Goal: Task Accomplishment & Management: Use online tool/utility

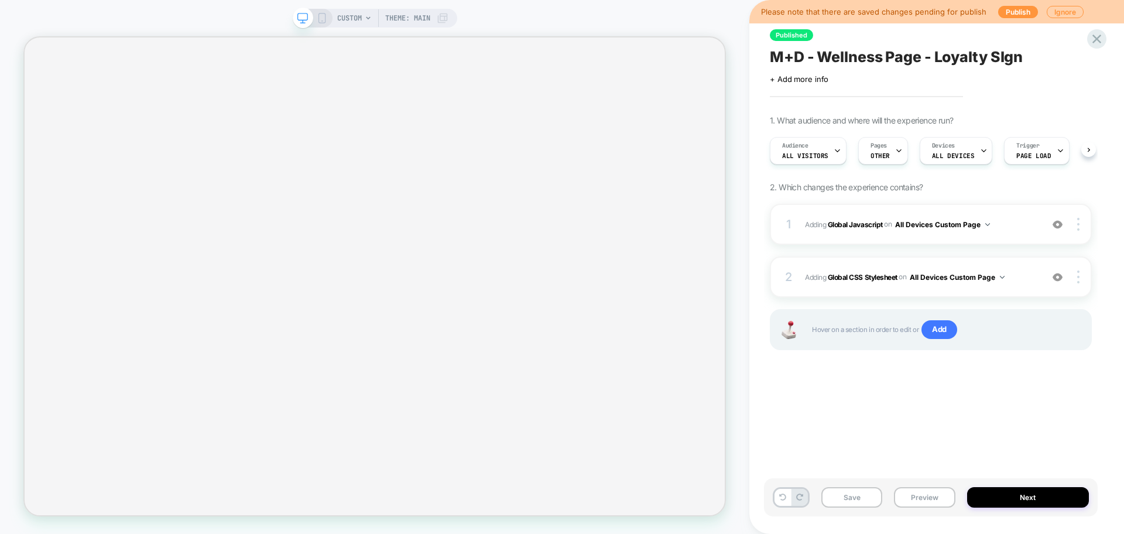
scroll to position [0, 1]
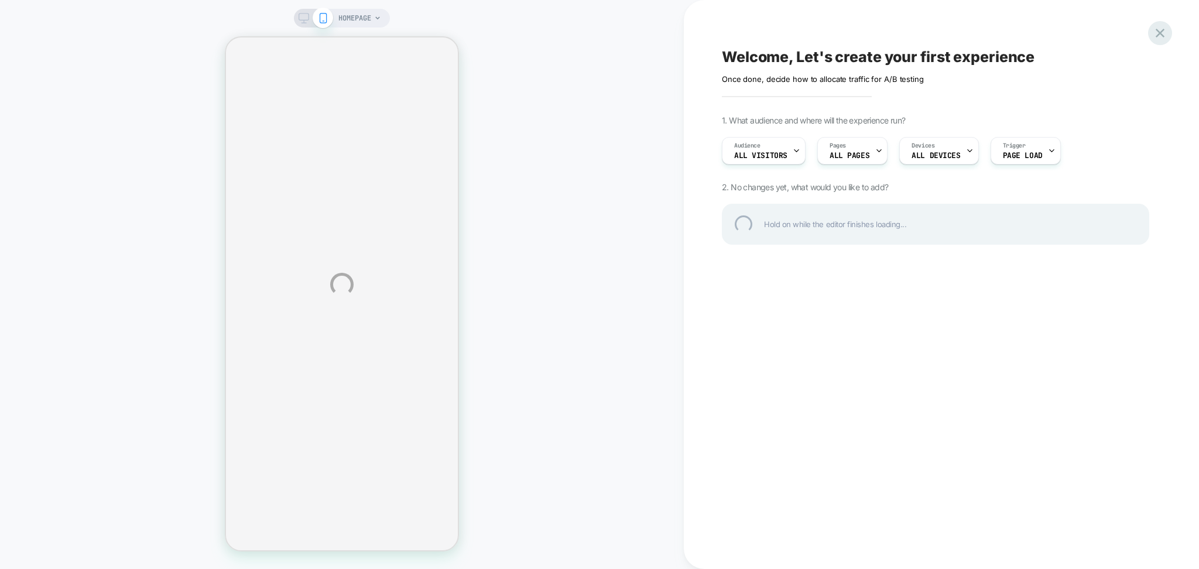
click at [1162, 35] on div at bounding box center [1160, 33] width 24 height 24
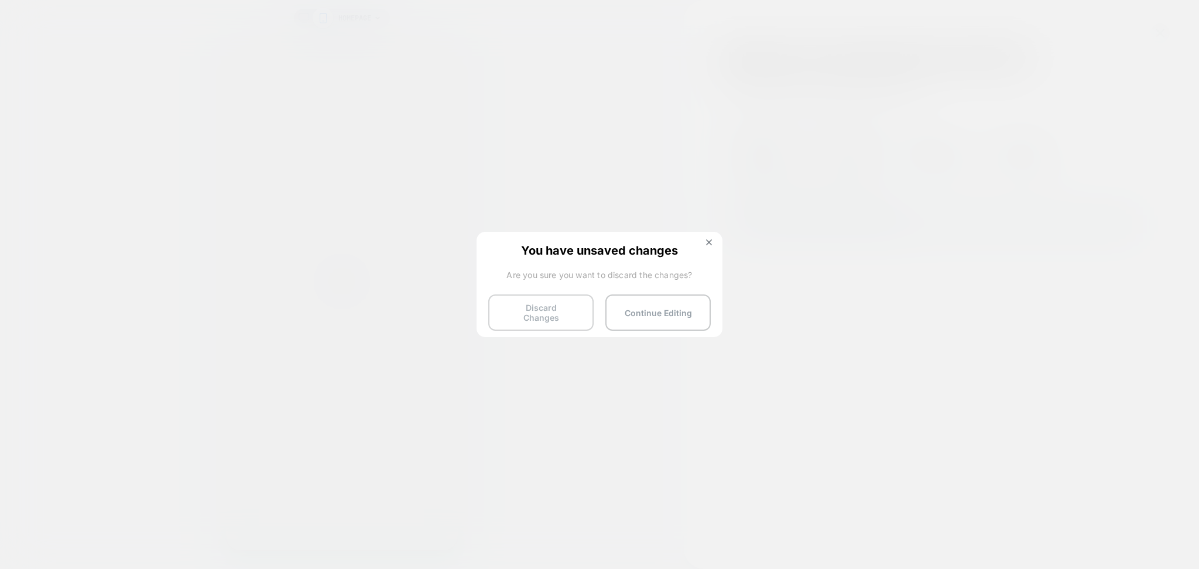
click at [526, 316] on button "Discard Changes" at bounding box center [540, 312] width 105 height 36
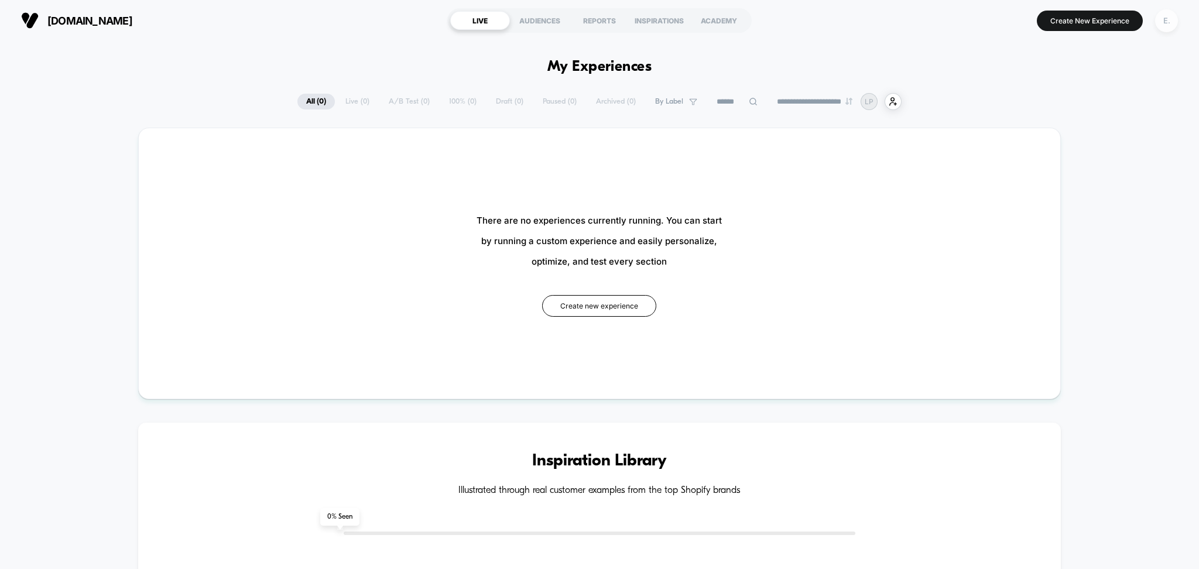
click at [1159, 24] on div "E." at bounding box center [1166, 20] width 23 height 23
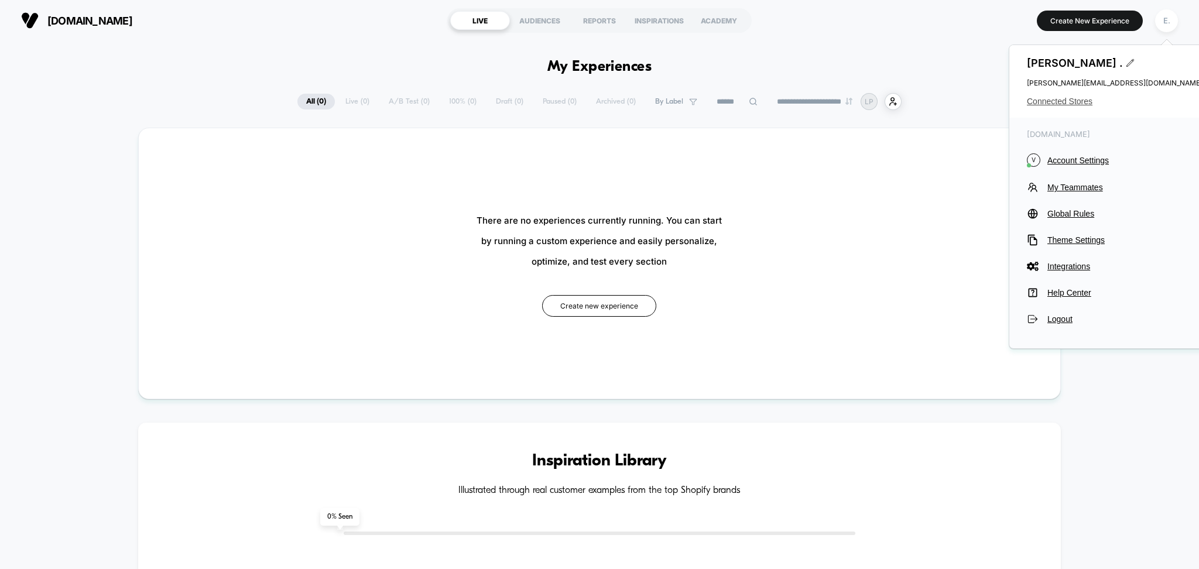
click at [1075, 104] on span "Connected Stores" at bounding box center [1115, 101] width 176 height 9
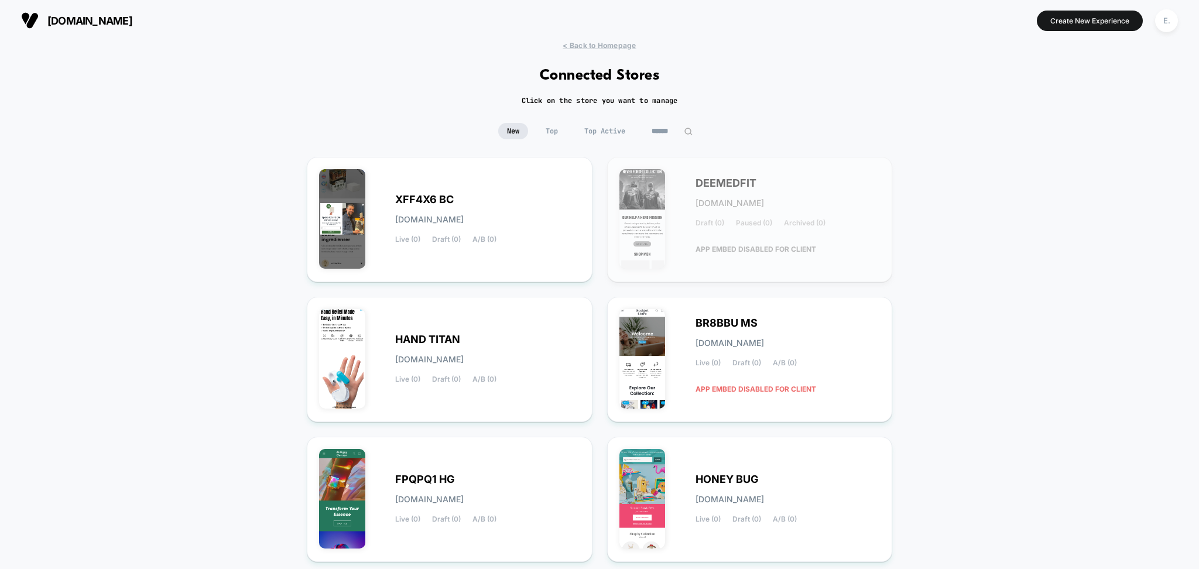
click at [670, 134] on input at bounding box center [672, 131] width 59 height 16
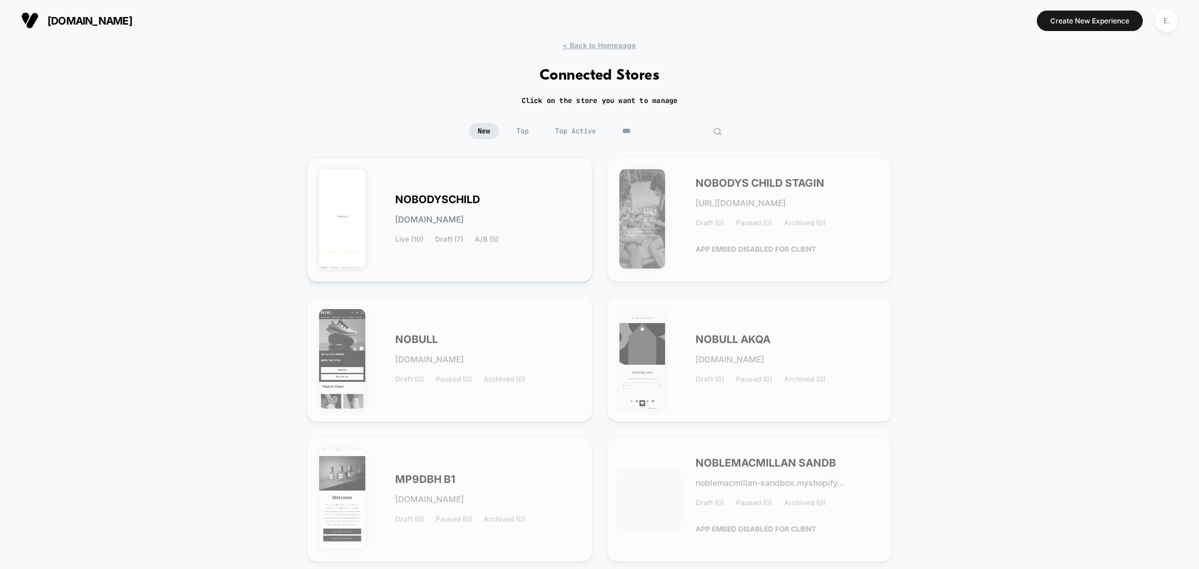
type input "***"
click at [540, 215] on div "NOBODYSCHILD nobodyschild.myshopify.com Live (10) Draft (7) A/B (5)" at bounding box center [487, 220] width 185 height 48
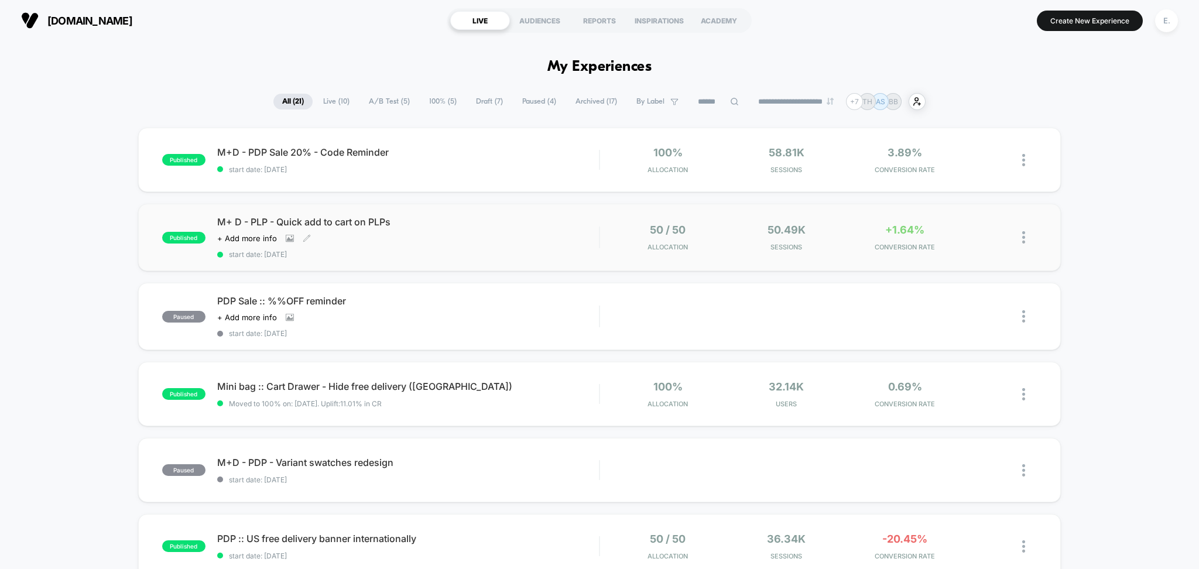
click at [454, 254] on span "start date: 8/14/2025" at bounding box center [408, 254] width 382 height 9
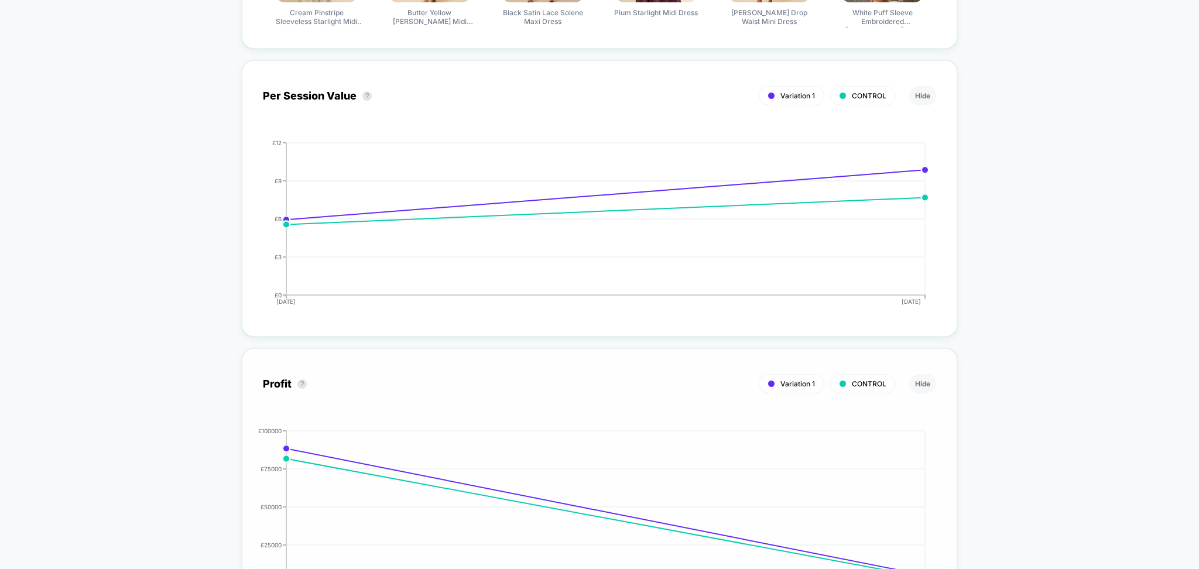
scroll to position [780, 0]
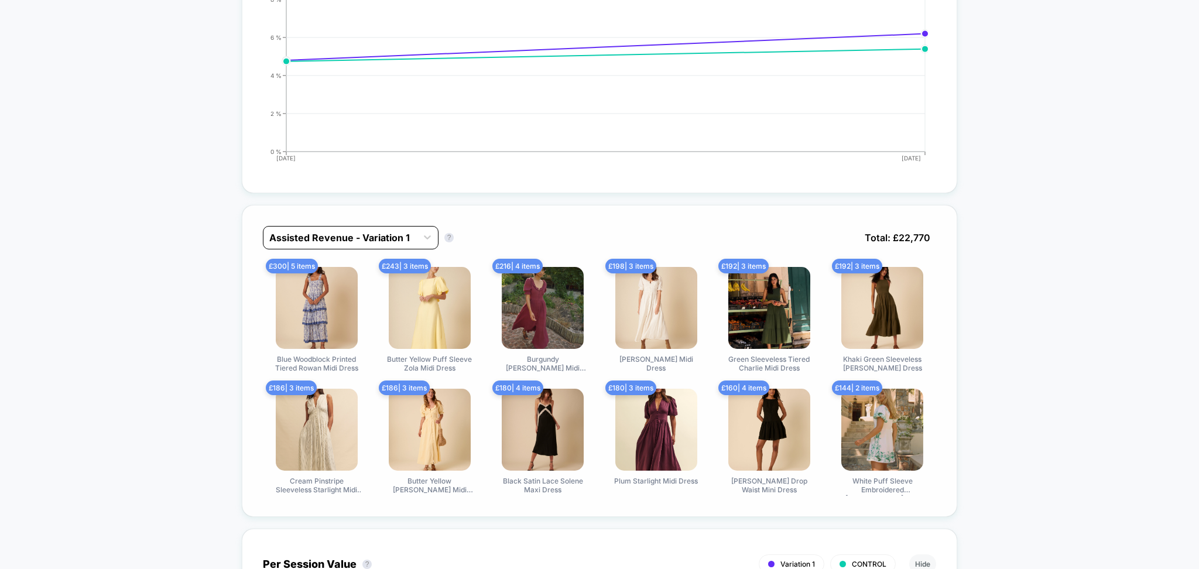
click at [376, 235] on div at bounding box center [340, 238] width 142 height 14
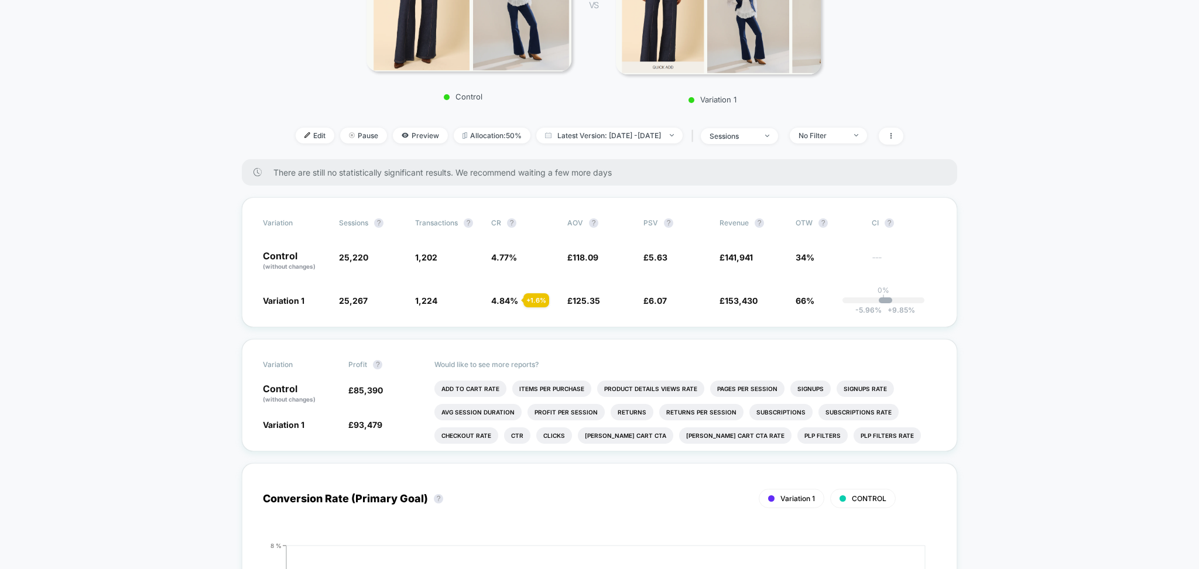
scroll to position [0, 0]
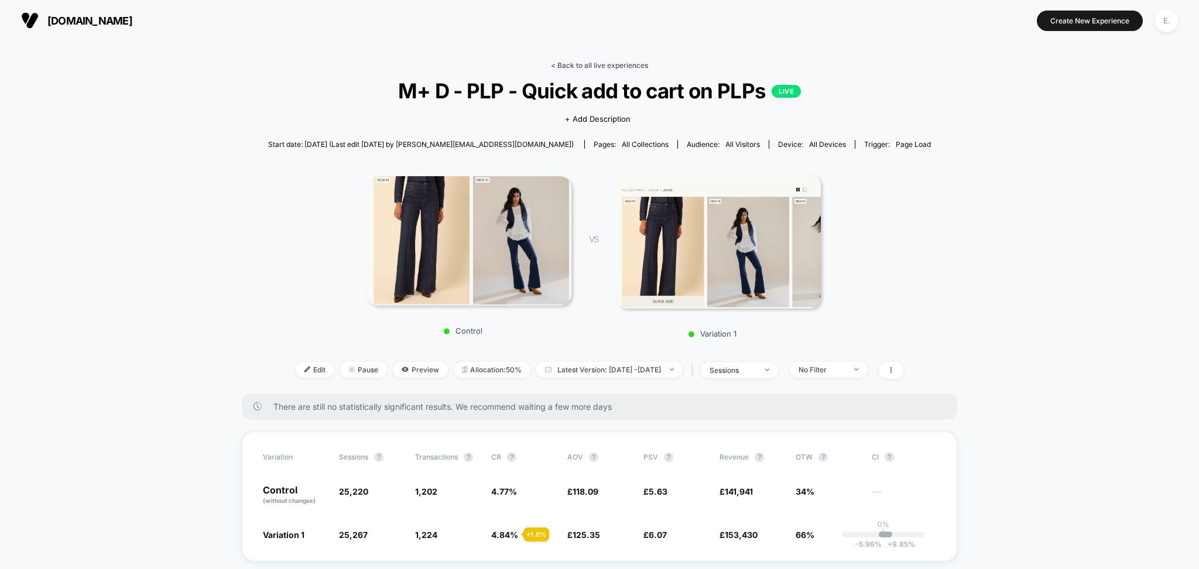
click at [560, 67] on link "< Back to all live experiences" at bounding box center [599, 65] width 97 height 9
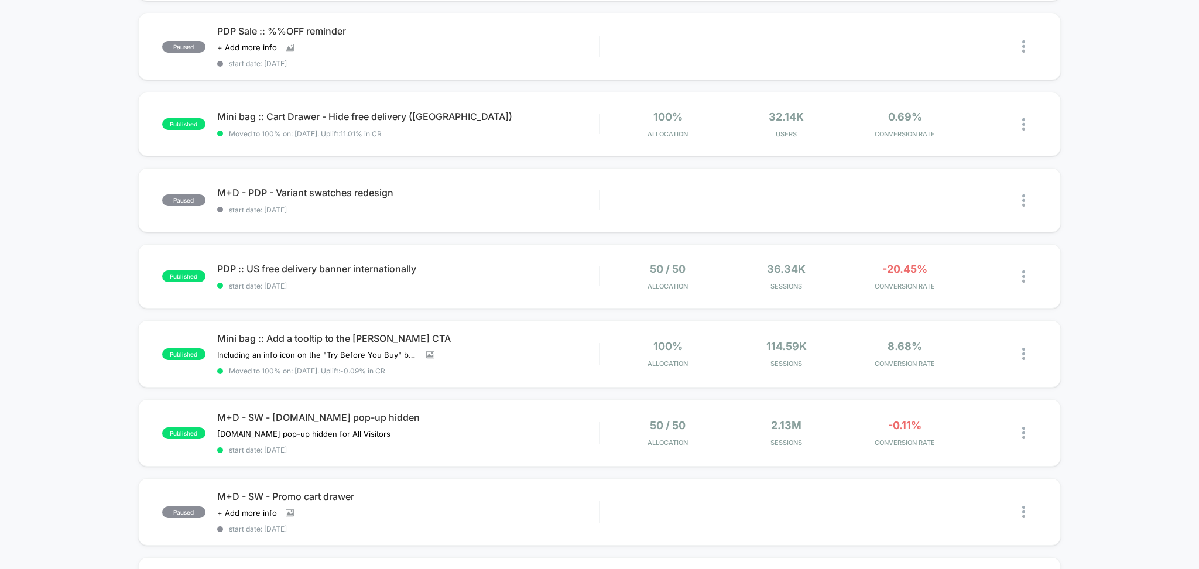
scroll to position [390, 0]
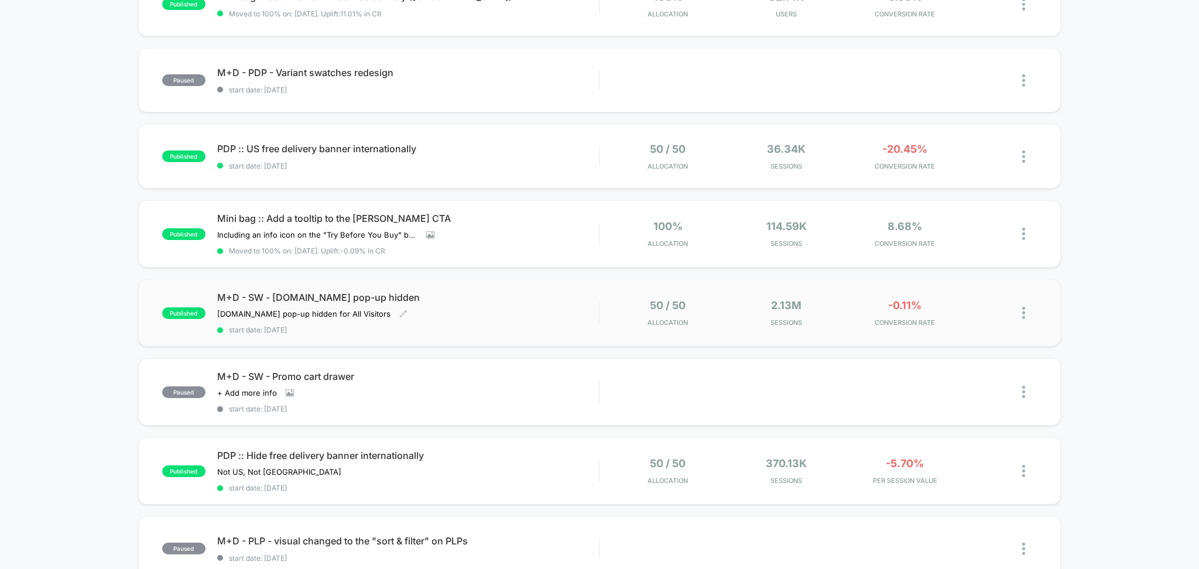
click at [387, 331] on span "start date: 8/1/2025" at bounding box center [408, 329] width 382 height 9
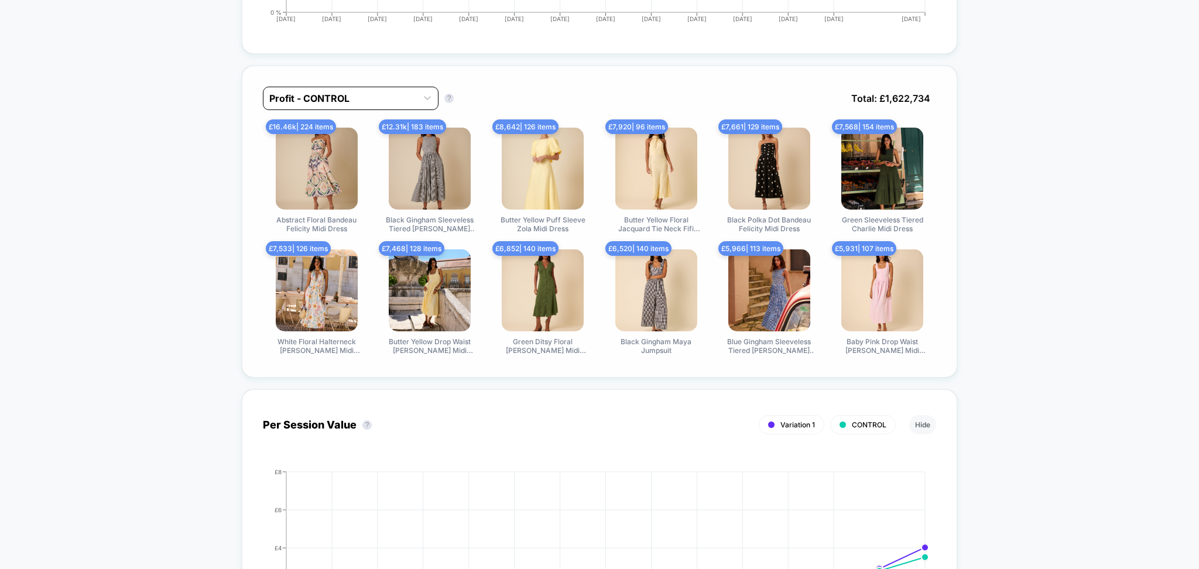
scroll to position [582, 0]
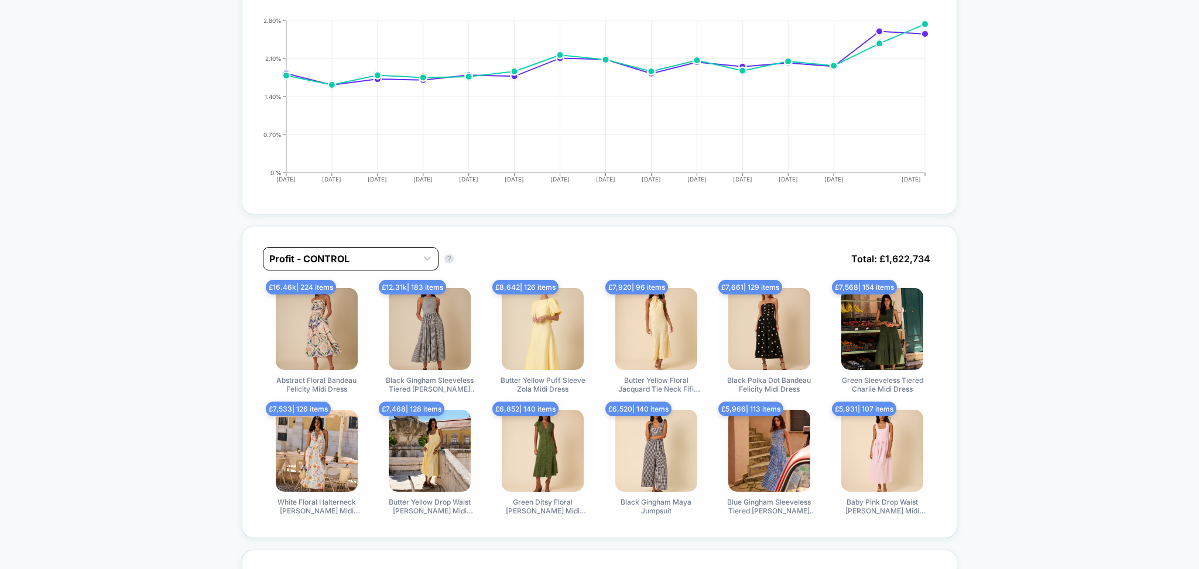
click at [308, 251] on div "Profit - CONTROL" at bounding box center [351, 258] width 176 height 23
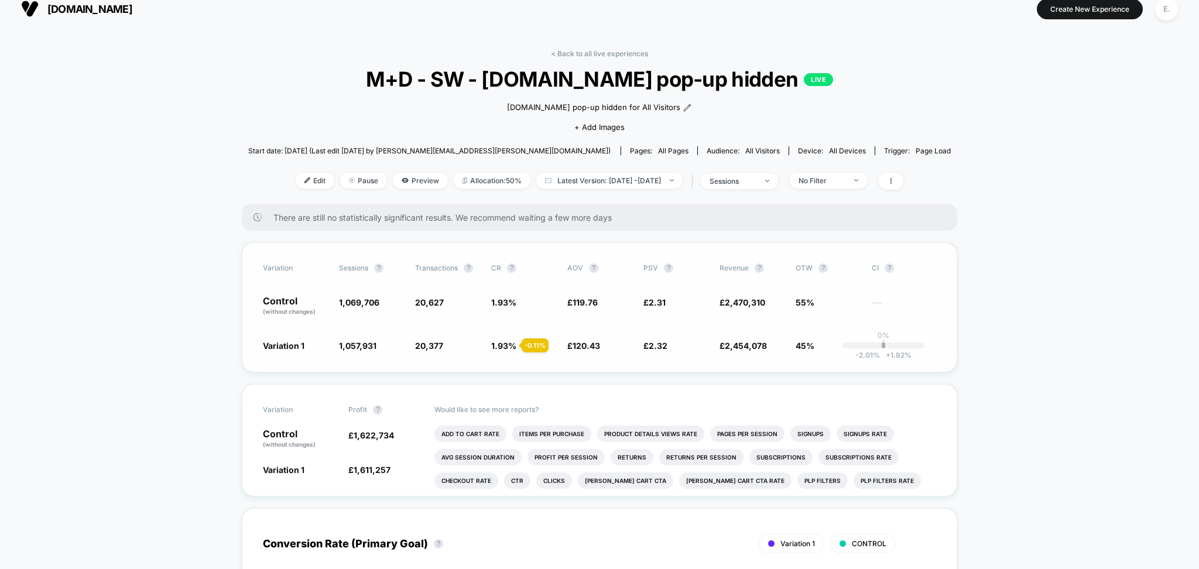
scroll to position [0, 0]
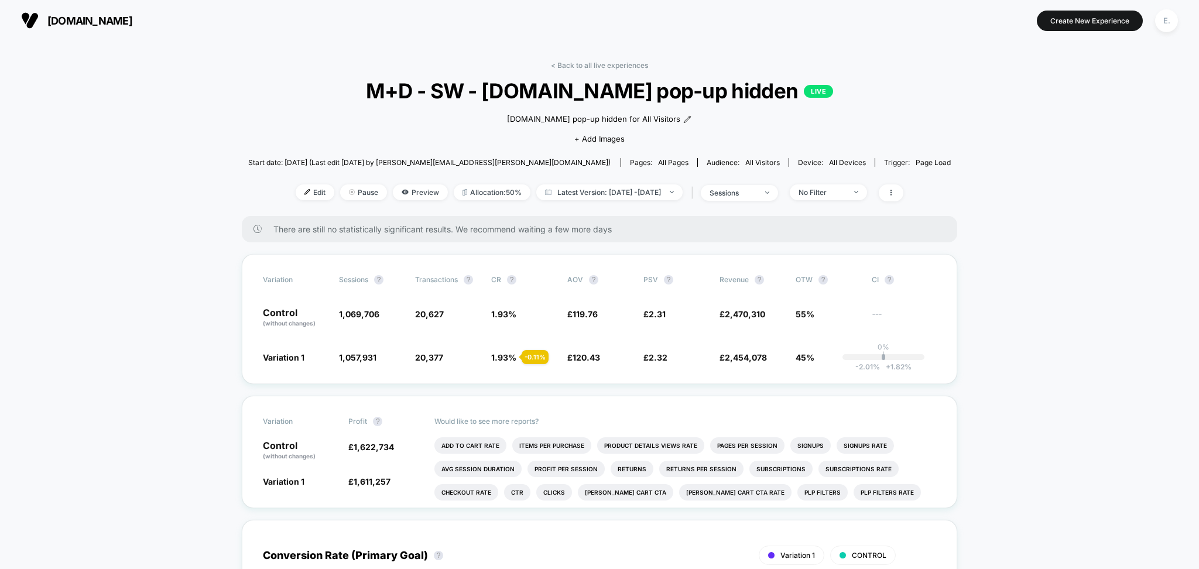
click at [582, 71] on div "< Back to all live experiences M+D - SW - Intent.ly pop-up hidden LIVE Intent.l…" at bounding box center [599, 138] width 703 height 155
click at [572, 62] on link "< Back to all live experiences" at bounding box center [599, 65] width 97 height 9
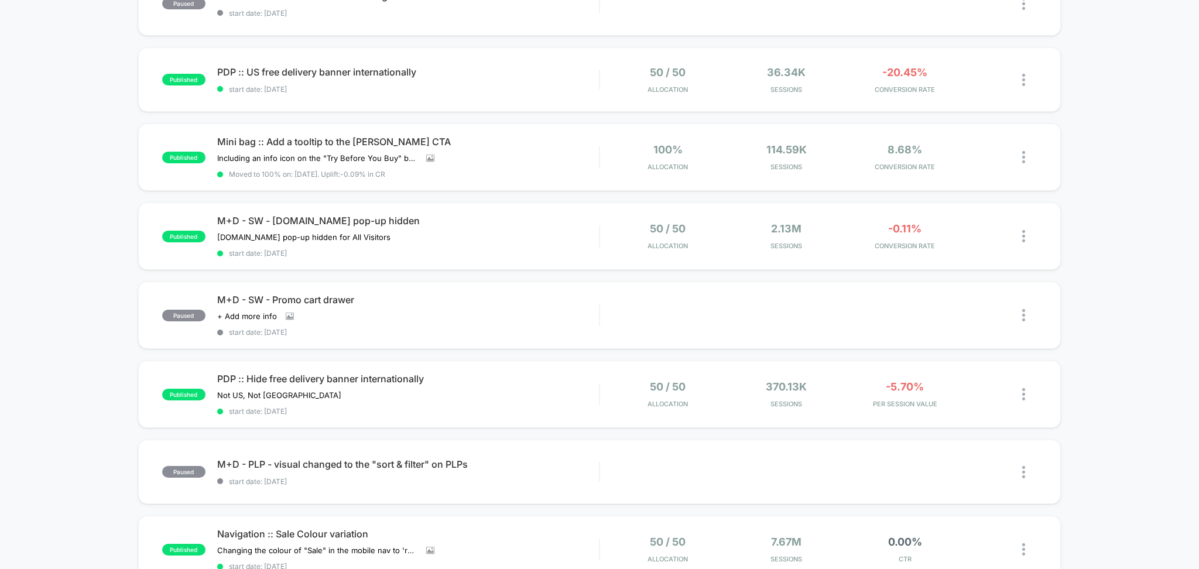
scroll to position [468, 0]
click at [445, 411] on span "start date: 7/21/2025" at bounding box center [408, 409] width 382 height 9
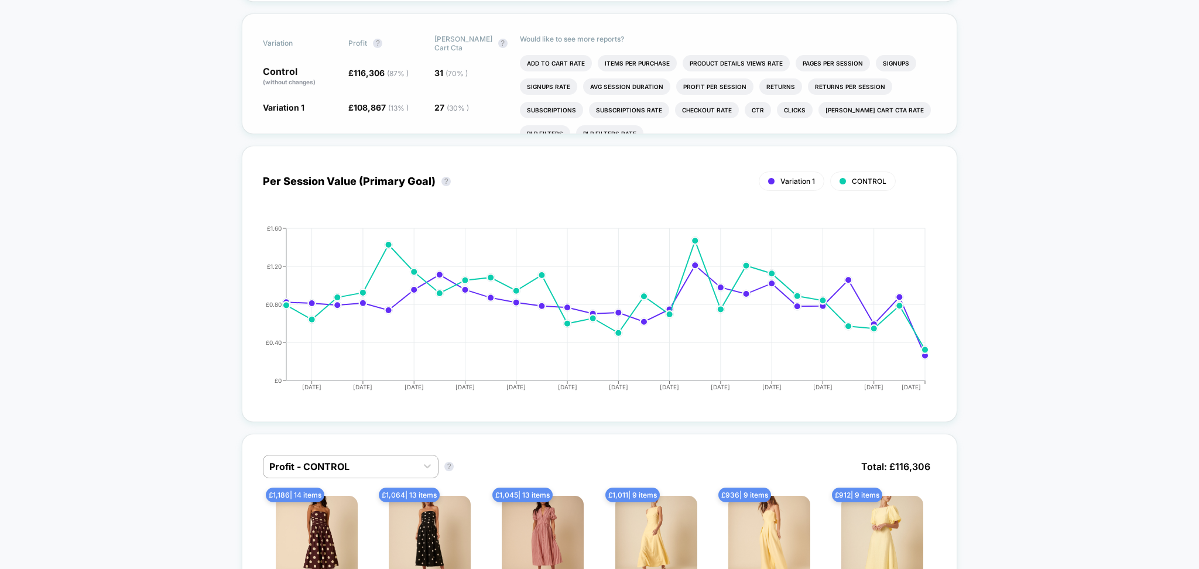
scroll to position [468, 0]
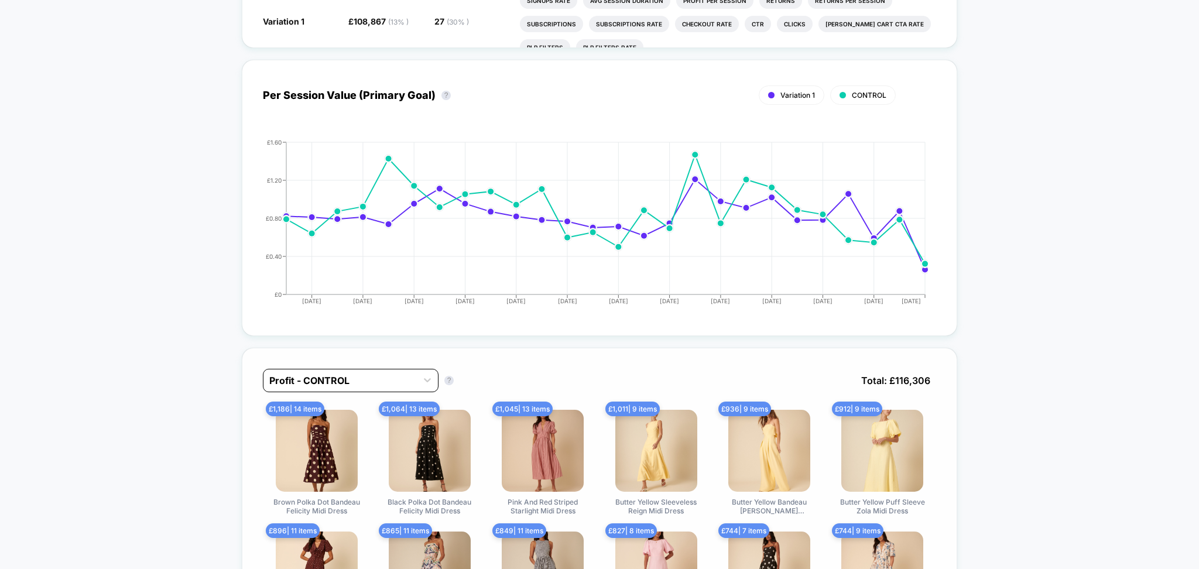
click at [340, 375] on div "Profit - CONTROL" at bounding box center [339, 380] width 153 height 19
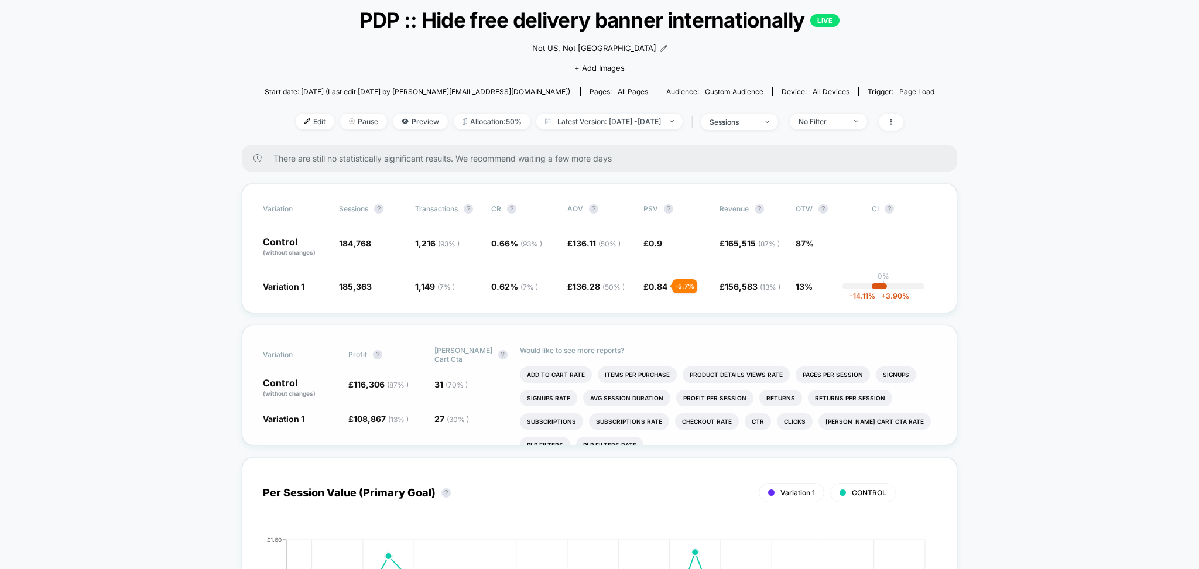
scroll to position [0, 0]
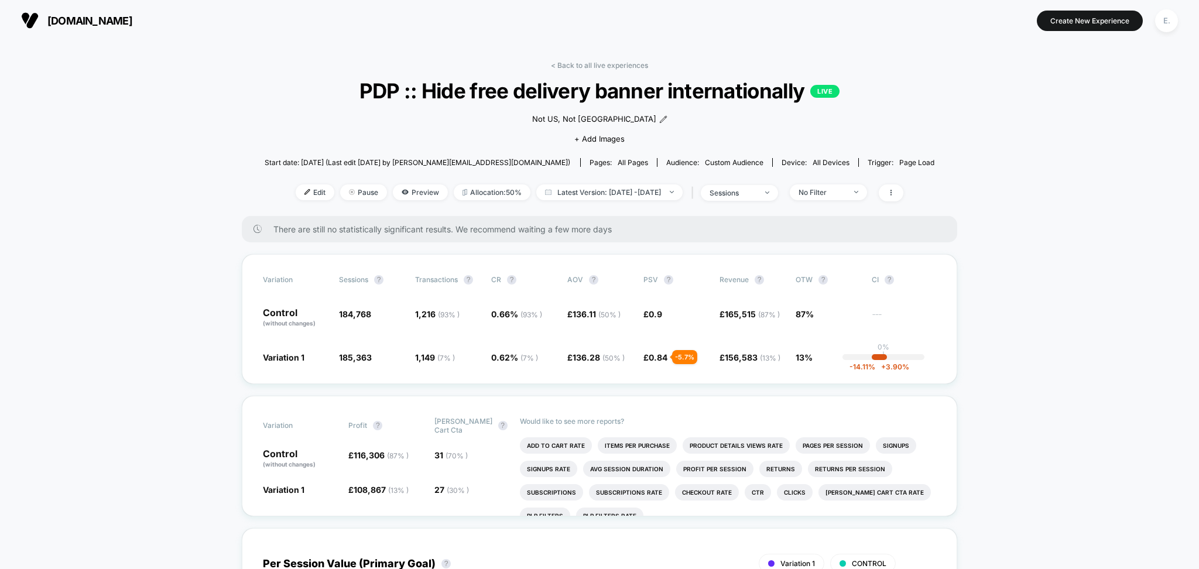
click at [563, 70] on div "< Back to all live experiences PDP :: Hide free delivery banner internationally…" at bounding box center [600, 138] width 670 height 155
click at [563, 68] on link "< Back to all live experiences" at bounding box center [599, 65] width 97 height 9
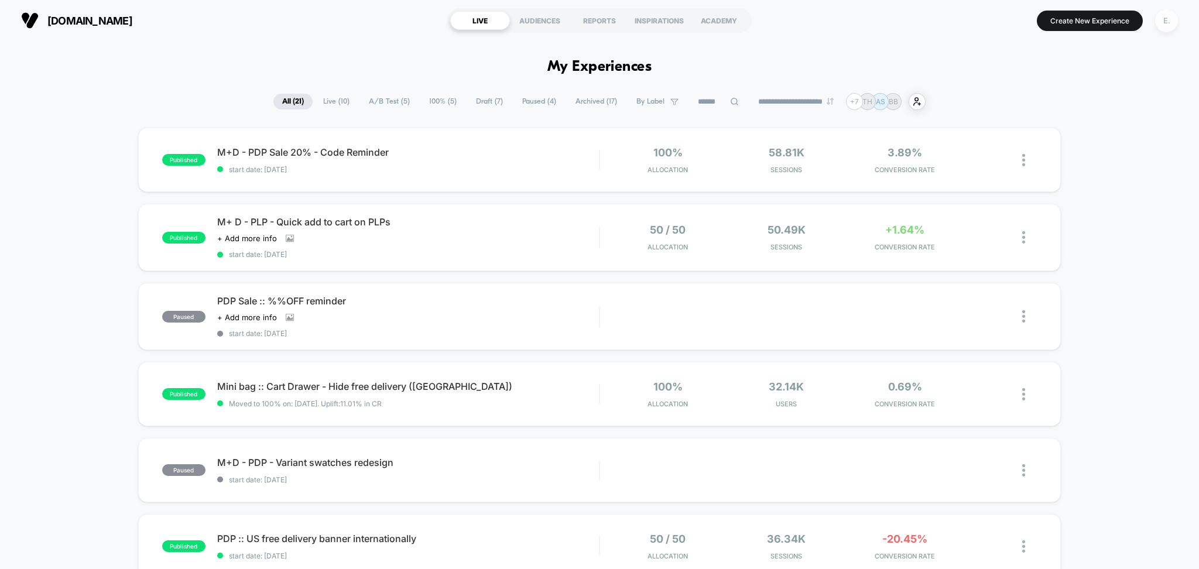
click at [1171, 24] on div "E." at bounding box center [1166, 20] width 23 height 23
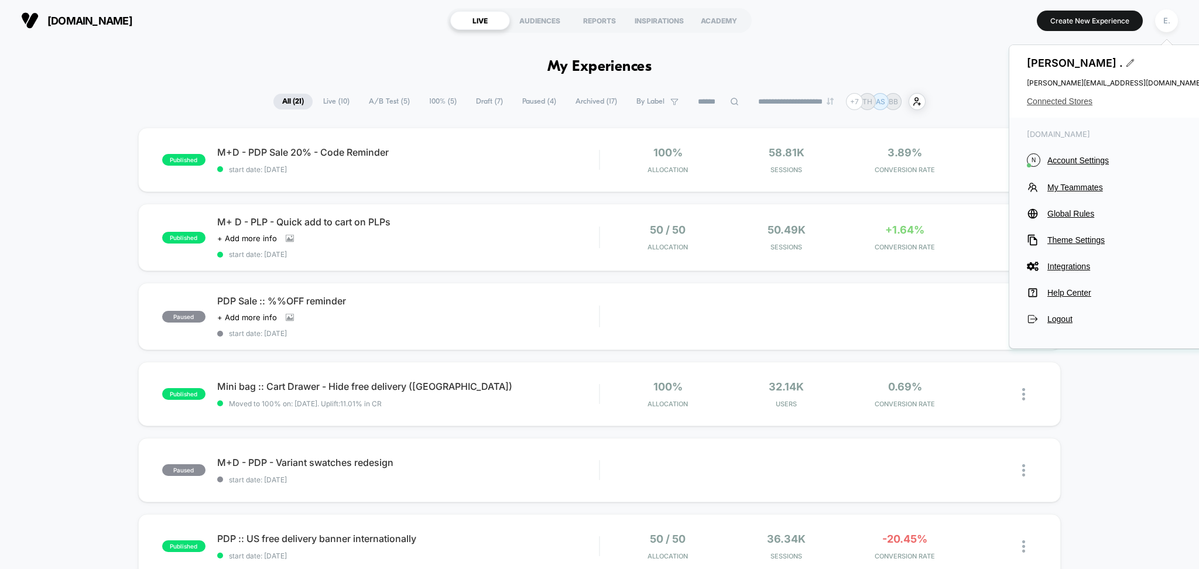
drag, startPoint x: 1066, startPoint y: 102, endPoint x: 1056, endPoint y: 102, distance: 10.5
click at [1065, 102] on span "Connected Stores" at bounding box center [1115, 101] width 176 height 9
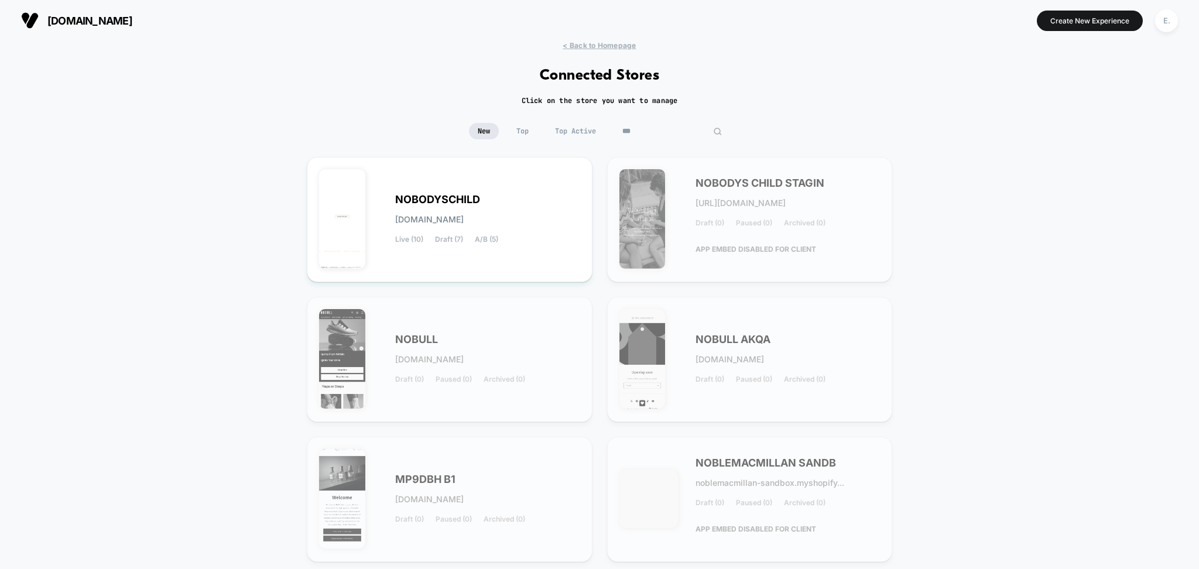
click at [681, 131] on input "***" at bounding box center [671, 131] width 117 height 16
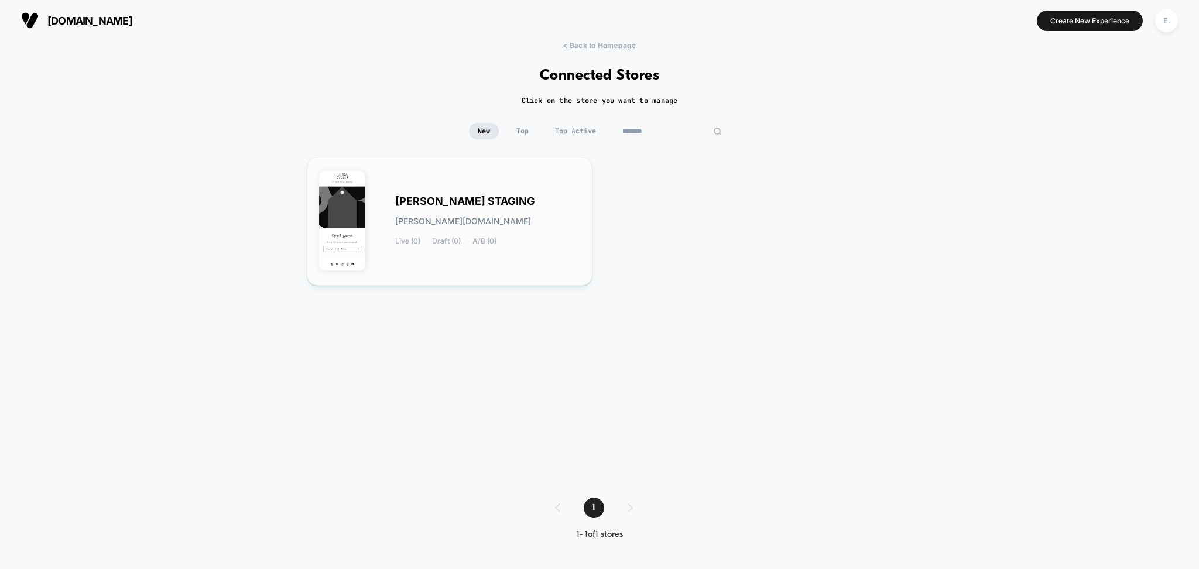
type input "*******"
click at [549, 220] on div "LAURA GELLER STAGING laura-geller_staging.myshopify.com Live (0) Draft (0) A/B …" at bounding box center [487, 221] width 185 height 48
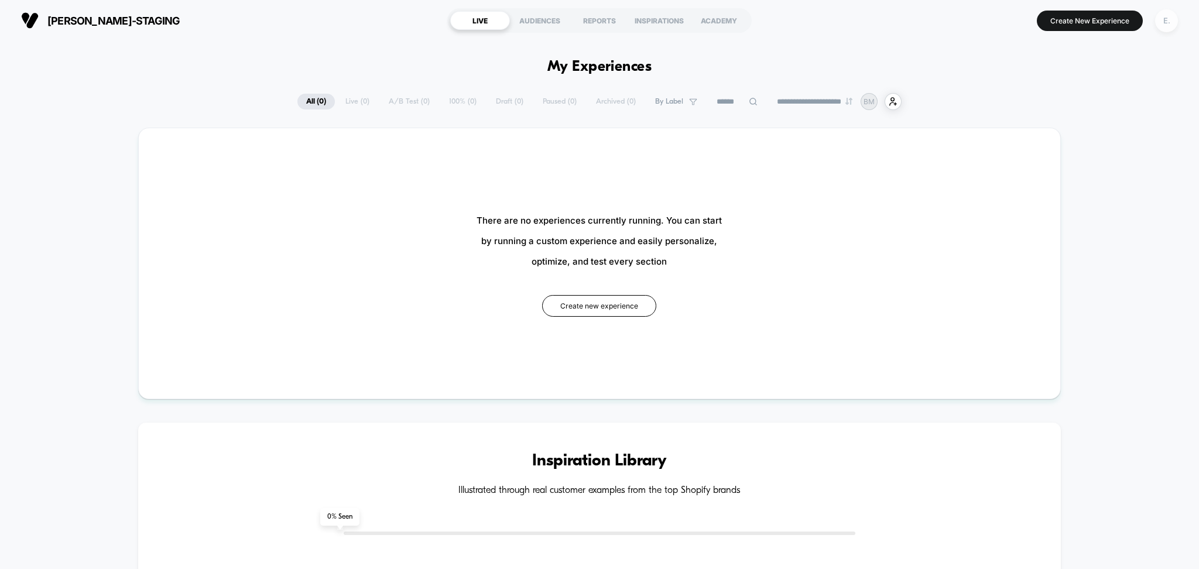
click at [1166, 28] on div "E." at bounding box center [1166, 20] width 23 height 23
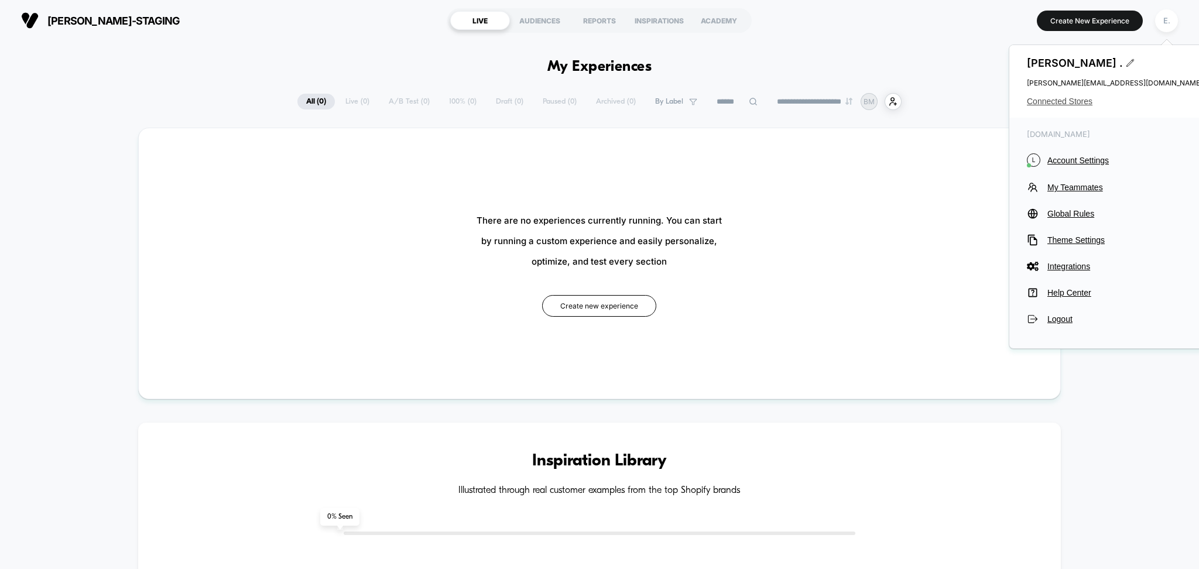
click at [1036, 101] on span "Connected Stores" at bounding box center [1115, 101] width 176 height 9
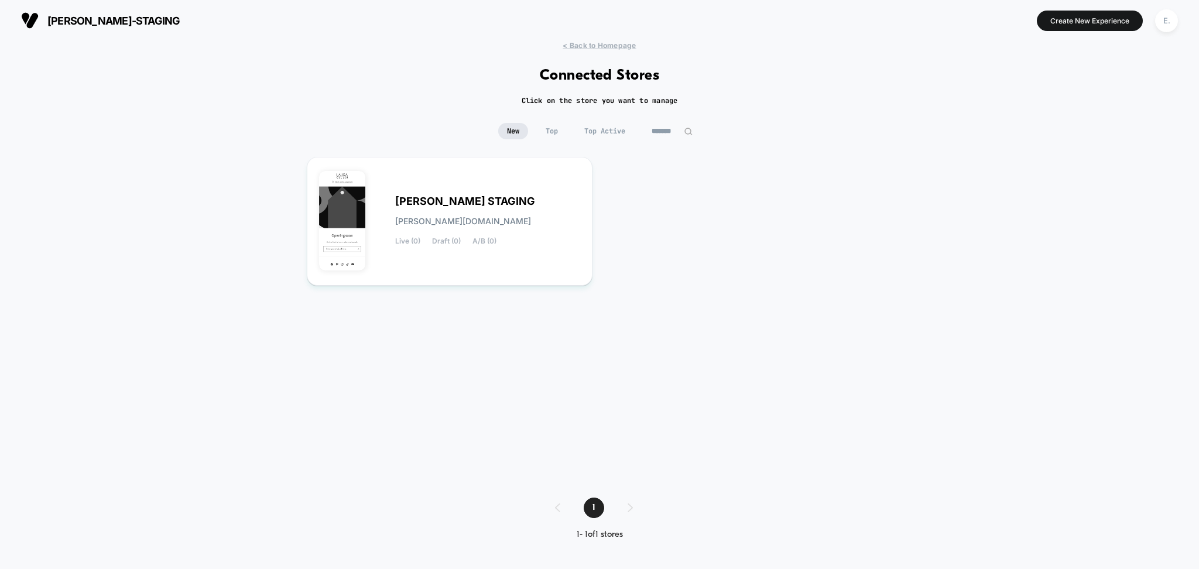
click at [668, 131] on input "*******" at bounding box center [672, 131] width 59 height 16
click at [668, 131] on input "*******" at bounding box center [671, 131] width 117 height 16
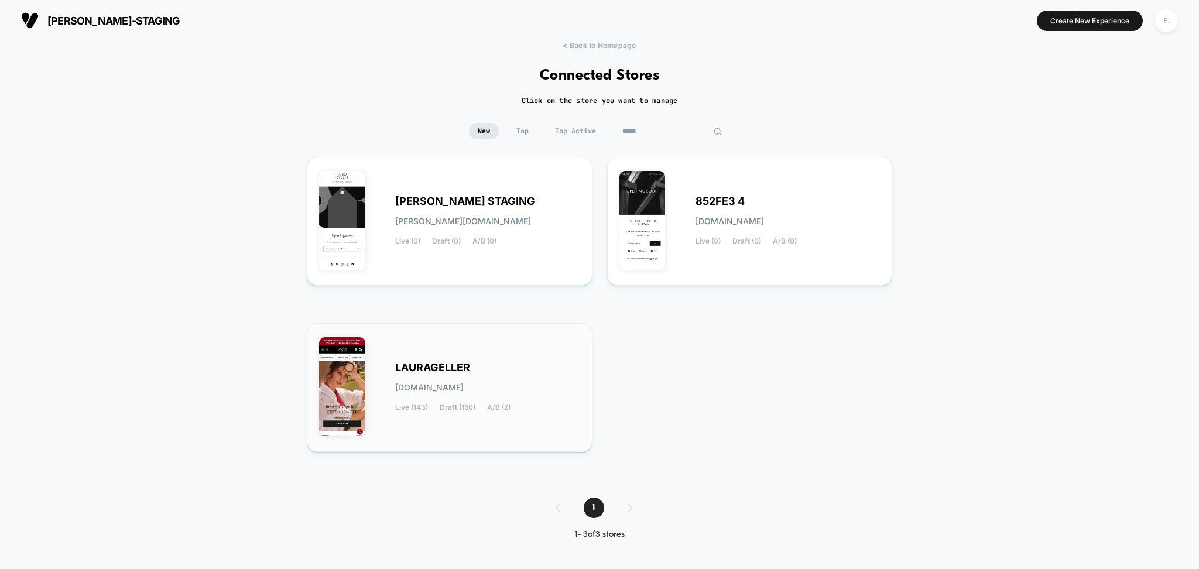
type input "*****"
click at [532, 392] on div "LAURAGELLER laurageller.myshopify.com Live (143) Draft (150) A/B (2)" at bounding box center [487, 387] width 185 height 48
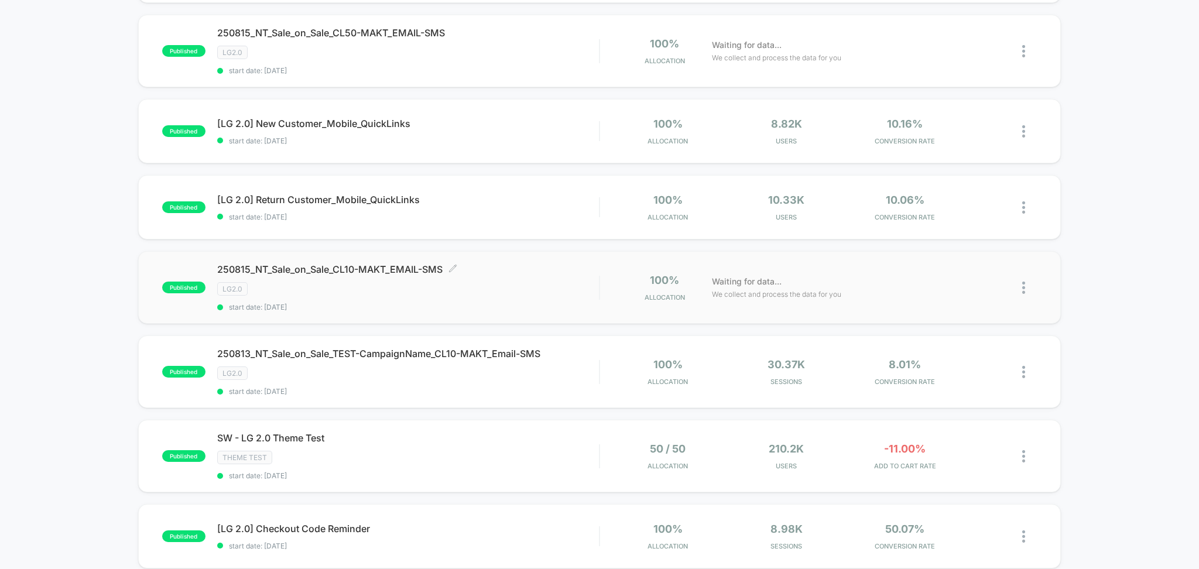
scroll to position [312, 0]
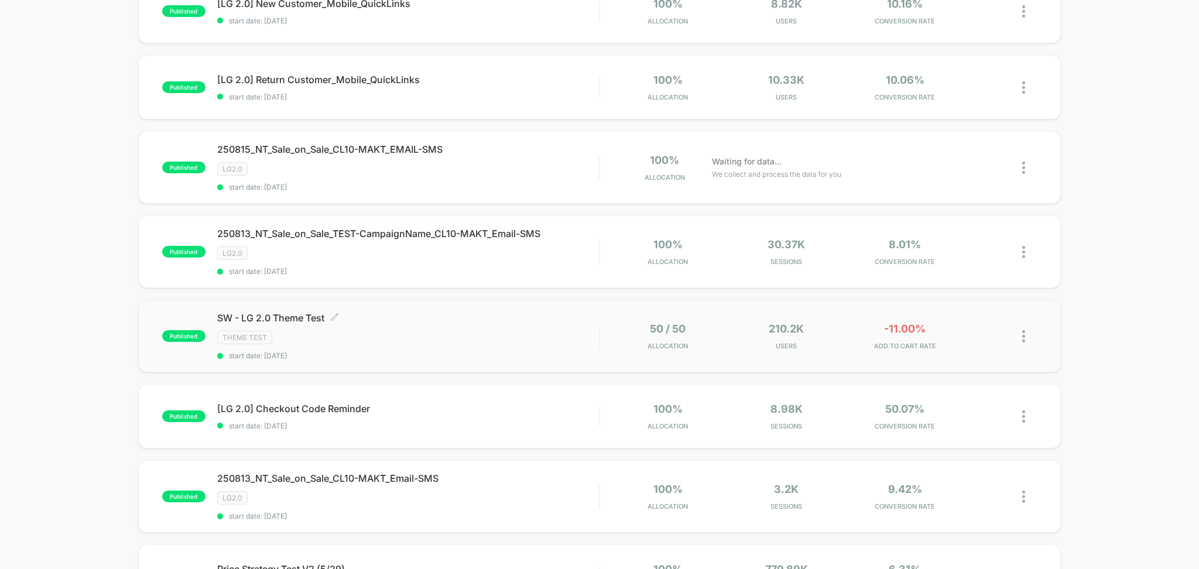
click at [471, 352] on span "start date: 8/13/2025" at bounding box center [408, 355] width 382 height 9
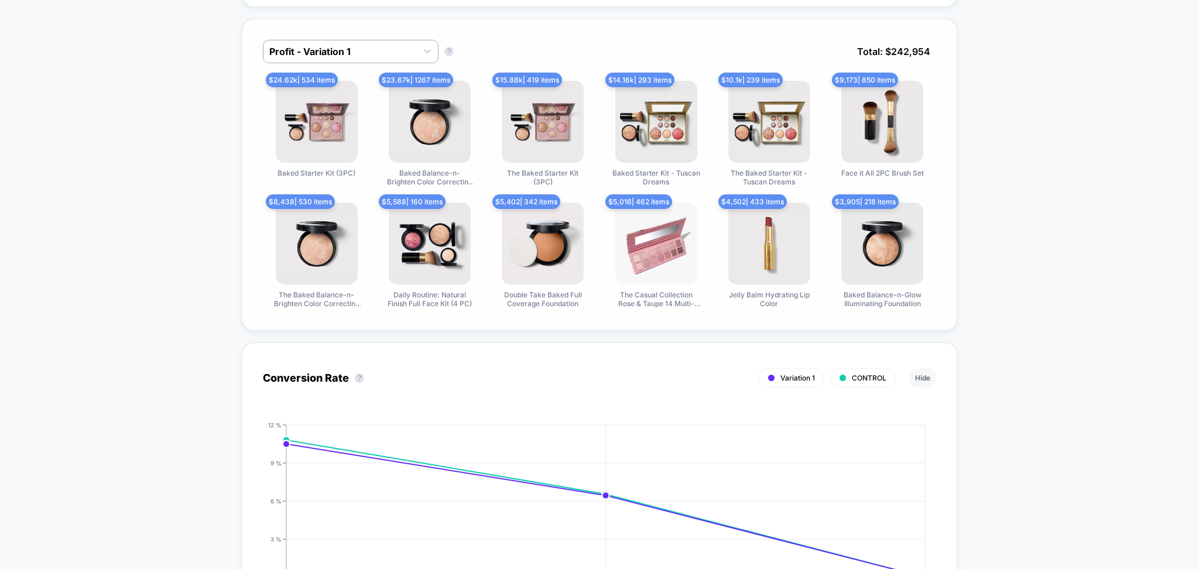
scroll to position [624, 0]
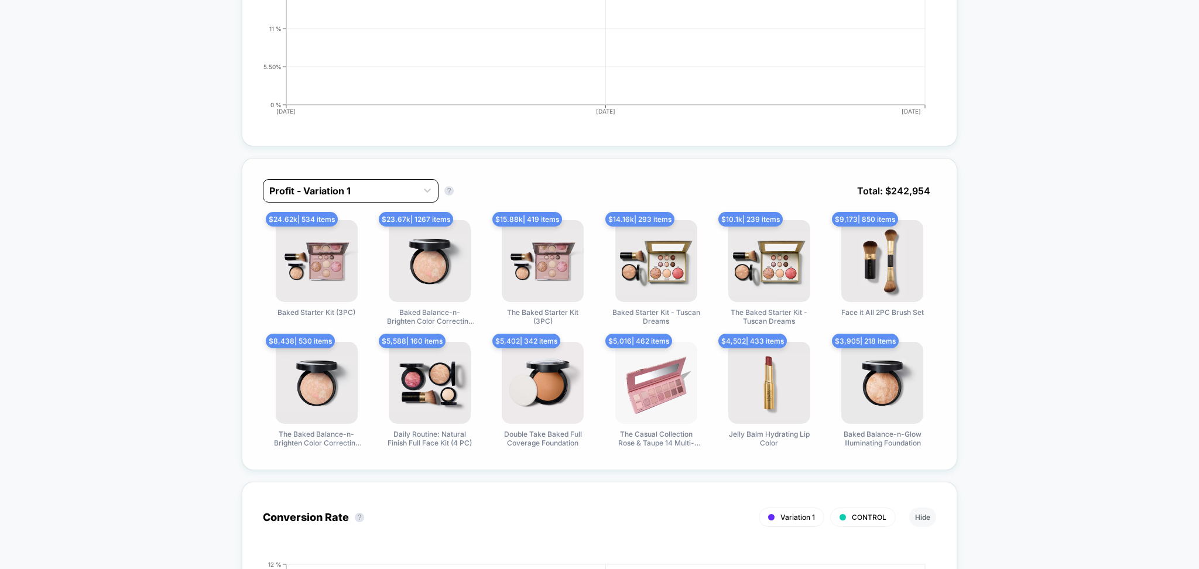
click at [359, 181] on div "Profit - Variation 1" at bounding box center [339, 190] width 153 height 19
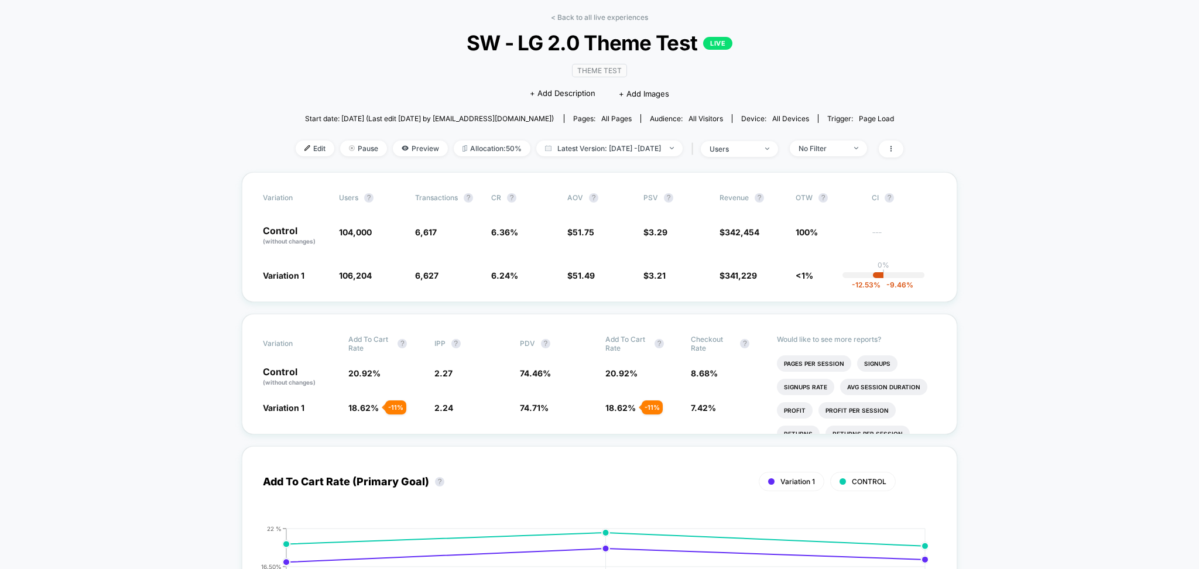
scroll to position [0, 0]
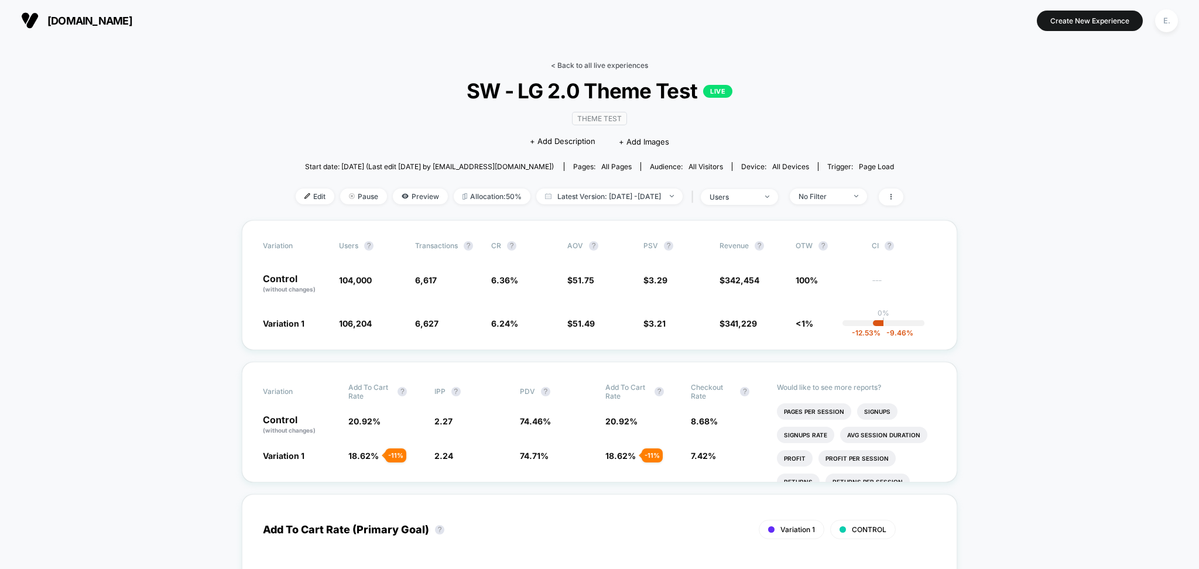
click at [584, 67] on link "< Back to all live experiences" at bounding box center [599, 65] width 97 height 9
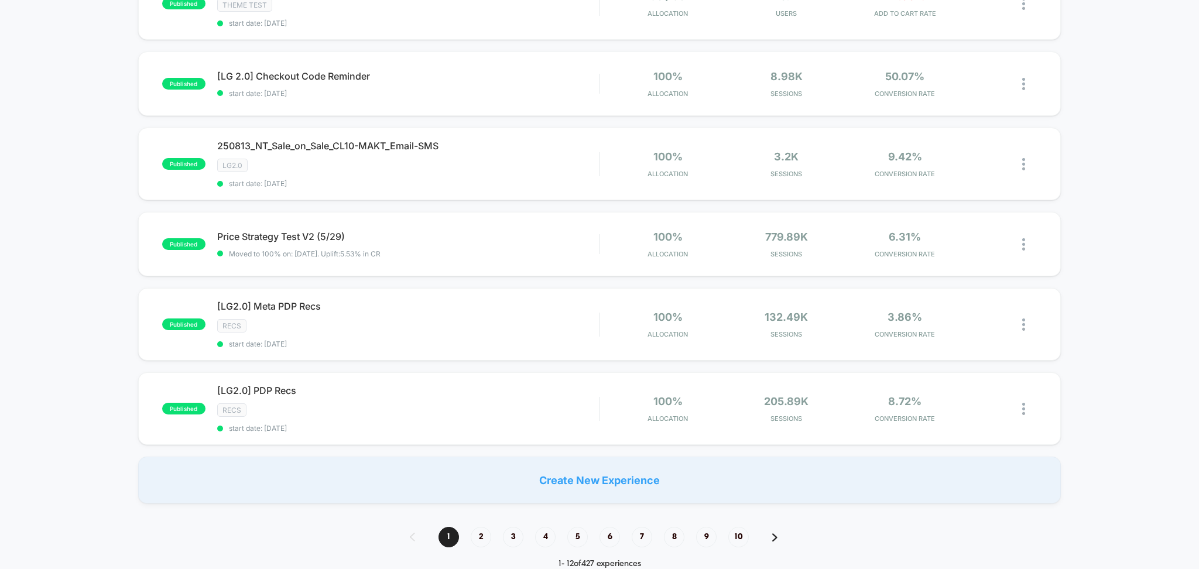
scroll to position [780, 0]
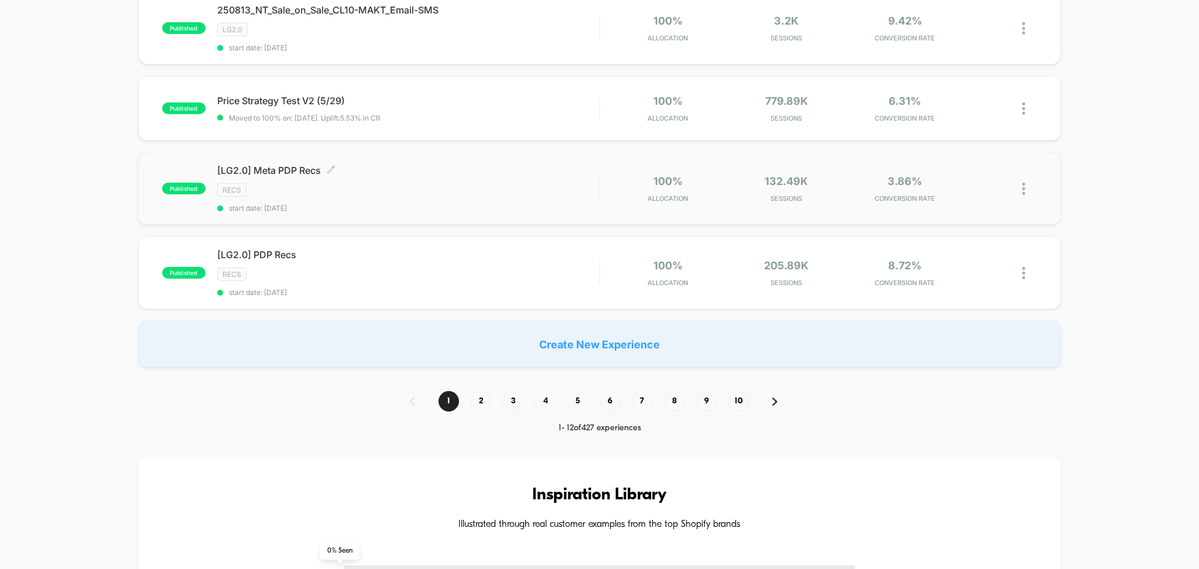
click at [387, 176] on span "[LG2.0] Meta PDP Recs Click to edit experience details" at bounding box center [408, 170] width 382 height 12
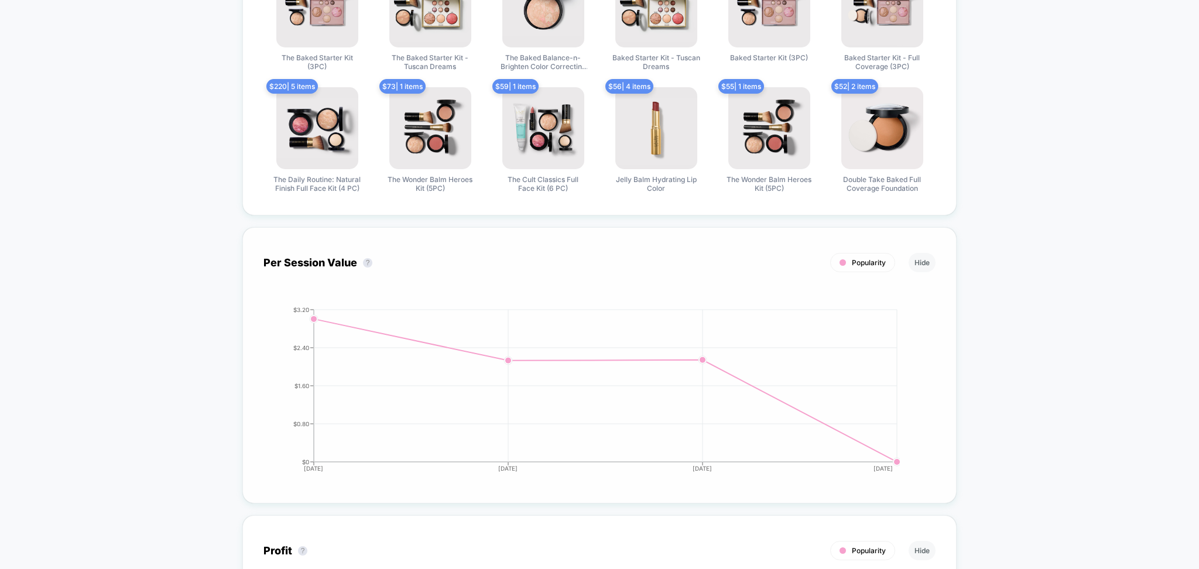
scroll to position [399, 0]
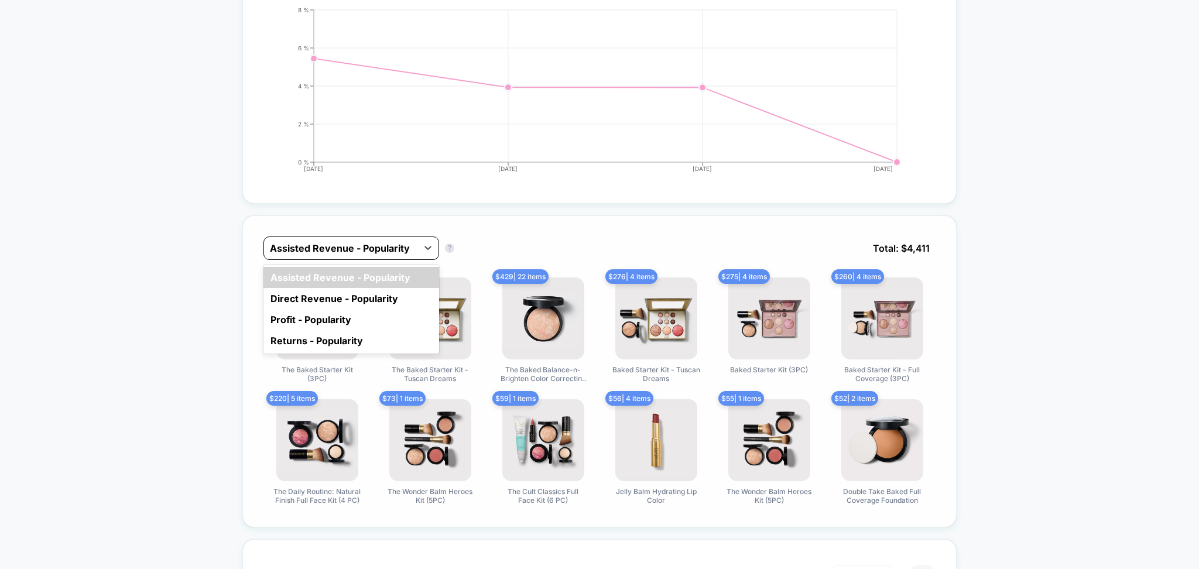
click at [325, 249] on div at bounding box center [341, 248] width 142 height 14
click at [322, 300] on div "Direct Revenue - Popularity" at bounding box center [351, 298] width 176 height 21
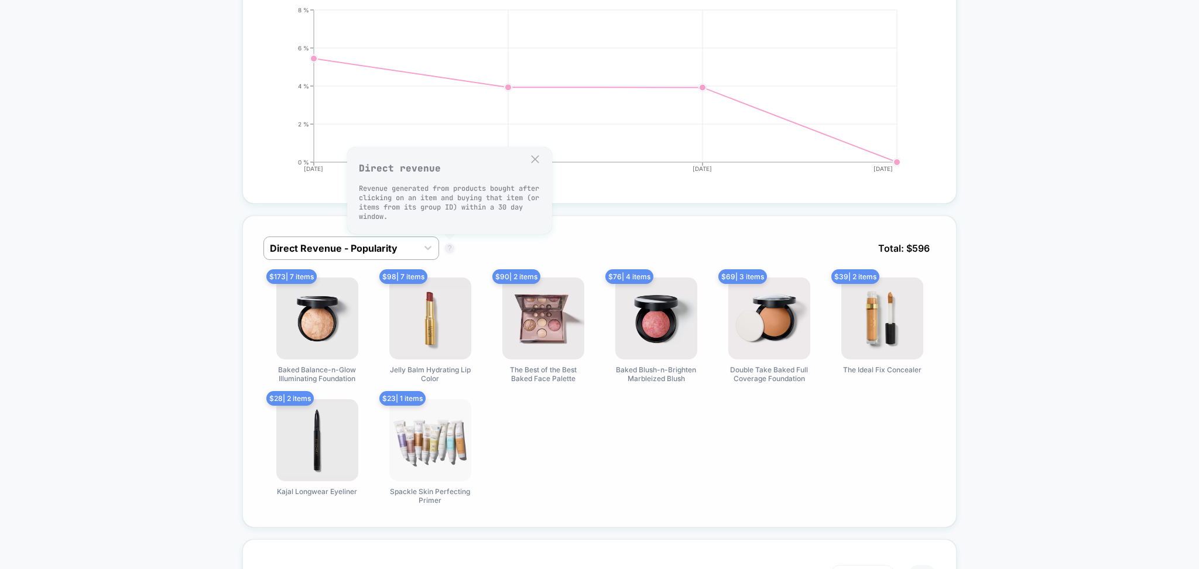
click at [447, 245] on button "?" at bounding box center [449, 248] width 9 height 9
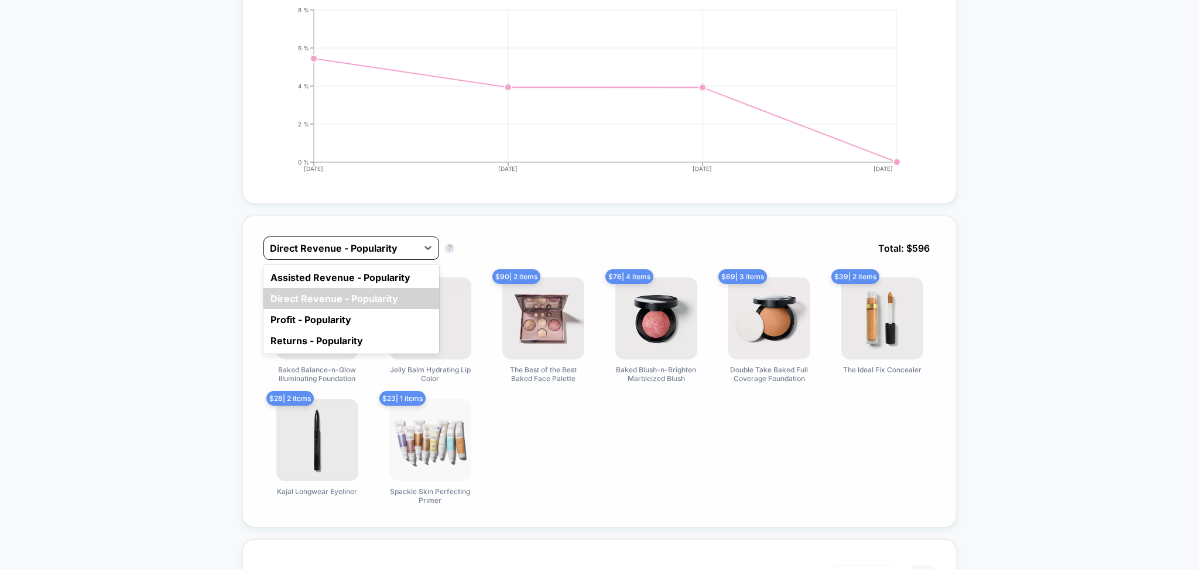
click at [409, 252] on div at bounding box center [341, 248] width 142 height 14
click at [397, 277] on div "Assisted Revenue - Popularity" at bounding box center [351, 277] width 176 height 21
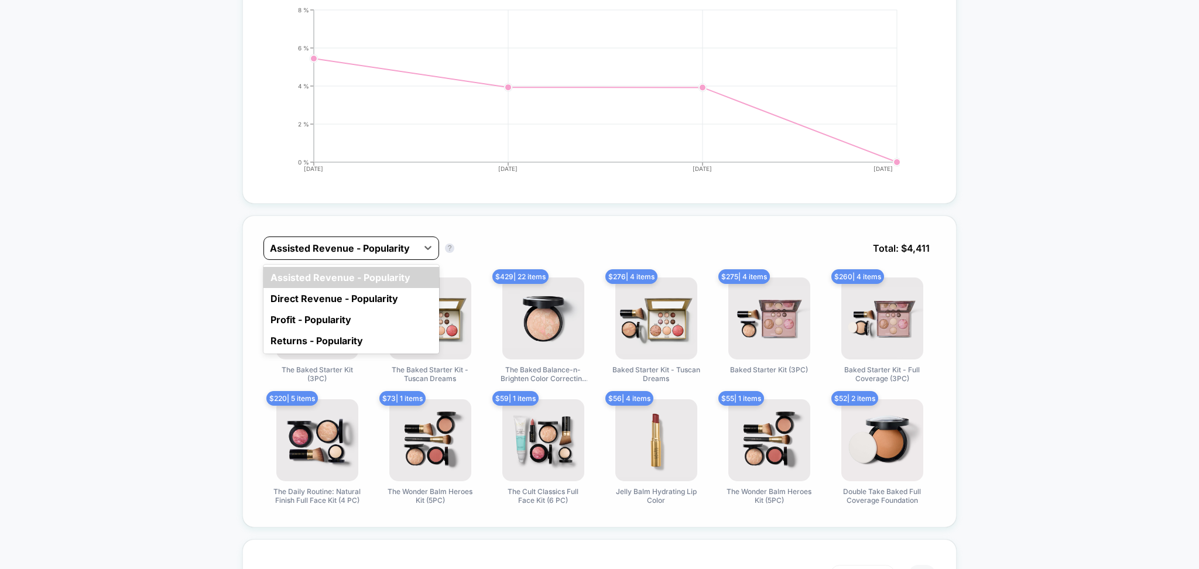
click at [398, 251] on div at bounding box center [341, 248] width 142 height 14
click at [324, 301] on div "Direct Revenue - Popularity" at bounding box center [351, 298] width 176 height 21
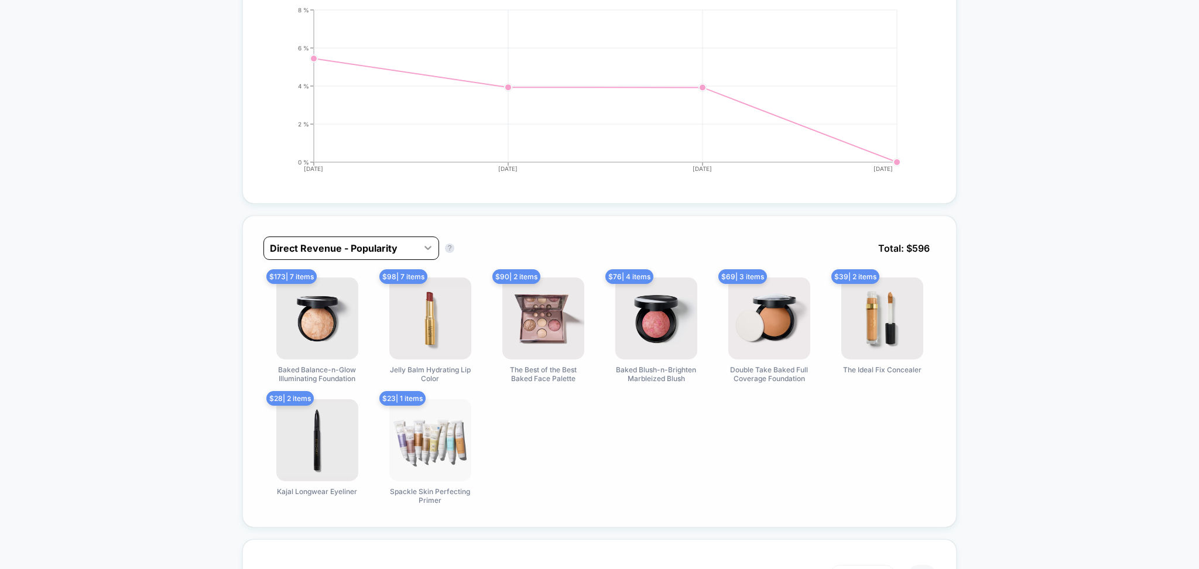
click at [423, 245] on icon at bounding box center [428, 248] width 12 height 12
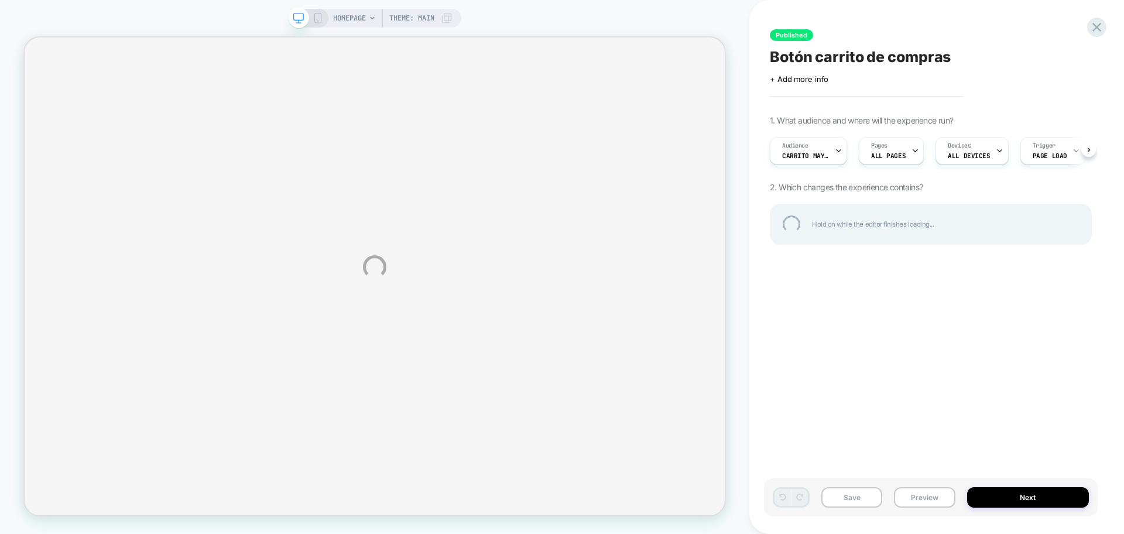
drag, startPoint x: 1088, startPoint y: 36, endPoint x: 1083, endPoint y: 42, distance: 7.1
click at [1089, 38] on div "HOMEPAGE Theme: MAIN Published Botón carrito de compras Click to edit experienc…" at bounding box center [562, 267] width 1124 height 534
click at [1104, 34] on div "HOMEPAGE Theme: MAIN Published Botón carrito de compras Click to edit experienc…" at bounding box center [562, 267] width 1124 height 534
click at [1099, 32] on div at bounding box center [1097, 27] width 24 height 24
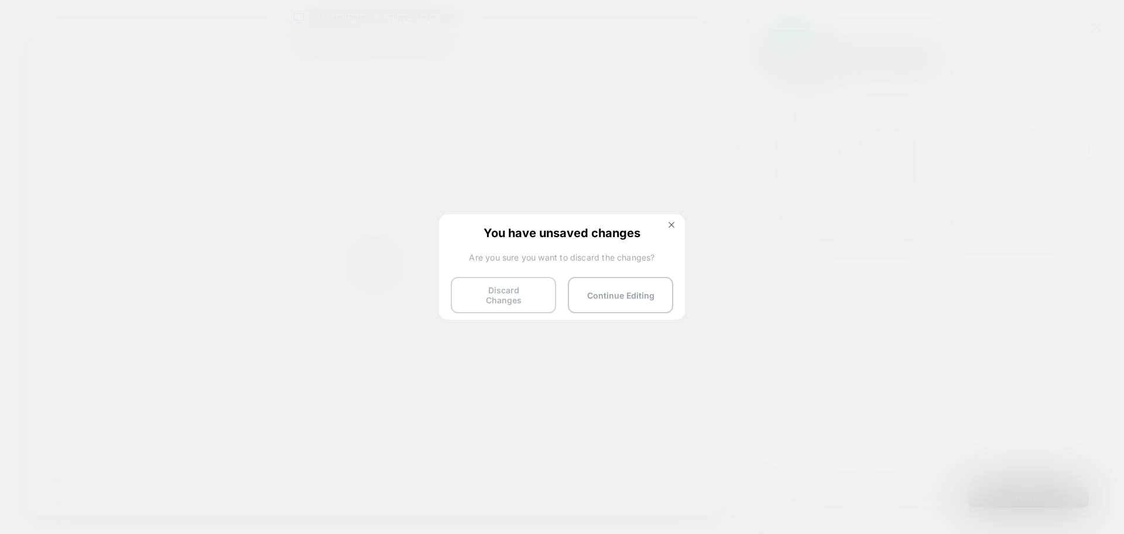
click at [503, 293] on button "Discard Changes" at bounding box center [503, 295] width 105 height 36
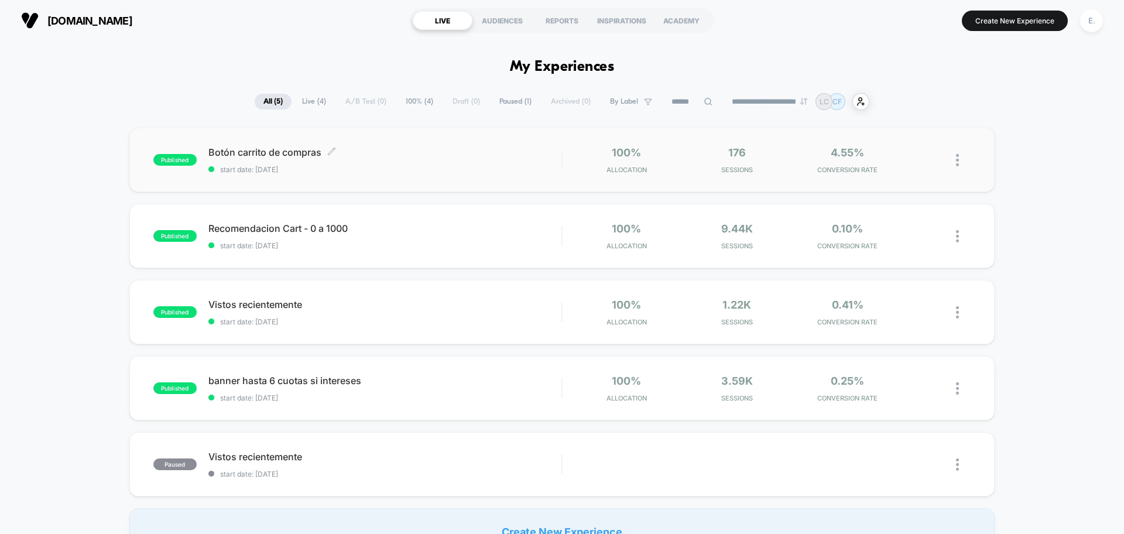
click at [415, 170] on span "start date: 8/8/2025" at bounding box center [384, 169] width 353 height 9
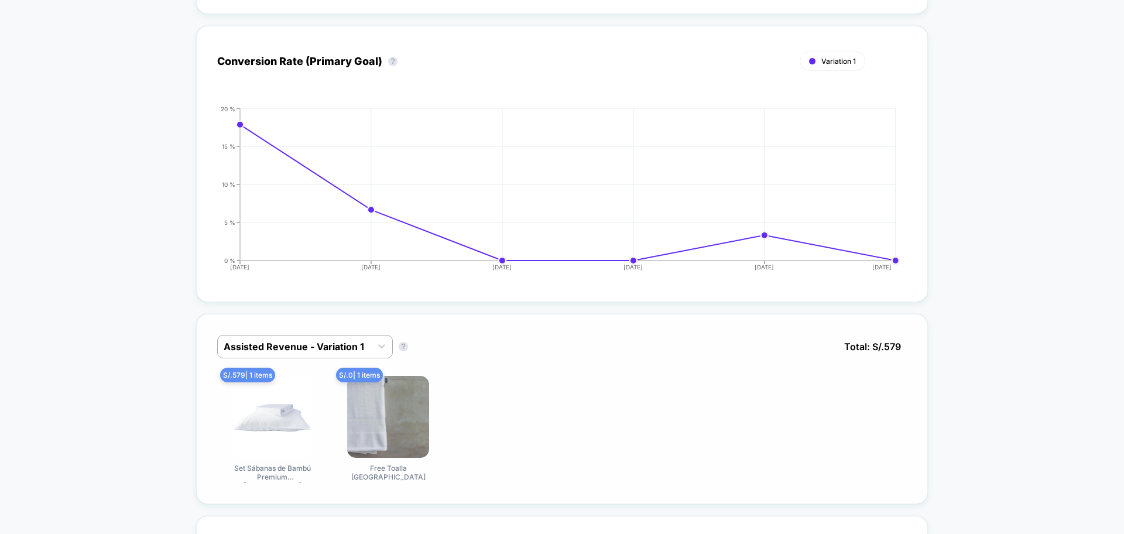
scroll to position [366, 0]
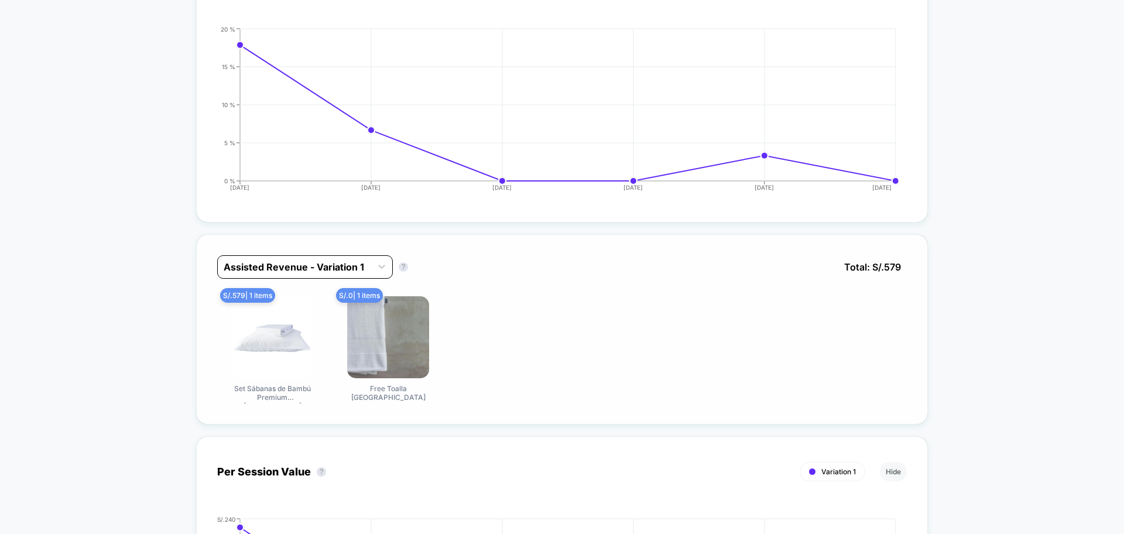
click at [359, 272] on div at bounding box center [295, 267] width 142 height 14
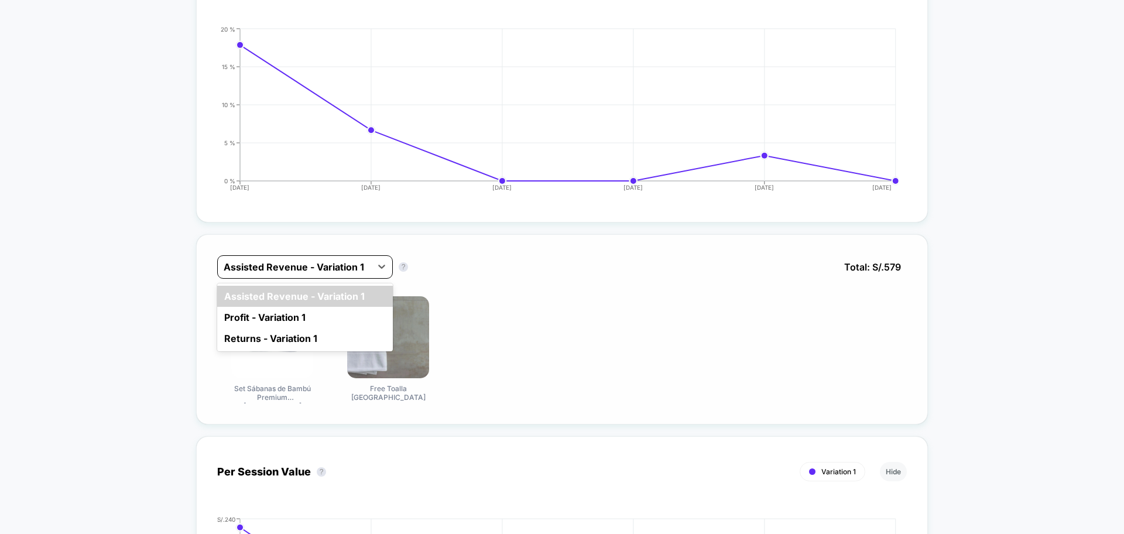
click at [359, 272] on div at bounding box center [295, 267] width 142 height 14
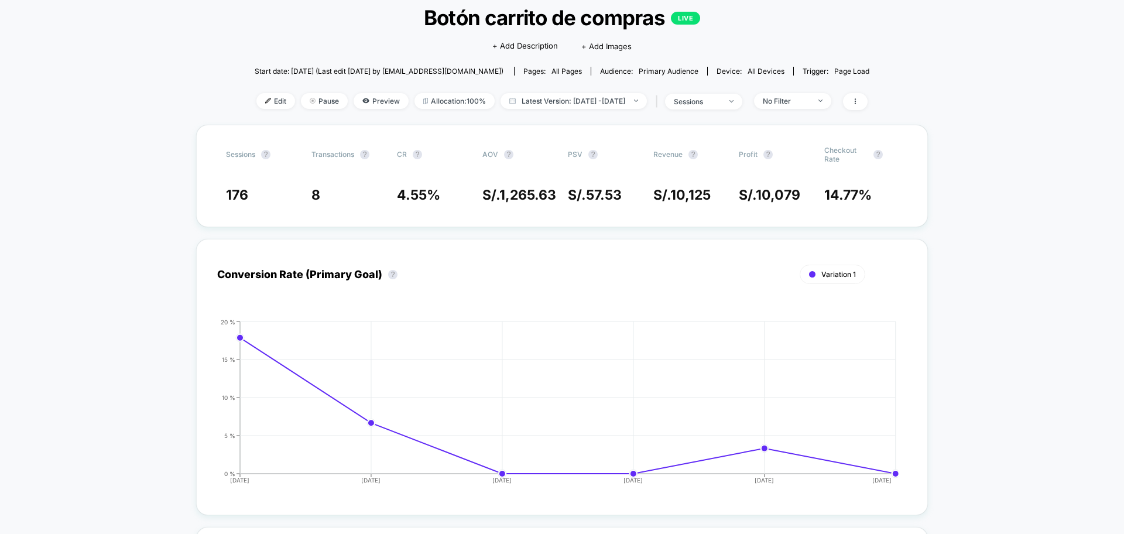
scroll to position [0, 0]
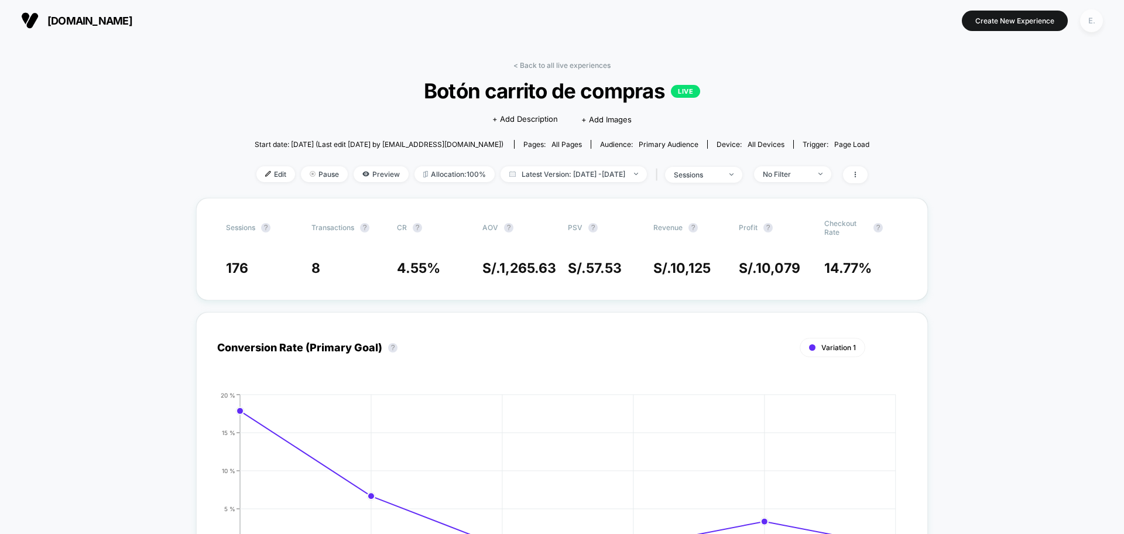
click at [1084, 19] on div "E." at bounding box center [1091, 20] width 23 height 23
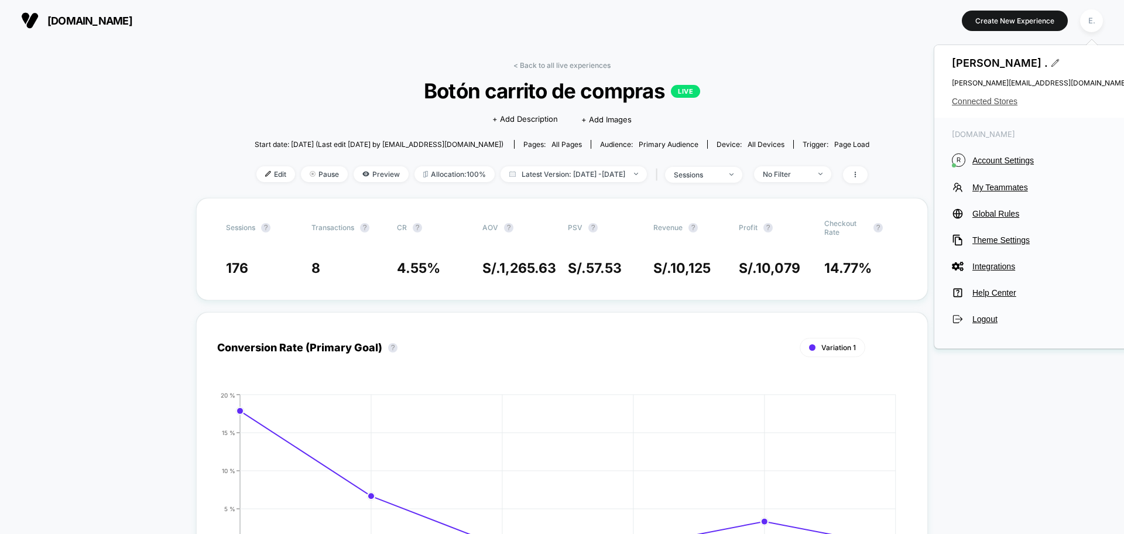
click at [961, 102] on span "Connected Stores" at bounding box center [1040, 101] width 176 height 9
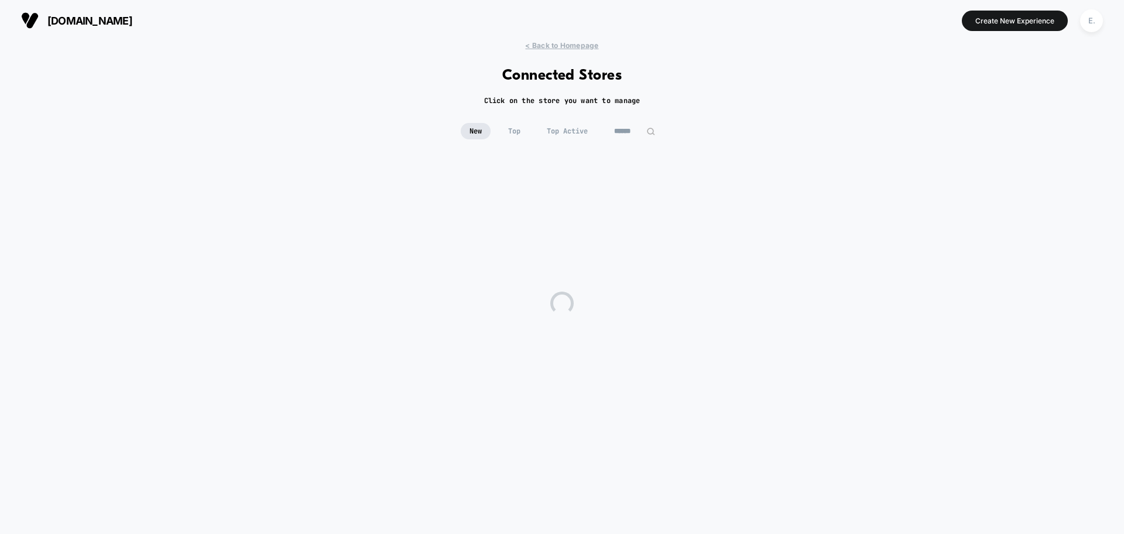
click at [630, 126] on input at bounding box center [634, 131] width 59 height 16
type input "*****"
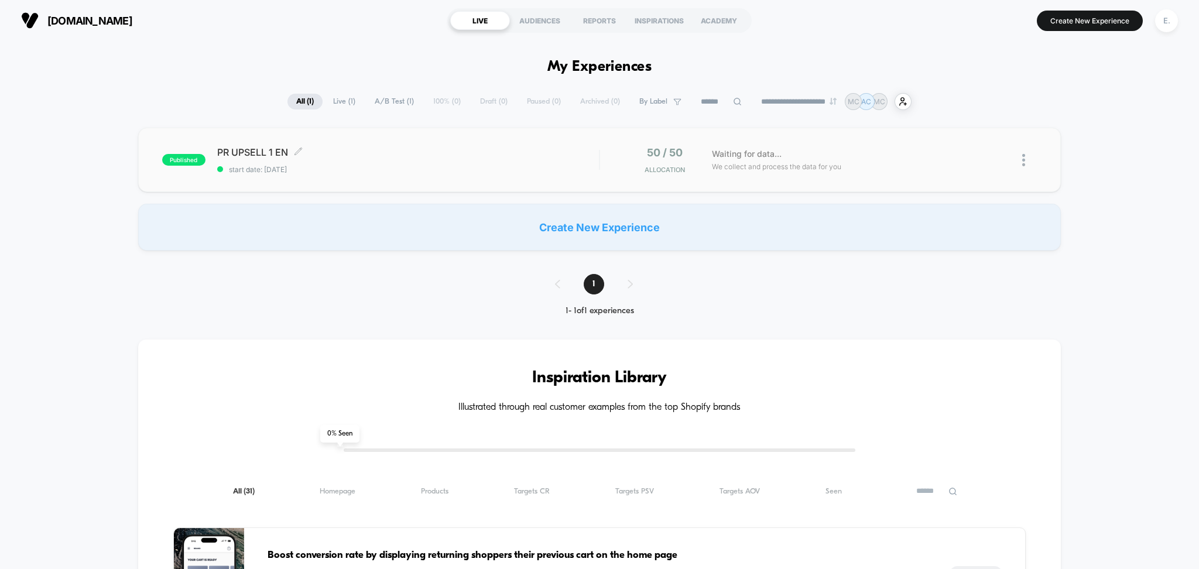
click at [464, 152] on span "PR UPSELL 1 EN Click to edit experience details" at bounding box center [408, 152] width 382 height 12
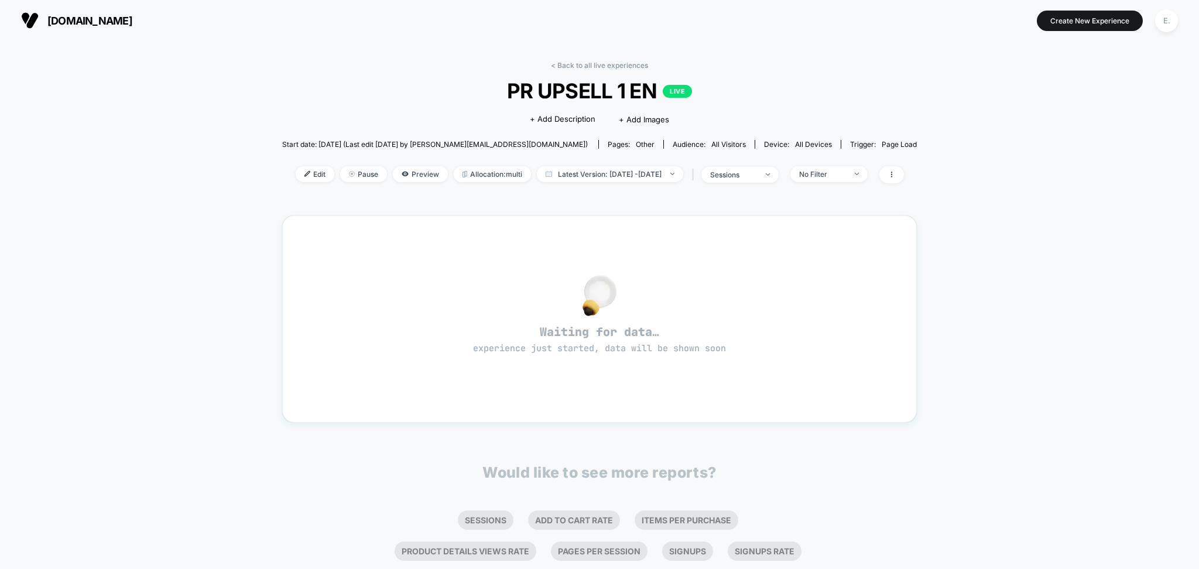
click at [570, 90] on span "PR UPSELL 1 EN LIVE" at bounding box center [599, 90] width 571 height 25
copy span "PR UPSELL 1 EN"
click at [399, 116] on div "< Back to all live experiences PR UPSELL 1 EN LIVE Click to edit experience det…" at bounding box center [599, 129] width 635 height 137
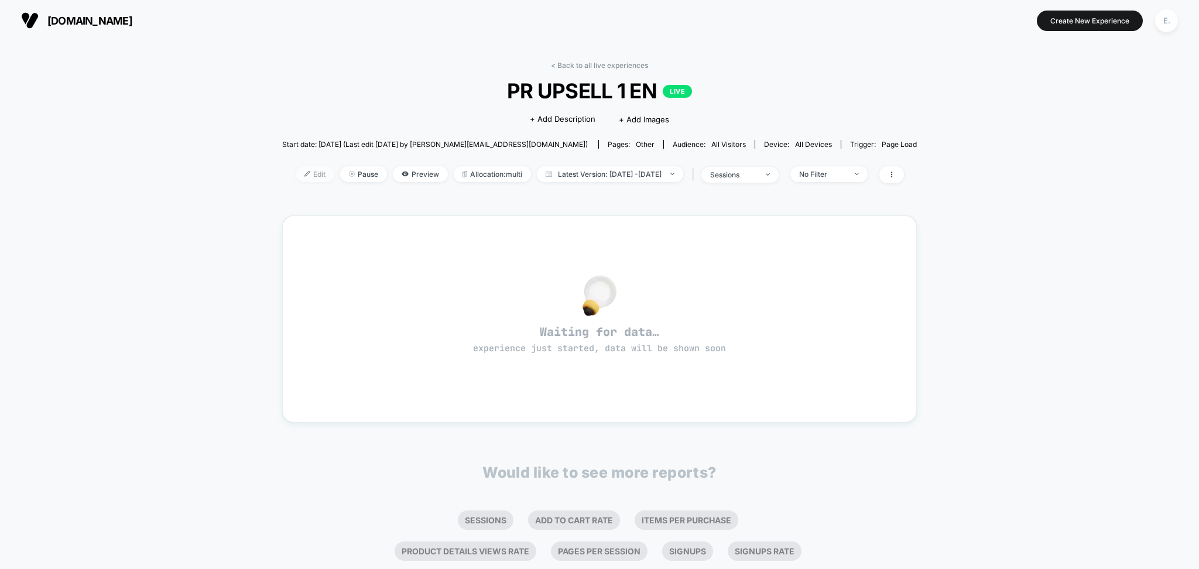
click at [296, 169] on span "Edit" at bounding box center [315, 174] width 39 height 16
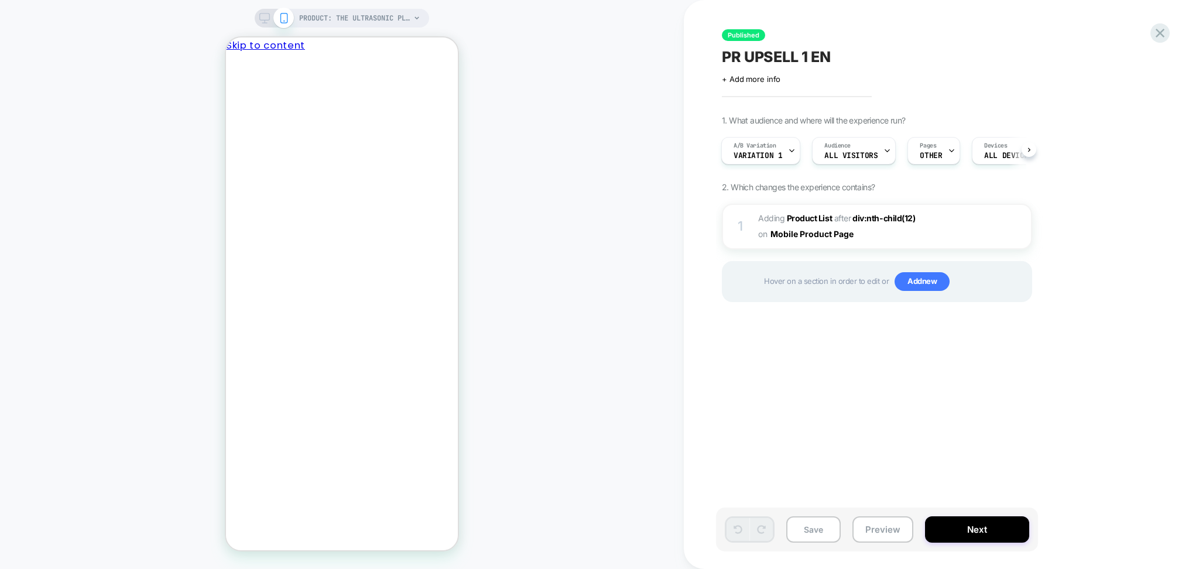
scroll to position [0, 1]
click at [888, 533] on button "Preview" at bounding box center [882, 529] width 61 height 26
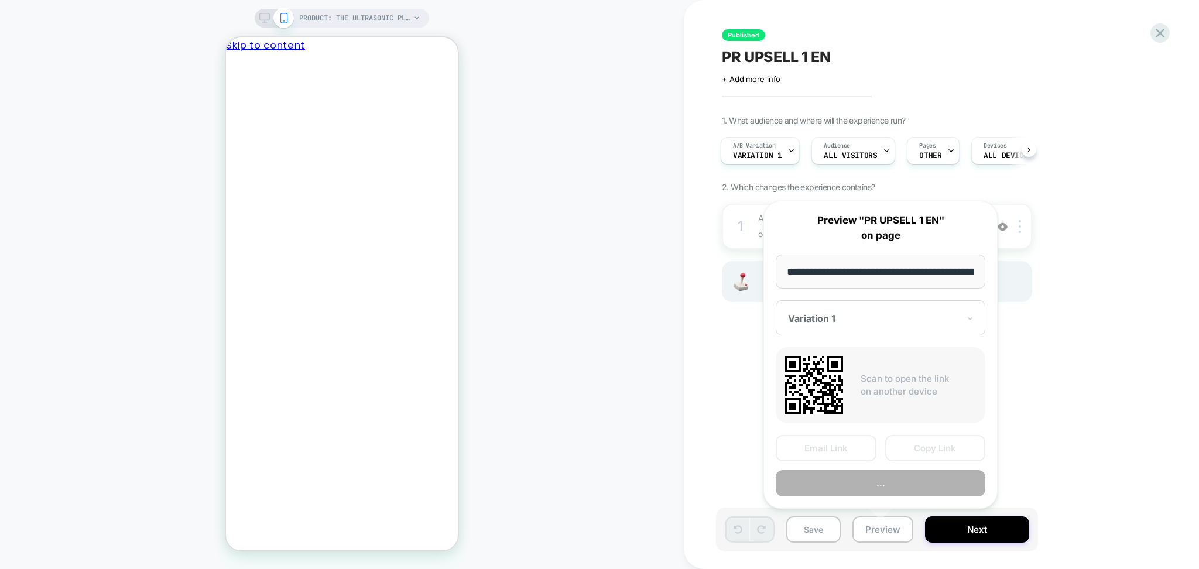
scroll to position [0, 0]
click at [835, 483] on button "..." at bounding box center [881, 484] width 210 height 26
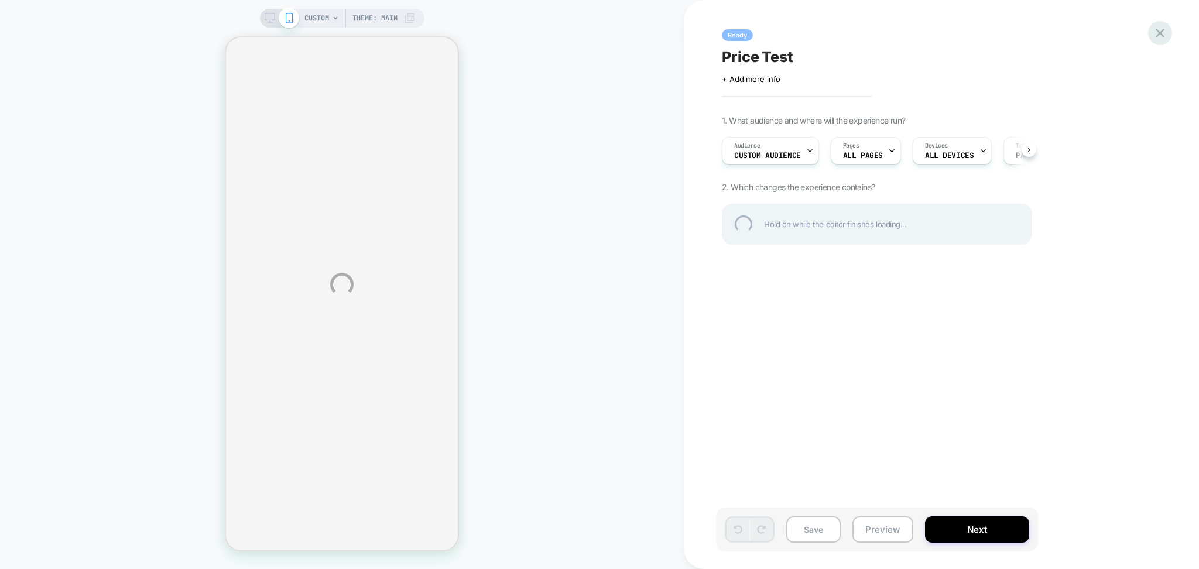
click at [1157, 30] on div at bounding box center [1160, 33] width 24 height 24
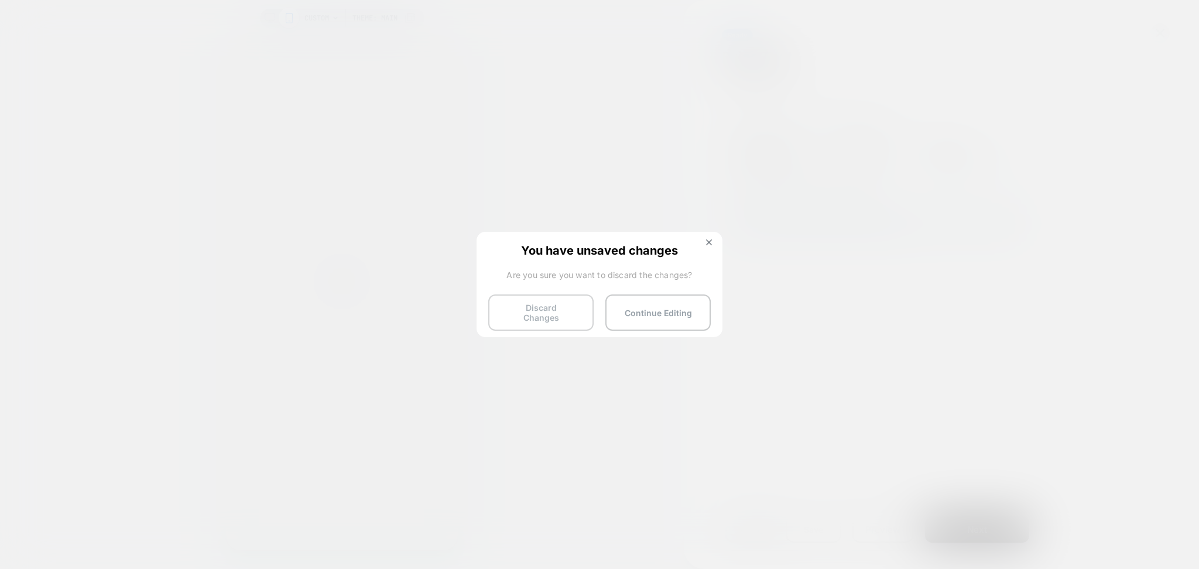
click at [523, 322] on button "Discard Changes" at bounding box center [540, 312] width 105 height 36
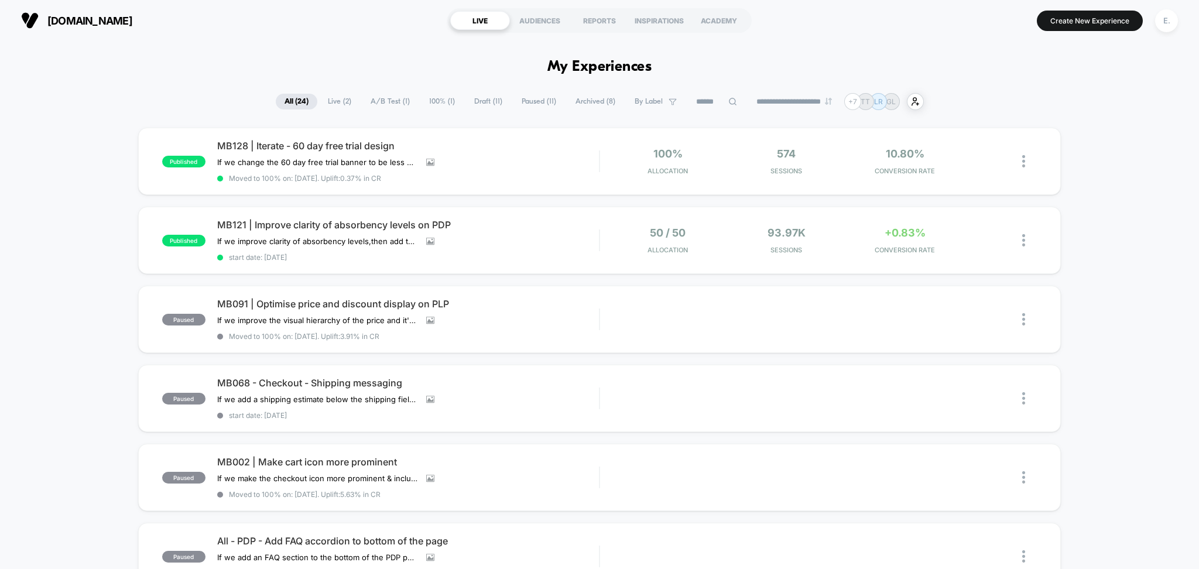
click at [534, 105] on span "Paused ( 11 )" at bounding box center [539, 102] width 52 height 16
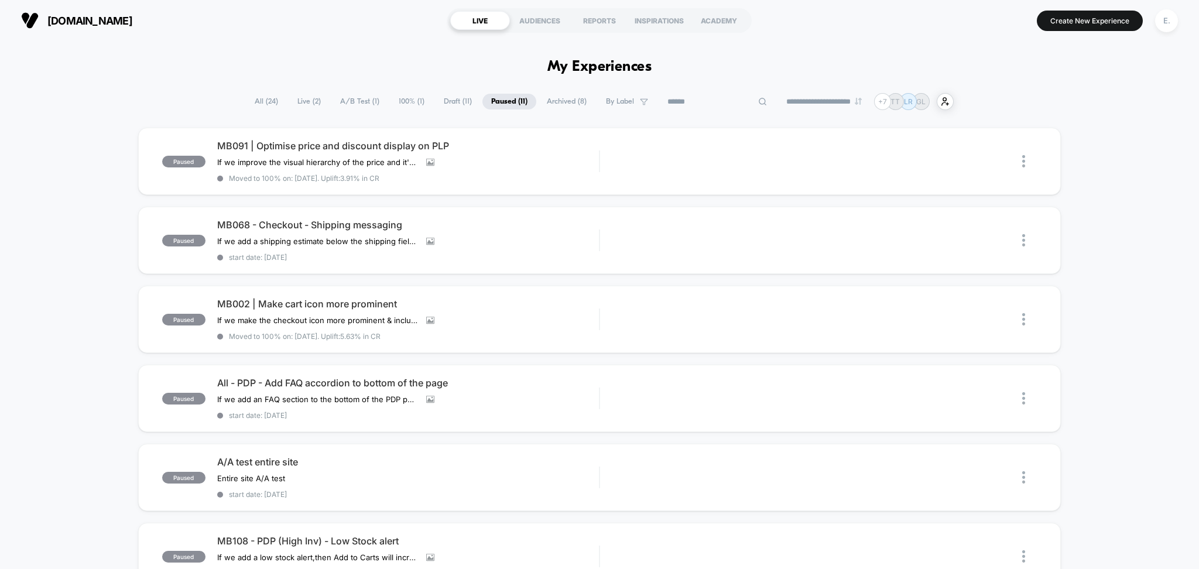
click at [708, 105] on input at bounding box center [717, 102] width 117 height 14
click at [1164, 26] on div "E." at bounding box center [1166, 20] width 23 height 23
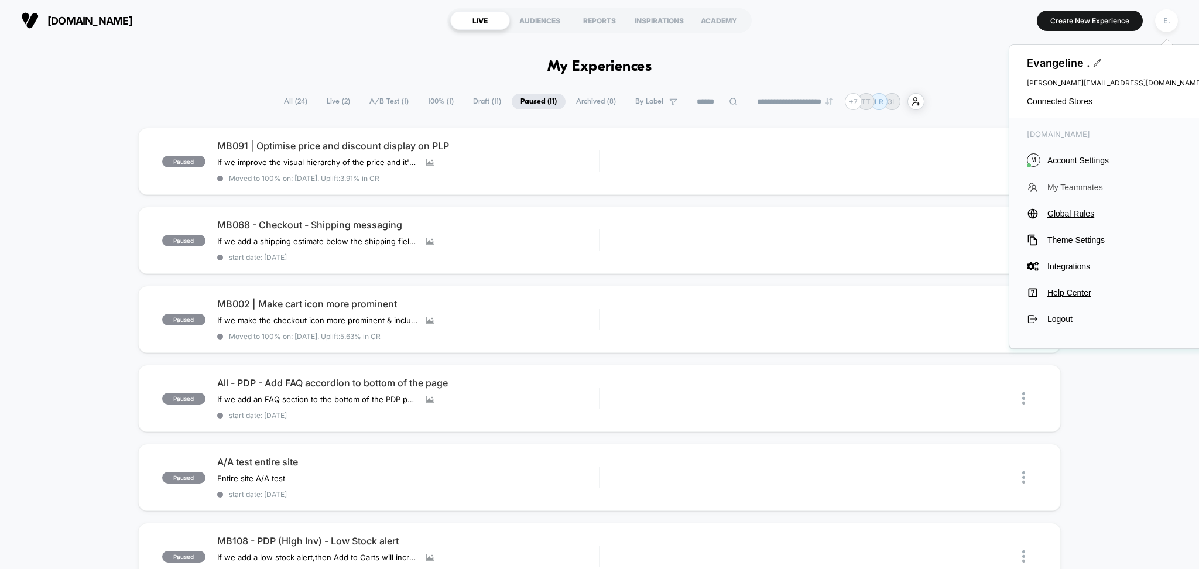
click at [1055, 190] on span "My Teammates" at bounding box center [1124, 187] width 155 height 9
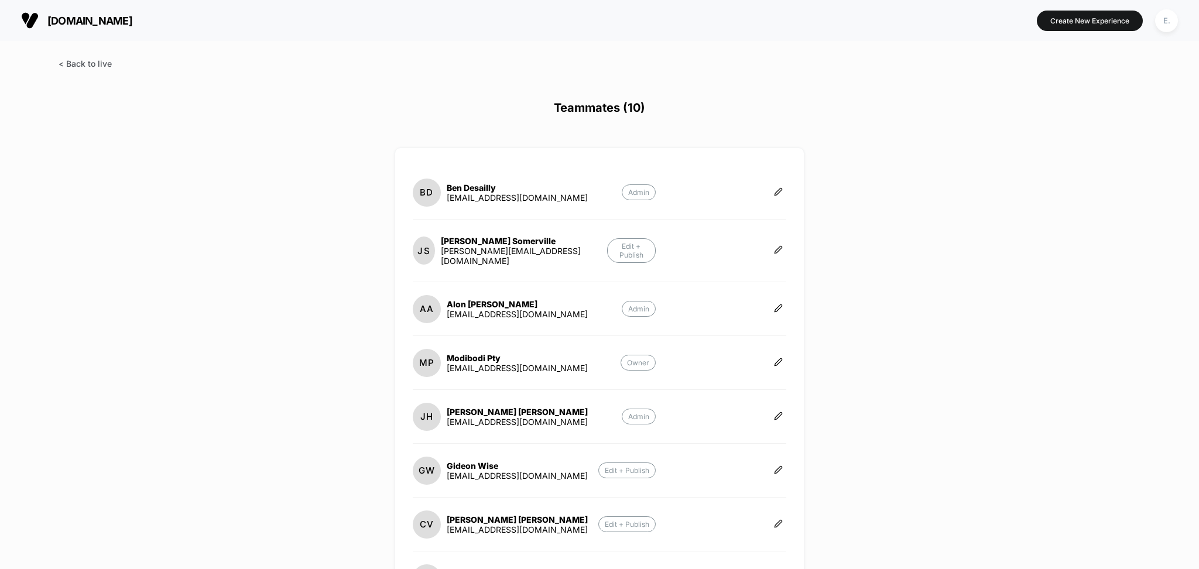
click at [82, 64] on span at bounding box center [85, 64] width 53 height 10
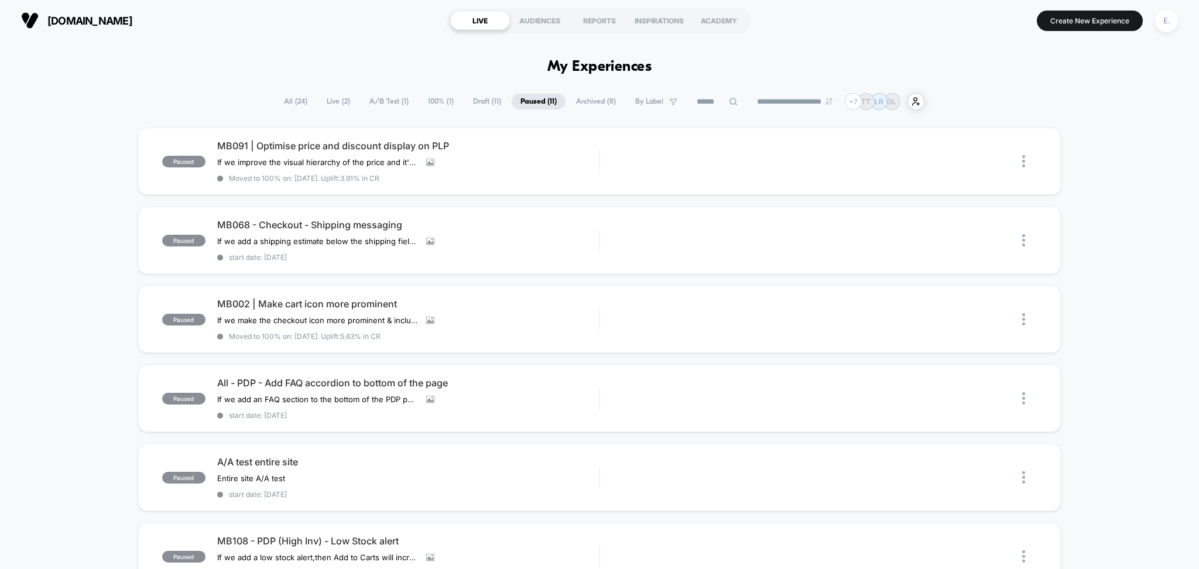
click at [295, 103] on span "All ( 24 )" at bounding box center [295, 102] width 41 height 16
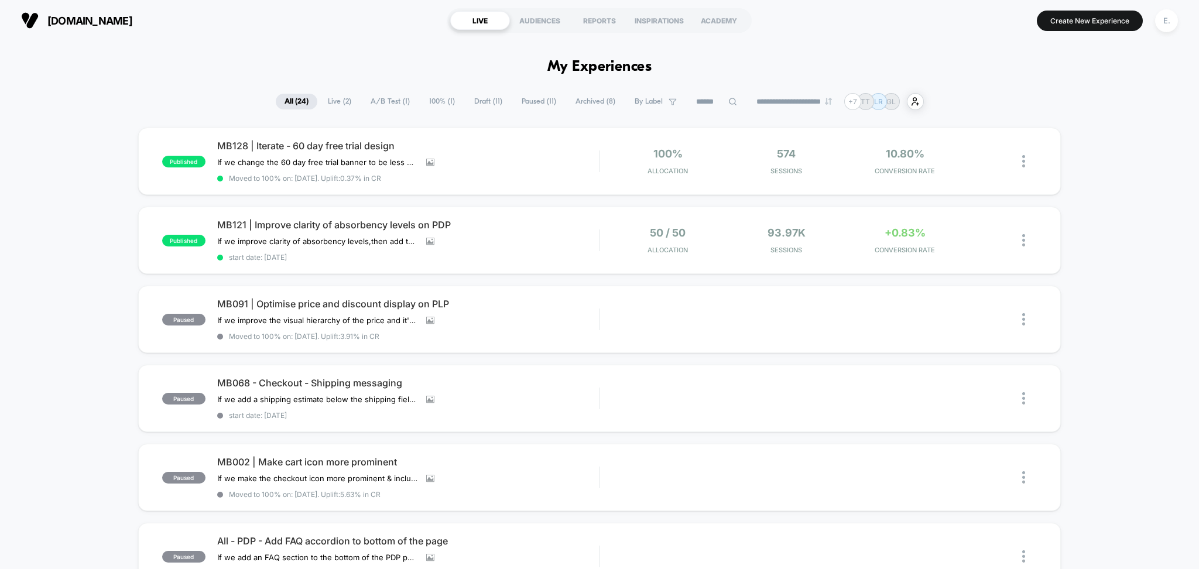
click at [715, 100] on input at bounding box center [716, 102] width 59 height 14
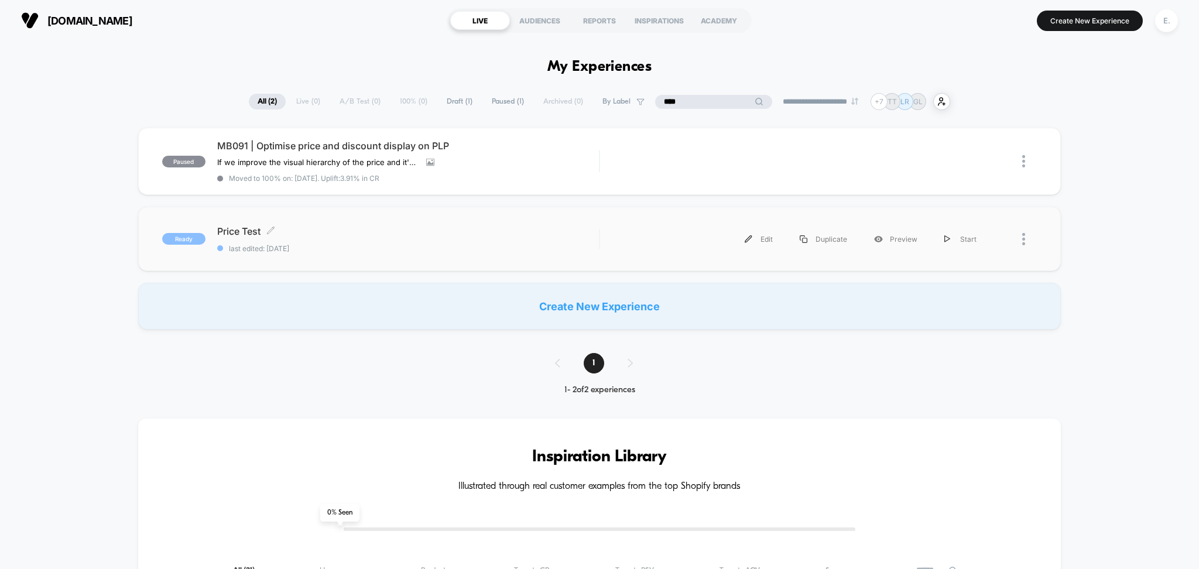
type input "****"
click at [463, 244] on div "Price Test Click to edit experience details Click to edit experience details la…" at bounding box center [408, 239] width 382 height 28
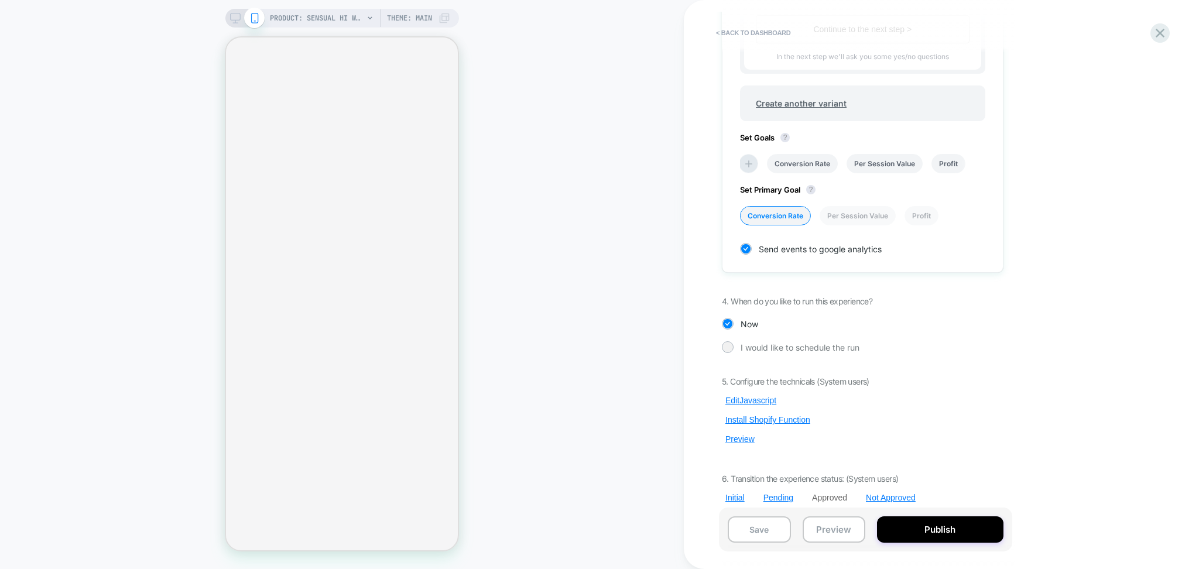
scroll to position [568, 0]
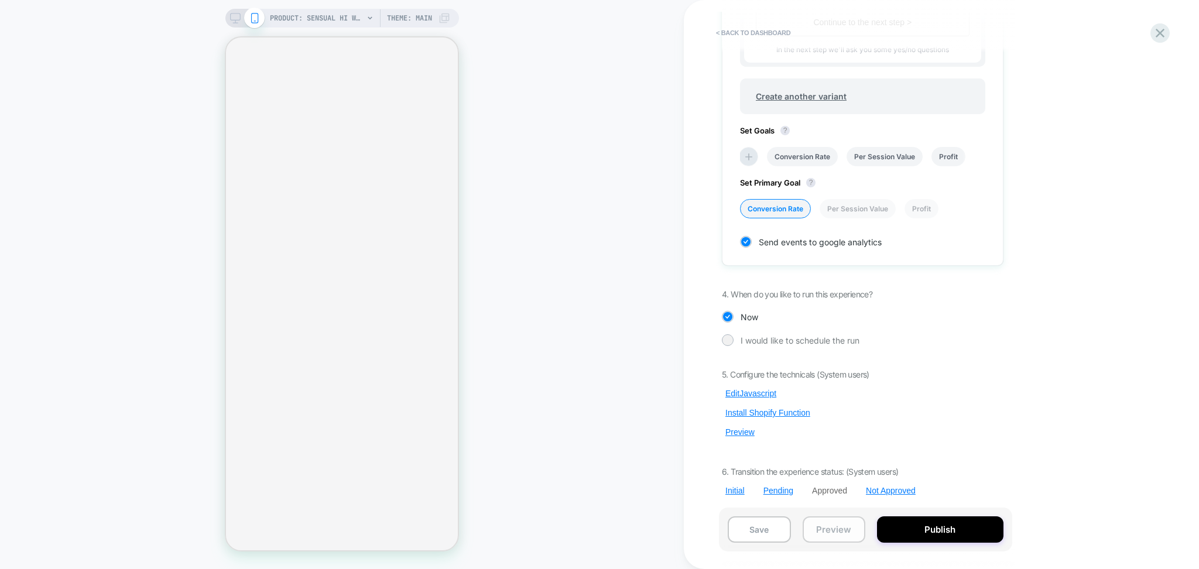
click at [816, 532] on button "Preview" at bounding box center [834, 529] width 63 height 26
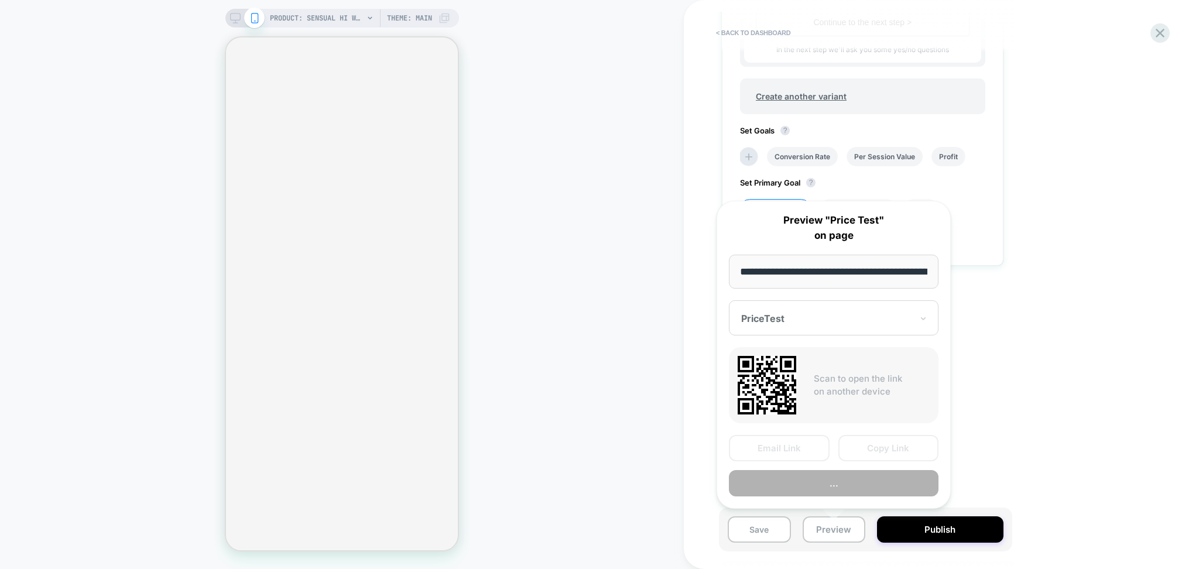
scroll to position [0, 258]
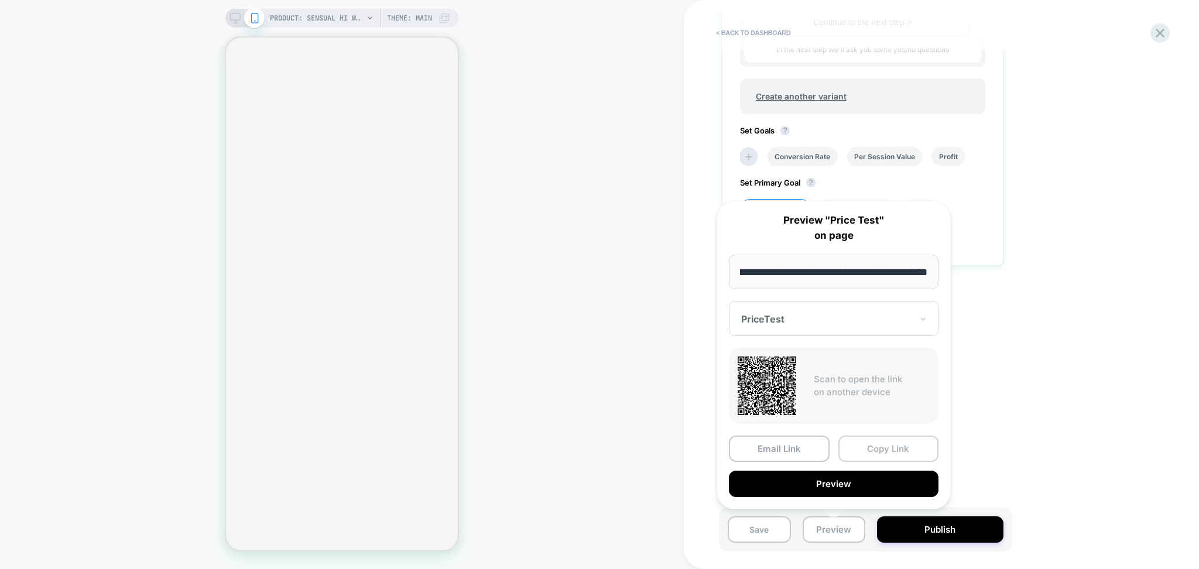
click at [891, 448] on button "Copy Link" at bounding box center [888, 448] width 101 height 26
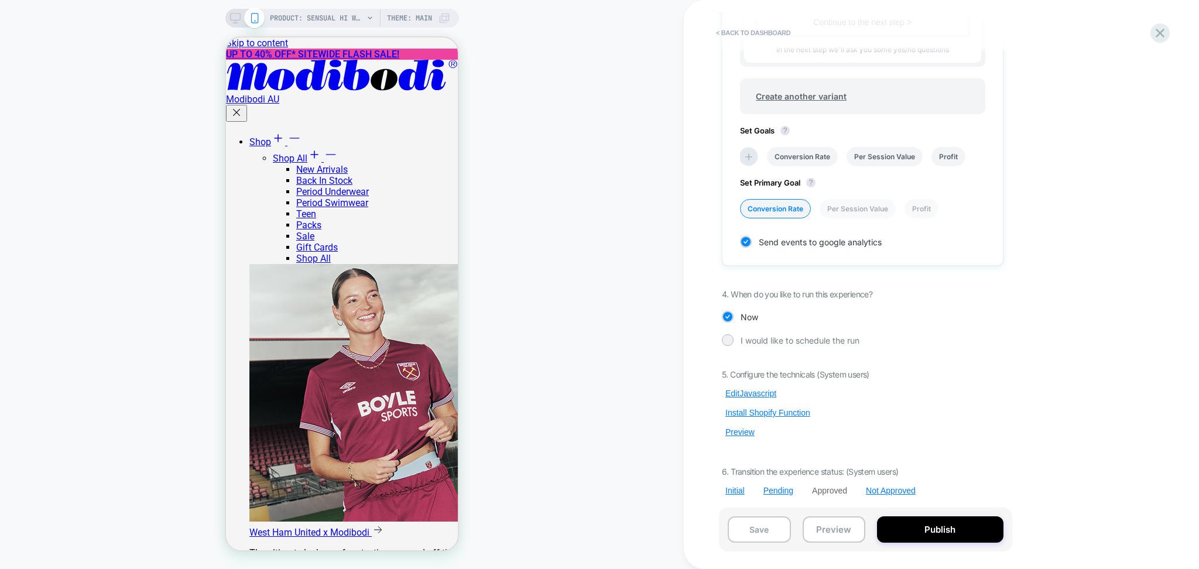
scroll to position [0, 0]
click at [296, 19] on span "PRODUCT: Sensual Hi Waist Bikini Moderate Black" at bounding box center [317, 18] width 94 height 19
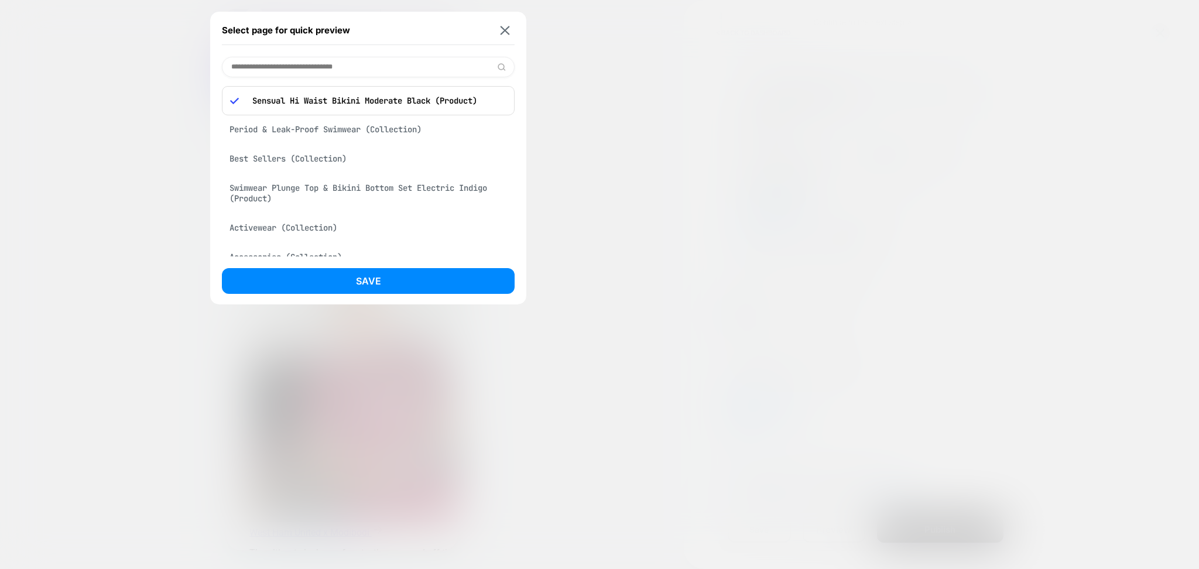
click at [351, 131] on div "Period & Leak-Proof Swimwear (Collection)" at bounding box center [368, 129] width 293 height 22
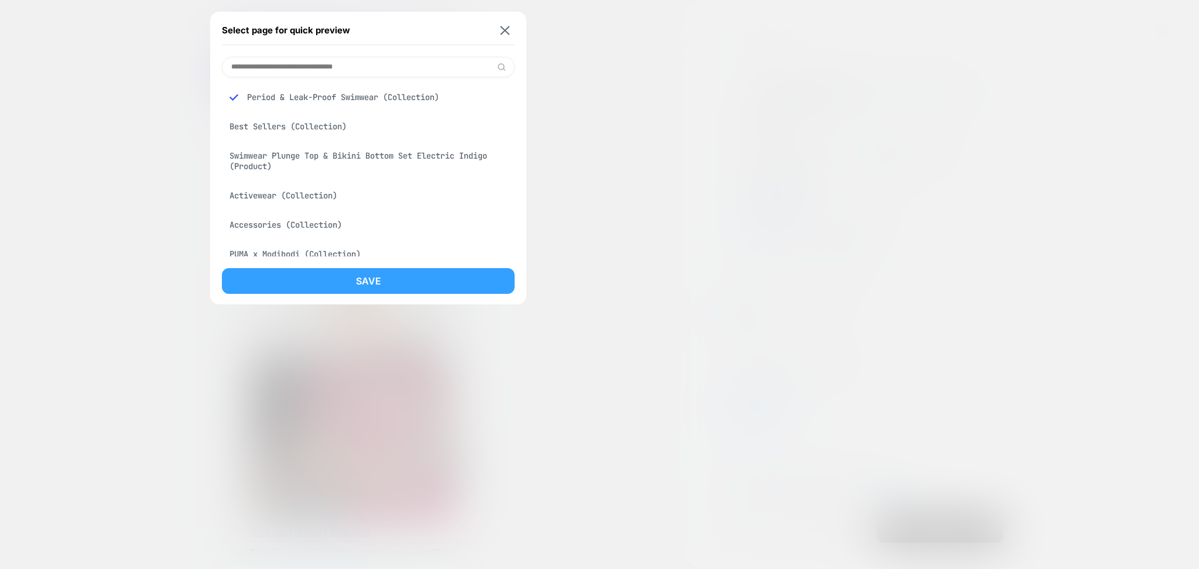
click at [390, 286] on button "Save" at bounding box center [368, 281] width 293 height 26
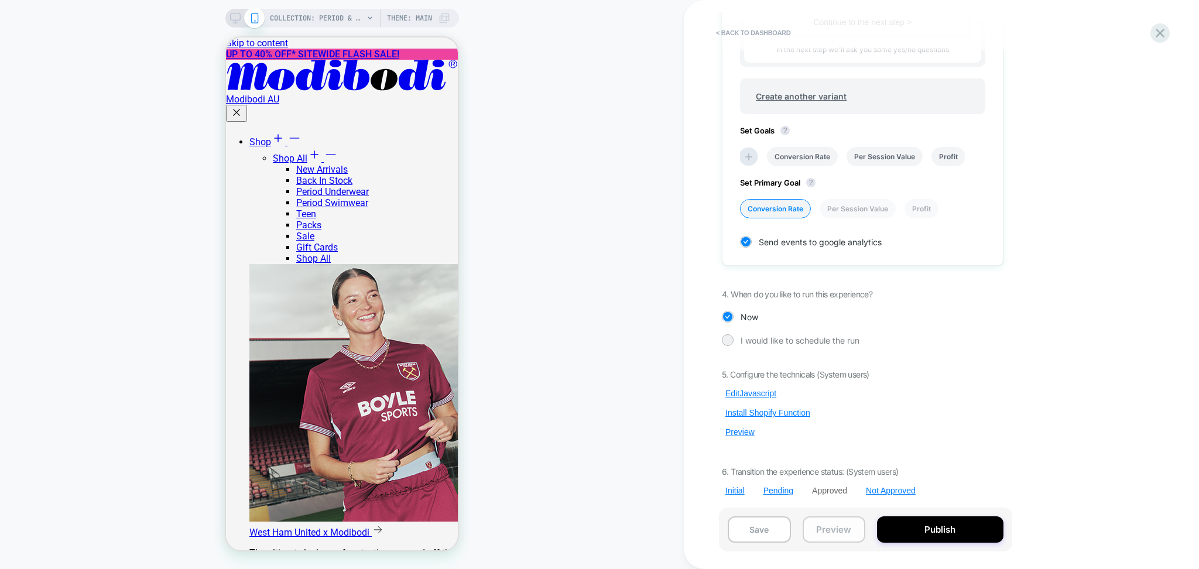
click at [819, 532] on button "Preview" at bounding box center [834, 529] width 63 height 26
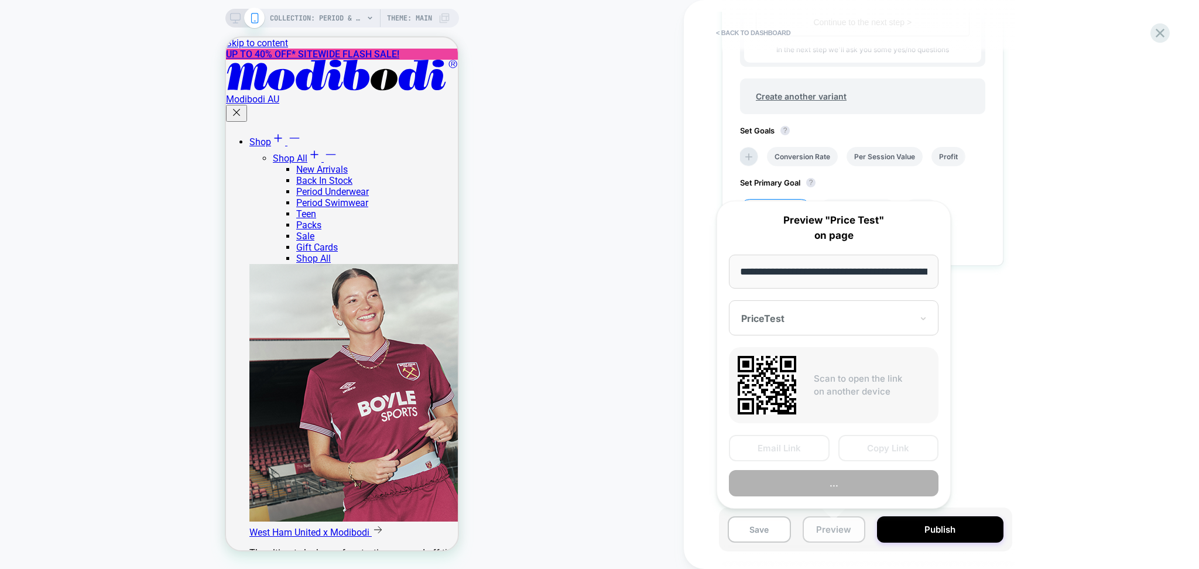
scroll to position [0, 134]
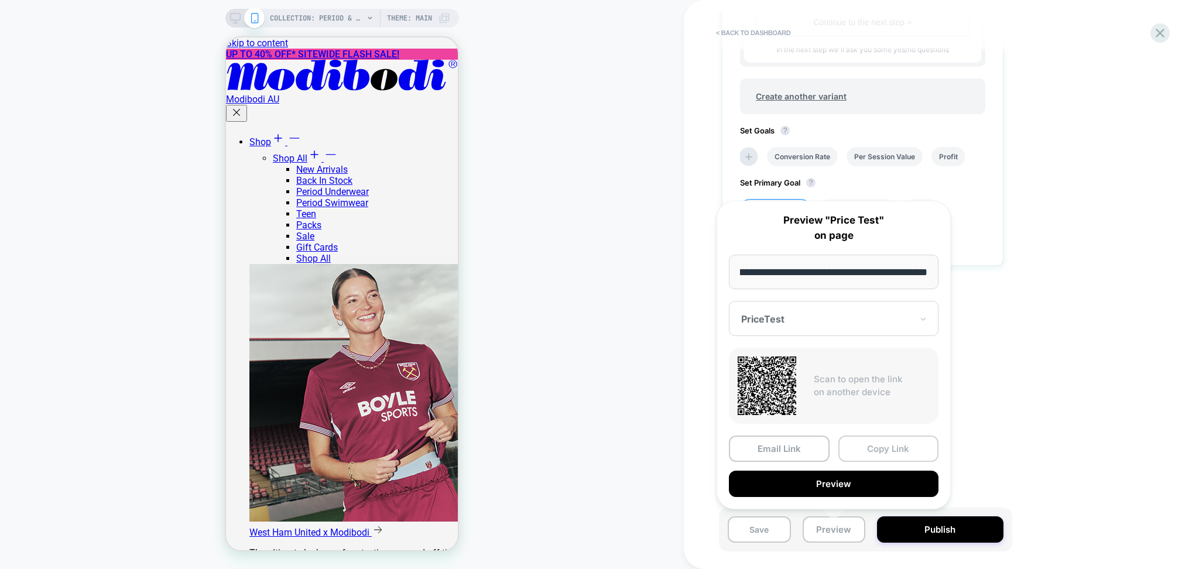
click at [870, 455] on button "Copy Link" at bounding box center [888, 448] width 101 height 26
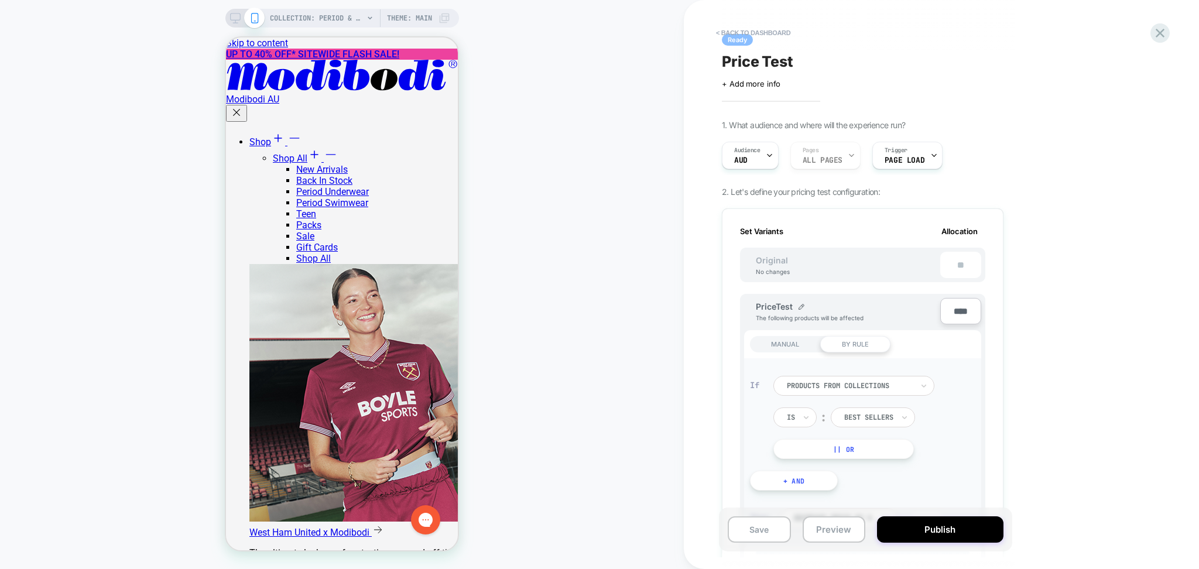
scroll to position [0, 0]
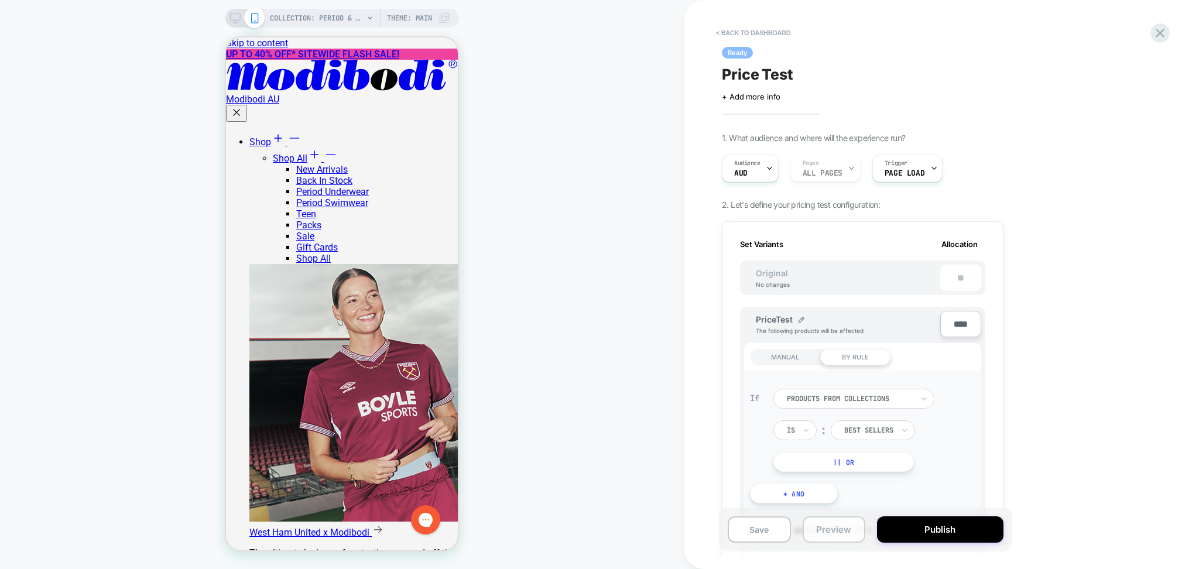
click at [828, 541] on button "Preview" at bounding box center [834, 529] width 63 height 26
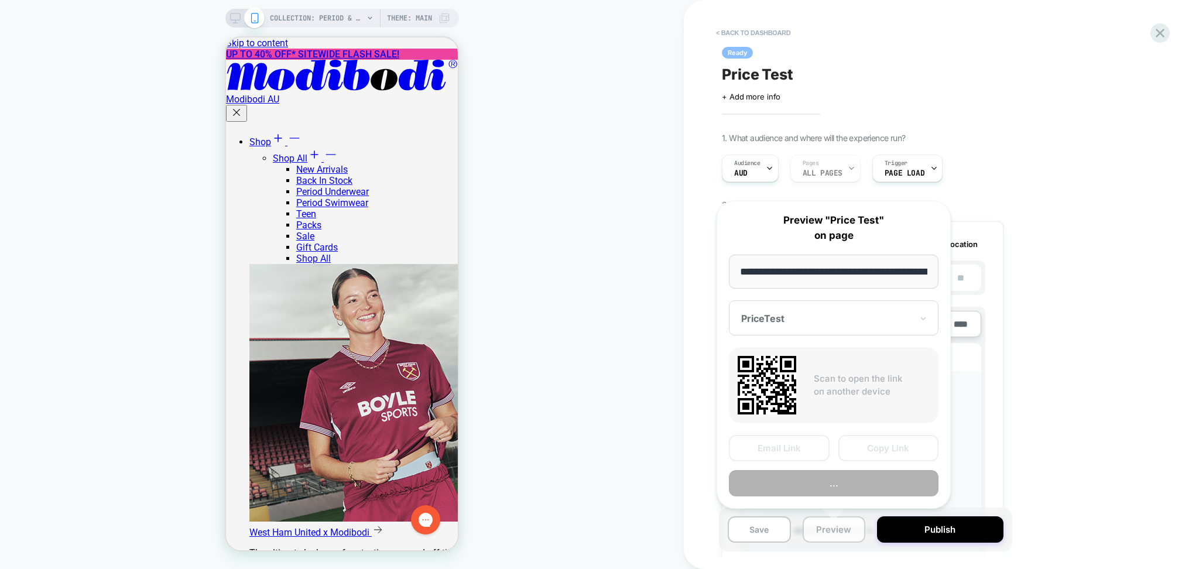
scroll to position [0, 134]
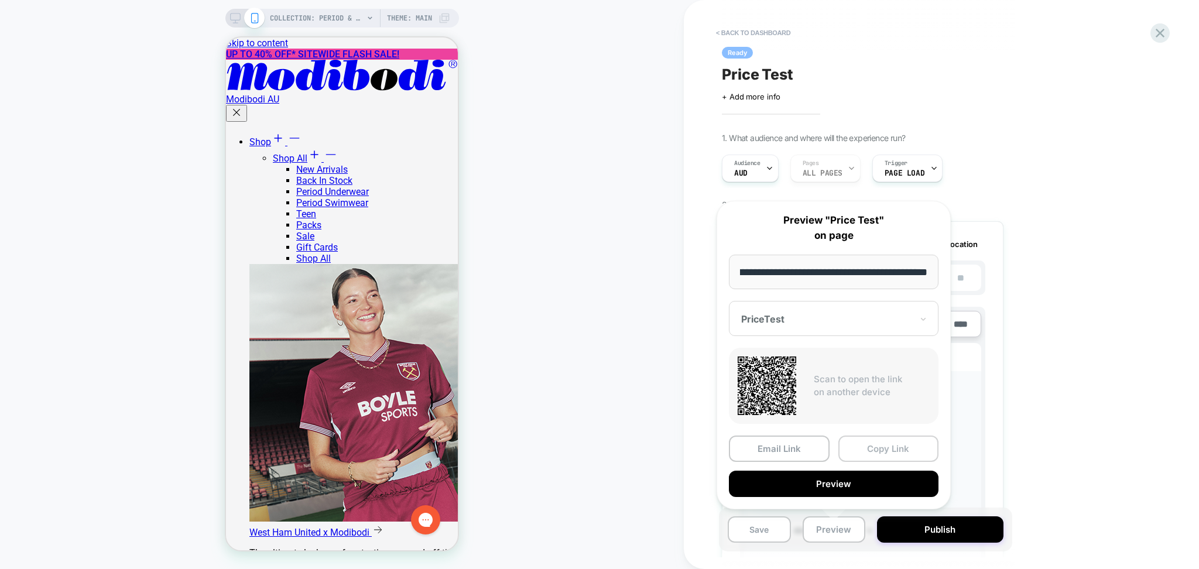
click at [886, 448] on button "Copy Link" at bounding box center [888, 448] width 101 height 26
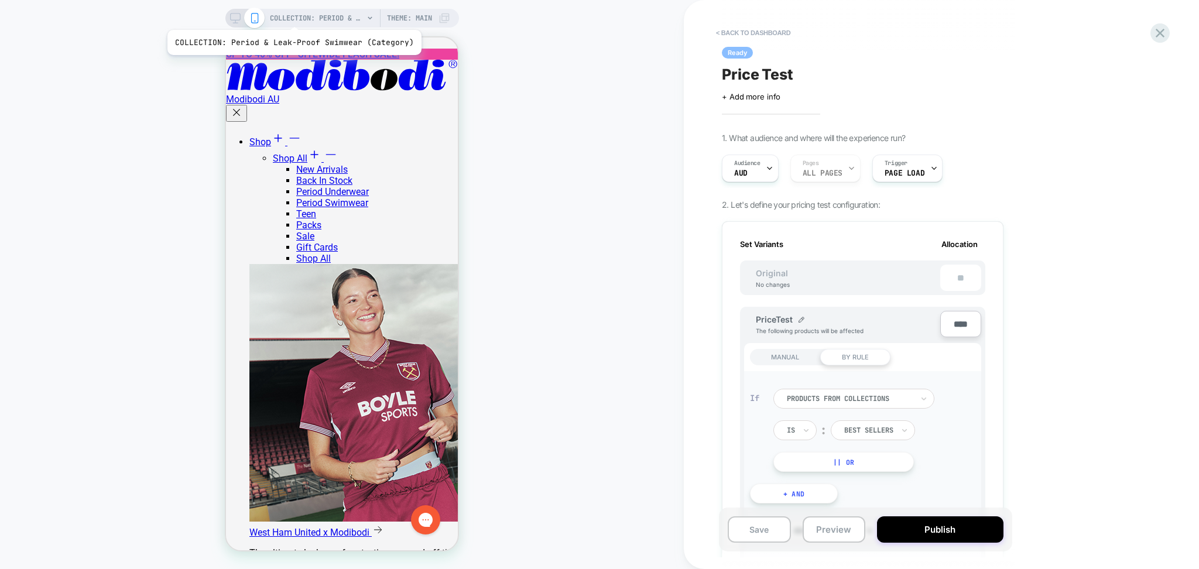
click at [292, 15] on span "COLLECTION: Period & Leak-Proof Swimwear (Category)" at bounding box center [317, 18] width 94 height 19
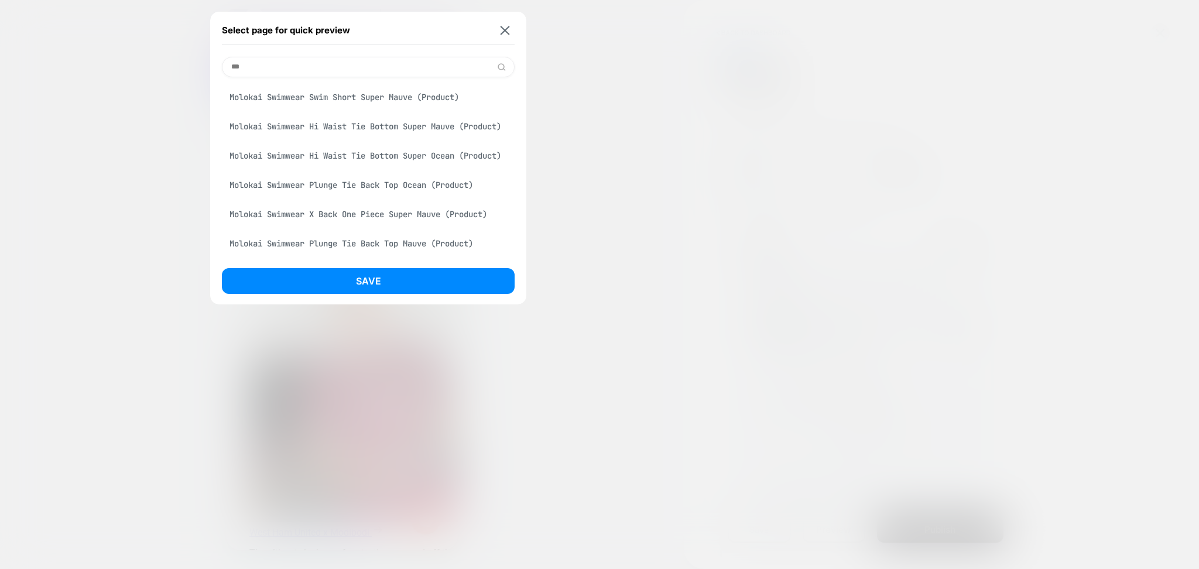
type input "***"
click at [364, 94] on div "Molokai Swimwear Swim Short Super Mauve (Product)" at bounding box center [368, 97] width 293 height 22
click at [506, 32] on img at bounding box center [504, 30] width 9 height 9
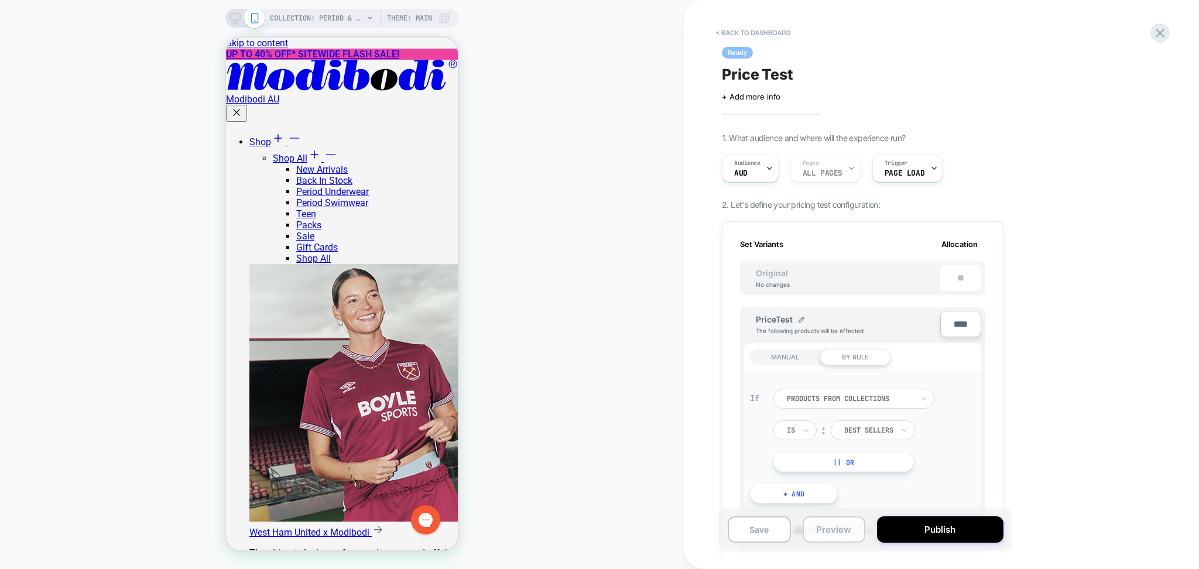
click at [827, 531] on button "Preview" at bounding box center [834, 529] width 63 height 26
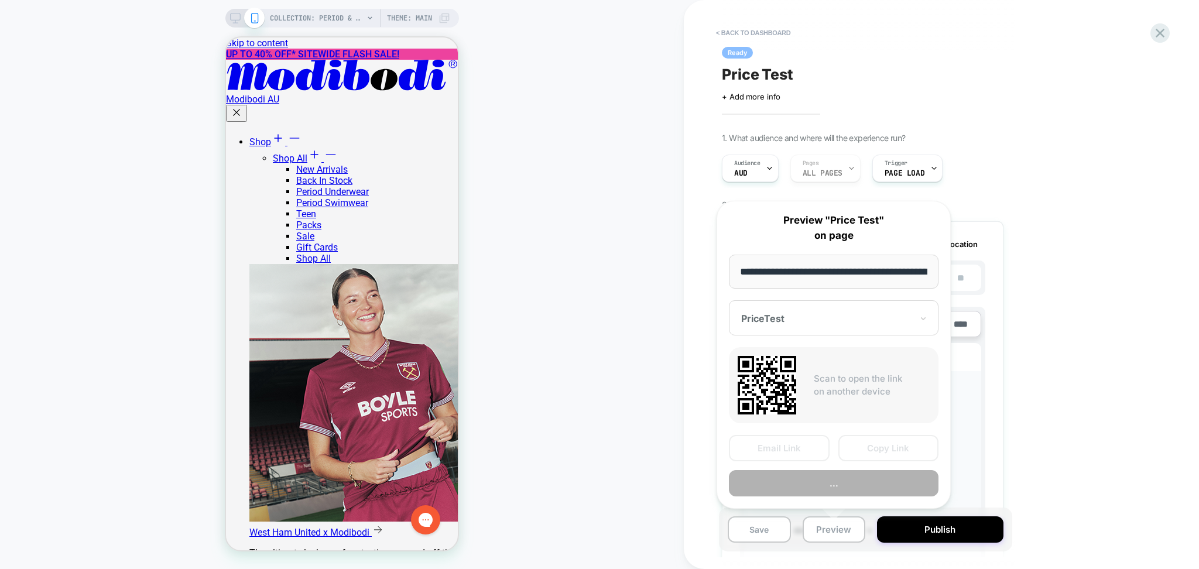
scroll to position [0, 134]
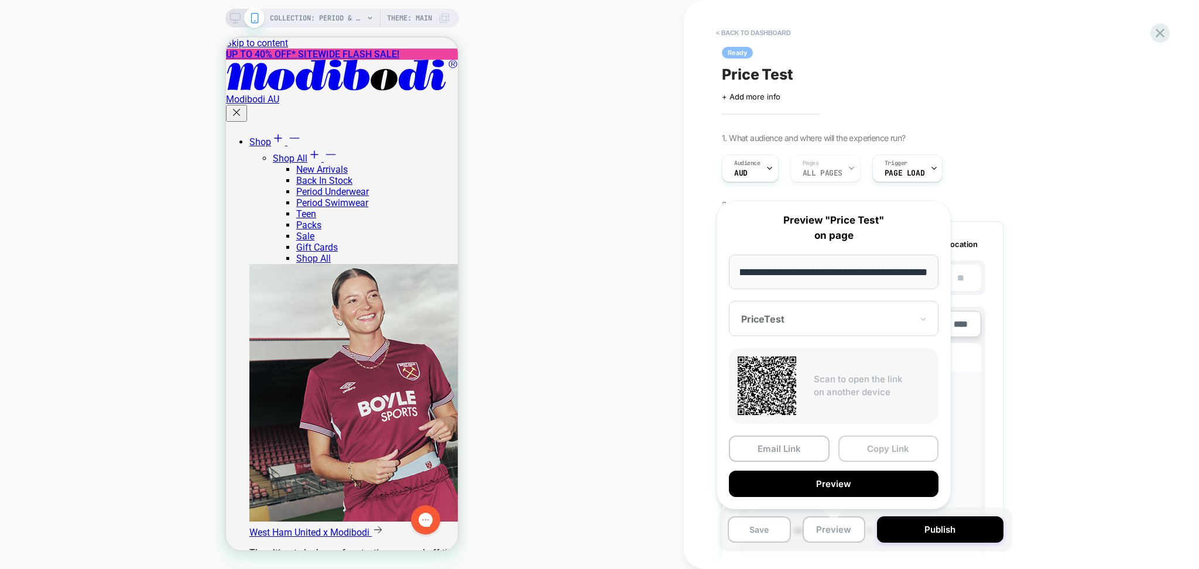
click at [866, 444] on button "Copy Link" at bounding box center [888, 448] width 101 height 26
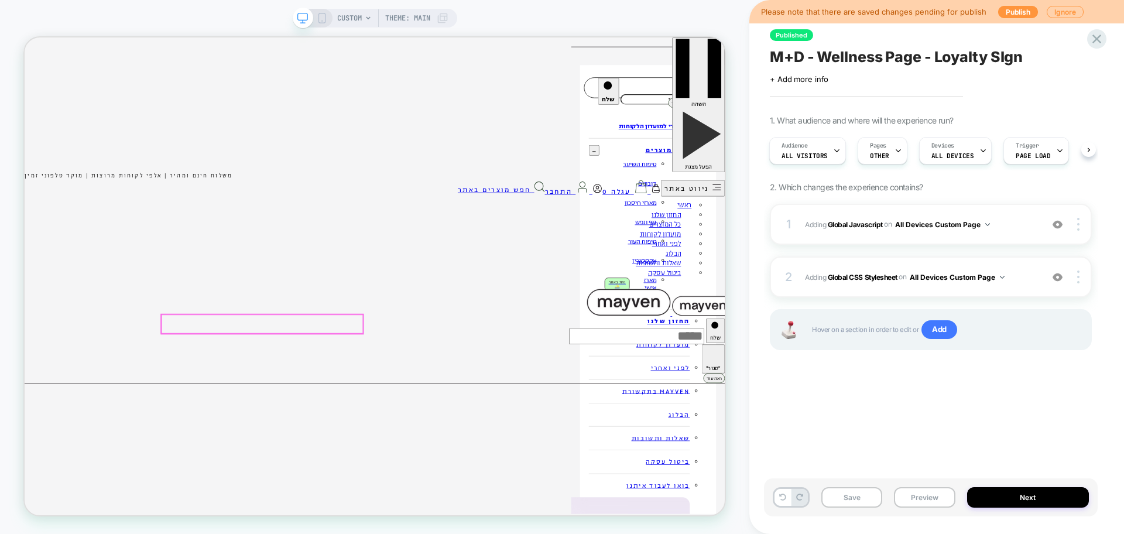
click at [390, 15] on span "Theme: MAIN" at bounding box center [407, 18] width 45 height 19
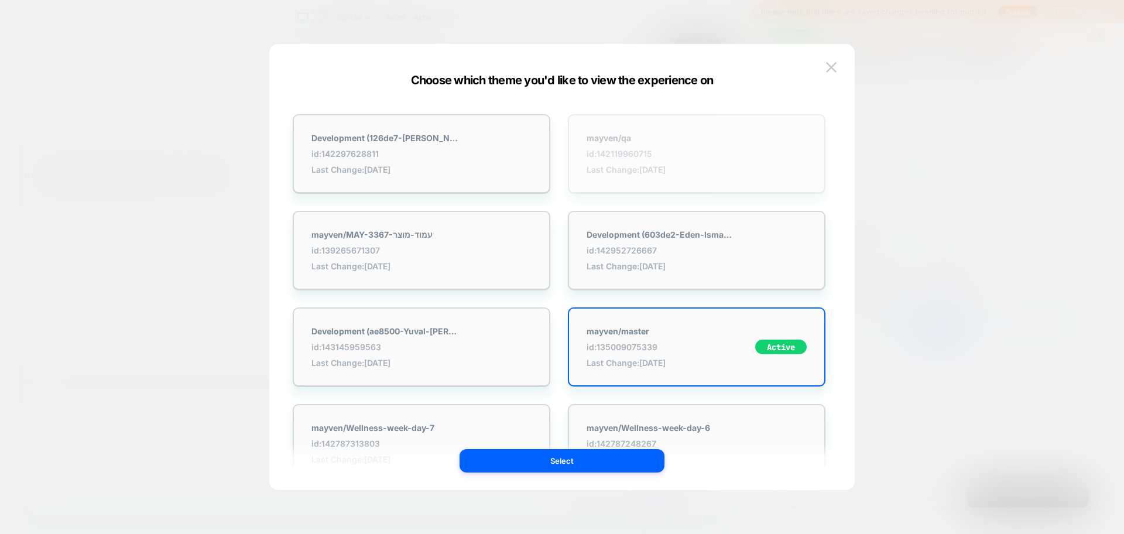
click at [688, 180] on div "mayven/qa id: 142119960715 Last Change: [DATE]" at bounding box center [697, 153] width 258 height 79
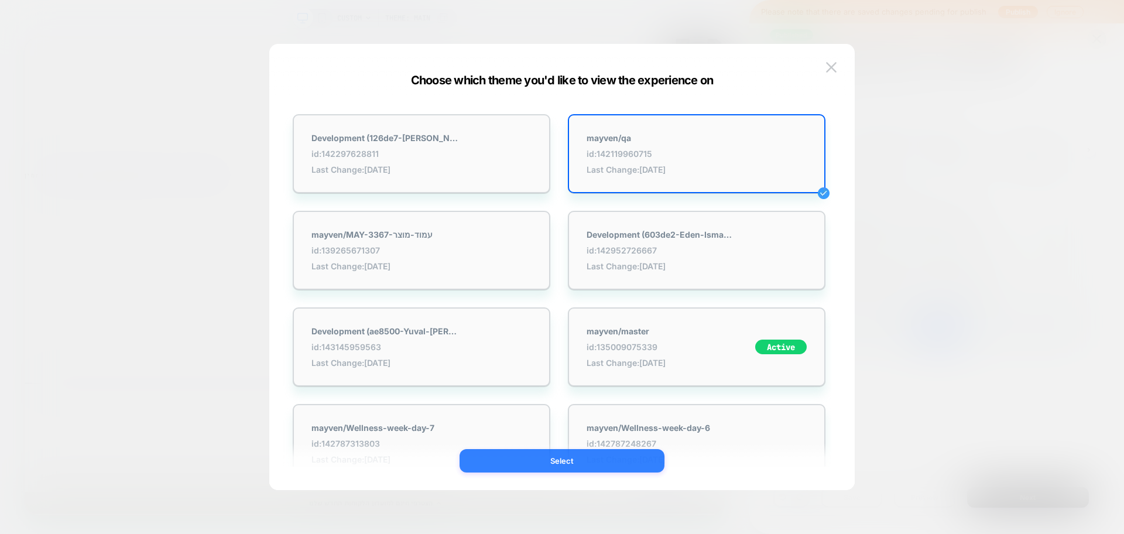
click at [636, 468] on button "Select" at bounding box center [561, 460] width 205 height 23
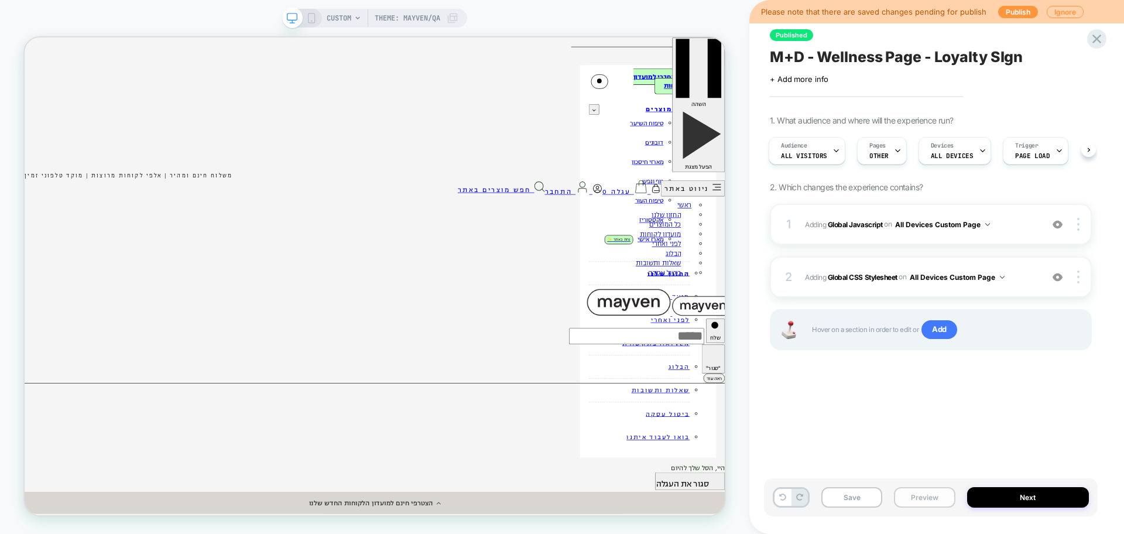
click at [929, 490] on button "Preview" at bounding box center [924, 497] width 61 height 20
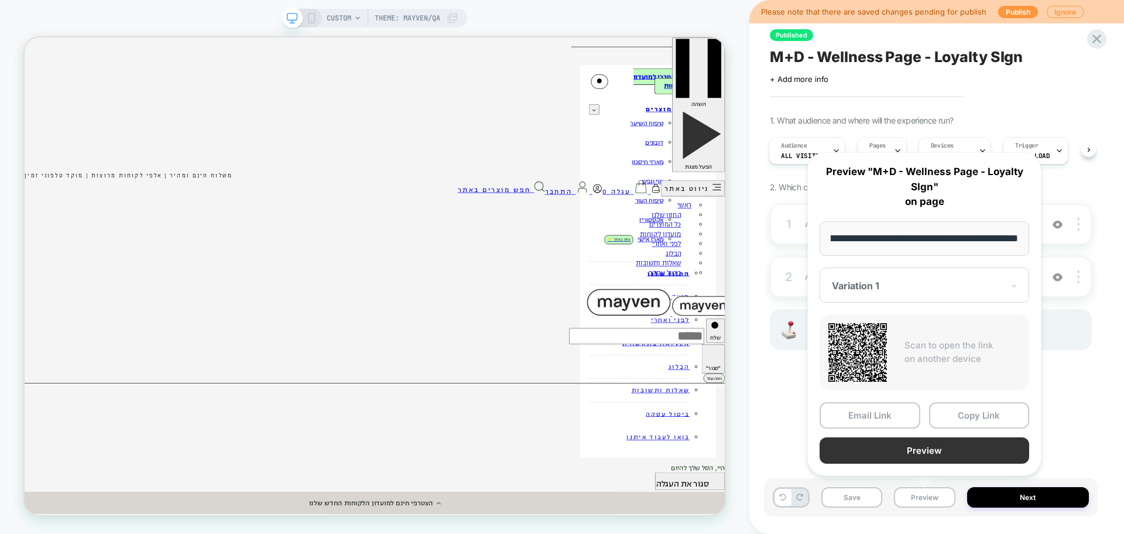
click at [905, 447] on button "Preview" at bounding box center [924, 450] width 210 height 26
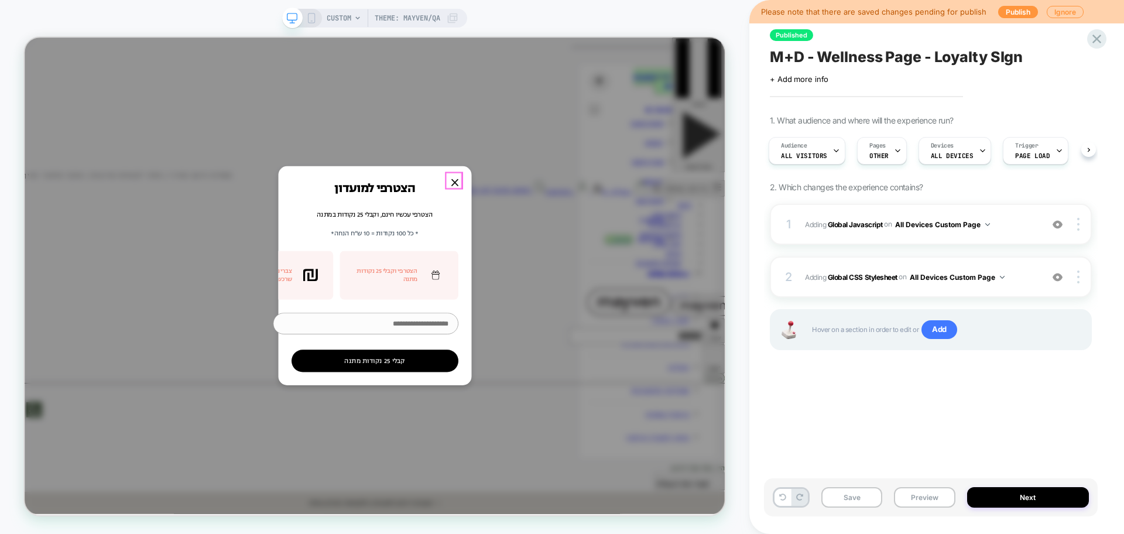
click at [601, 232] on div at bounding box center [598, 231] width 21 height 21
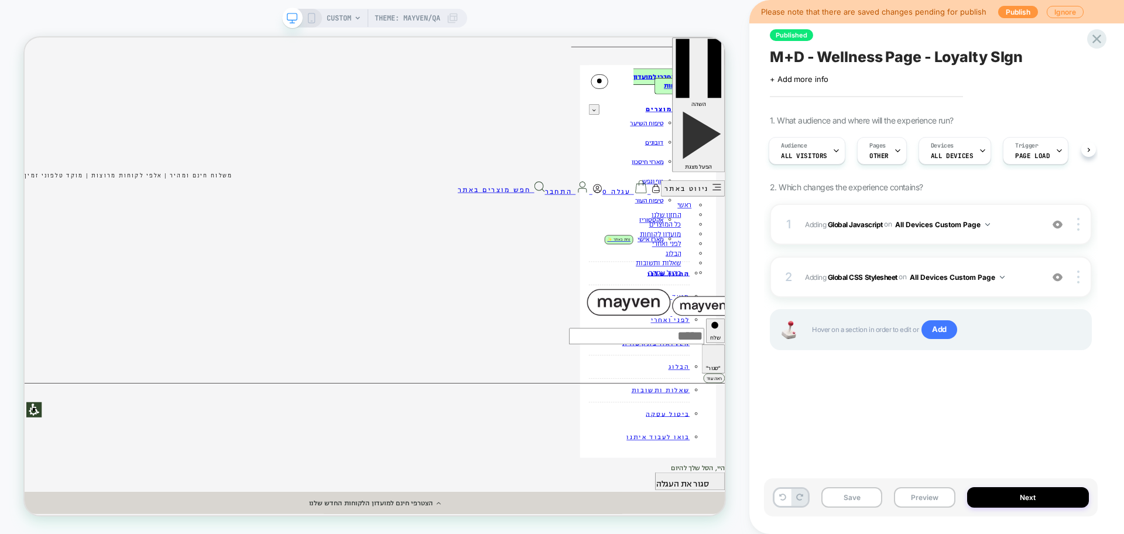
click at [418, 20] on div "CUSTOM Theme: mayven/qa" at bounding box center [374, 267] width 749 height 534
click at [414, 20] on span "Theme: mayven/qa" at bounding box center [408, 18] width 66 height 19
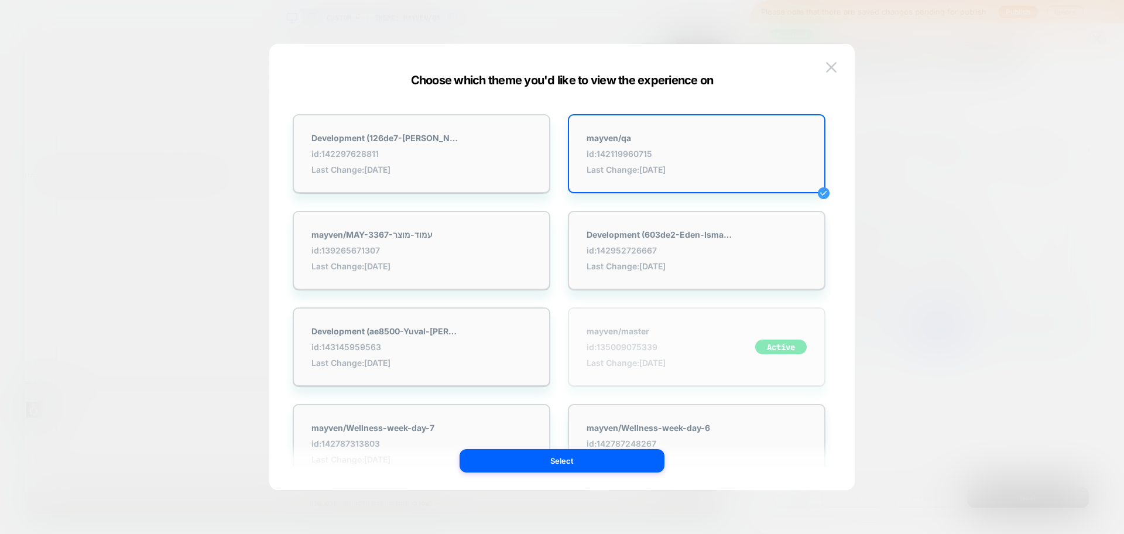
click at [683, 337] on div "mayven/master id: 135009075339 Last Change: 8/13/2025 Active" at bounding box center [697, 346] width 258 height 79
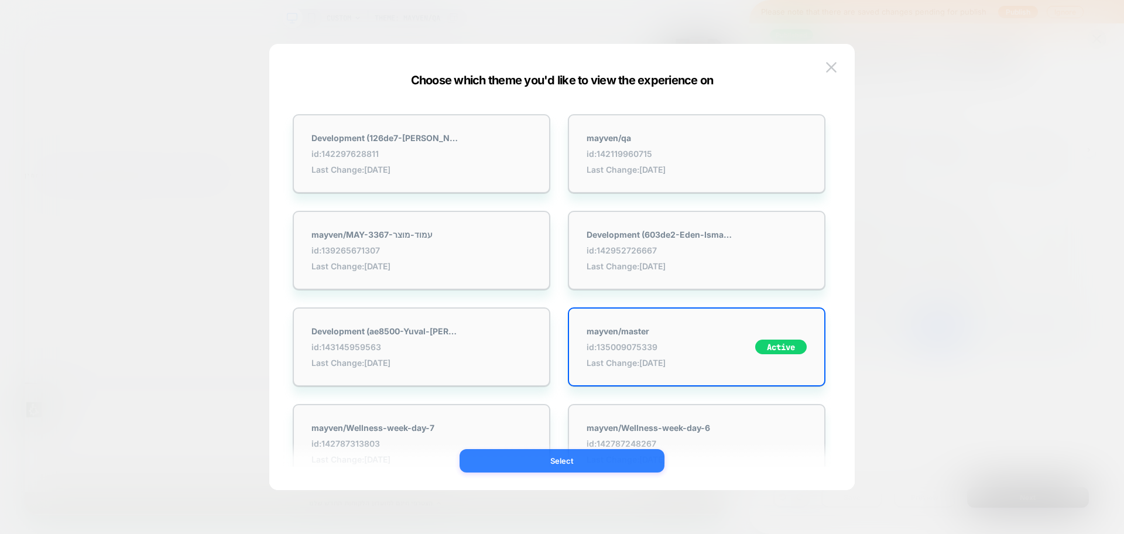
click at [645, 458] on button "Select" at bounding box center [561, 460] width 205 height 23
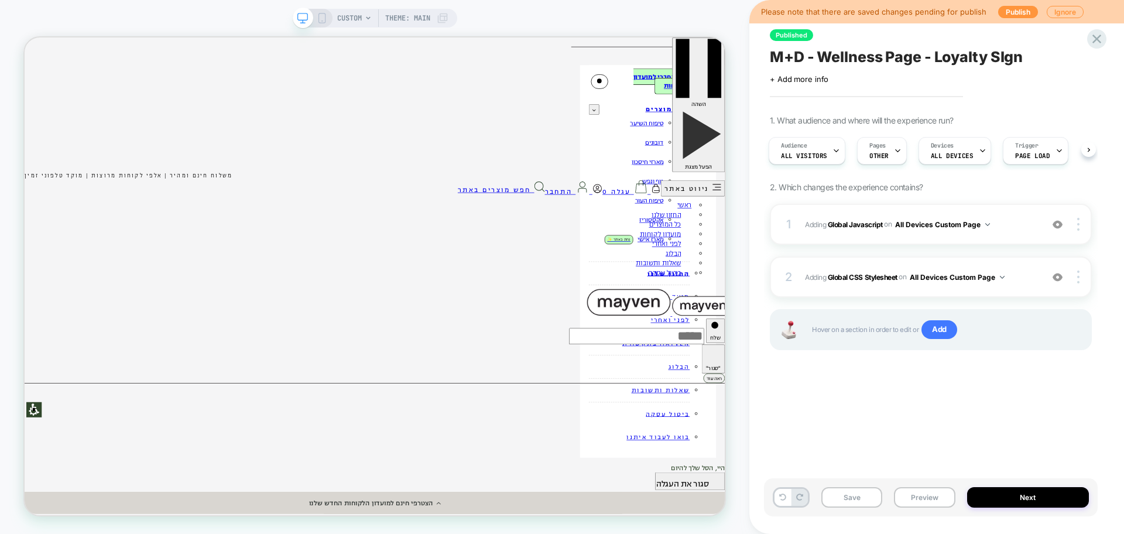
scroll to position [0, 2]
click at [913, 498] on button "Preview" at bounding box center [924, 497] width 61 height 20
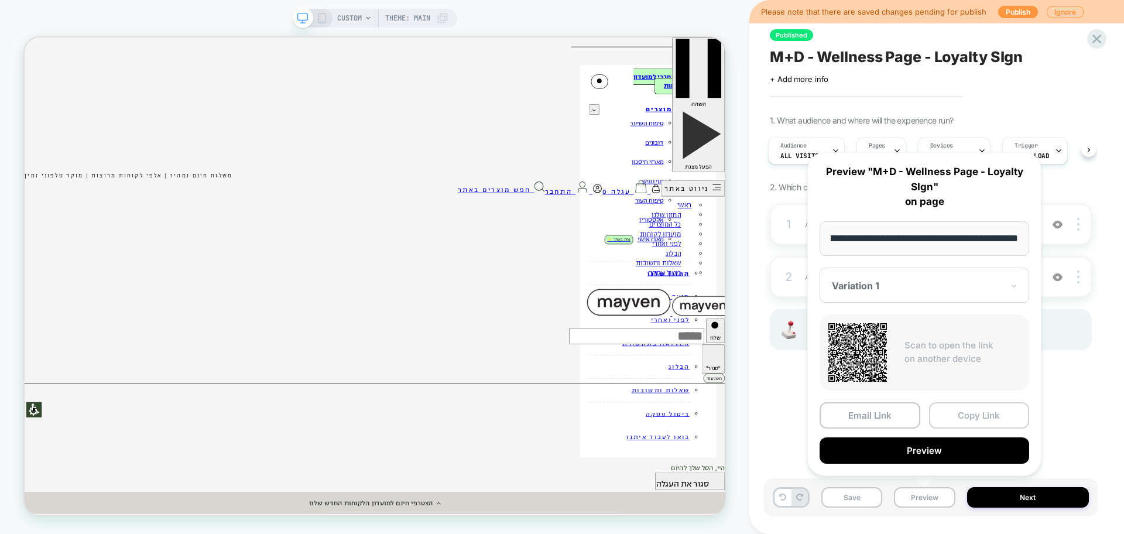
scroll to position [0, 0]
click at [947, 413] on button "Copy Link" at bounding box center [979, 415] width 101 height 26
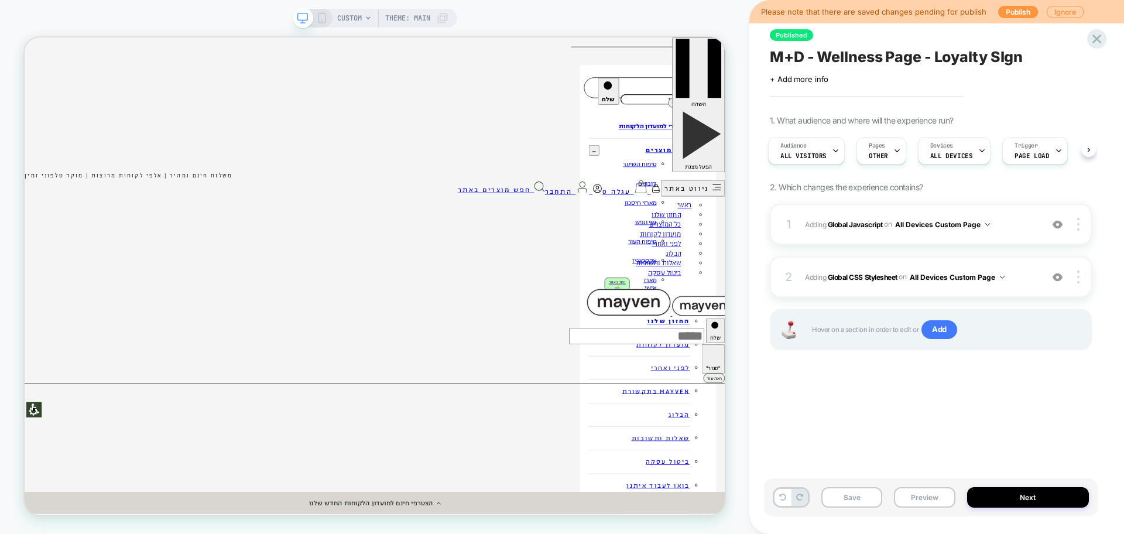
click at [363, 15] on div "CUSTOM Theme: MAIN" at bounding box center [392, 18] width 111 height 19
click at [414, 16] on span "Theme: MAIN" at bounding box center [407, 18] width 45 height 19
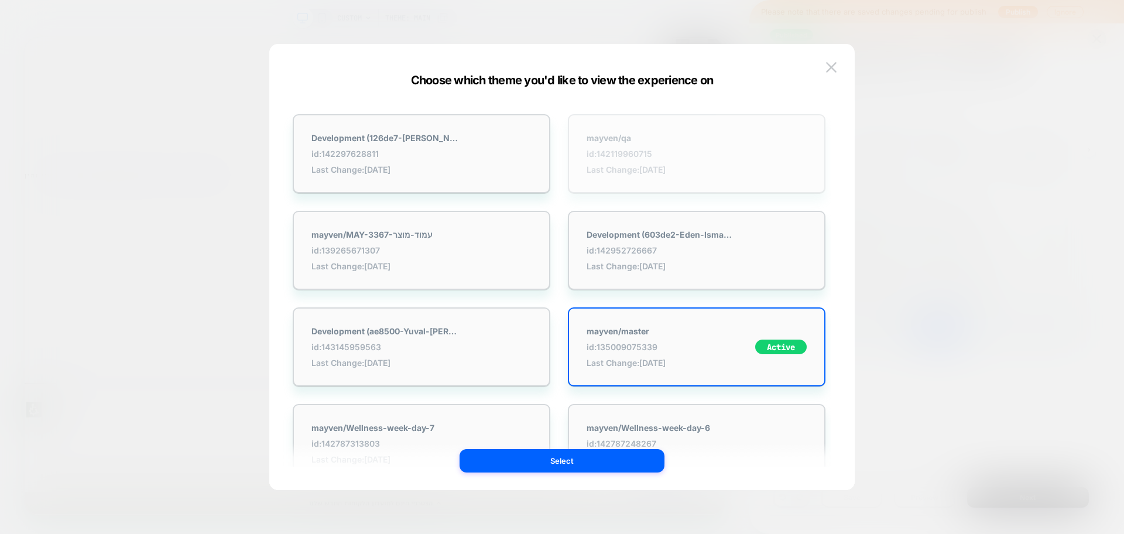
click at [657, 159] on div "mayven/qa id: 142119960715 Last Change: 8/14/2025" at bounding box center [626, 154] width 79 height 42
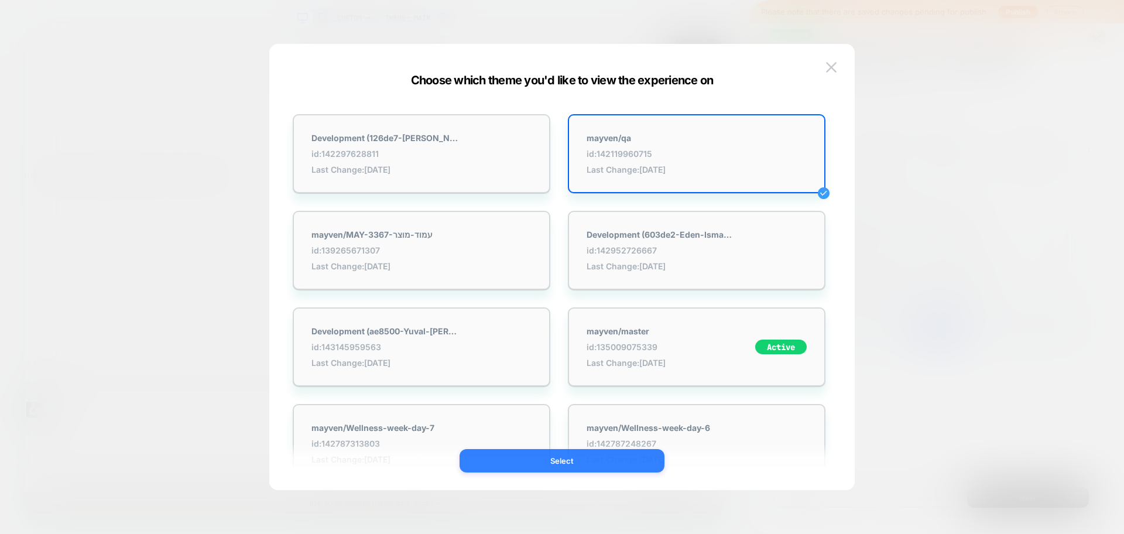
click at [598, 451] on button "Select" at bounding box center [561, 460] width 205 height 23
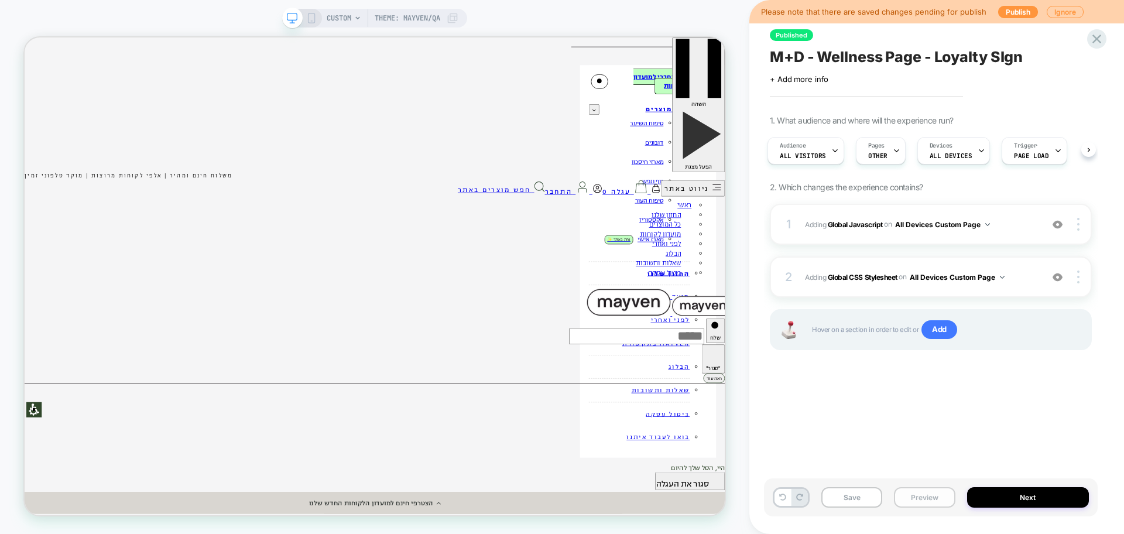
click at [920, 492] on button "Preview" at bounding box center [924, 497] width 61 height 20
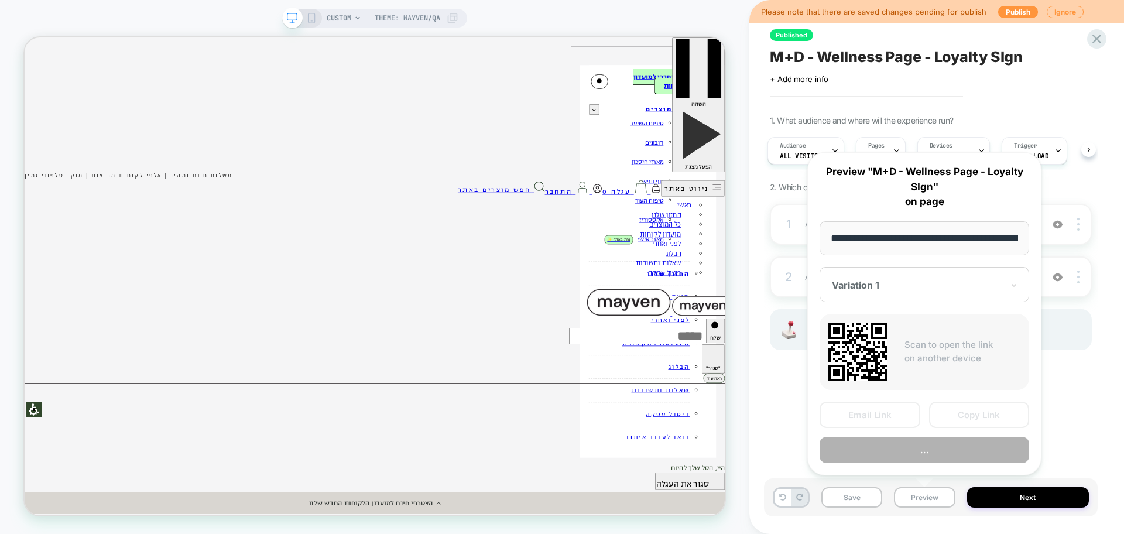
scroll to position [0, 193]
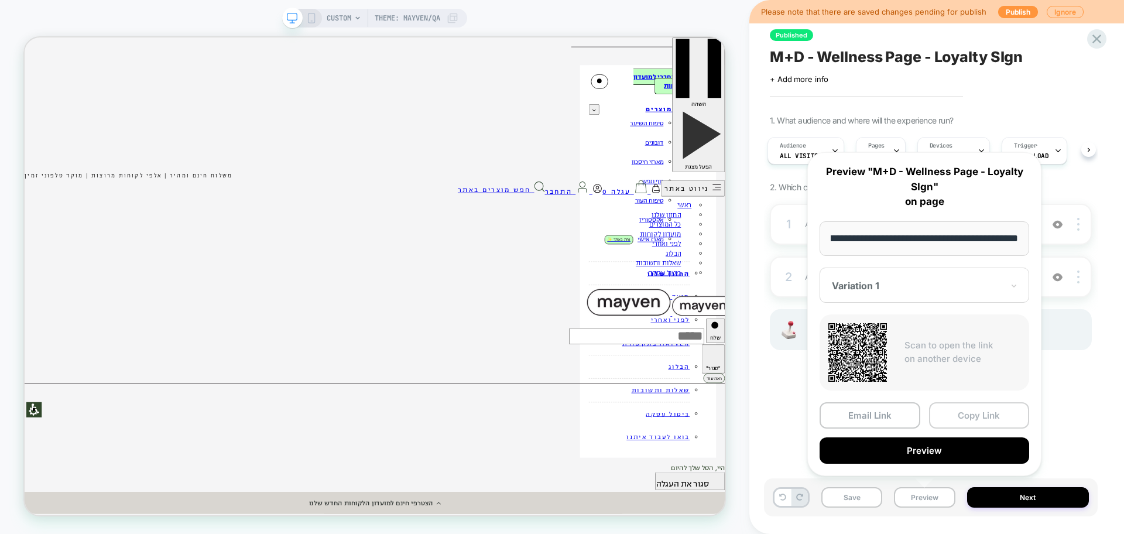
click at [955, 412] on button "Copy Link" at bounding box center [979, 415] width 101 height 26
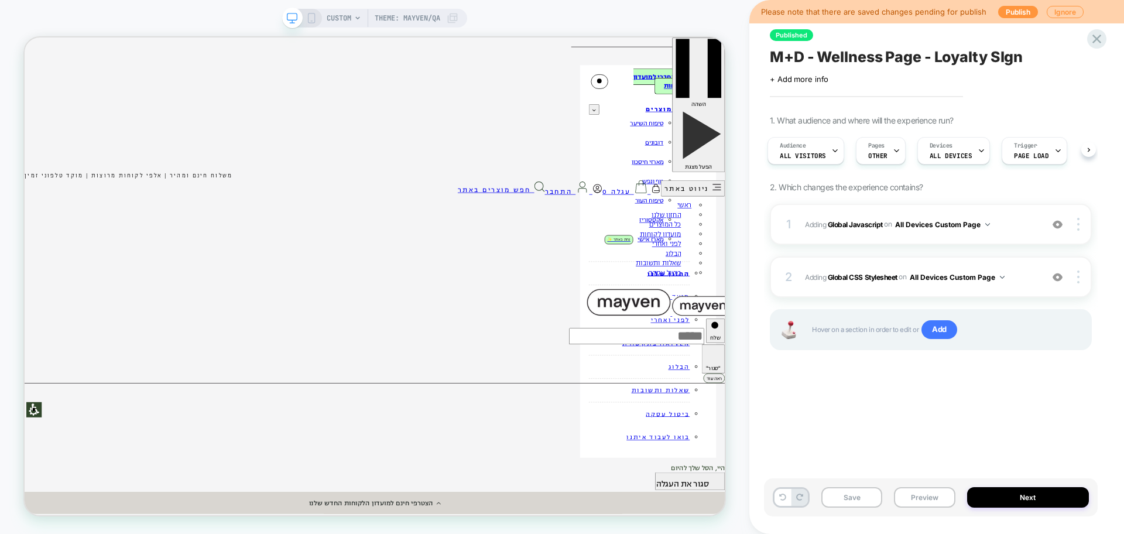
click at [396, 14] on span "Theme: mayven/qa" at bounding box center [408, 18] width 66 height 19
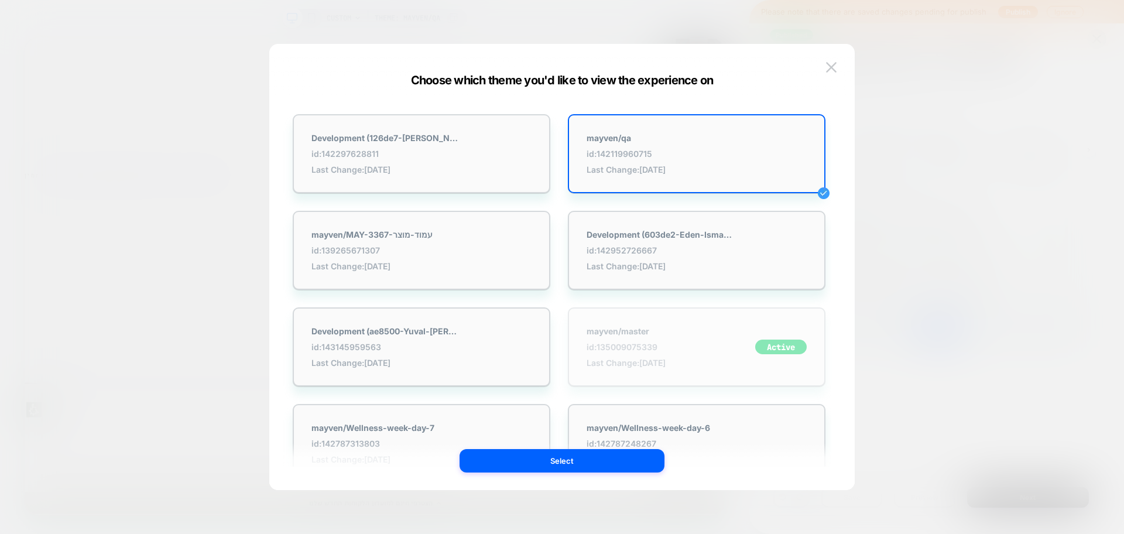
click at [640, 341] on div "mayven/master id: 135009075339 Last Change: 8/13/2025" at bounding box center [626, 347] width 79 height 42
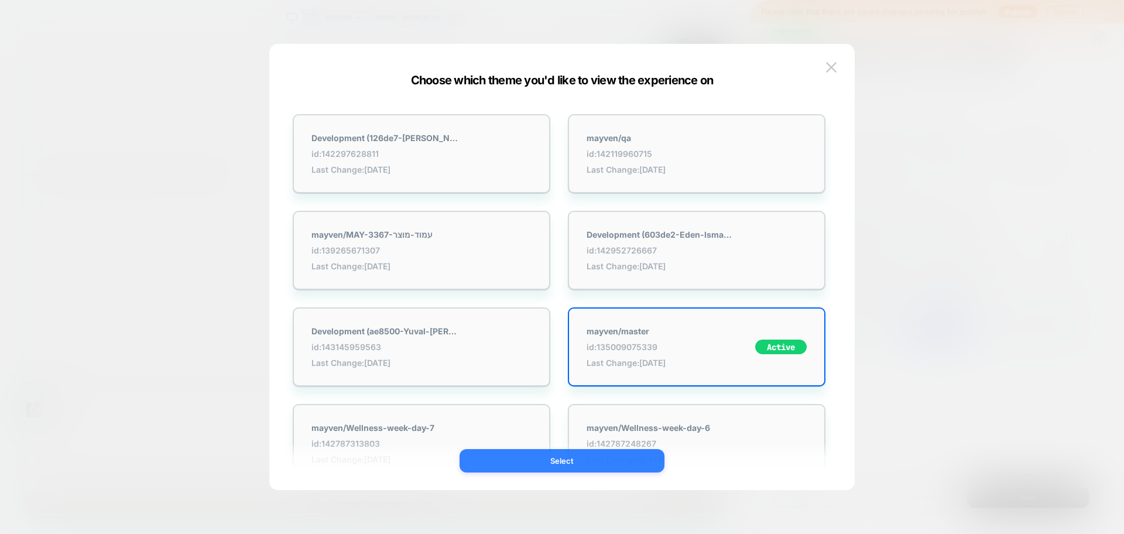
click at [622, 451] on button "Select" at bounding box center [561, 460] width 205 height 23
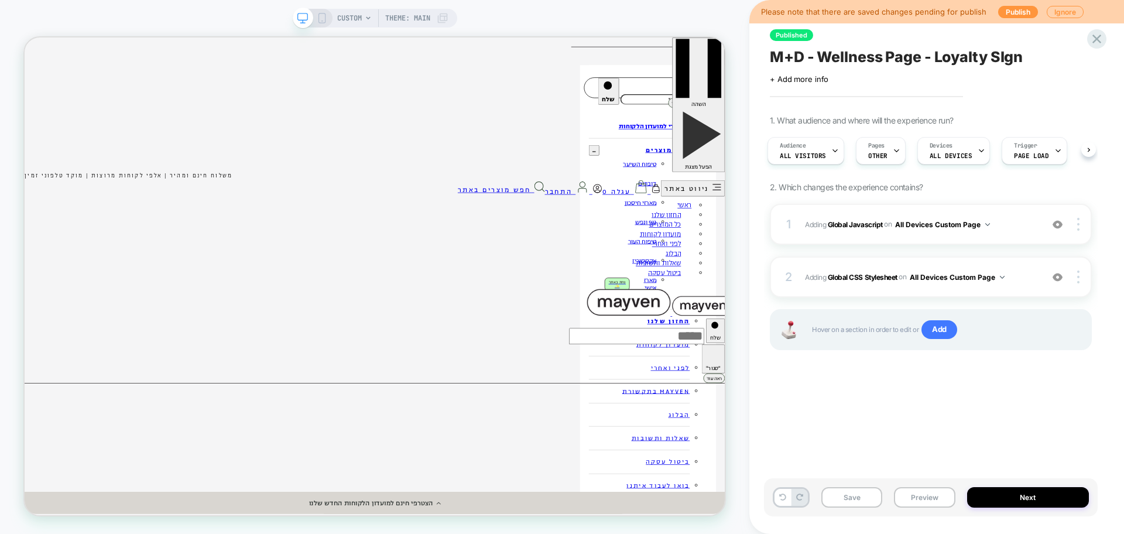
scroll to position [0, 3]
click at [913, 498] on button "Preview" at bounding box center [924, 497] width 61 height 20
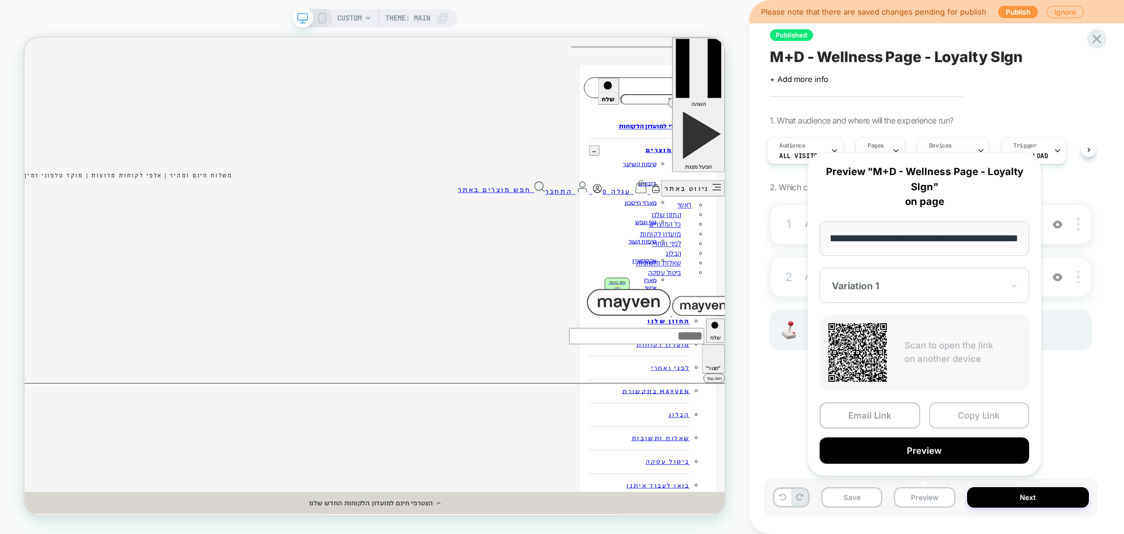
scroll to position [0, 0]
click at [938, 420] on button "Copy Link" at bounding box center [979, 415] width 101 height 26
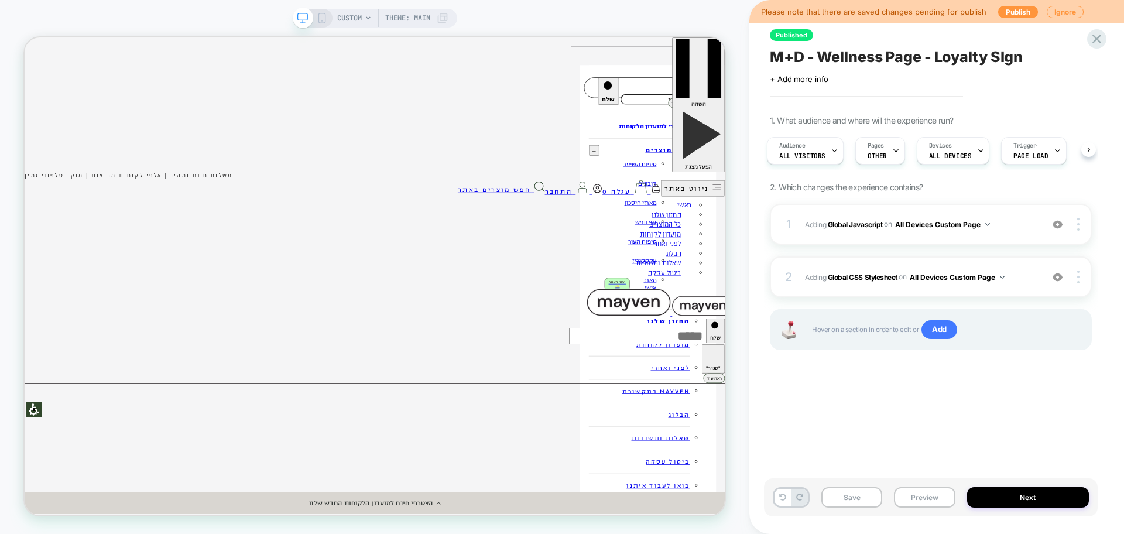
click at [418, 14] on span "Theme: MAIN" at bounding box center [407, 18] width 45 height 19
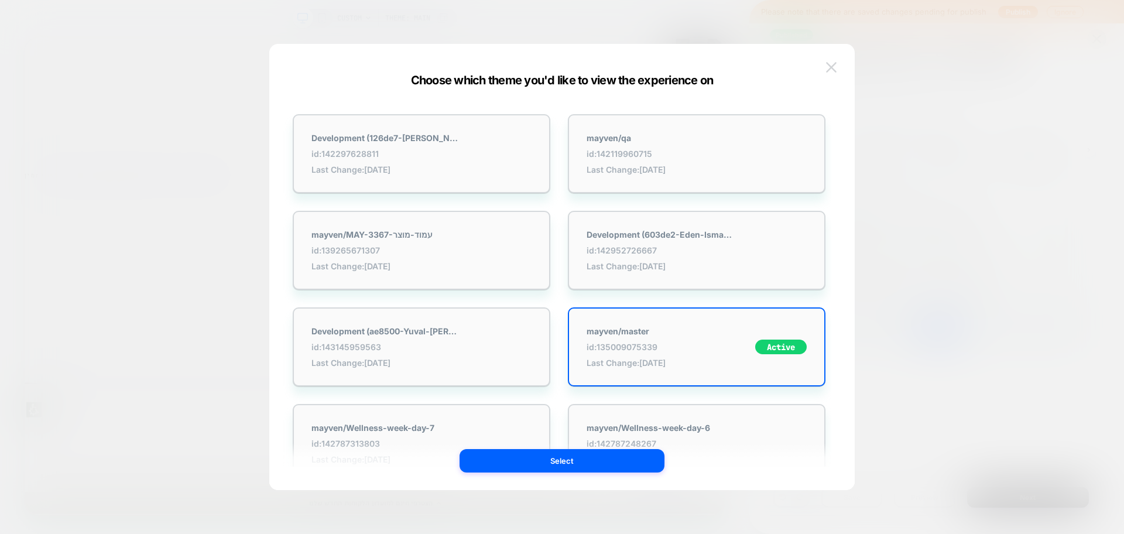
click at [825, 70] on button at bounding box center [831, 68] width 18 height 18
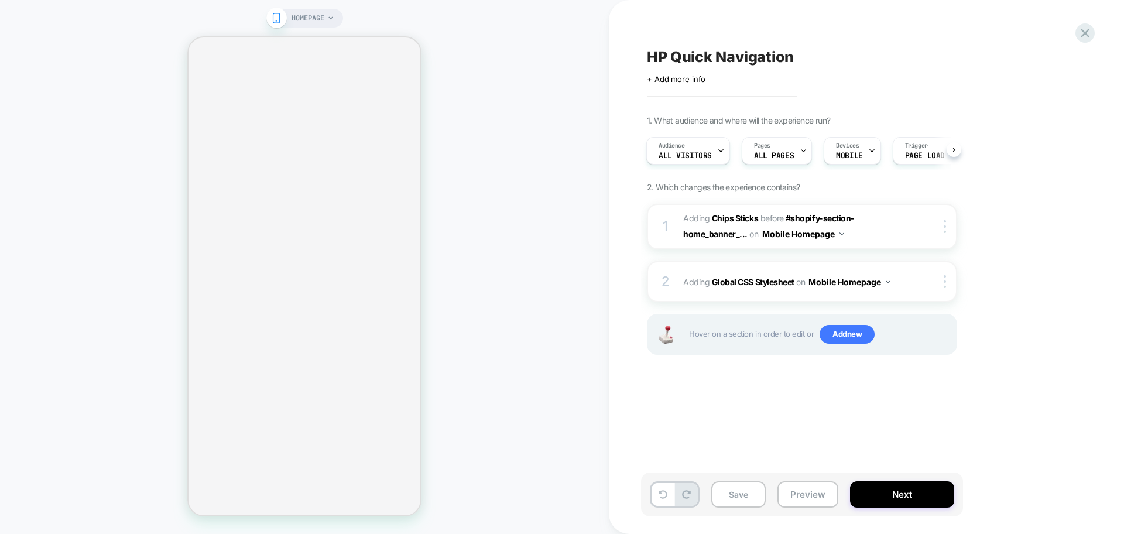
scroll to position [0, 1]
click at [802, 495] on button "Preview" at bounding box center [807, 494] width 61 height 26
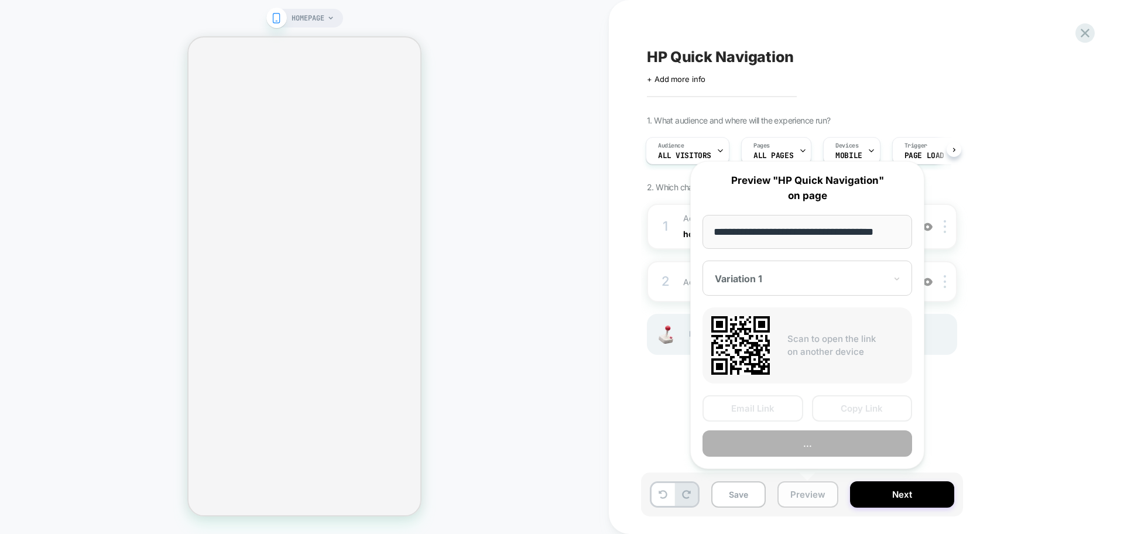
scroll to position [0, 16]
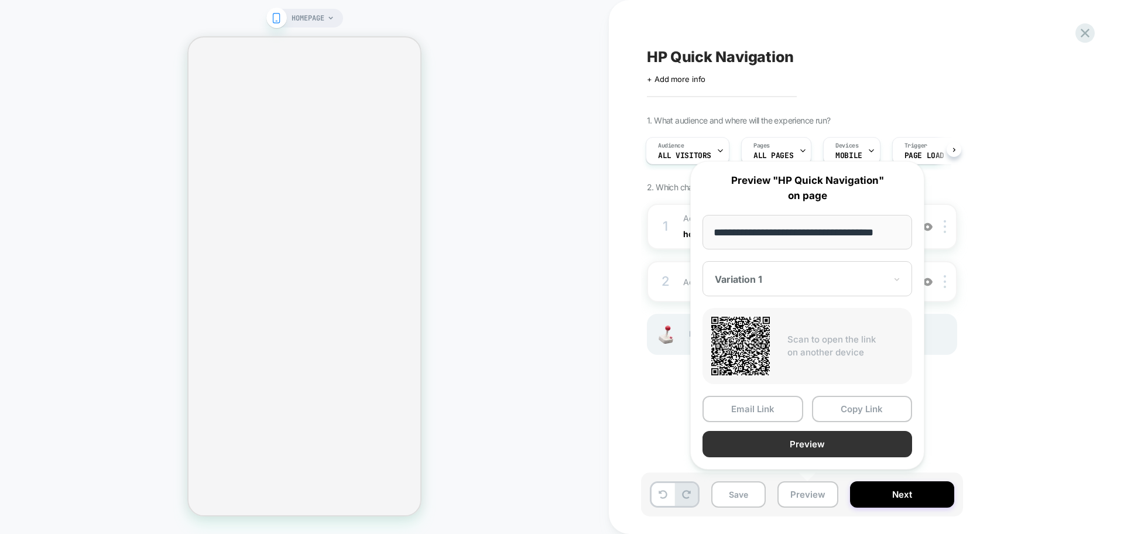
click at [764, 445] on button "Preview" at bounding box center [807, 444] width 210 height 26
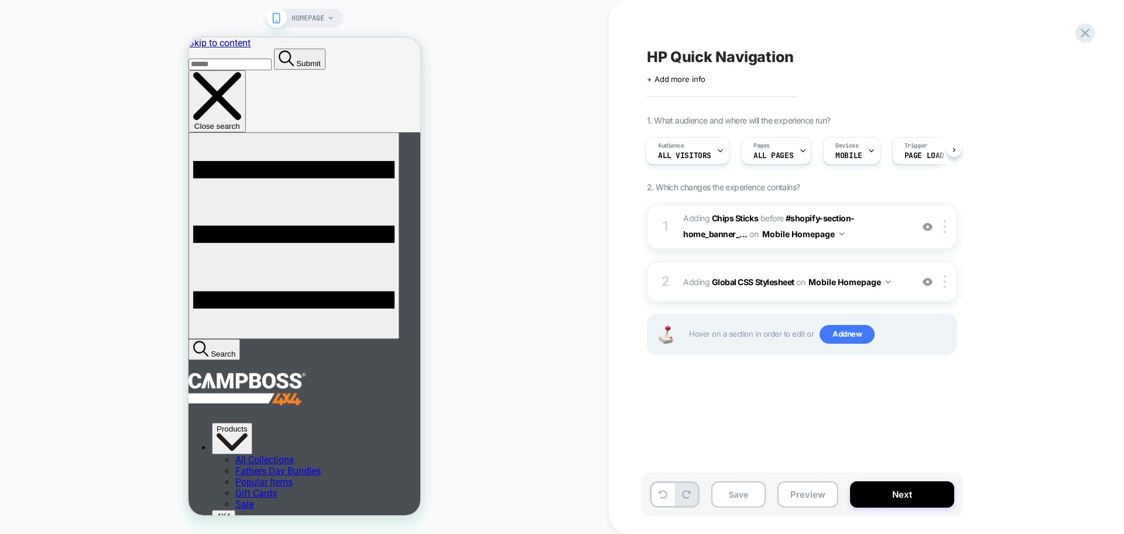
scroll to position [0, 0]
click at [1085, 30] on icon at bounding box center [1085, 33] width 16 height 16
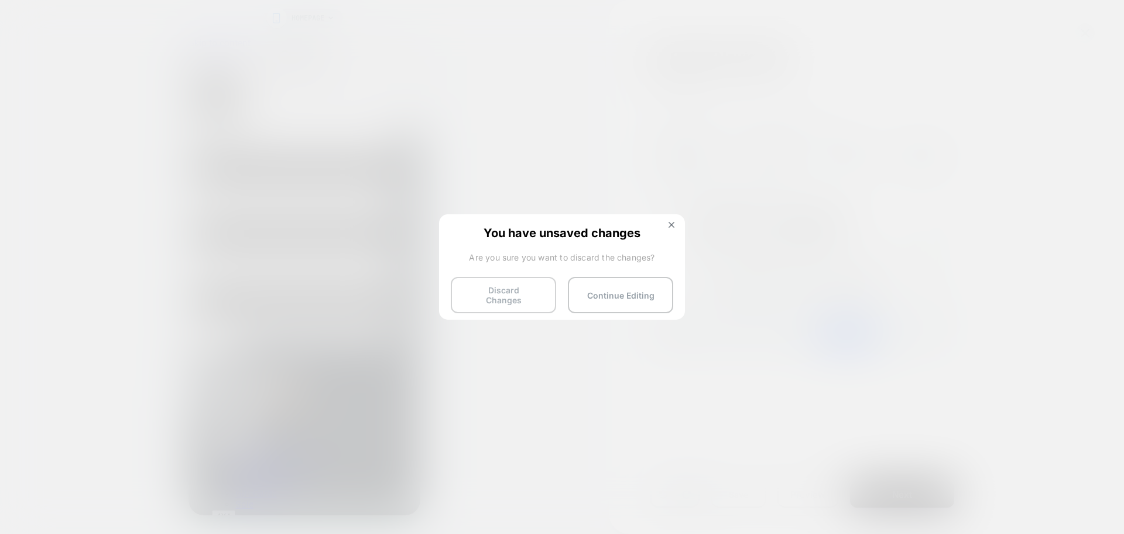
click at [511, 287] on button "Discard Changes" at bounding box center [503, 295] width 105 height 36
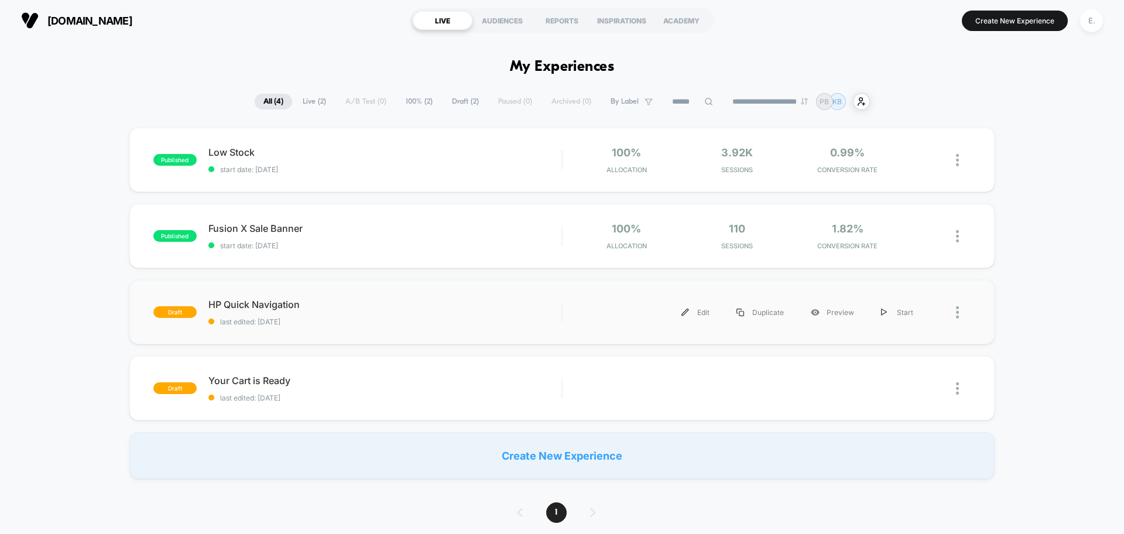
click at [389, 317] on span "last edited: 8/14/2025" at bounding box center [384, 321] width 353 height 9
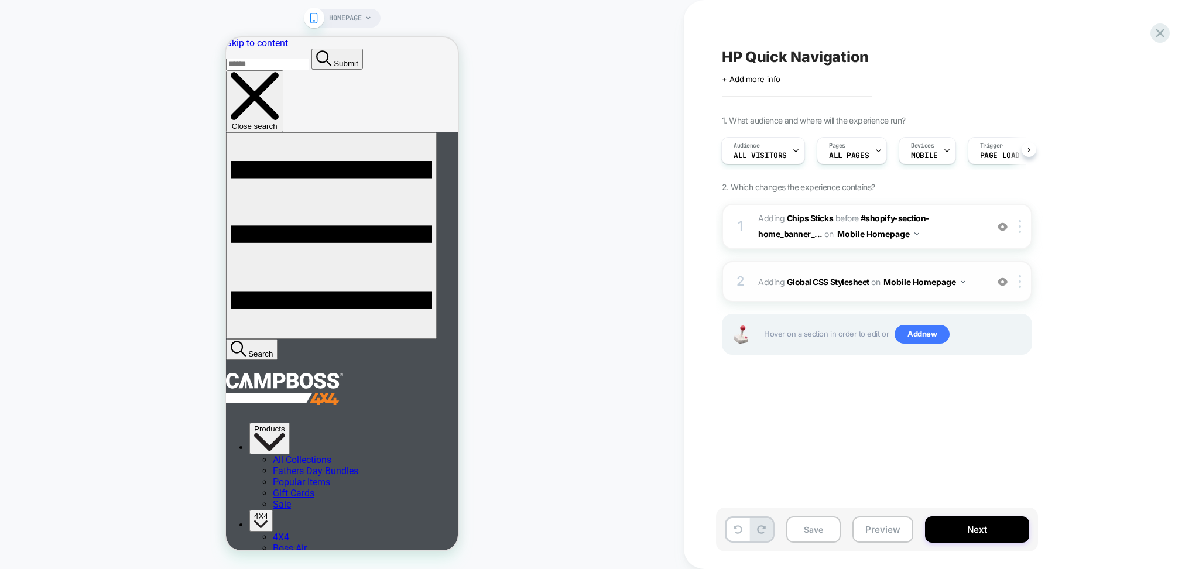
click at [924, 296] on div "2 Adding Global CSS Stylesheet on Mobile Homepage Add Before Add After Copy to …" at bounding box center [877, 281] width 310 height 41
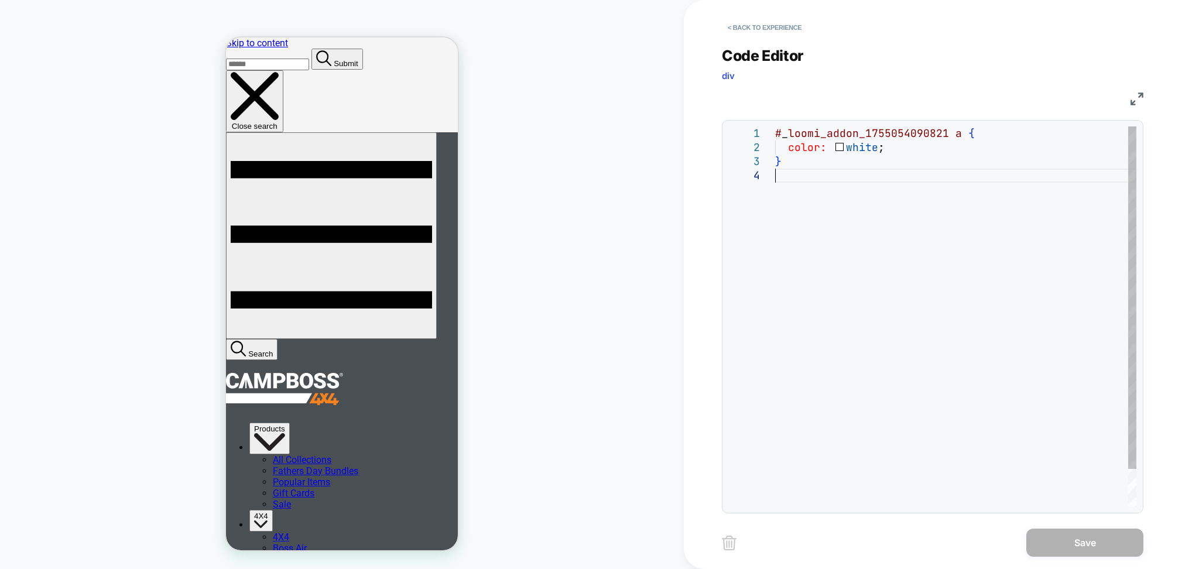
click at [897, 177] on div "# _ loomi_addon_1755054090821 a { color: white ; }" at bounding box center [955, 337] width 361 height 423
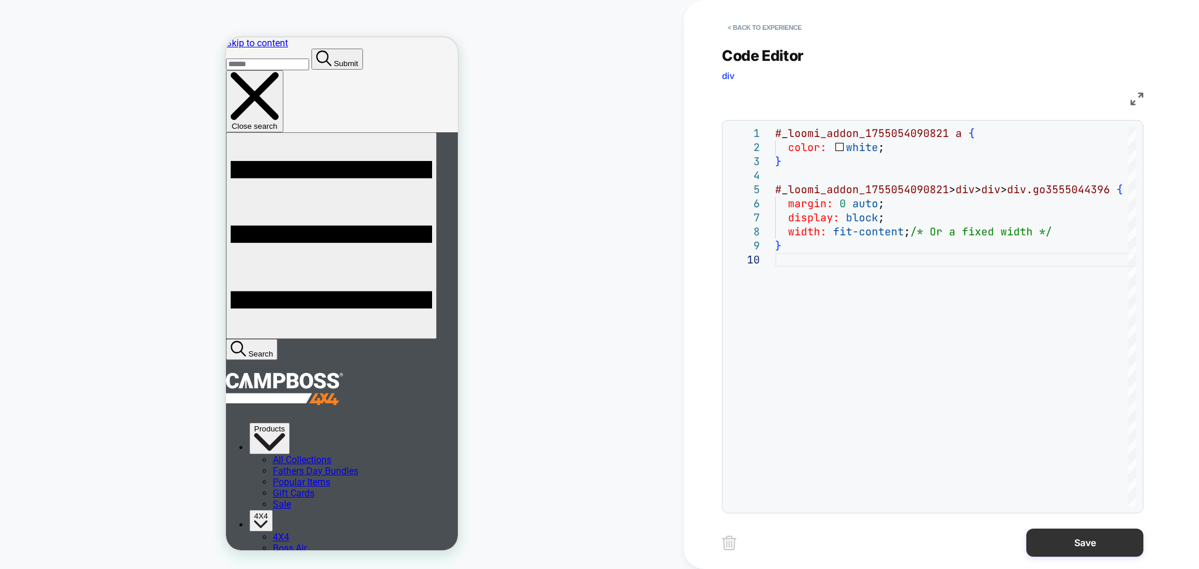
type textarea "**********"
click at [1092, 533] on button "Save" at bounding box center [1084, 543] width 117 height 28
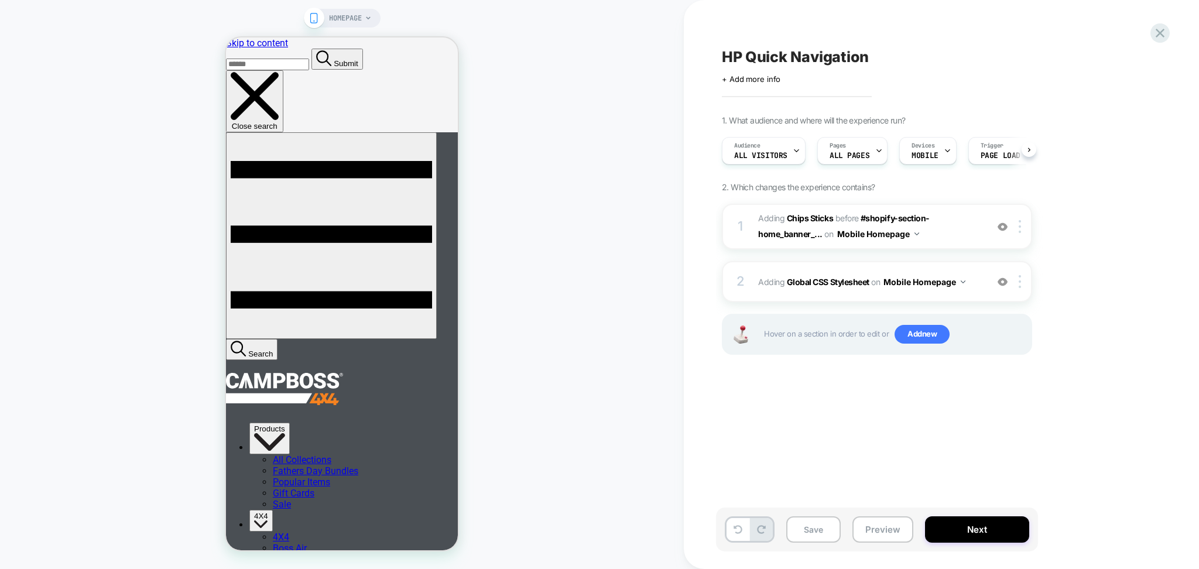
scroll to position [0, 1]
click at [876, 533] on div "Save Preview Next" at bounding box center [877, 529] width 322 height 44
click at [873, 526] on button "Preview" at bounding box center [882, 529] width 61 height 26
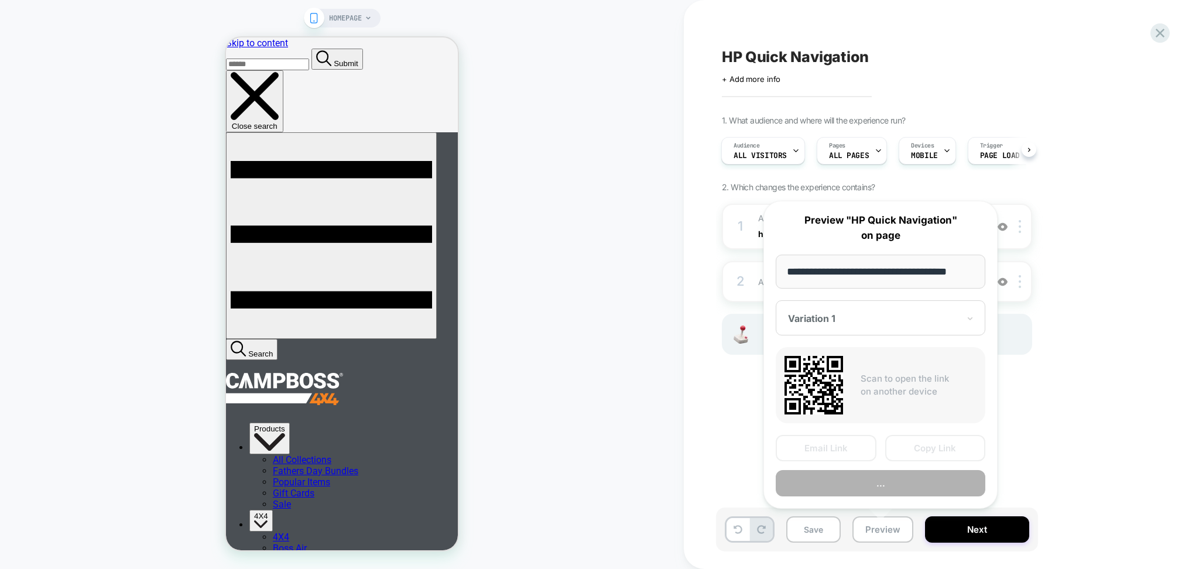
scroll to position [0, 15]
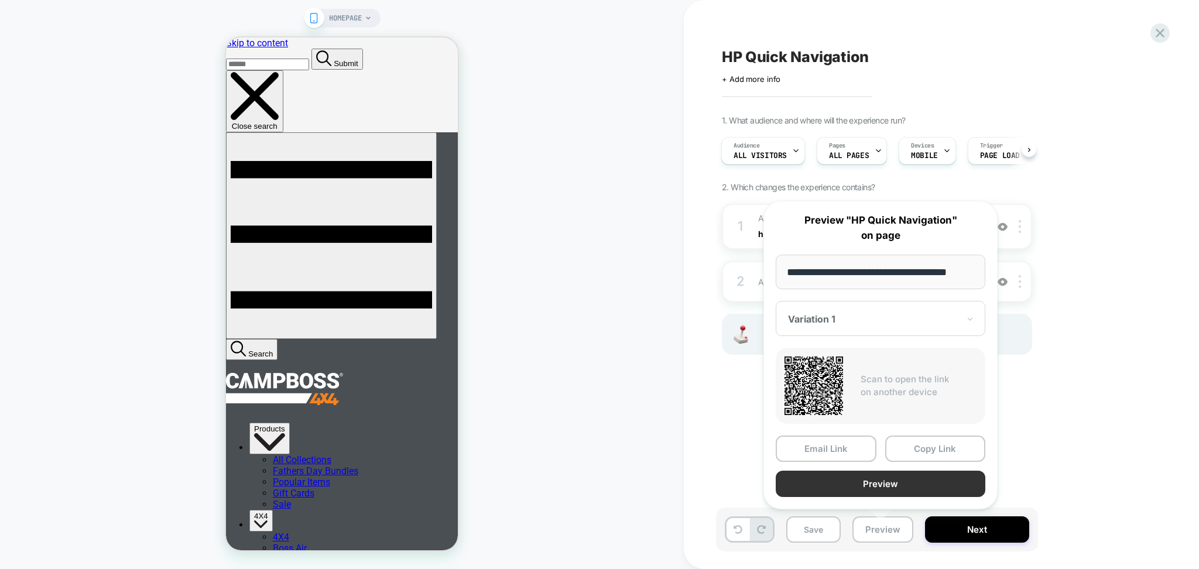
click at [843, 482] on button "Preview" at bounding box center [881, 484] width 210 height 26
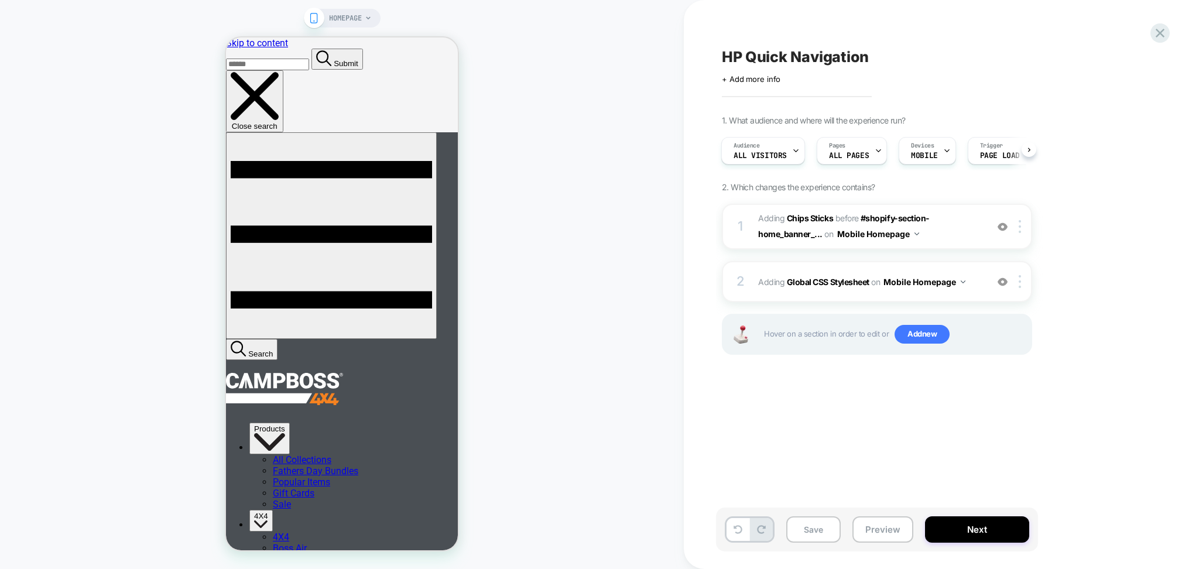
click at [917, 303] on div "1 #_loomi_addon_1755054090821 Adding Chips Sticks BEFORE #shopify-section-home_…" at bounding box center [877, 294] width 310 height 180
click at [912, 296] on div "2 Adding Global CSS Stylesheet on Mobile Homepage Add Before Add After Copy to …" at bounding box center [877, 281] width 310 height 41
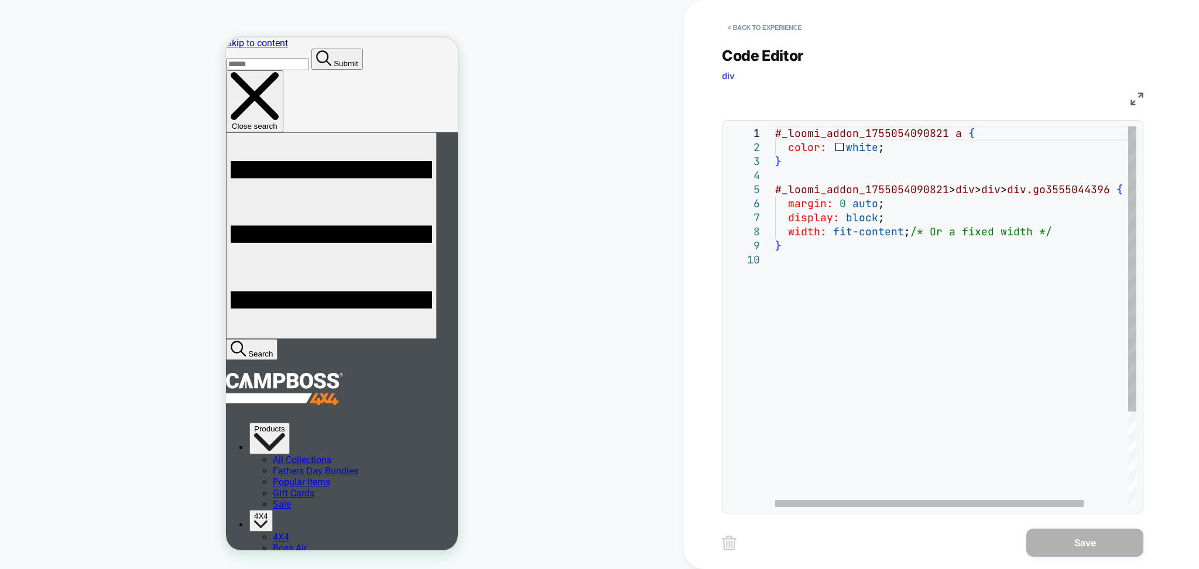
scroll to position [0, 0]
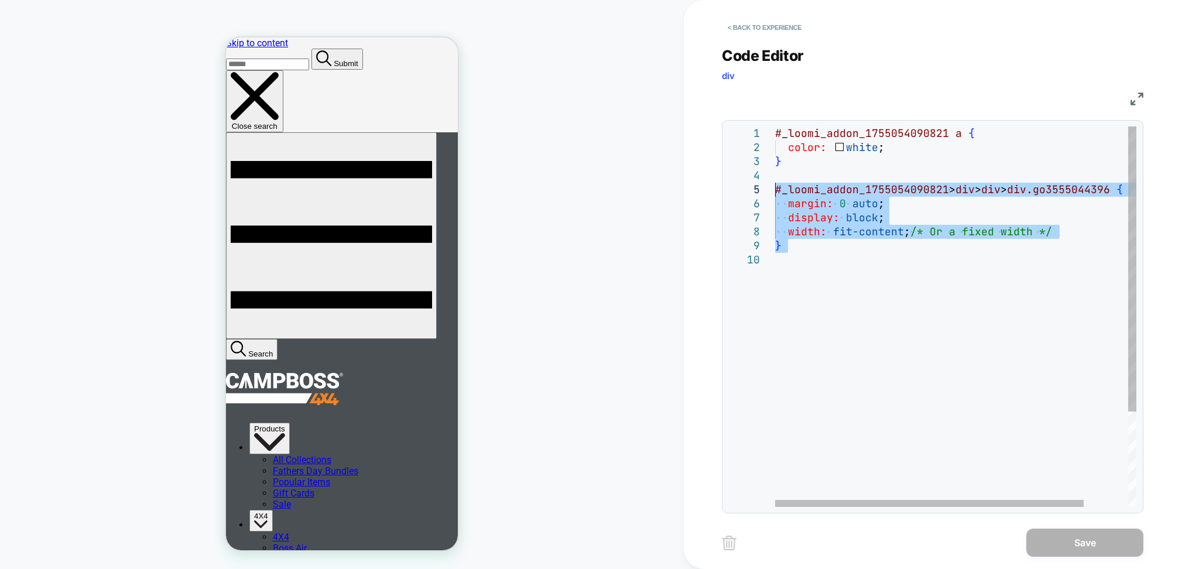
drag, startPoint x: 800, startPoint y: 276, endPoint x: 770, endPoint y: 193, distance: 88.1
click at [775, 193] on div "# _ loomi_addon_1755054090821 a { color: white ; } # _ loomi_addon_175505409082…" at bounding box center [981, 379] width 413 height 507
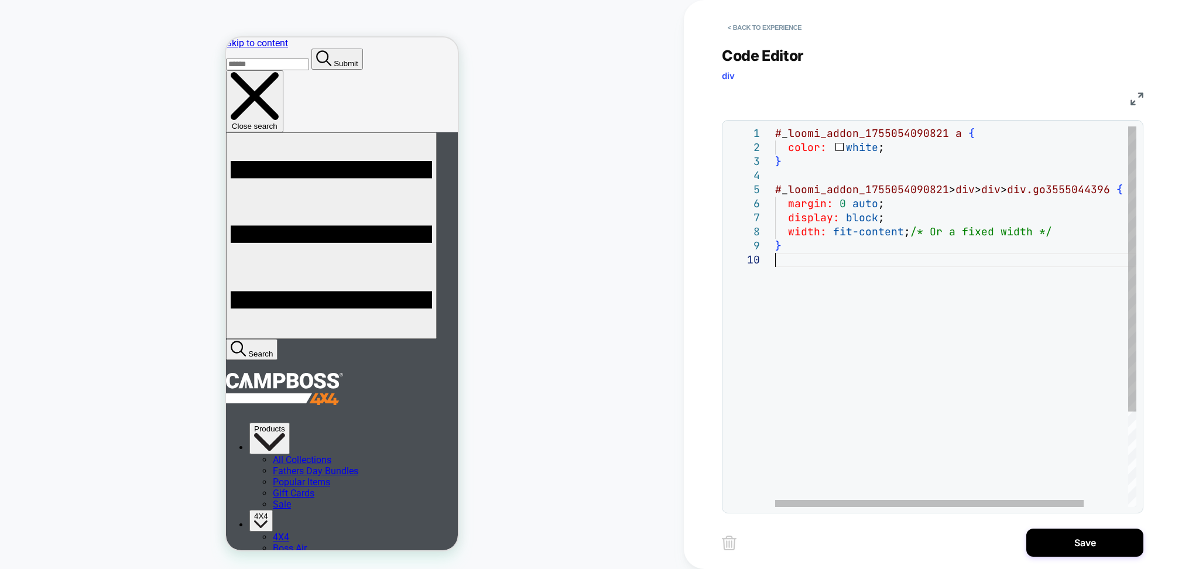
click at [862, 265] on div "# _ loomi_addon_1755054090821 a { color: white ; } # _ loomi_addon_175505409082…" at bounding box center [981, 379] width 413 height 507
drag, startPoint x: 911, startPoint y: 236, endPoint x: 1062, endPoint y: 238, distance: 150.4
click at [1062, 238] on div "# _ loomi_addon_1755054090821 a { color: white ; } # _ loomi_addon_175505409082…" at bounding box center [981, 379] width 413 height 507
click at [779, 215] on div "# _ loomi_addon_1755054090821 a { color: white ; } # _ loomi_addon_175505409082…" at bounding box center [981, 379] width 413 height 507
click at [781, 246] on div "# _ loomi_addon_1755054090821 a { color: white ; } # _ loomi_addon_175505409082…" at bounding box center [981, 379] width 413 height 507
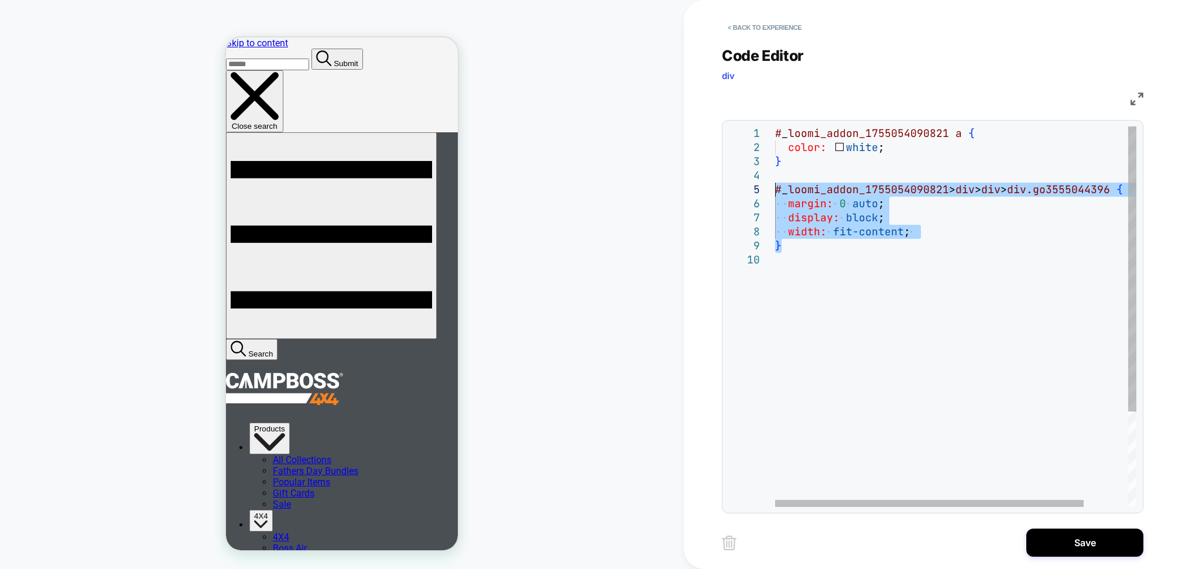
drag, startPoint x: 781, startPoint y: 246, endPoint x: 772, endPoint y: 194, distance: 52.9
click at [775, 194] on div "# _ loomi_addon_1755054090821 a { color: white ; } # _ loomi_addon_175505409082…" at bounding box center [981, 379] width 413 height 507
type textarea "**********"
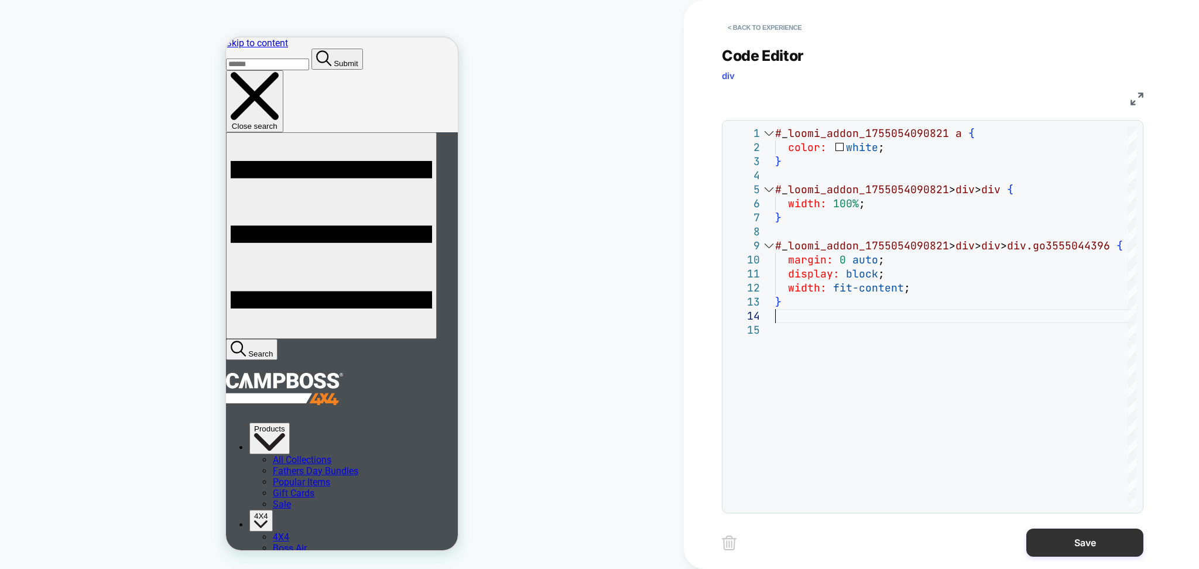
click at [1068, 533] on button "Save" at bounding box center [1084, 543] width 117 height 28
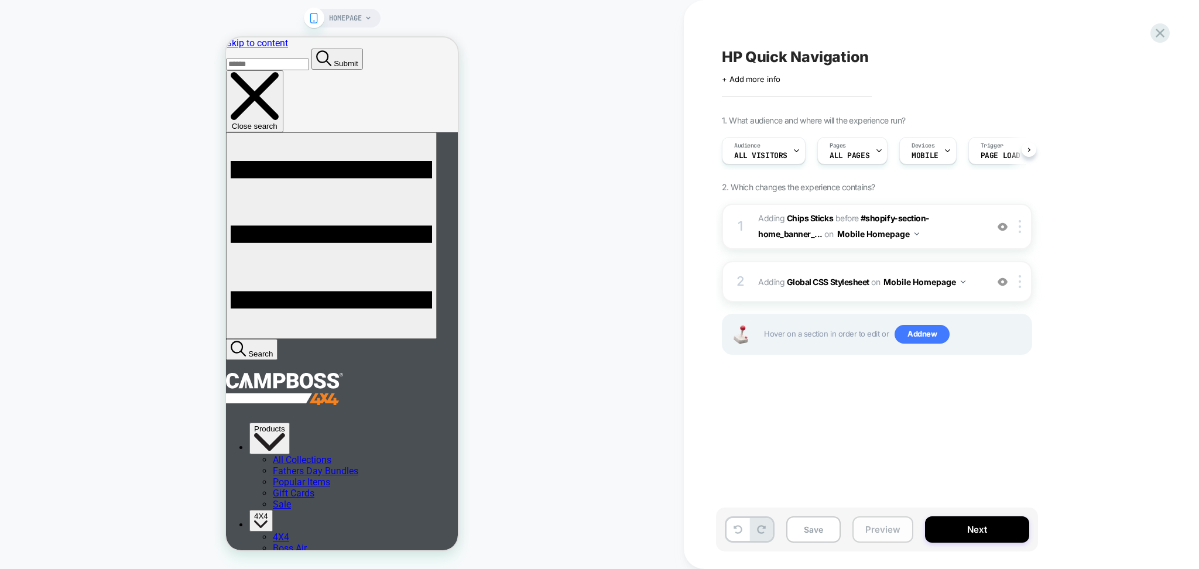
scroll to position [0, 1]
click at [870, 533] on button "Preview" at bounding box center [882, 529] width 61 height 26
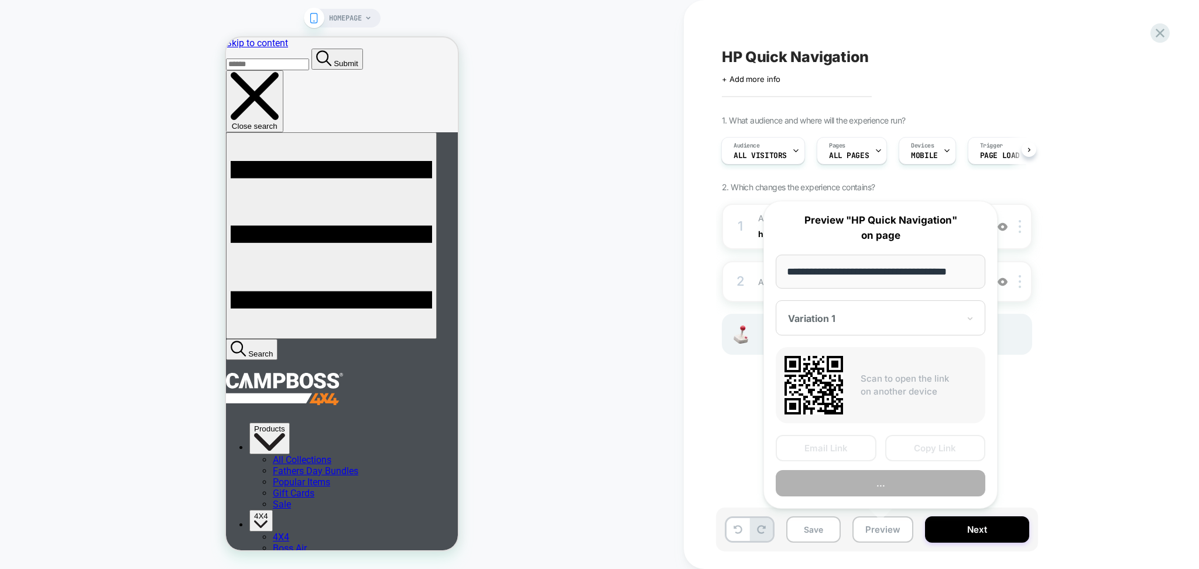
scroll to position [0, 15]
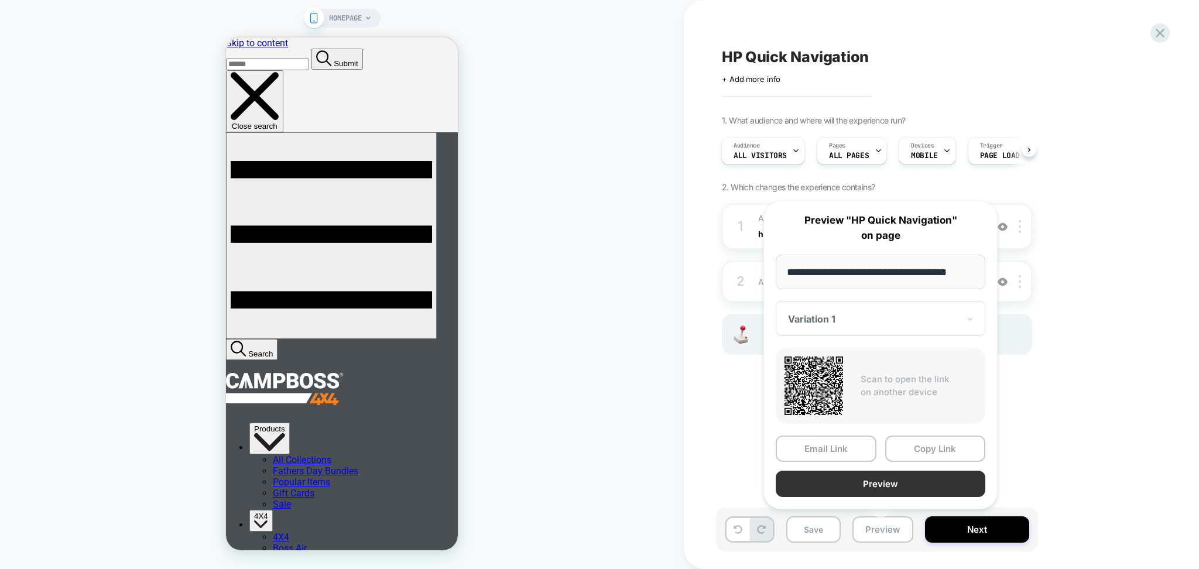
click at [846, 486] on button "Preview" at bounding box center [881, 484] width 210 height 26
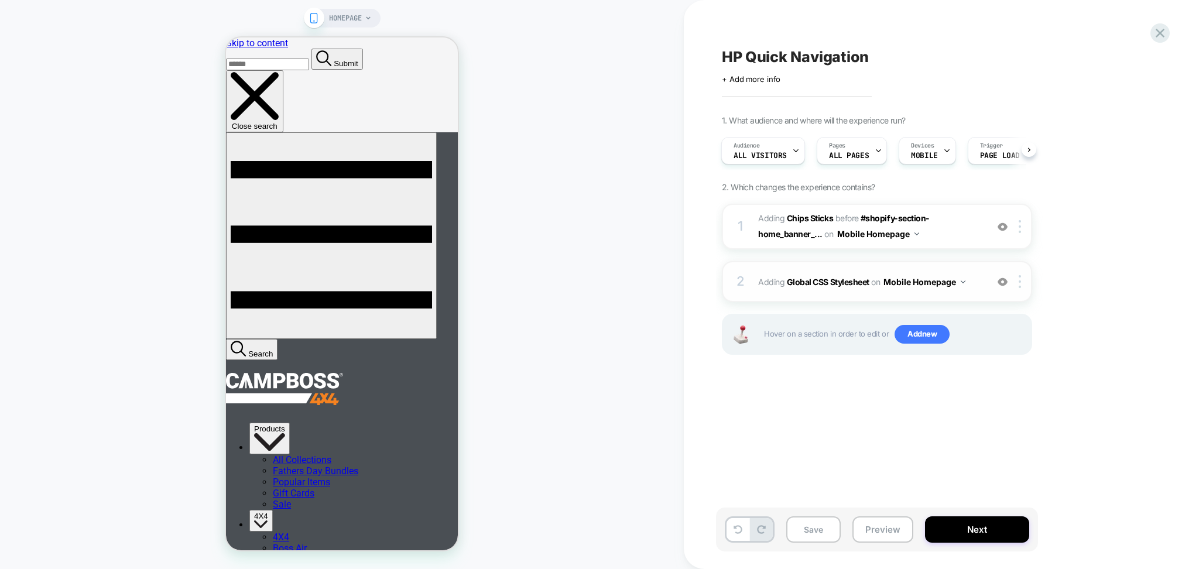
click at [1006, 284] on img at bounding box center [1002, 282] width 10 height 10
click at [1004, 283] on img at bounding box center [1002, 282] width 10 height 10
click at [969, 286] on span "Adding Global CSS Stylesheet on Mobile Homepage" at bounding box center [869, 281] width 223 height 17
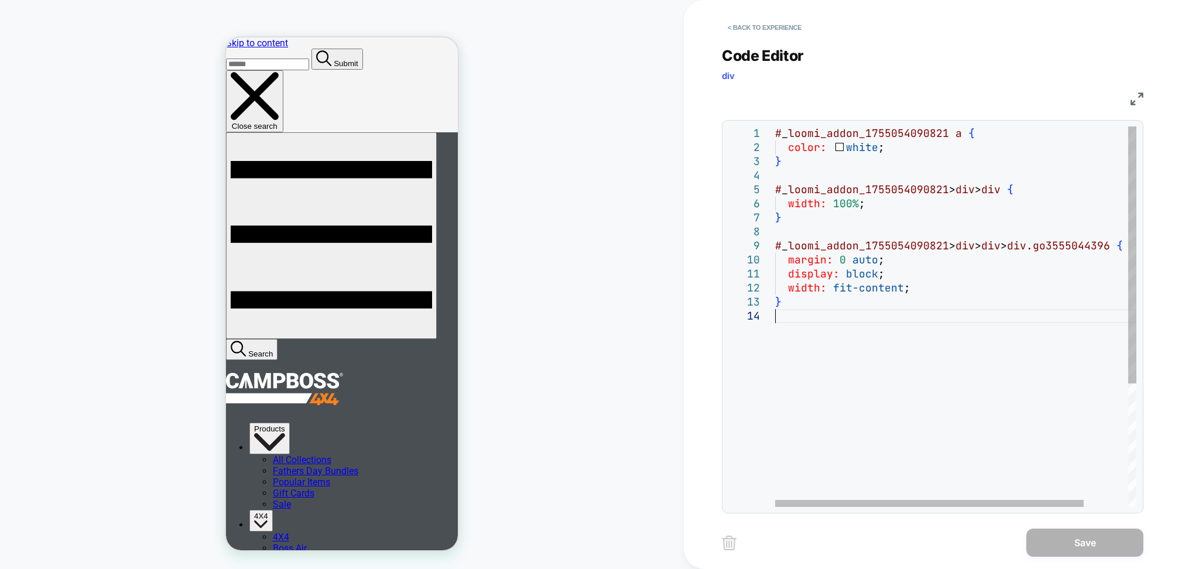
scroll to position [0, 0]
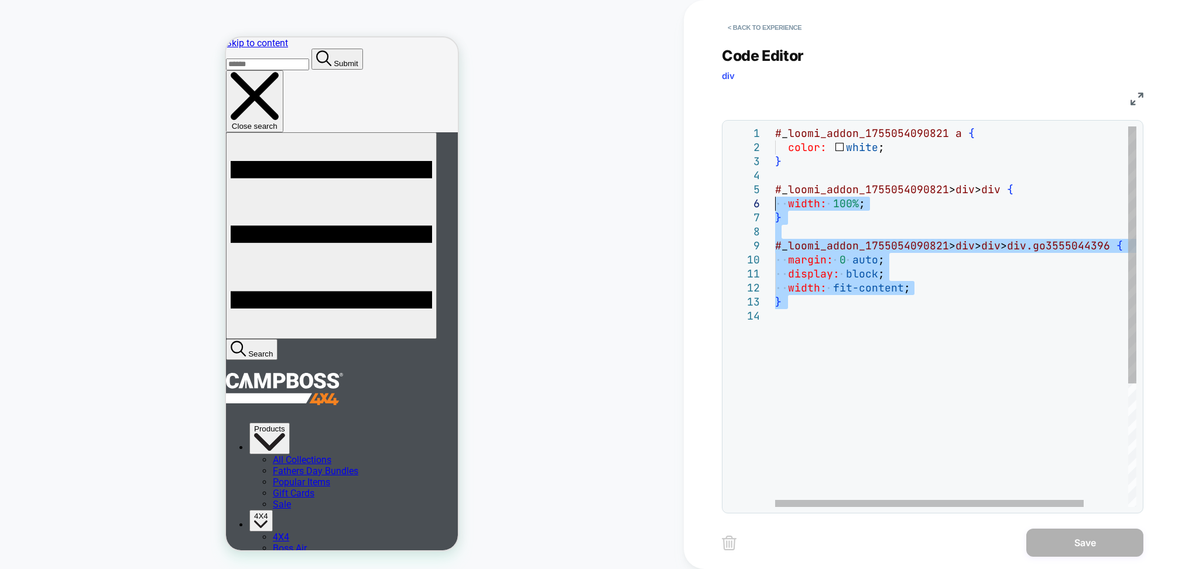
drag, startPoint x: 818, startPoint y: 320, endPoint x: 770, endPoint y: 204, distance: 125.4
click at [775, 204] on div "# _ loomi_addon_1755054090821 a { color: white ; } # _ loomi_addon_175505409082…" at bounding box center [981, 407] width 413 height 563
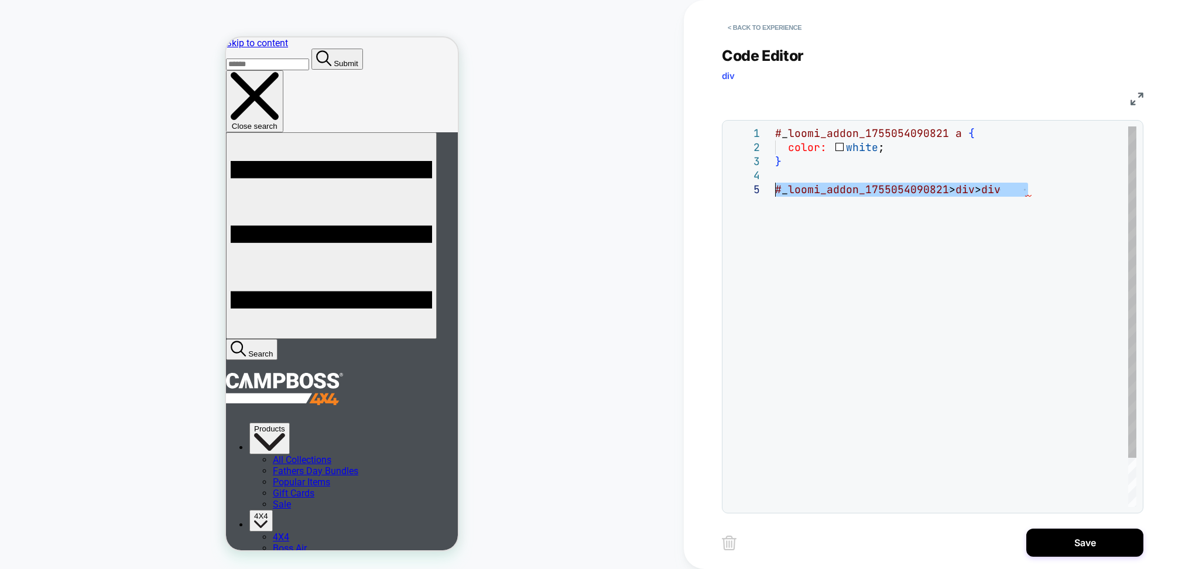
drag, startPoint x: 1066, startPoint y: 188, endPoint x: 777, endPoint y: 191, distance: 288.6
click at [777, 191] on div "# _ loomi_addon_1755054090821 a { color: white ; } # _ loomi_addon_175505409082…" at bounding box center [955, 344] width 361 height 437
type textarea "**********"
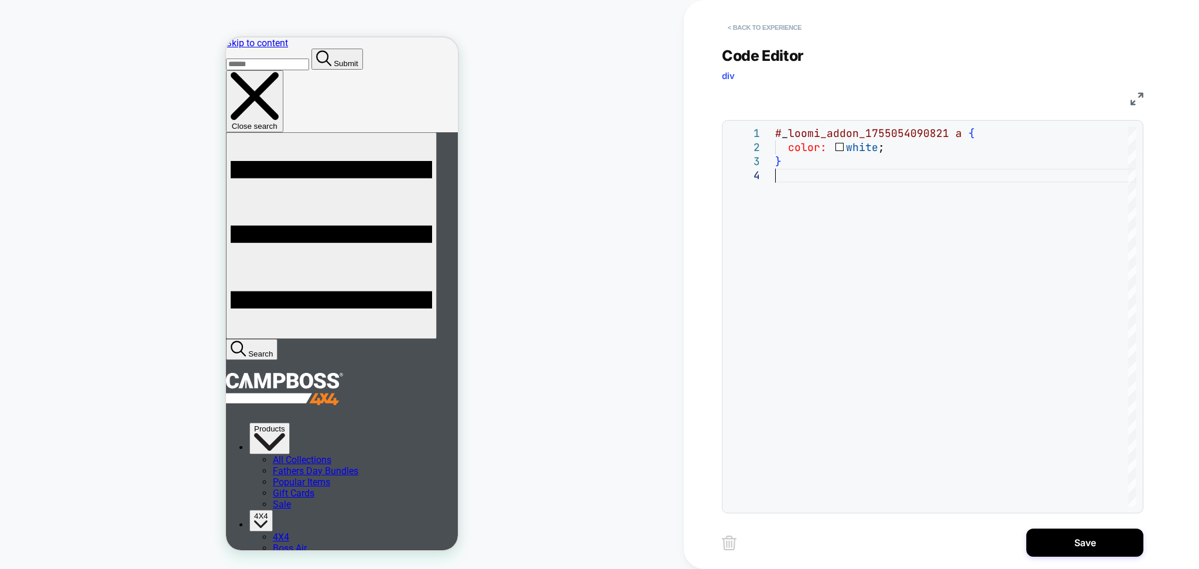
click at [756, 32] on button "< Back to experience" at bounding box center [764, 27] width 85 height 19
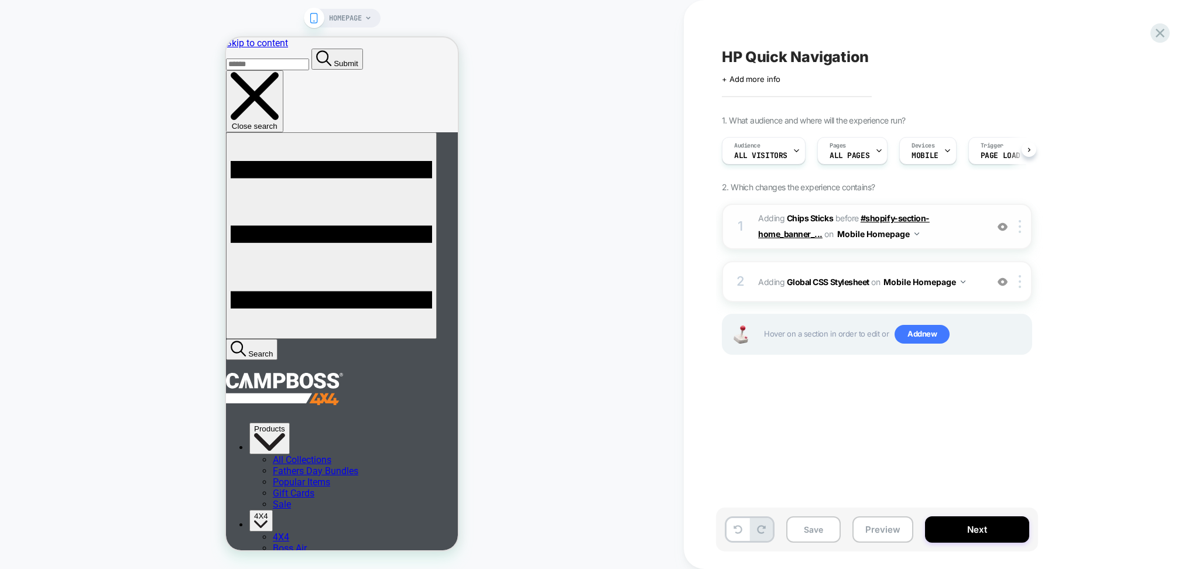
scroll to position [0, 1]
click at [930, 232] on span "#_loomi_addon_1755054090821 Adding Chips Sticks BEFORE #shopify-section-home_ba…" at bounding box center [869, 227] width 223 height 32
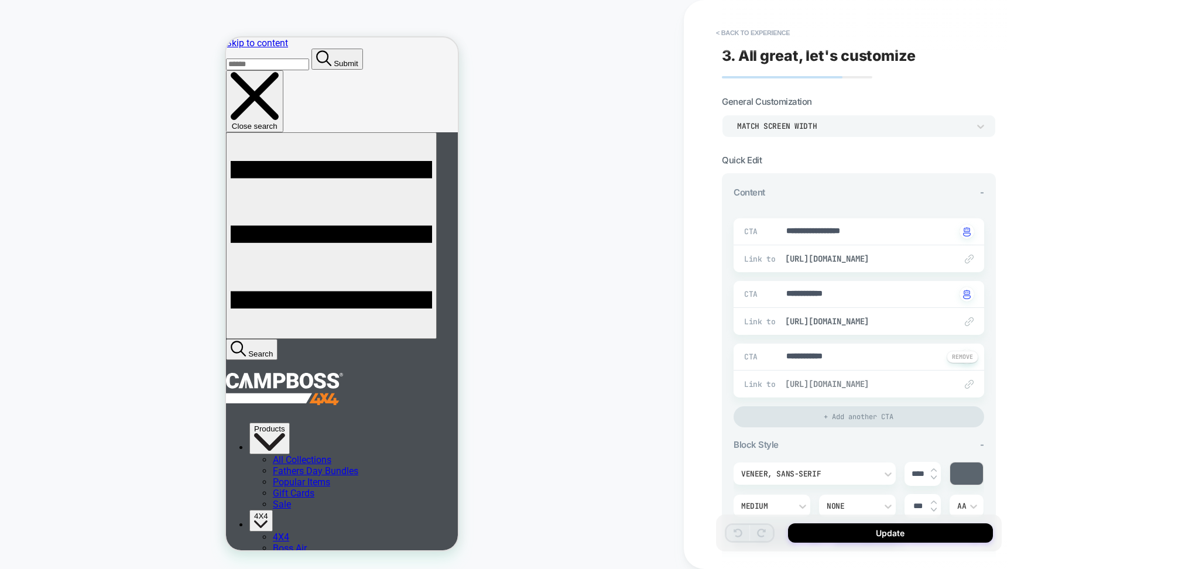
type textarea "*"
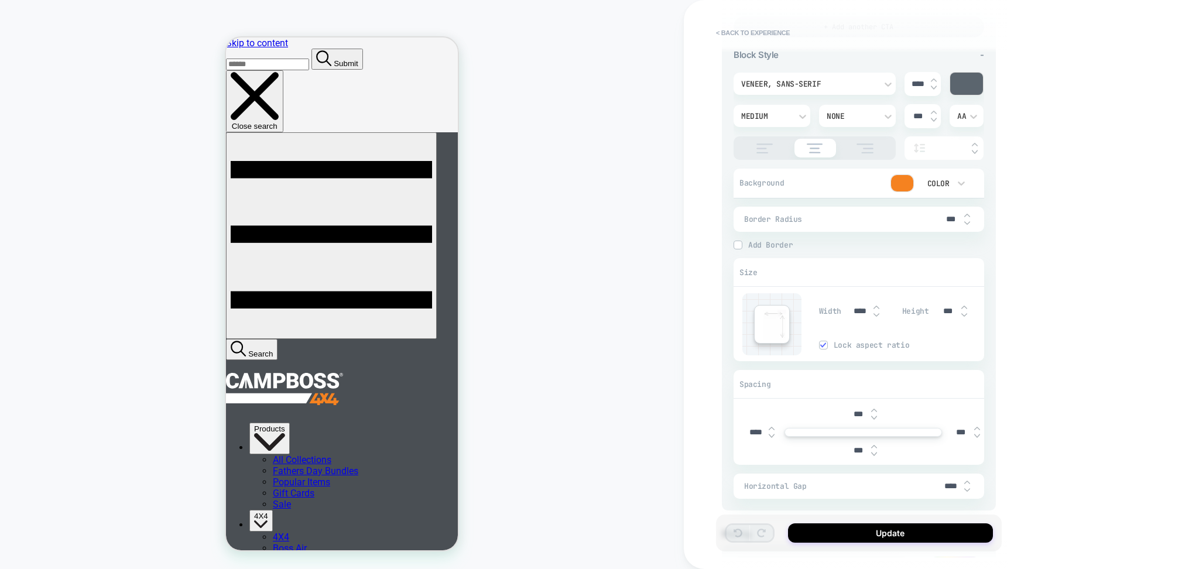
scroll to position [485, 0]
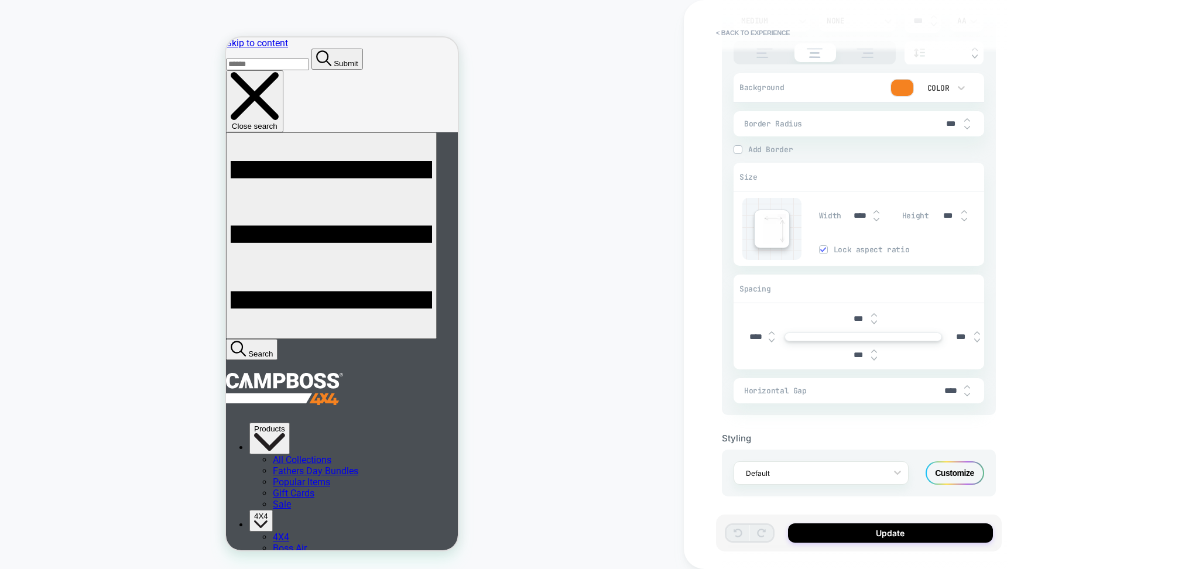
click at [748, 335] on input "****" at bounding box center [755, 337] width 26 height 10
type input "***"
type textarea "*"
type input "***"
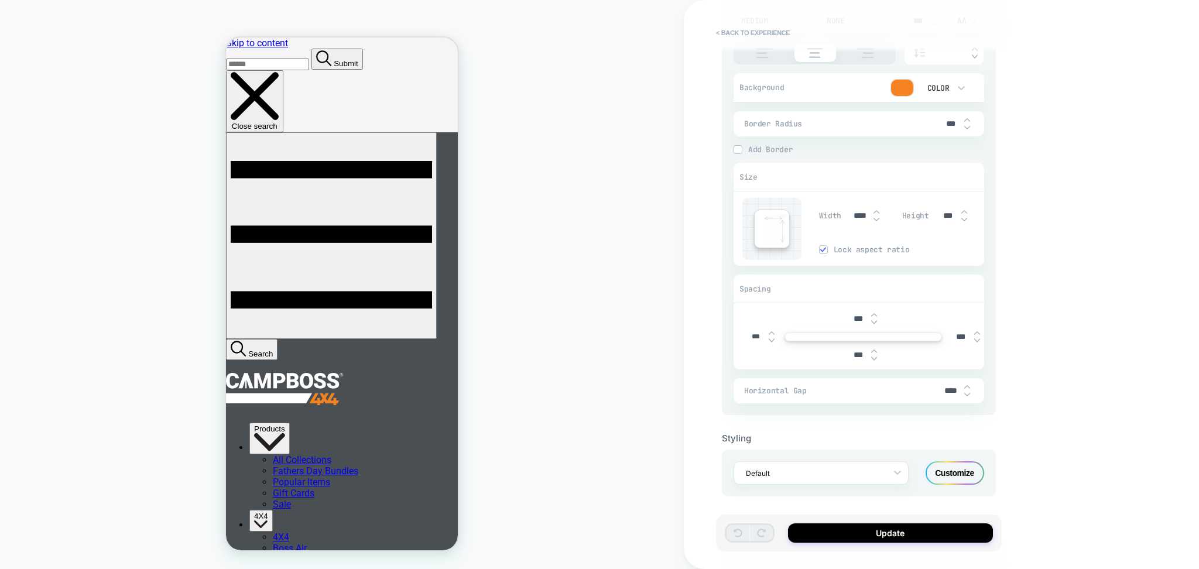
type textarea "*"
type input "****"
type textarea "*"
type input "***"
type textarea "*"
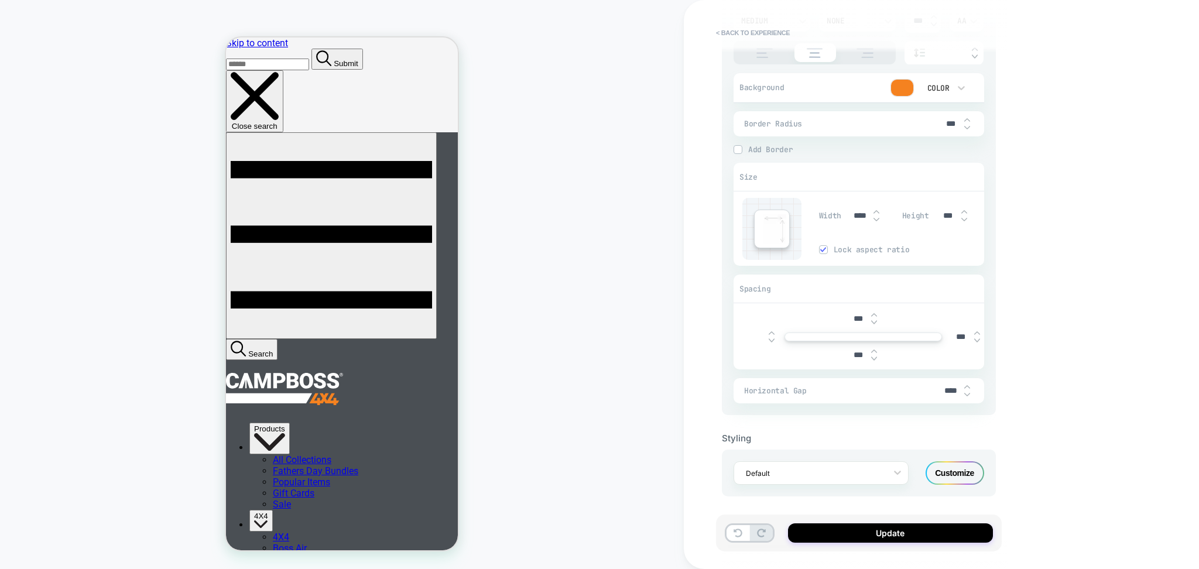
type textarea "*"
type input "*"
type textarea "*"
type input "****"
type textarea "*"
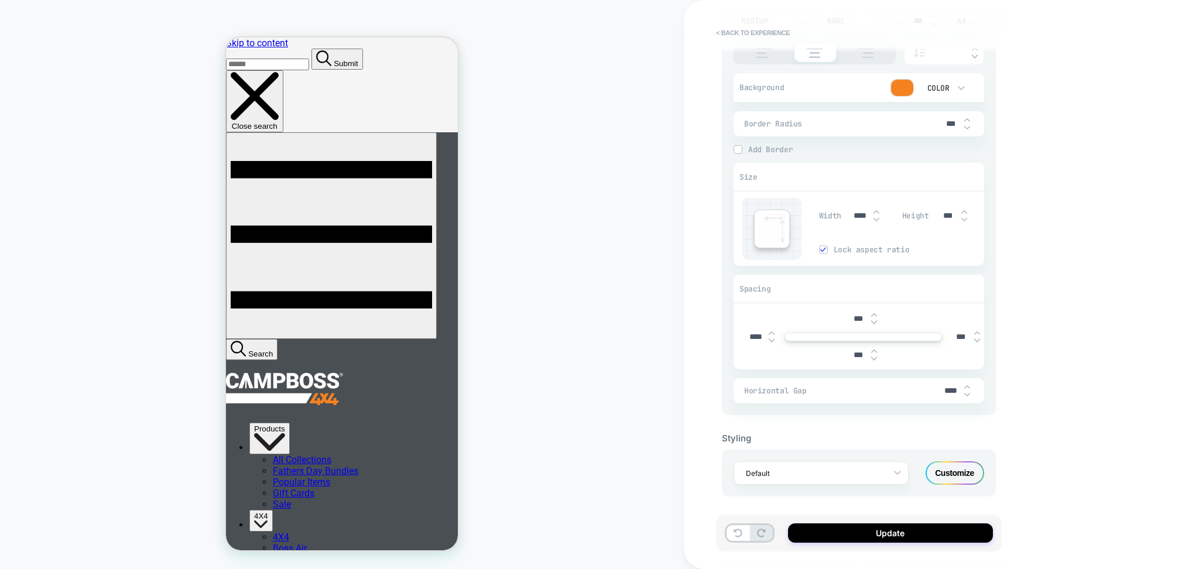
type input "*****"
type textarea "*"
type input "*****"
click at [890, 533] on button "Update" at bounding box center [890, 532] width 205 height 19
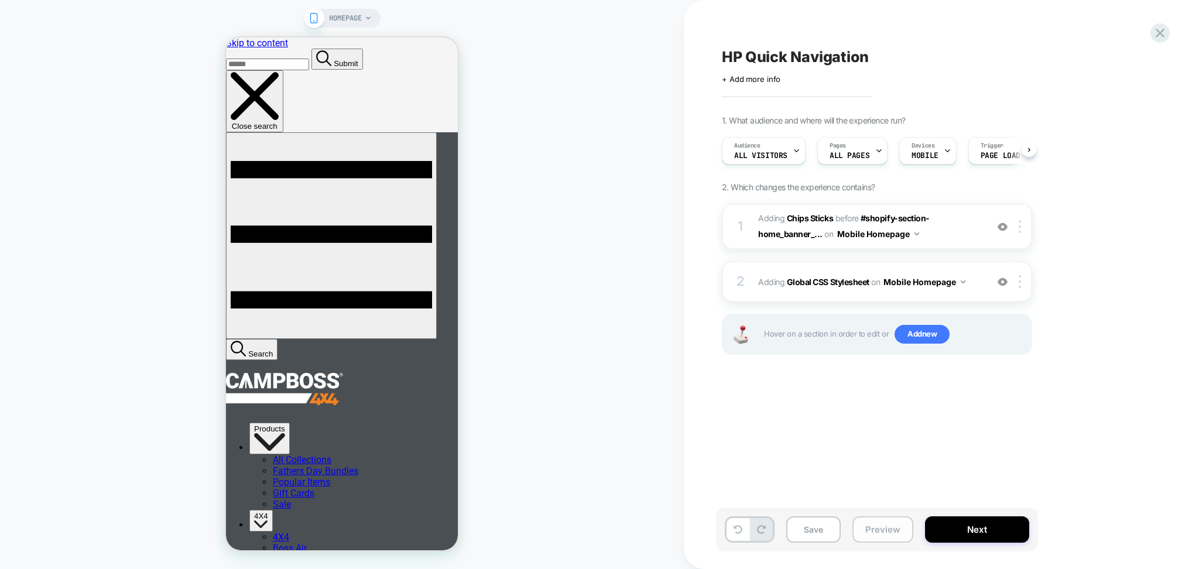
click at [863, 520] on button "Preview" at bounding box center [882, 529] width 61 height 26
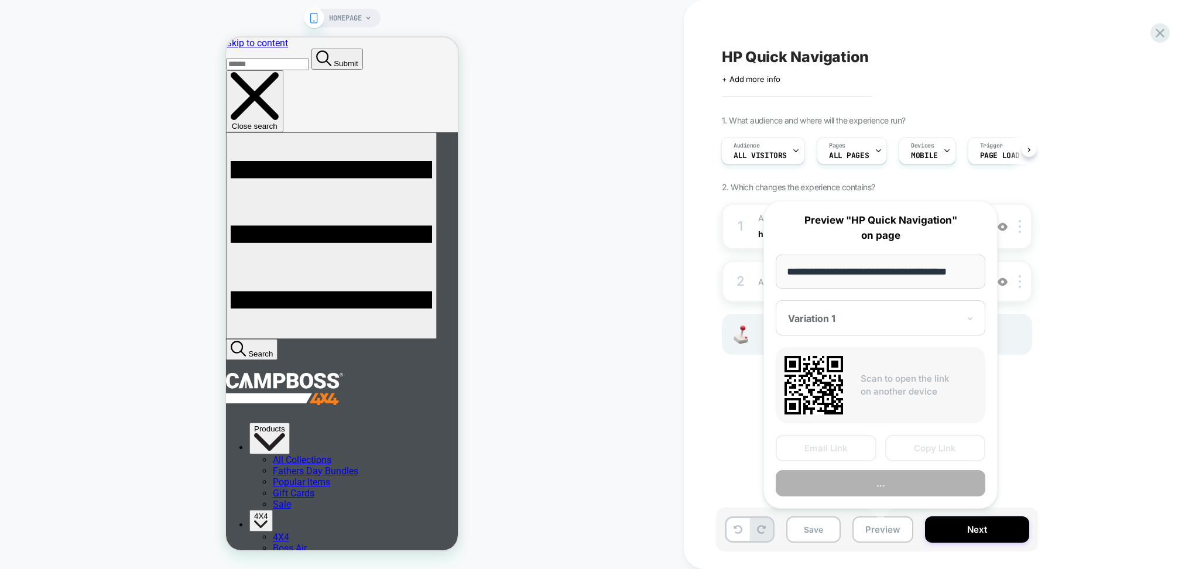
scroll to position [0, 15]
click at [839, 478] on button "..." at bounding box center [881, 484] width 210 height 26
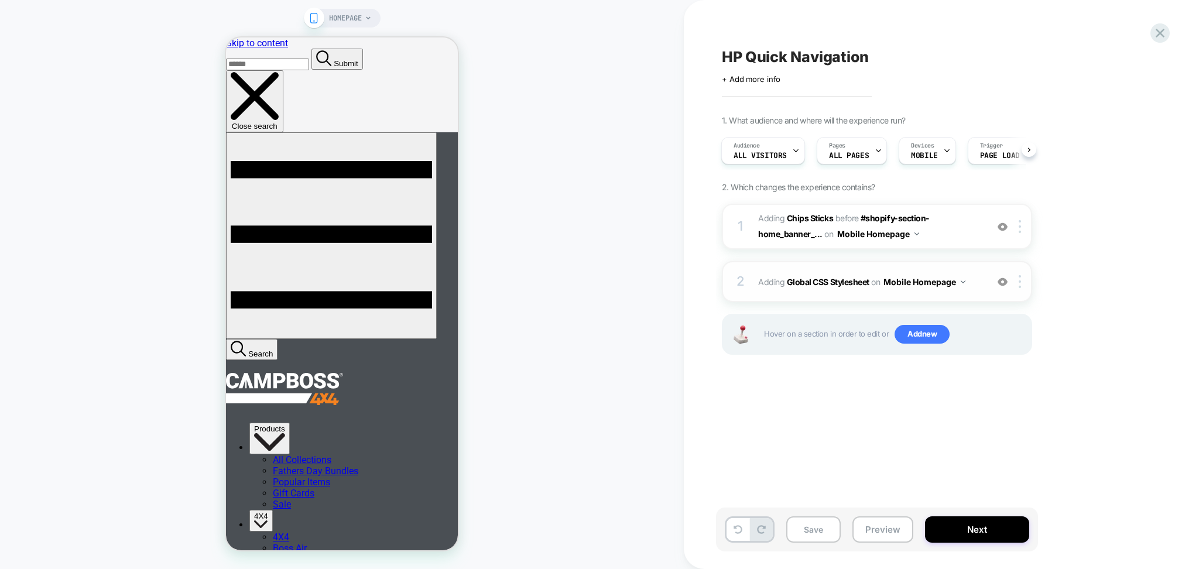
click at [896, 291] on div "2 Adding Global CSS Stylesheet on Mobile Homepage Add Before Add After Copy to …" at bounding box center [877, 281] width 310 height 41
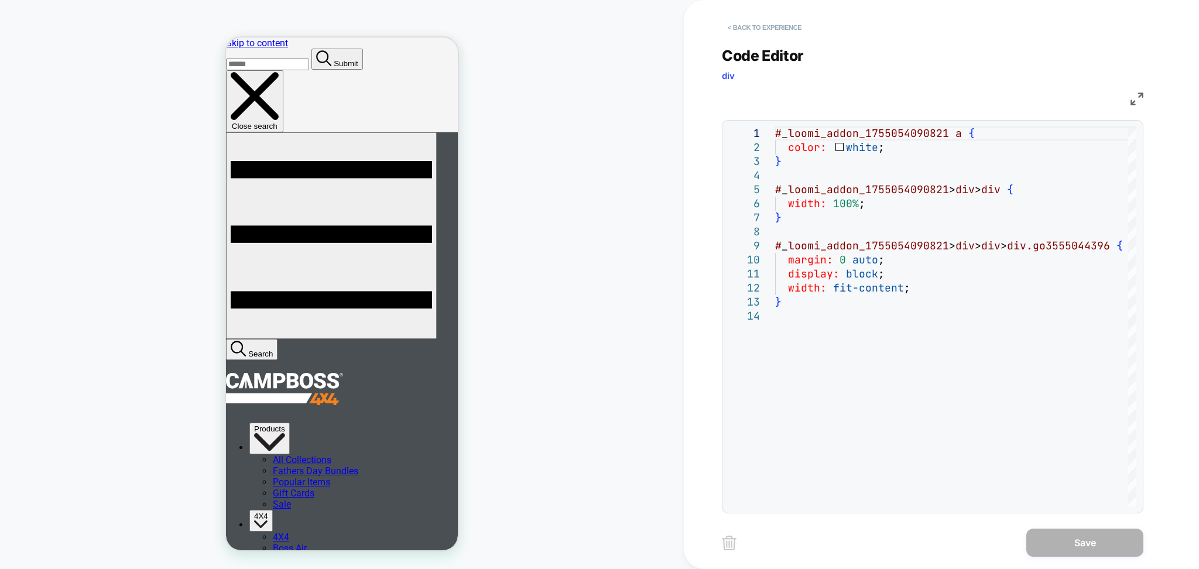
click at [766, 22] on button "< Back to experience" at bounding box center [764, 27] width 85 height 19
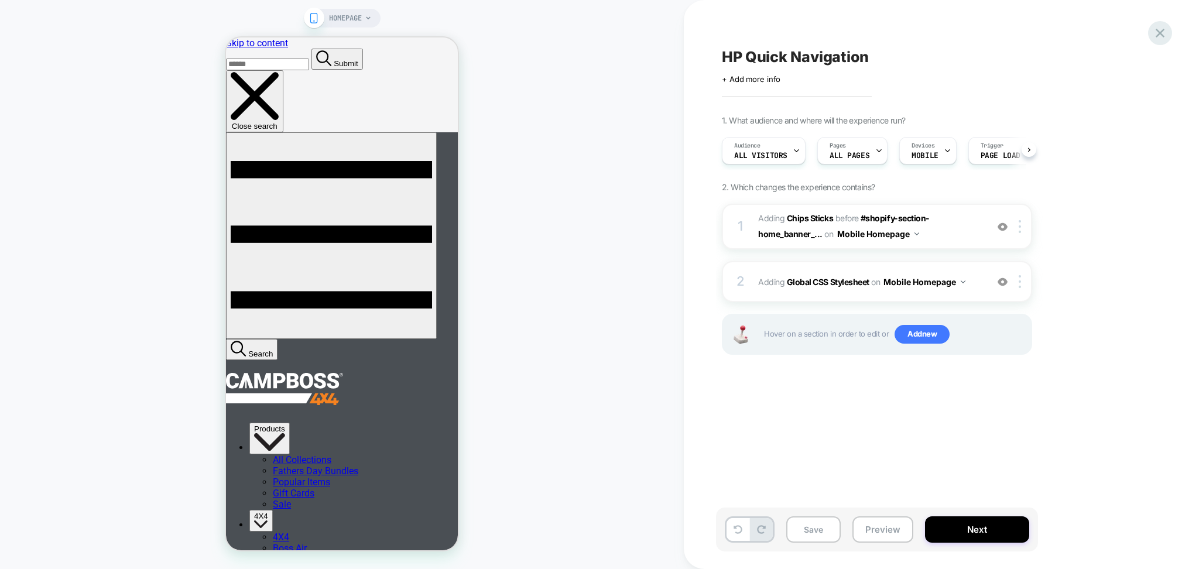
scroll to position [0, 1]
click at [1123, 33] on icon at bounding box center [1160, 33] width 16 height 16
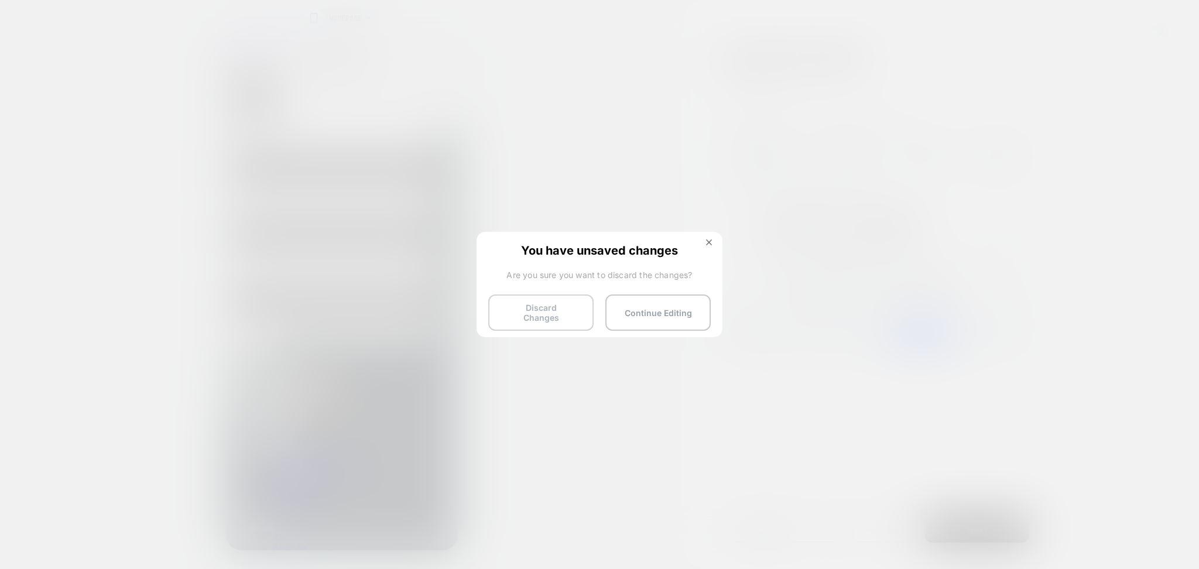
click at [533, 322] on button "Discard Changes" at bounding box center [540, 312] width 105 height 36
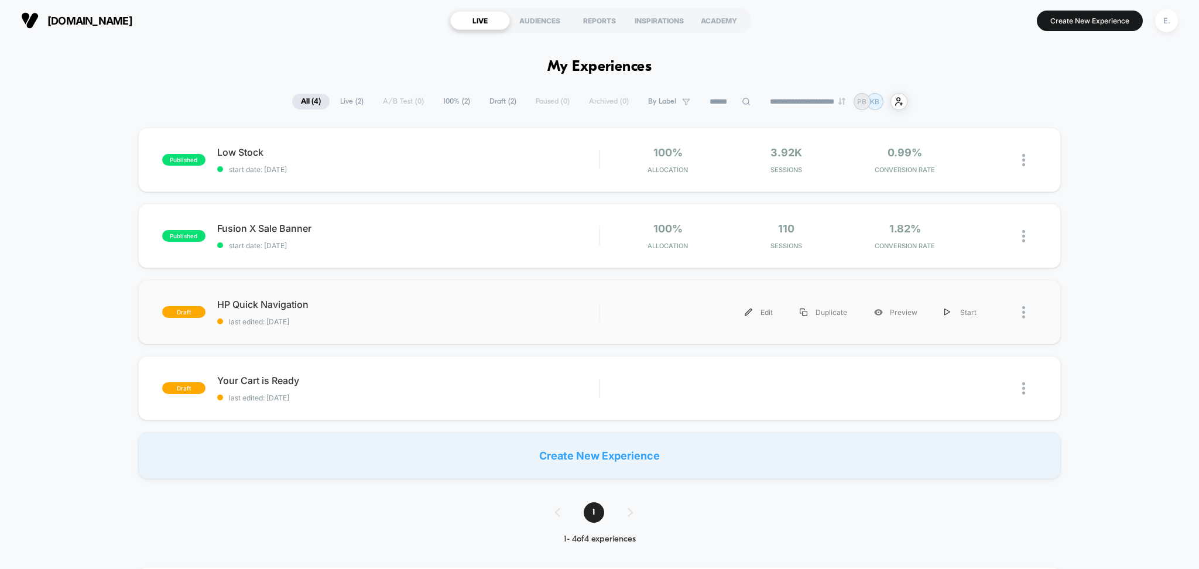
click at [419, 327] on div "draft HP Quick Navigation last edited: 8/14/2025 Edit Duplicate Preview Start" at bounding box center [599, 312] width 923 height 64
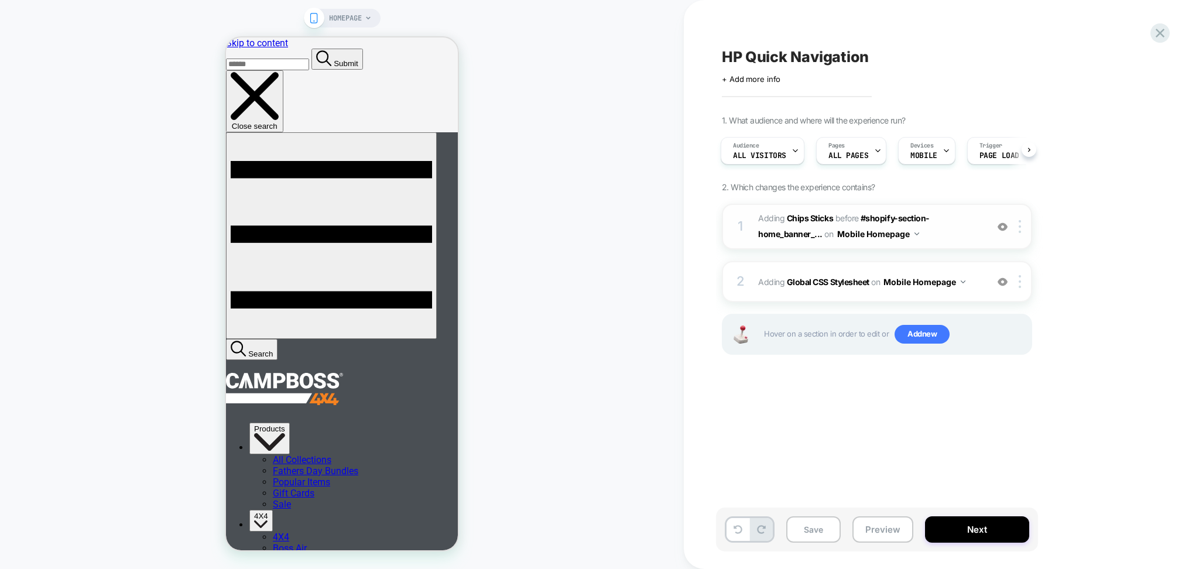
click at [971, 214] on span "#_loomi_addon_1755054090821 Adding Chips Sticks BEFORE #shopify-section-home_ba…" at bounding box center [869, 227] width 223 height 32
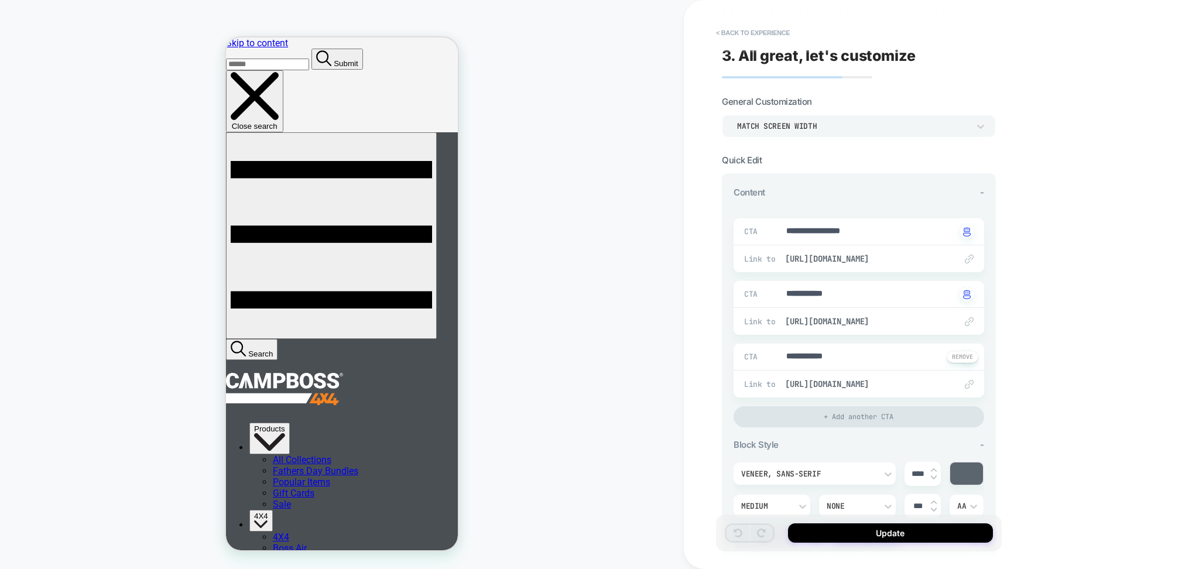
type textarea "*"
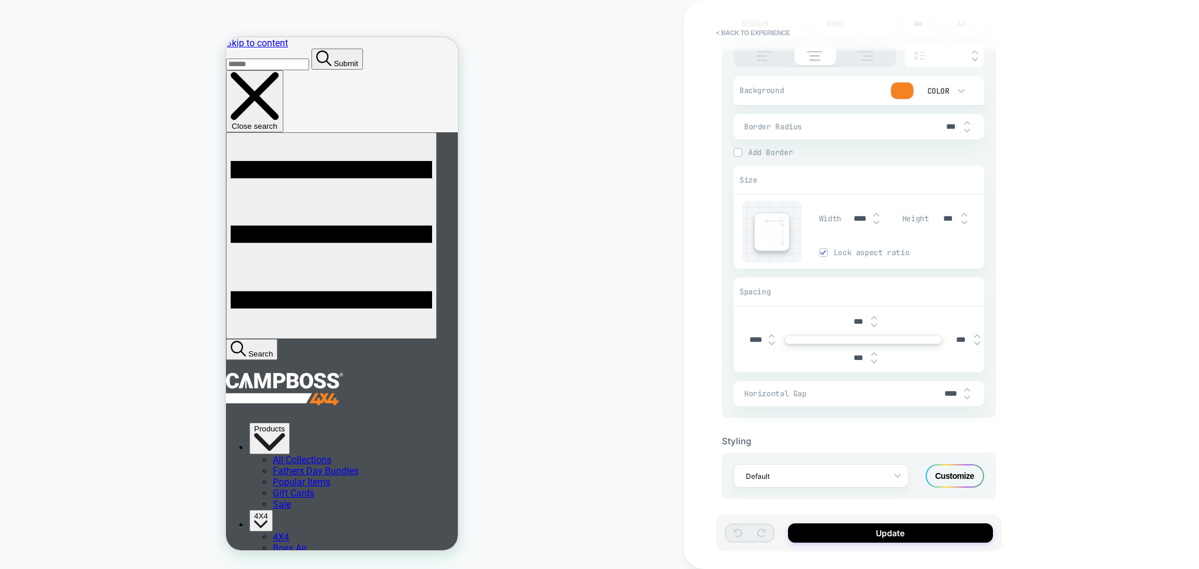
scroll to position [485, 0]
click at [756, 334] on input "****" at bounding box center [755, 337] width 26 height 10
type textarea "*"
type input "***"
type textarea "*"
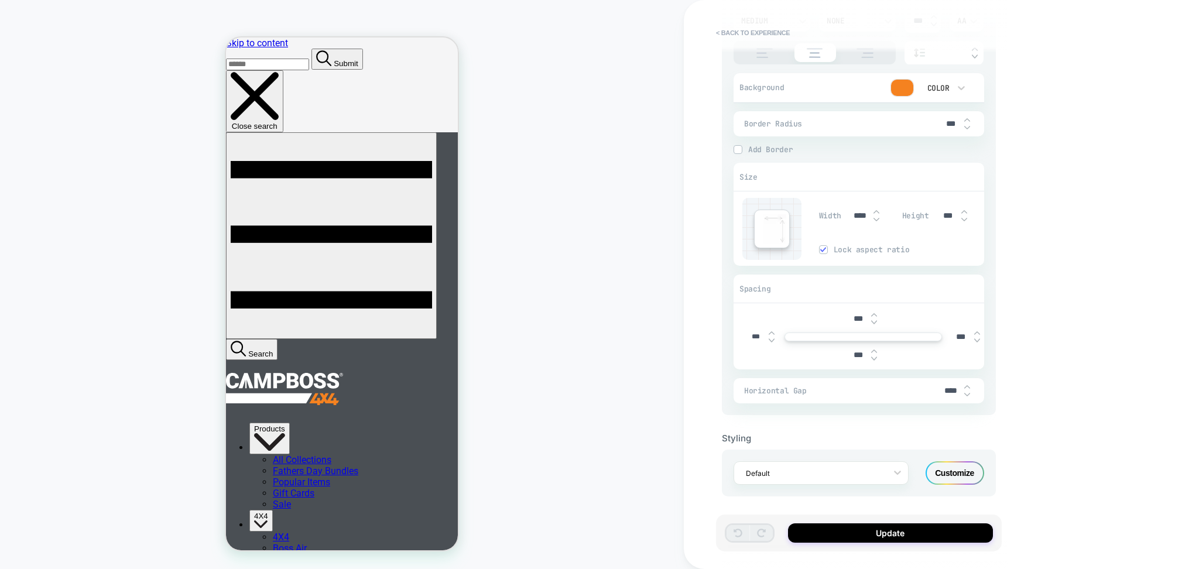
type input "****"
type textarea "*"
type input "***"
type textarea "*"
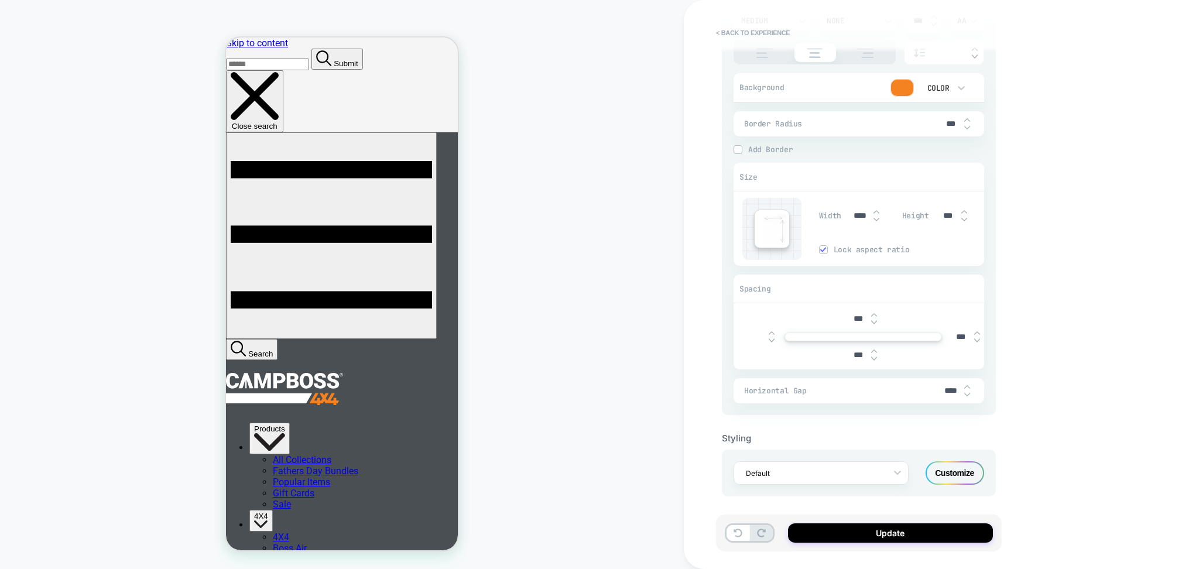
type input "*"
type textarea "*"
type input "****"
type textarea "*"
type input "*****"
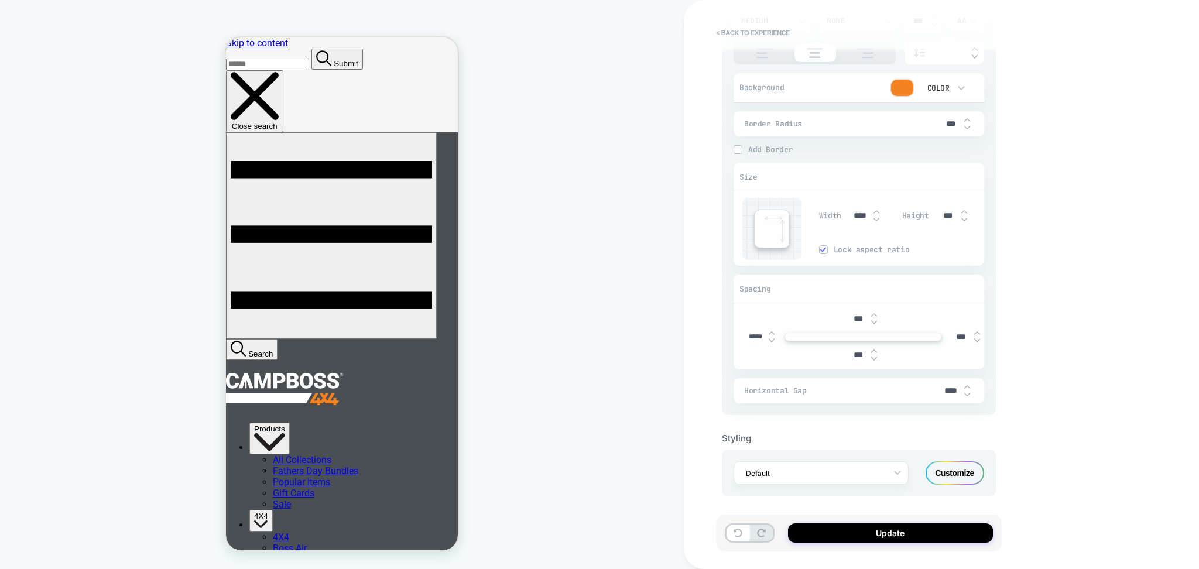
type textarea "*"
type input "****"
type textarea "*"
type input "***"
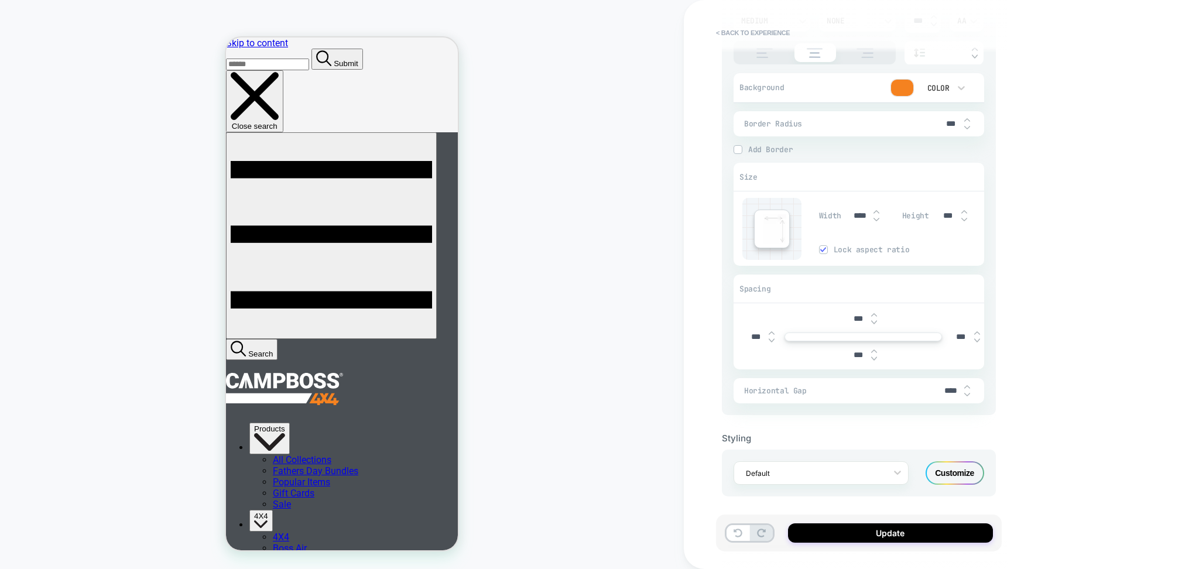
type textarea "*"
type input "****"
type textarea "*"
type input "****"
click at [864, 533] on button "Update" at bounding box center [890, 532] width 205 height 19
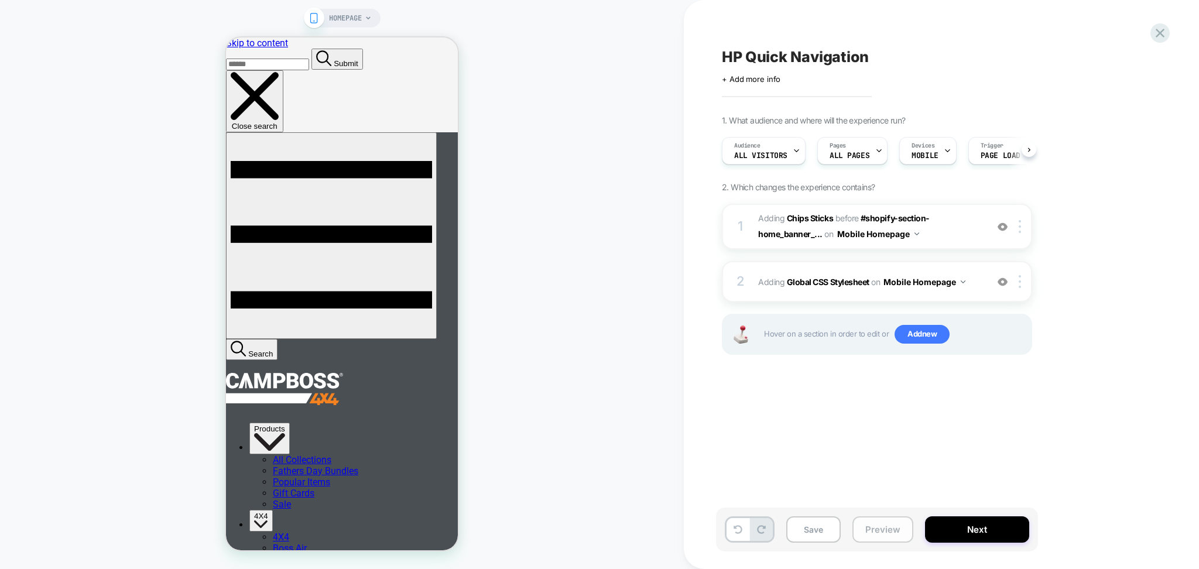
click at [872, 527] on button "Preview" at bounding box center [882, 529] width 61 height 26
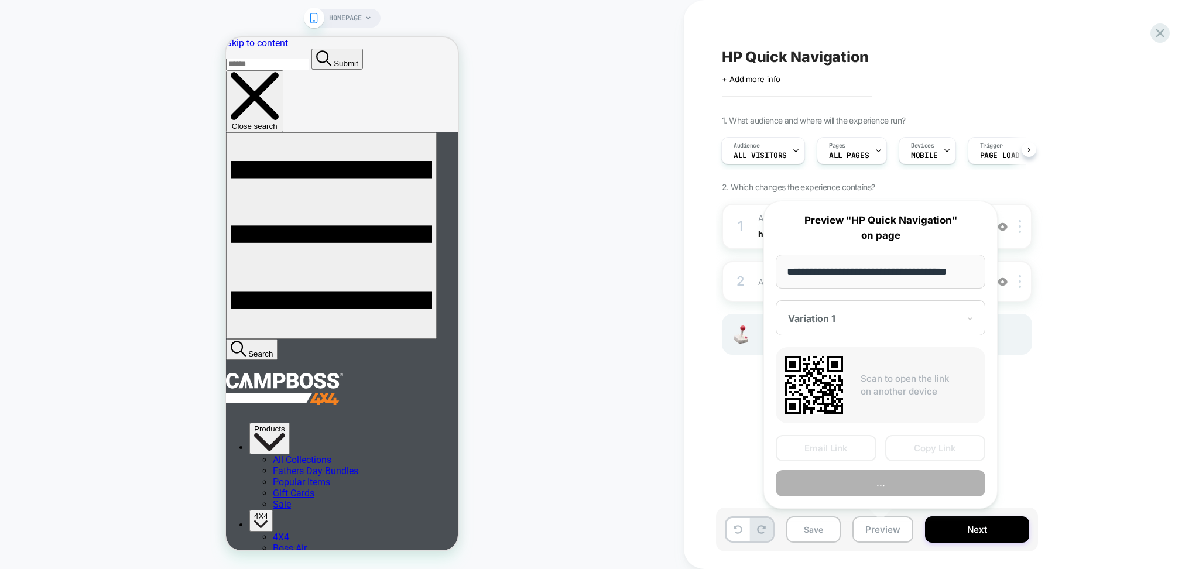
scroll to position [0, 15]
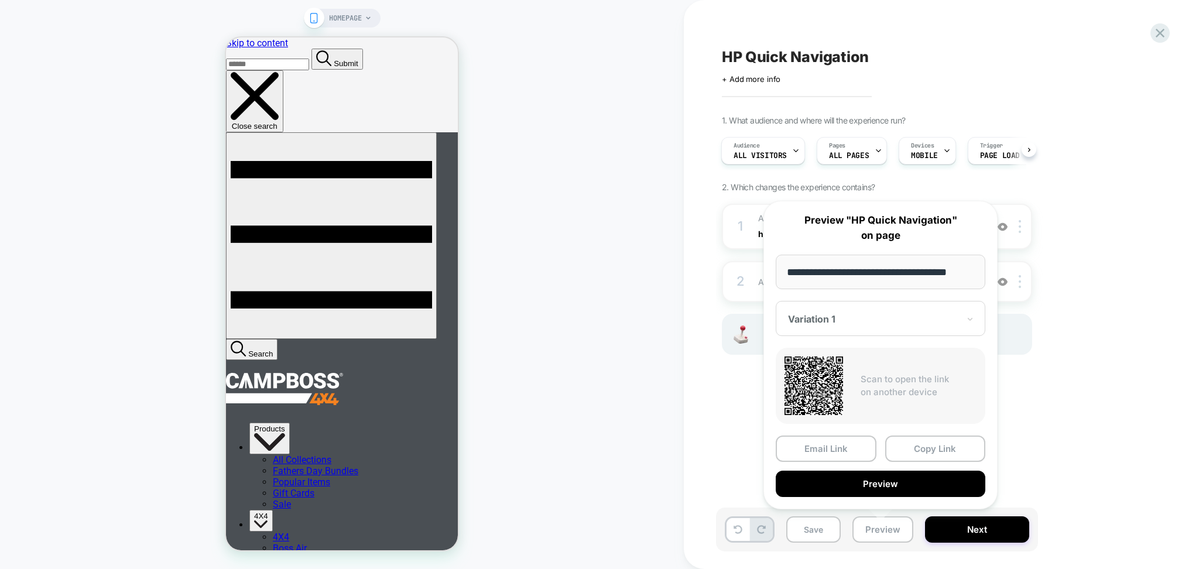
click at [849, 479] on button "Preview" at bounding box center [881, 484] width 210 height 26
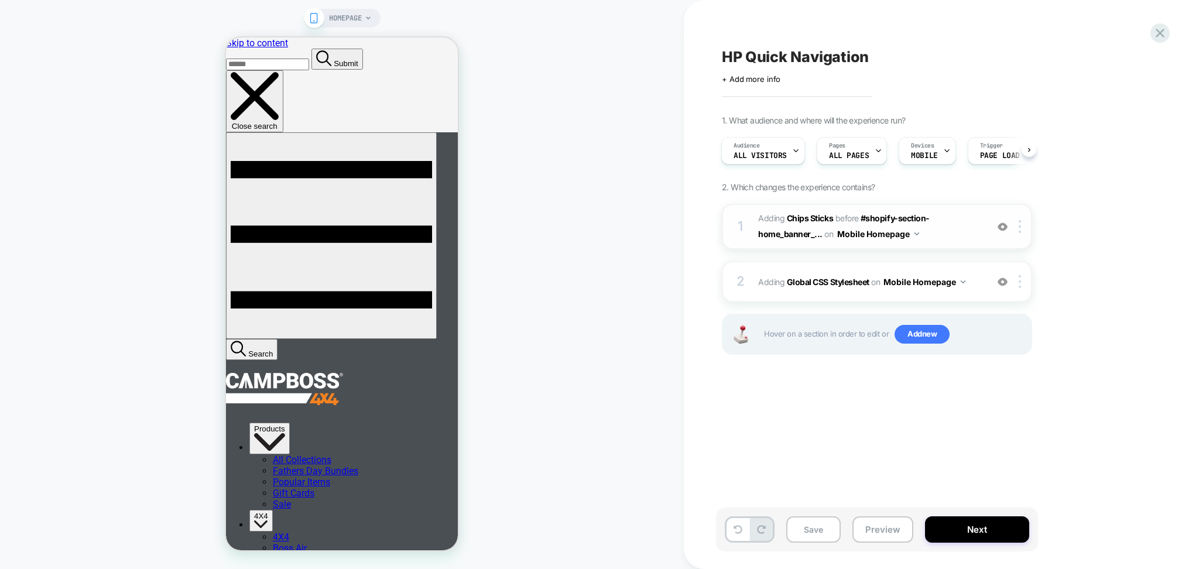
click at [922, 239] on span "#_loomi_addon_1755054090821 Adding Chips Sticks BEFORE #shopify-section-home_ba…" at bounding box center [869, 227] width 223 height 32
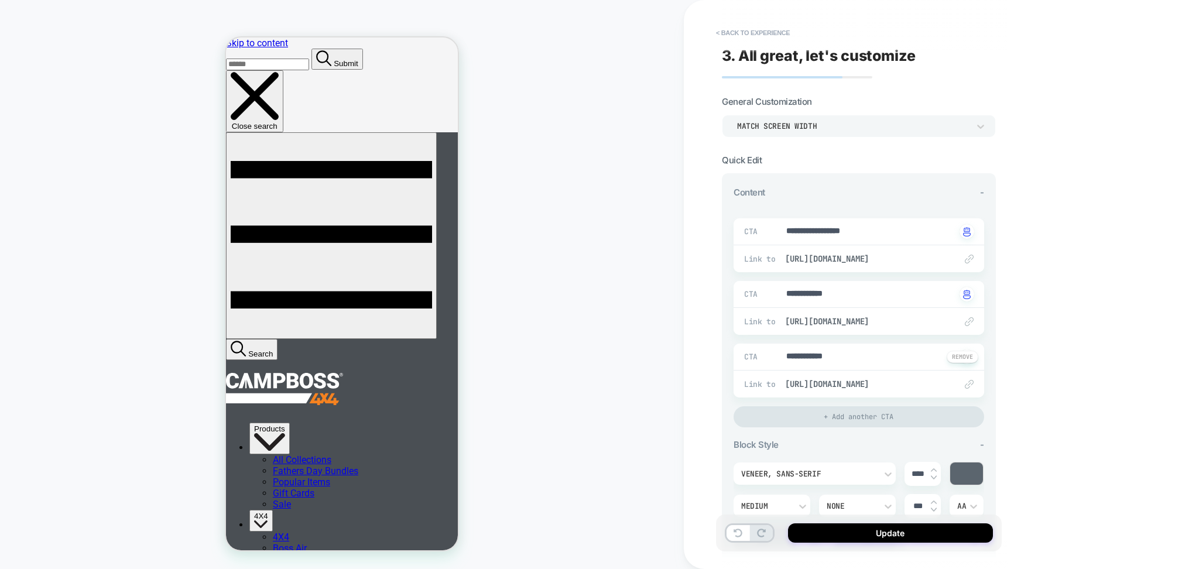
scroll to position [485, 0]
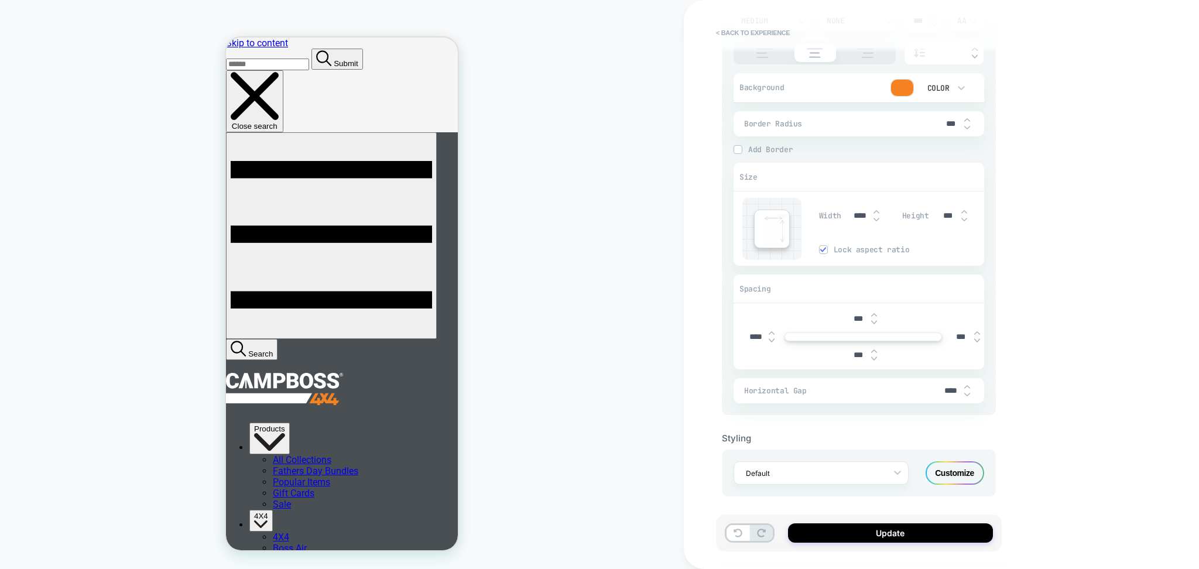
click at [625, 277] on div "HOMEPAGE" at bounding box center [342, 285] width 684 height 546
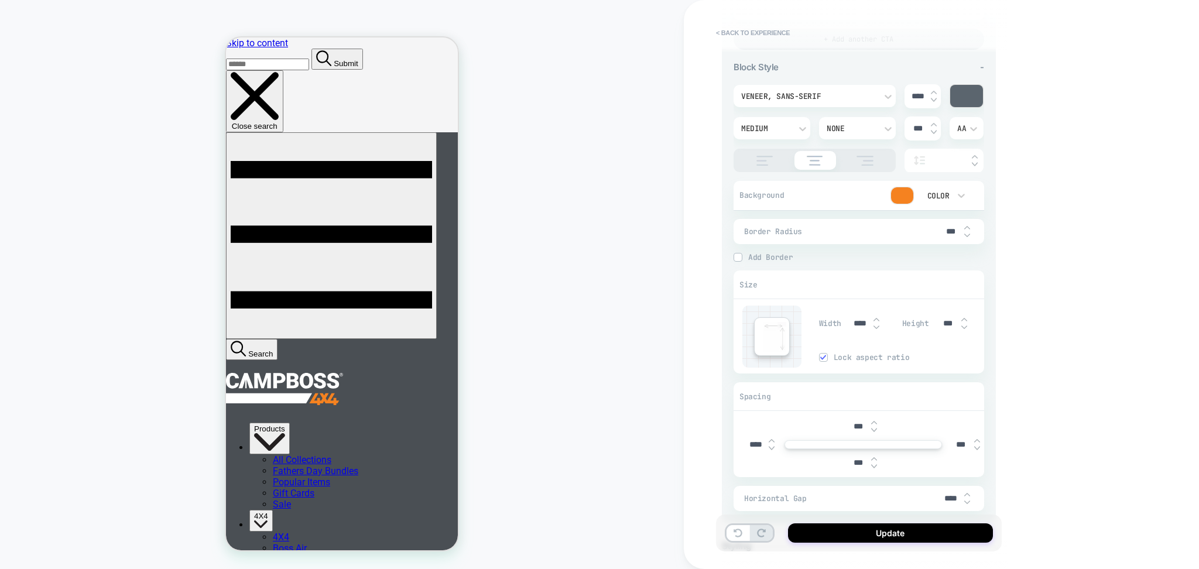
scroll to position [0, 0]
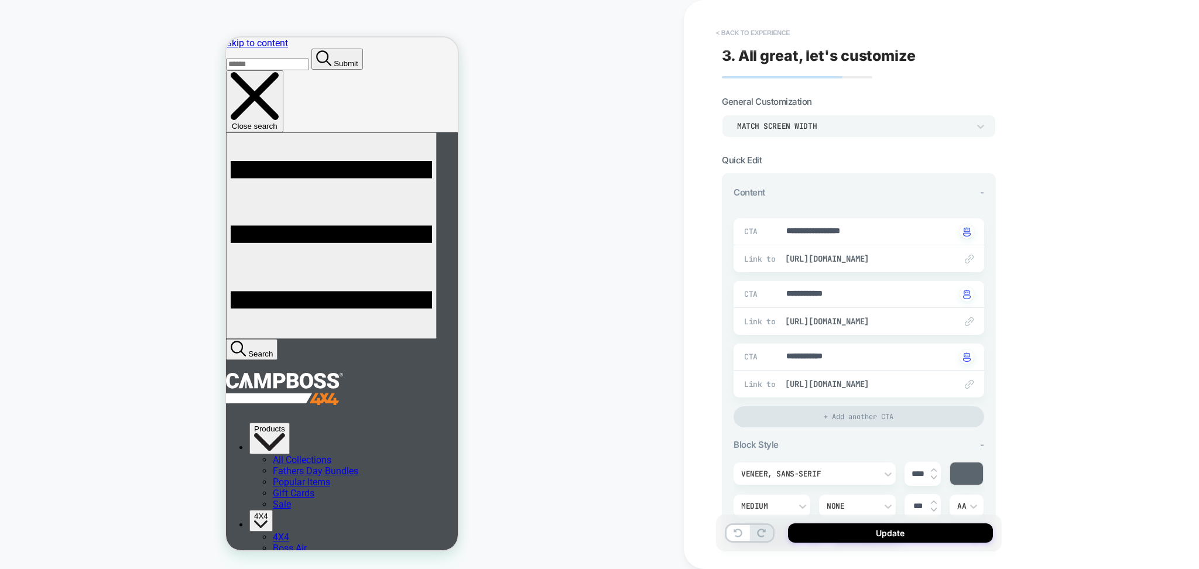
click at [752, 36] on button "< Back to experience" at bounding box center [752, 32] width 85 height 19
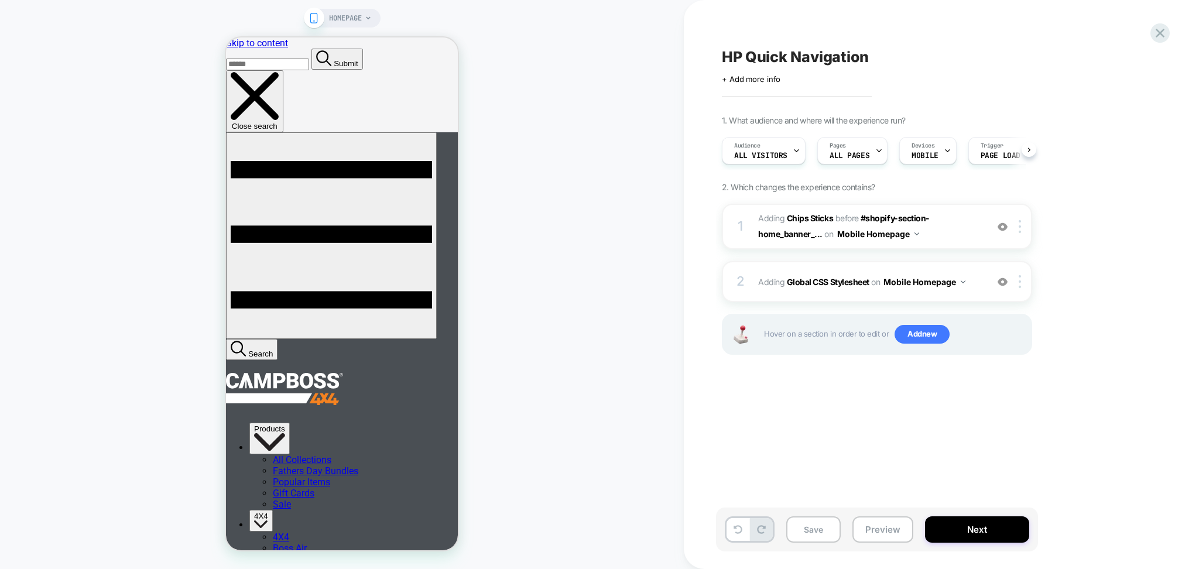
scroll to position [0, 1]
click at [937, 240] on span "#_loomi_addon_1755054090821 Adding Chips Sticks BEFORE #shopify-section-home_ba…" at bounding box center [869, 227] width 223 height 32
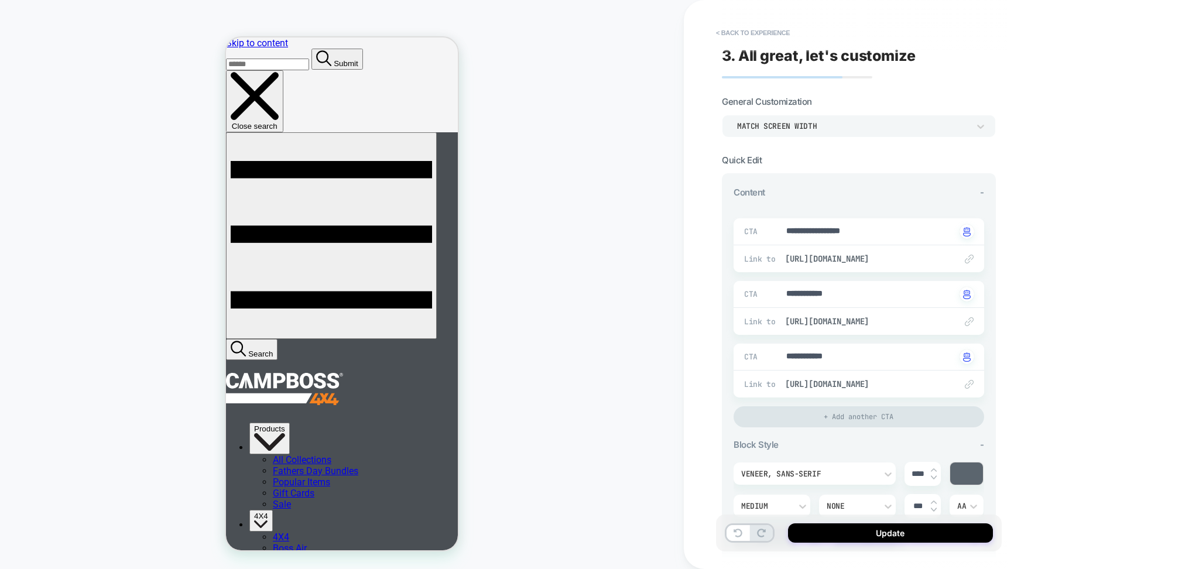
type textarea "*"
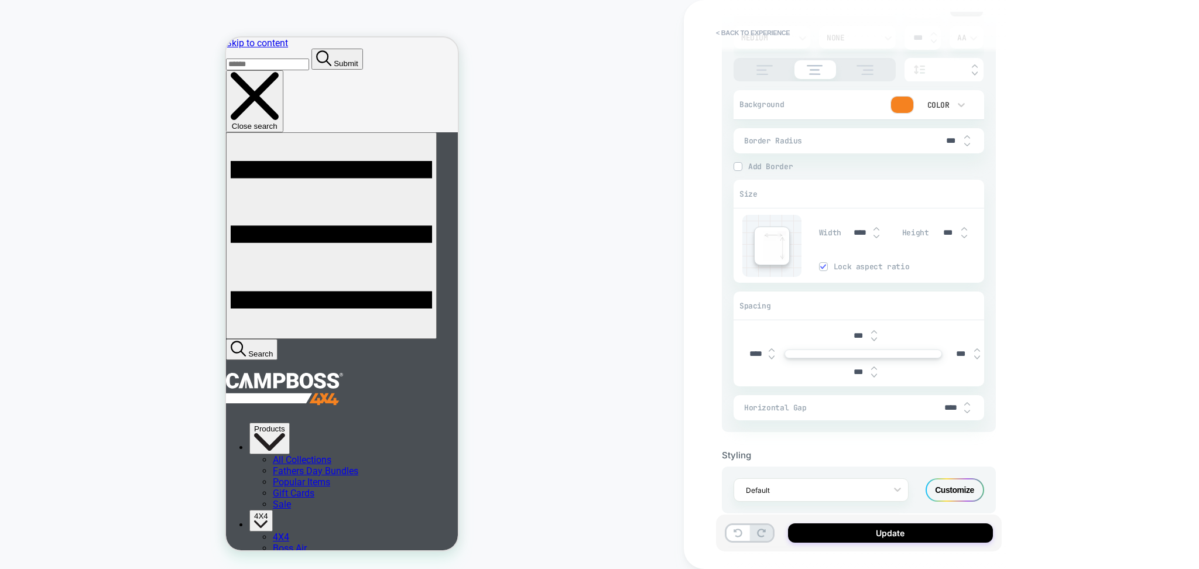
scroll to position [485, 0]
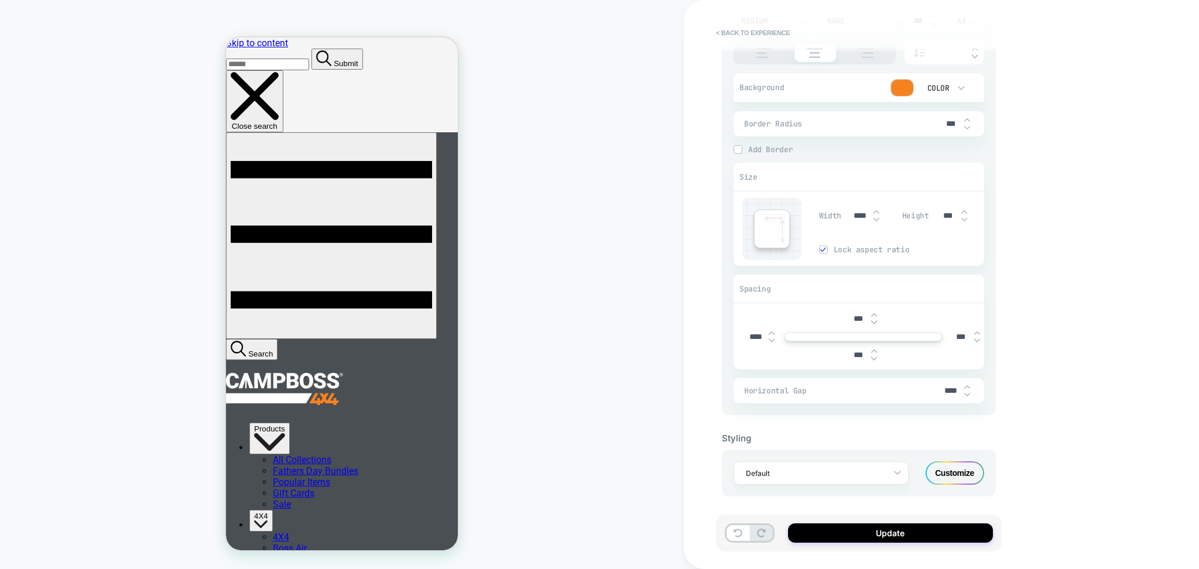
click at [757, 335] on input "****" at bounding box center [755, 337] width 26 height 10
type input "***"
type textarea "*"
type input "***"
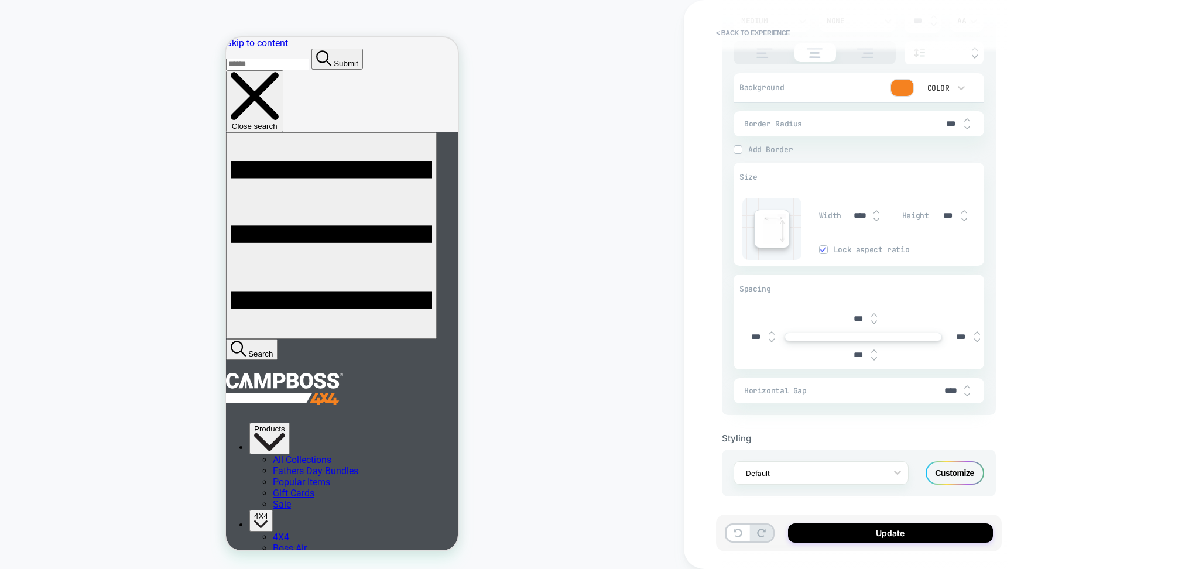
type textarea "*"
type input "****"
type textarea "*"
type input "****"
click at [883, 533] on button "Update" at bounding box center [890, 532] width 205 height 19
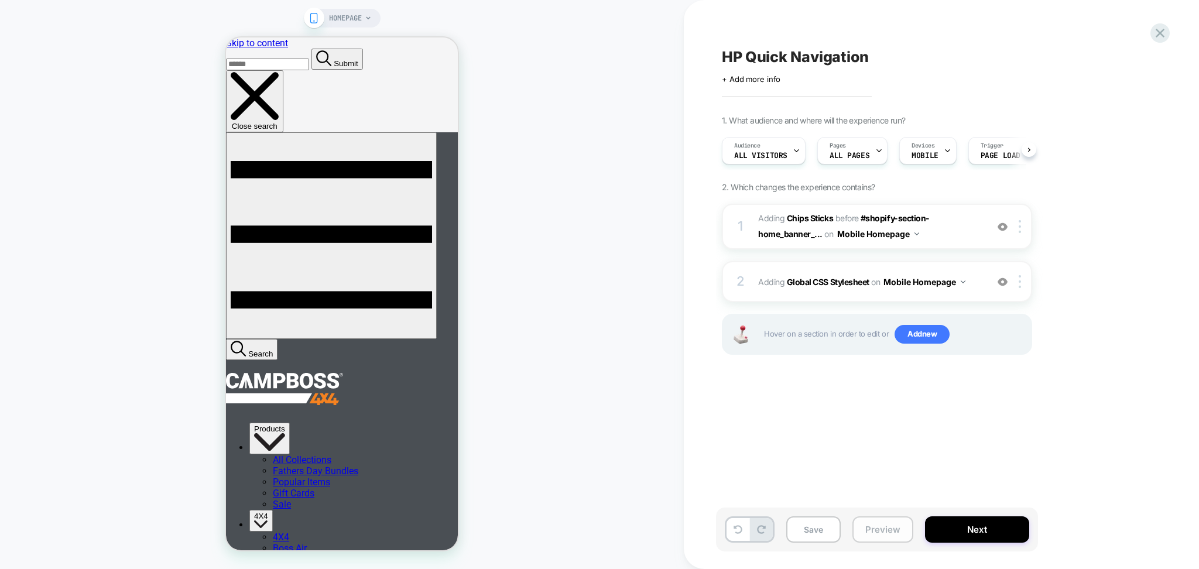
scroll to position [0, 1]
click at [876, 528] on button "Preview" at bounding box center [882, 529] width 61 height 26
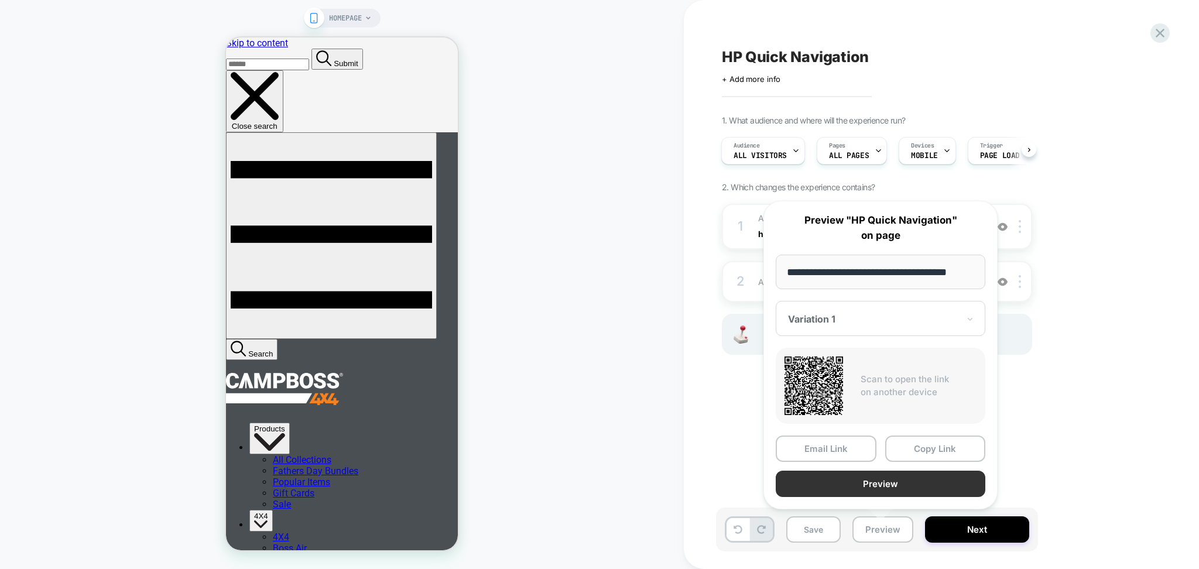
scroll to position [0, 0]
click at [855, 483] on button "Preview" at bounding box center [881, 484] width 210 height 26
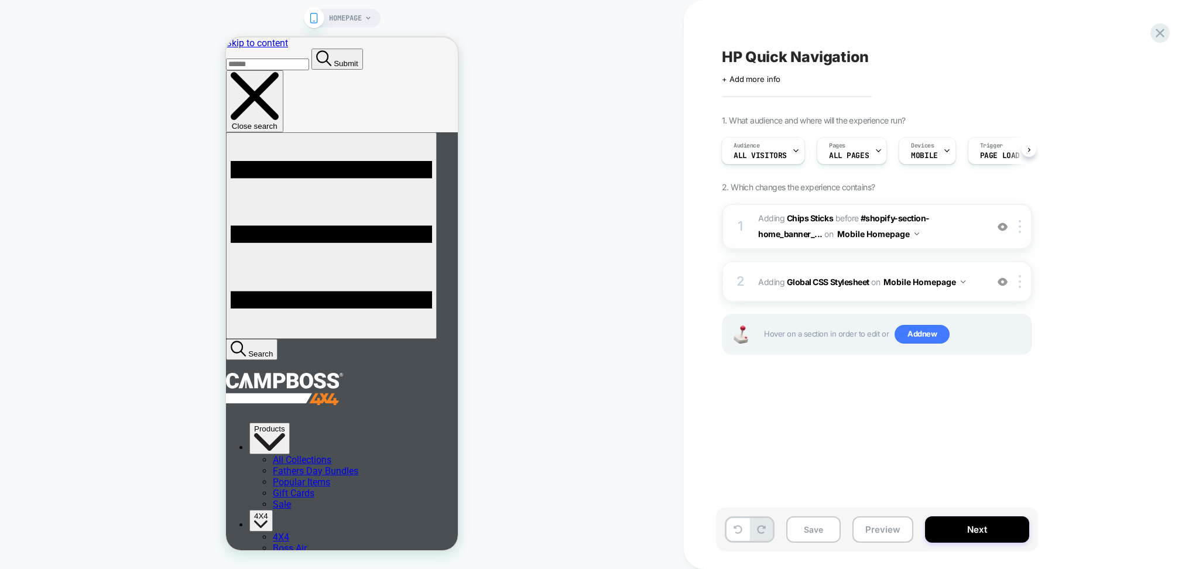
click at [952, 228] on span "#_loomi_addon_1755054090821 Adding Chips Sticks BEFORE #shopify-section-home_ba…" at bounding box center [869, 227] width 223 height 32
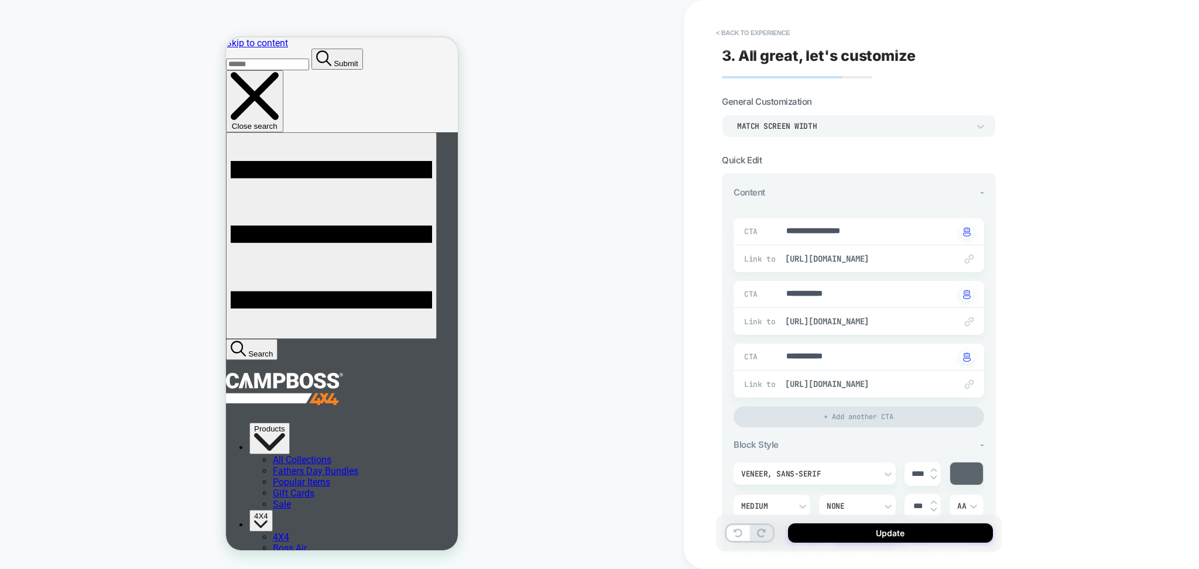
scroll to position [485, 0]
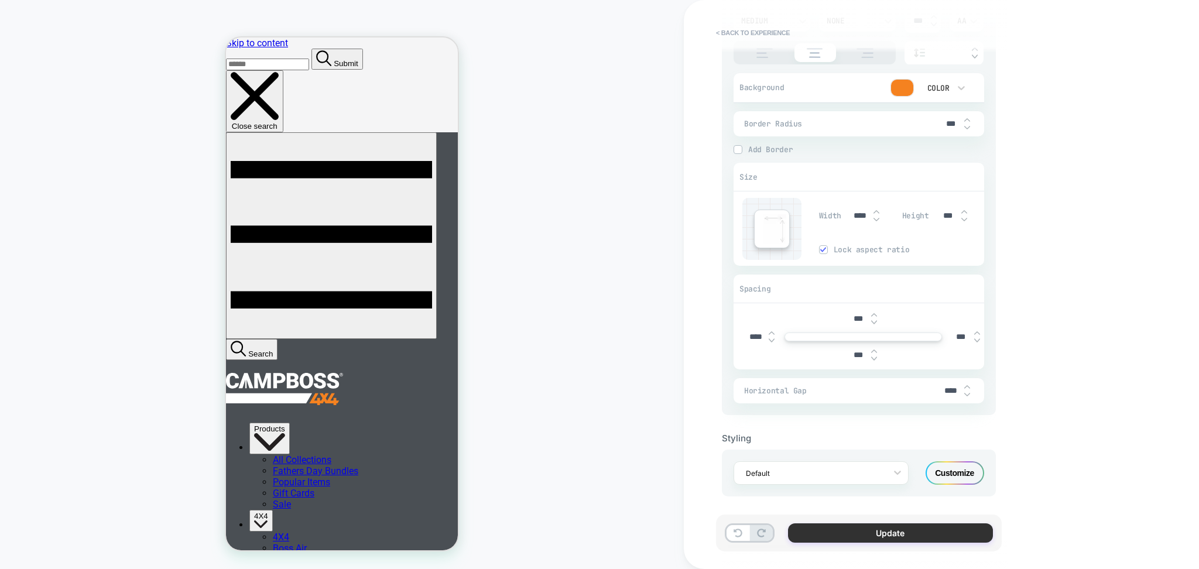
click at [857, 527] on button "Update" at bounding box center [890, 532] width 205 height 19
type textarea "*"
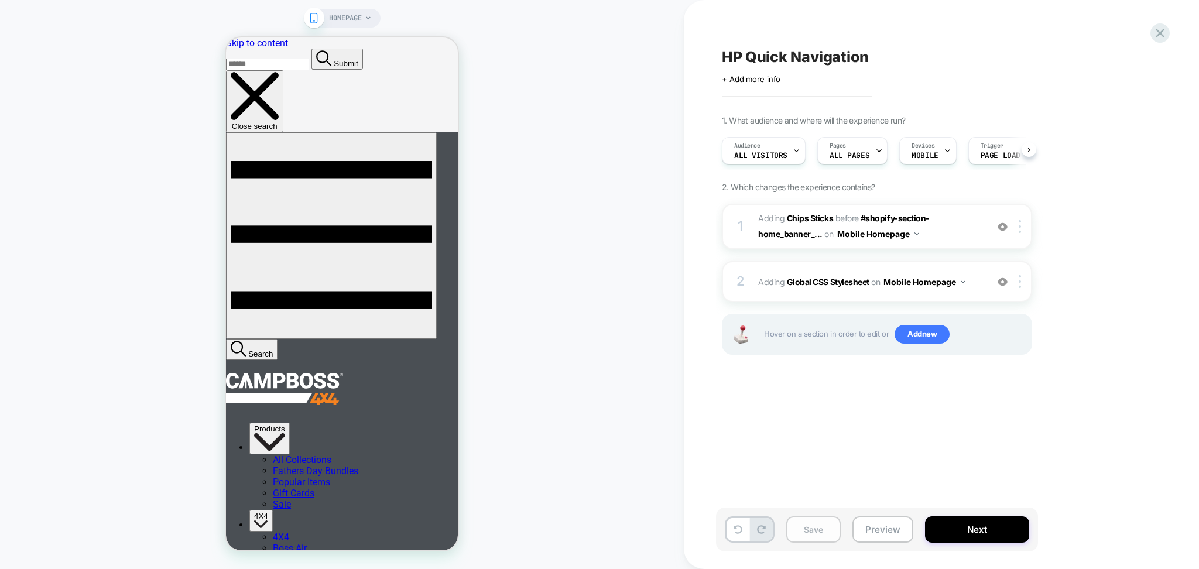
click at [825, 533] on button "Save" at bounding box center [813, 529] width 54 height 26
click at [784, 64] on span "HP Quick Navigation" at bounding box center [795, 57] width 147 height 18
click at [784, 64] on textarea "**********" at bounding box center [763, 57] width 82 height 18
click at [784, 64] on textarea "**********" at bounding box center [823, 57] width 203 height 18
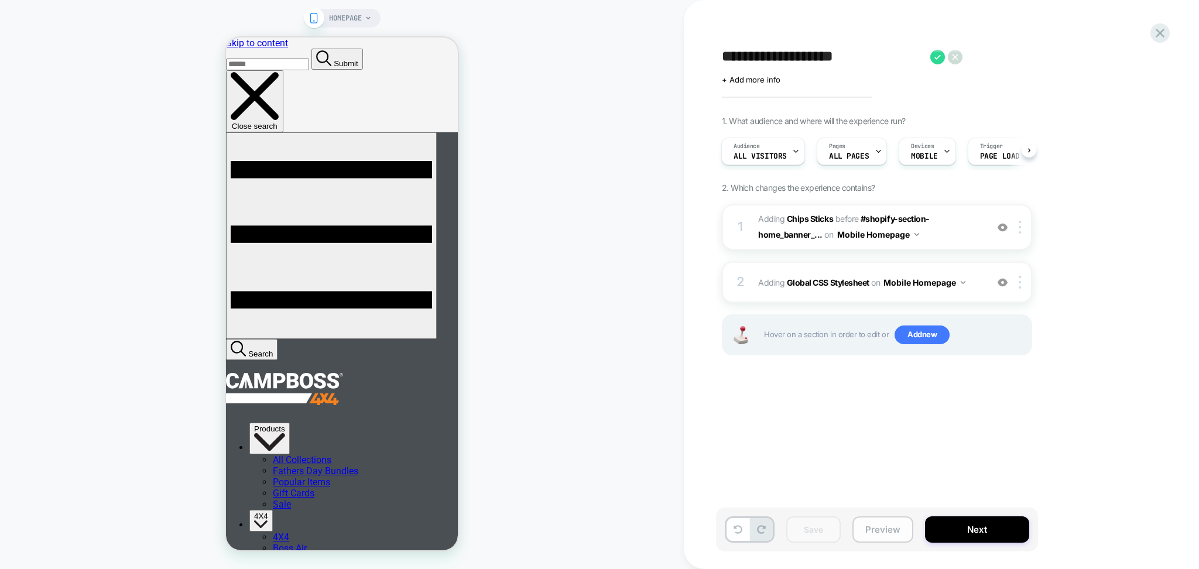
click at [873, 524] on button "Preview" at bounding box center [882, 529] width 61 height 26
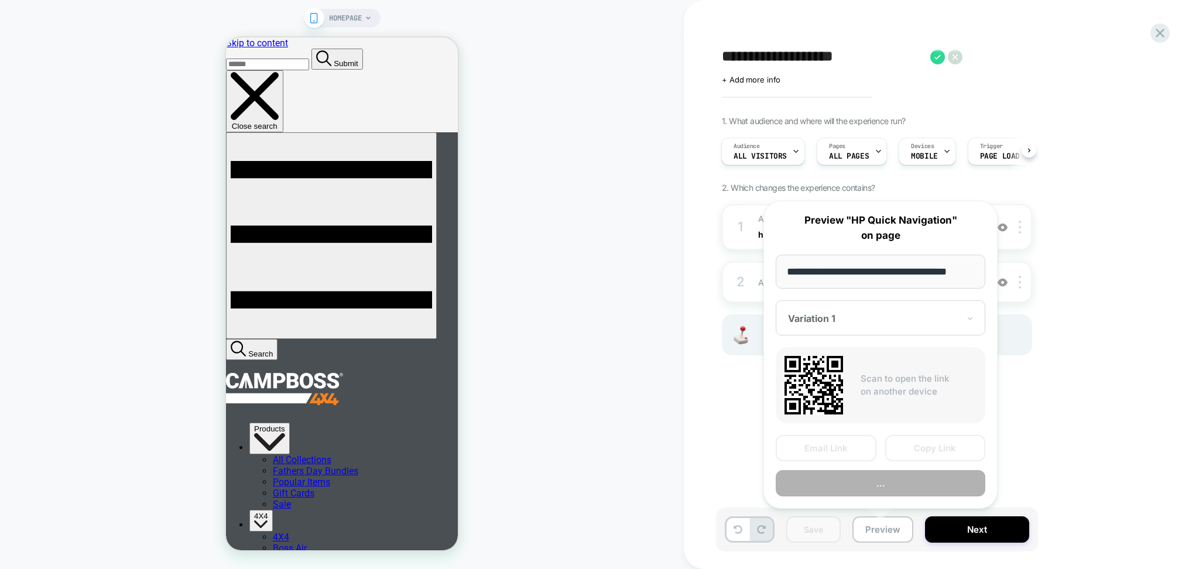
scroll to position [0, 15]
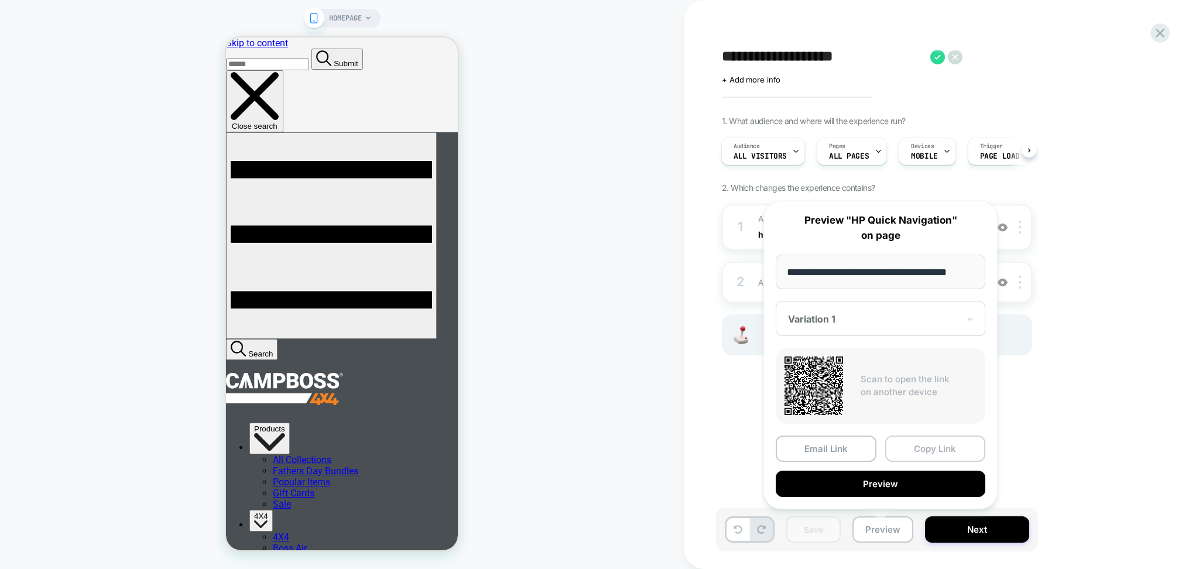
click at [950, 453] on button "Copy Link" at bounding box center [935, 448] width 101 height 26
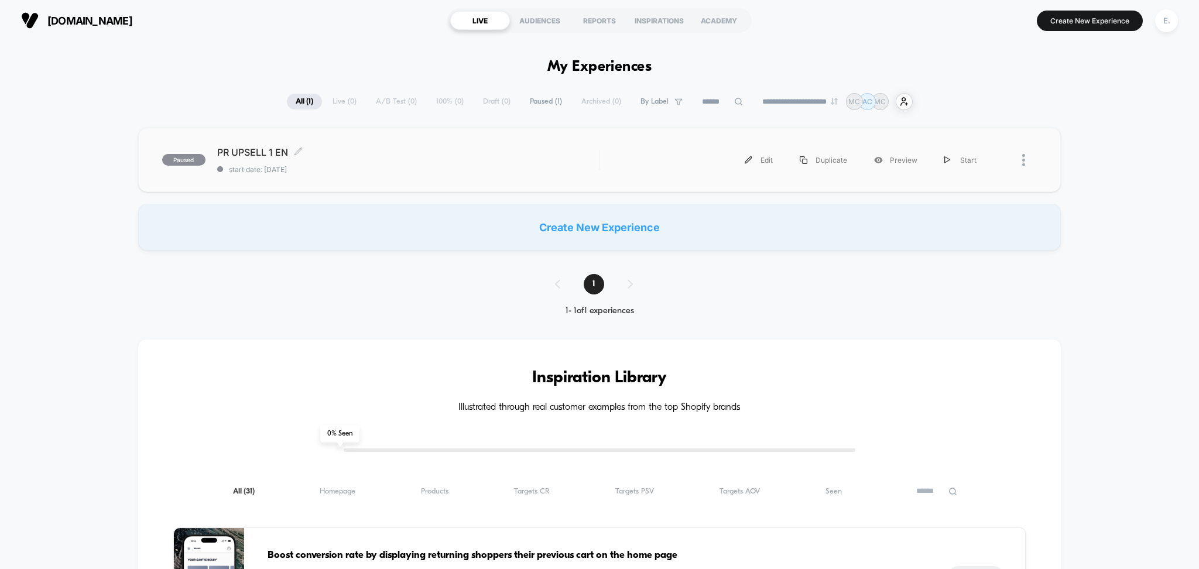
click at [415, 162] on div "PR UPSELL 1 EN Click to edit experience details Click to edit experience detail…" at bounding box center [408, 160] width 382 height 28
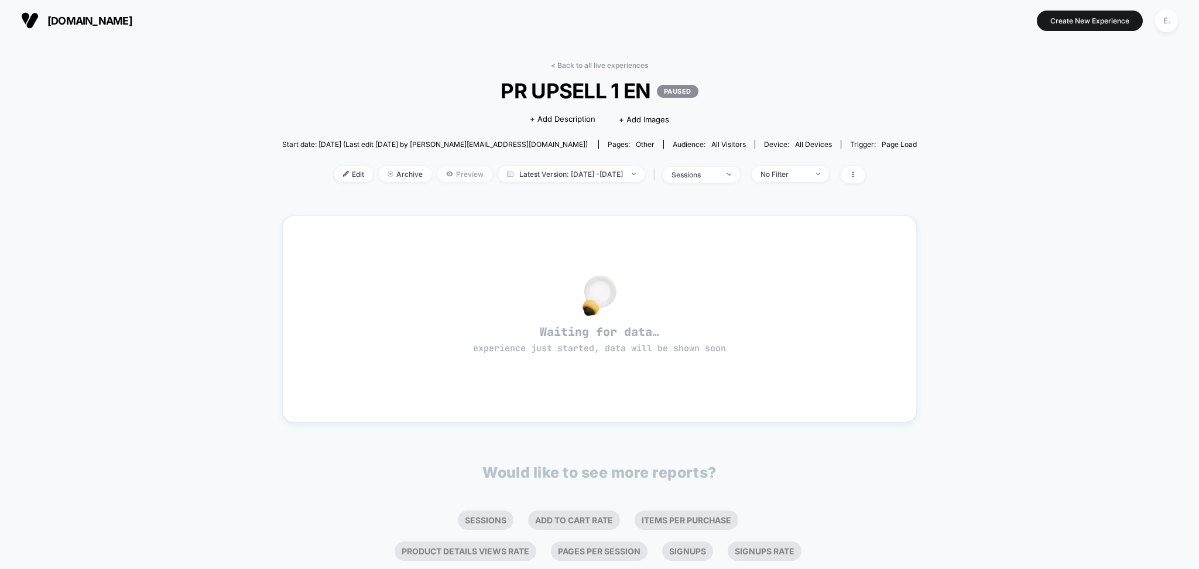
click at [443, 178] on span "Preview" at bounding box center [464, 174] width 55 height 16
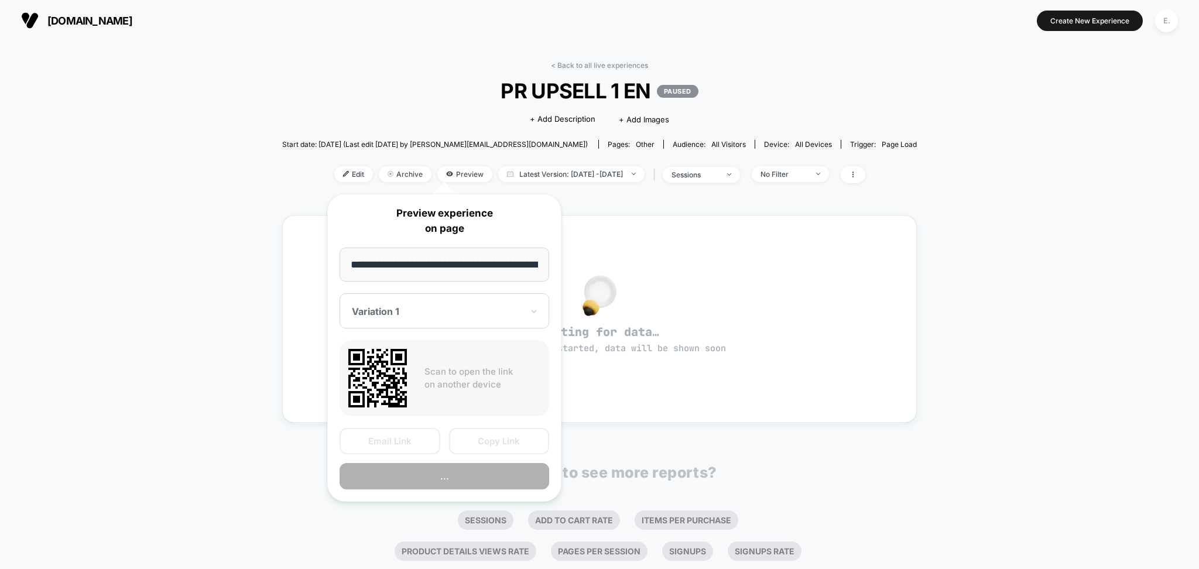
scroll to position [0, 64]
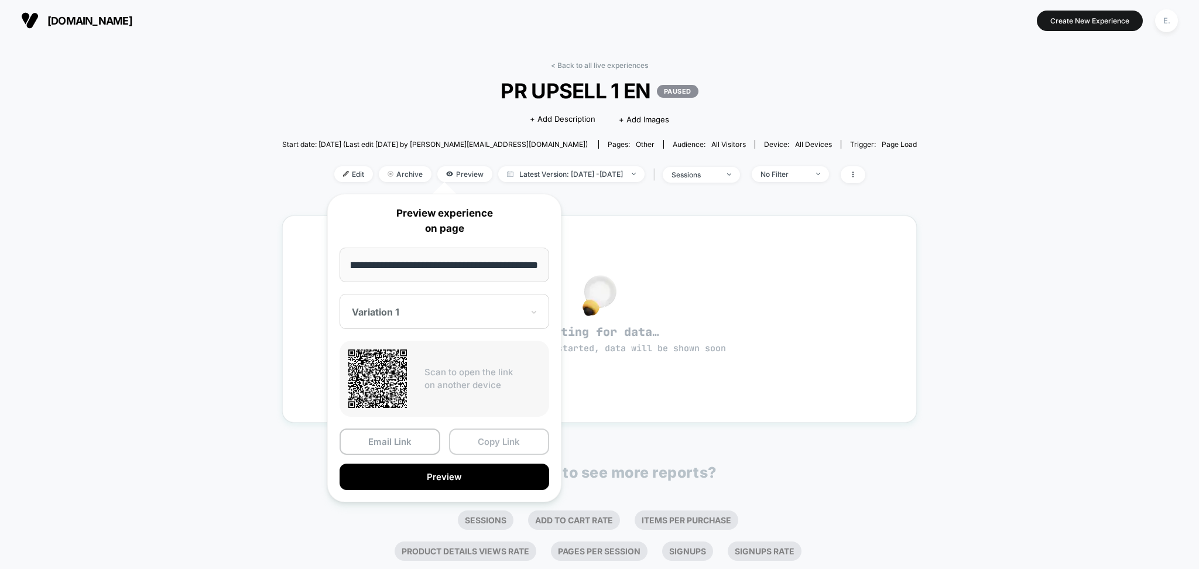
click at [510, 442] on button "Copy Link" at bounding box center [499, 441] width 101 height 26
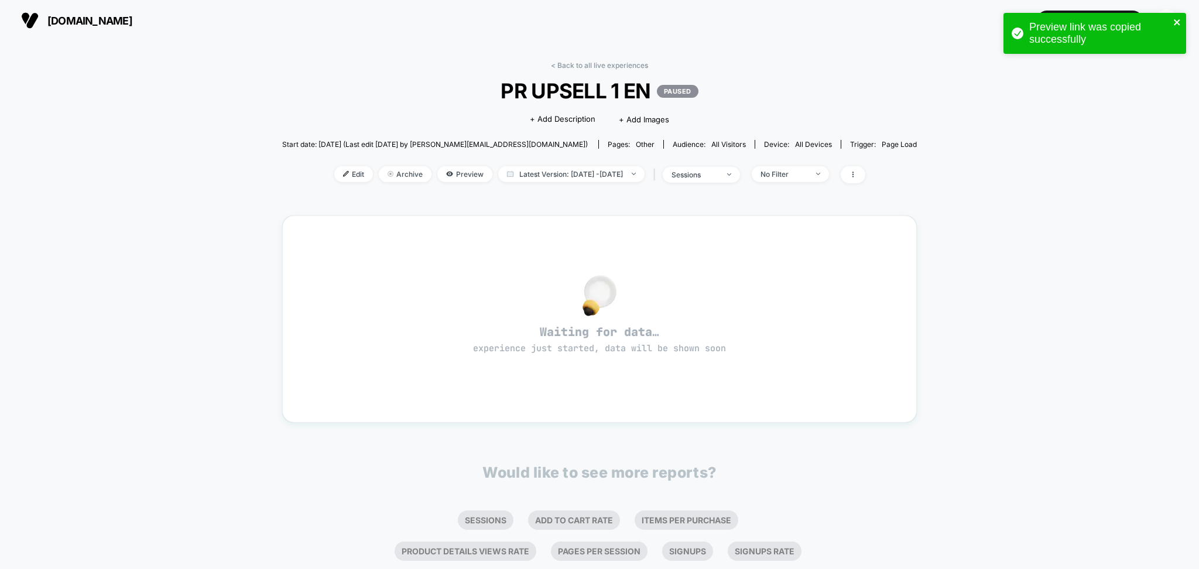
click at [1174, 23] on icon "close" at bounding box center [1177, 22] width 8 height 9
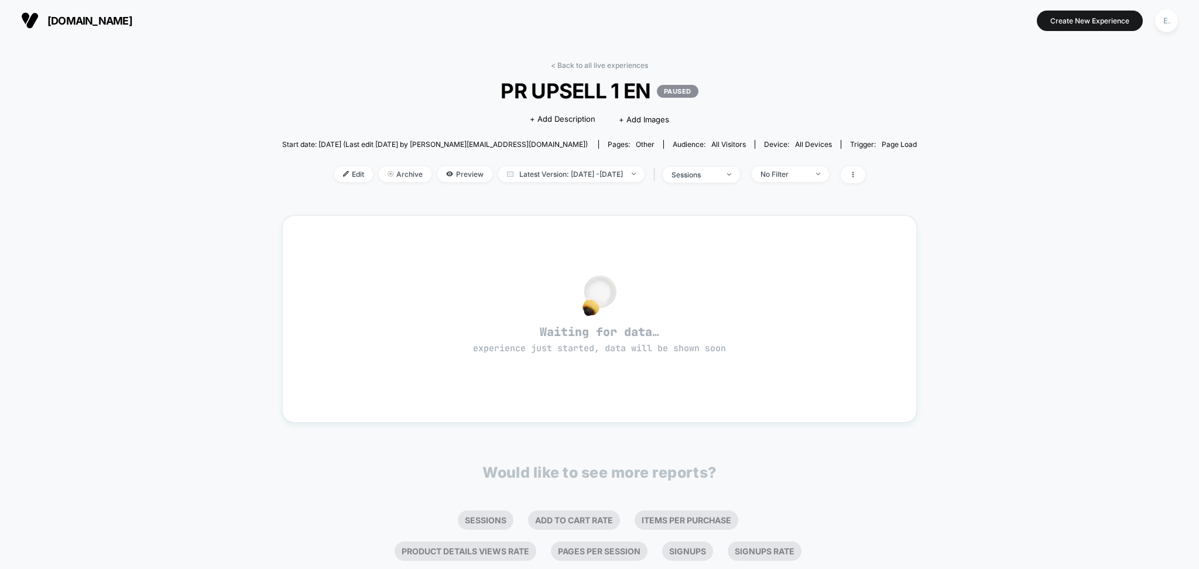
click at [1092, 16] on div "Preview link was copied successfully" at bounding box center [1094, 37] width 187 height 52
click at [1088, 26] on div "Preview link was copied successfully ae.halasmile.com Create New Experience E. …" at bounding box center [599, 284] width 1199 height 569
click at [1088, 26] on button "Create New Experience" at bounding box center [1090, 21] width 106 height 20
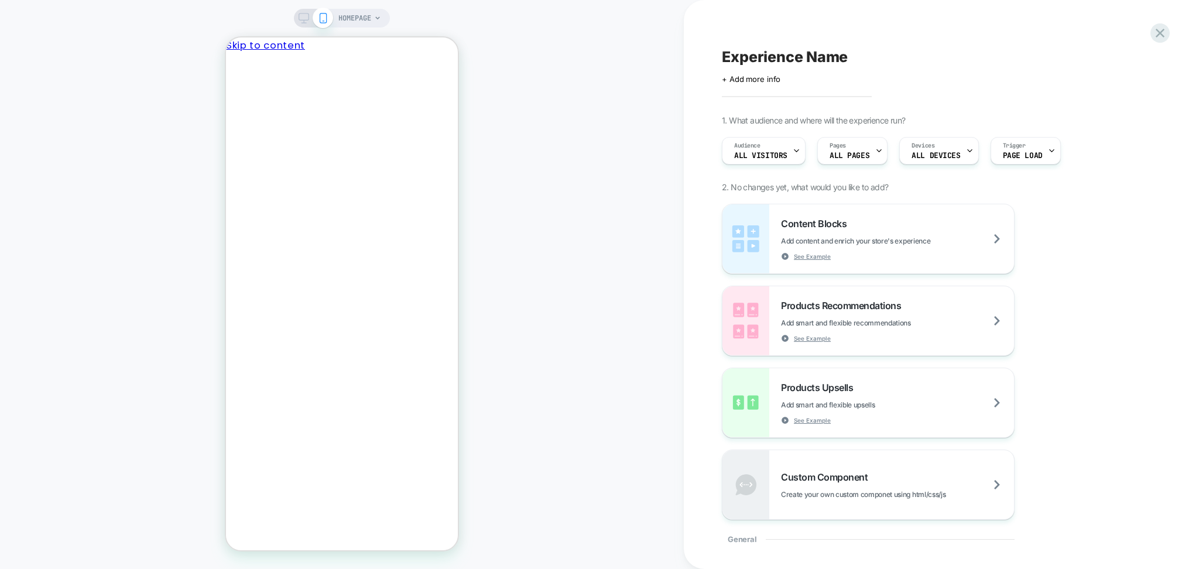
scroll to position [0, 183]
click at [462, 112] on icon "Close" at bounding box center [462, 112] width 0 height 0
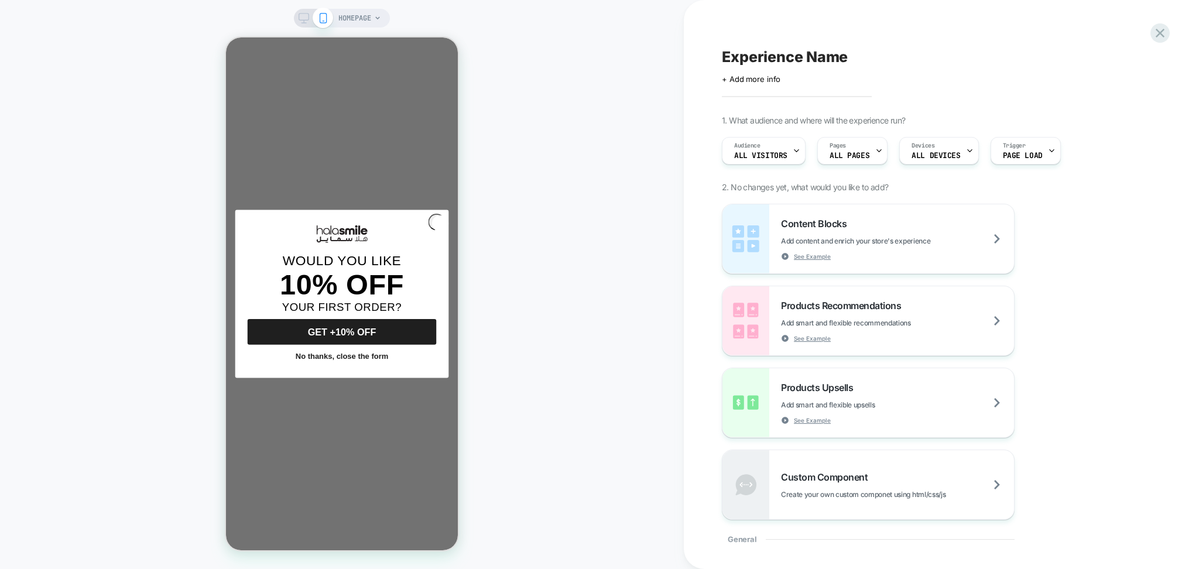
scroll to position [702, 0]
click at [354, 18] on span "HOMEPAGE" at bounding box center [354, 18] width 33 height 19
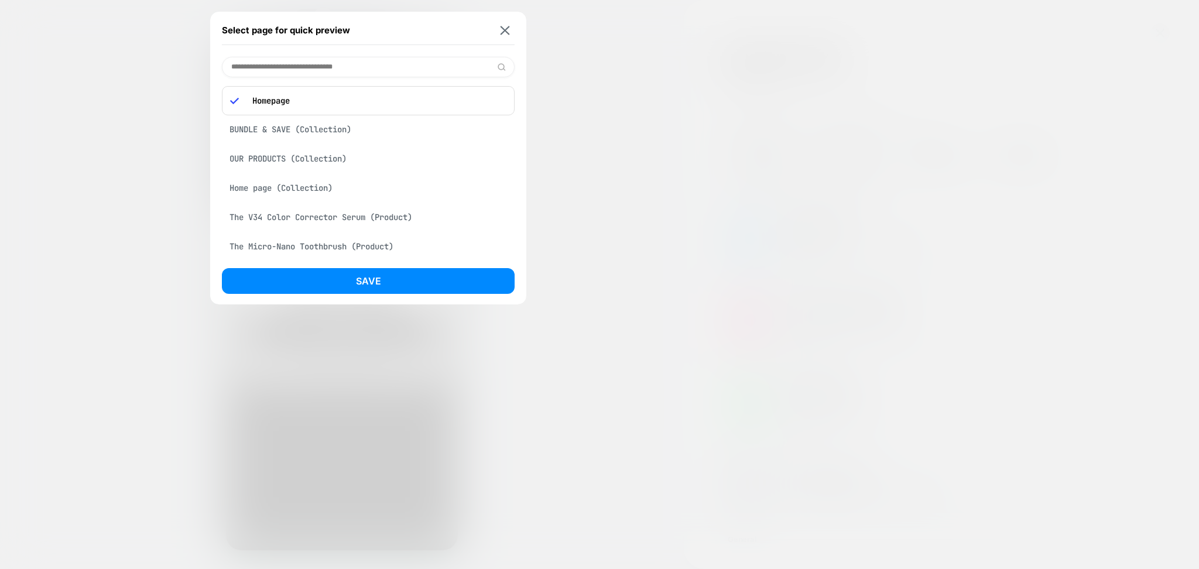
paste input "**********"
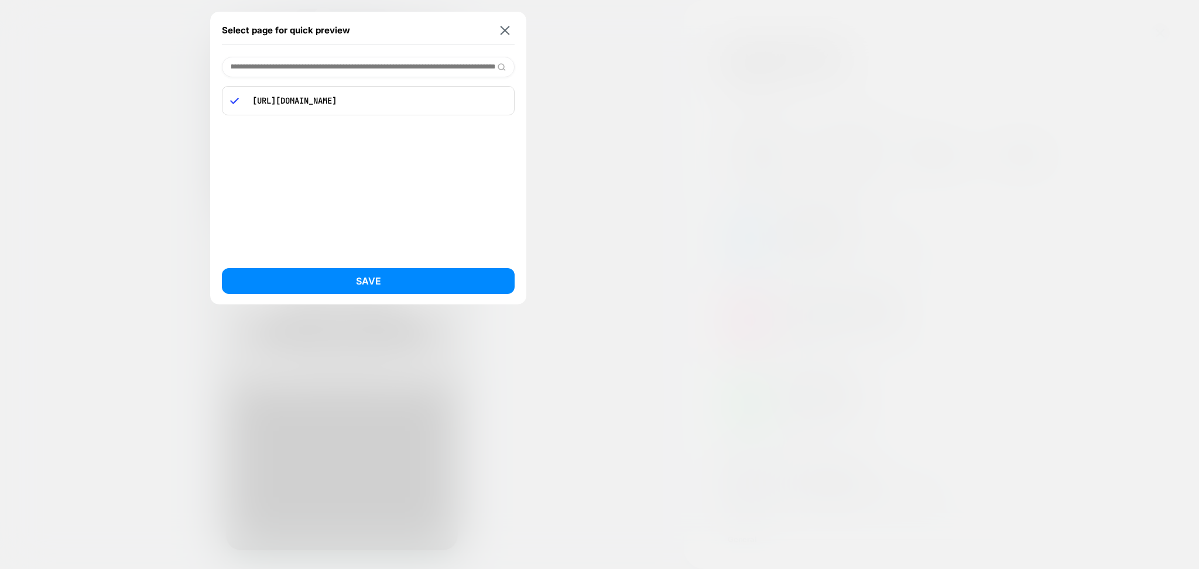
scroll to position [0, 0]
drag, startPoint x: 340, startPoint y: 68, endPoint x: 644, endPoint y: 83, distance: 305.3
click at [390, 28] on div "**********" at bounding box center [342, 18] width 96 height 19
type input "**********"
click at [503, 26] on img at bounding box center [504, 30] width 9 height 9
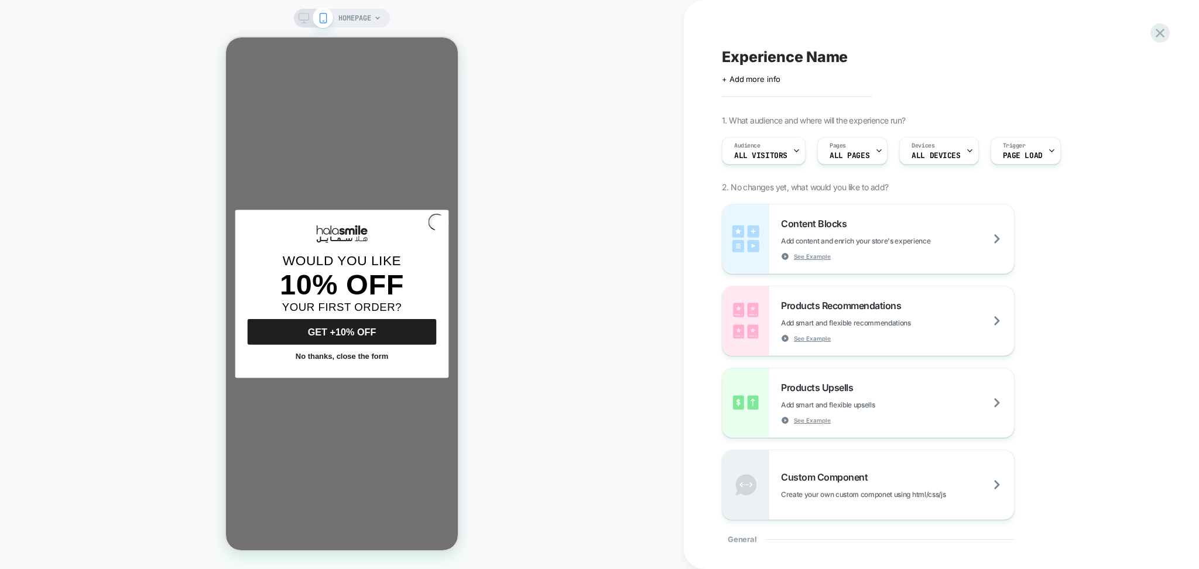
click at [351, 23] on span "HOMEPAGE" at bounding box center [354, 18] width 33 height 19
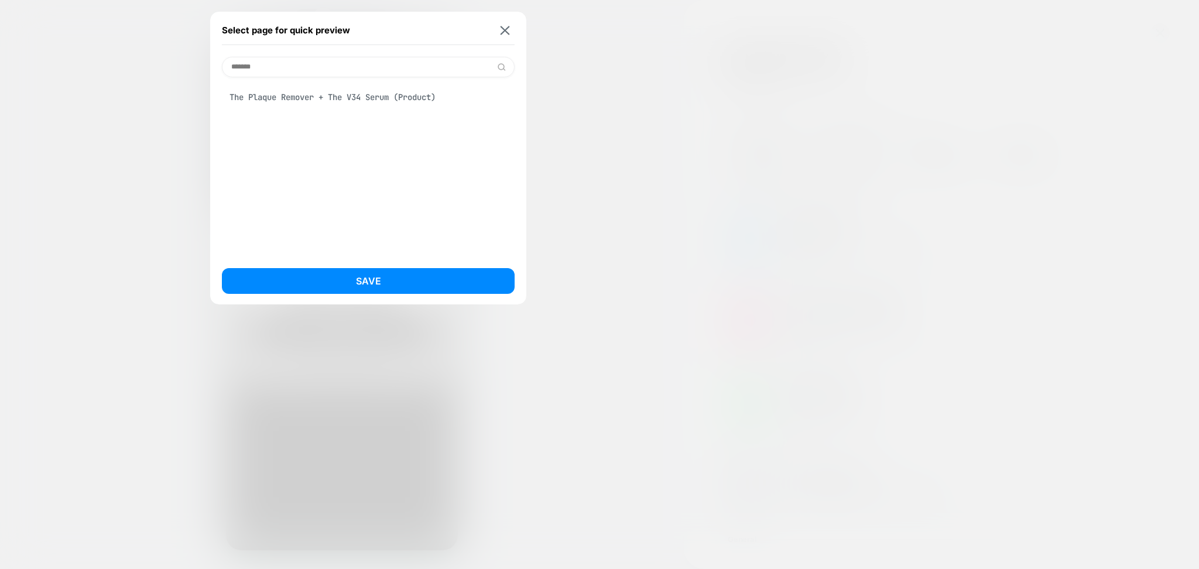
type input "*******"
click at [299, 87] on div "The Plaque Remover + The V34 Serum (Product)" at bounding box center [368, 97] width 293 height 22
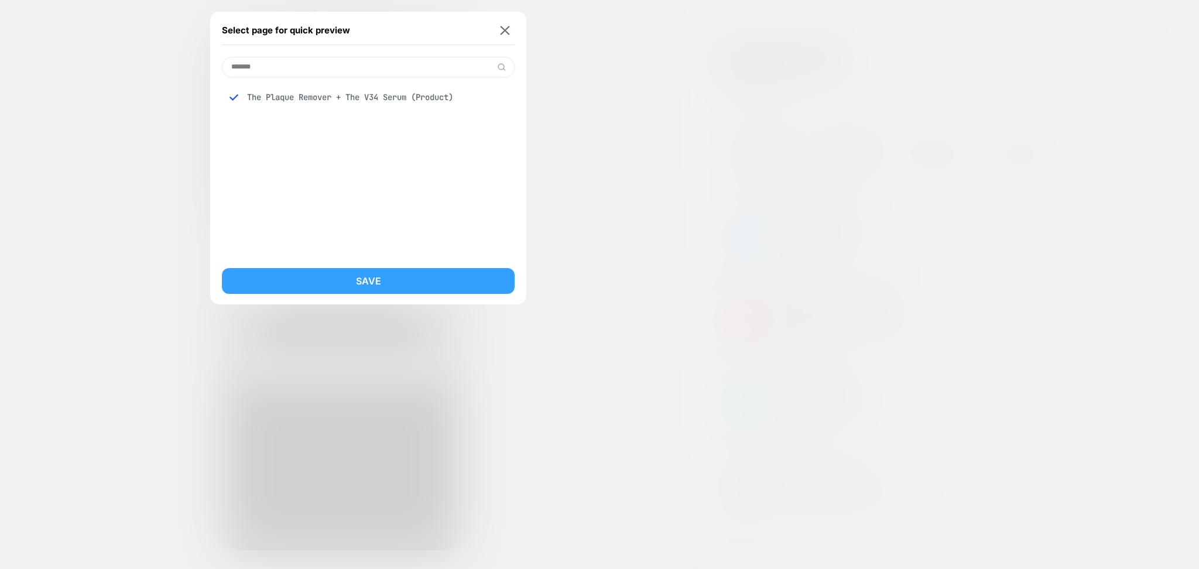
click at [340, 286] on button "Save" at bounding box center [368, 281] width 293 height 26
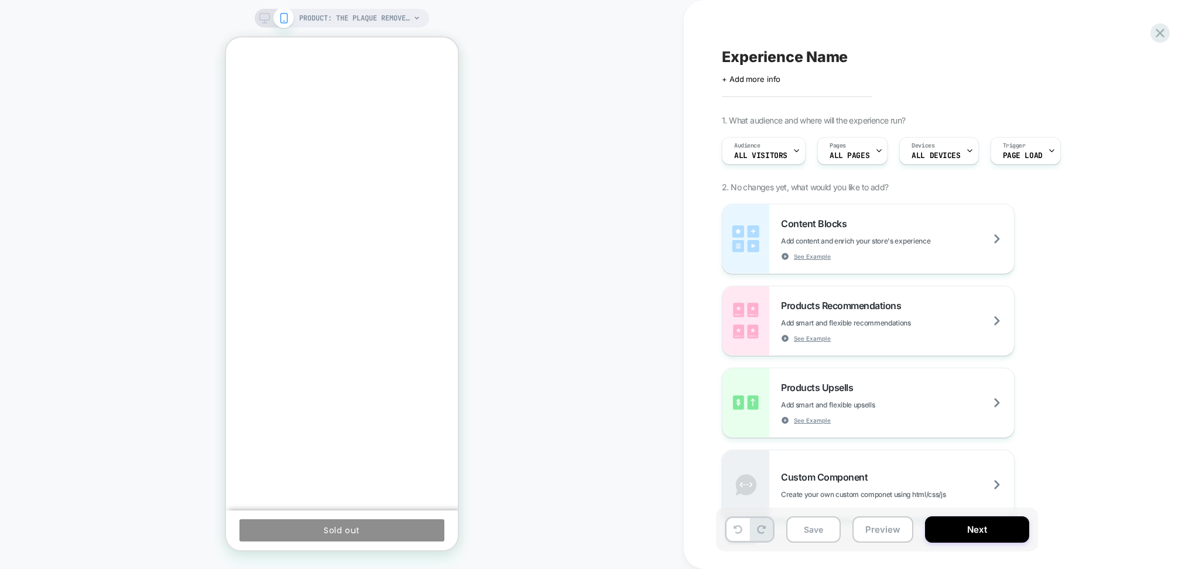
scroll to position [0, 183]
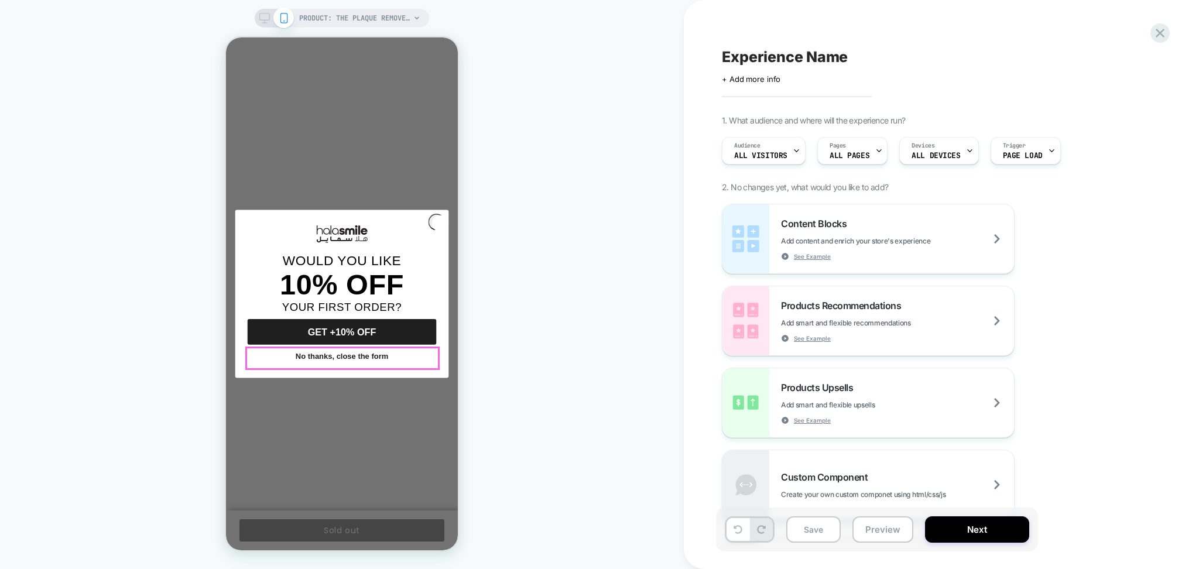
click at [333, 362] on button "No thanks, close the form" at bounding box center [342, 357] width 188 height 24
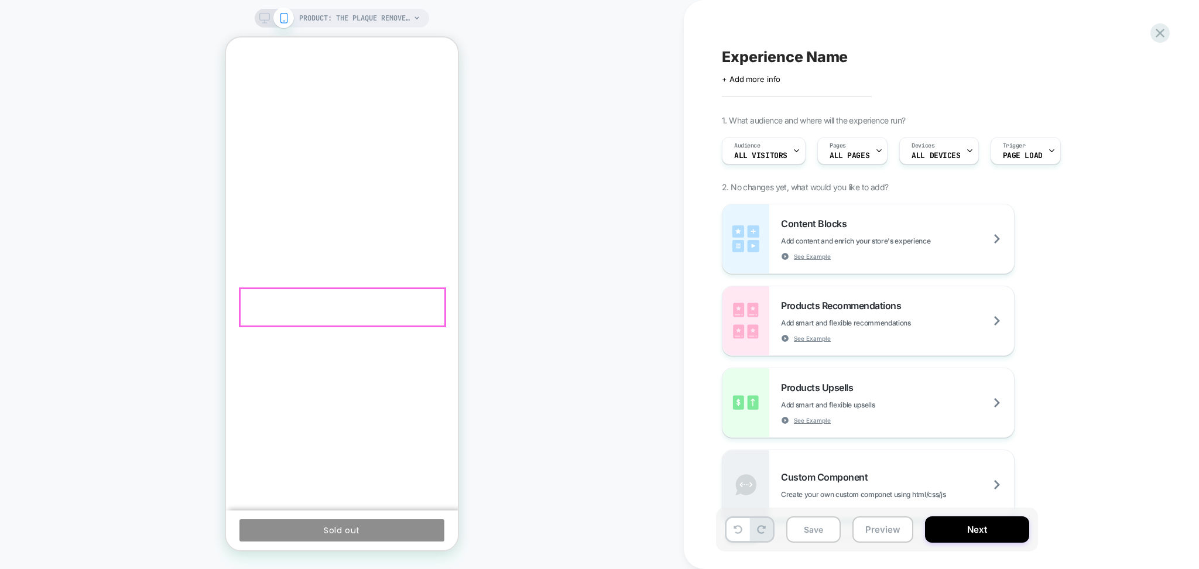
scroll to position [0, 0]
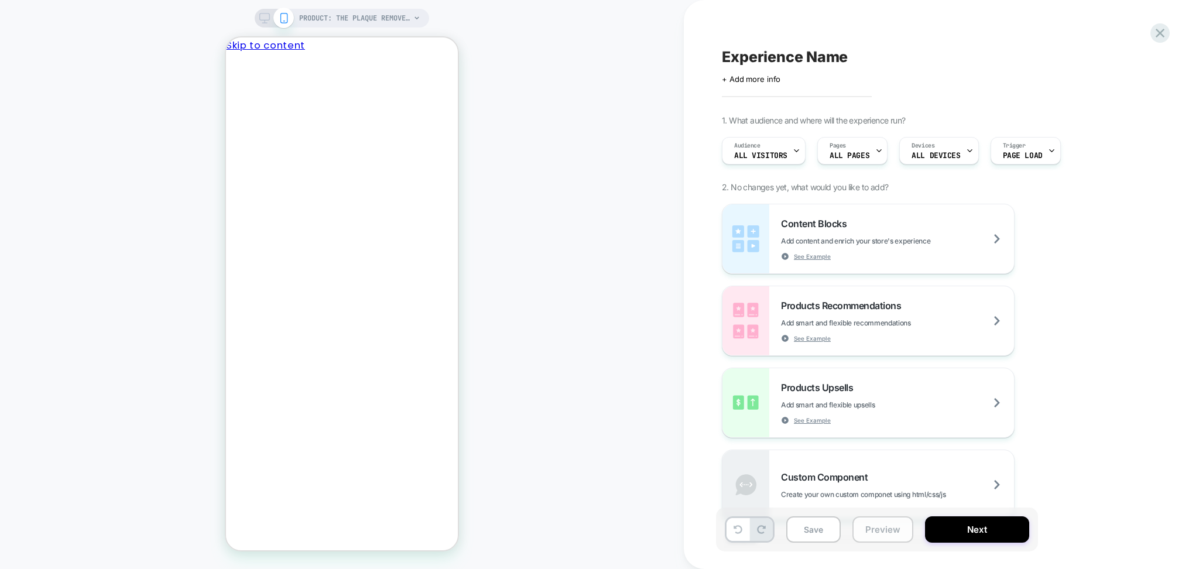
click at [876, 532] on button "Preview" at bounding box center [882, 529] width 61 height 26
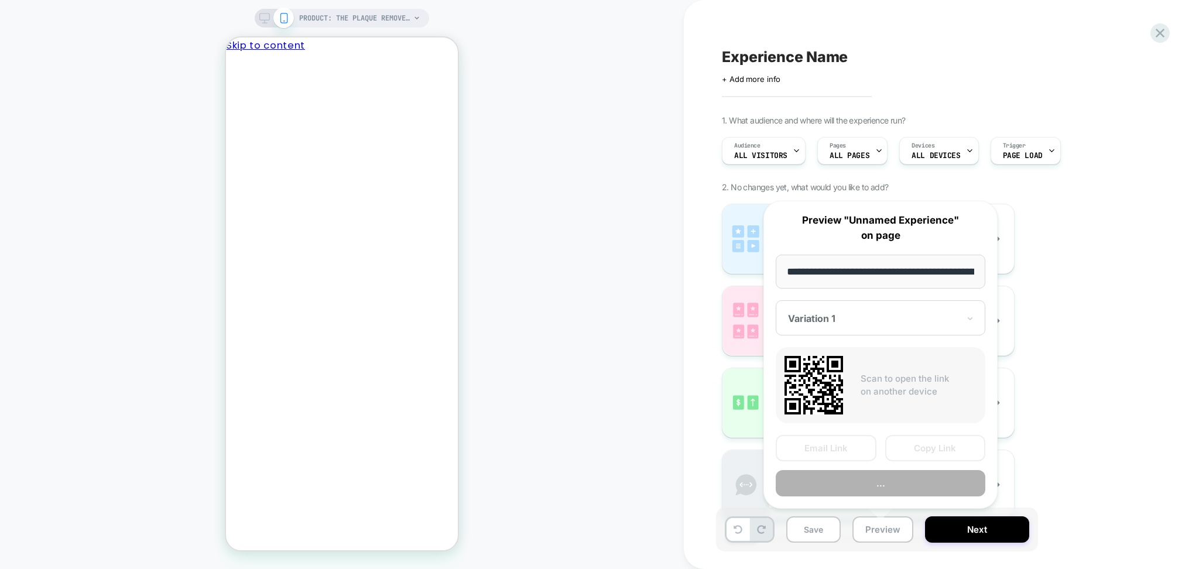
scroll to position [0, 233]
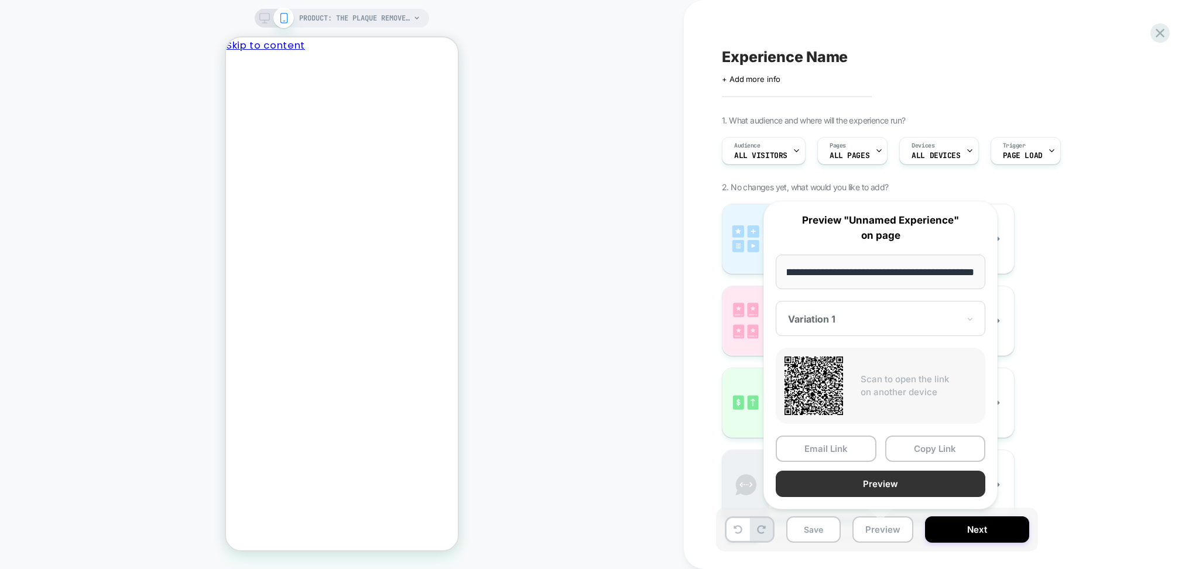
click at [845, 482] on button "Preview" at bounding box center [881, 484] width 210 height 26
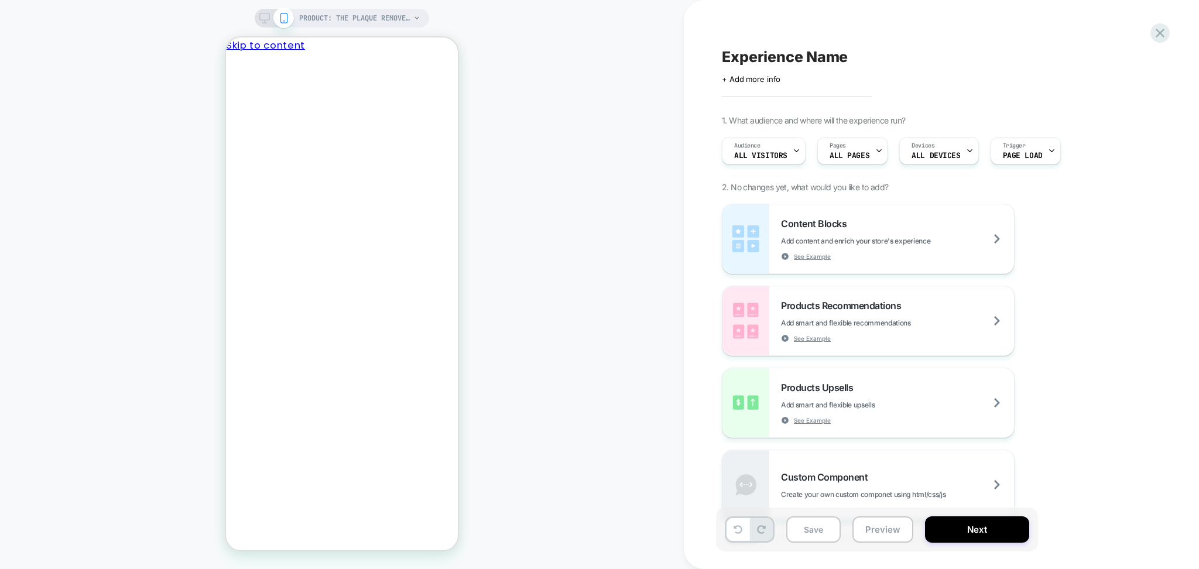
scroll to position [0, 0]
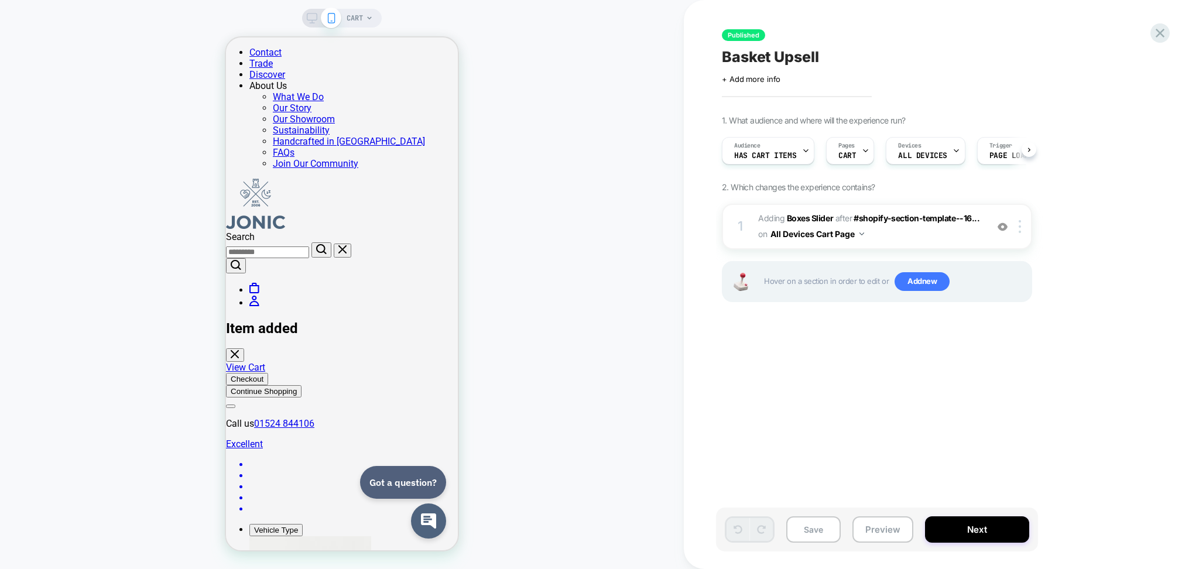
scroll to position [0, 1]
click at [924, 245] on div "1 #_loomi_addon_1744897951970 Adding Boxes Slider AFTER #shopify-section-templa…" at bounding box center [877, 227] width 310 height 46
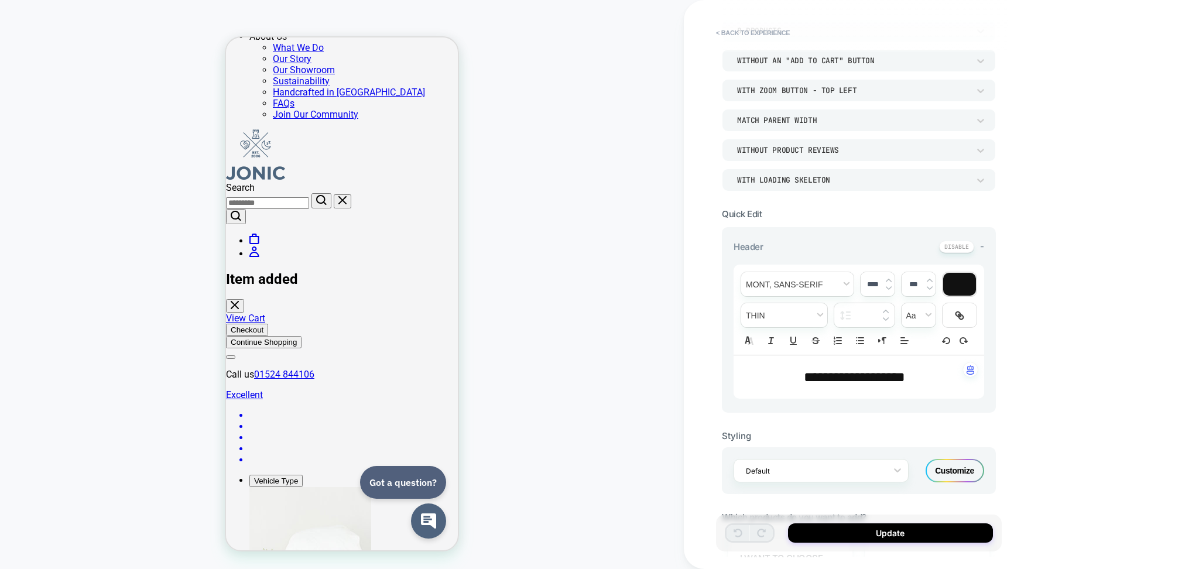
scroll to position [76, 0]
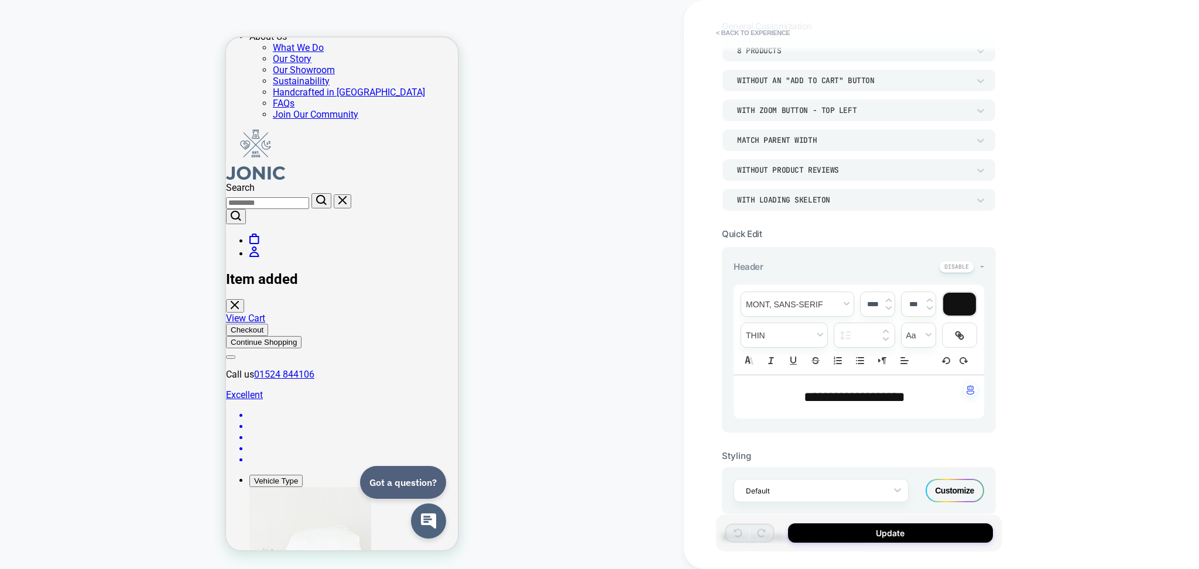
click at [958, 483] on div "Customize" at bounding box center [954, 490] width 59 height 23
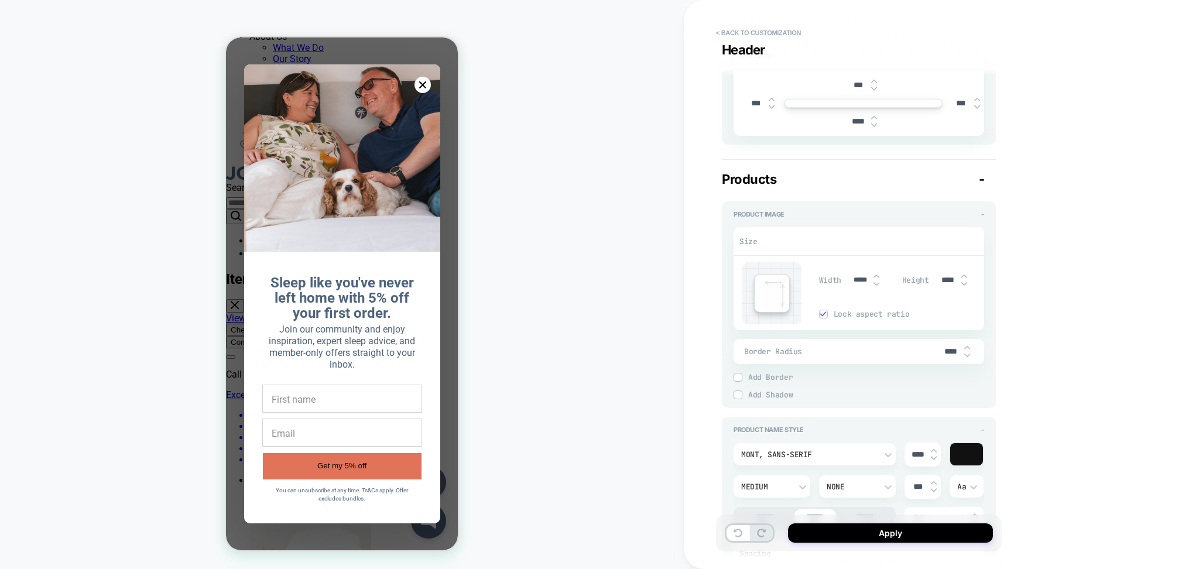
scroll to position [0, 0]
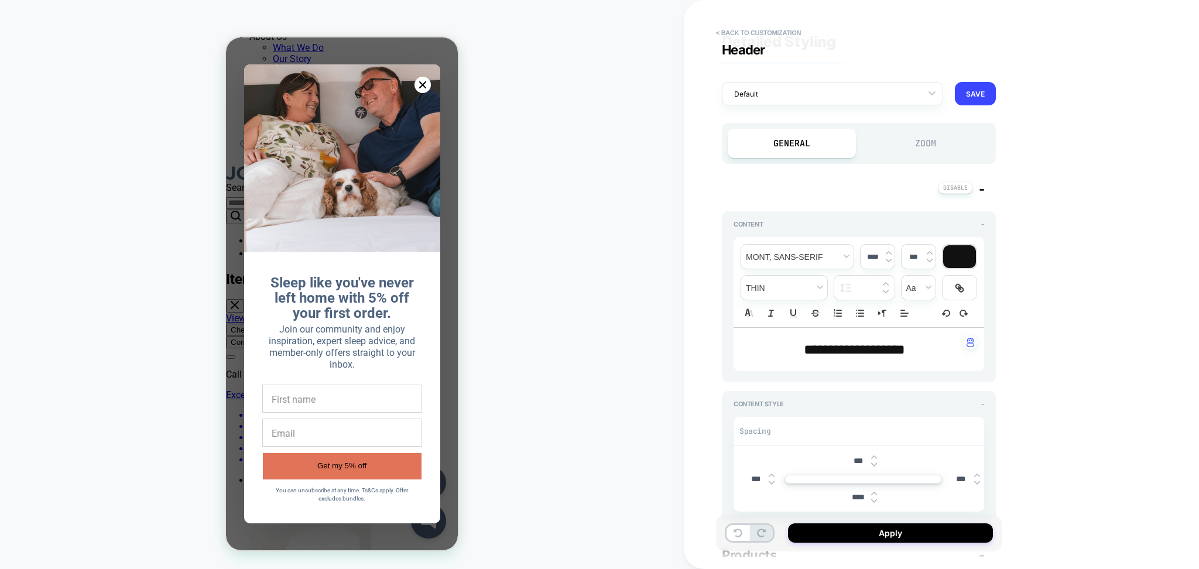
type textarea "*"
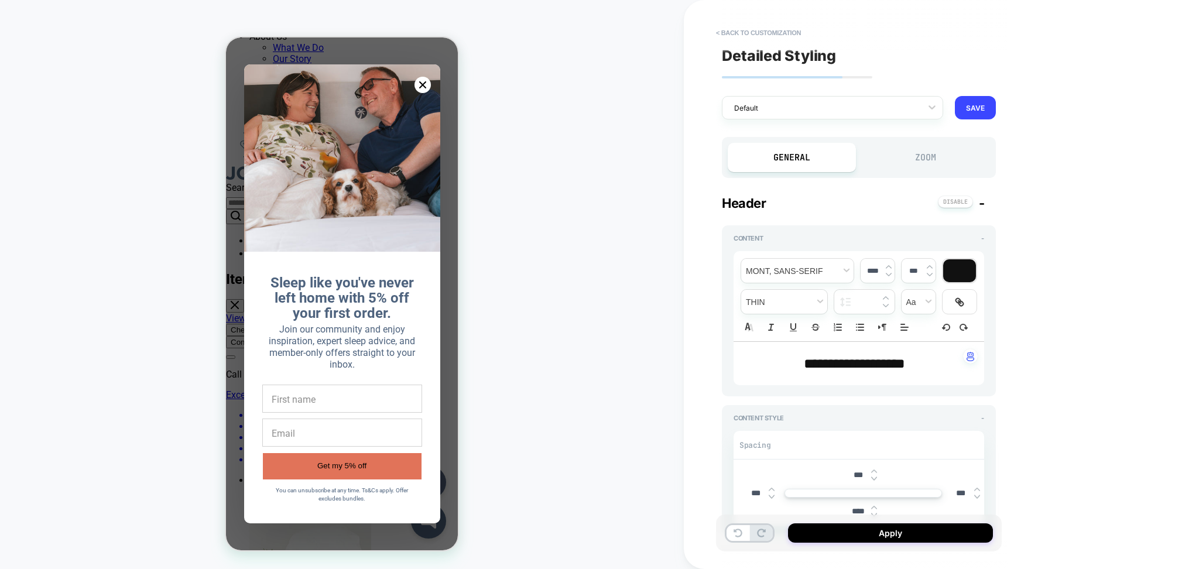
click at [900, 167] on div "Zoom" at bounding box center [926, 157] width 128 height 29
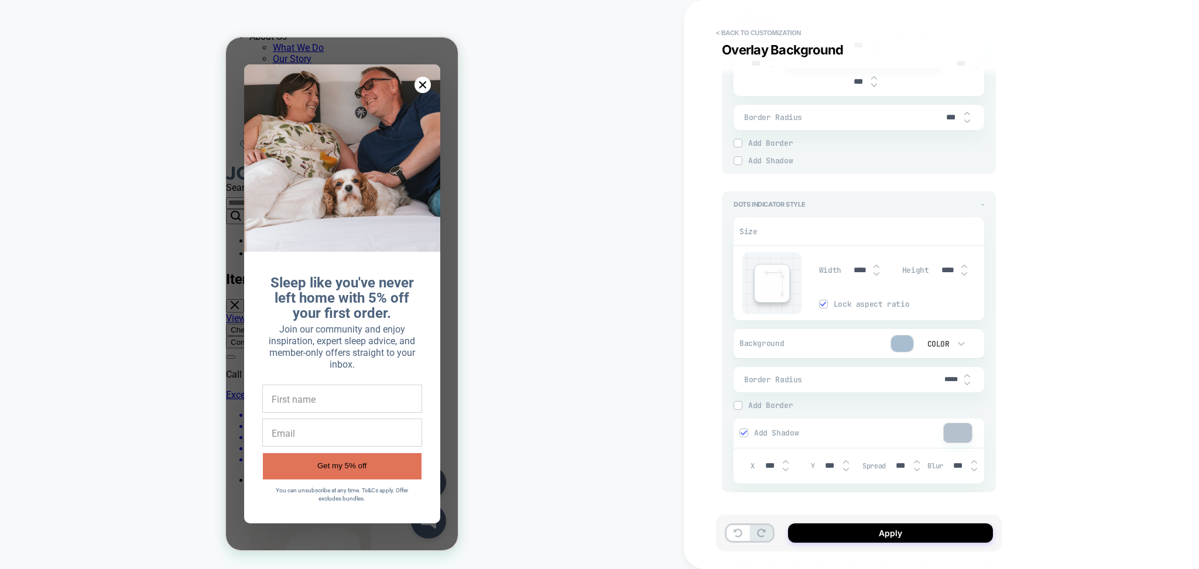
scroll to position [1821, 0]
click at [749, 42] on div "Overlay Background" at bounding box center [865, 49] width 286 height 15
click at [746, 34] on button "< Back to customization" at bounding box center [758, 32] width 97 height 19
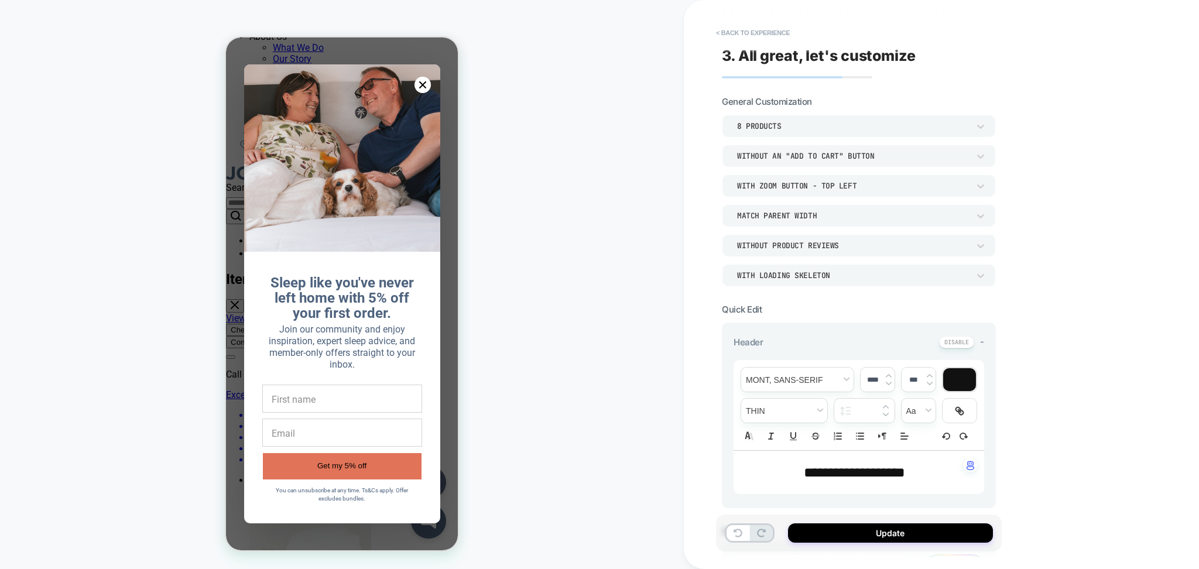
drag, startPoint x: 423, startPoint y: 81, endPoint x: 745, endPoint y: 145, distance: 328.3
click at [423, 81] on icon "Close modal" at bounding box center [422, 84] width 7 height 7
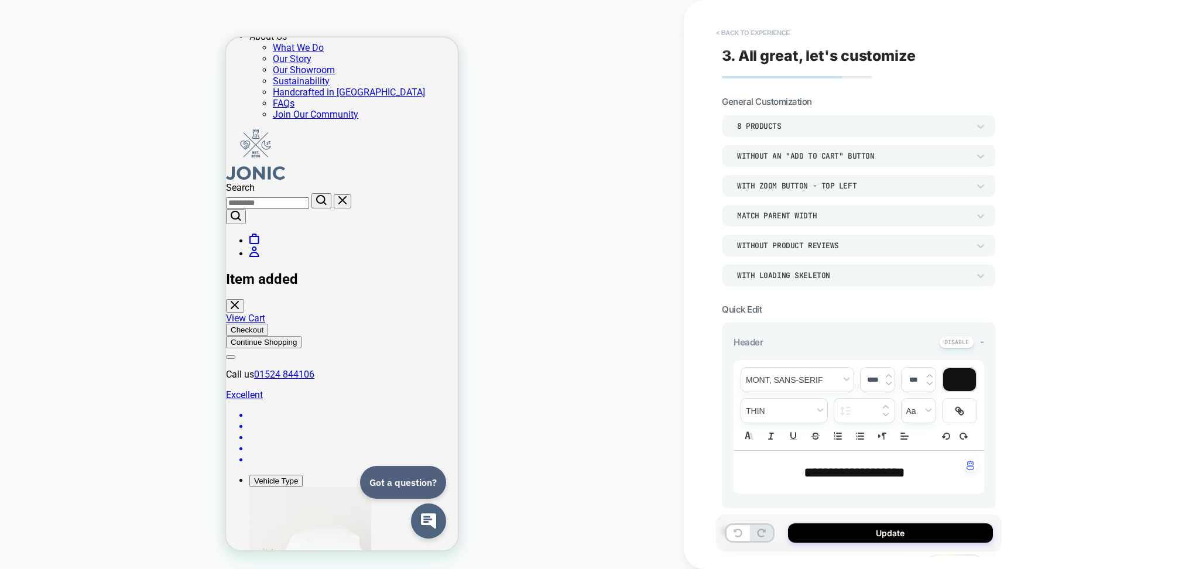
click at [783, 31] on button "< Back to experience" at bounding box center [752, 32] width 85 height 19
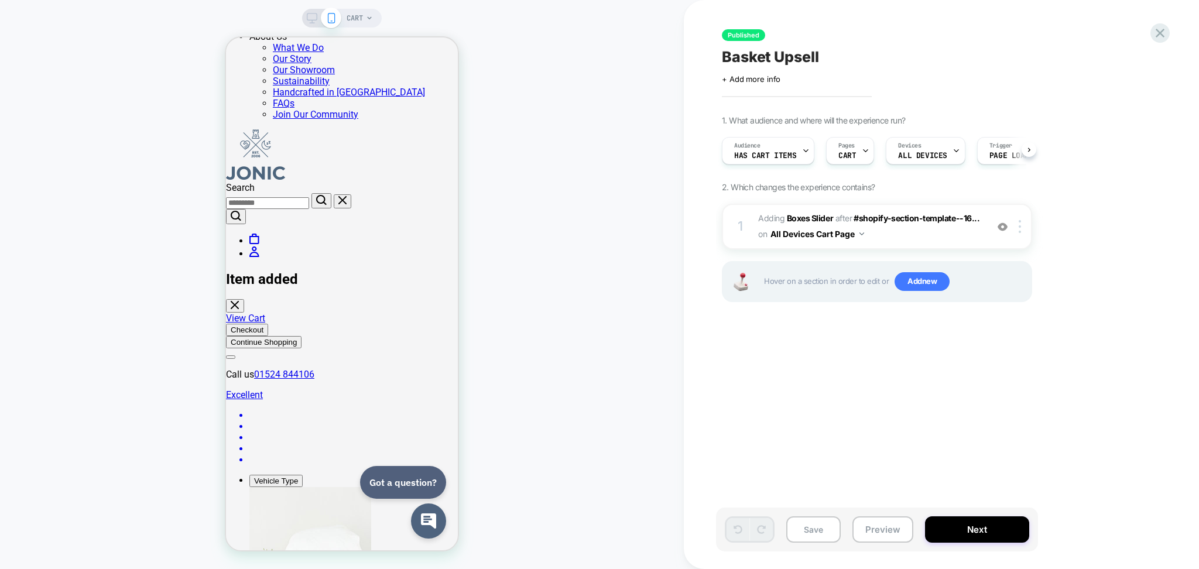
scroll to position [0, 1]
click at [908, 294] on div "Hover on a section in order to edit or Add new" at bounding box center [877, 281] width 310 height 41
click at [908, 284] on span "Add new" at bounding box center [921, 281] width 55 height 19
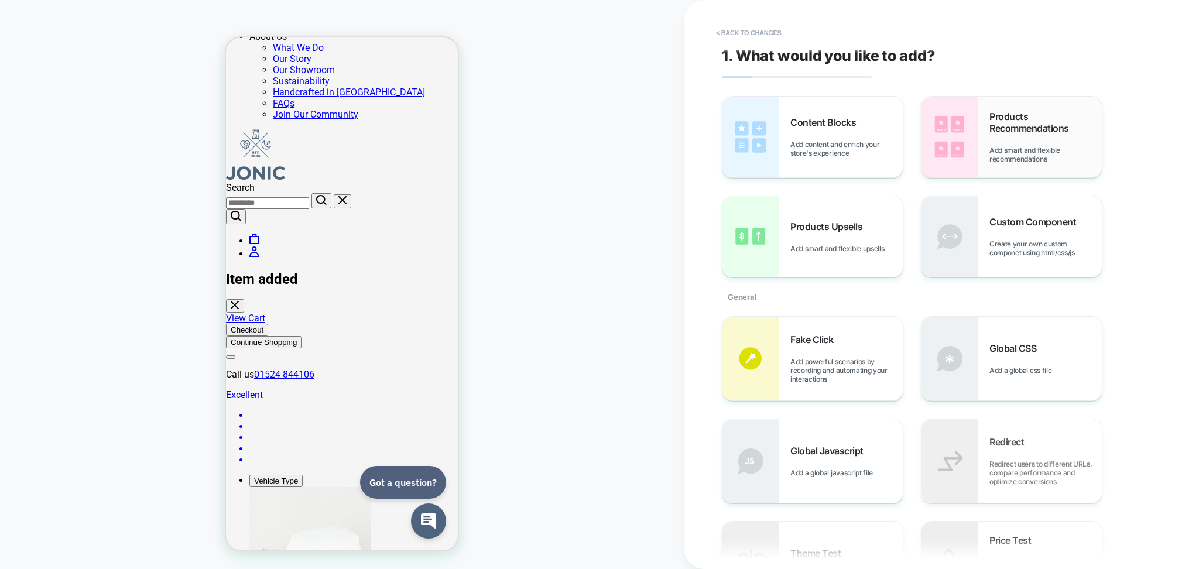
click at [1040, 129] on span "Products Recommendations" at bounding box center [1045, 122] width 112 height 23
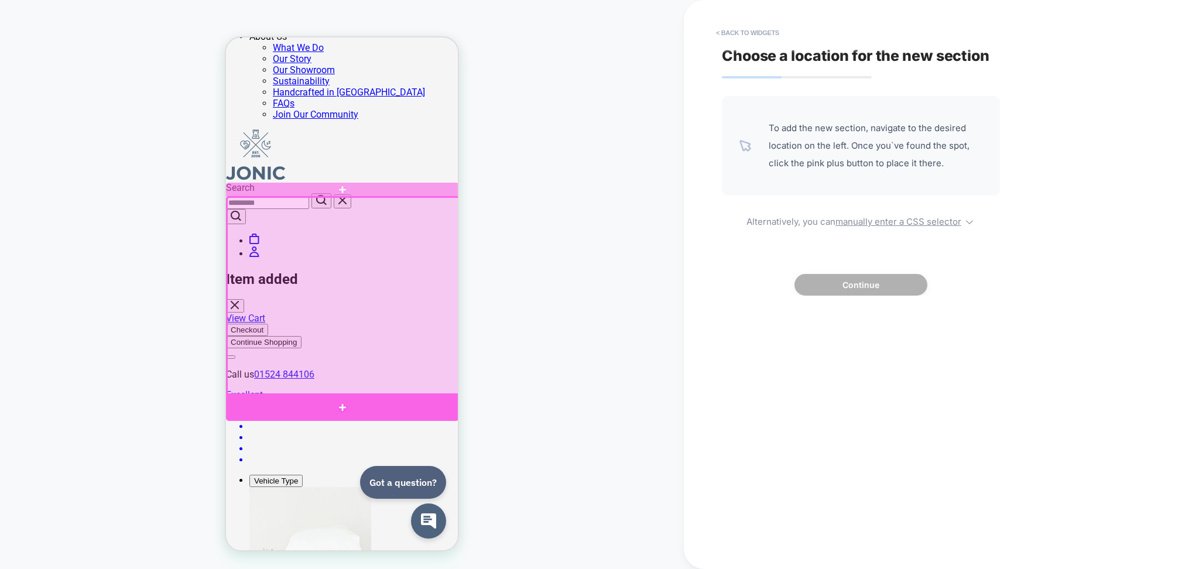
click at [361, 402] on div at bounding box center [342, 407] width 233 height 28
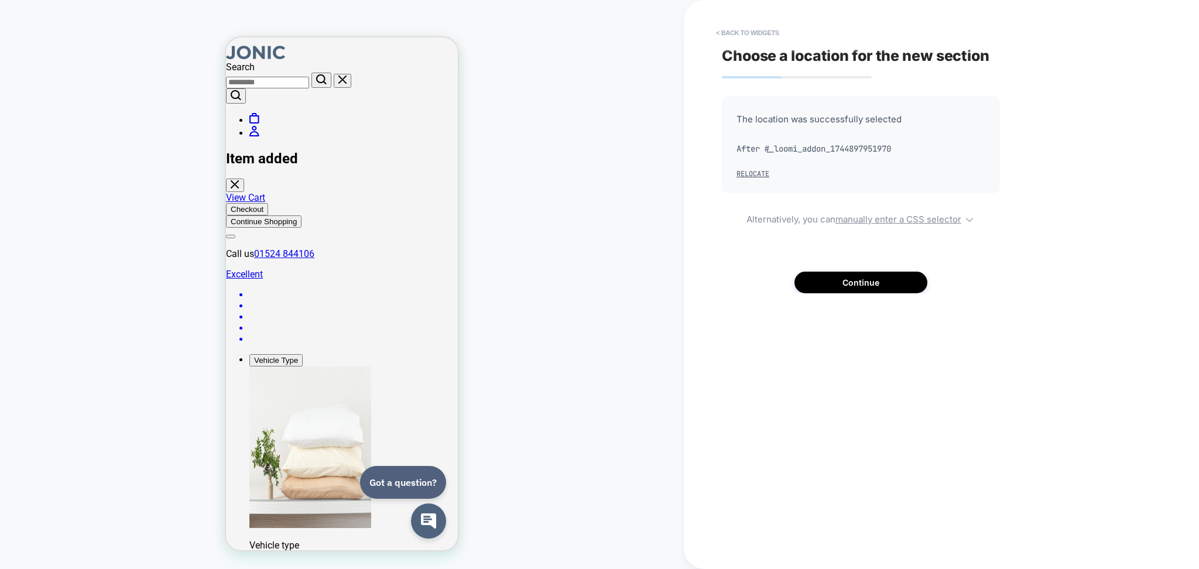
scroll to position [176, 0]
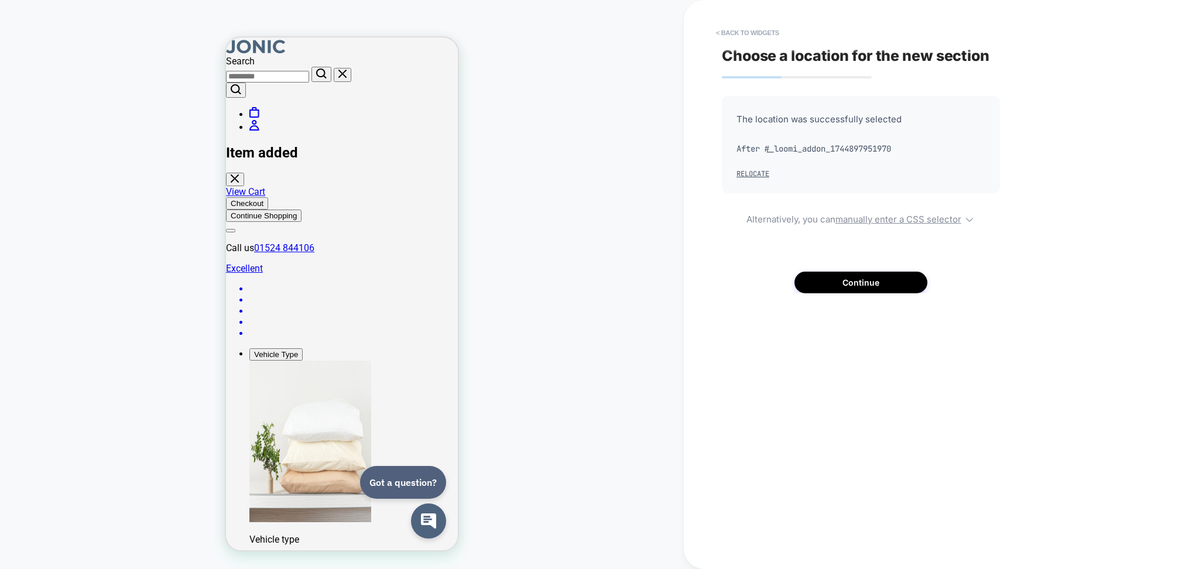
click at [834, 268] on div "The location was successfully selected After #_loomi_addon_1744897951970 Reloca…" at bounding box center [861, 194] width 278 height 197
click at [832, 275] on button "Continue" at bounding box center [860, 283] width 133 height 22
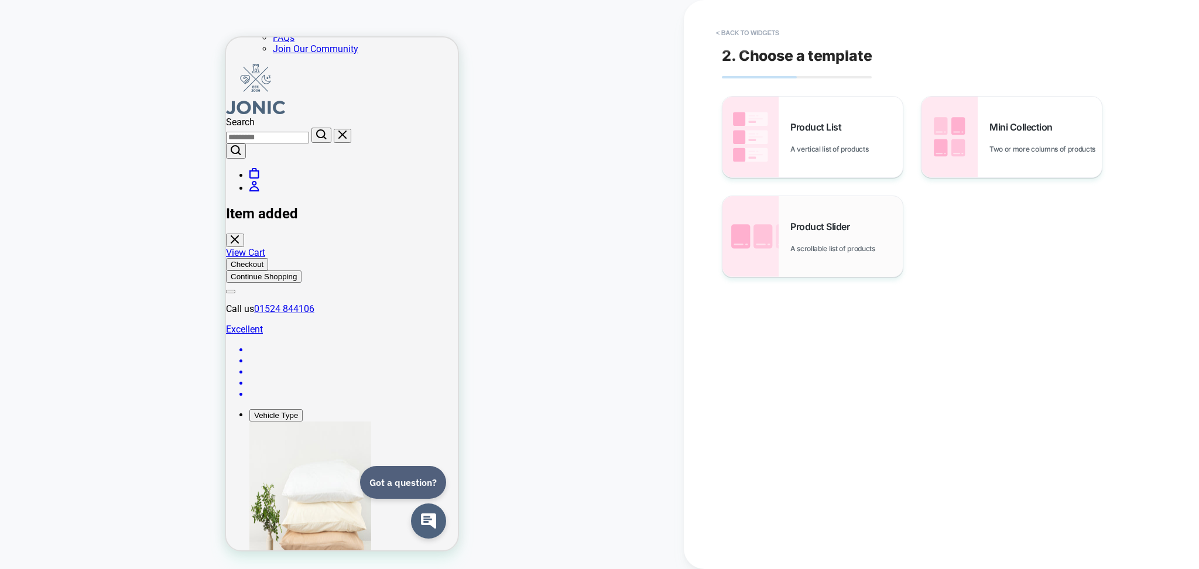
scroll to position [49, 0]
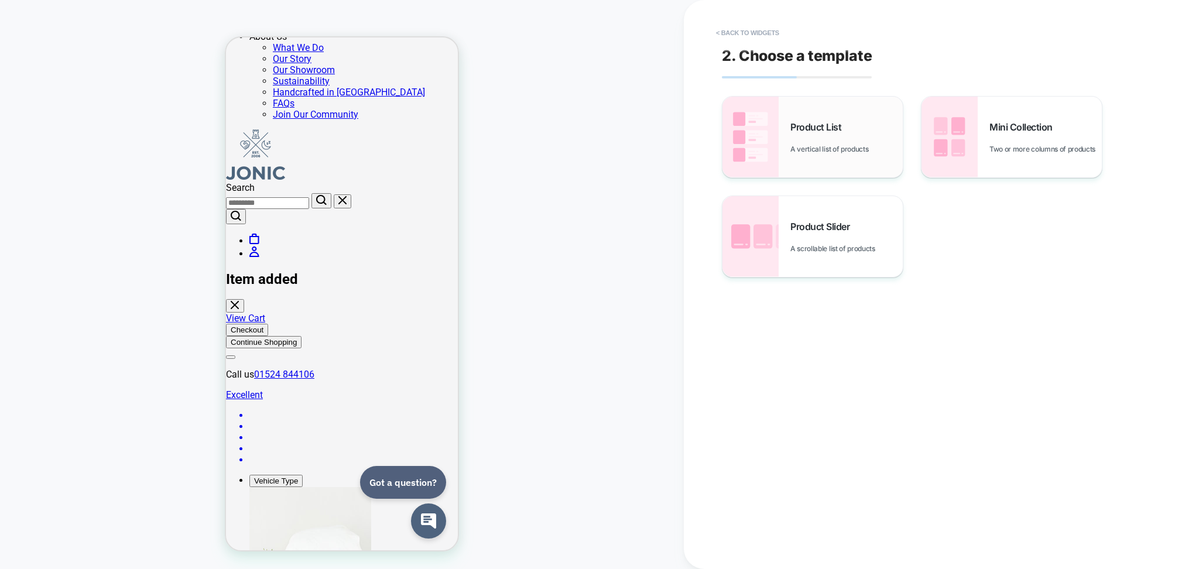
click at [841, 146] on span "A vertical list of products" at bounding box center [832, 149] width 84 height 9
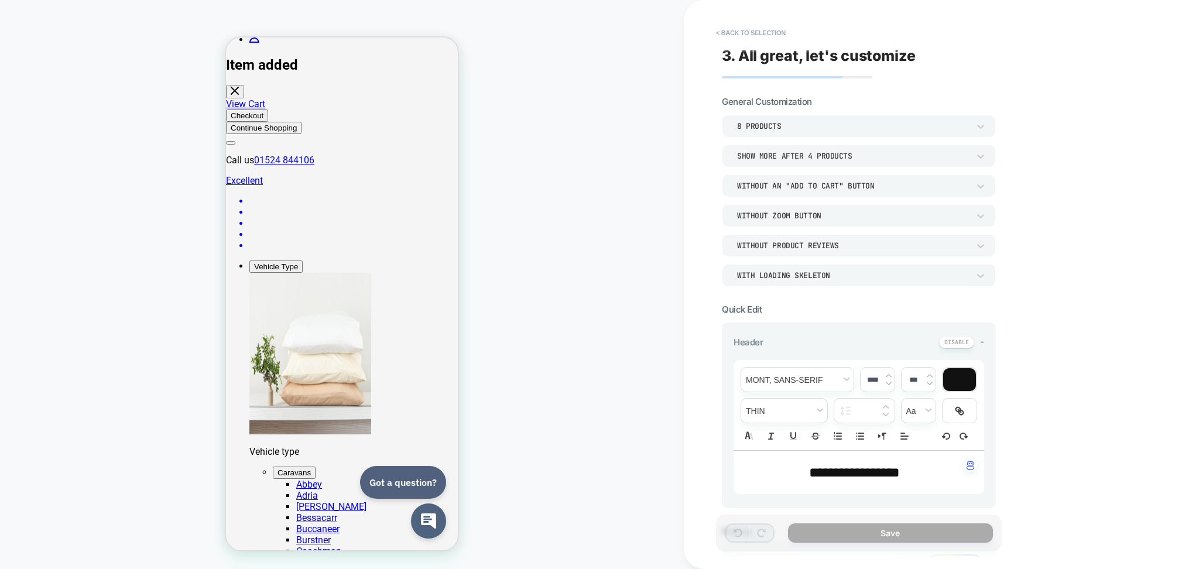
scroll to position [283, 0]
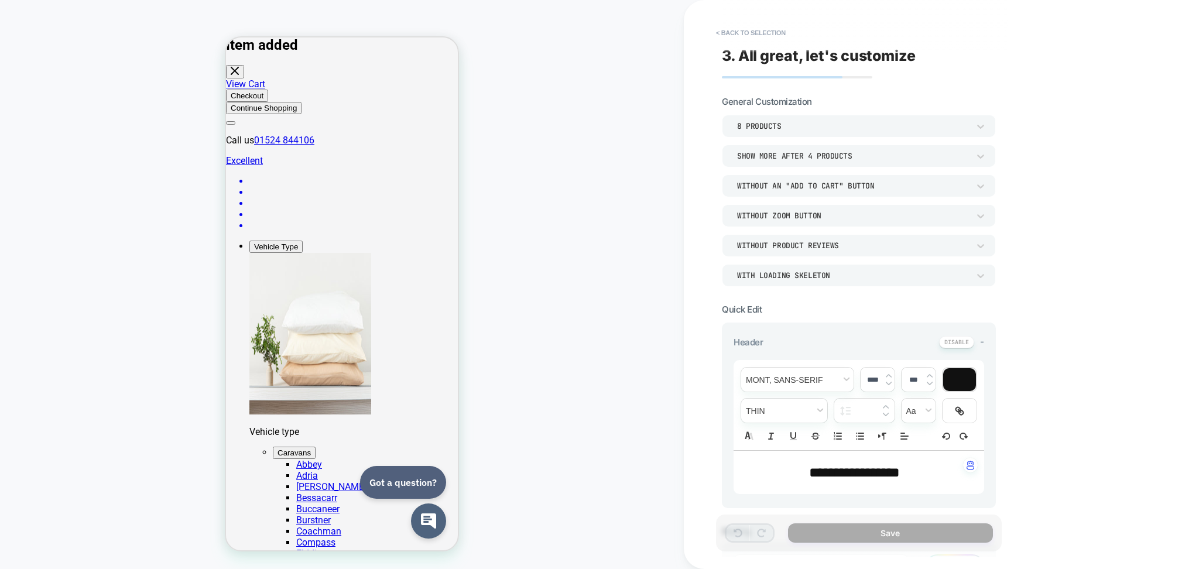
click at [835, 187] on div "Without an "add to cart" button" at bounding box center [853, 186] width 232 height 10
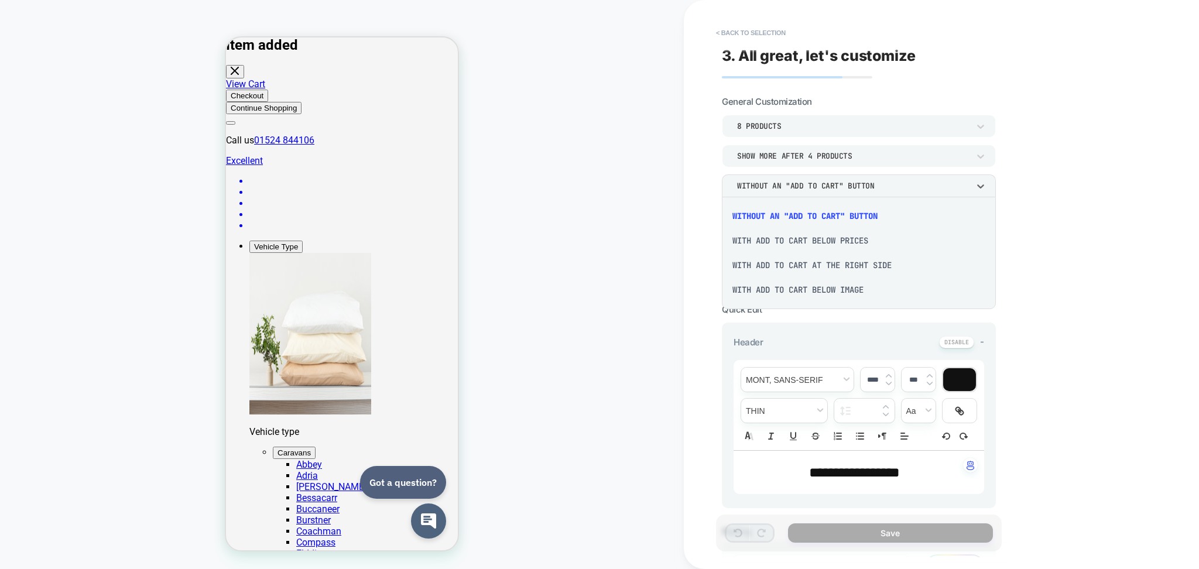
click at [835, 187] on div at bounding box center [599, 284] width 1199 height 569
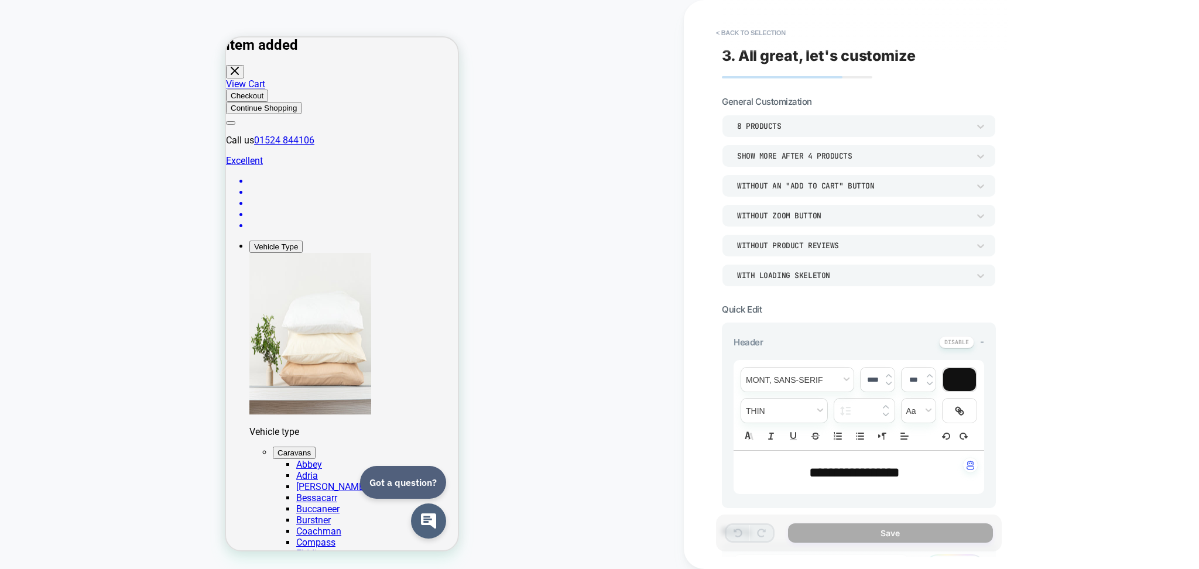
click at [829, 220] on div "Without Zoom Button" at bounding box center [853, 216] width 232 height 10
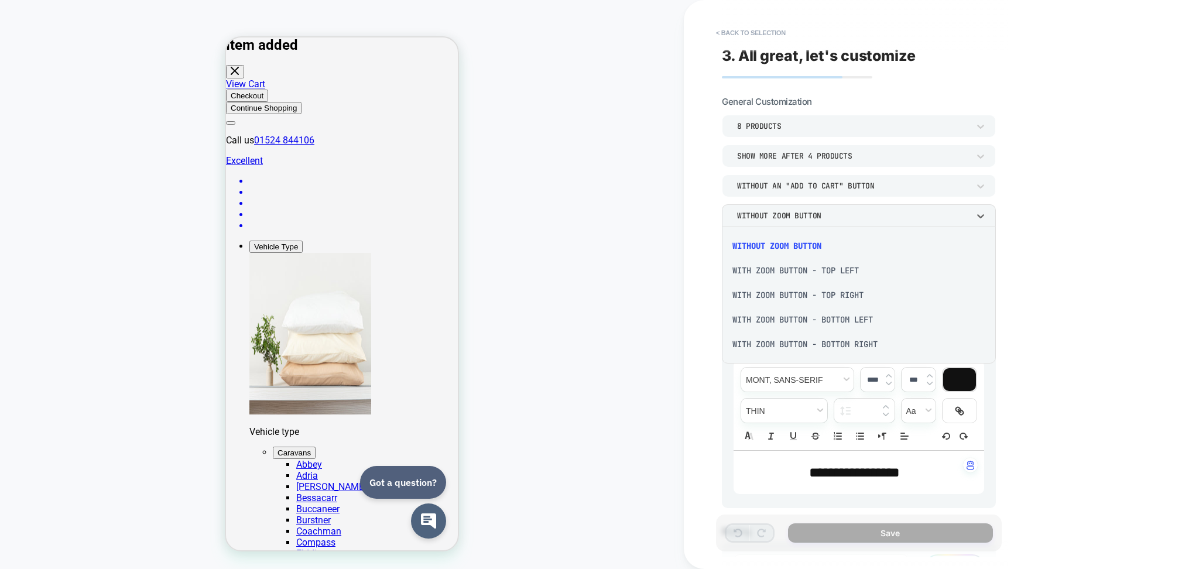
click at [796, 274] on div "With Zoom Button - Top Left" at bounding box center [858, 270] width 265 height 25
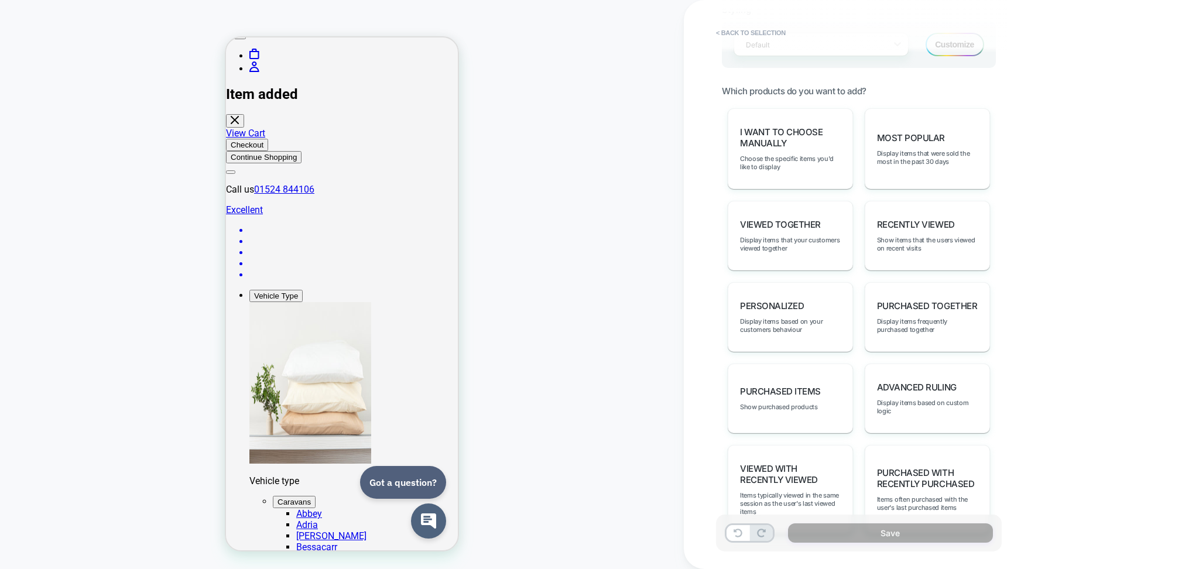
scroll to position [550, 0]
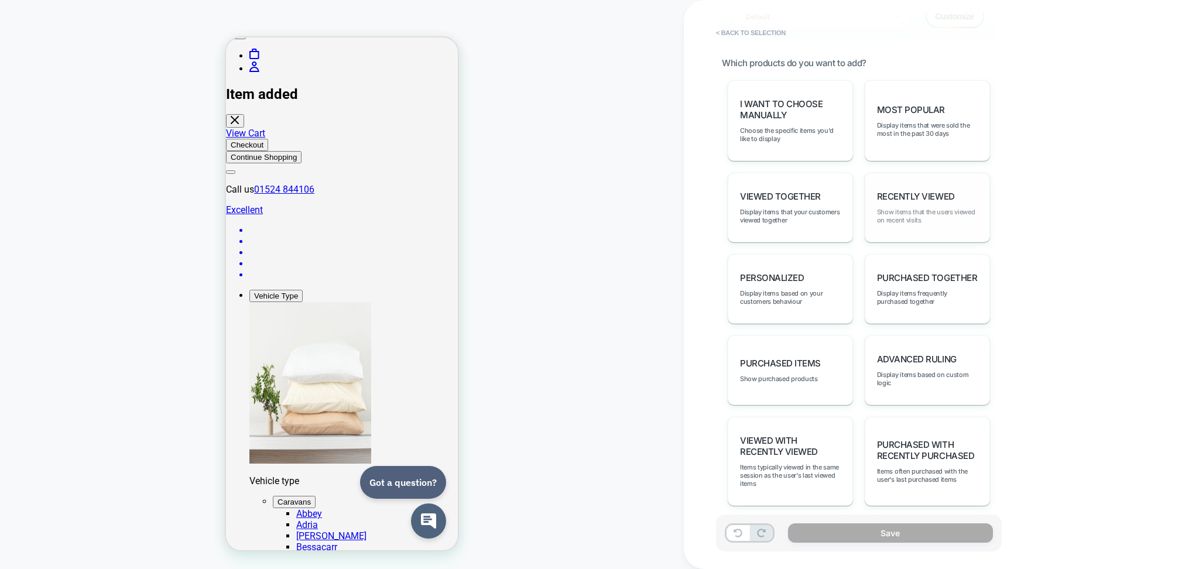
click at [923, 208] on span "Show items that the users viewed on recent visits" at bounding box center [927, 216] width 101 height 16
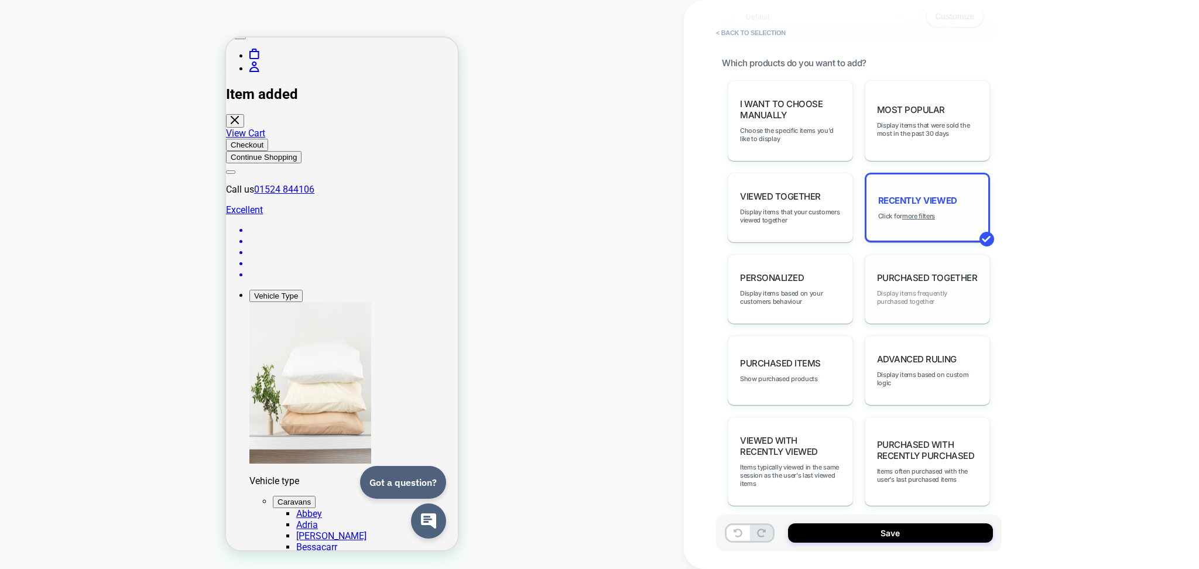
scroll to position [0, 0]
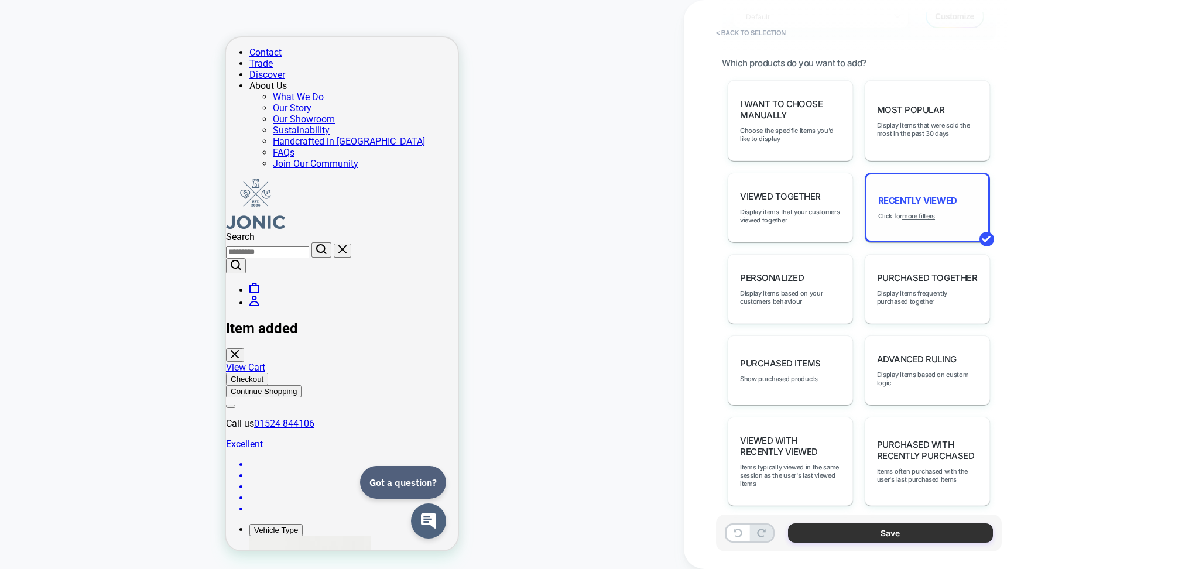
click at [872, 526] on button "Save" at bounding box center [890, 532] width 205 height 19
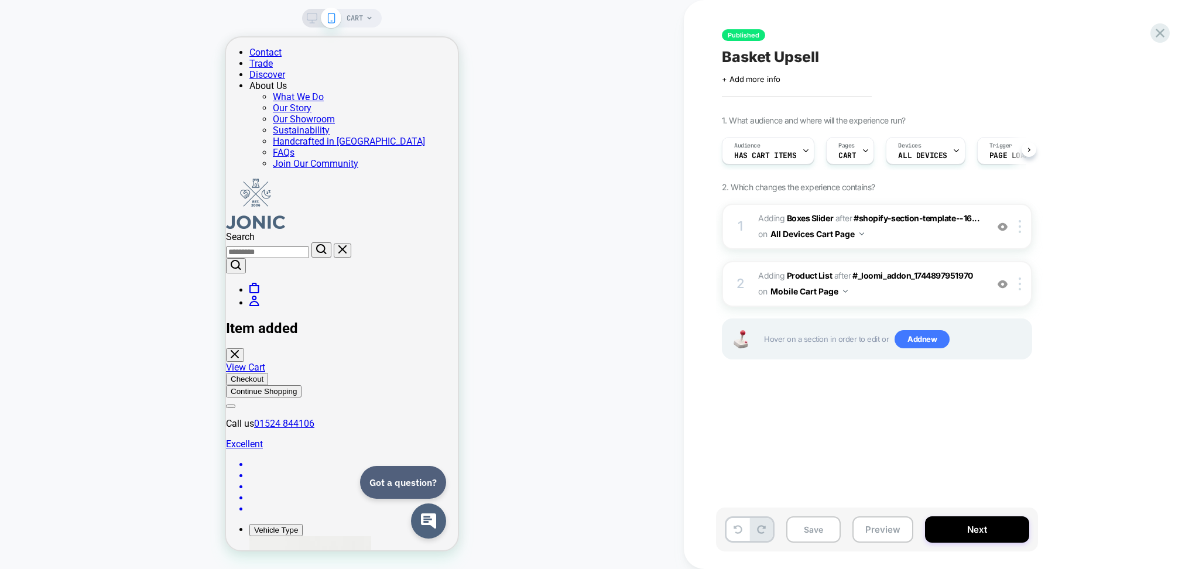
scroll to position [0, 1]
click at [891, 293] on span "#_loomi_addon_1755249430710 Adding Product List AFTER #_loomi_addon_17448979519…" at bounding box center [869, 284] width 223 height 32
click at [920, 280] on span "#_loomi_addon_1755249430710 Adding Product List AFTER #_loomi_addon_17448979519…" at bounding box center [869, 284] width 223 height 32
click at [869, 297] on span "#_loomi_addon_1755249430710 Adding Product List AFTER #_loomi_addon_17448979519…" at bounding box center [869, 284] width 223 height 32
click at [860, 286] on span "#_loomi_addon_1755249430710 Adding Product List AFTER #_loomi_addon_17448979519…" at bounding box center [869, 284] width 223 height 32
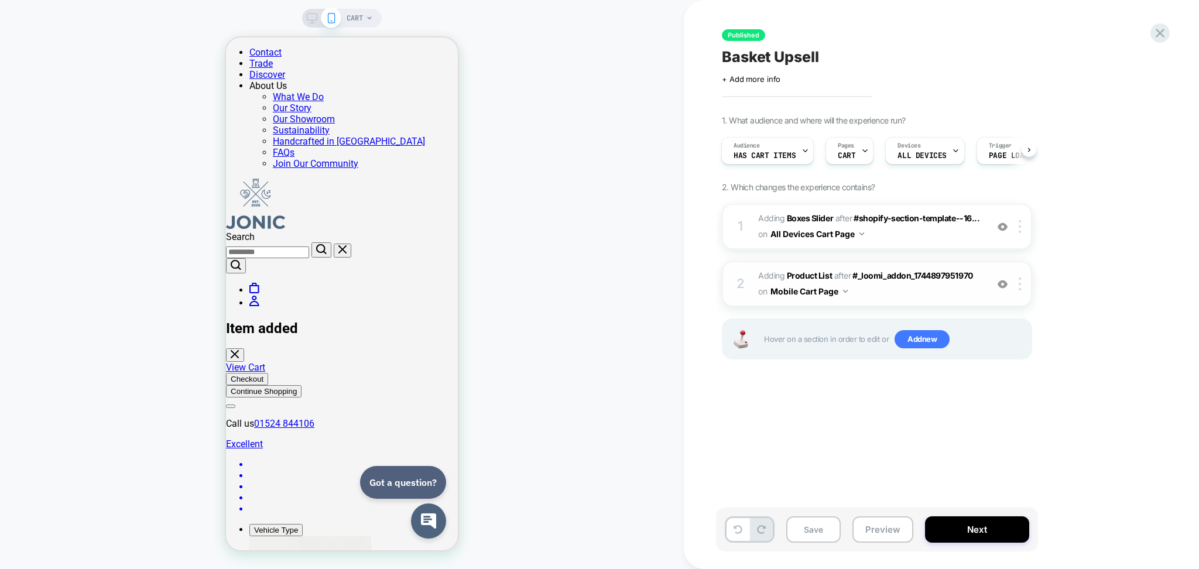
click at [732, 285] on div "2 #_loomi_addon_1755249430710 Adding Product List AFTER #_loomi_addon_174489795…" at bounding box center [877, 284] width 310 height 46
click at [931, 287] on span "#_loomi_addon_1755249430710 Adding Product List AFTER #_loomi_addon_17448979519…" at bounding box center [869, 284] width 223 height 32
click at [1030, 287] on div at bounding box center [1021, 283] width 19 height 13
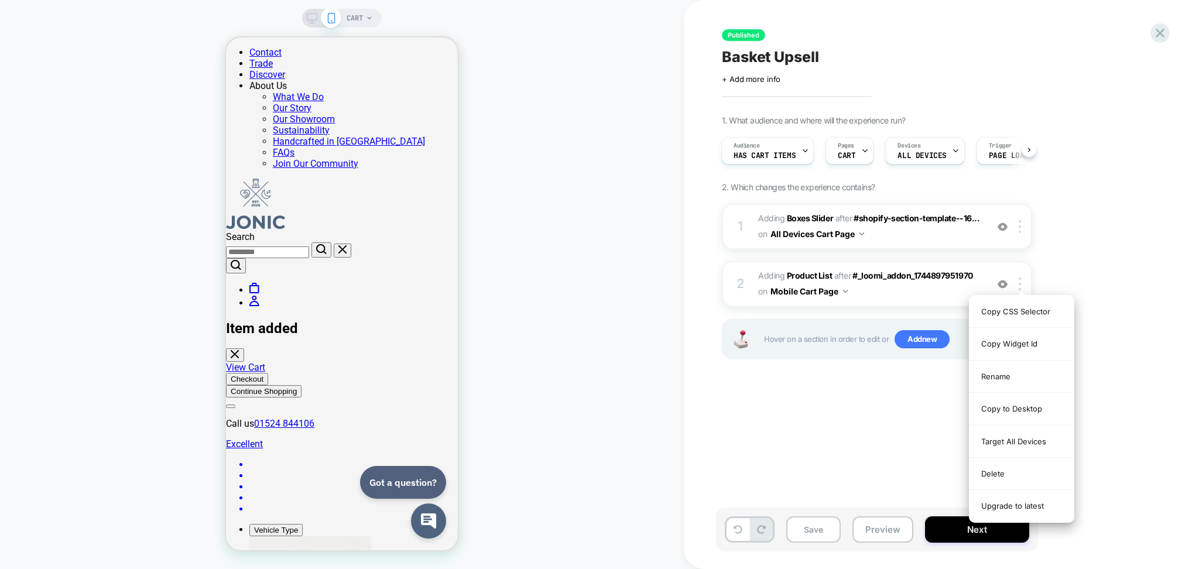
click at [1044, 280] on div "1. What audience and where will the experience run? Audience Has Cart Items Pag…" at bounding box center [935, 251] width 427 height 273
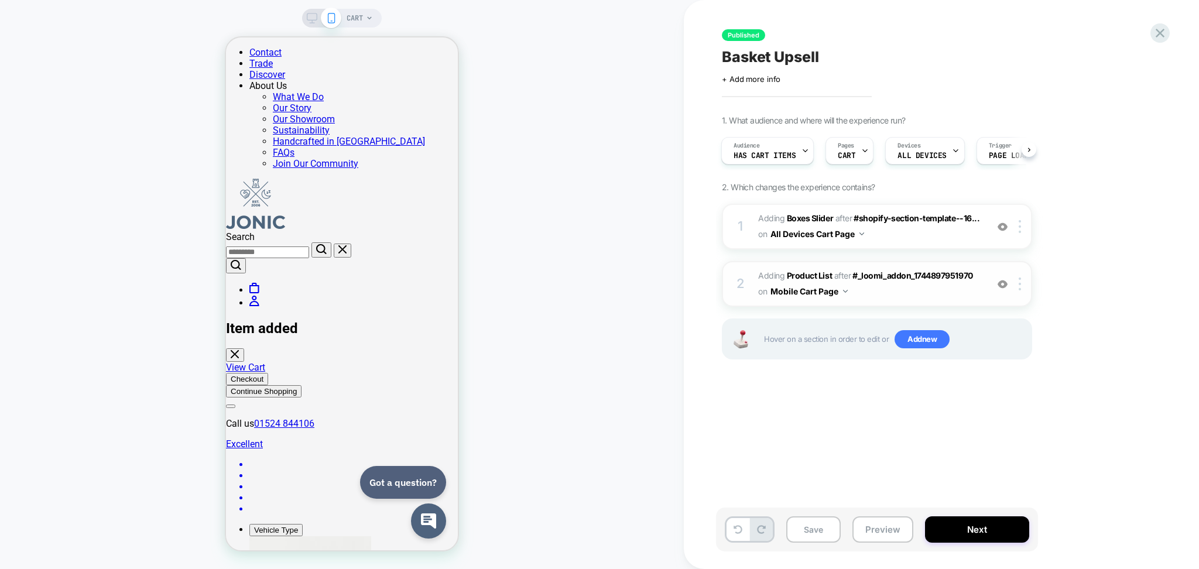
click at [934, 291] on span "#_loomi_addon_1755249430710 Adding Product List AFTER #_loomi_addon_17448979519…" at bounding box center [869, 284] width 223 height 32
click at [740, 526] on icon at bounding box center [737, 529] width 9 height 9
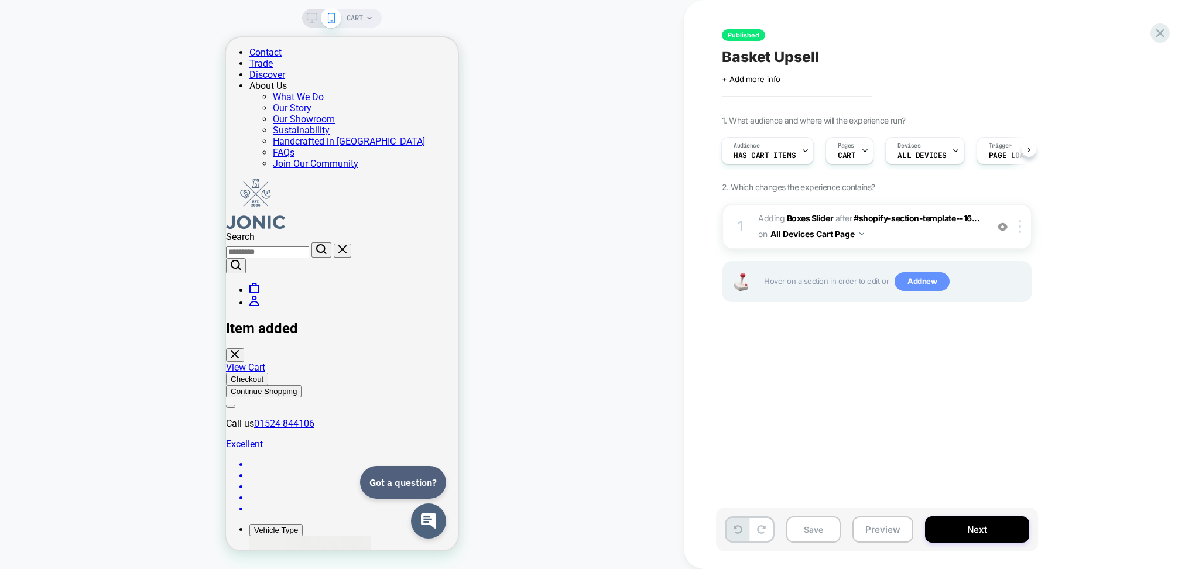
click at [909, 282] on span "Add new" at bounding box center [921, 281] width 55 height 19
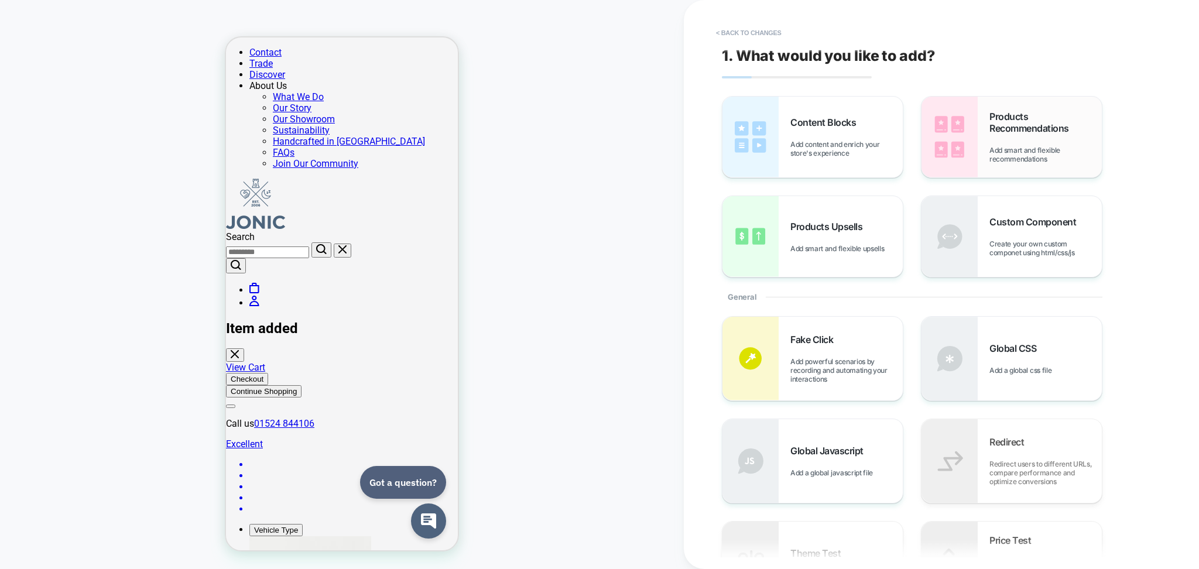
click at [977, 153] on img at bounding box center [949, 137] width 56 height 81
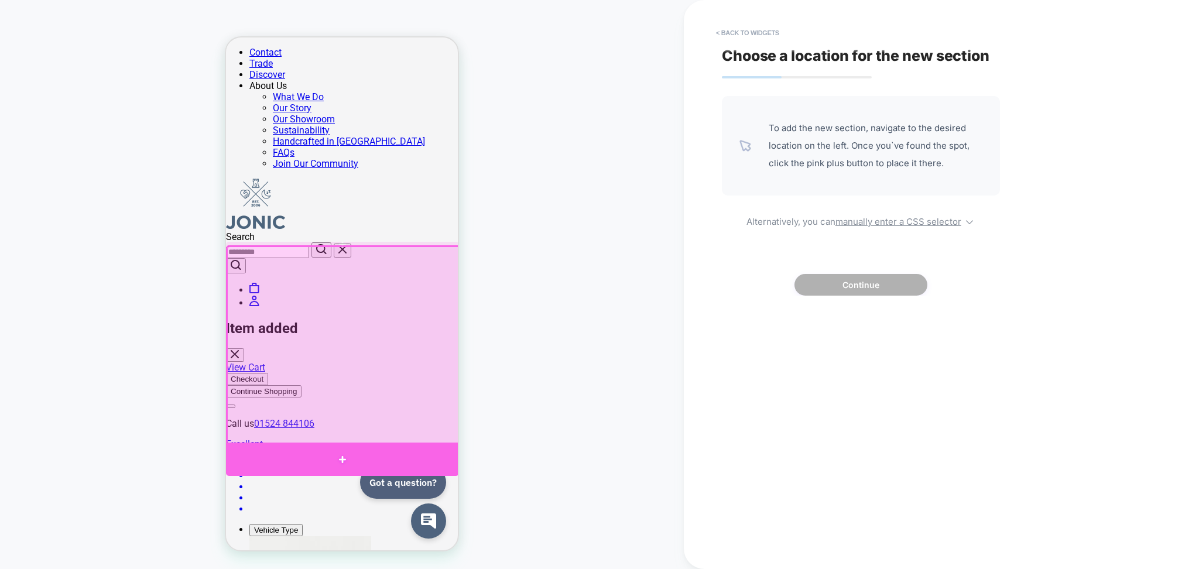
click at [301, 453] on div at bounding box center [342, 459] width 233 height 33
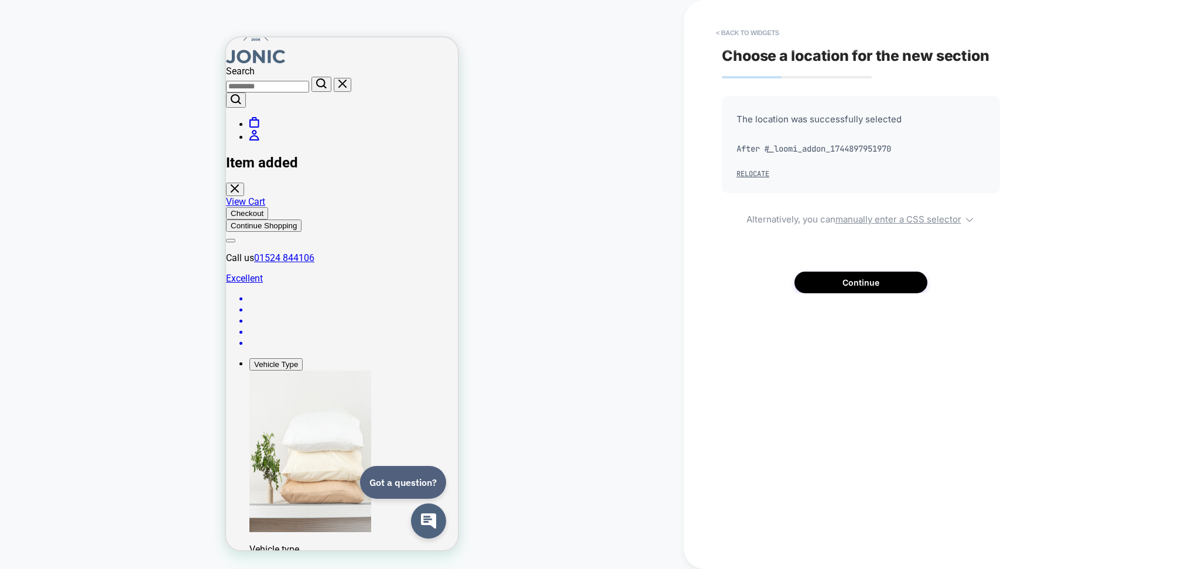
scroll to position [176, 0]
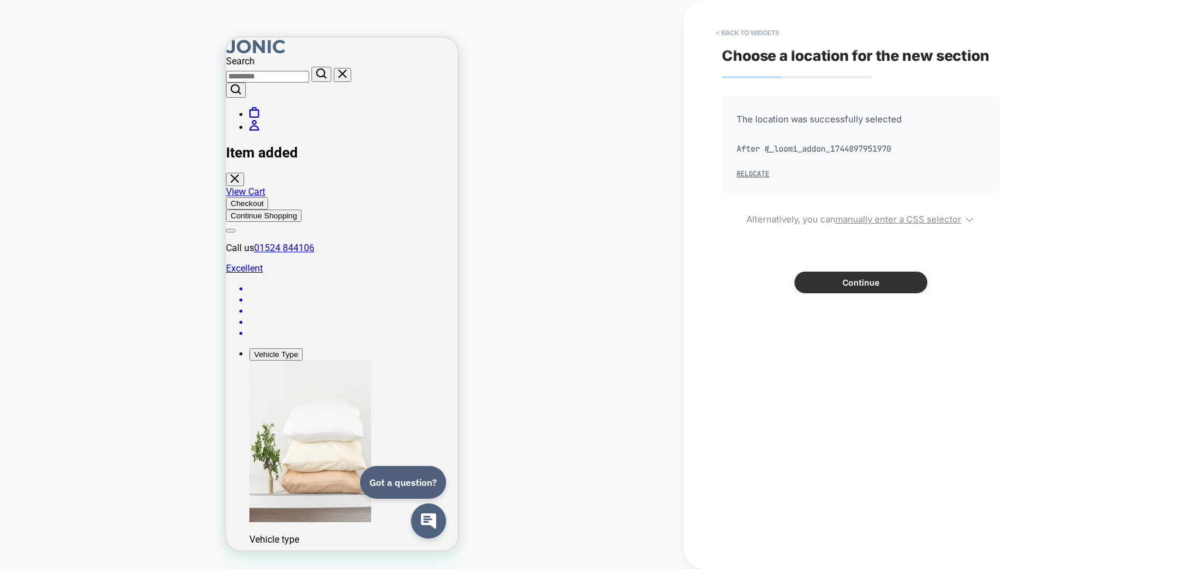
click at [814, 277] on button "Continue" at bounding box center [860, 283] width 133 height 22
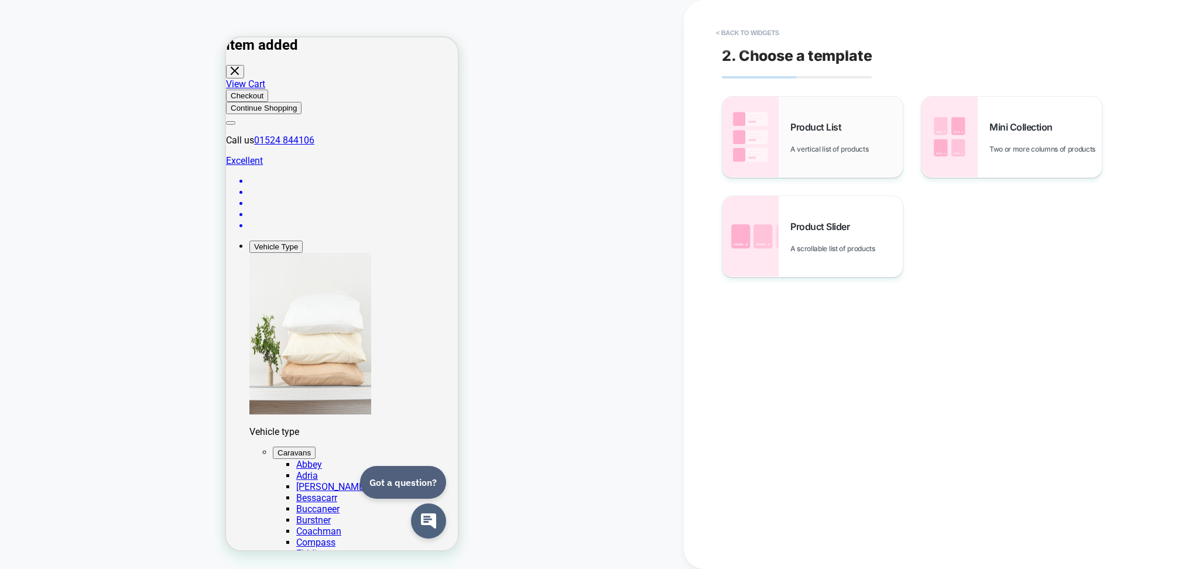
scroll to position [0, 0]
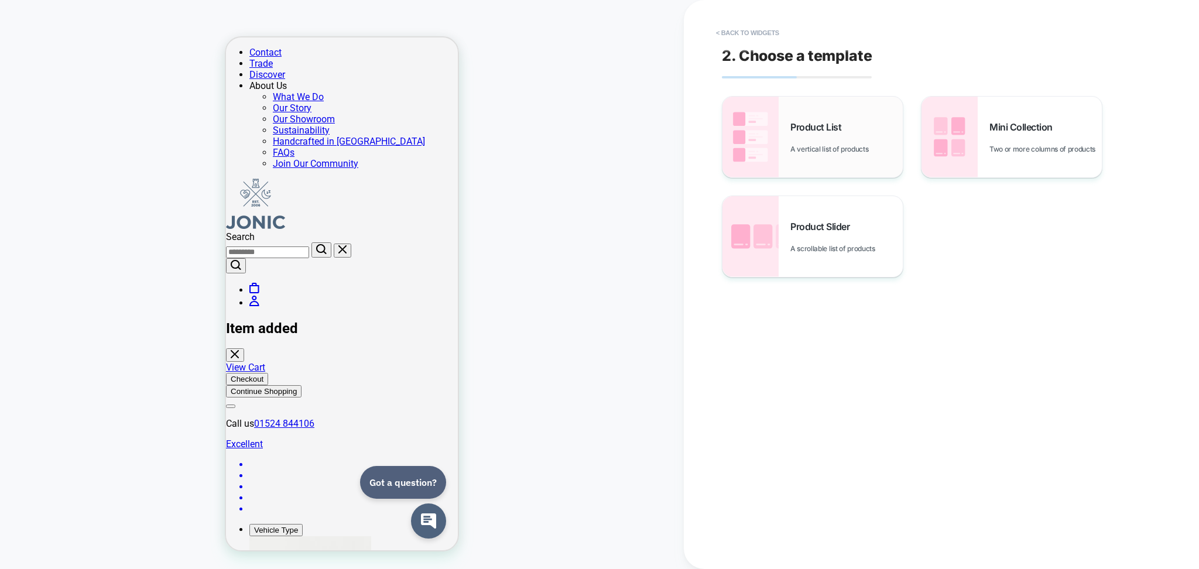
click at [793, 149] on span "A vertical list of products" at bounding box center [832, 149] width 84 height 9
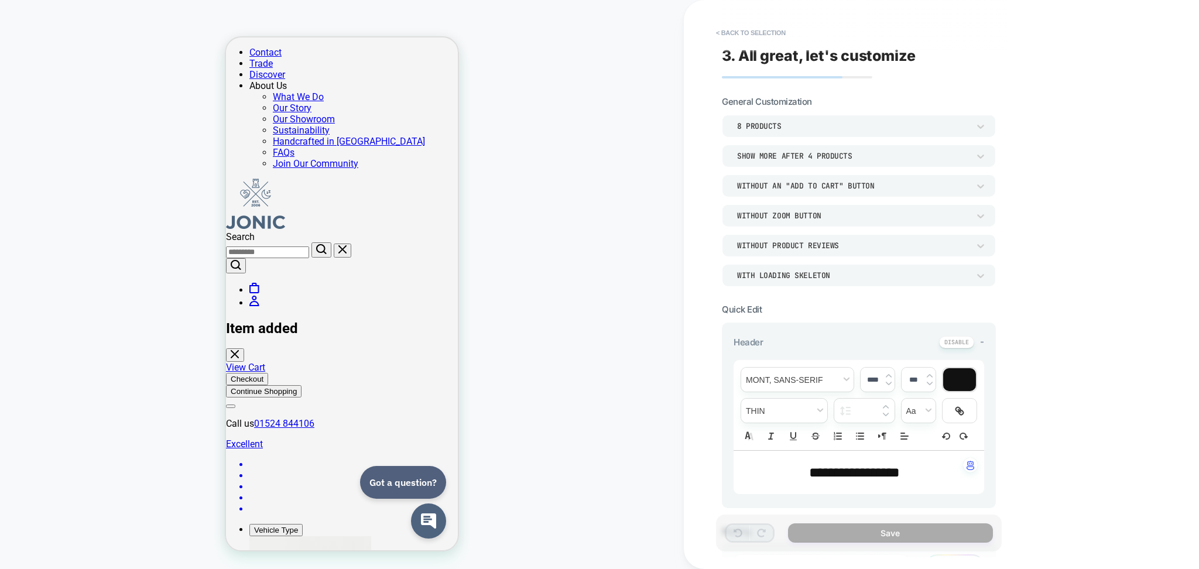
click at [836, 218] on div "Without Zoom Button" at bounding box center [853, 216] width 232 height 10
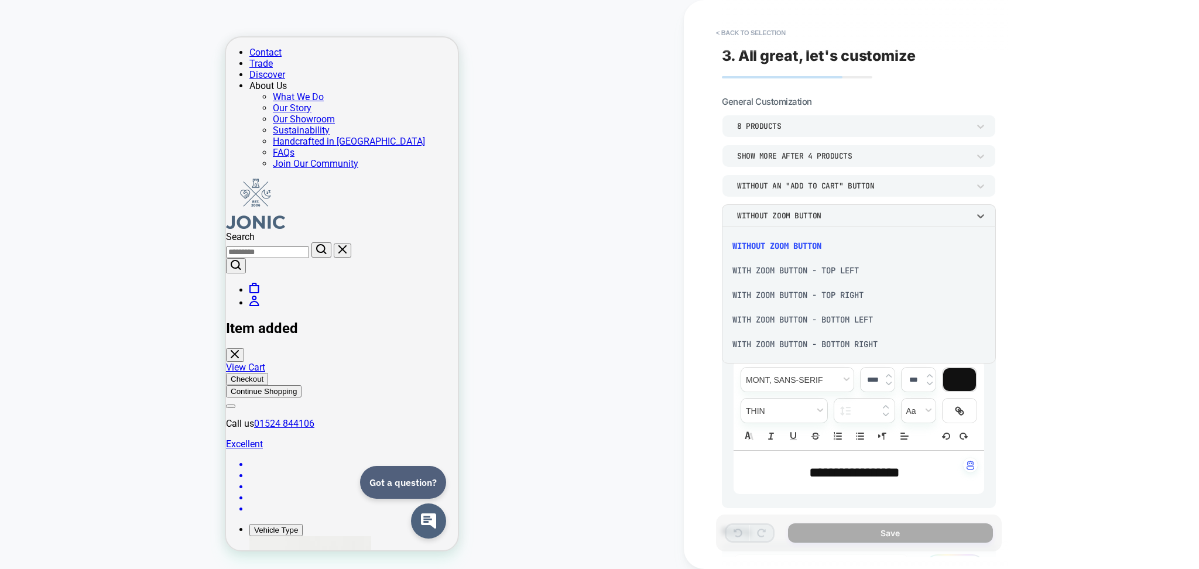
click at [781, 273] on div "With Zoom Button - Top Left" at bounding box center [858, 270] width 265 height 25
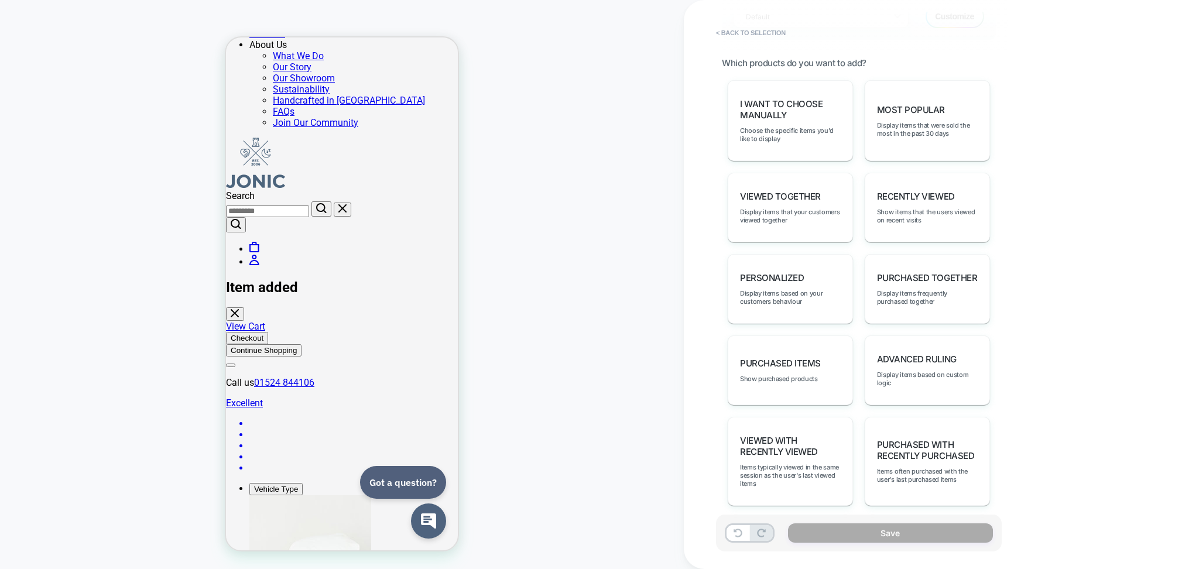
scroll to position [390, 0]
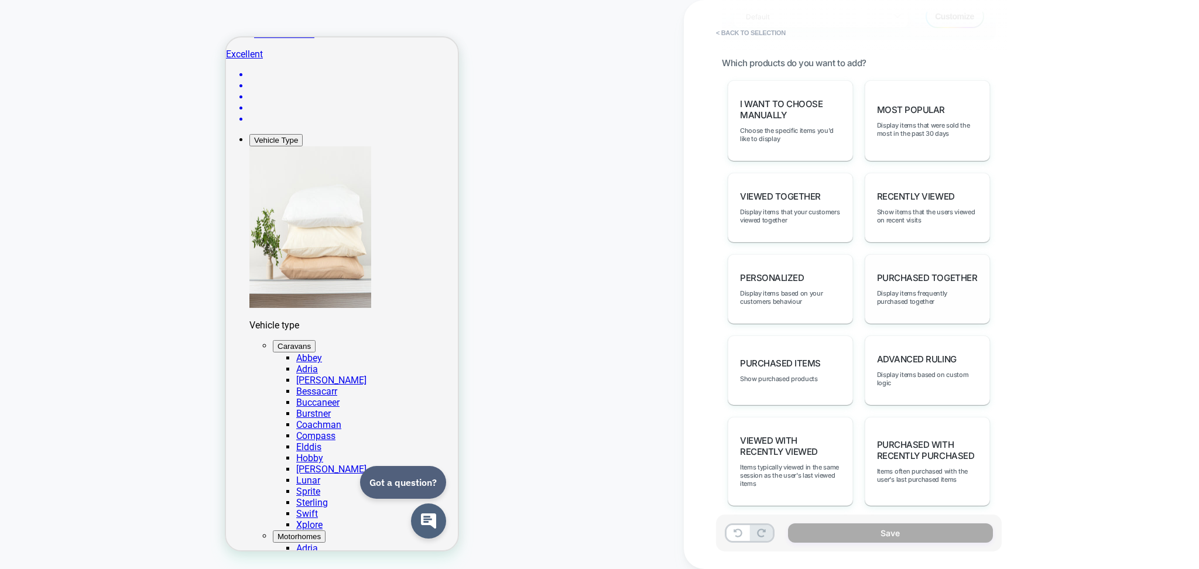
click at [920, 268] on div "Purchased Together Display items frequently purchased together" at bounding box center [927, 289] width 125 height 70
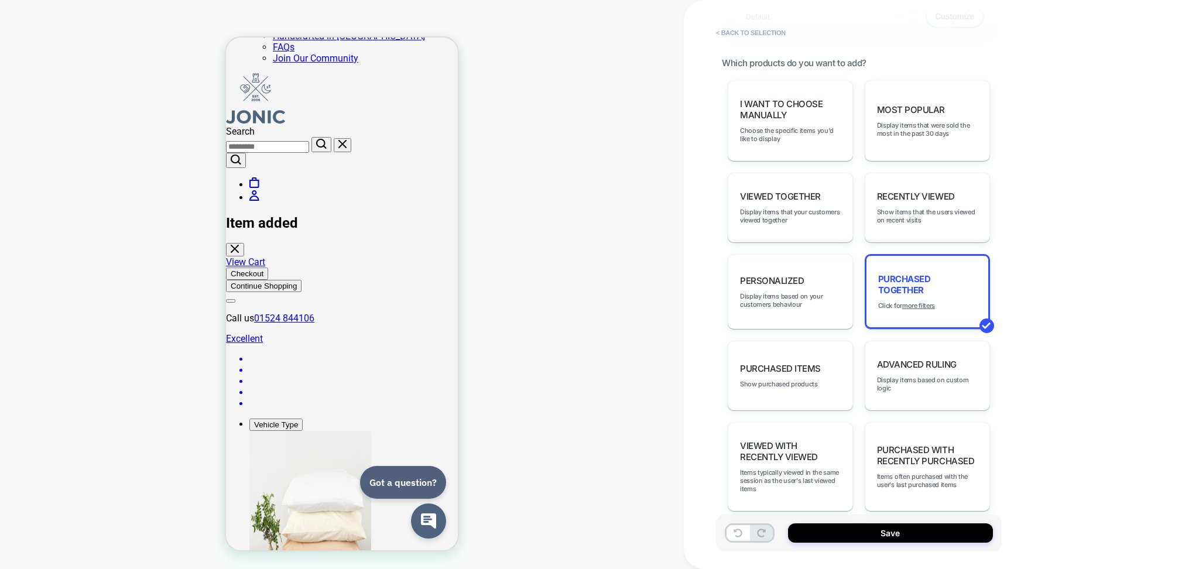
scroll to position [234, 0]
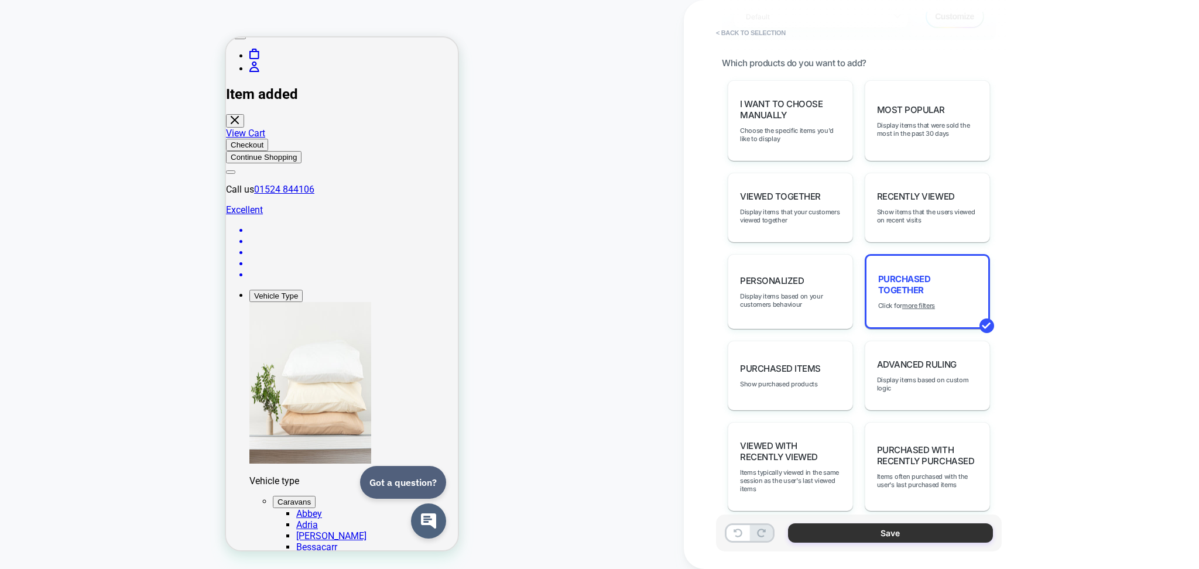
click at [866, 541] on button "Save" at bounding box center [890, 532] width 205 height 19
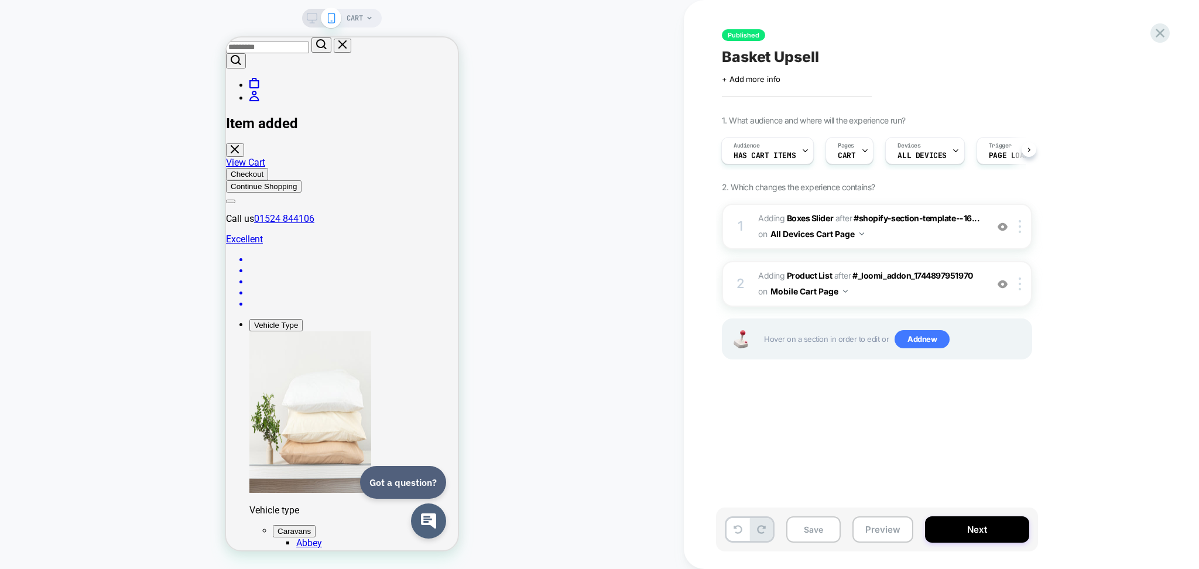
scroll to position [78, 0]
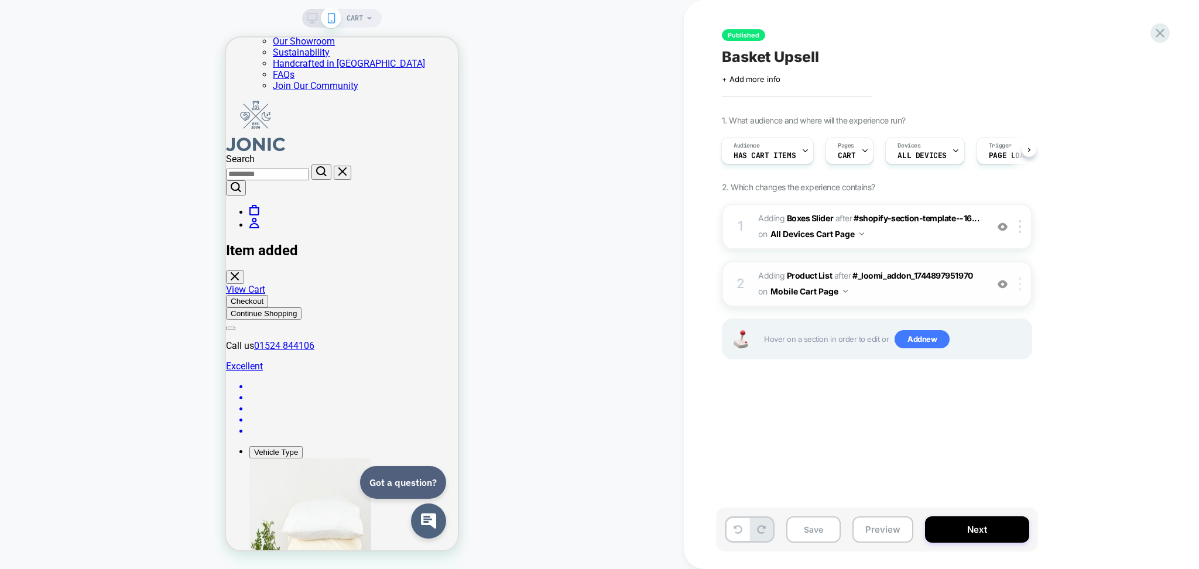
click at [1019, 283] on img at bounding box center [1020, 283] width 2 height 13
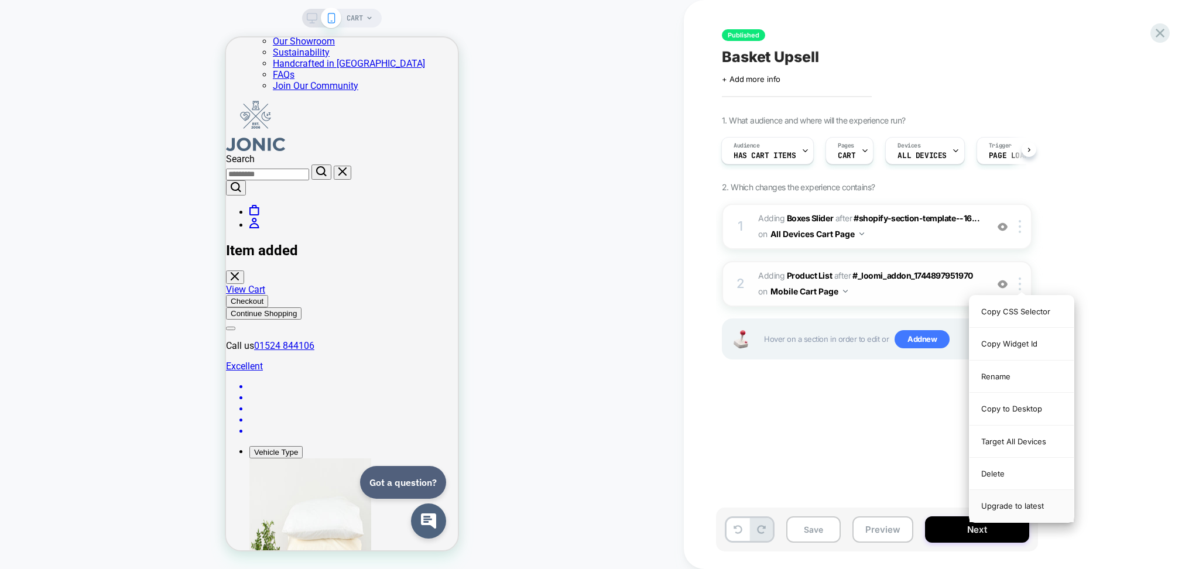
click at [994, 503] on div "Upgrade to latest" at bounding box center [1021, 506] width 104 height 32
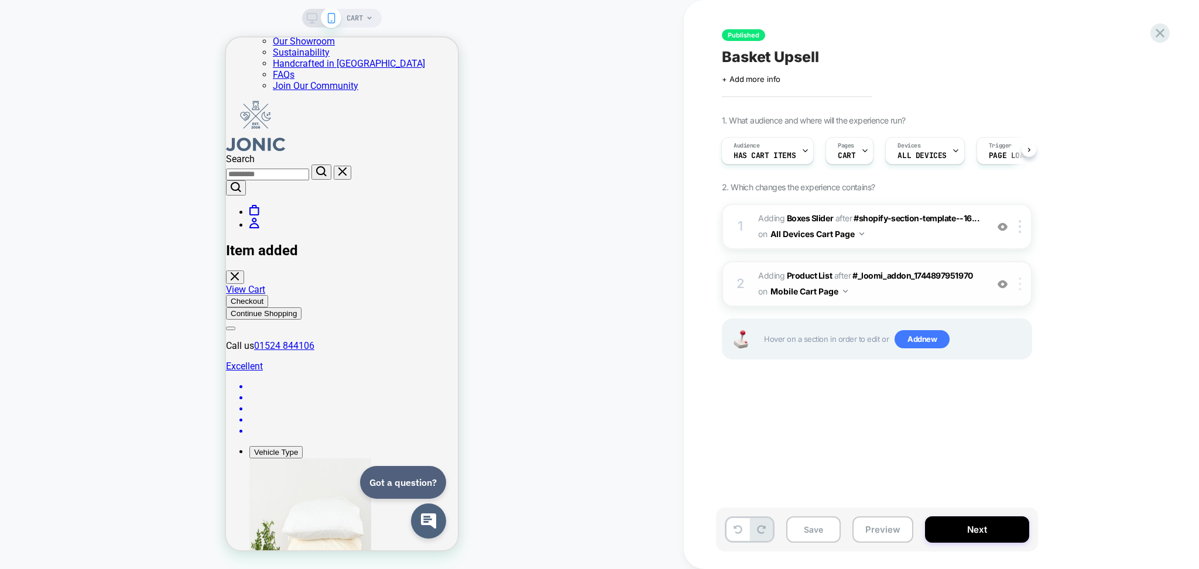
click at [1023, 280] on div at bounding box center [1021, 283] width 19 height 13
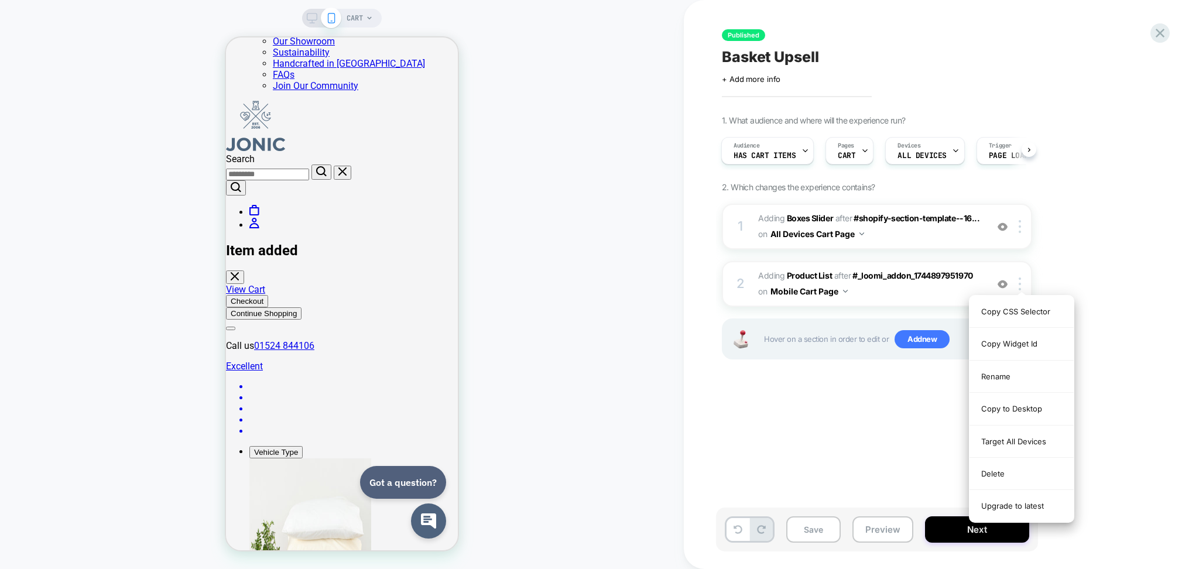
click at [829, 431] on div "Published Basket Upsell Click to edit experience details + Add more info 1. Wha…" at bounding box center [935, 285] width 439 height 546
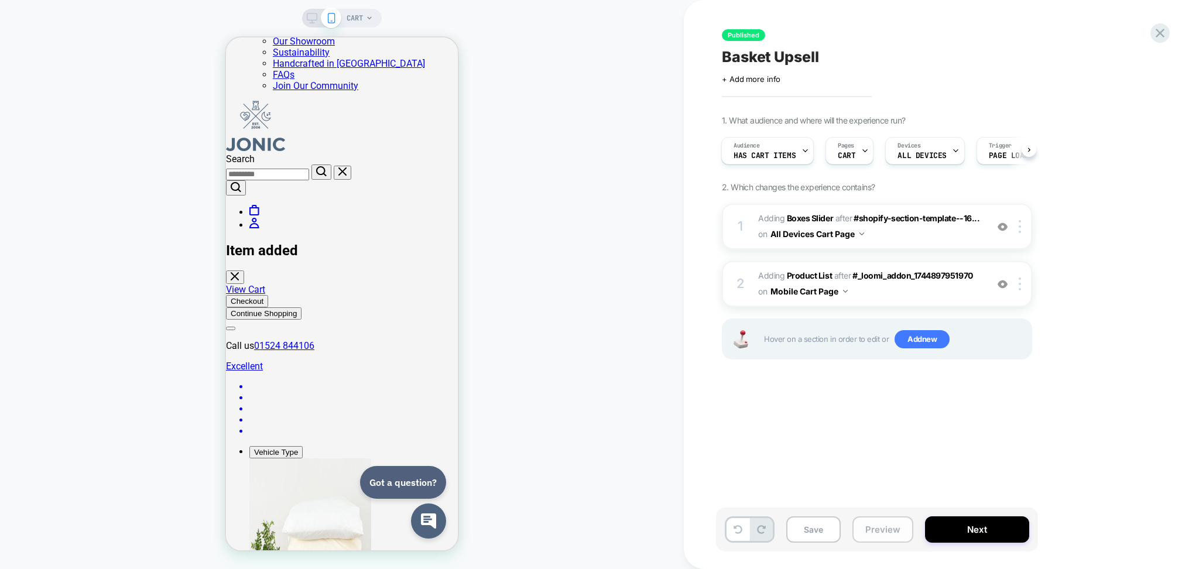
click at [887, 525] on button "Preview" at bounding box center [882, 529] width 61 height 26
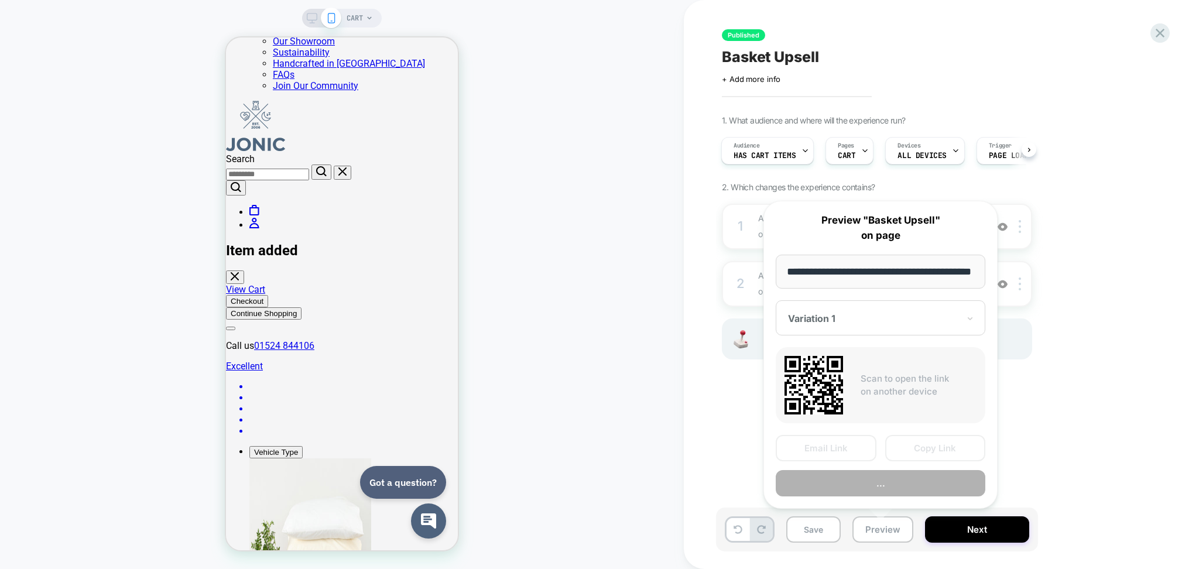
scroll to position [0, 26]
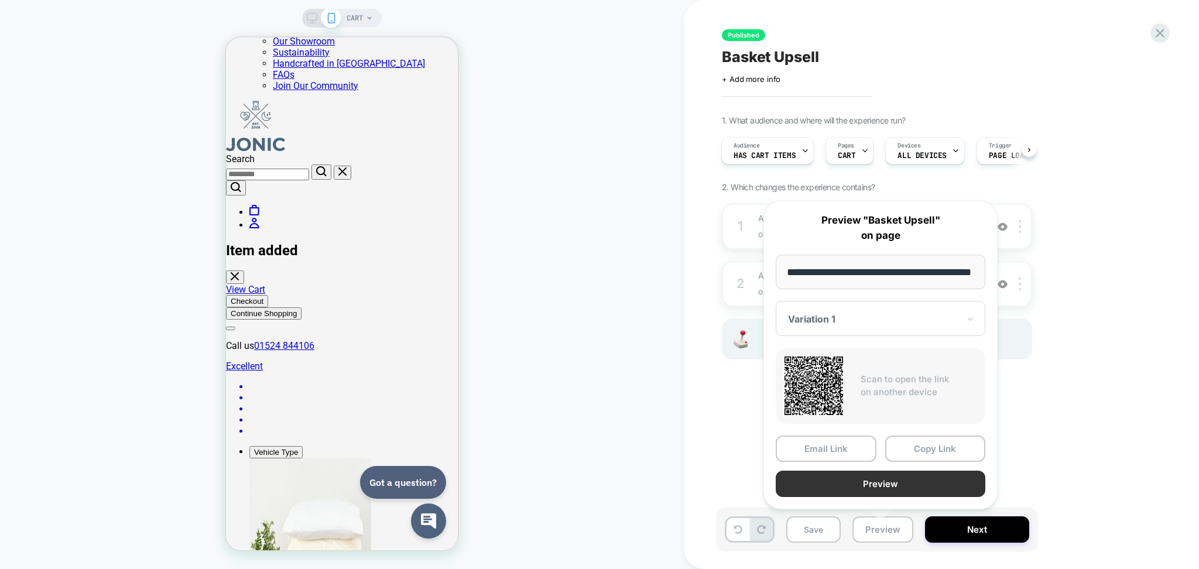
click at [880, 490] on button "Preview" at bounding box center [881, 484] width 210 height 26
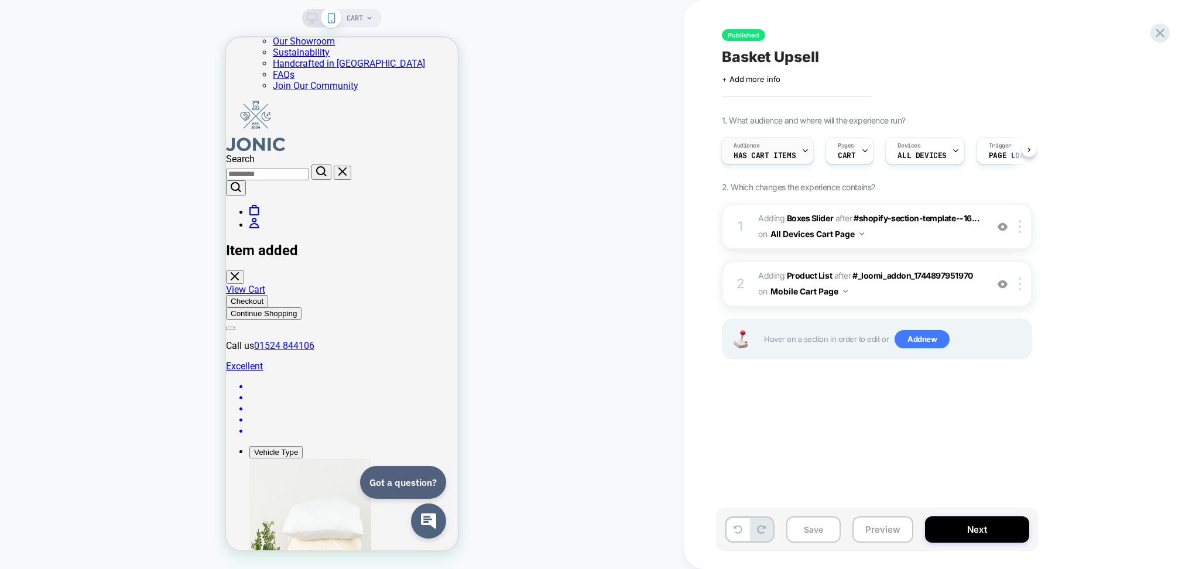
click at [810, 148] on div "Audience Has Cart Items" at bounding box center [767, 151] width 92 height 28
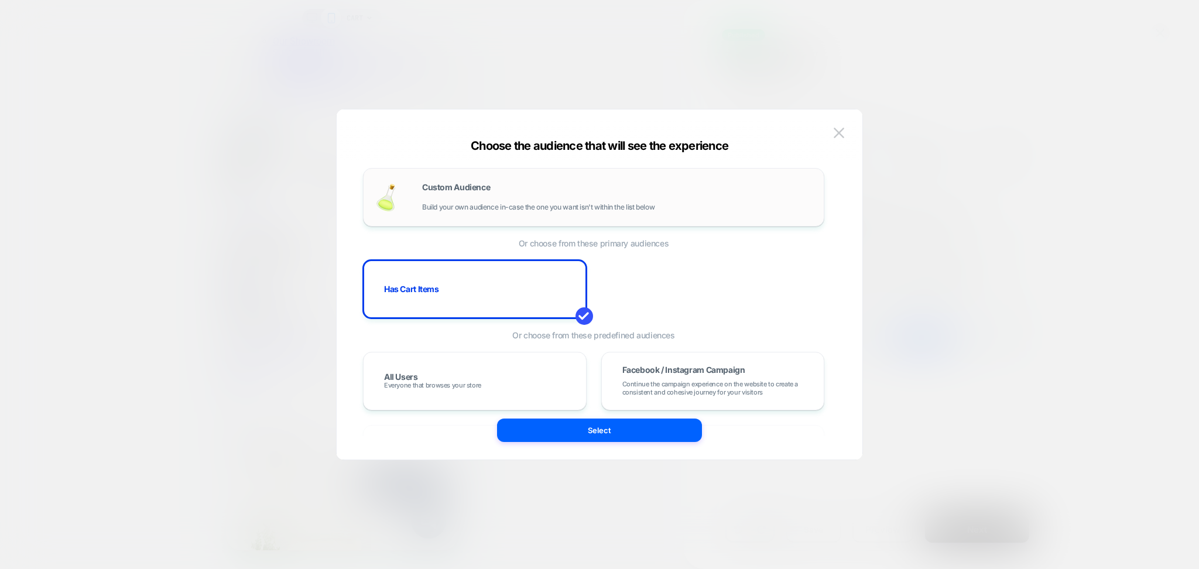
click at [473, 219] on div "Custom Audience Build your own audience in-case the one you want isn't within t…" at bounding box center [593, 197] width 461 height 59
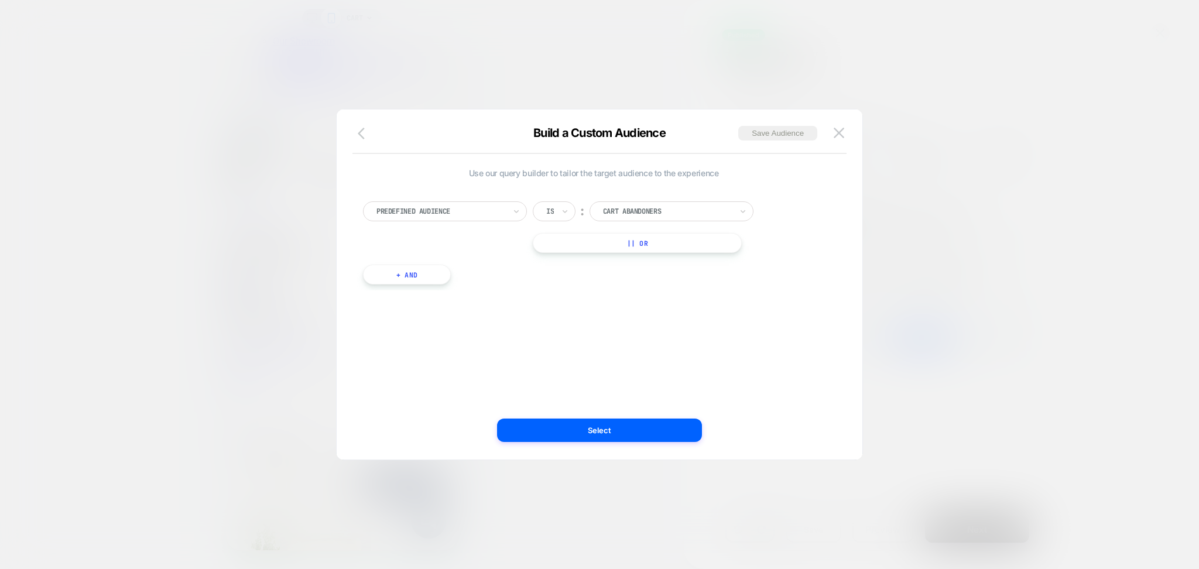
click at [354, 133] on button "button" at bounding box center [364, 134] width 21 height 17
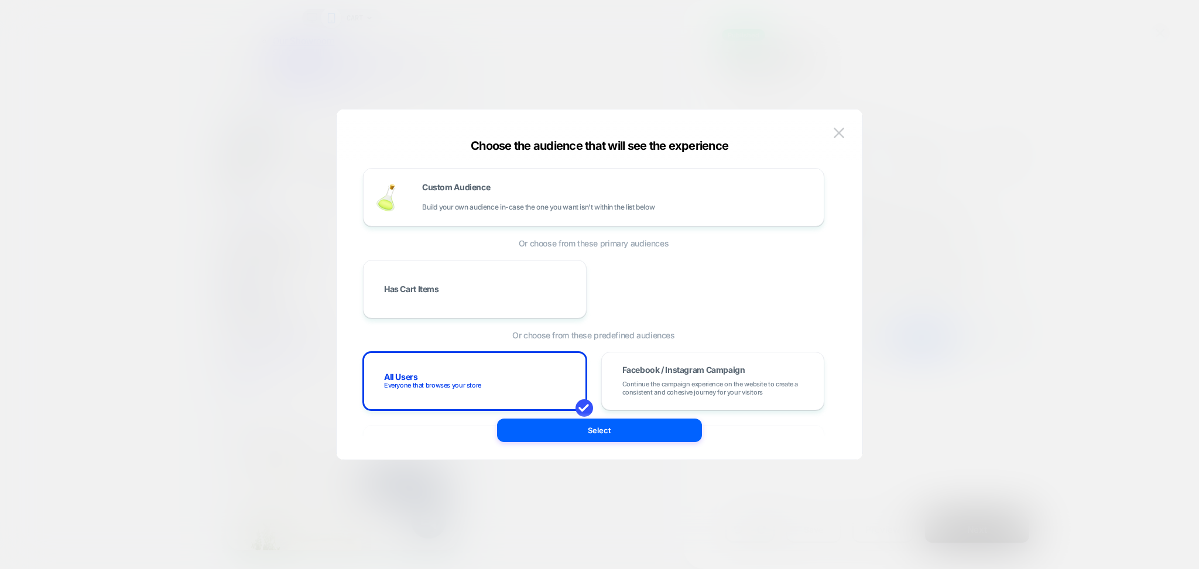
click at [546, 427] on button "Select" at bounding box center [599, 430] width 205 height 23
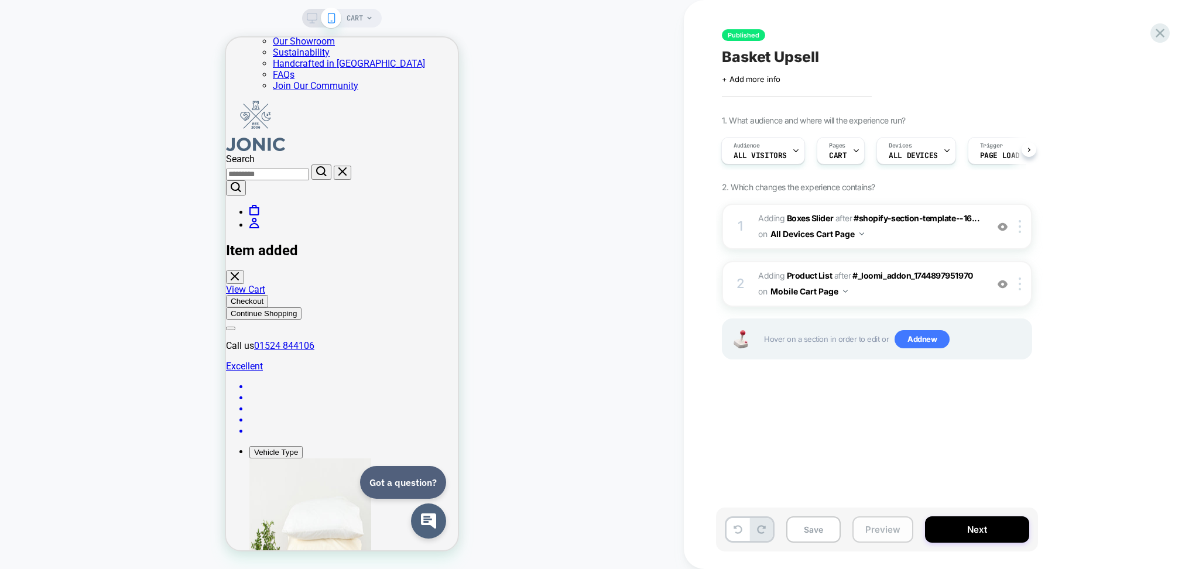
click at [876, 532] on button "Preview" at bounding box center [882, 529] width 61 height 26
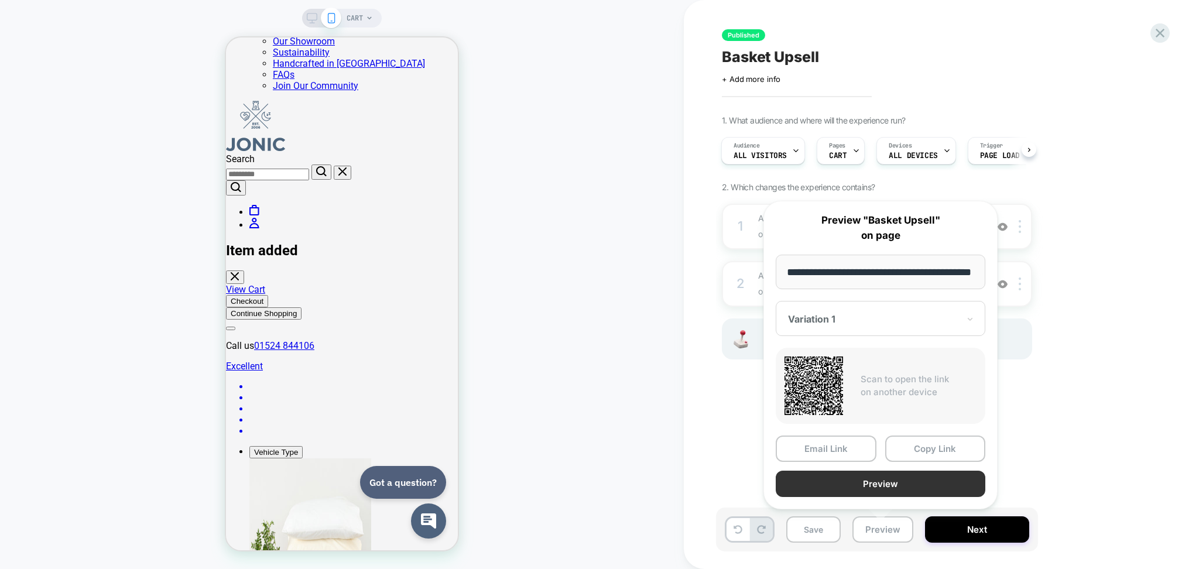
scroll to position [0, 0]
click at [855, 480] on button "Preview" at bounding box center [881, 484] width 210 height 26
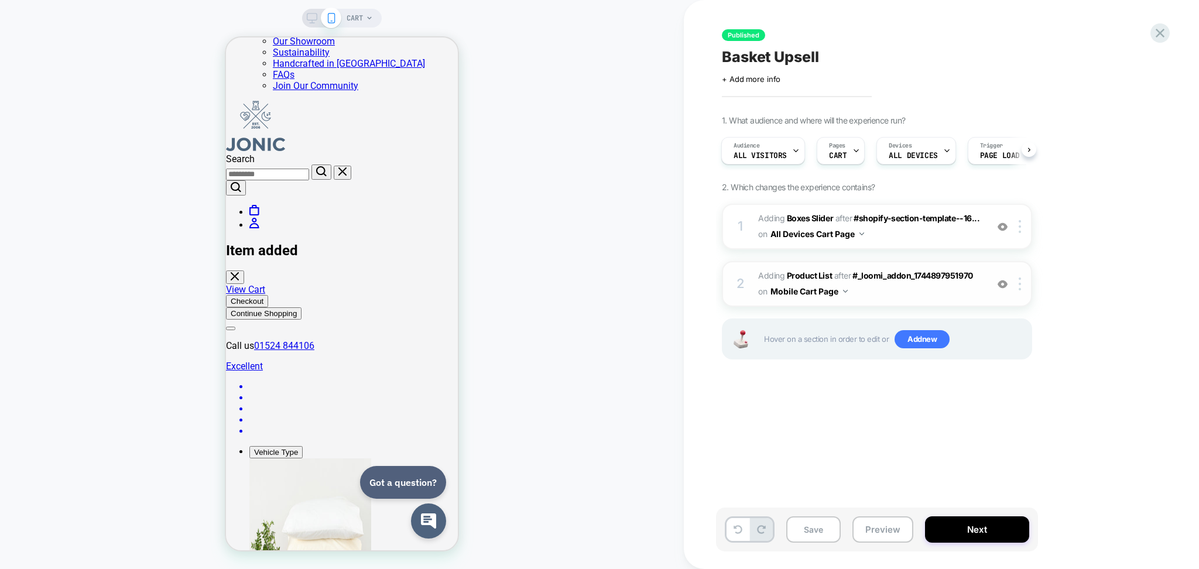
click at [956, 290] on span "#_loomi_addon_1755249500021 Adding Product List AFTER #_loomi_addon_17448979519…" at bounding box center [869, 284] width 223 height 32
click at [1165, 29] on icon at bounding box center [1160, 33] width 16 height 16
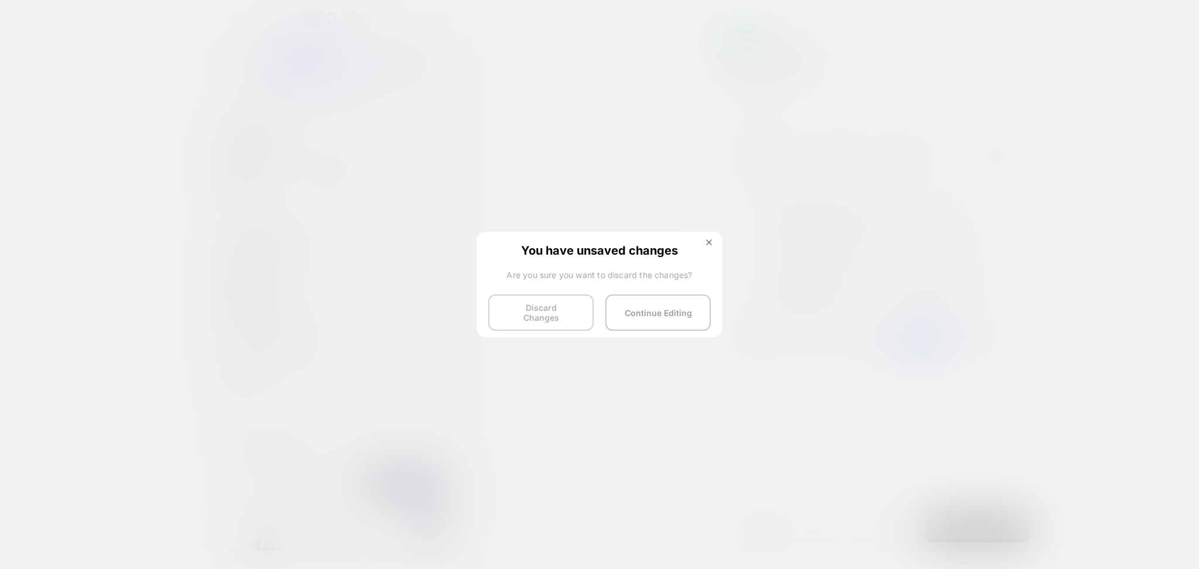
click at [541, 301] on button "Discard Changes" at bounding box center [540, 312] width 105 height 36
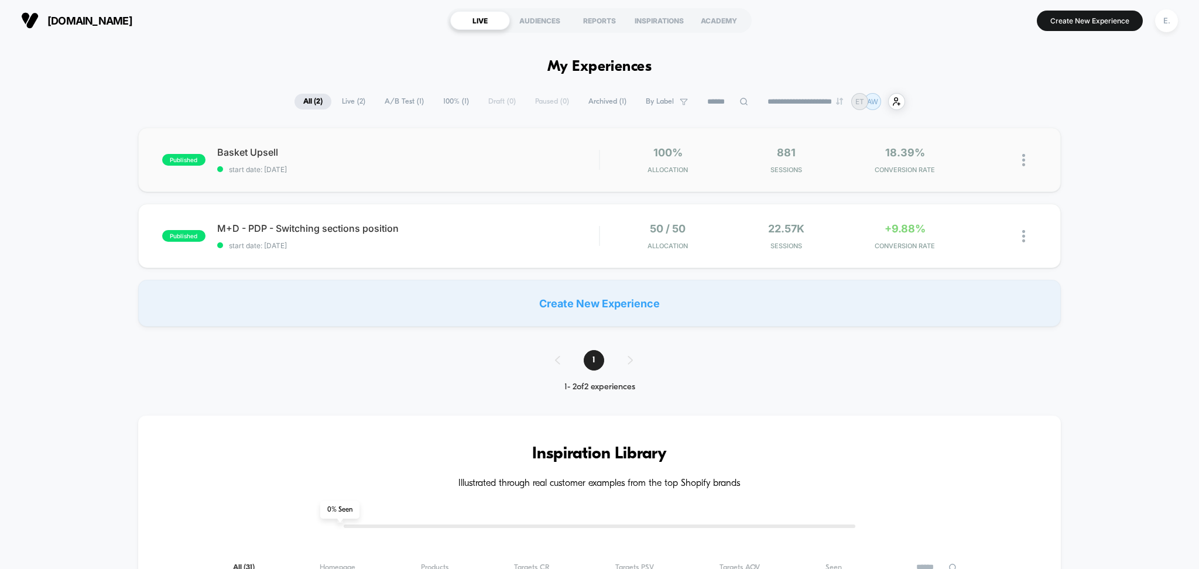
click at [387, 180] on div "published Basket Upsell start date: [DATE] 100% Allocation 881 Sessions 18.39% …" at bounding box center [599, 160] width 923 height 64
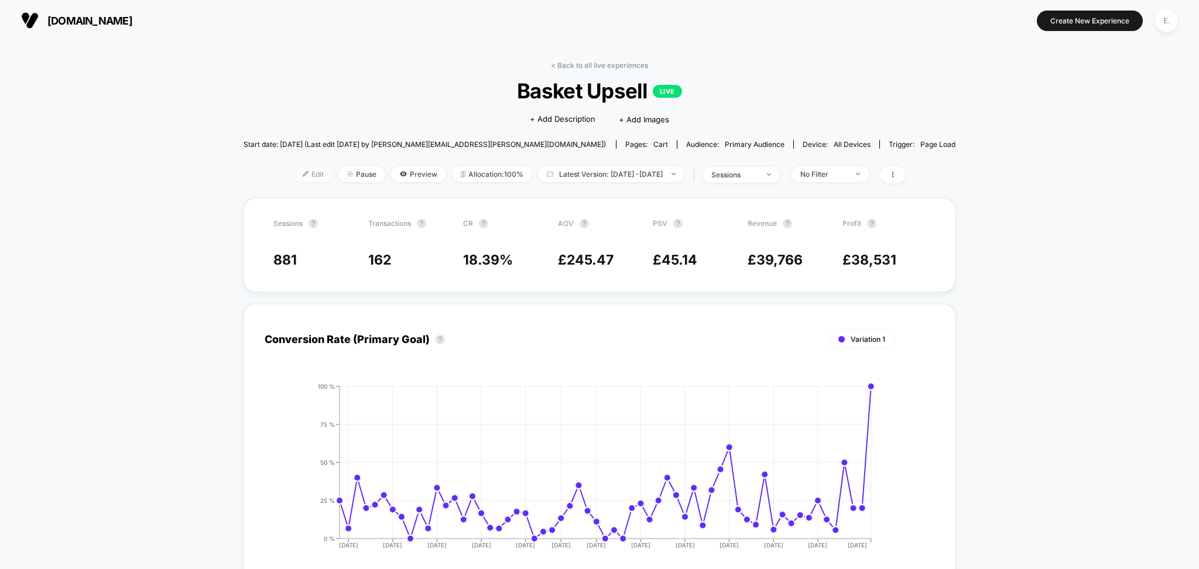
click at [294, 180] on span "Edit" at bounding box center [313, 174] width 39 height 16
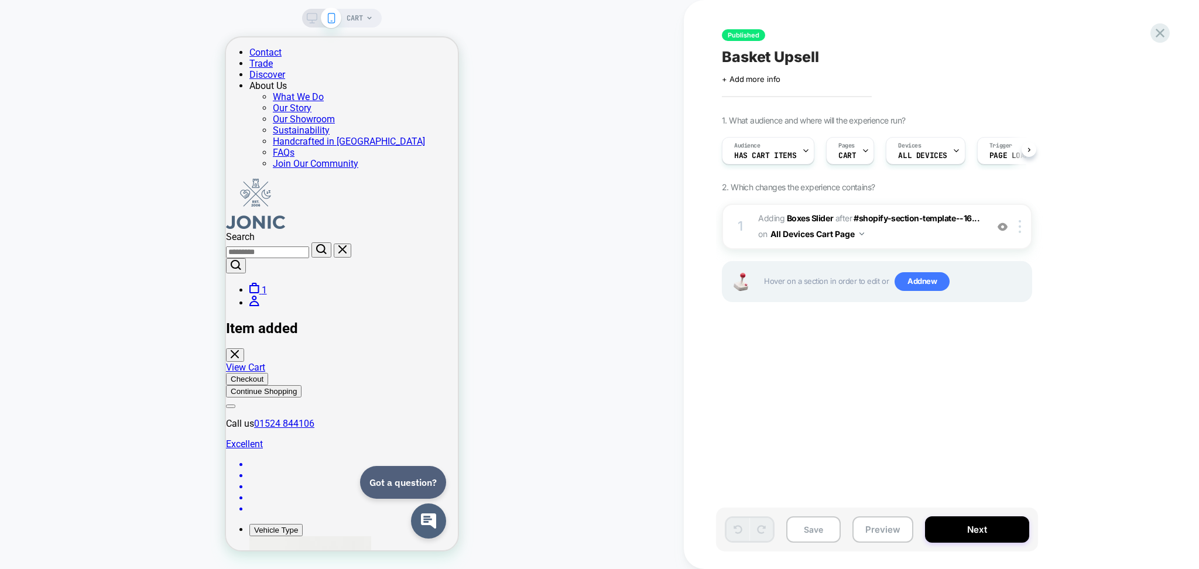
scroll to position [0, 1]
click at [878, 527] on button "Preview" at bounding box center [882, 529] width 61 height 26
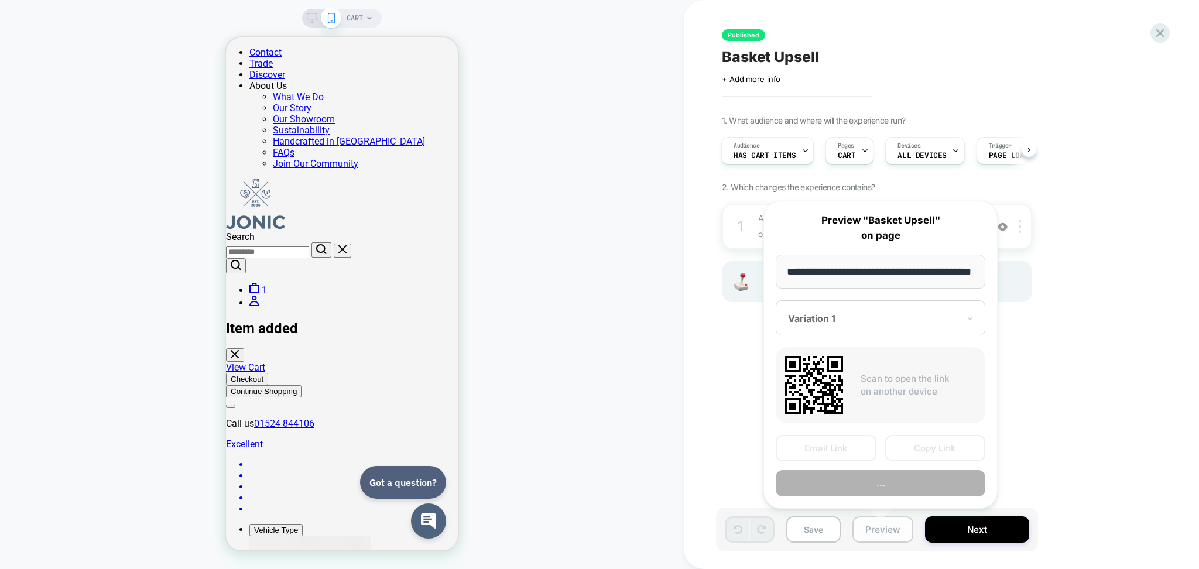
scroll to position [0, 26]
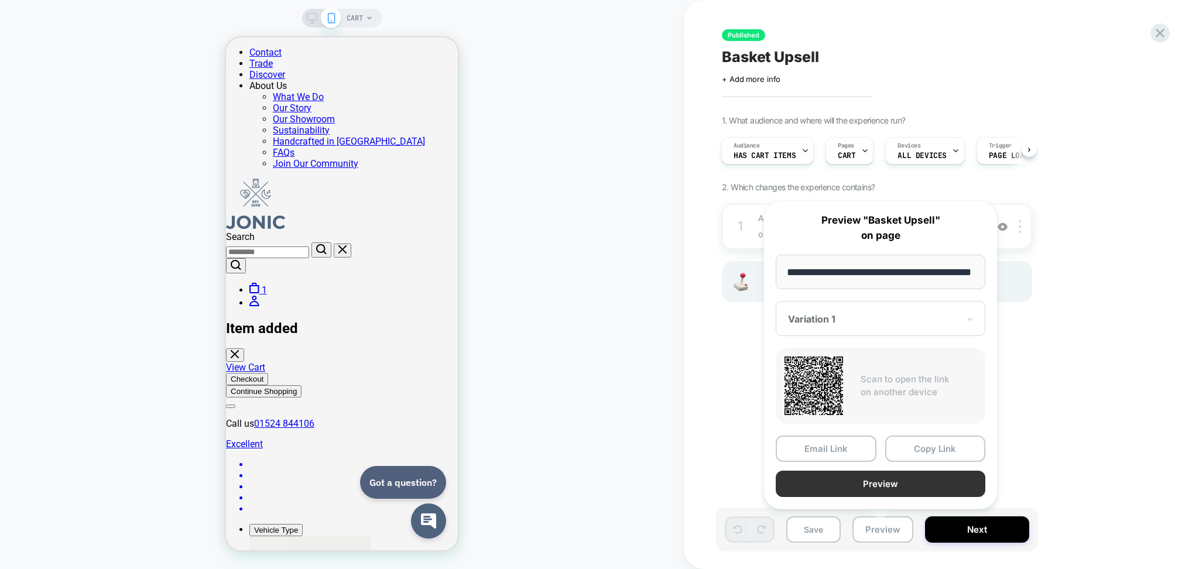
click at [846, 483] on button "Preview" at bounding box center [881, 484] width 210 height 26
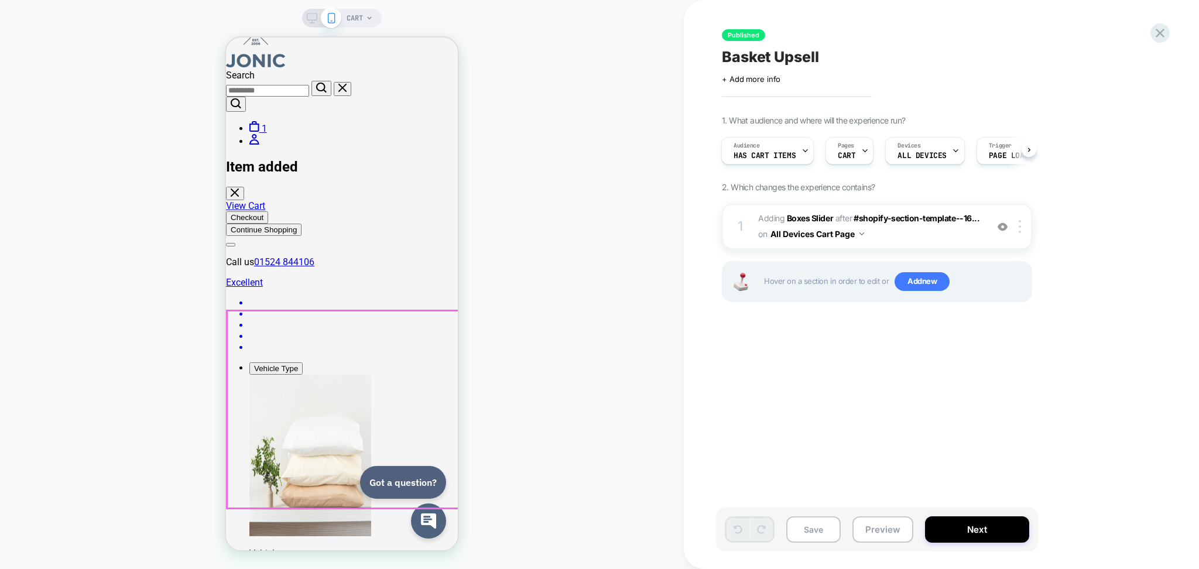
scroll to position [234, 0]
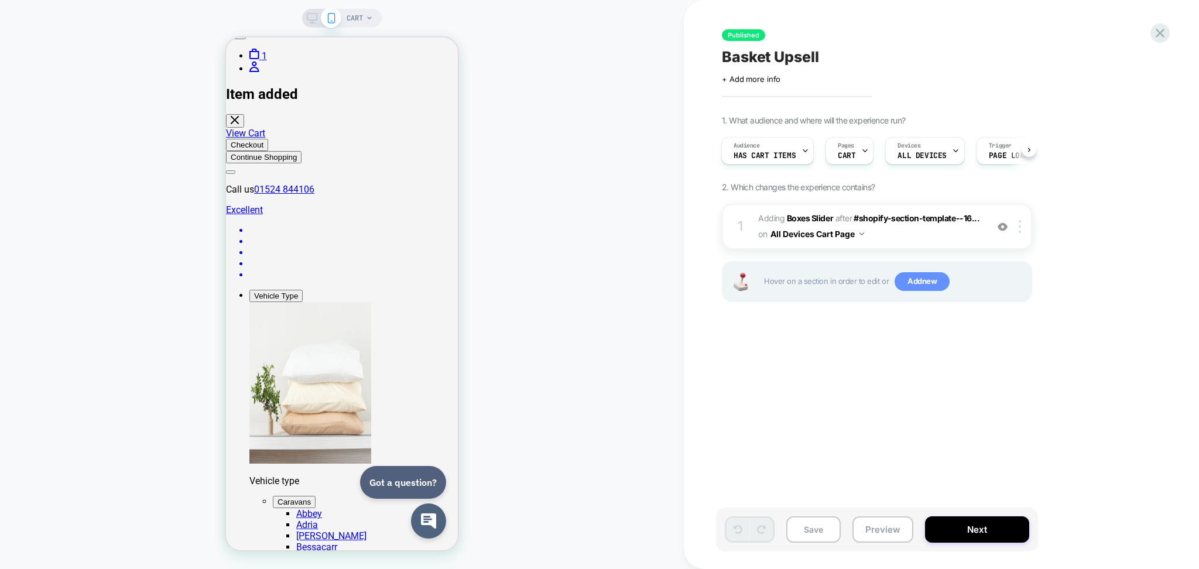
click at [928, 284] on span "Add new" at bounding box center [921, 281] width 55 height 19
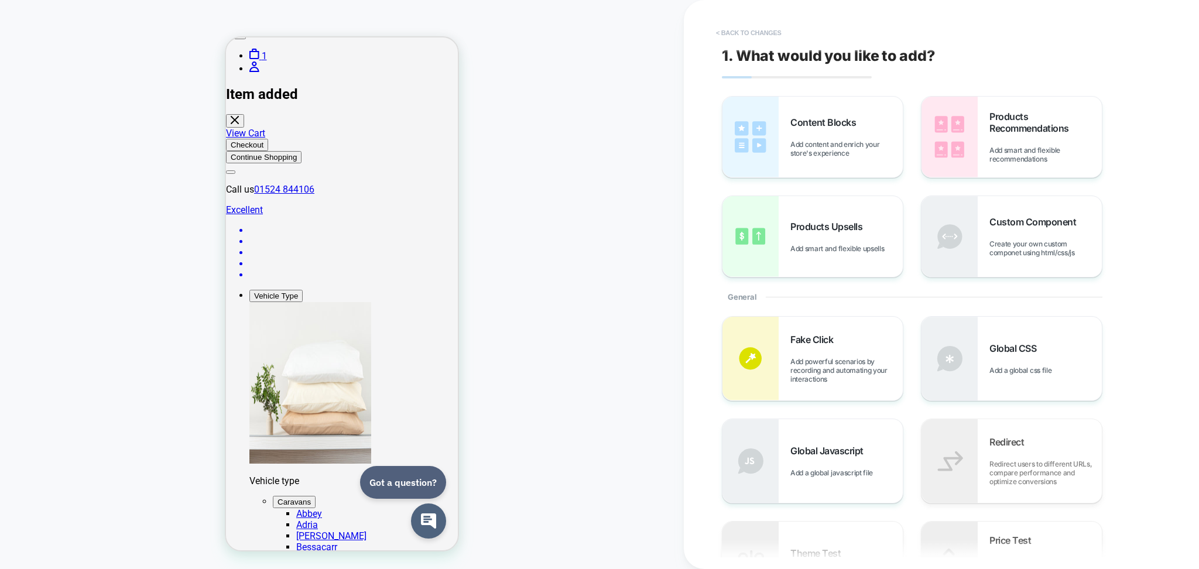
click at [736, 36] on button "< Back to changes" at bounding box center [748, 32] width 77 height 19
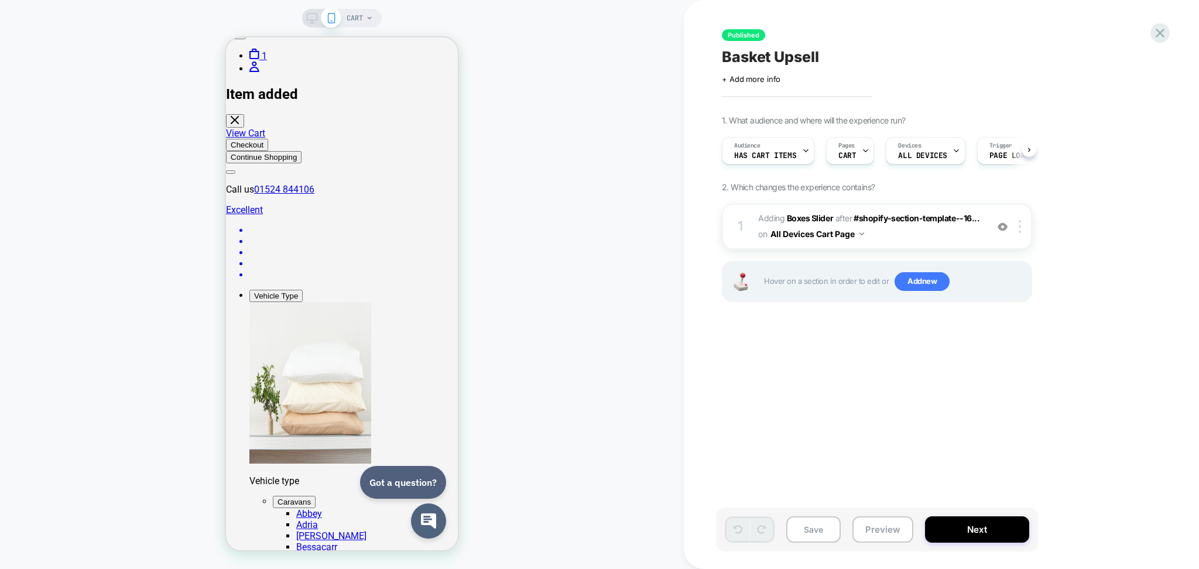
scroll to position [0, 1]
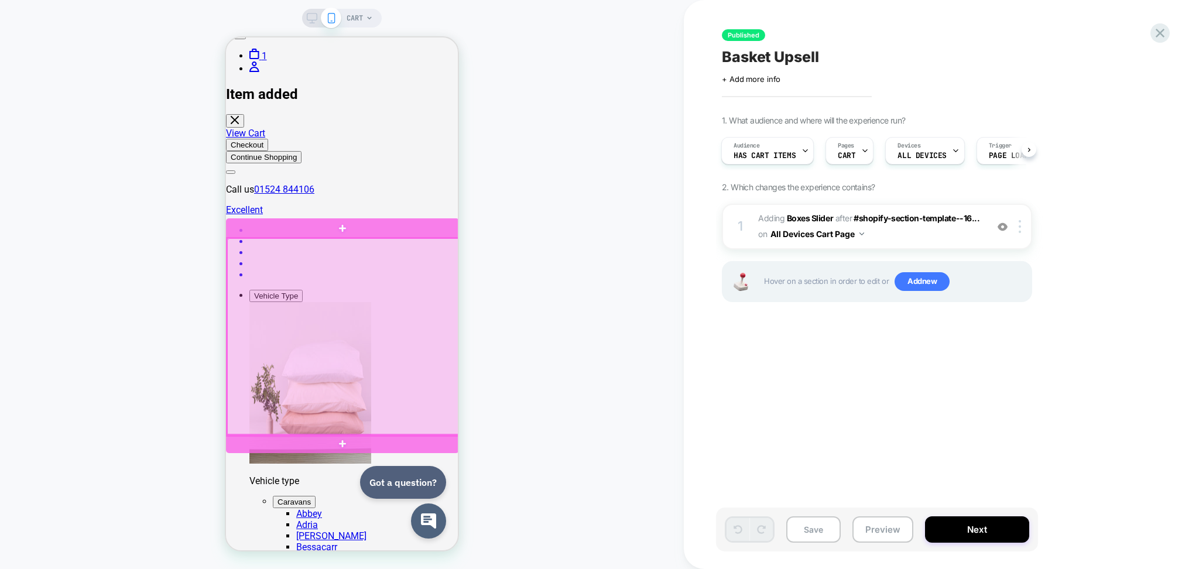
click at [353, 227] on div at bounding box center [342, 227] width 233 height 19
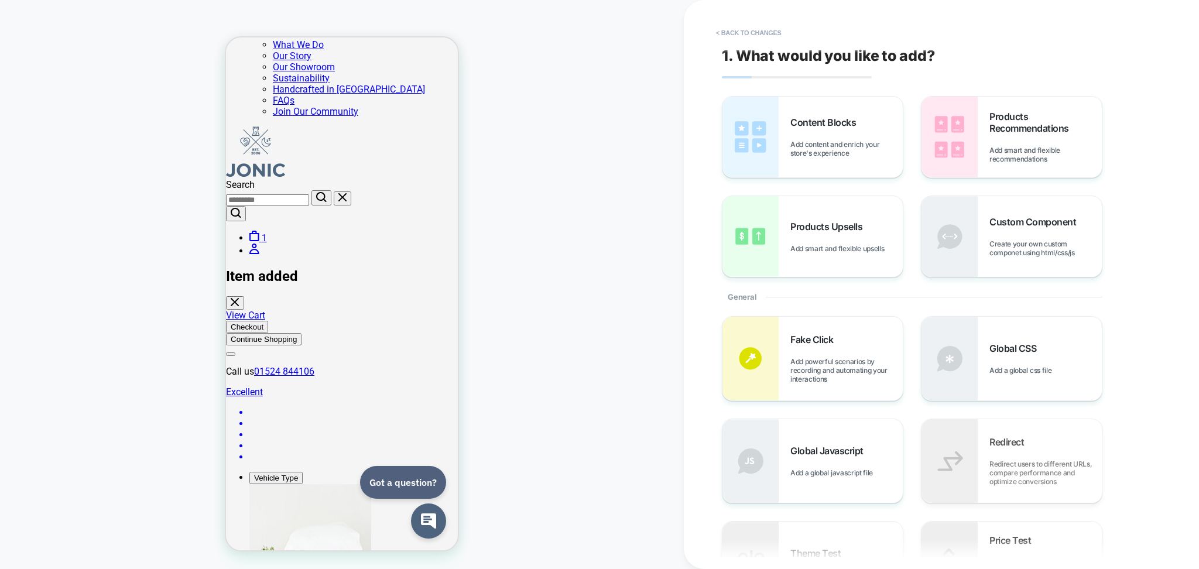
scroll to position [0, 0]
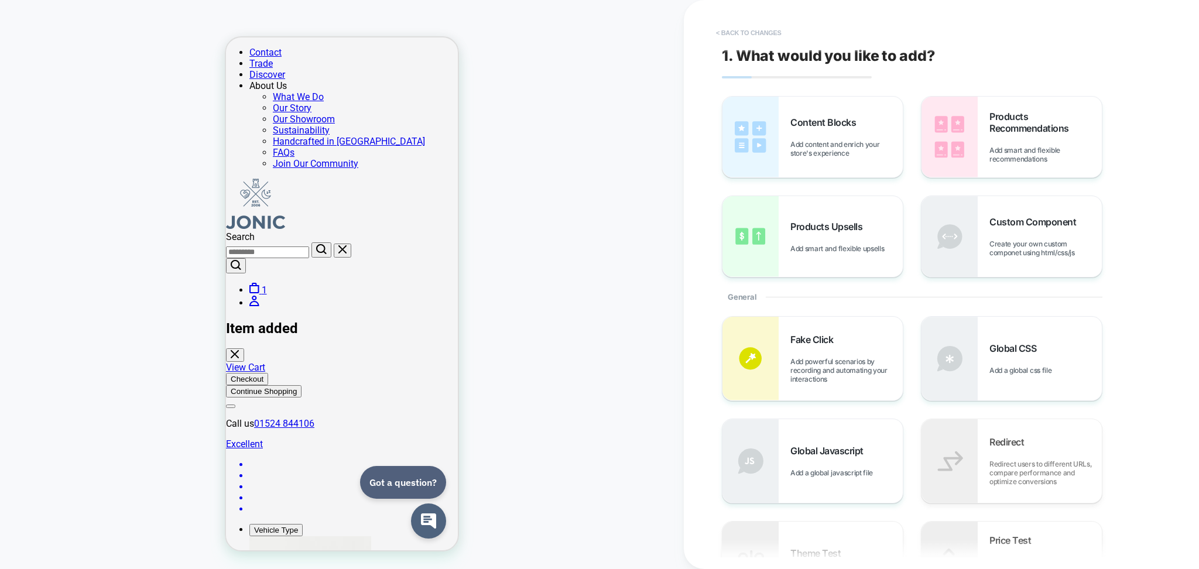
click at [770, 29] on button "< Back to changes" at bounding box center [748, 32] width 77 height 19
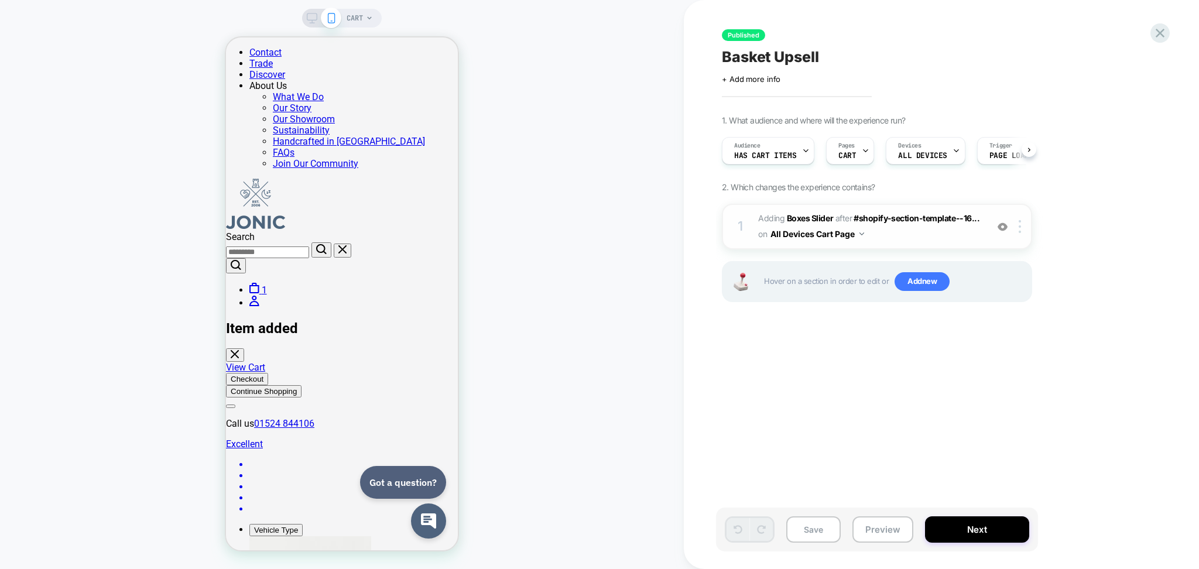
scroll to position [0, 1]
click at [1018, 227] on div at bounding box center [1021, 226] width 19 height 13
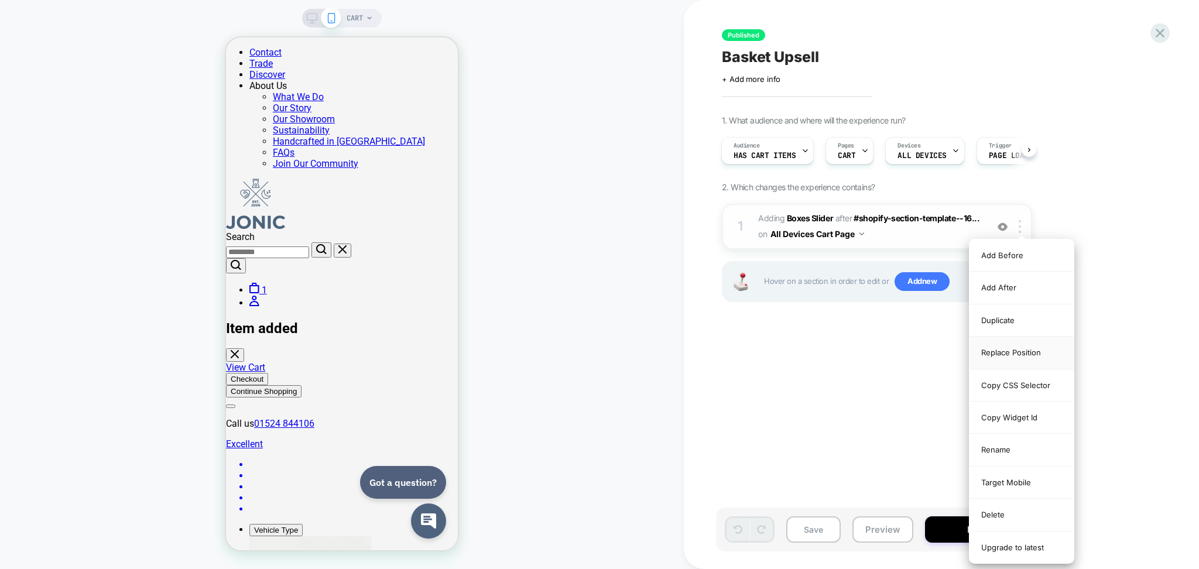
click at [1014, 351] on div "Replace Position" at bounding box center [1021, 353] width 104 height 32
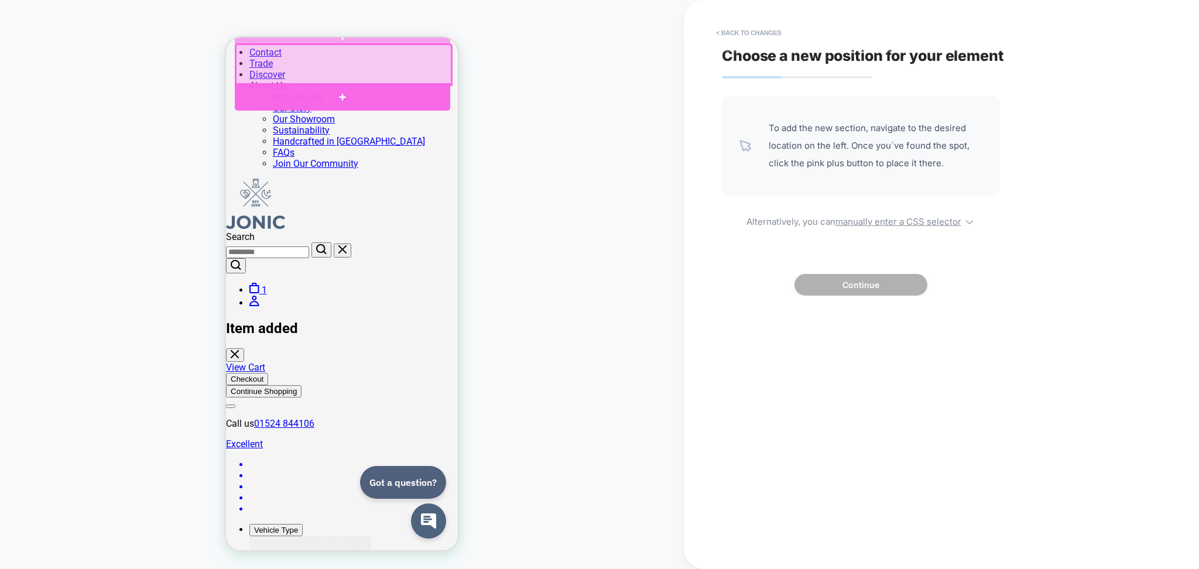
click at [384, 101] on div at bounding box center [342, 96] width 215 height 27
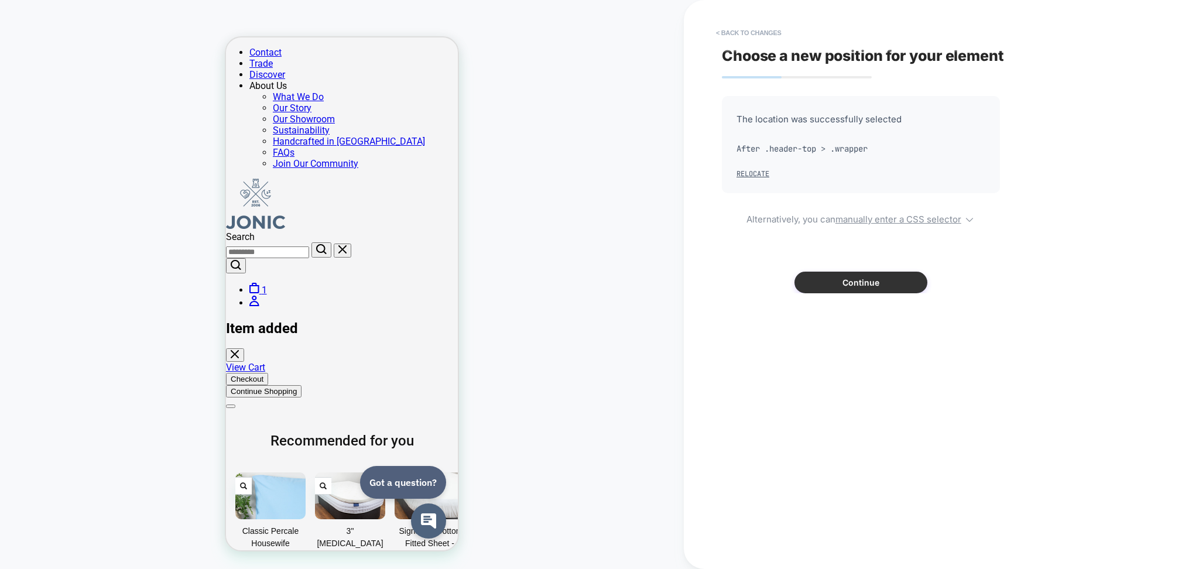
click at [912, 284] on button "Continue" at bounding box center [860, 283] width 133 height 22
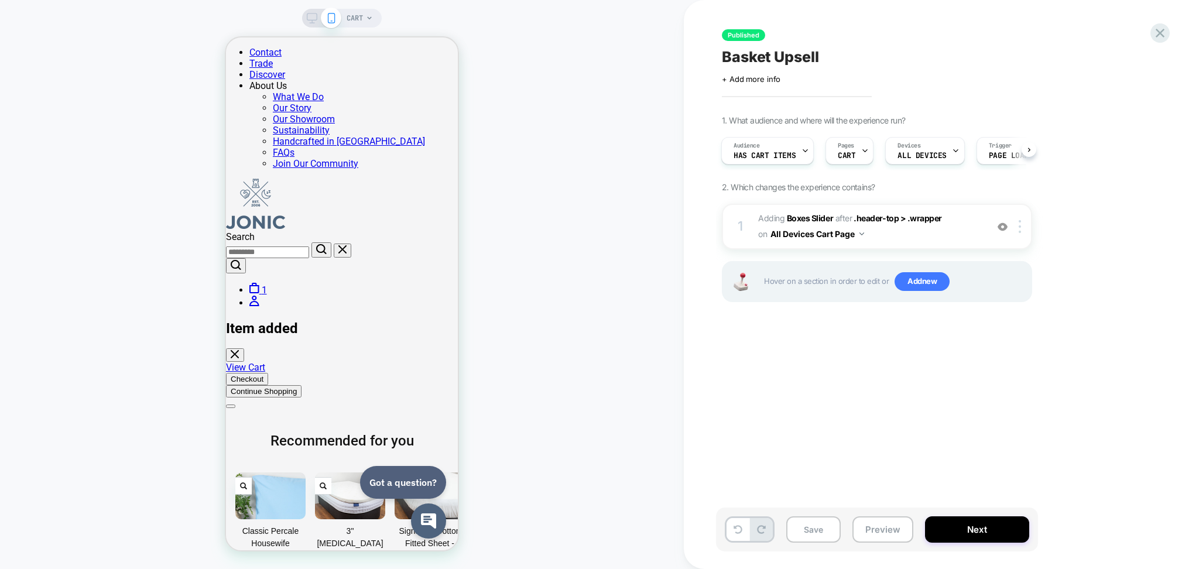
click at [873, 534] on button "Preview" at bounding box center [882, 529] width 61 height 26
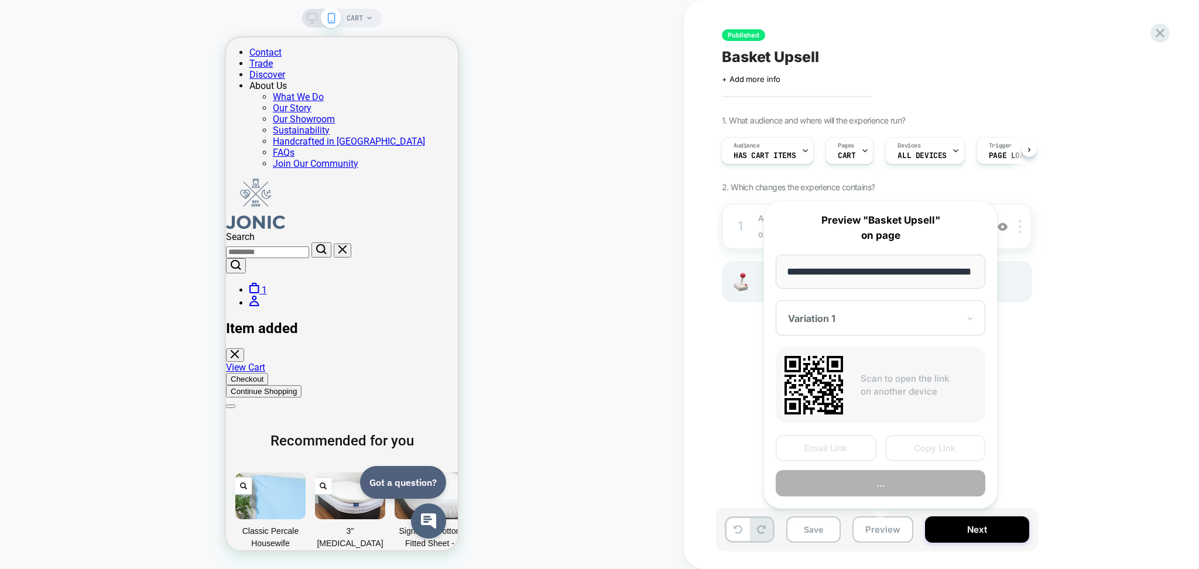
scroll to position [0, 26]
click at [846, 478] on button "..." at bounding box center [881, 484] width 210 height 26
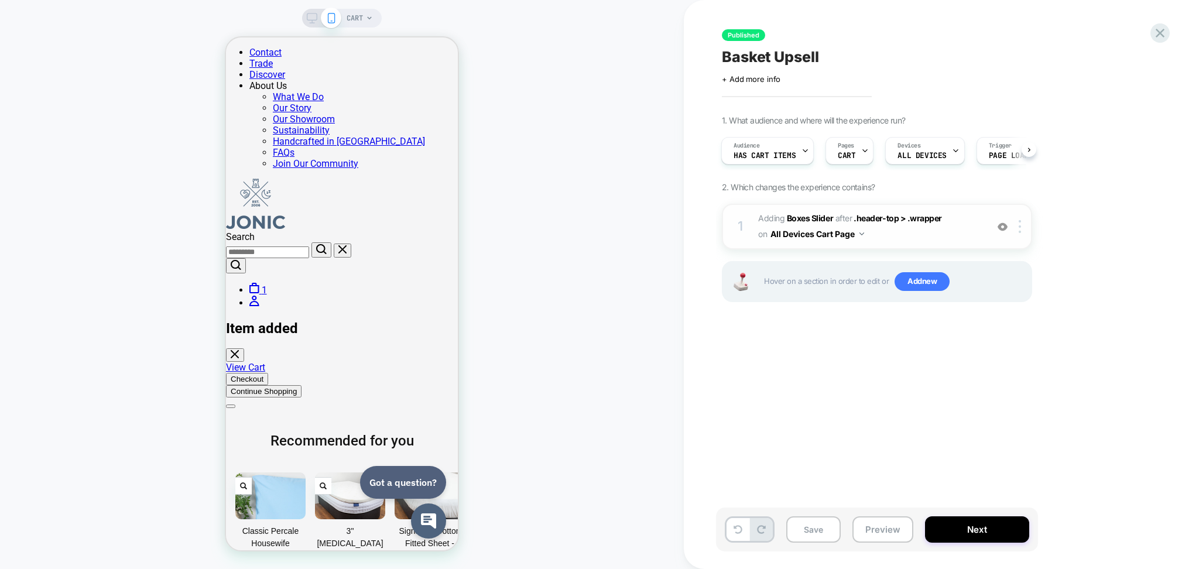
click at [924, 235] on span "#_loomi_addon_1744897951970 Adding Boxes Slider AFTER .header-top > .wrapper .h…" at bounding box center [869, 227] width 223 height 32
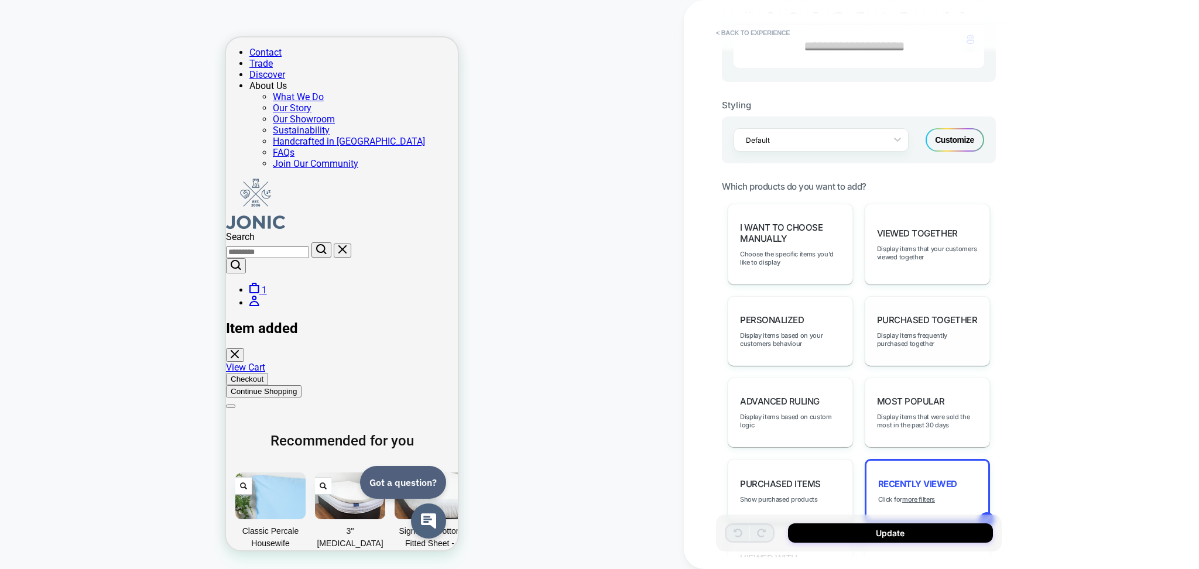
scroll to position [544, 0]
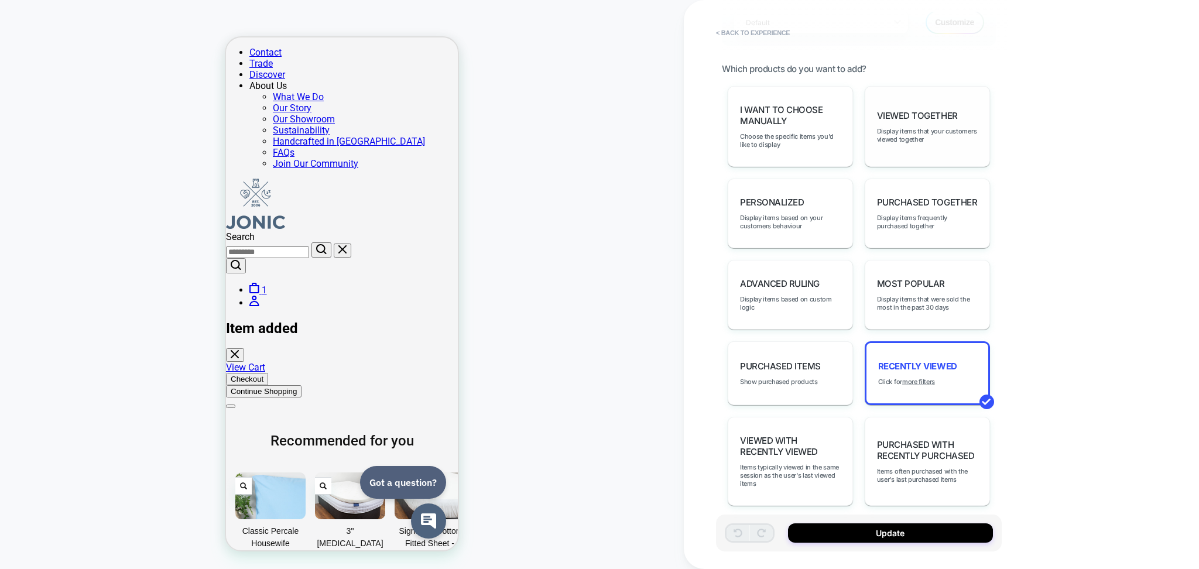
click at [938, 144] on div "Viewed Together Display items that your customers viewed together" at bounding box center [927, 126] width 125 height 81
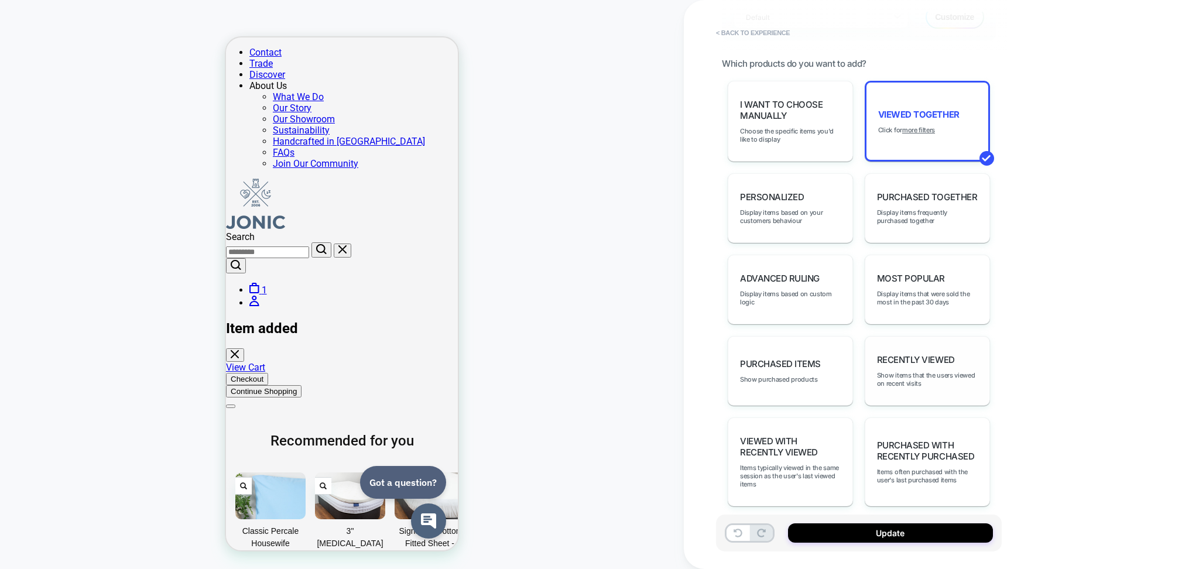
scroll to position [550, 0]
click at [921, 292] on span "Display items that were sold the most in the past 30 days" at bounding box center [927, 297] width 101 height 16
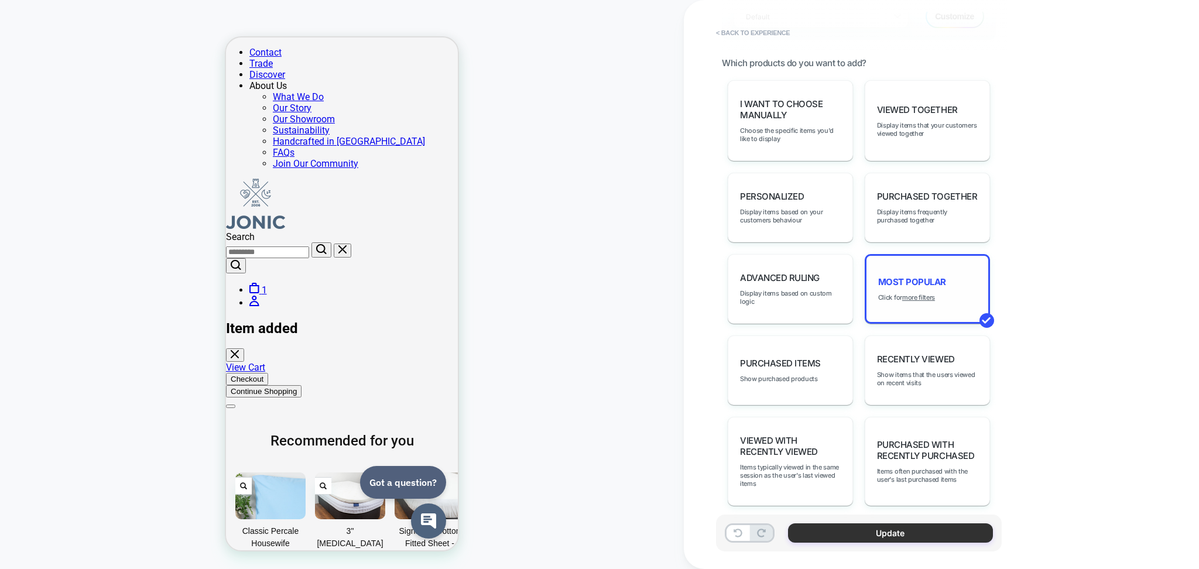
click at [886, 533] on button "Update" at bounding box center [890, 532] width 205 height 19
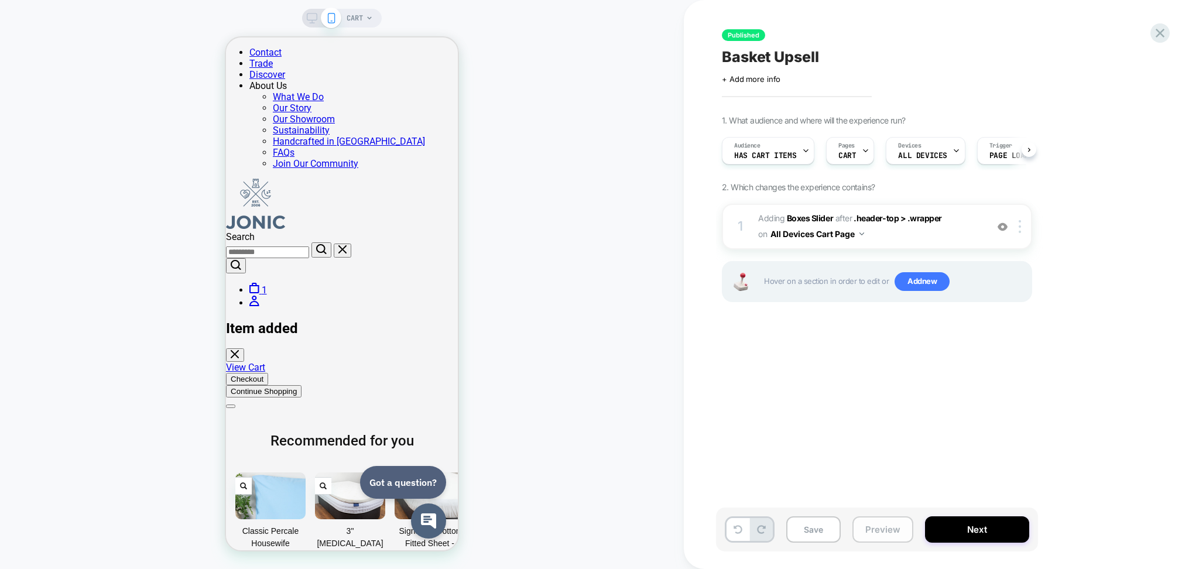
scroll to position [0, 1]
click at [877, 528] on button "Preview" at bounding box center [882, 529] width 61 height 26
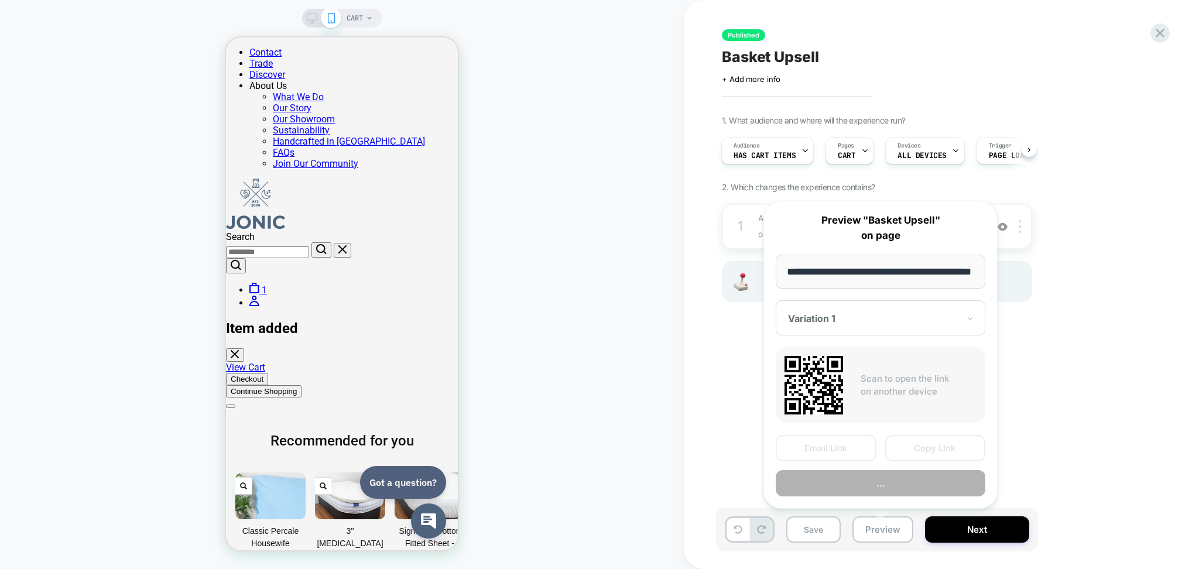
scroll to position [0, 26]
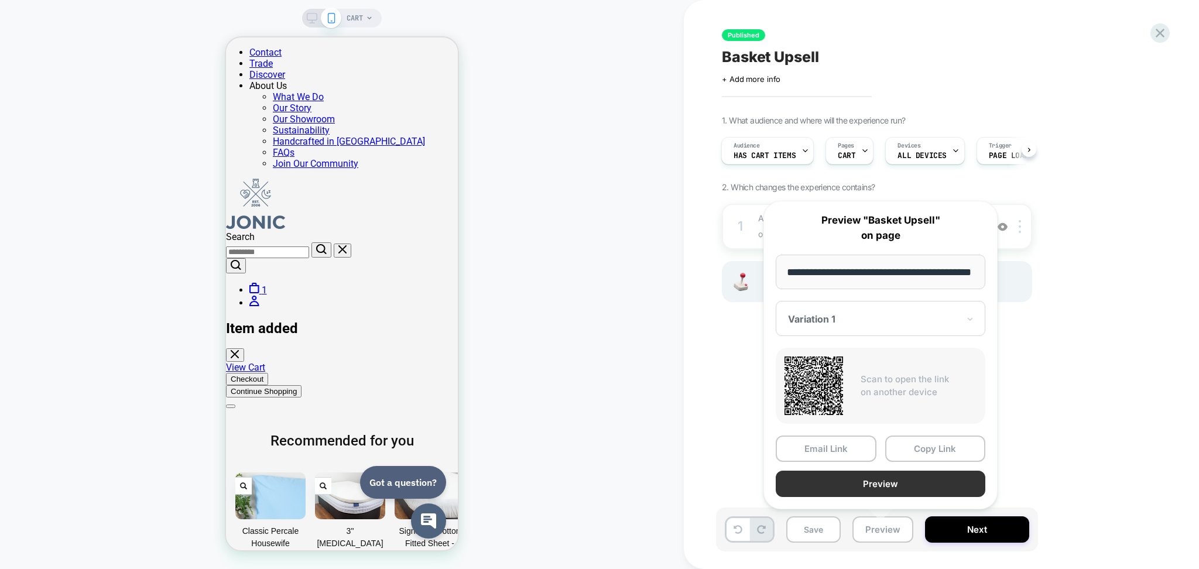
click at [873, 478] on button "Preview" at bounding box center [881, 484] width 210 height 26
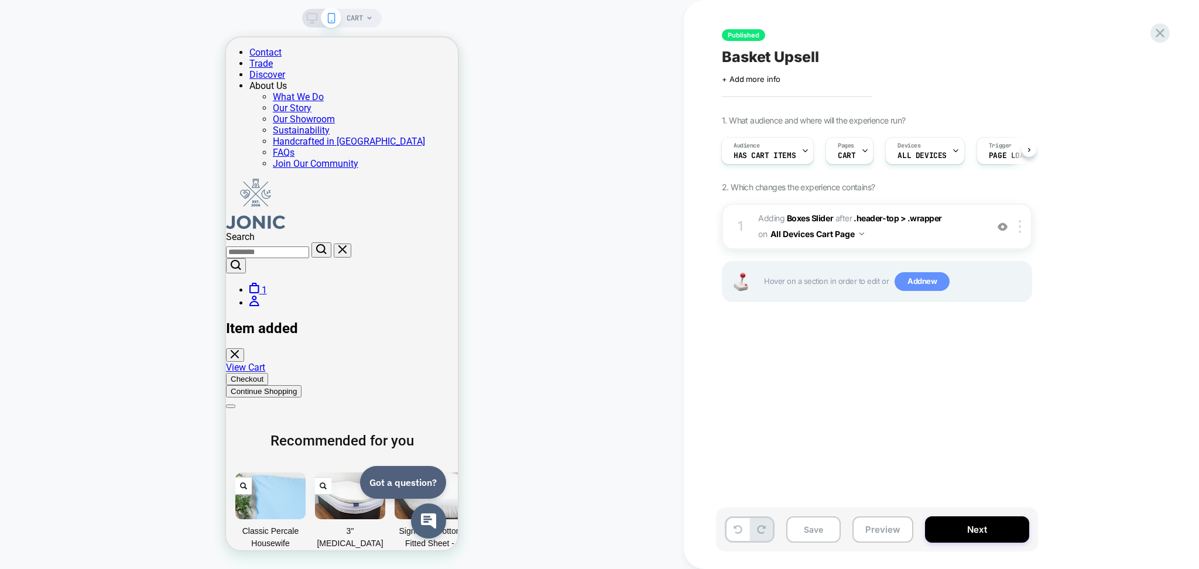
click at [928, 283] on span "Add new" at bounding box center [921, 281] width 55 height 19
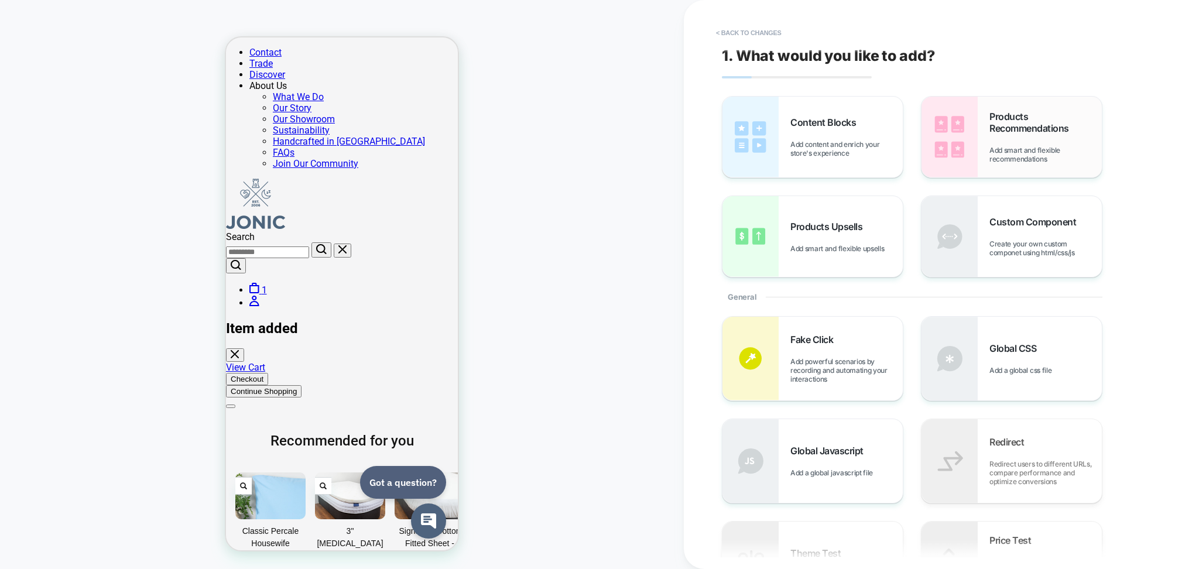
click at [1029, 130] on span "Products Recommendations" at bounding box center [1045, 122] width 112 height 23
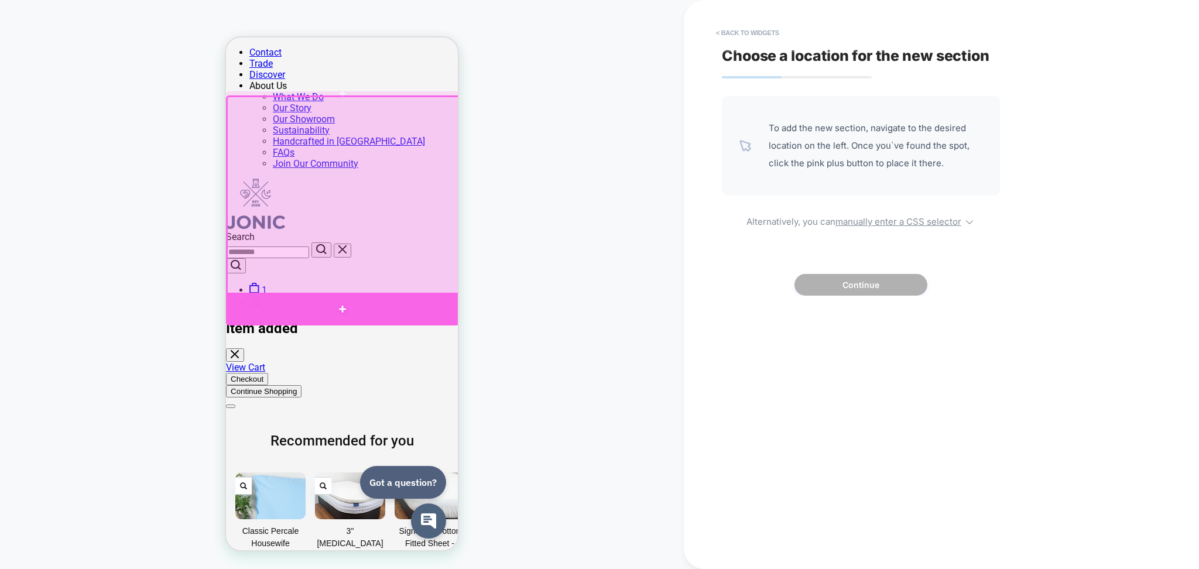
click at [331, 306] on div at bounding box center [342, 309] width 233 height 33
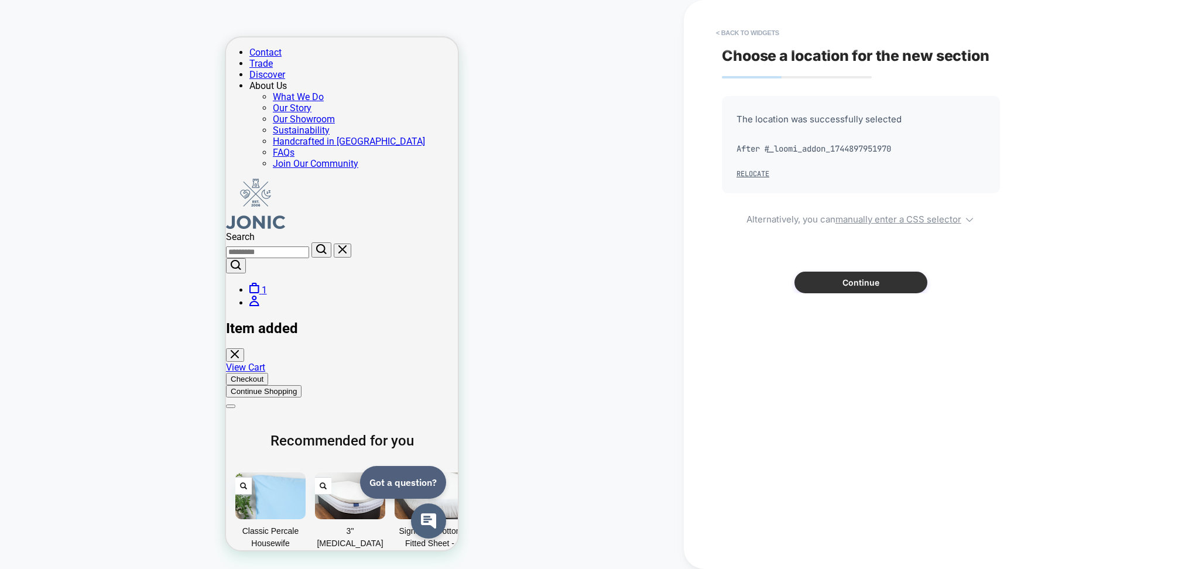
click at [829, 283] on button "Continue" at bounding box center [860, 283] width 133 height 22
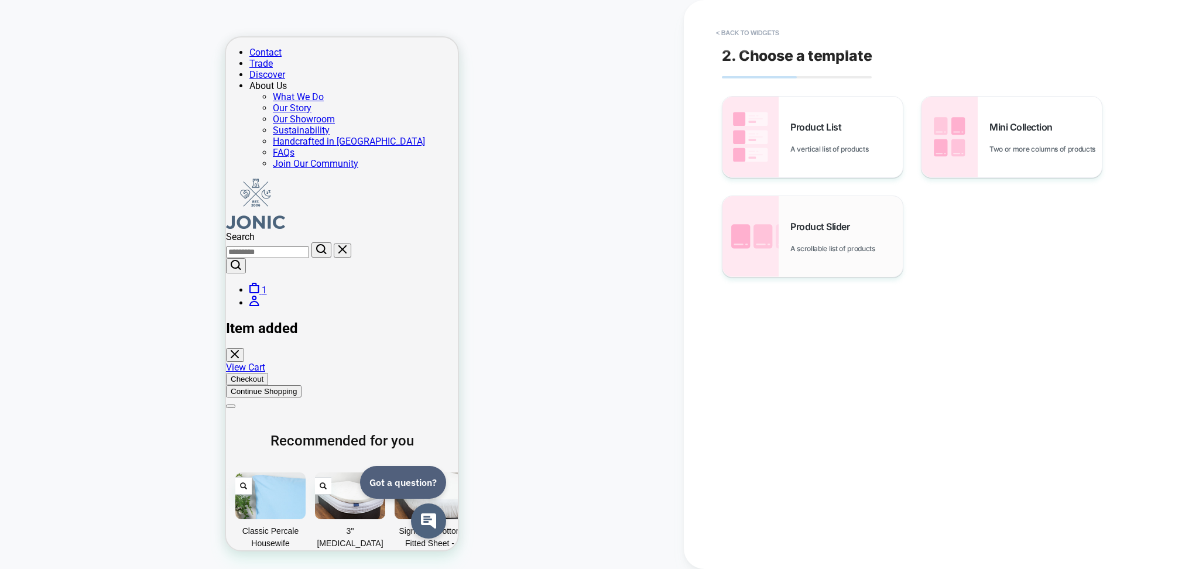
click at [822, 227] on span "Product Slider" at bounding box center [822, 227] width 65 height 12
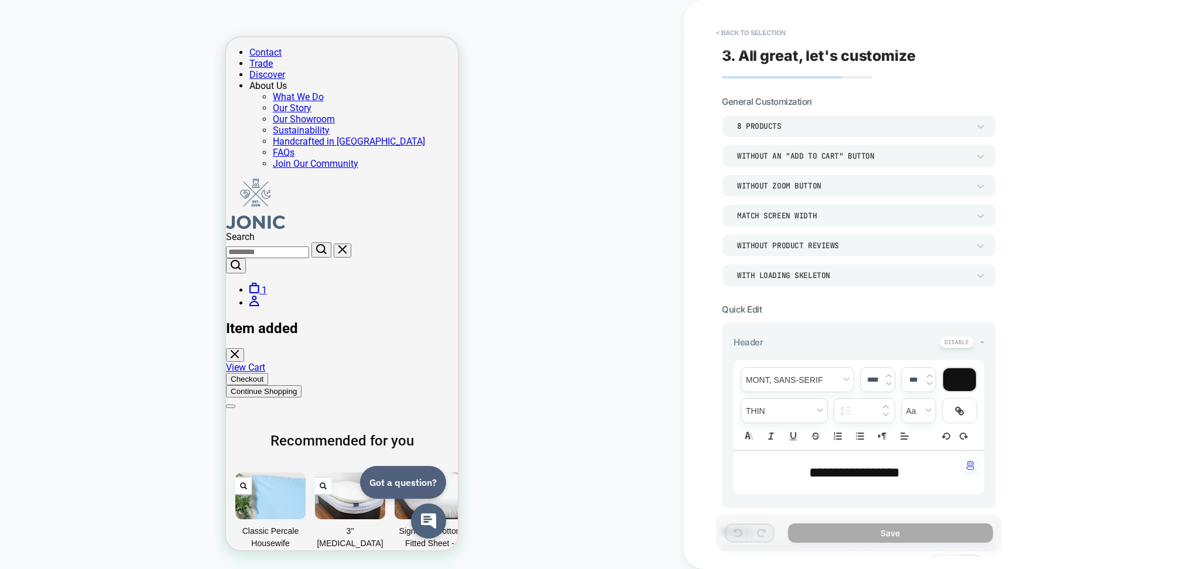
click at [839, 181] on div "Without Zoom Button" at bounding box center [853, 186] width 232 height 10
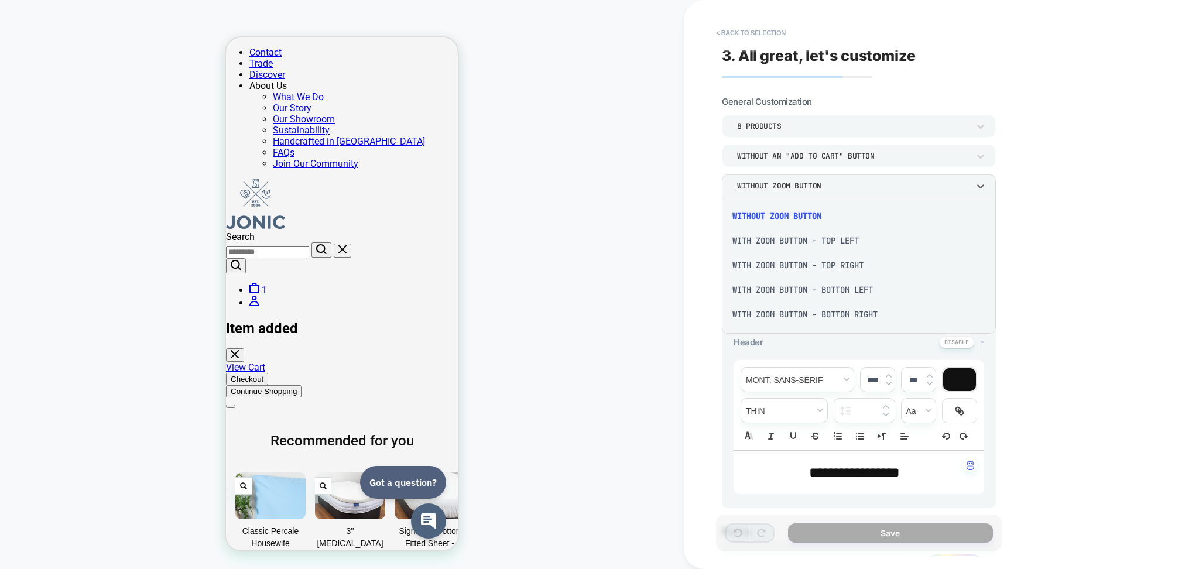
click at [786, 246] on div "With Zoom Button - Top Left" at bounding box center [858, 240] width 265 height 25
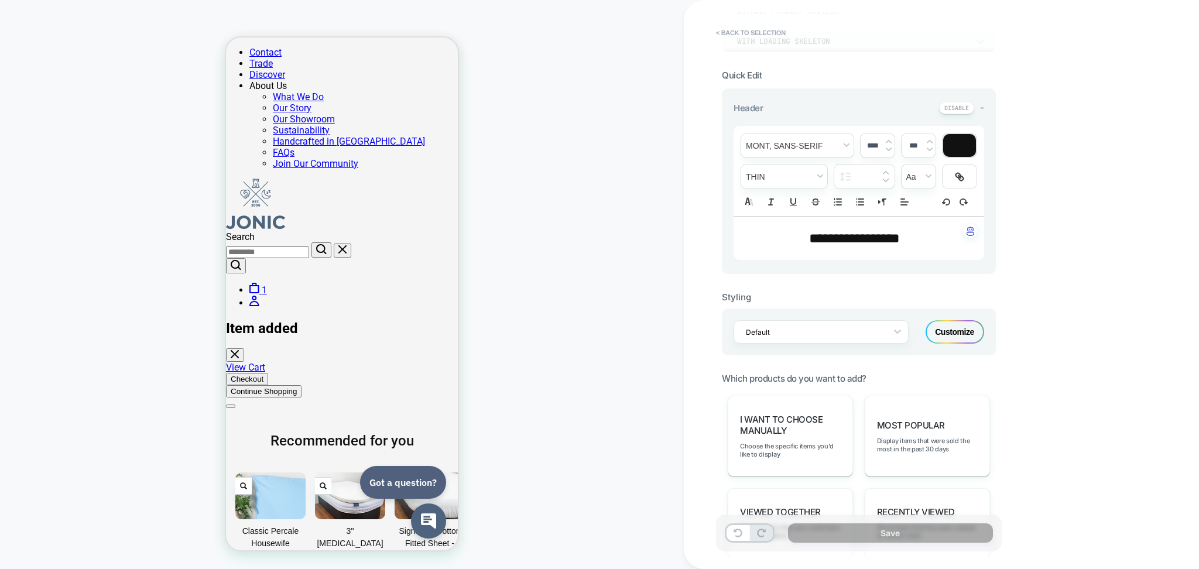
scroll to position [546, 0]
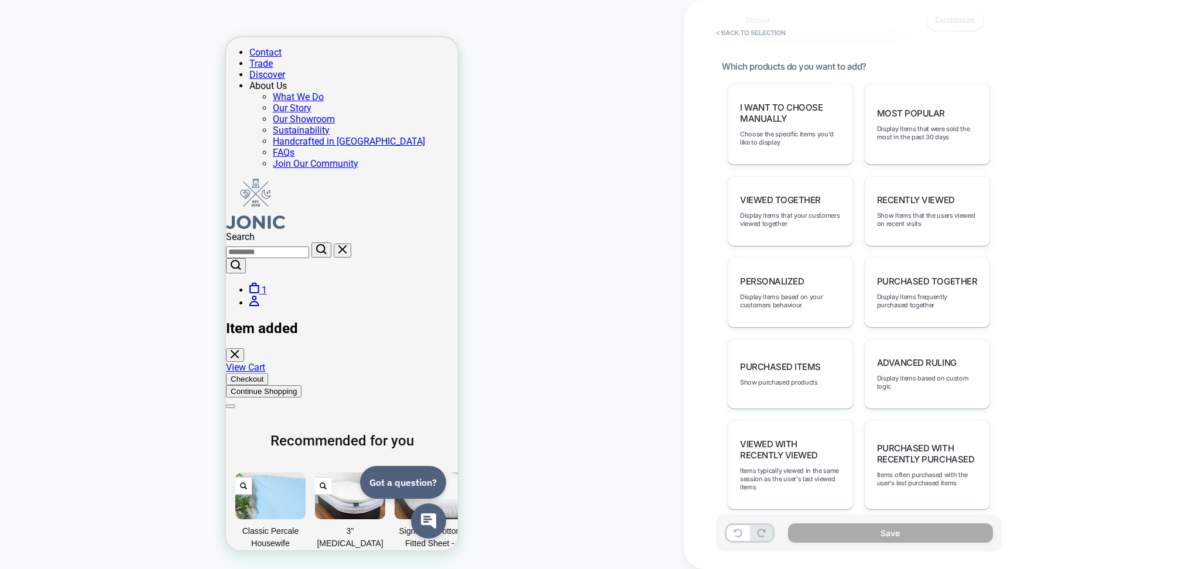
click at [896, 137] on div "Most Popular Display items that were sold the most in the past 30 days" at bounding box center [927, 124] width 125 height 81
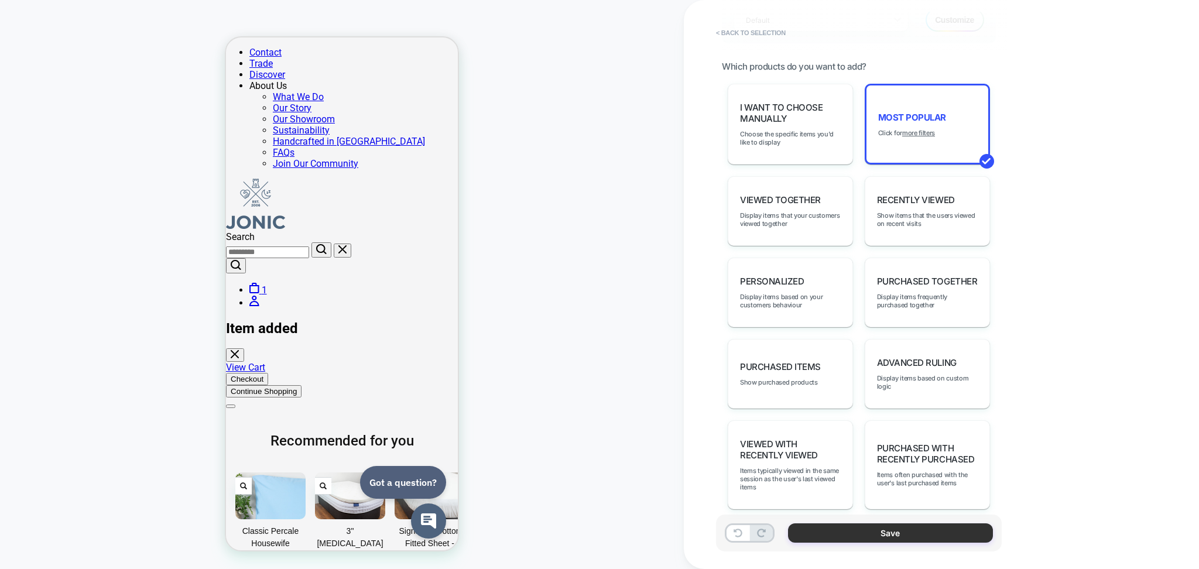
click at [879, 533] on button "Save" at bounding box center [890, 532] width 205 height 19
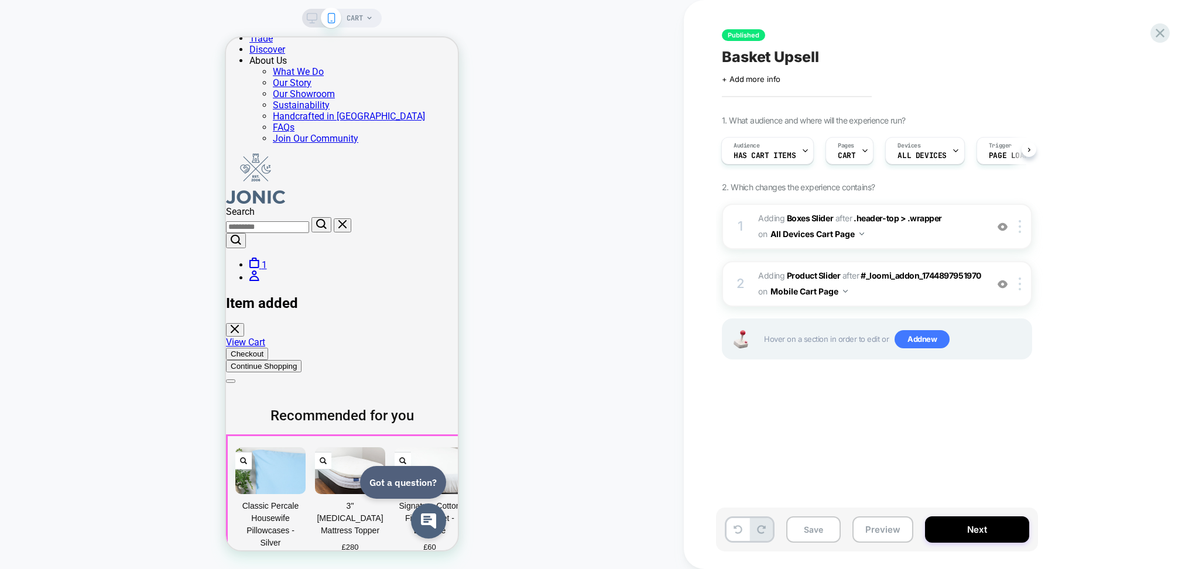
scroll to position [0, 0]
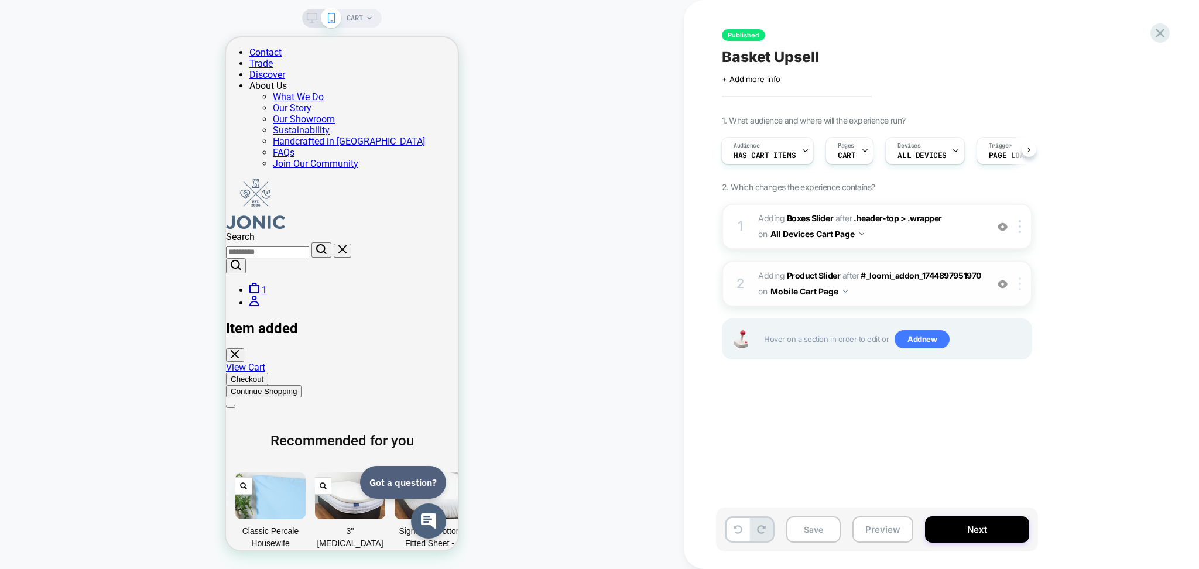
click at [1021, 286] on img at bounding box center [1020, 283] width 2 height 13
click at [736, 530] on icon at bounding box center [737, 529] width 9 height 9
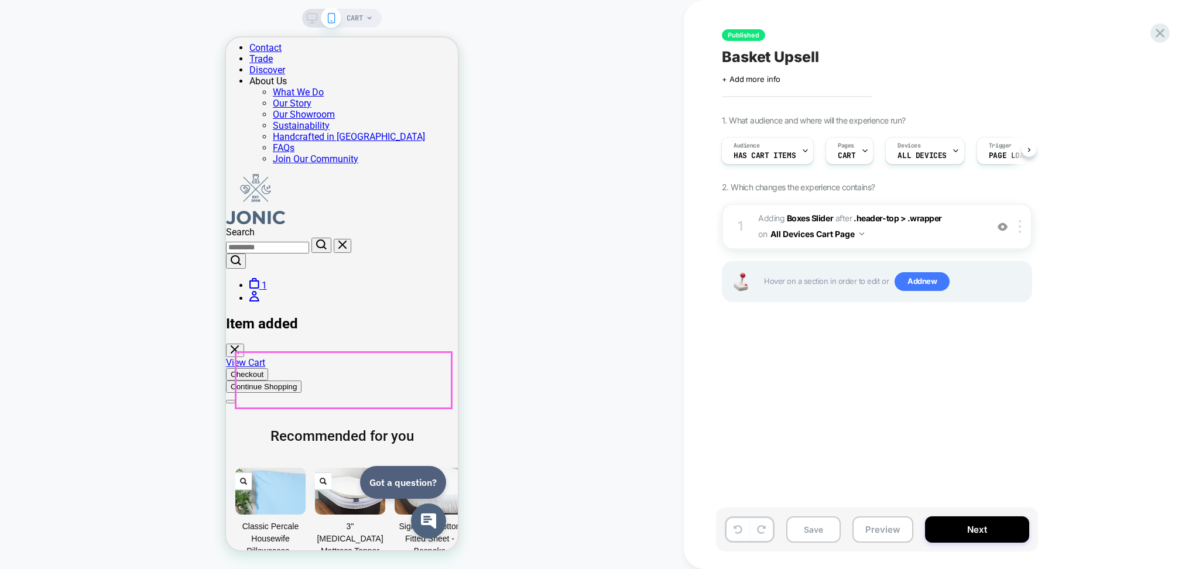
scroll to position [156, 0]
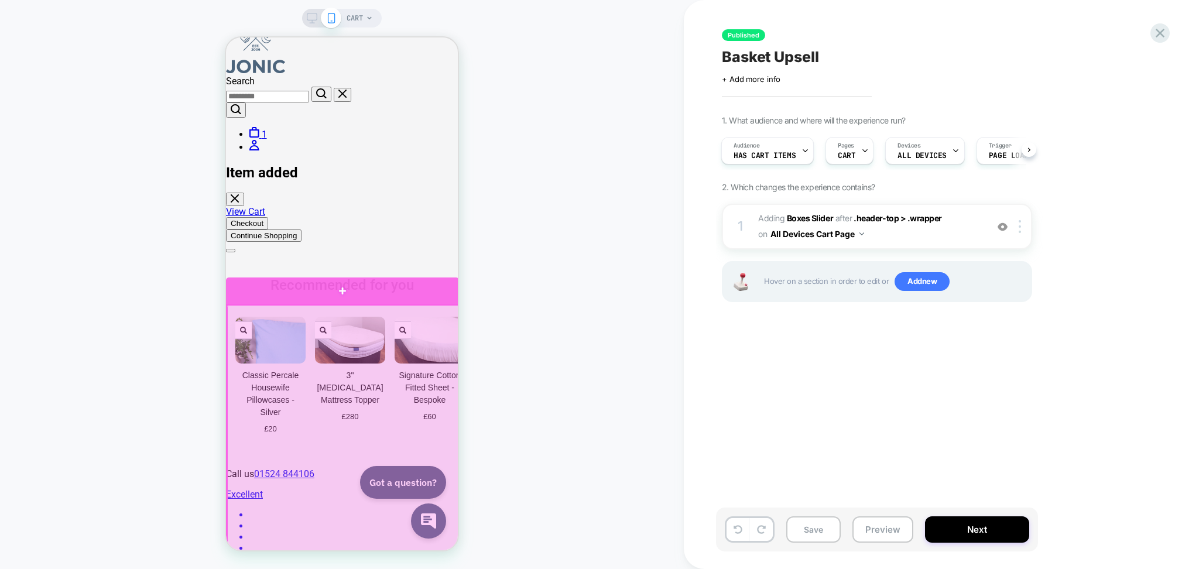
click at [277, 281] on div at bounding box center [342, 290] width 233 height 26
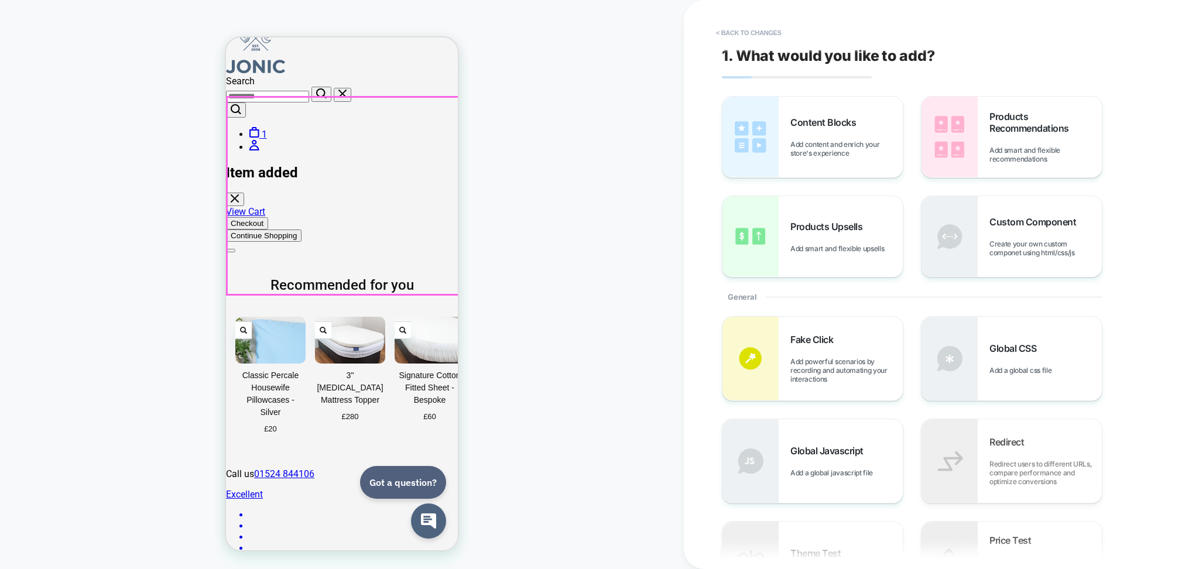
scroll to position [186, 0]
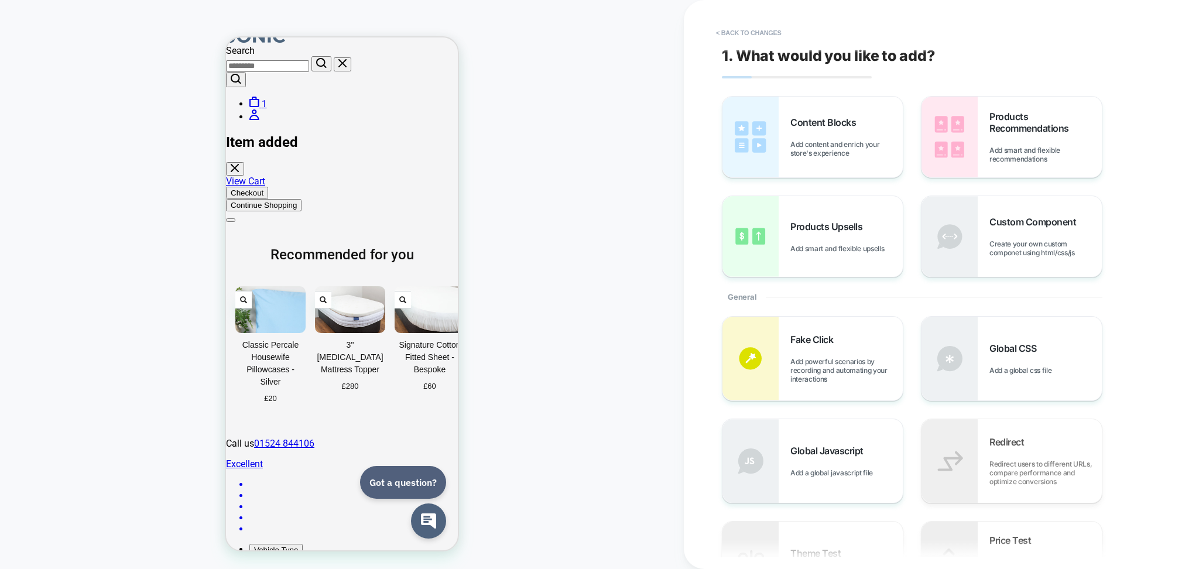
click at [755, 30] on button "< Back to changes" at bounding box center [748, 32] width 77 height 19
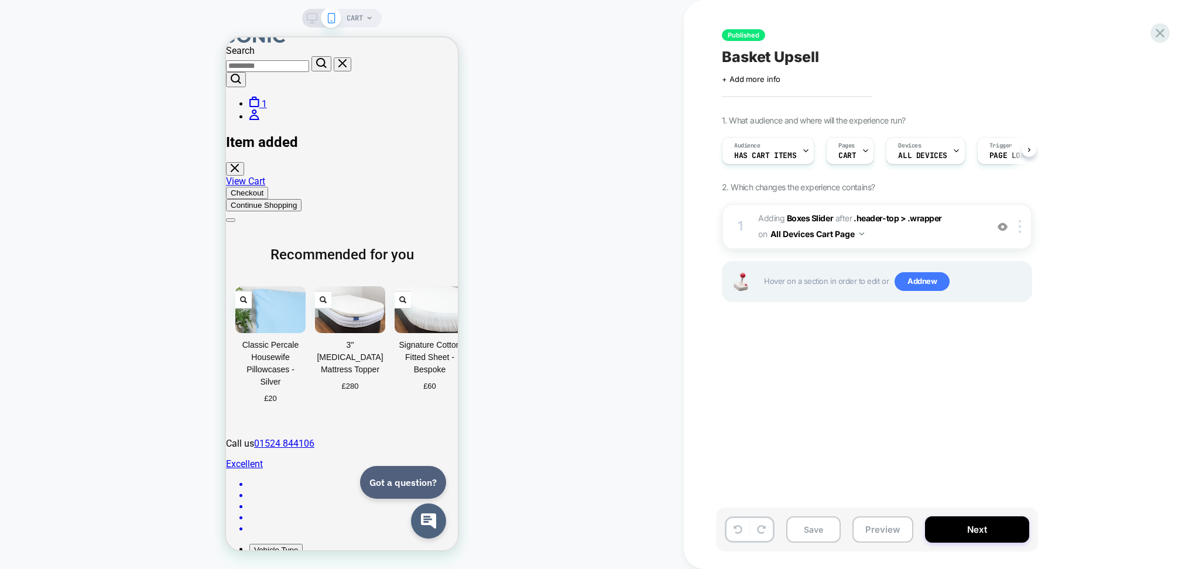
scroll to position [0, 1]
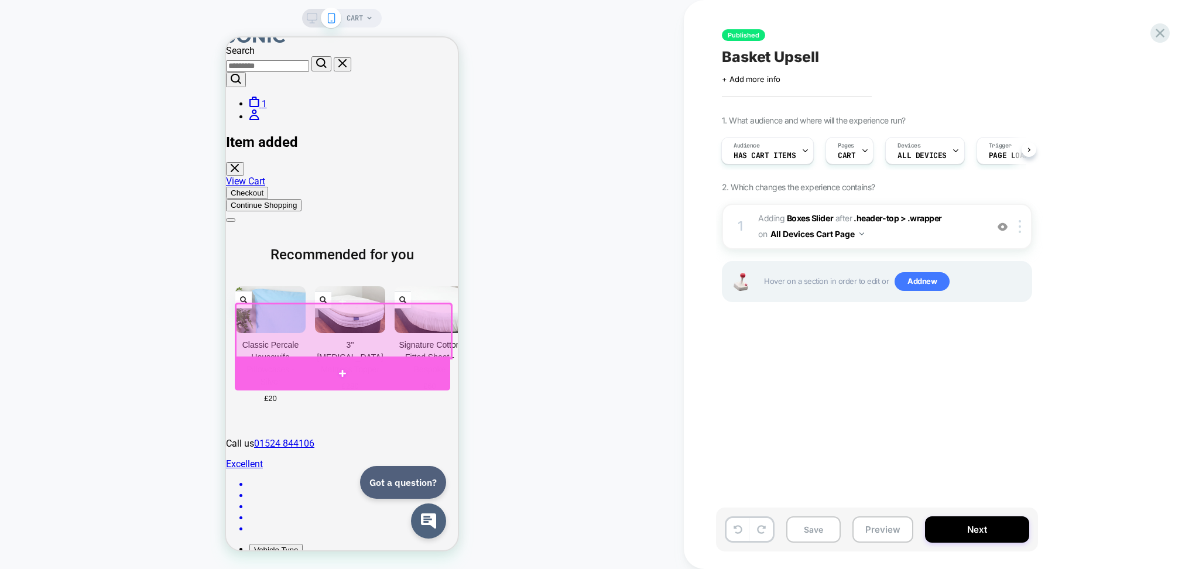
click at [299, 374] on div at bounding box center [342, 373] width 215 height 34
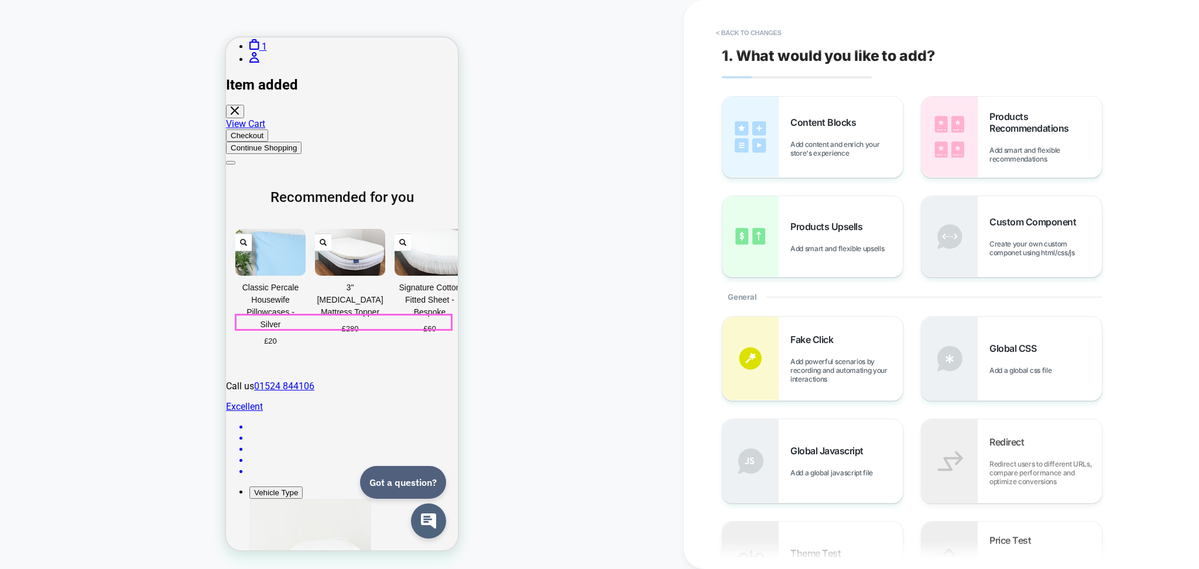
scroll to position [272, 0]
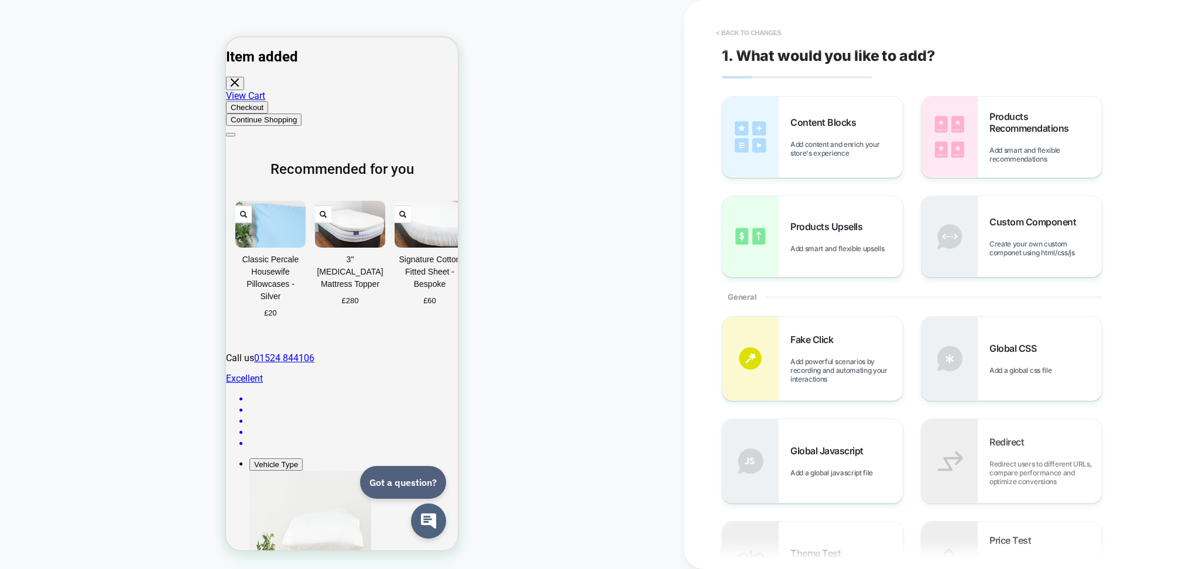
click at [766, 29] on button "< Back to changes" at bounding box center [748, 32] width 77 height 19
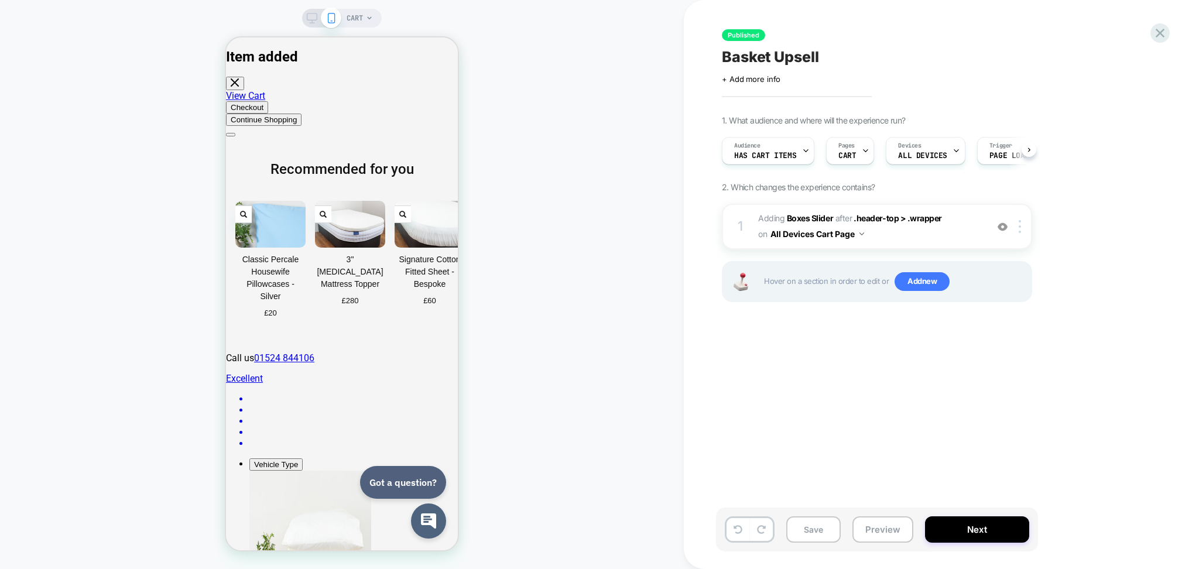
scroll to position [0, 1]
click at [733, 526] on icon at bounding box center [737, 529] width 9 height 9
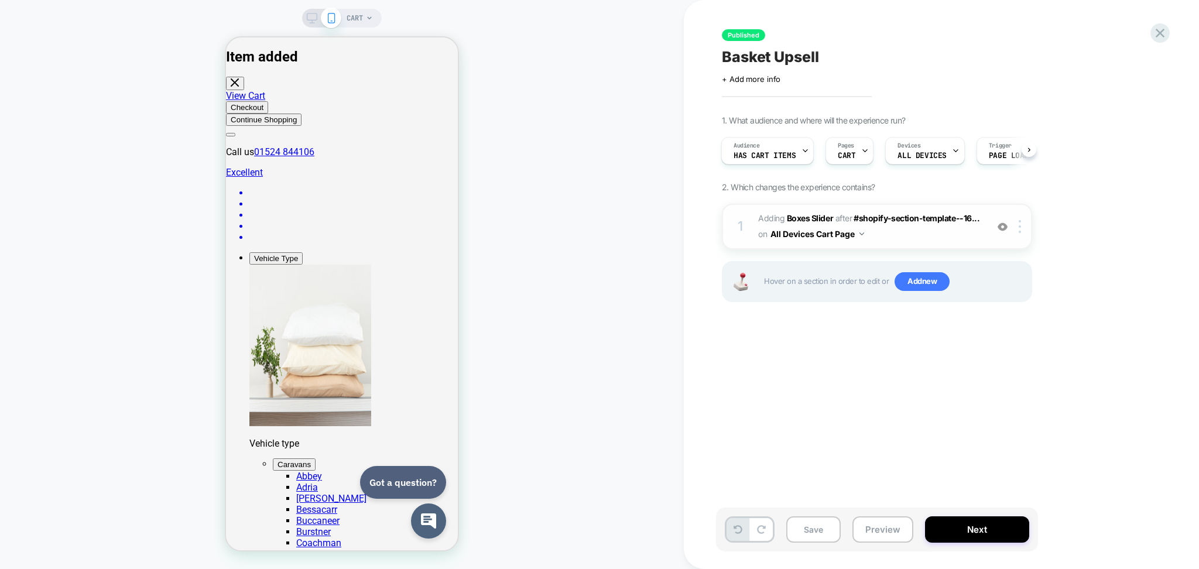
click at [933, 234] on span "#_loomi_addon_1744897951970 Adding Boxes Slider AFTER #shopify-section-template…" at bounding box center [869, 227] width 223 height 32
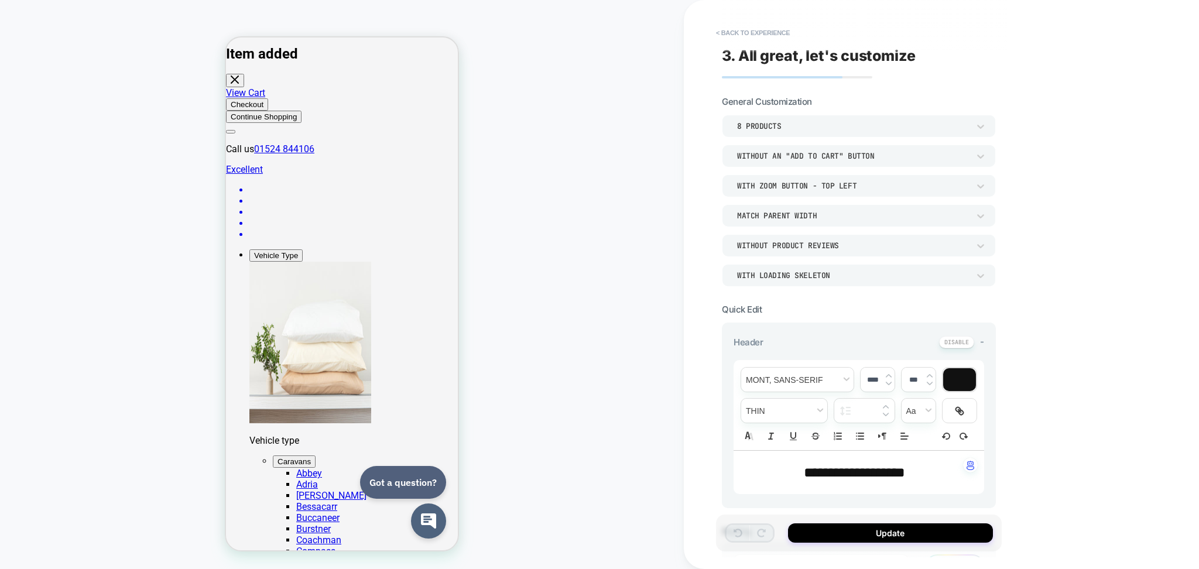
scroll to position [390, 0]
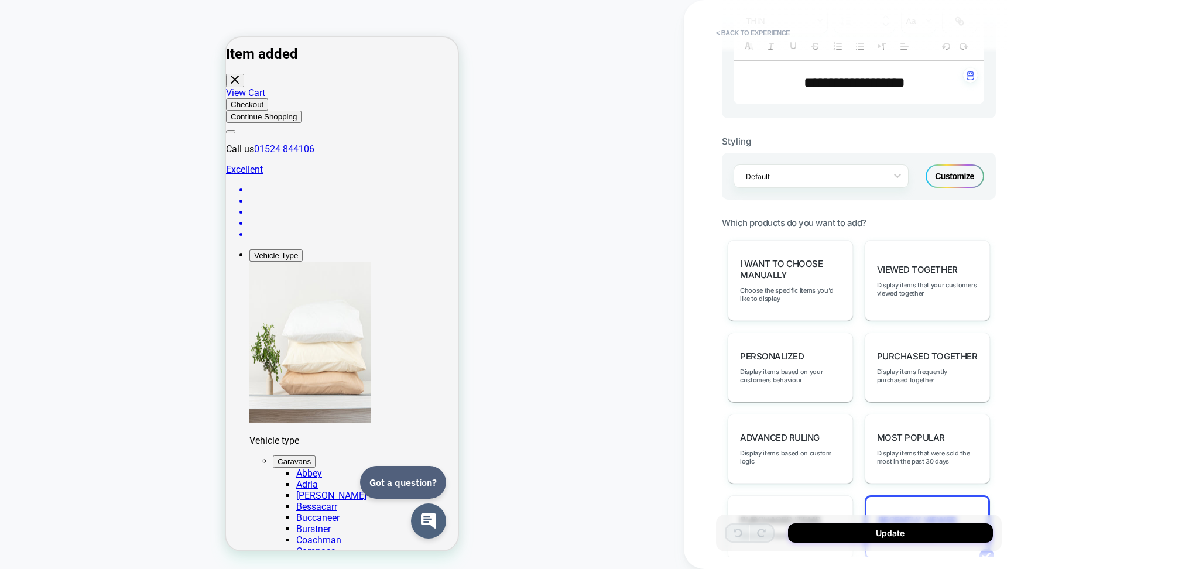
drag, startPoint x: 911, startPoint y: 308, endPoint x: 1014, endPoint y: 310, distance: 103.0
click at [1014, 310] on div "**********" at bounding box center [941, 284] width 515 height 569
click at [926, 423] on div "Most Popular Display items that were sold the most in the past 30 days" at bounding box center [927, 449] width 125 height 70
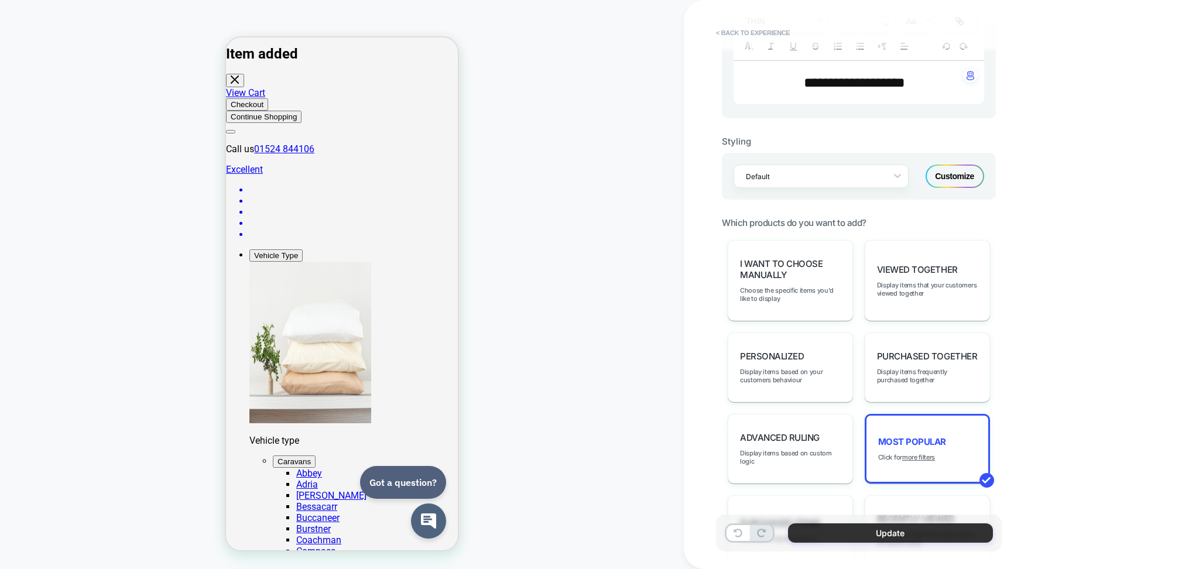
click at [817, 529] on button "Update" at bounding box center [890, 532] width 205 height 19
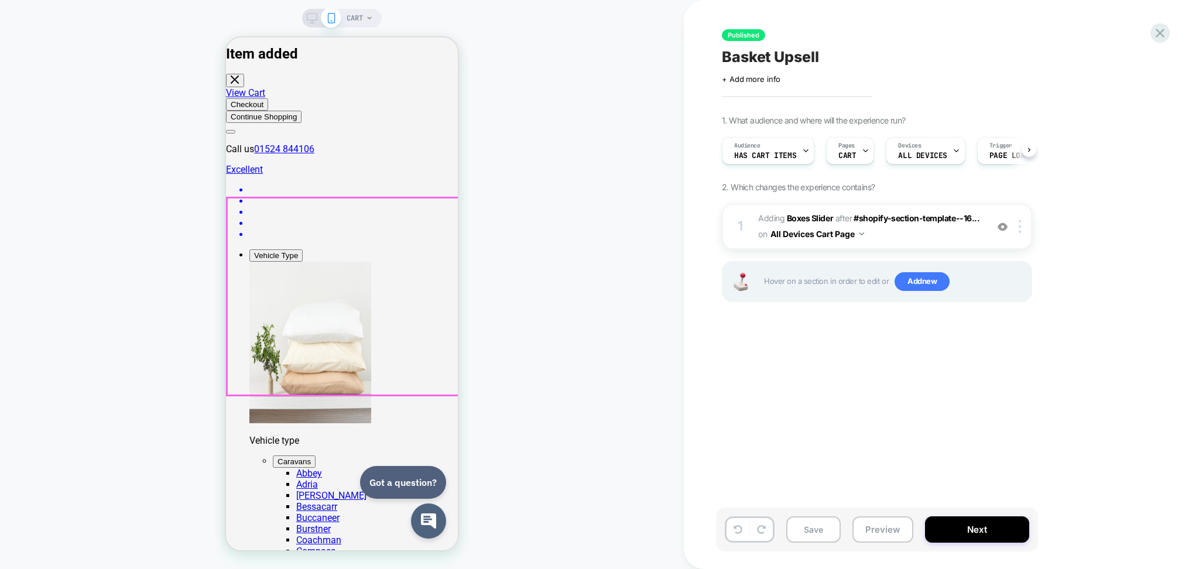
scroll to position [0, 1]
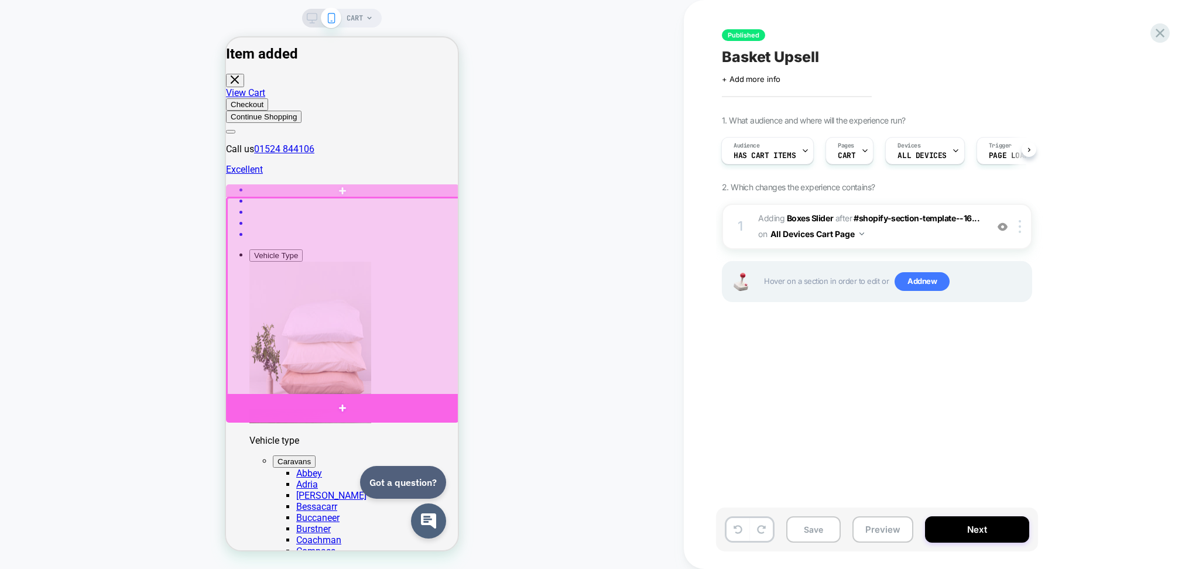
click at [360, 406] on div at bounding box center [342, 408] width 233 height 29
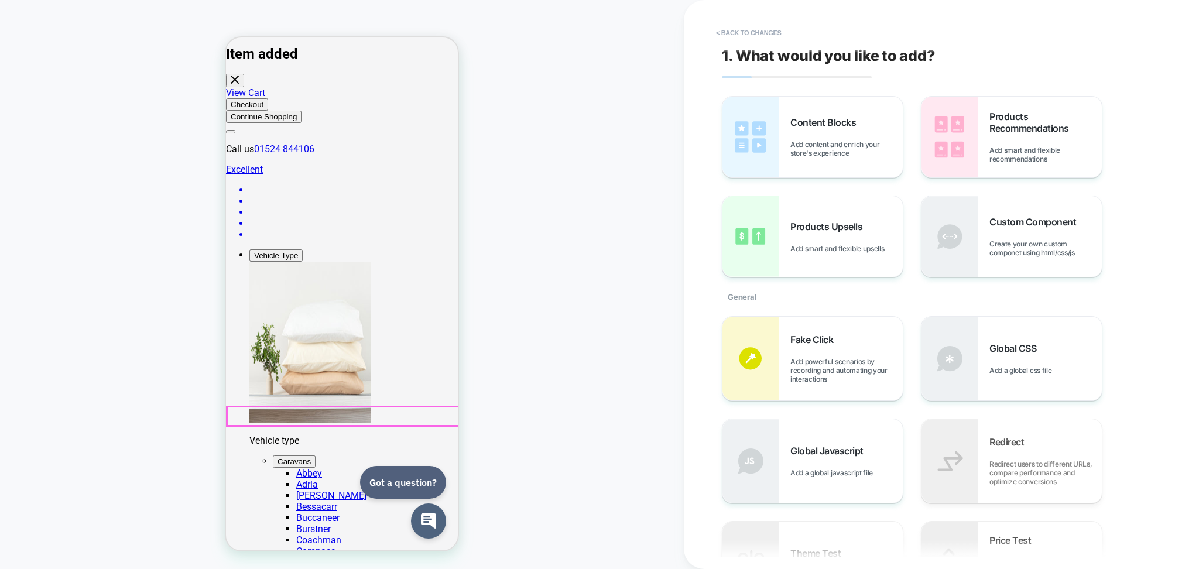
scroll to position [397, 0]
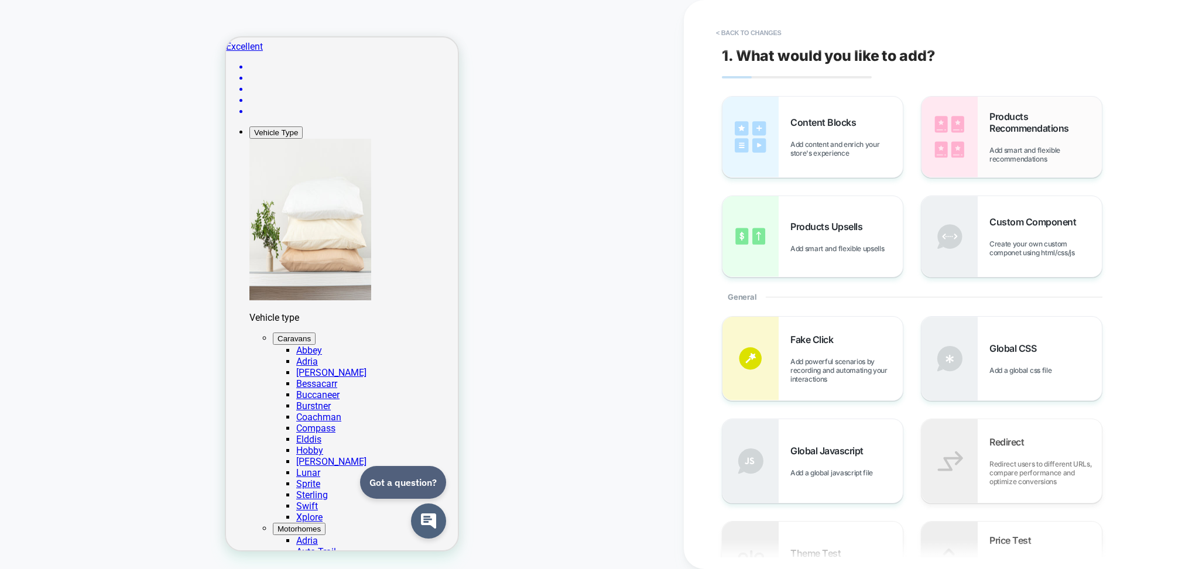
click at [1028, 152] on span "Add smart and flexible recommendations" at bounding box center [1045, 155] width 112 height 18
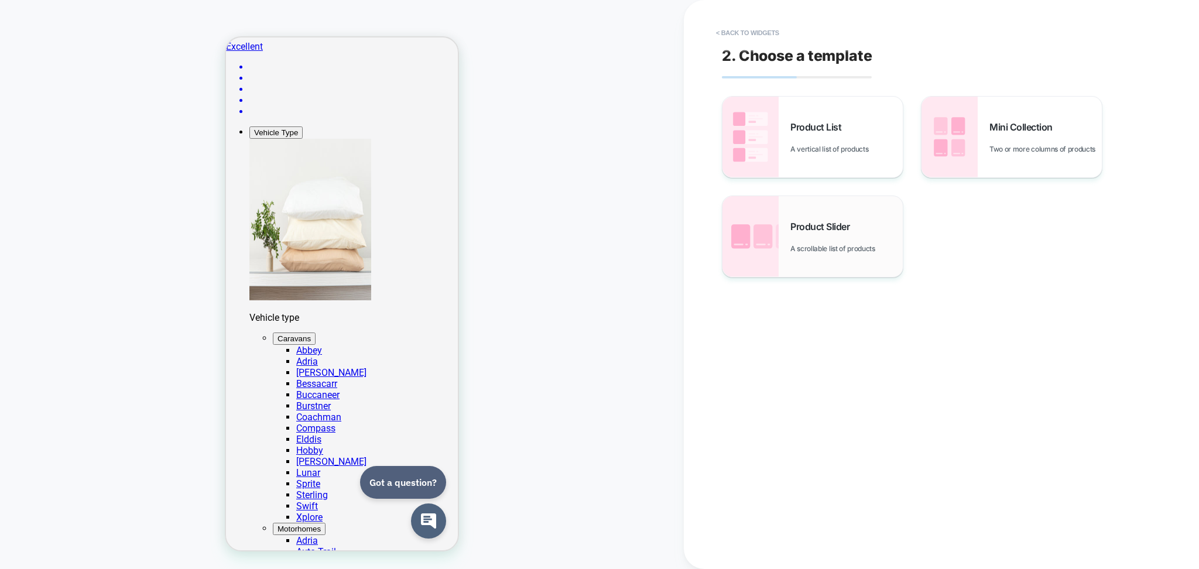
click at [837, 233] on div "Product Slider A scrollable list of products" at bounding box center [846, 237] width 112 height 32
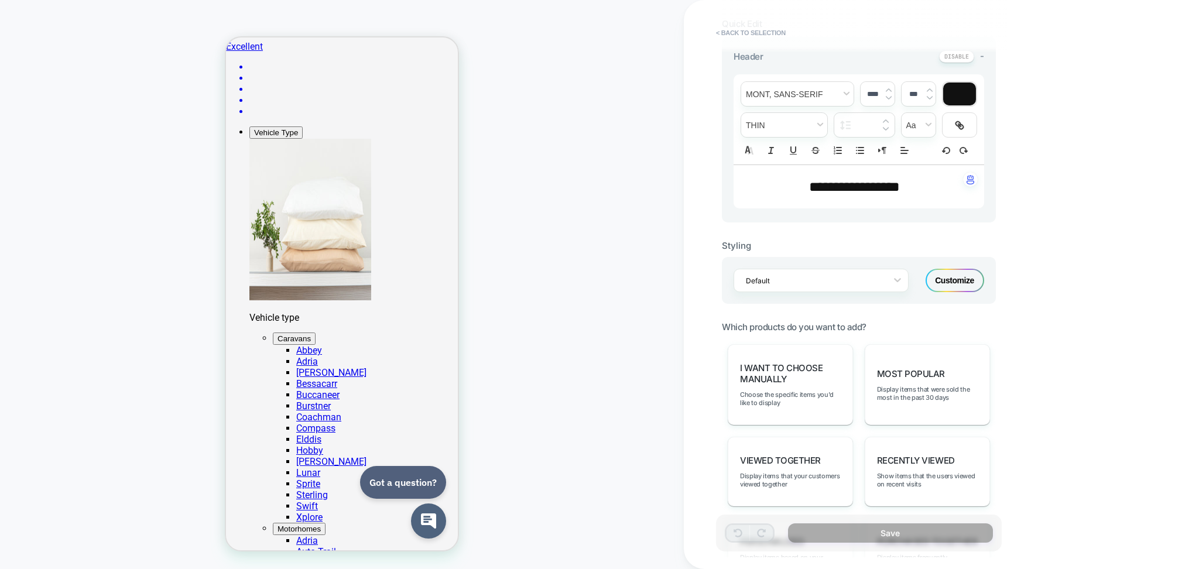
scroll to position [312, 0]
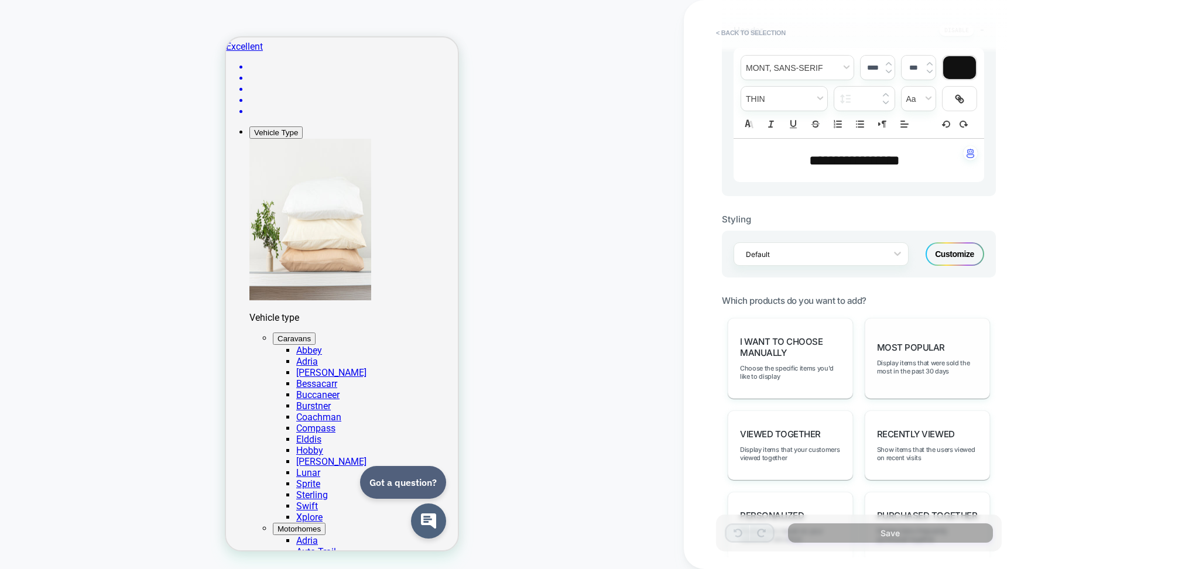
click at [911, 354] on div "Most Popular Display items that were sold the most in the past 30 days" at bounding box center [927, 358] width 125 height 81
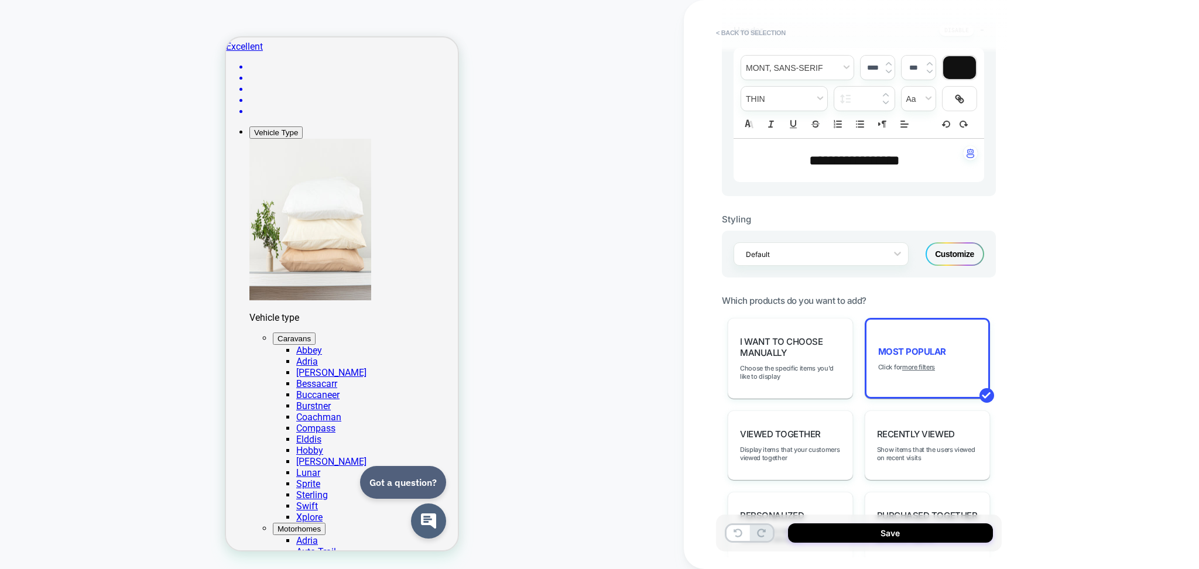
scroll to position [0, 0]
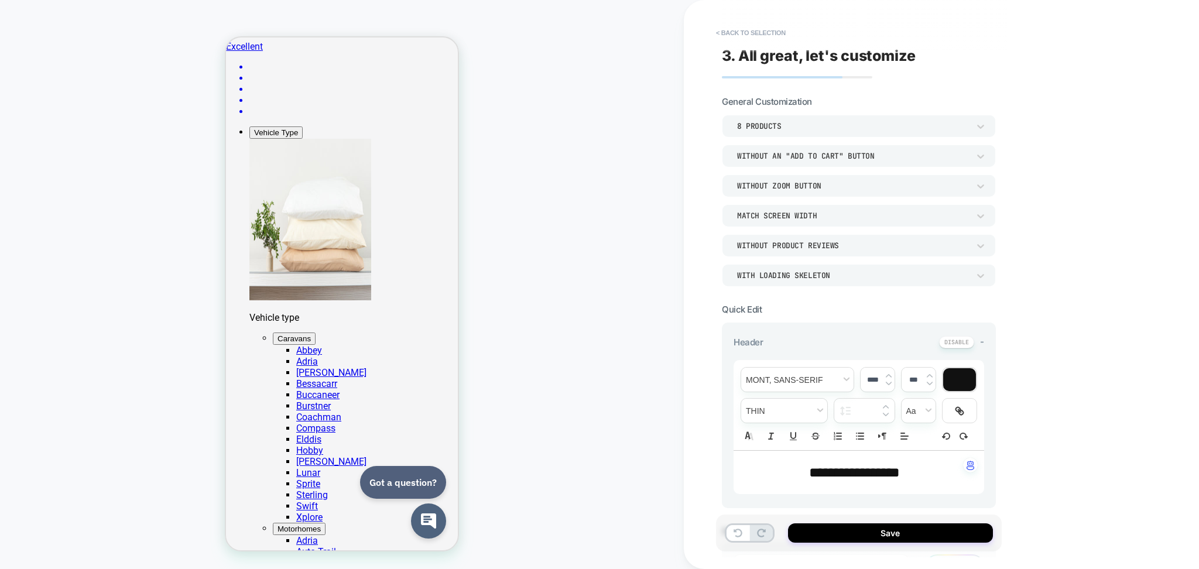
click at [803, 187] on div "Without Zoom Button" at bounding box center [853, 186] width 232 height 10
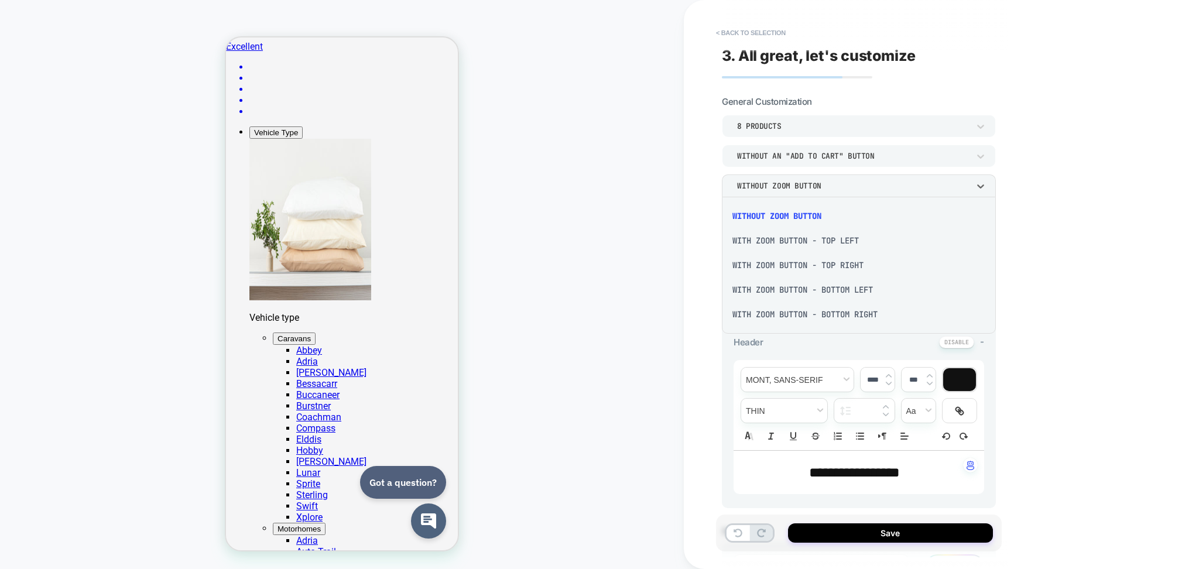
click at [791, 236] on div "With Zoom Button - Top Left" at bounding box center [858, 240] width 265 height 25
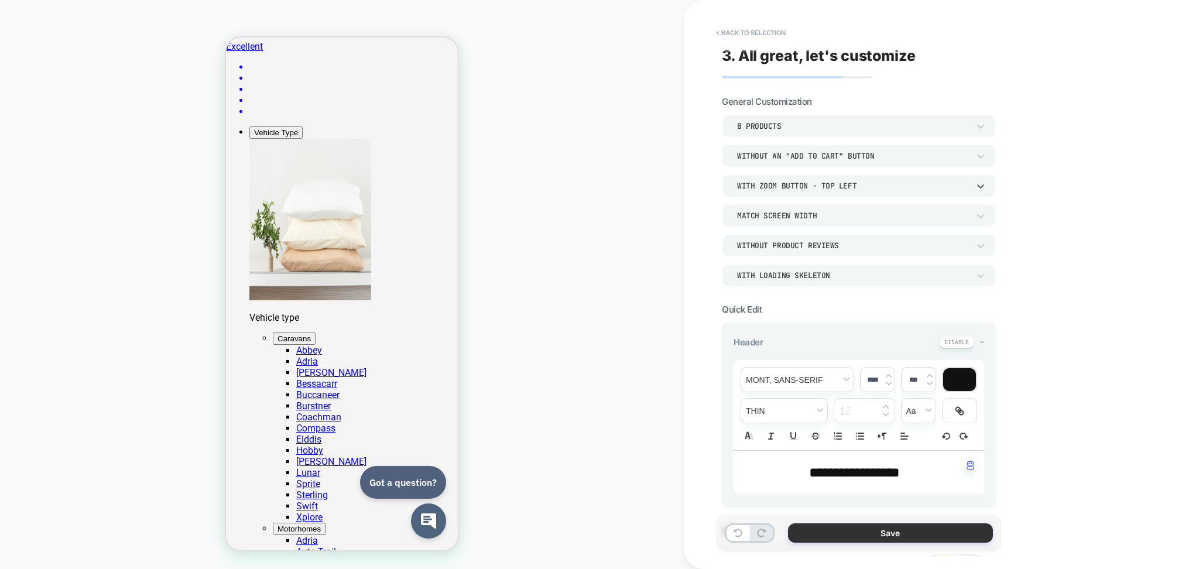
click at [882, 526] on button "Save" at bounding box center [890, 532] width 205 height 19
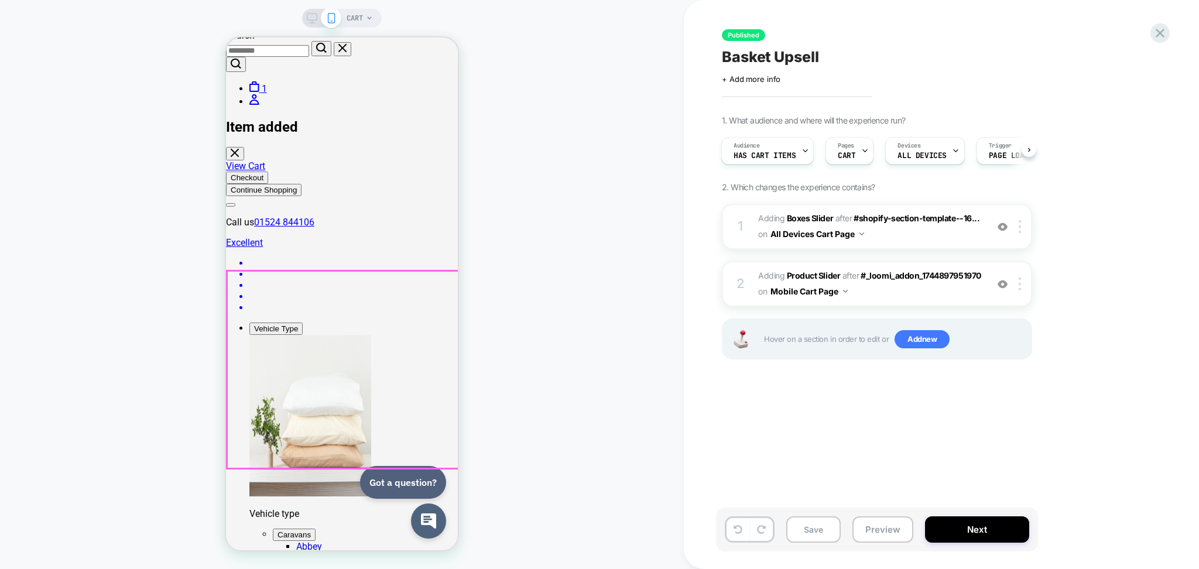
scroll to position [163, 0]
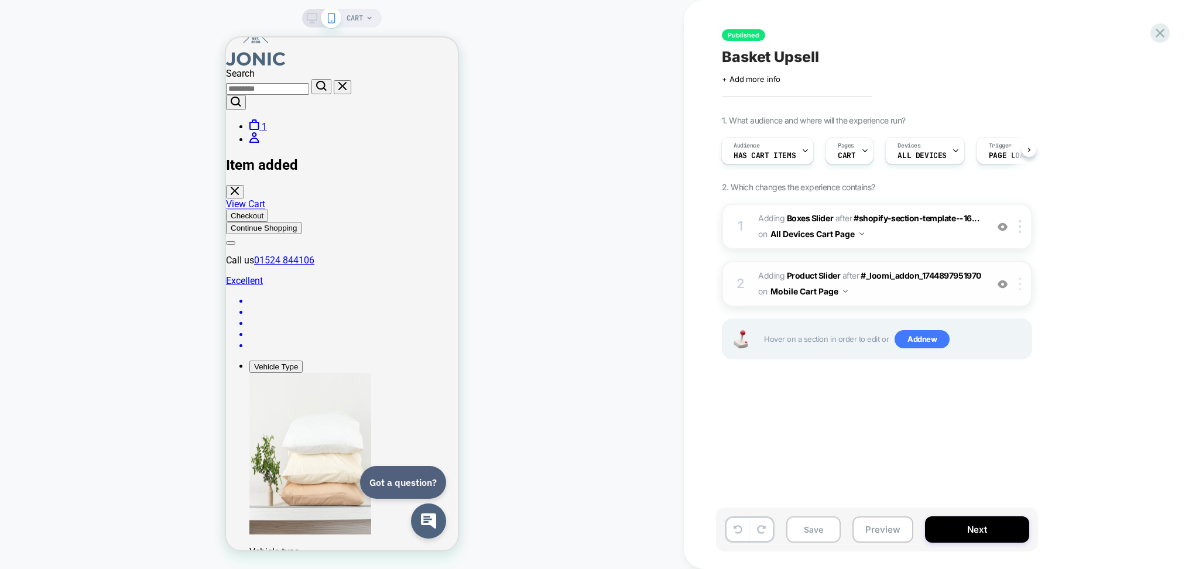
click at [1019, 286] on img at bounding box center [1020, 283] width 2 height 13
click at [887, 533] on button "Preview" at bounding box center [882, 529] width 61 height 26
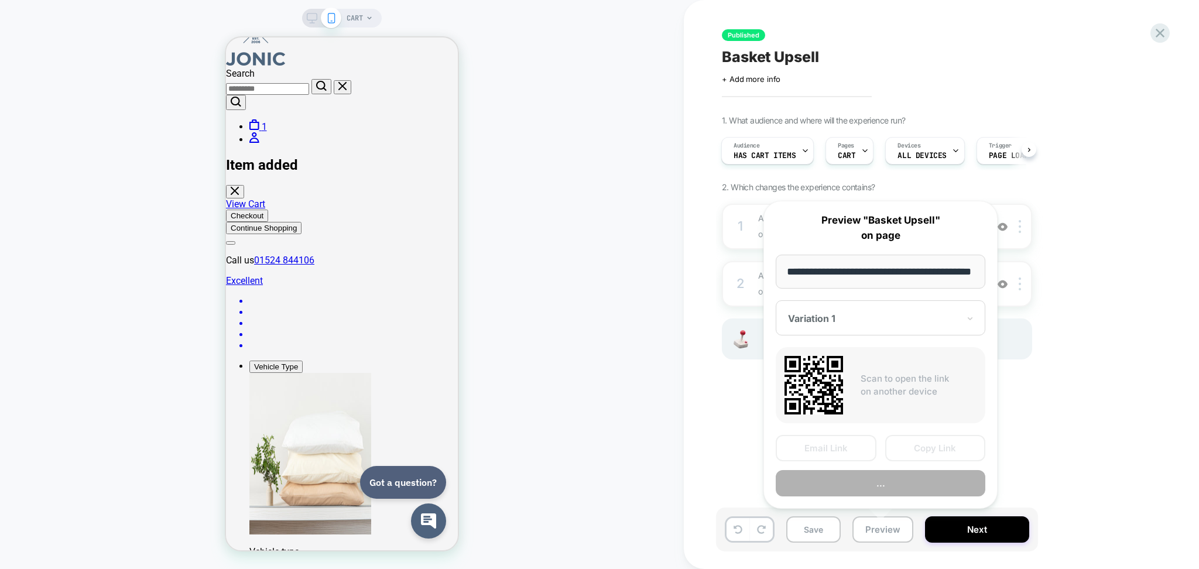
scroll to position [0, 26]
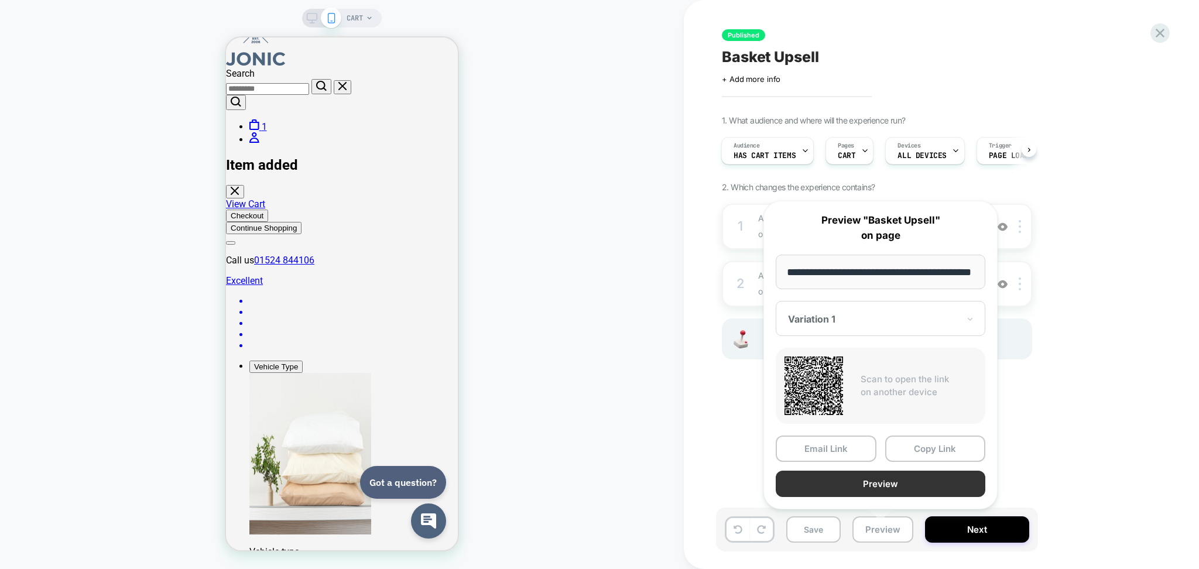
click at [870, 482] on button "Preview" at bounding box center [881, 484] width 210 height 26
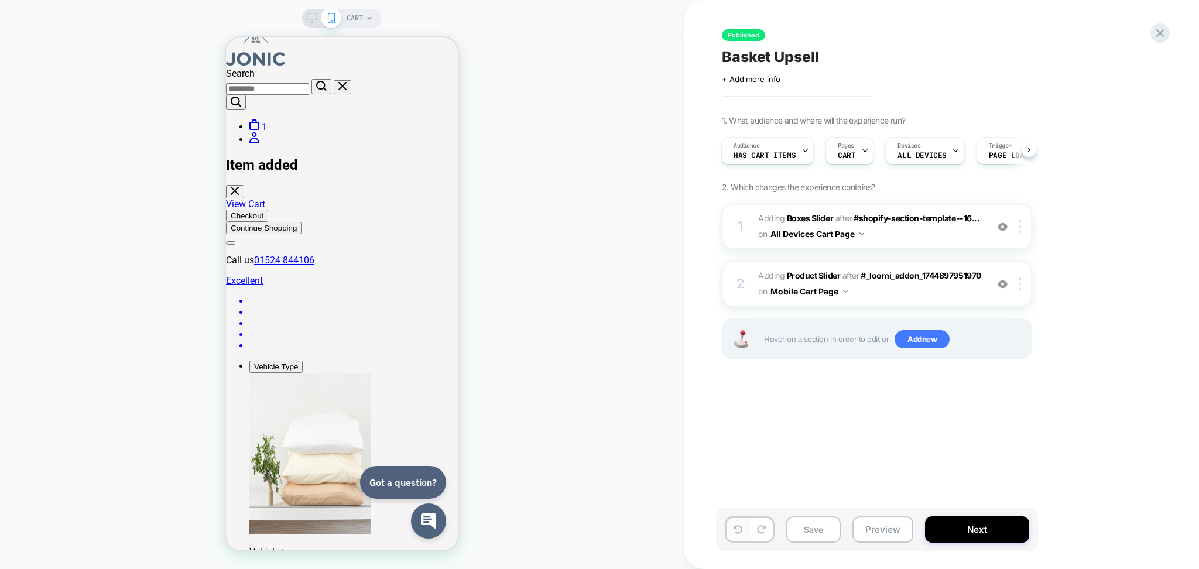
click at [736, 537] on button at bounding box center [737, 529] width 23 height 23
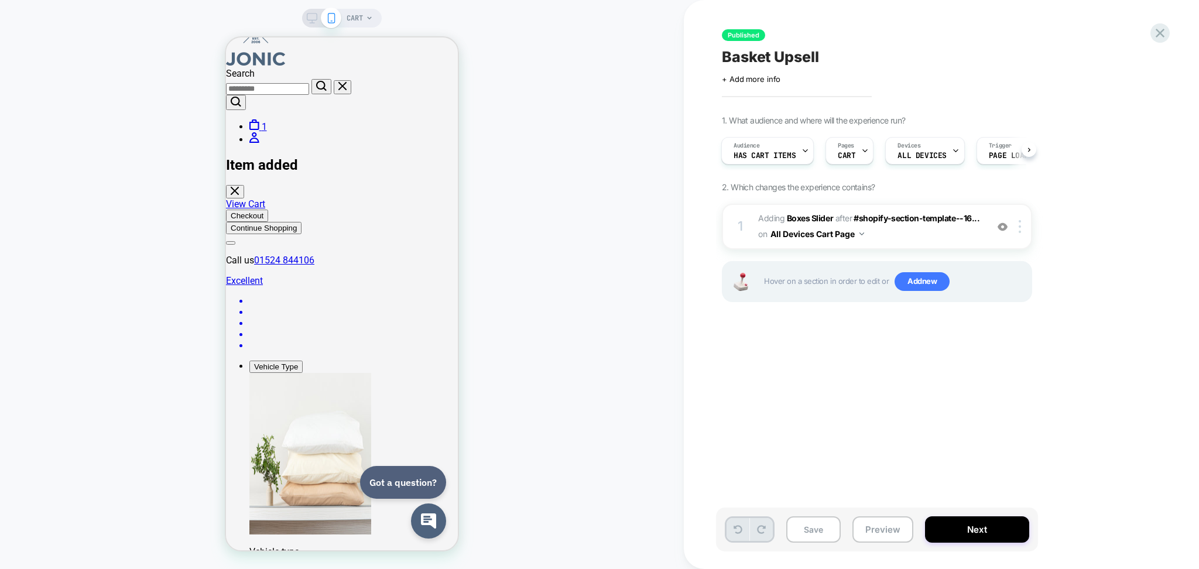
click at [736, 537] on button at bounding box center [737, 529] width 23 height 23
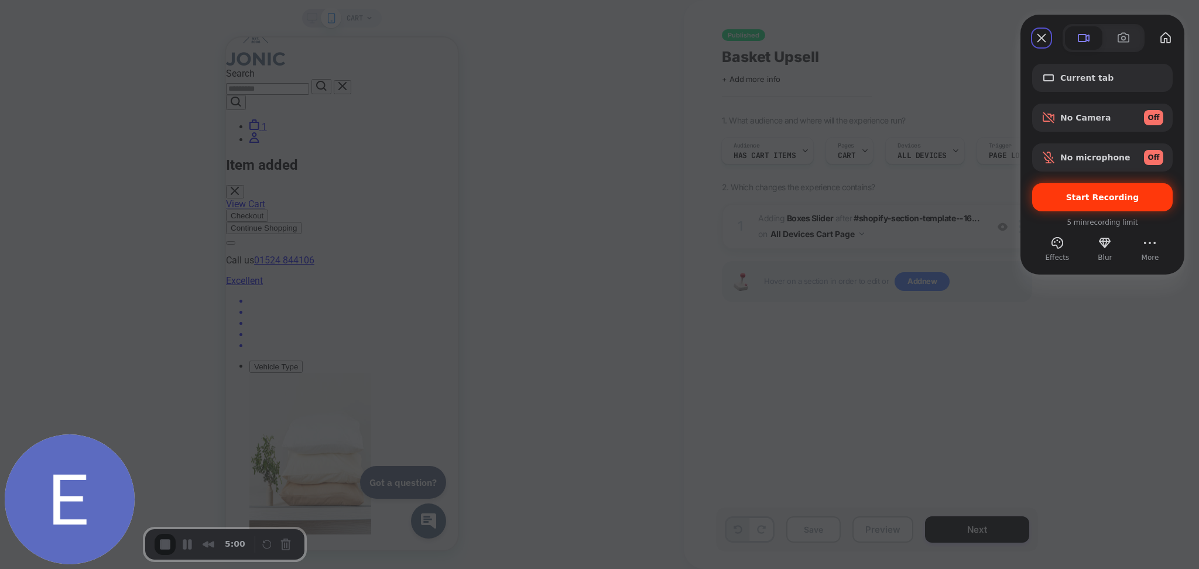
click at [1088, 200] on span "Start Recording" at bounding box center [1102, 197] width 73 height 9
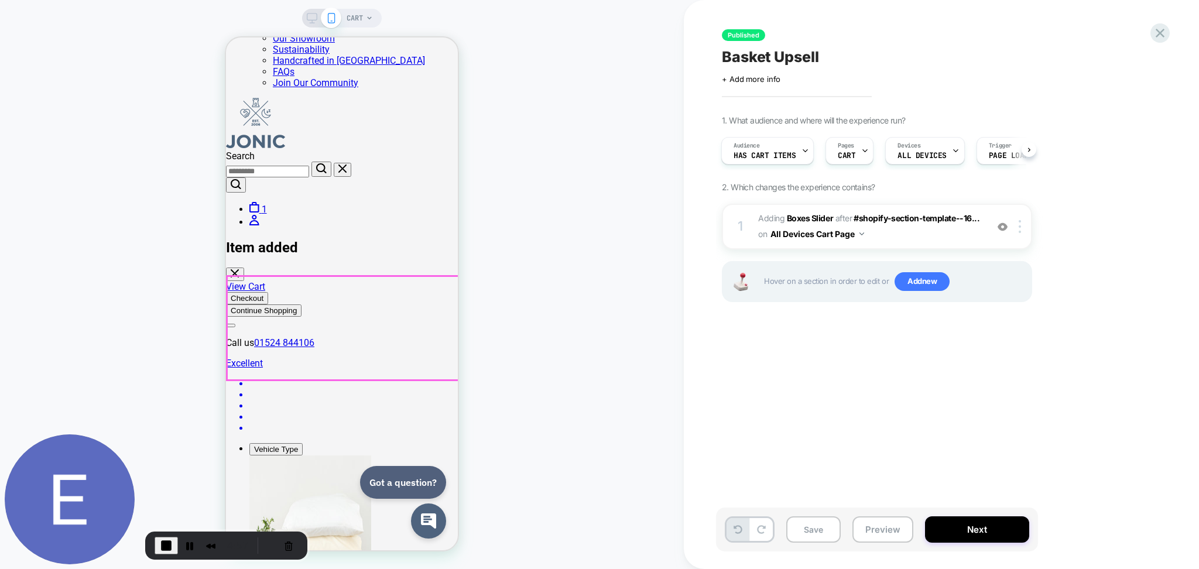
scroll to position [7, 0]
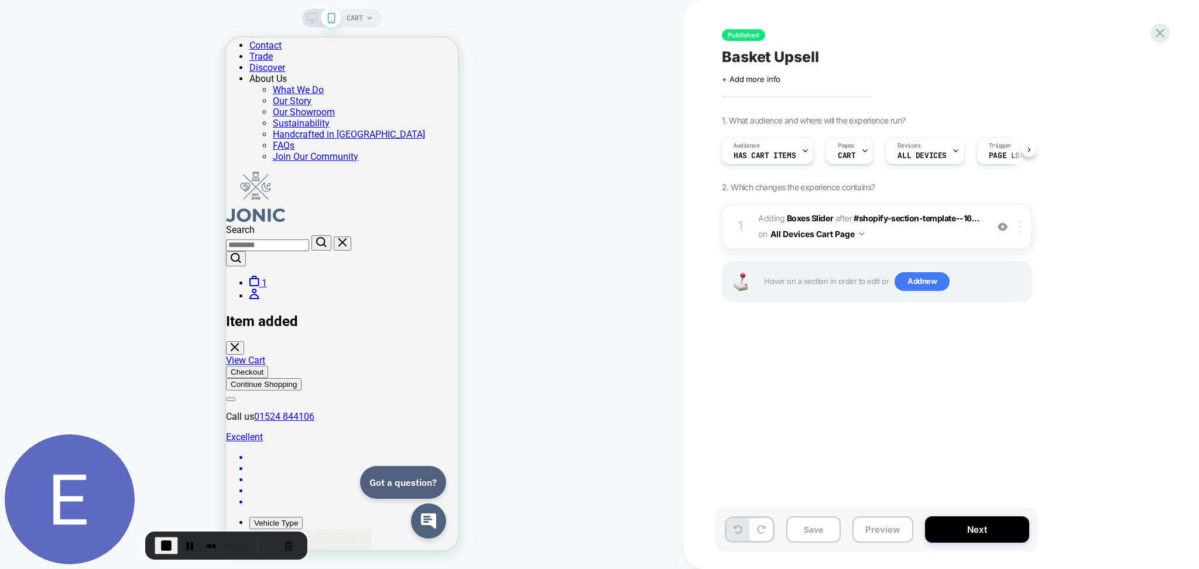
click at [1019, 231] on img at bounding box center [1020, 226] width 2 height 13
click at [930, 285] on span "Add new" at bounding box center [921, 281] width 55 height 19
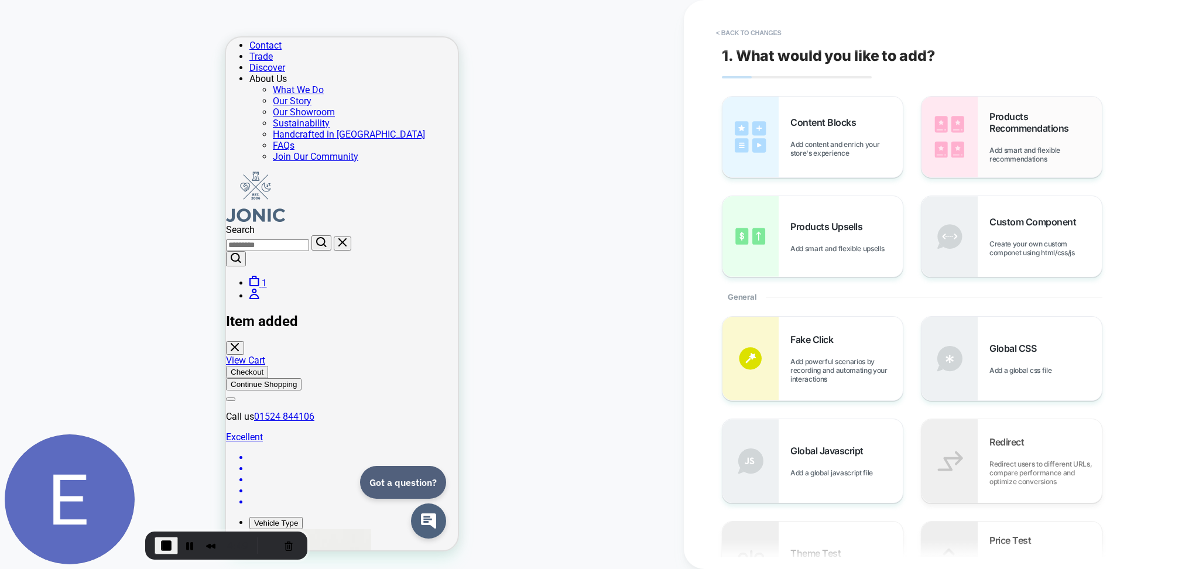
click at [1007, 145] on div "Products Recommendations Add smart and flexible recommendations" at bounding box center [1045, 137] width 112 height 53
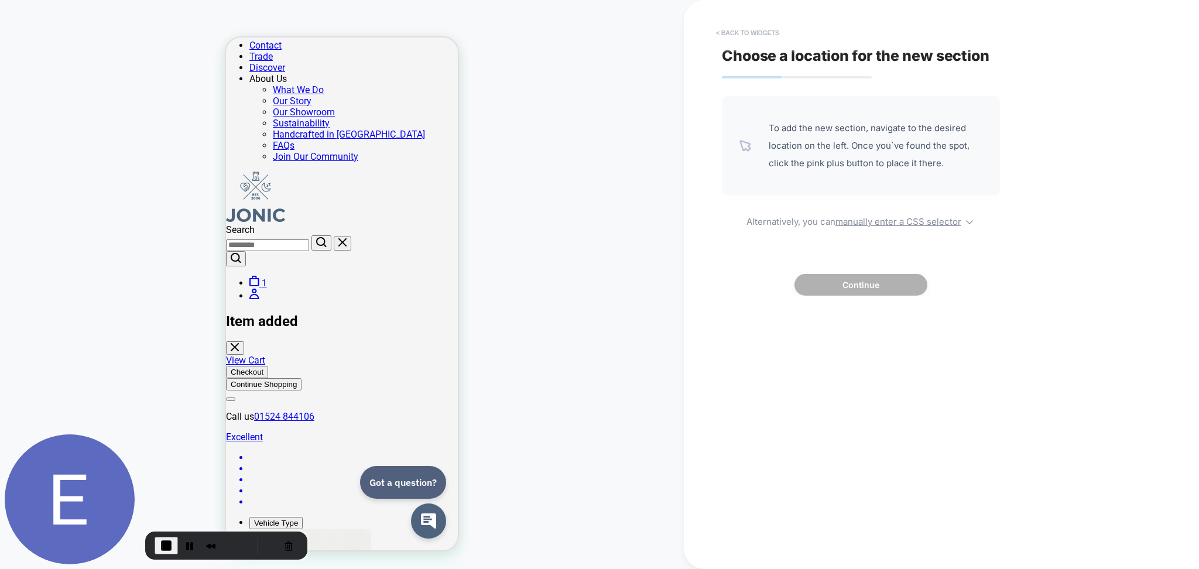
click at [756, 32] on button "< Back to widgets" at bounding box center [747, 32] width 75 height 19
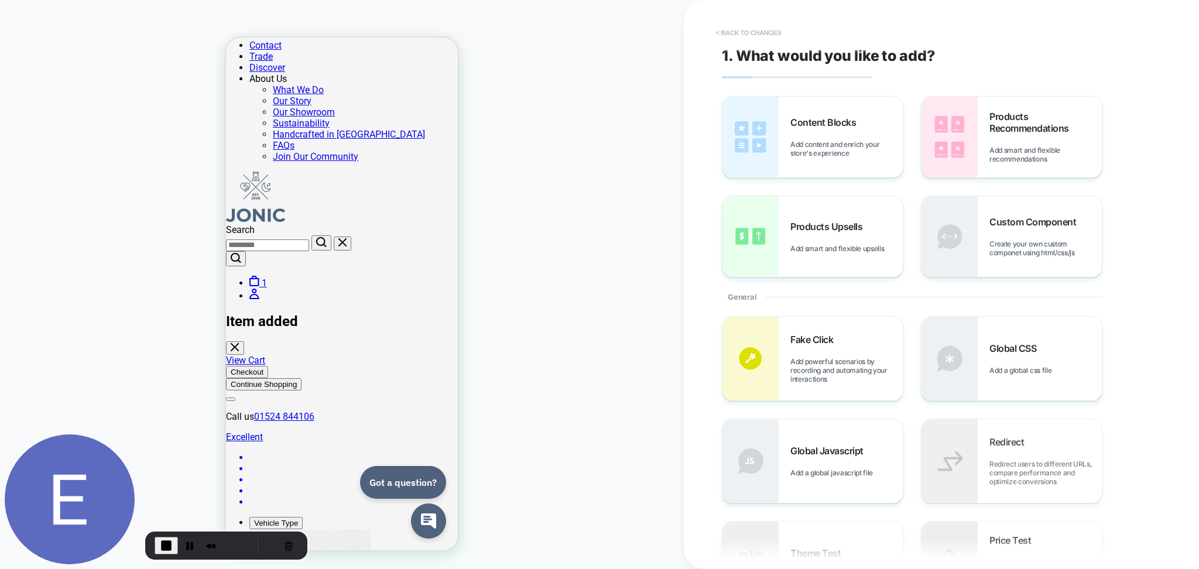
click at [771, 33] on button "< Back to changes" at bounding box center [748, 32] width 77 height 19
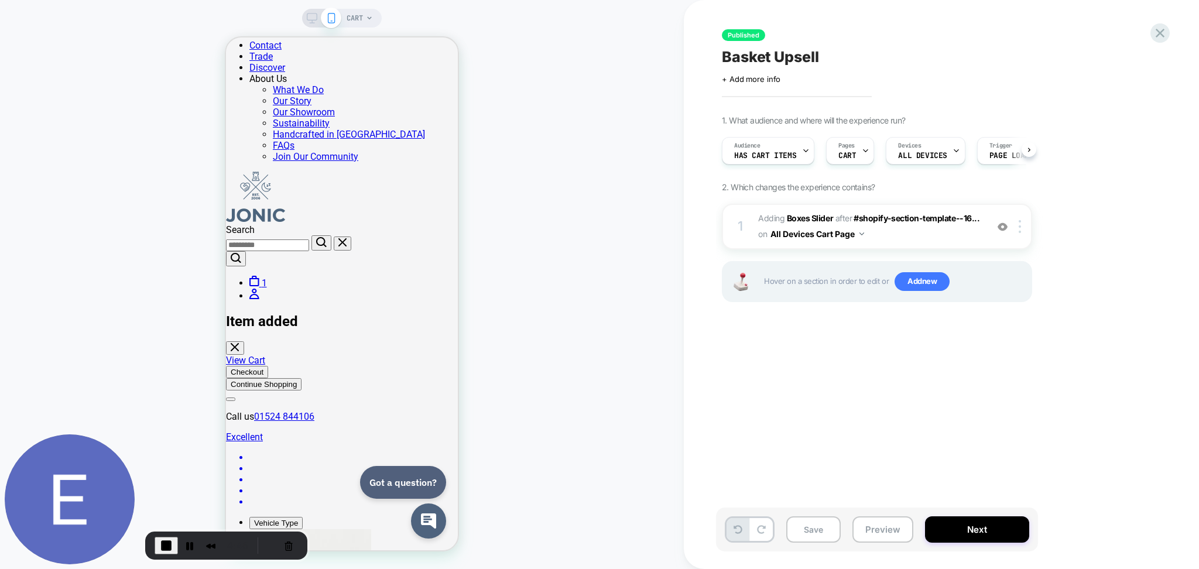
scroll to position [0, 1]
click at [164, 543] on span "End Recording" at bounding box center [166, 546] width 14 height 14
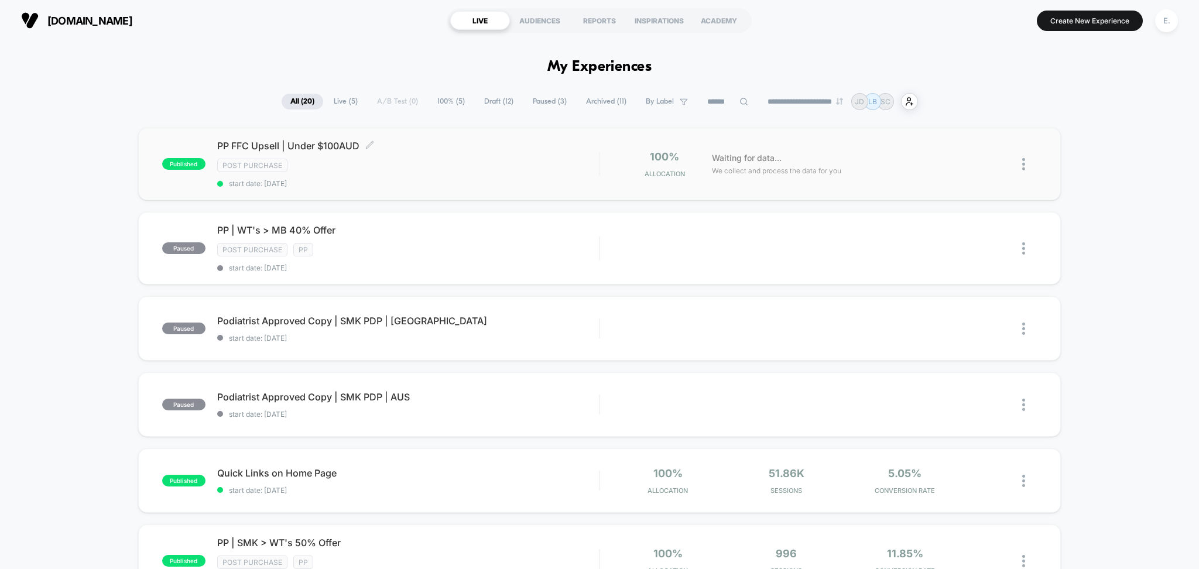
click at [476, 172] on div "Post Purchase" at bounding box center [408, 165] width 382 height 13
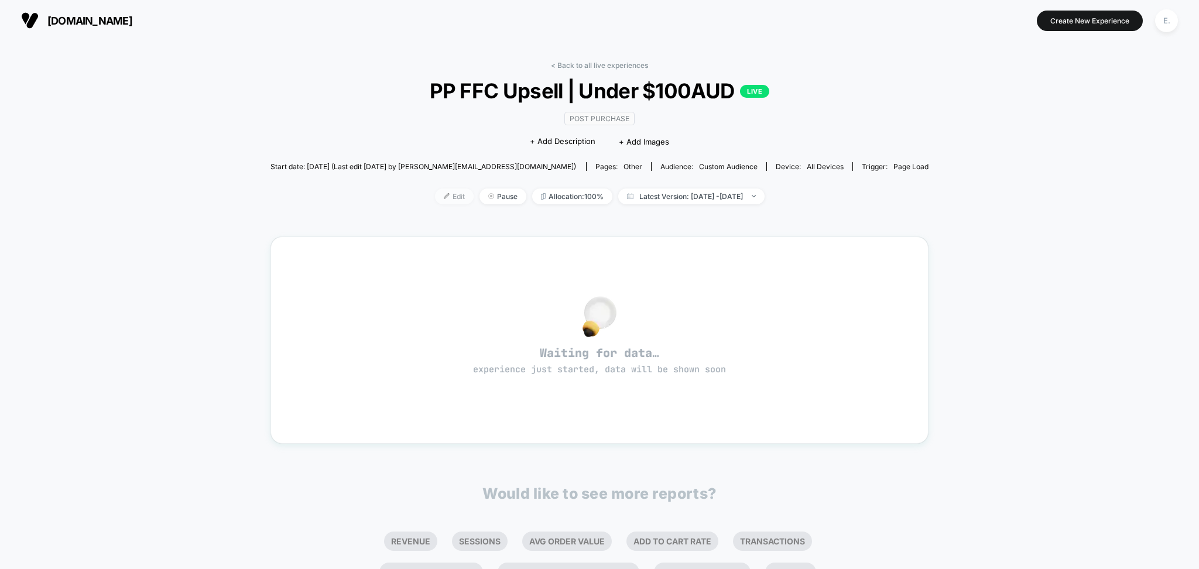
click at [435, 200] on span "Edit" at bounding box center [454, 196] width 39 height 16
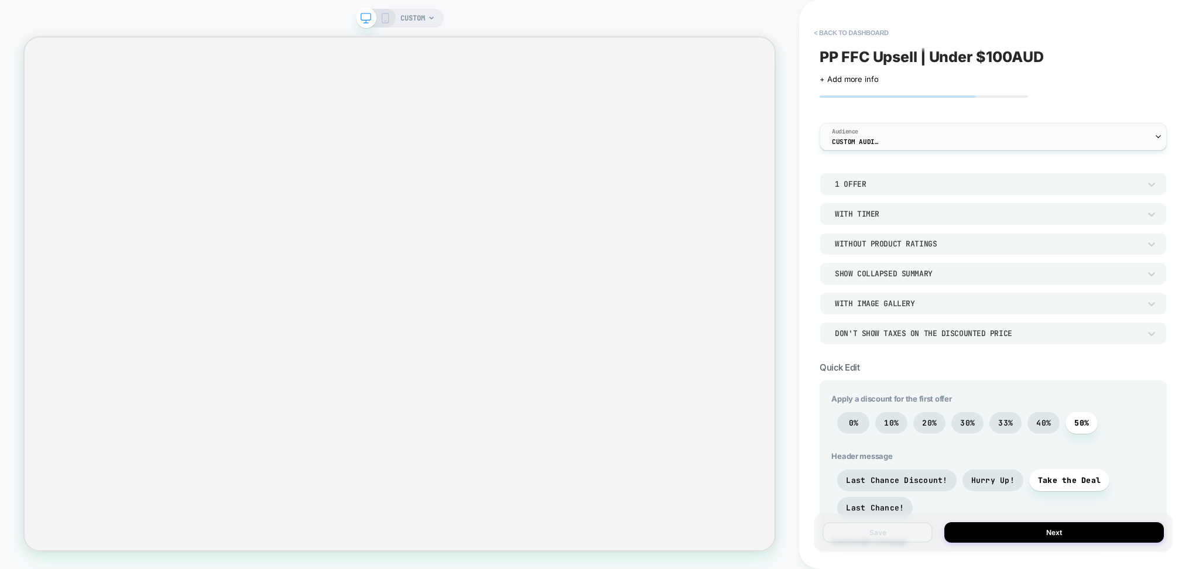
click at [944, 141] on div "Audience Custom Audience" at bounding box center [990, 137] width 340 height 26
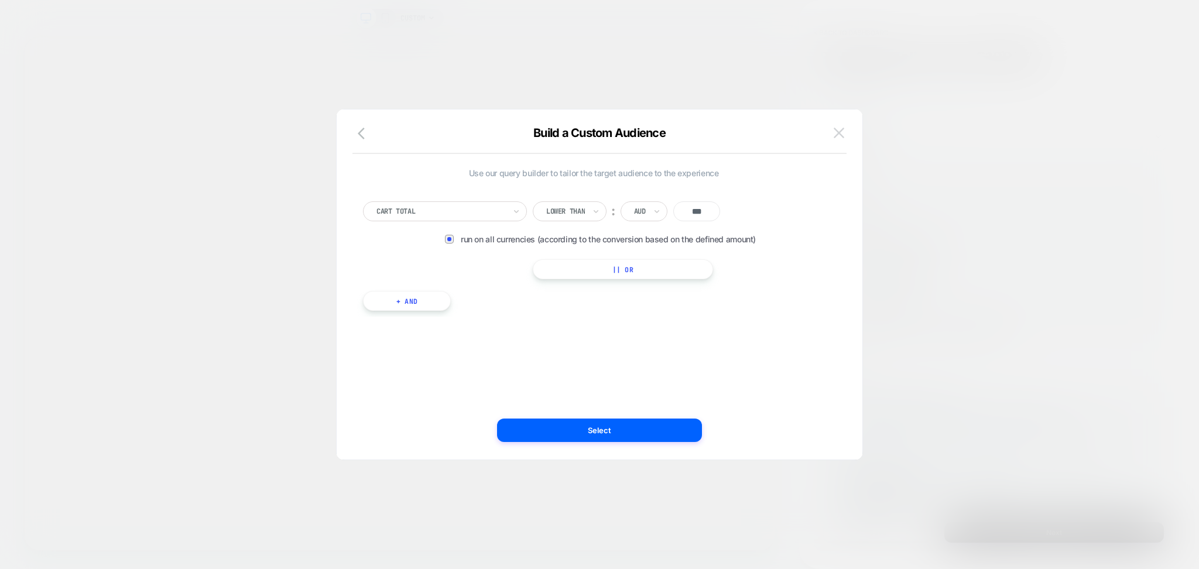
click at [845, 130] on button at bounding box center [839, 133] width 18 height 18
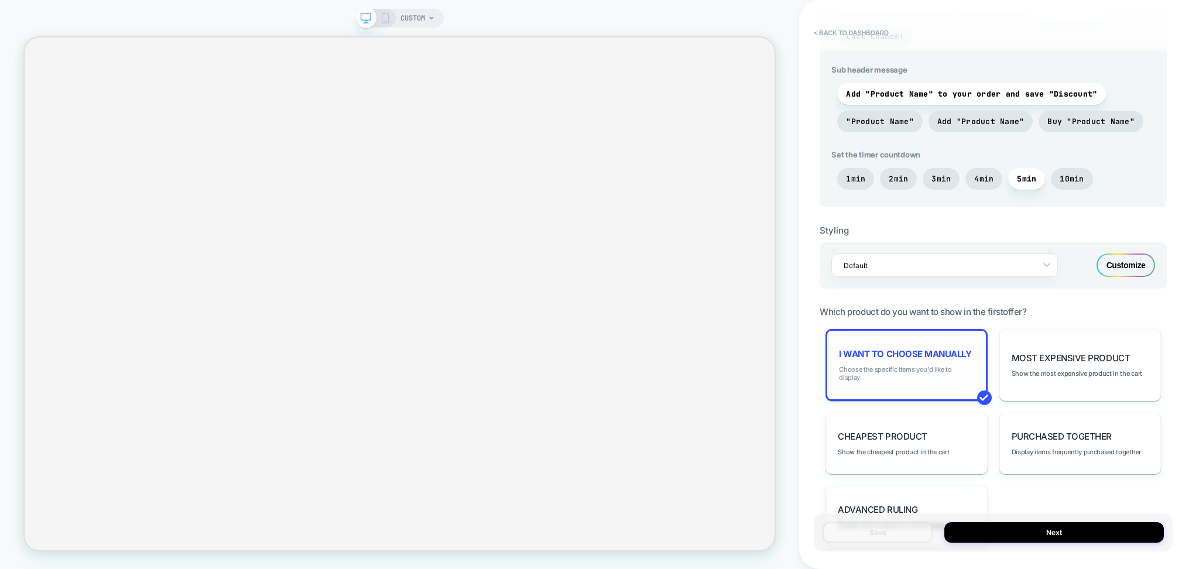
scroll to position [553, 0]
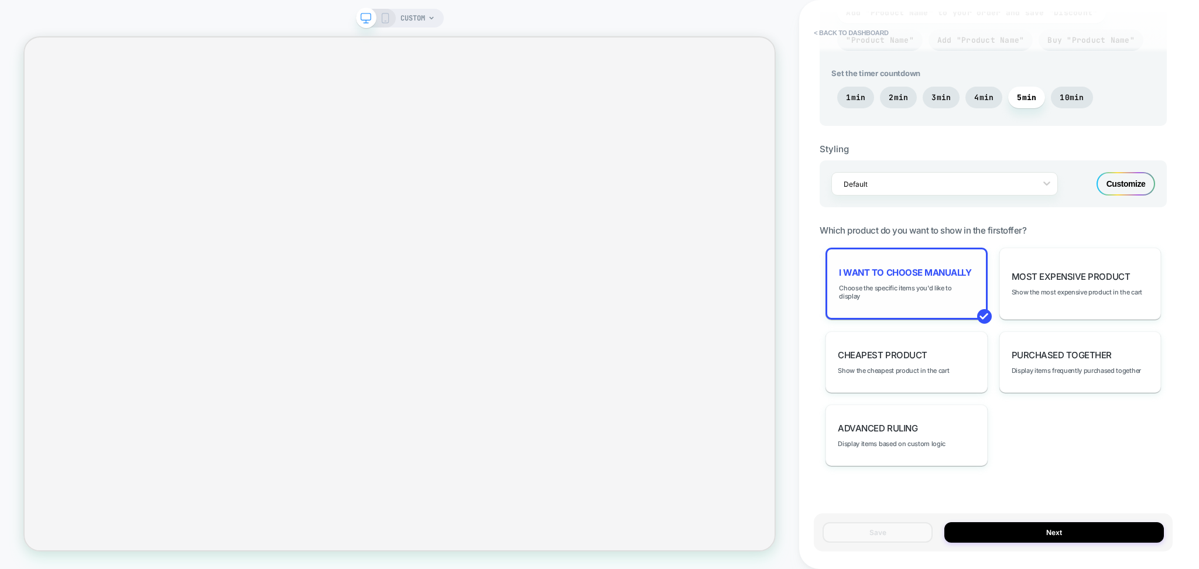
click at [923, 290] on div "I want to choose manually Choose the specific items you'd like to display" at bounding box center [906, 284] width 162 height 72
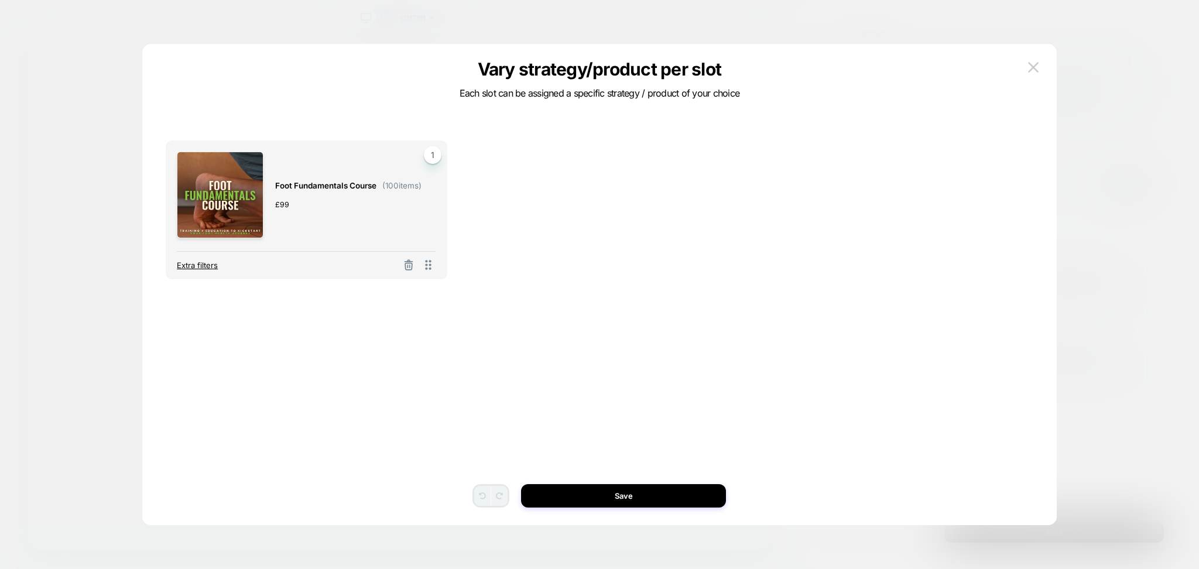
click at [214, 268] on span "Extra filters" at bounding box center [197, 264] width 41 height 9
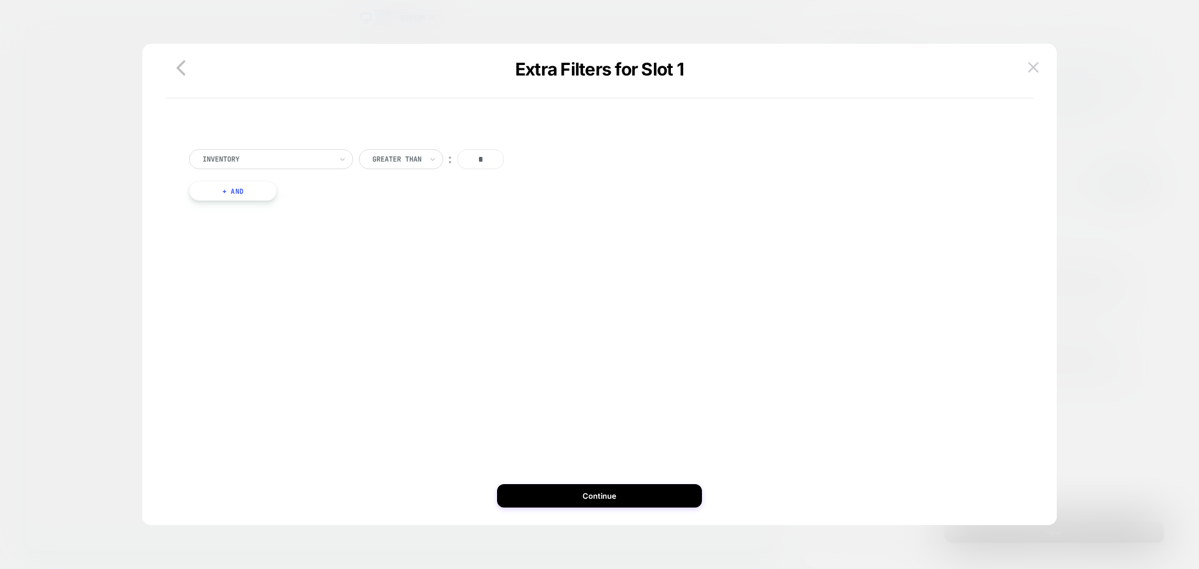
click at [394, 156] on div at bounding box center [396, 159] width 49 height 11
click at [180, 76] on icon "button" at bounding box center [180, 67] width 23 height 23
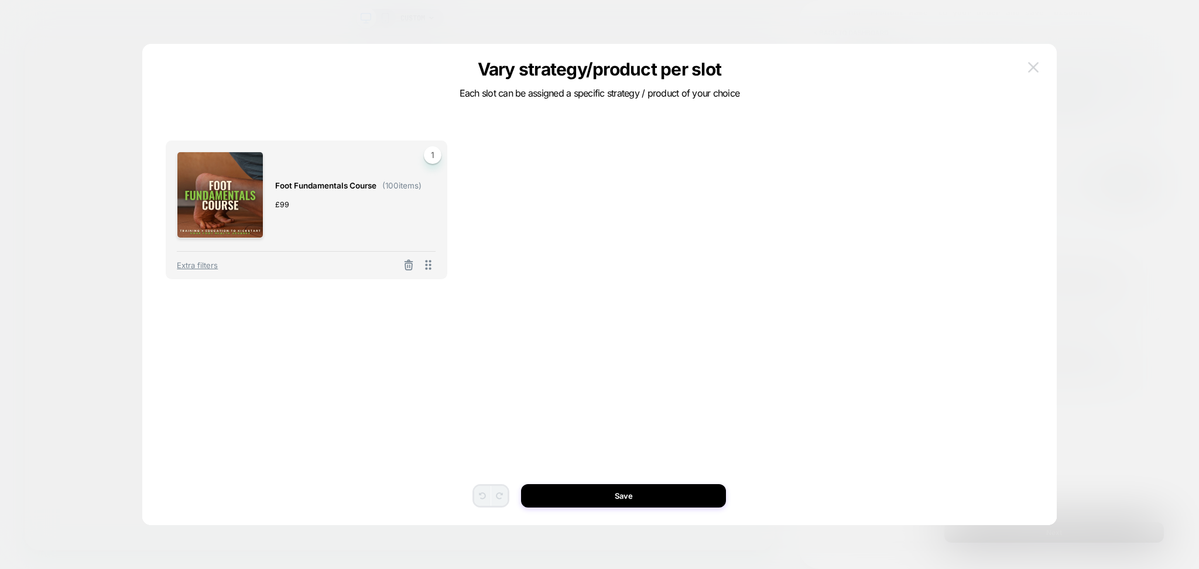
click at [1026, 65] on button at bounding box center [1033, 68] width 18 height 18
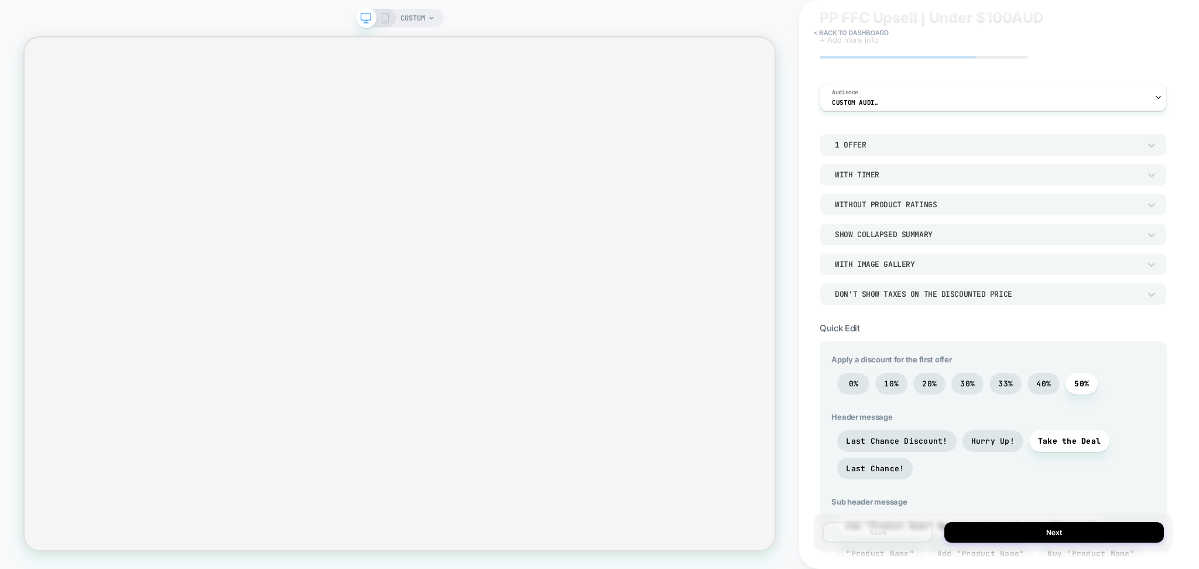
scroll to position [0, 0]
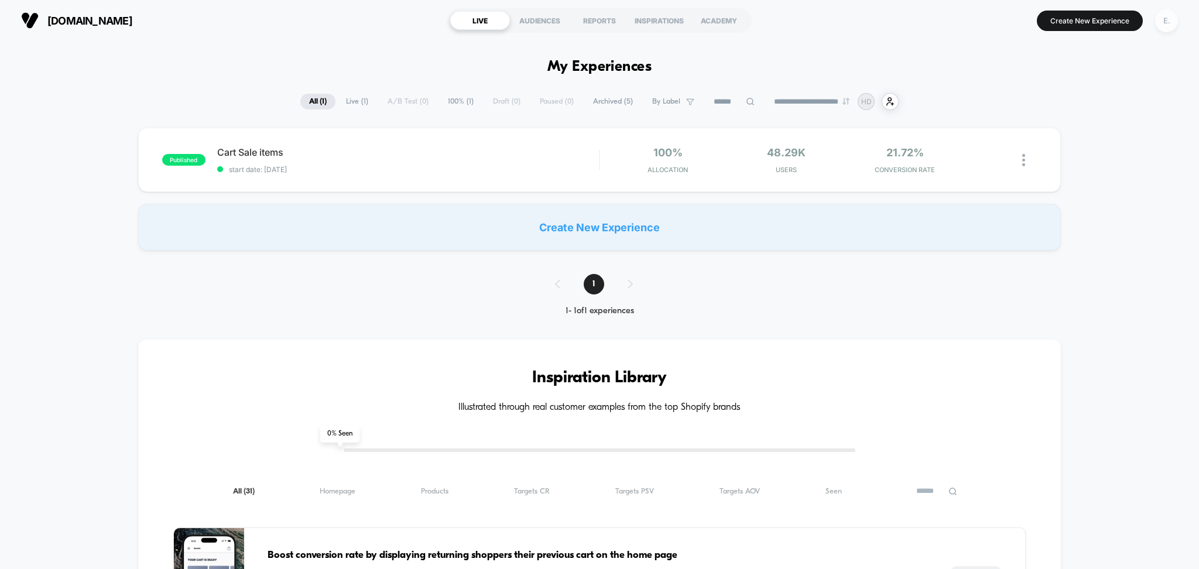
click at [1167, 19] on div "E." at bounding box center [1166, 20] width 23 height 23
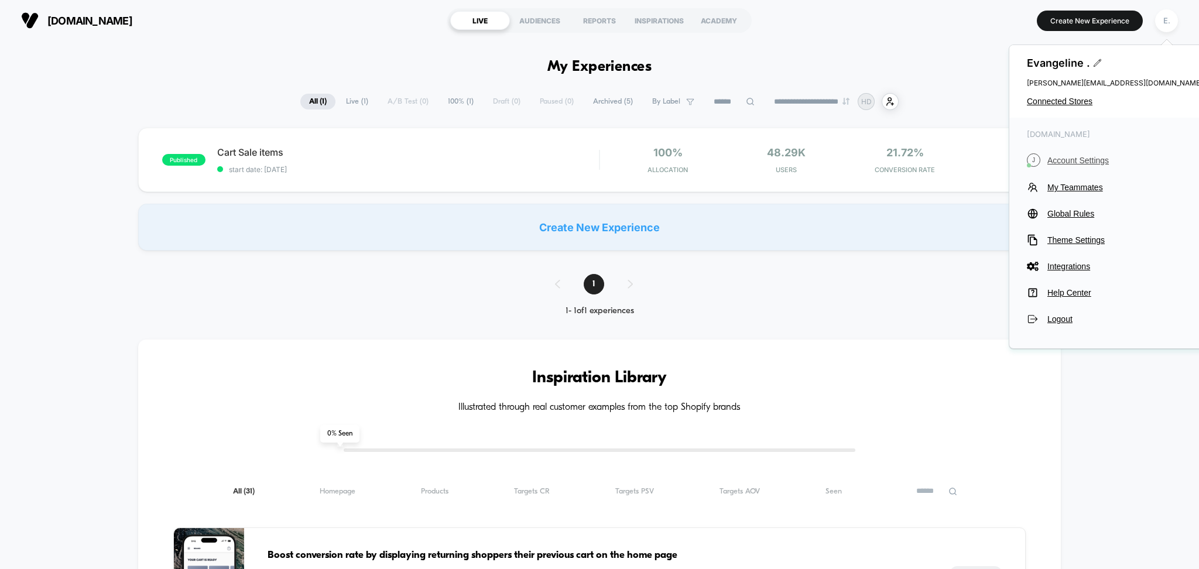
click at [1069, 162] on span "Account Settings" at bounding box center [1124, 160] width 155 height 9
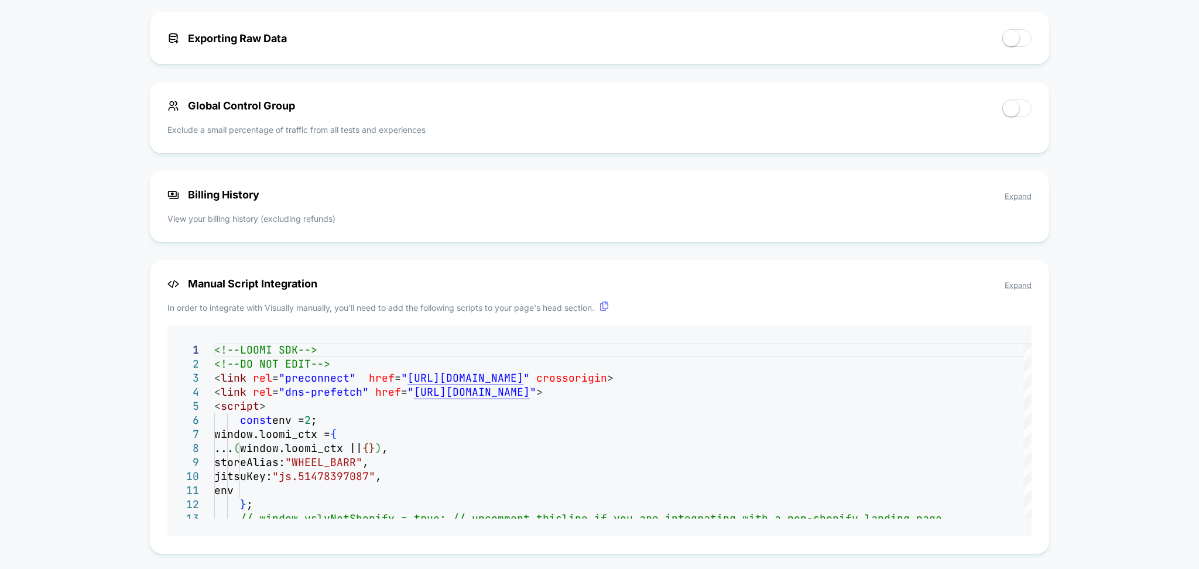
scroll to position [661, 0]
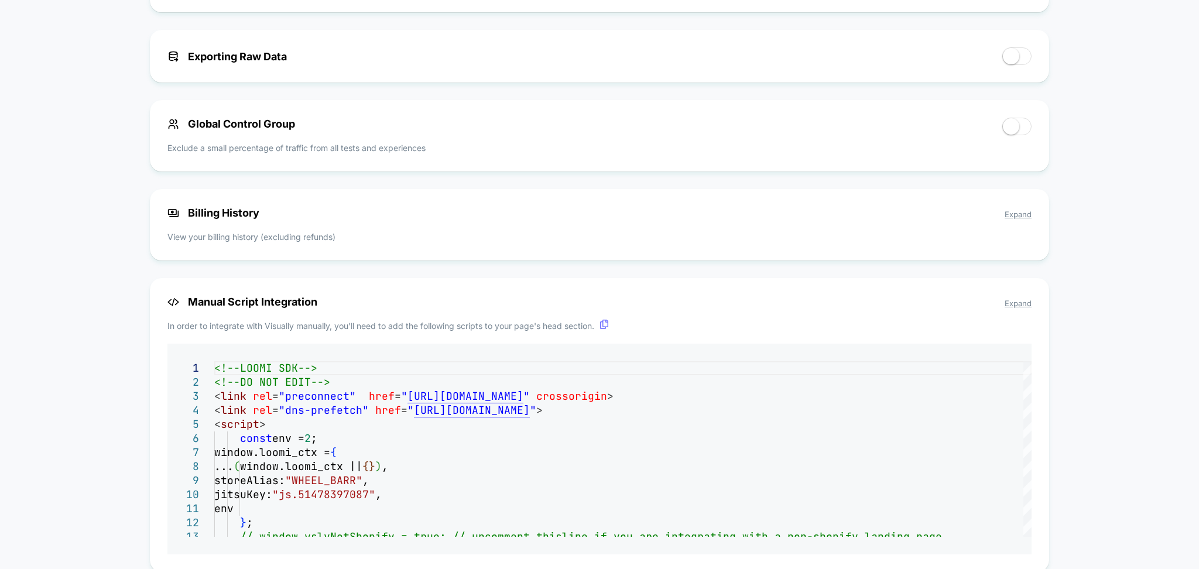
click at [1032, 211] on div "Billing History Expand View your billing history (excluding refunds)" at bounding box center [599, 224] width 899 height 71
click at [1014, 215] on span "Expand" at bounding box center [1017, 214] width 27 height 9
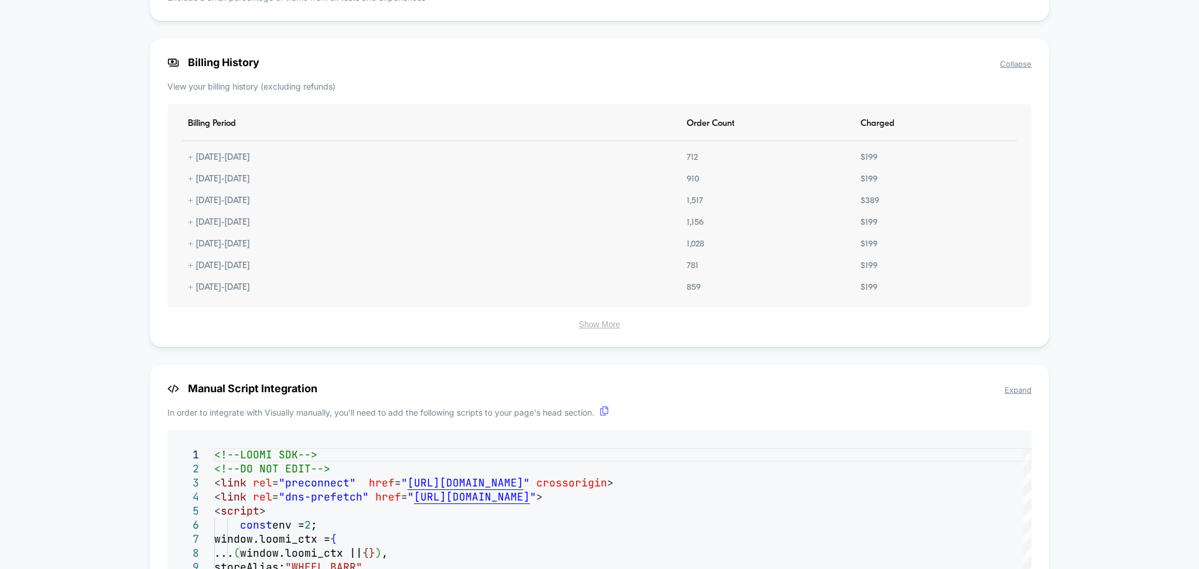
scroll to position [818, 0]
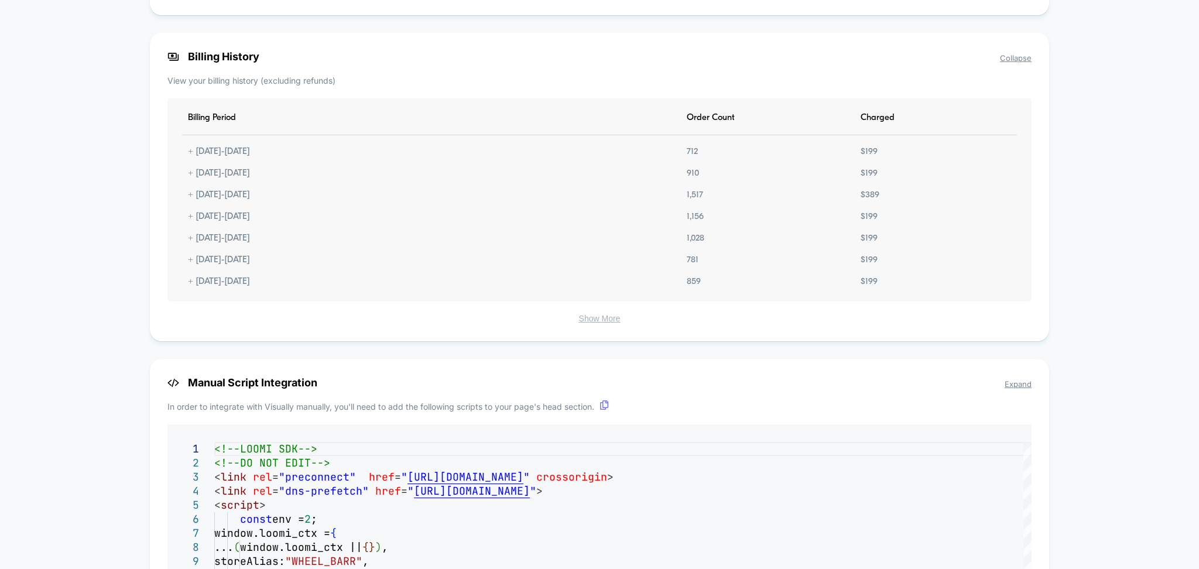
click at [592, 324] on button "Show More" at bounding box center [599, 318] width 864 height 11
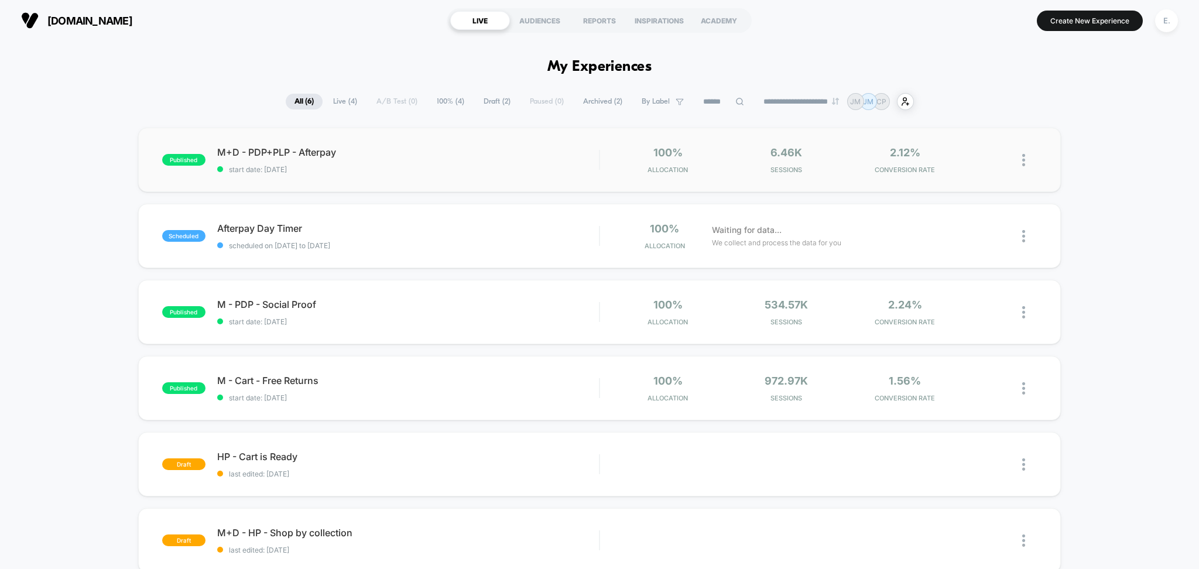
click at [517, 177] on div "published M+D - PDP+PLP - Afterpay start date: [DATE] 100% Allocation 6.46k Ses…" at bounding box center [599, 160] width 923 height 64
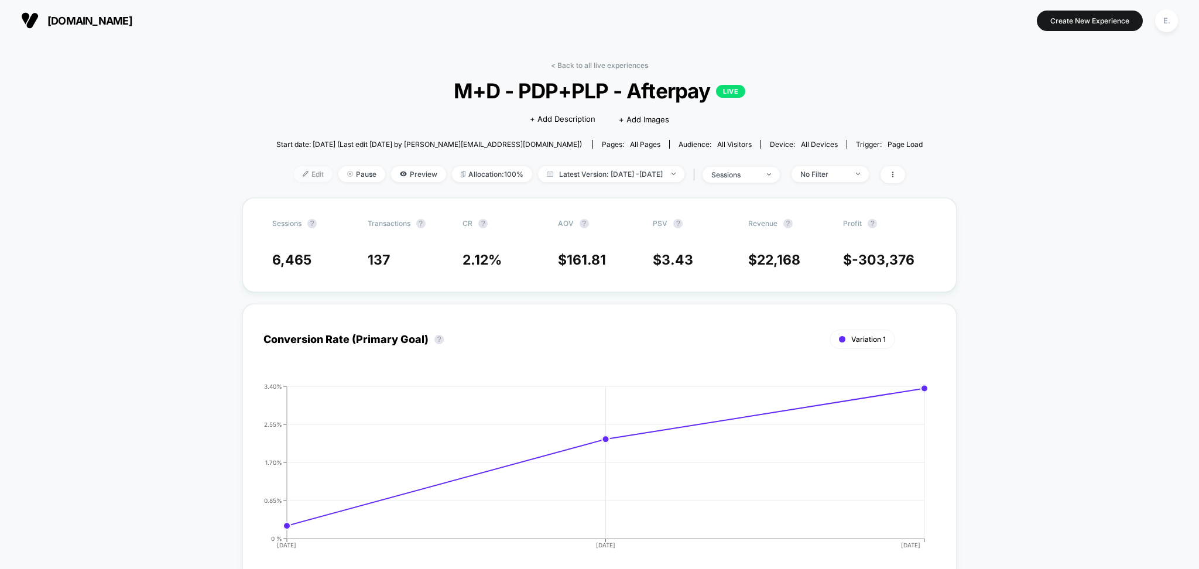
click at [296, 179] on span "Edit" at bounding box center [313, 174] width 39 height 16
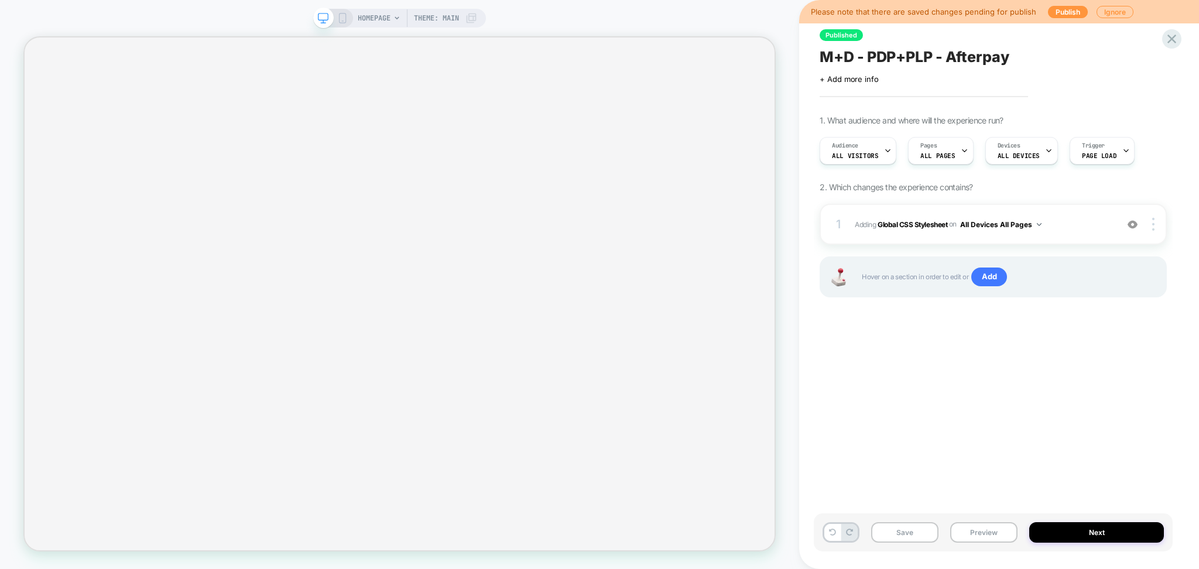
scroll to position [0, 1]
click at [358, 24] on span "HOMEPAGE" at bounding box center [374, 18] width 33 height 19
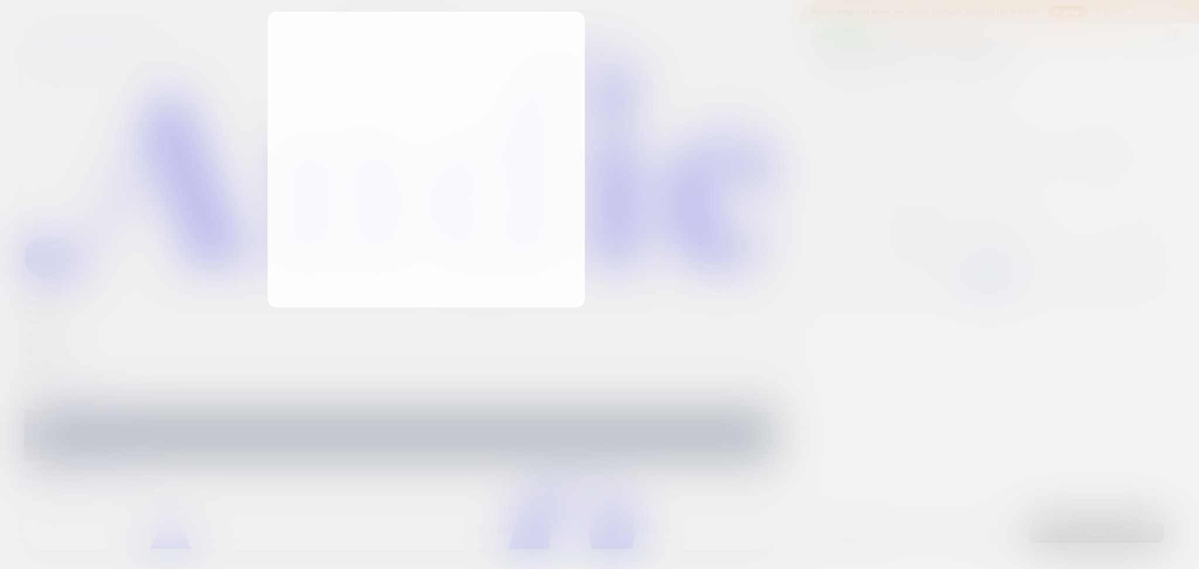
scroll to position [0, 0]
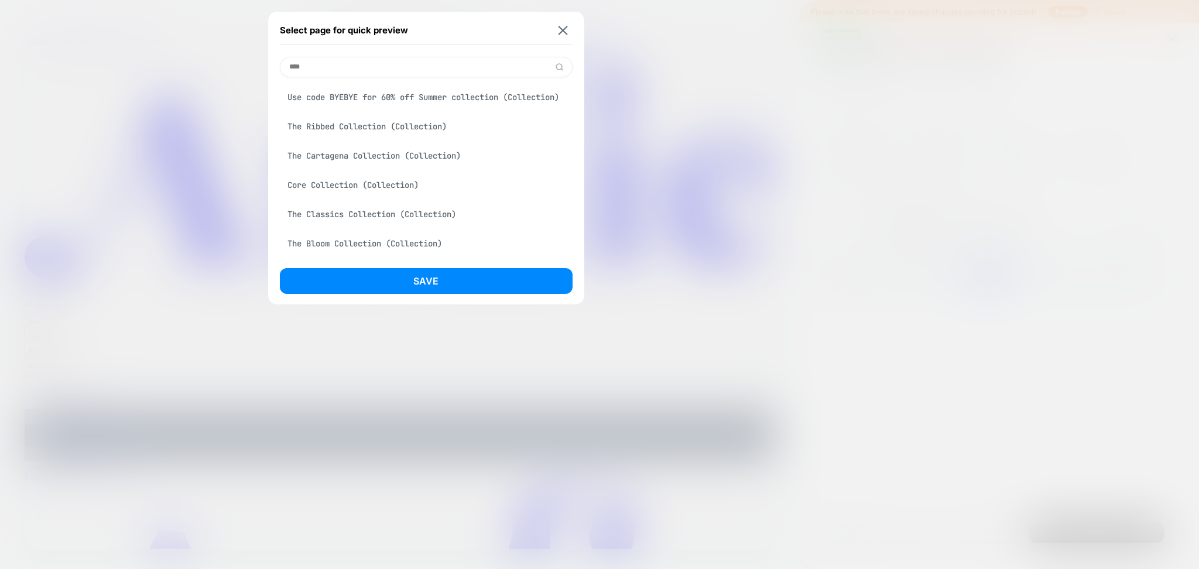
type input "****"
click at [426, 138] on div "The Ribbed Collection (Collection)" at bounding box center [426, 126] width 293 height 22
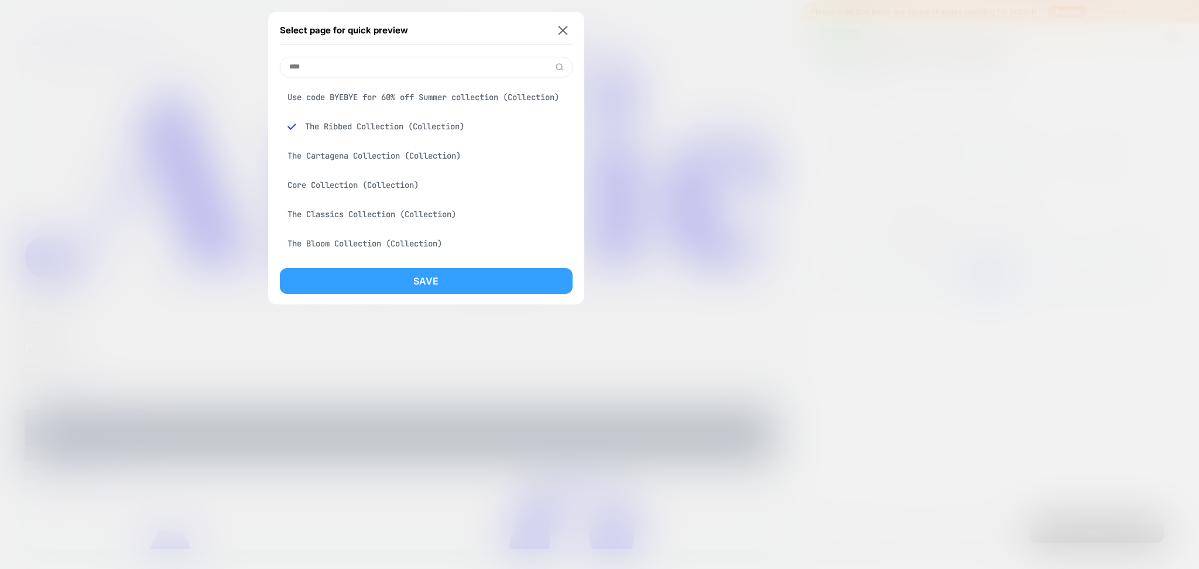
click at [427, 274] on button "Save" at bounding box center [426, 281] width 293 height 26
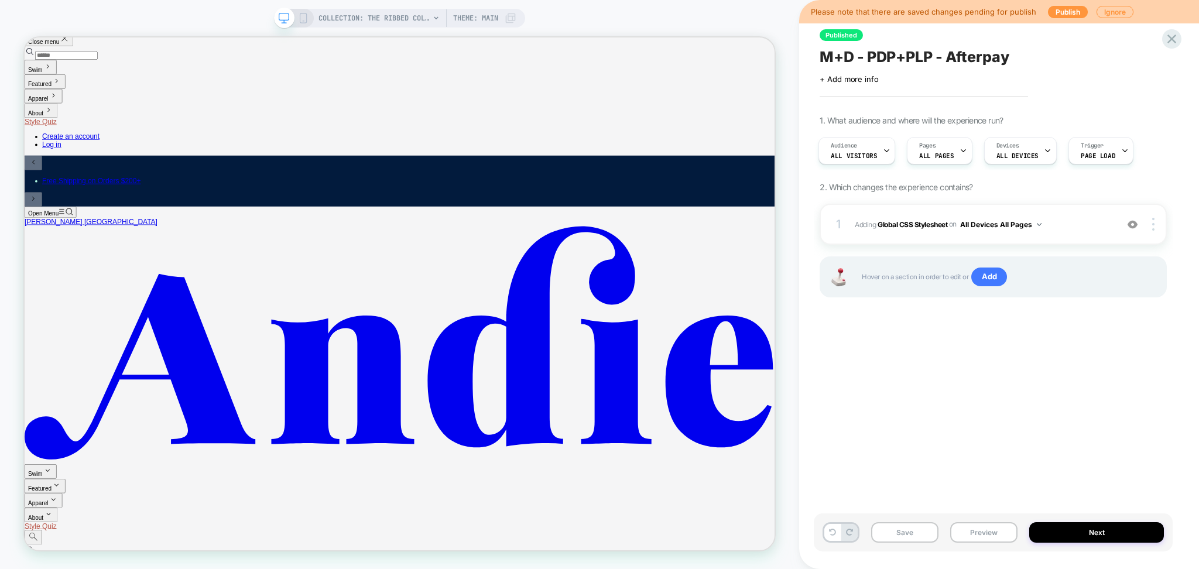
scroll to position [468, 0]
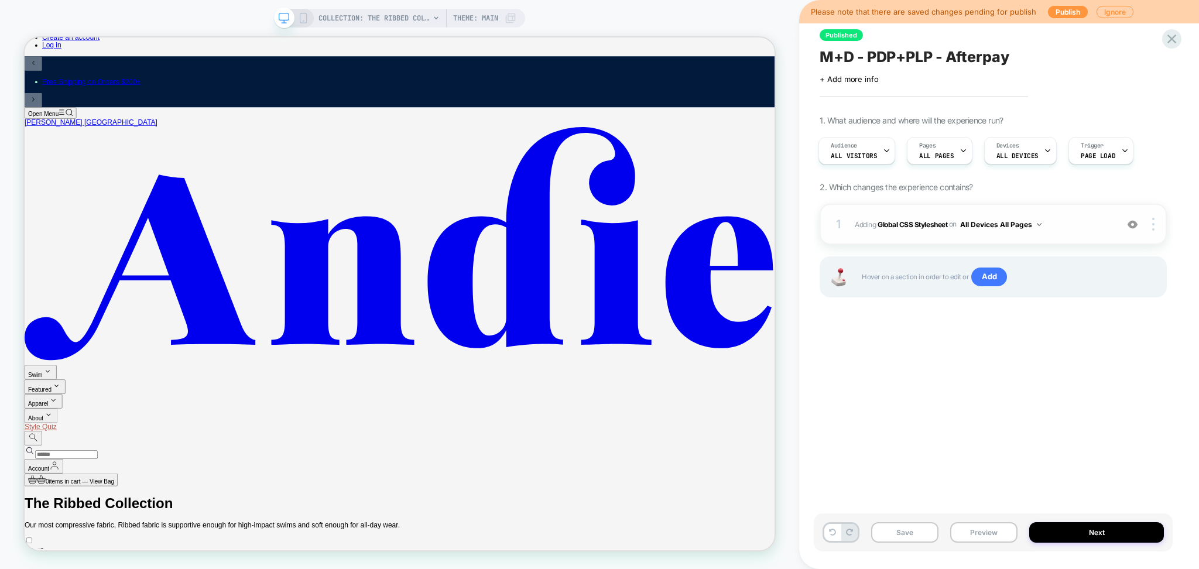
click at [1085, 238] on div "1 Adding Global CSS Stylesheet on All Devices All Pages Add Before Add After Ta…" at bounding box center [992, 224] width 347 height 41
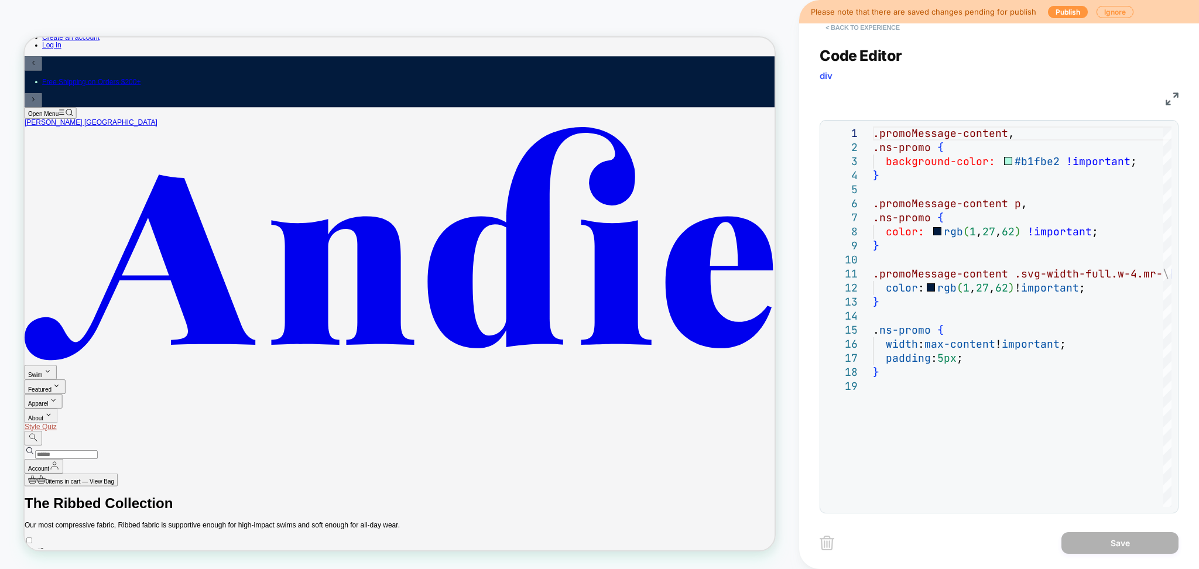
click at [838, 33] on button "< Back to experience" at bounding box center [861, 27] width 85 height 19
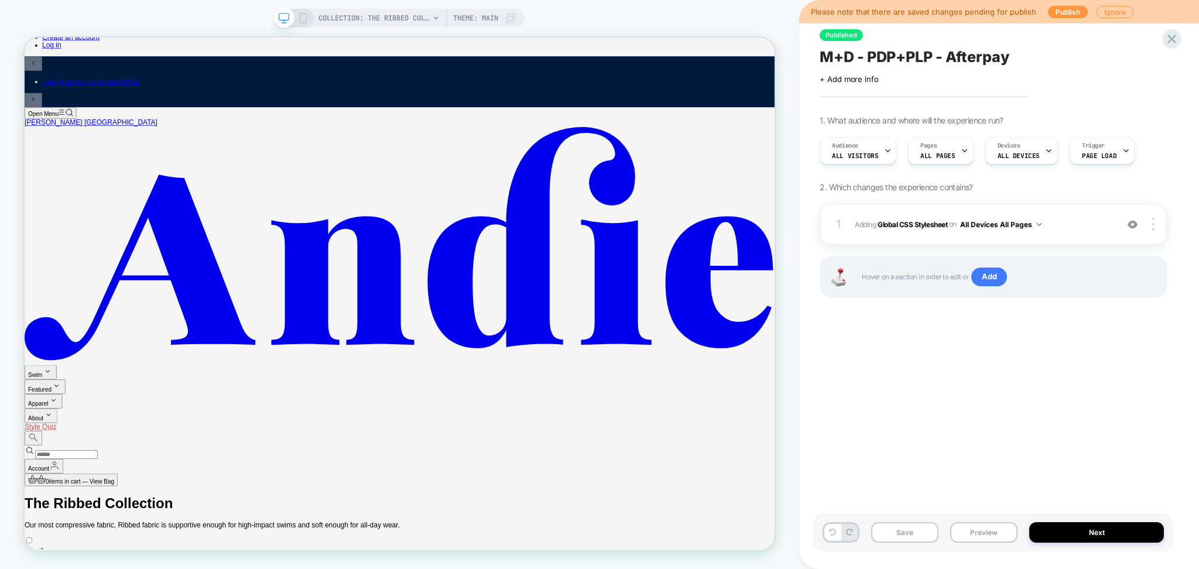
scroll to position [0, 1]
click at [971, 530] on button "Preview" at bounding box center [983, 532] width 67 height 20
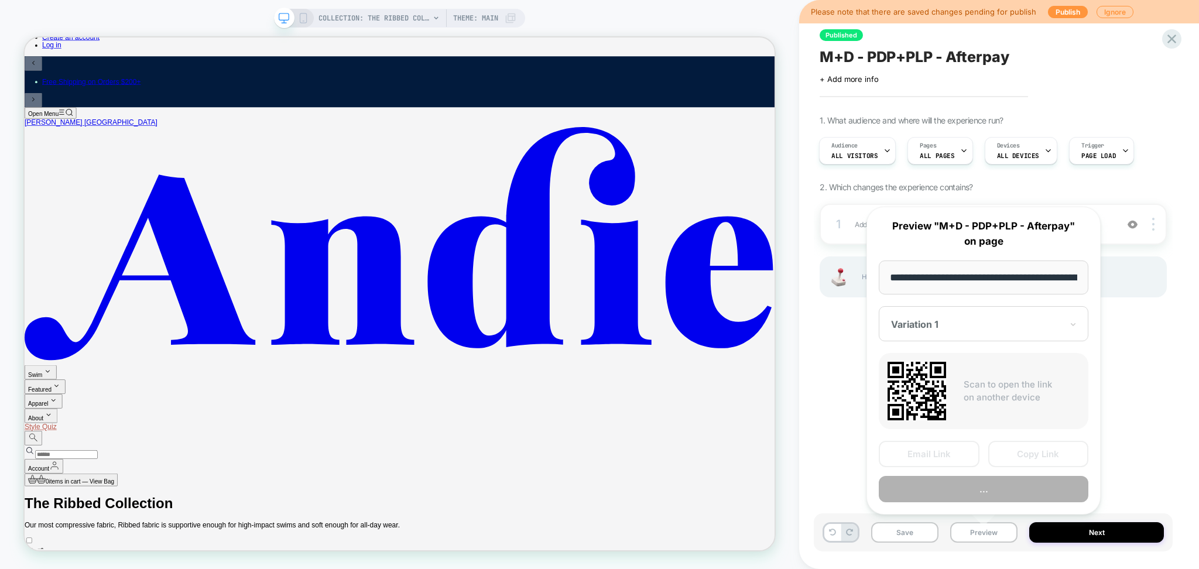
scroll to position [0, 138]
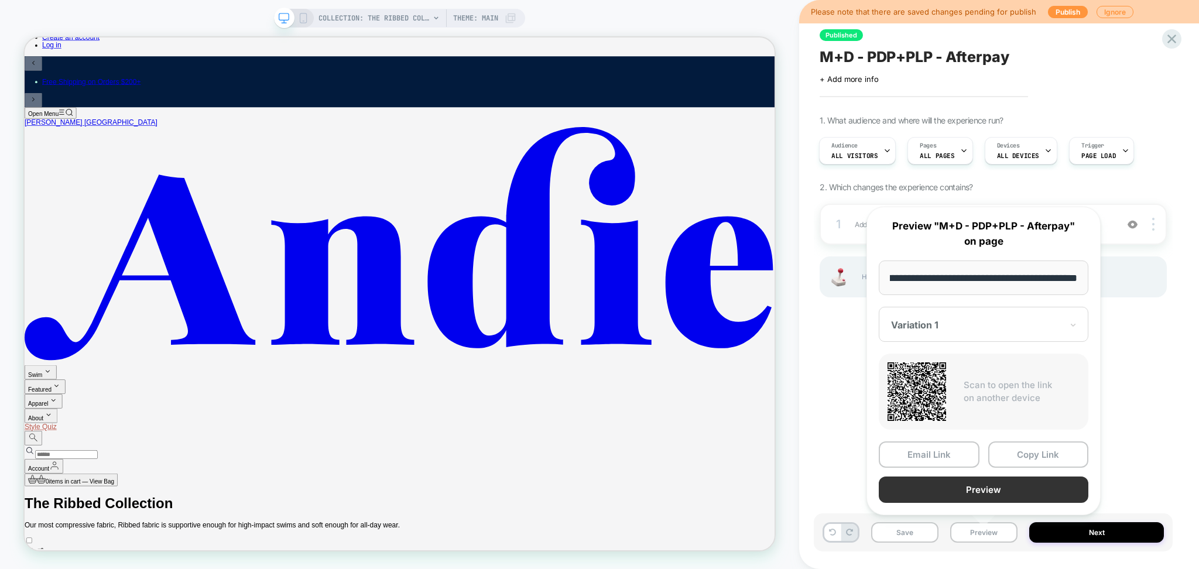
click at [952, 489] on button "Preview" at bounding box center [984, 489] width 210 height 26
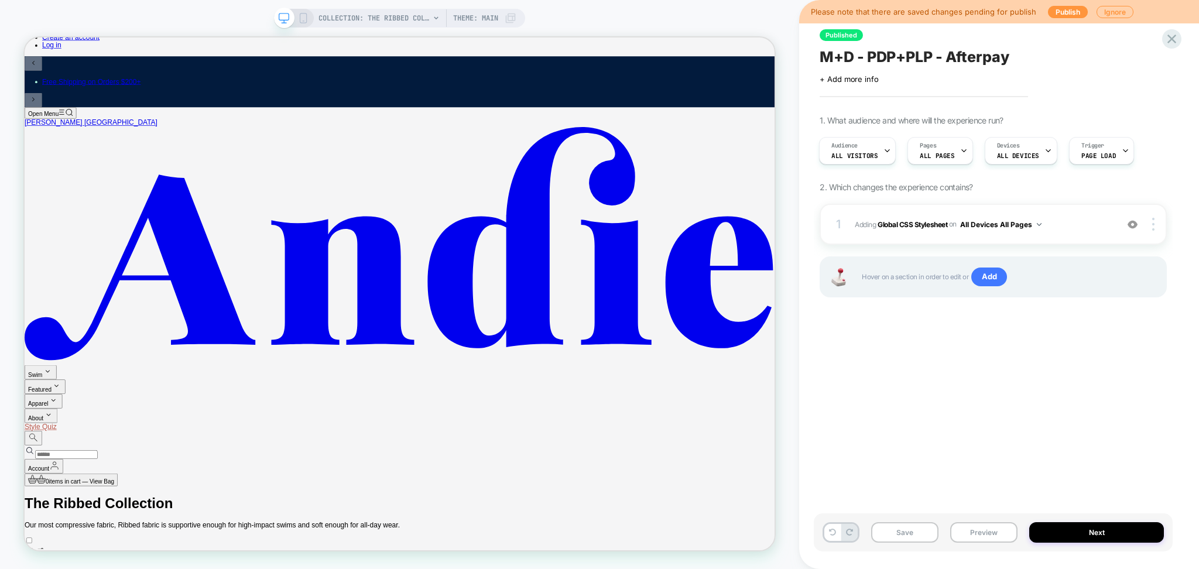
click at [952, 247] on div "1 Adding Global CSS Stylesheet on All Devices All Pages Add Before Add After Ta…" at bounding box center [992, 265] width 347 height 123
click at [950, 238] on div "1 Adding Global CSS Stylesheet on All Devices All Pages Add Before Add After Ta…" at bounding box center [992, 224] width 347 height 41
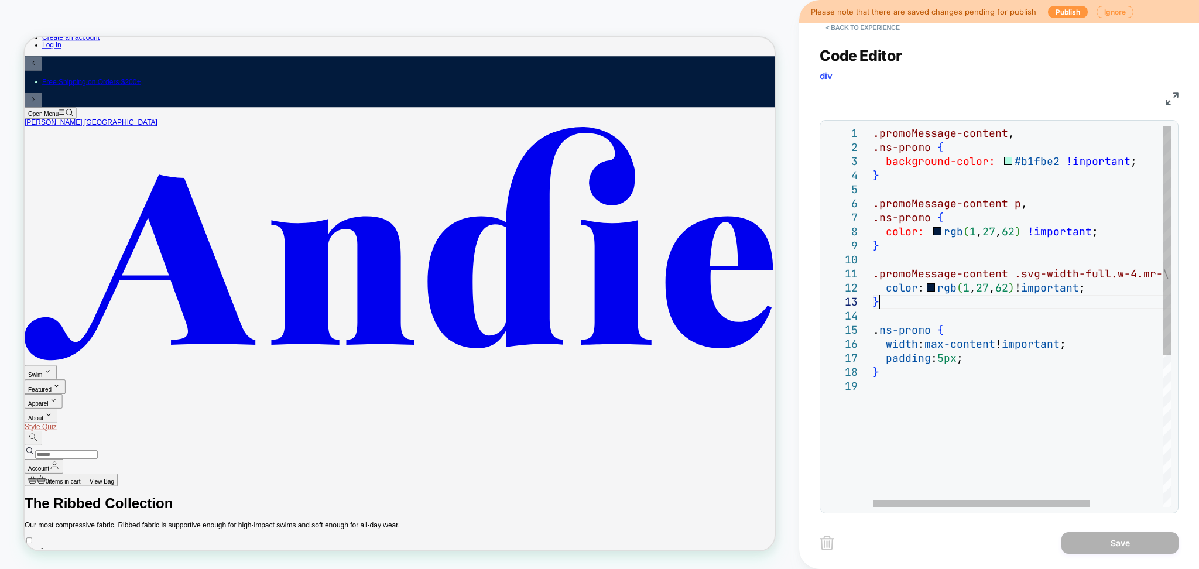
scroll to position [0, 0]
click at [962, 296] on div ".promoMessage-content , .ns-promo { background-color: #b1fbe2 !important ; } .p…" at bounding box center [1073, 442] width 400 height 633
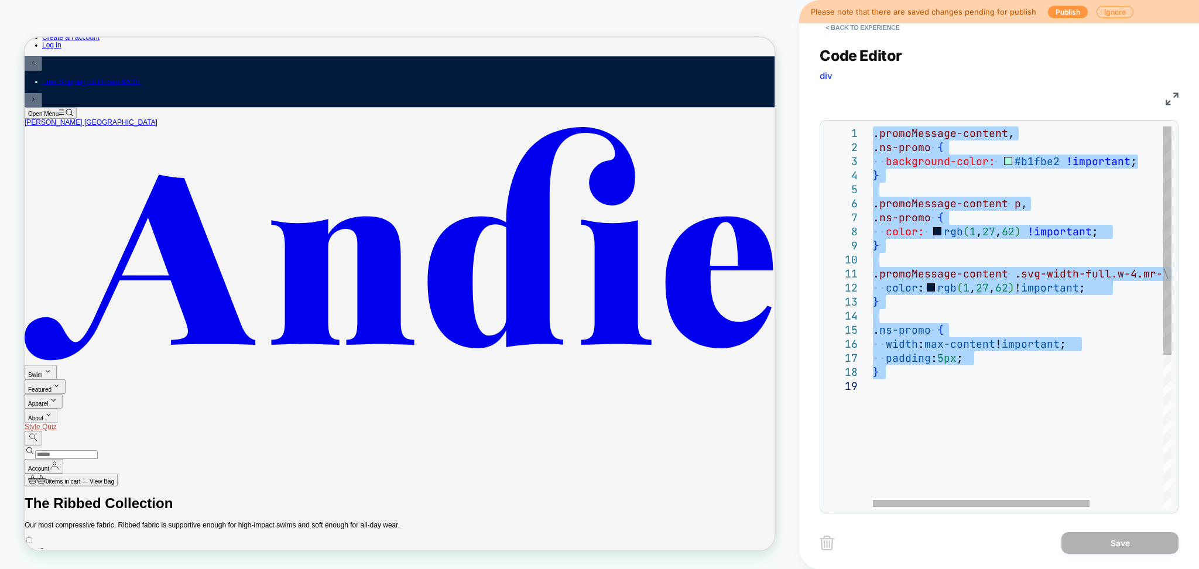
click at [1012, 399] on div ".promoMessage-content , .ns-promo { background-color: #b1fbe2 !important ; } .p…" at bounding box center [1073, 442] width 400 height 633
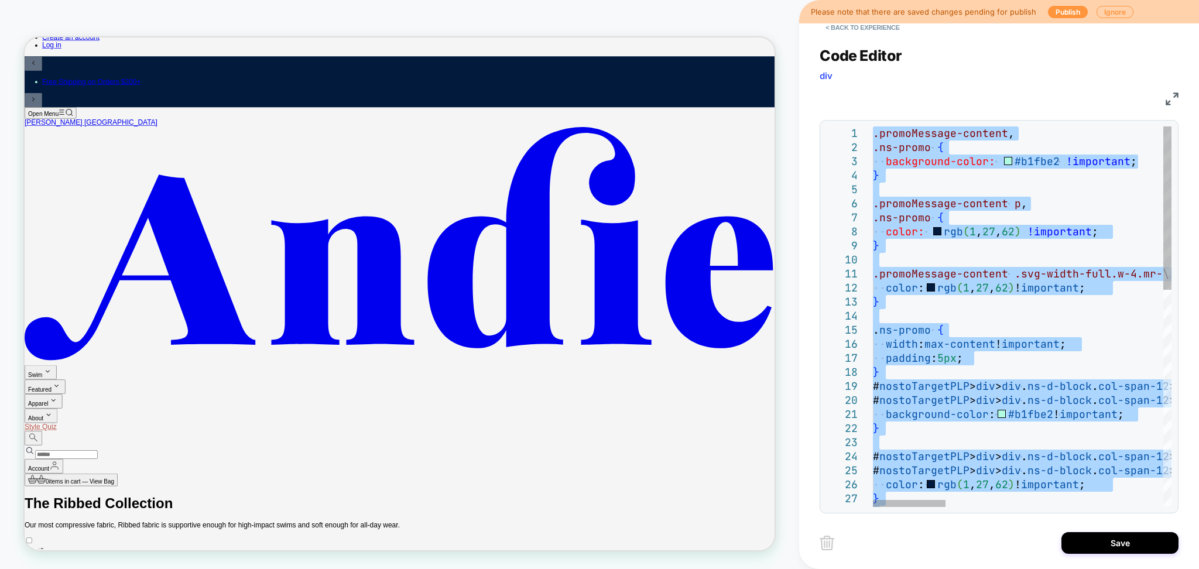
type textarea "**********"
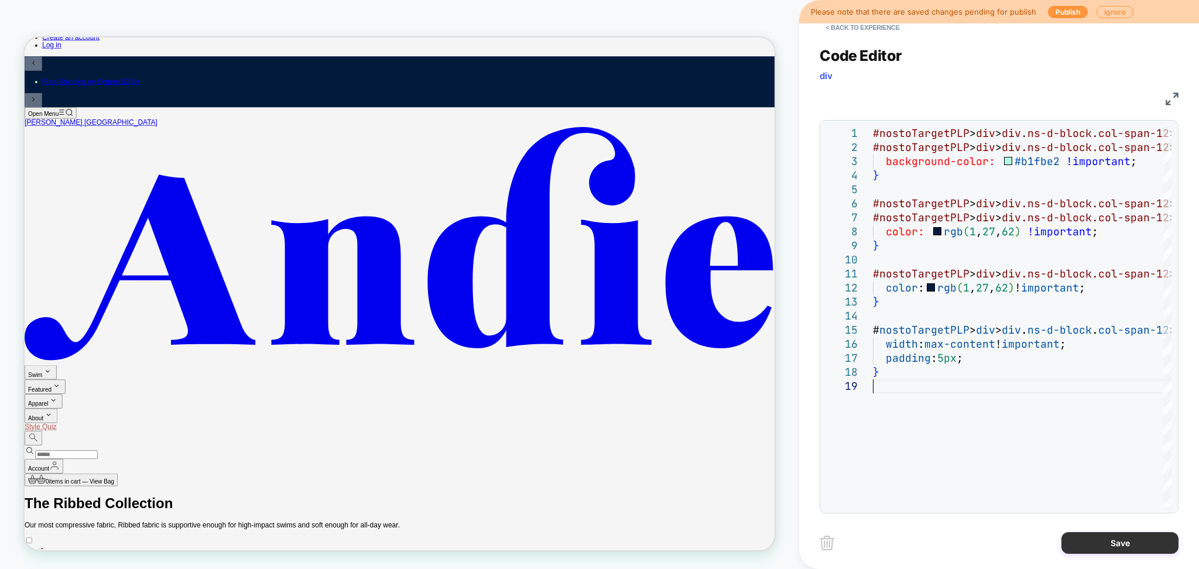
click at [1088, 539] on button "Save" at bounding box center [1119, 543] width 117 height 22
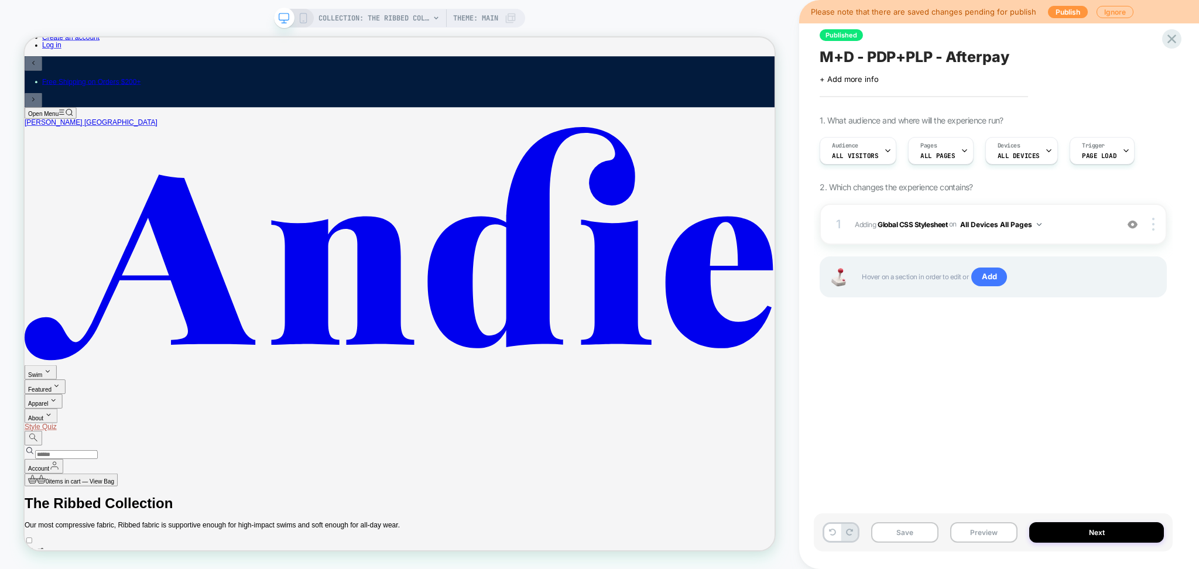
scroll to position [0, 1]
click at [975, 531] on button "Preview" at bounding box center [983, 532] width 67 height 20
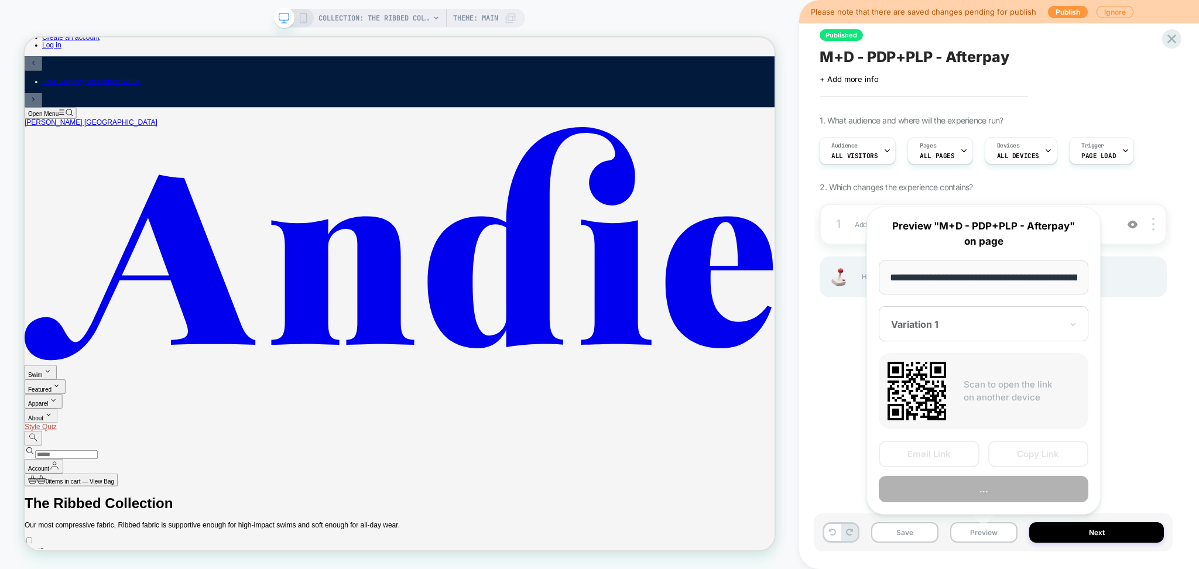
scroll to position [0, 138]
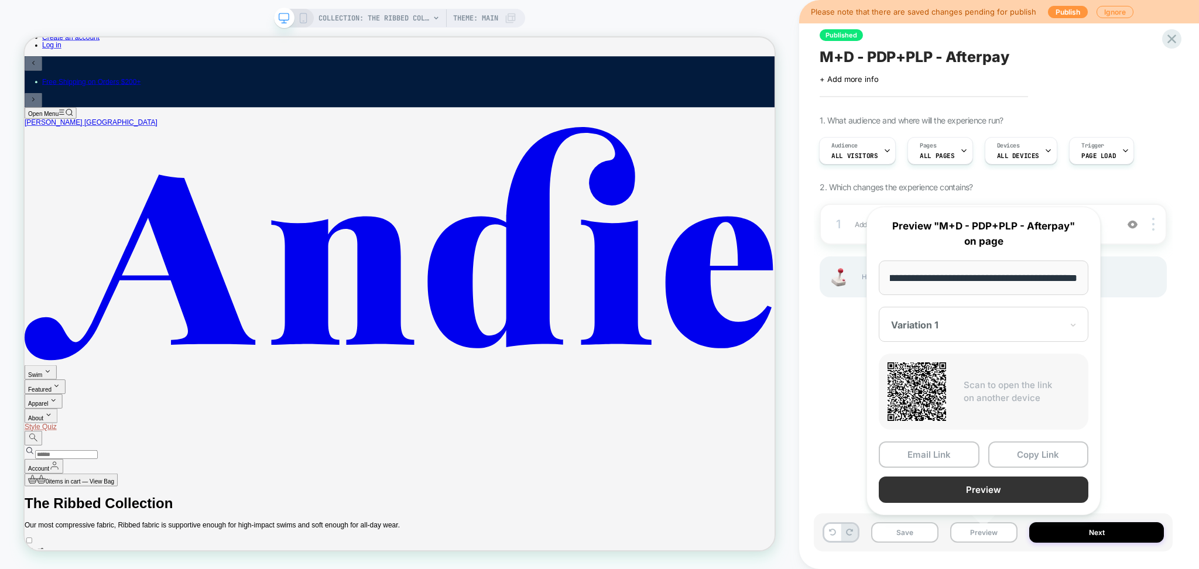
click at [975, 490] on button "Preview" at bounding box center [984, 489] width 210 height 26
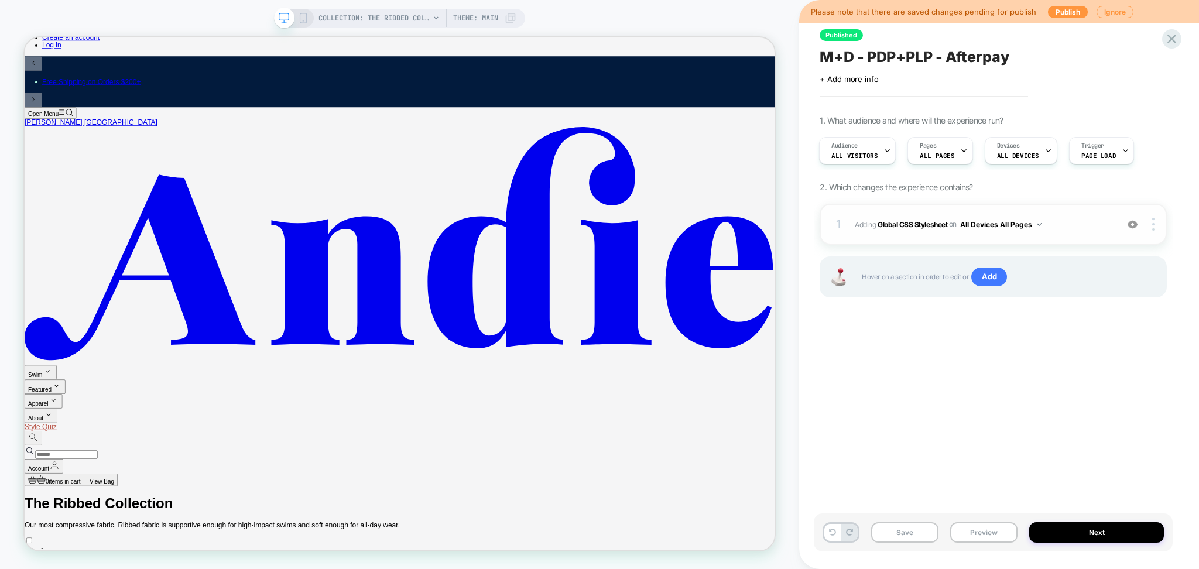
click at [1019, 225] on button "All Devices All Pages" at bounding box center [1000, 224] width 81 height 15
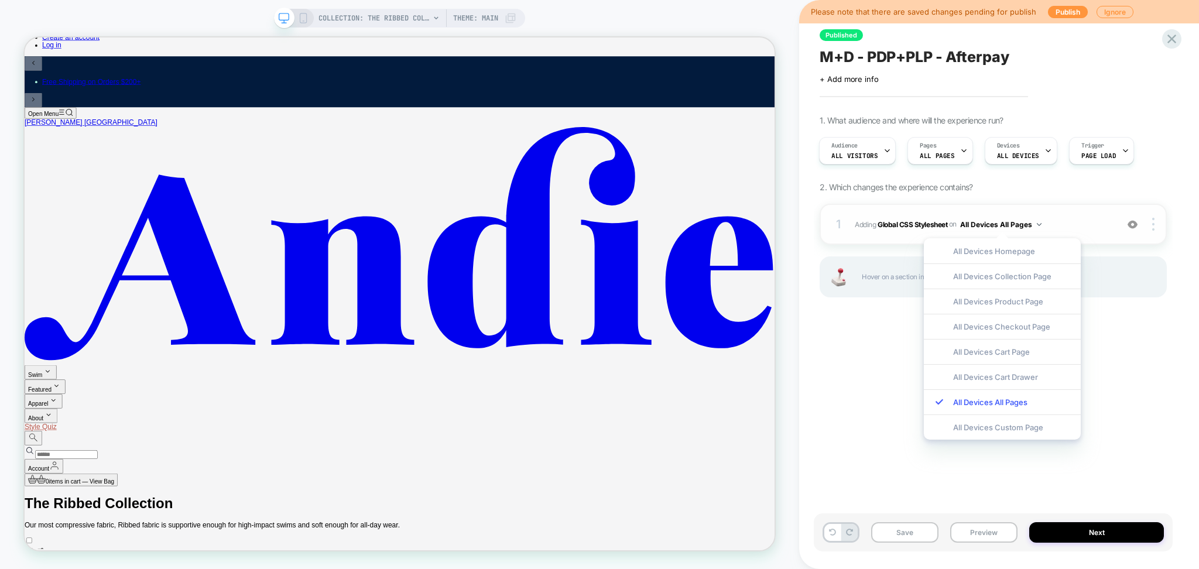
click at [1095, 204] on div "1. What audience and where will the experience run? Audience All Visitors Pages…" at bounding box center [992, 220] width 347 height 211
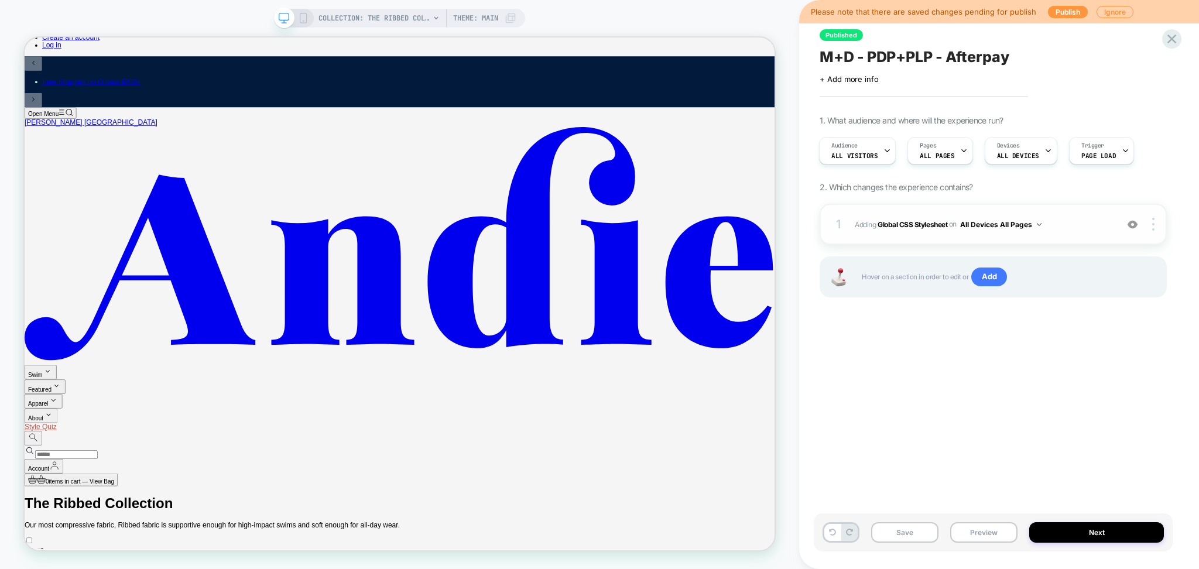
click at [1080, 227] on span "Adding Global CSS Stylesheet on All Devices All Pages" at bounding box center [983, 224] width 256 height 15
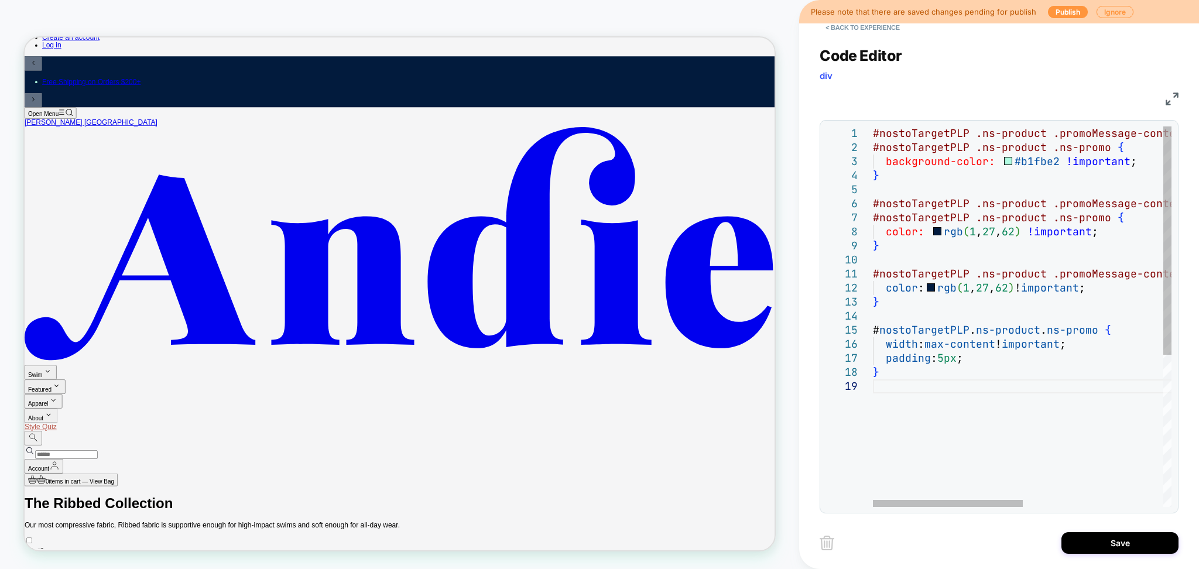
click at [946, 393] on div "#nostoTargetPLP .ns-product .promoMessage-content , #nostoTargetPLP .ns-product…" at bounding box center [1161, 442] width 577 height 633
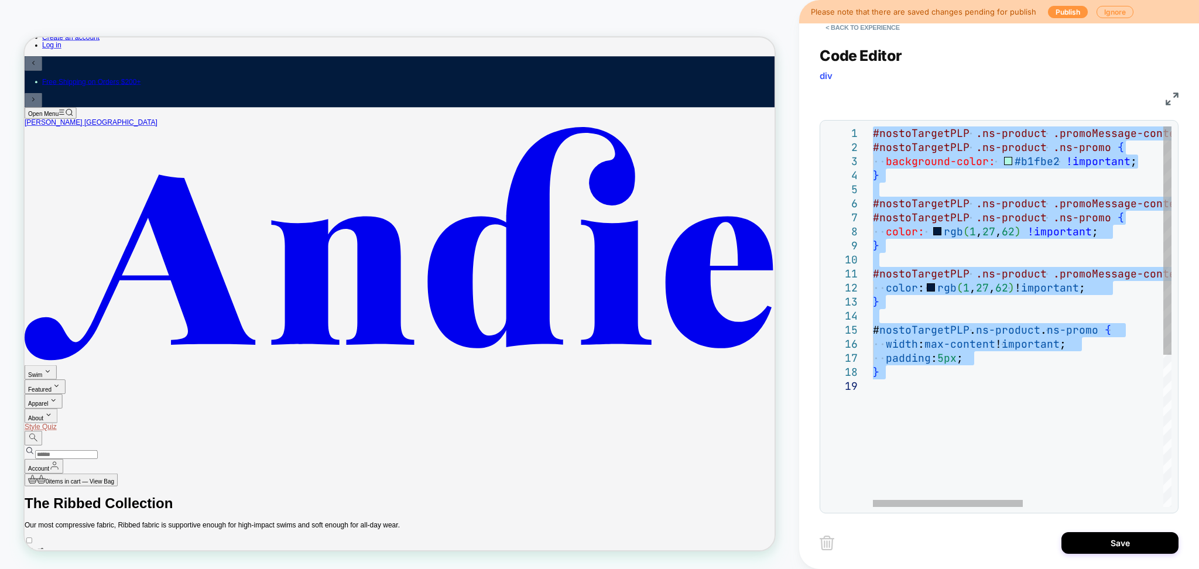
type textarea "**********"
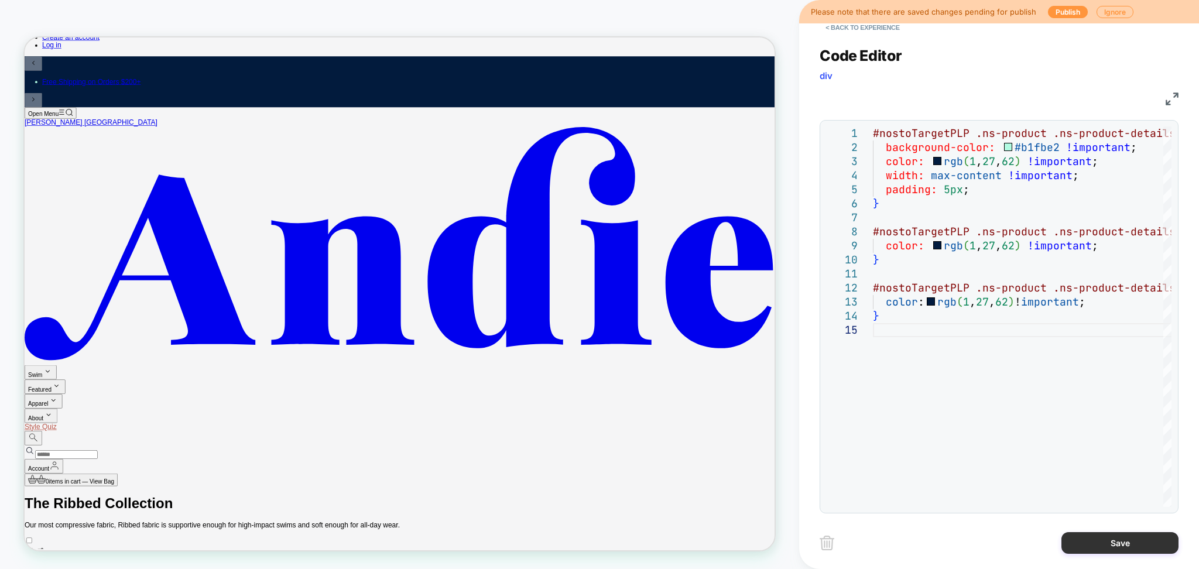
click at [1131, 541] on button "Save" at bounding box center [1119, 543] width 117 height 22
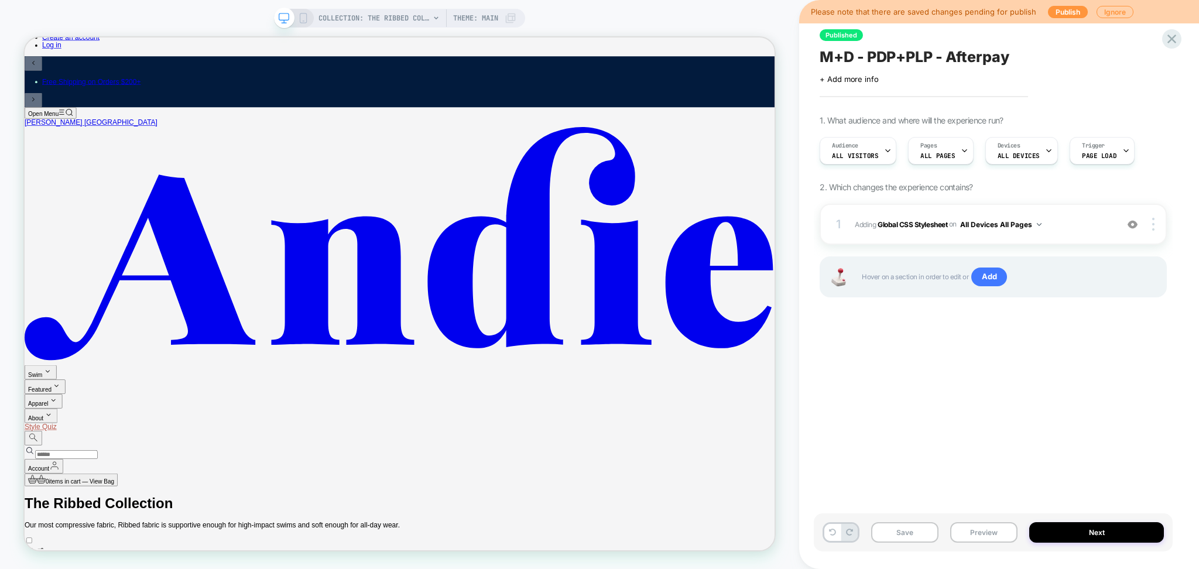
scroll to position [0, 1]
click at [990, 533] on button "Preview" at bounding box center [983, 532] width 67 height 20
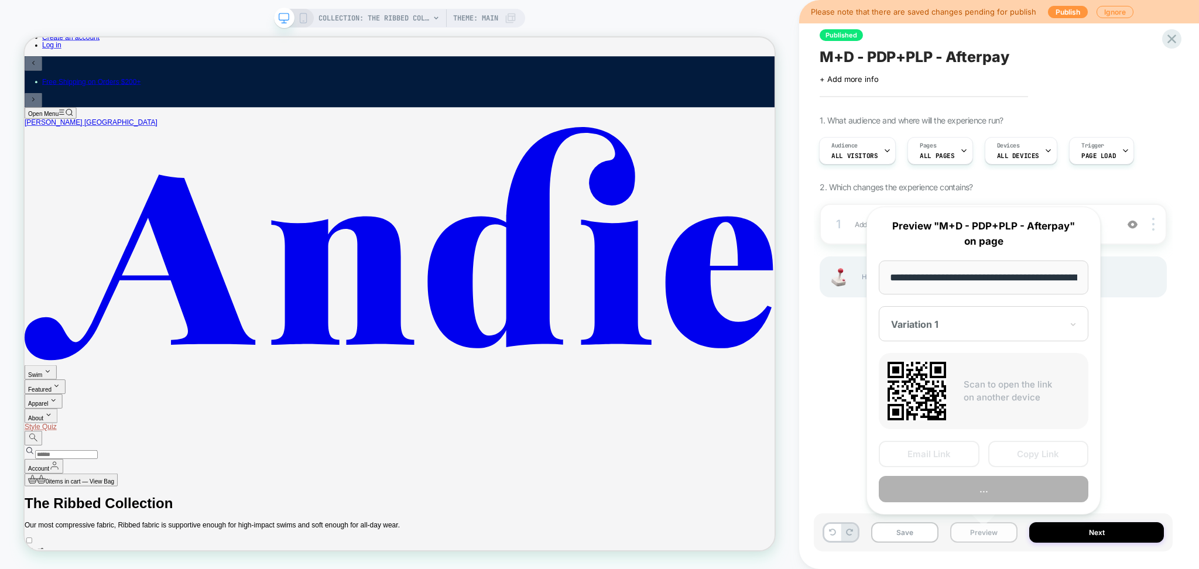
scroll to position [0, 138]
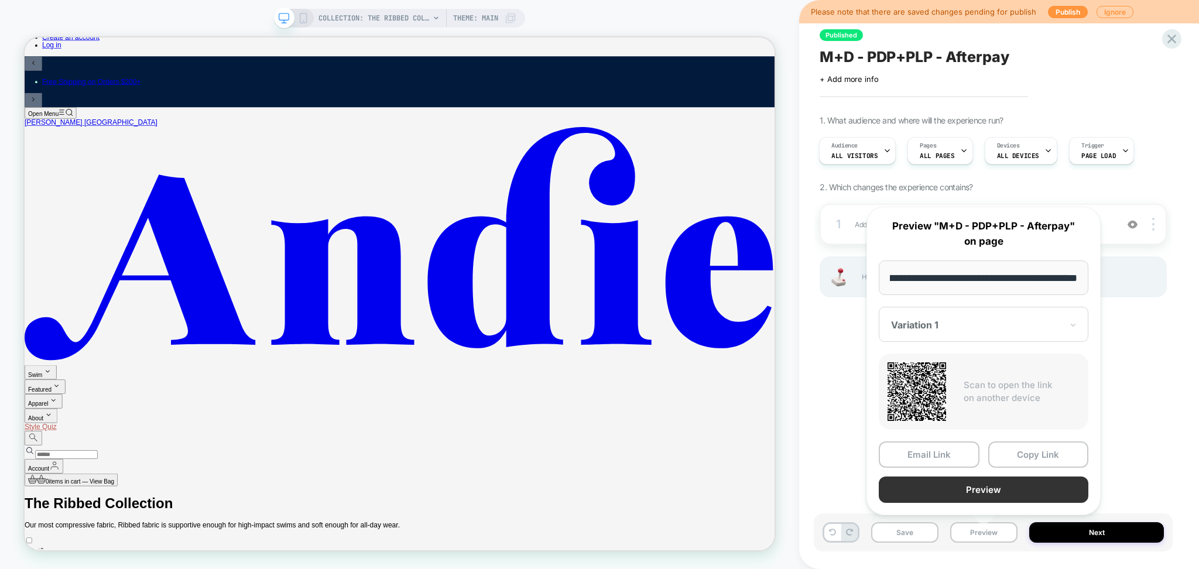
click at [961, 495] on button "Preview" at bounding box center [984, 489] width 210 height 26
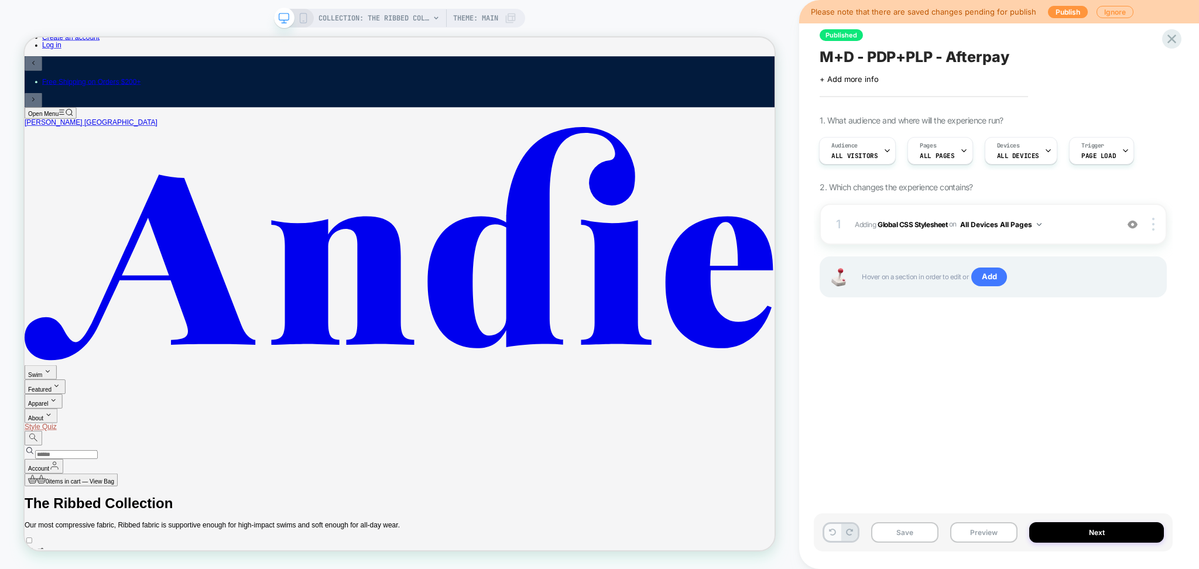
click at [827, 535] on button at bounding box center [832, 532] width 16 height 17
click at [1021, 227] on button "All Devices All Pages" at bounding box center [1000, 224] width 81 height 15
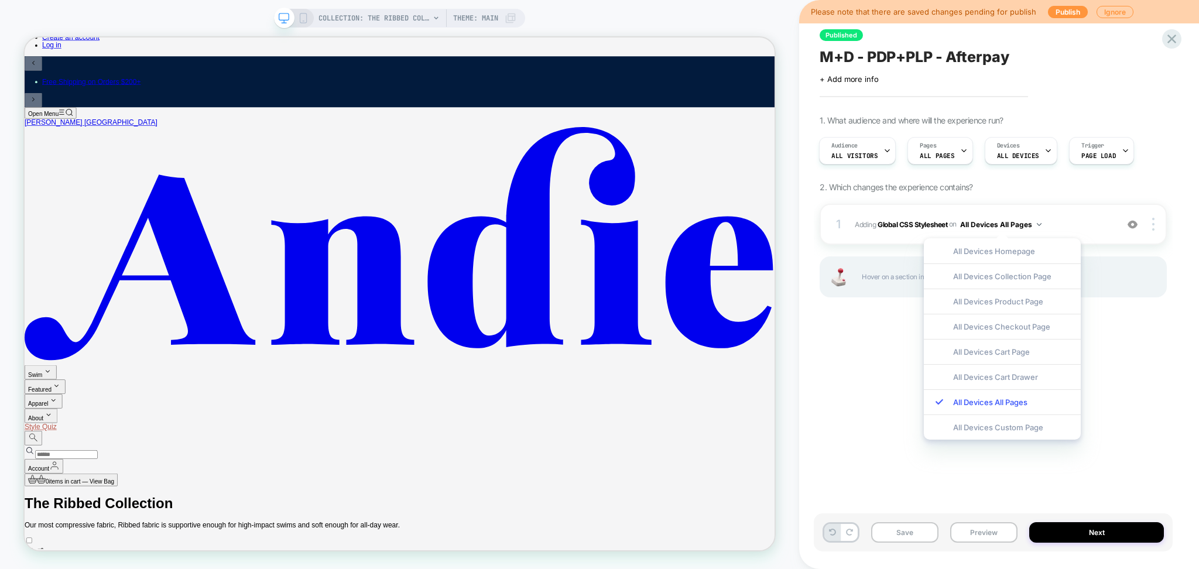
click at [1086, 235] on div "All Devices Homepage All Devices Collection Page All Devices Product Page All D…" at bounding box center [1002, 338] width 169 height 213
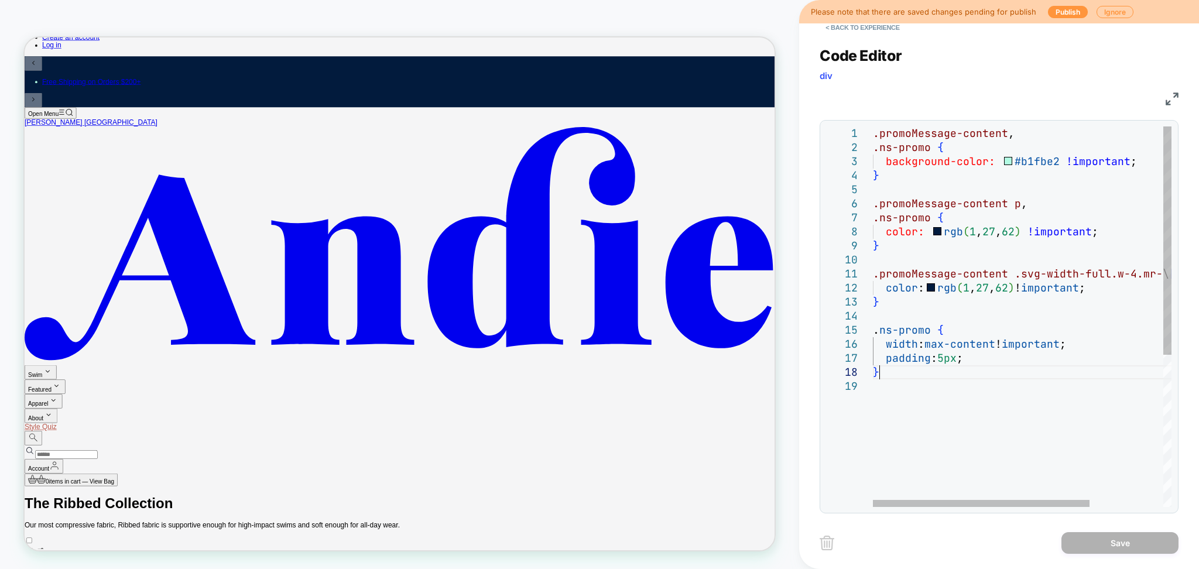
scroll to position [0, 0]
click at [937, 373] on div ".promoMessage-content , .ns-promo { background-color: #b1fbe2 !important ; } .p…" at bounding box center [1073, 442] width 400 height 633
type textarea "**********"
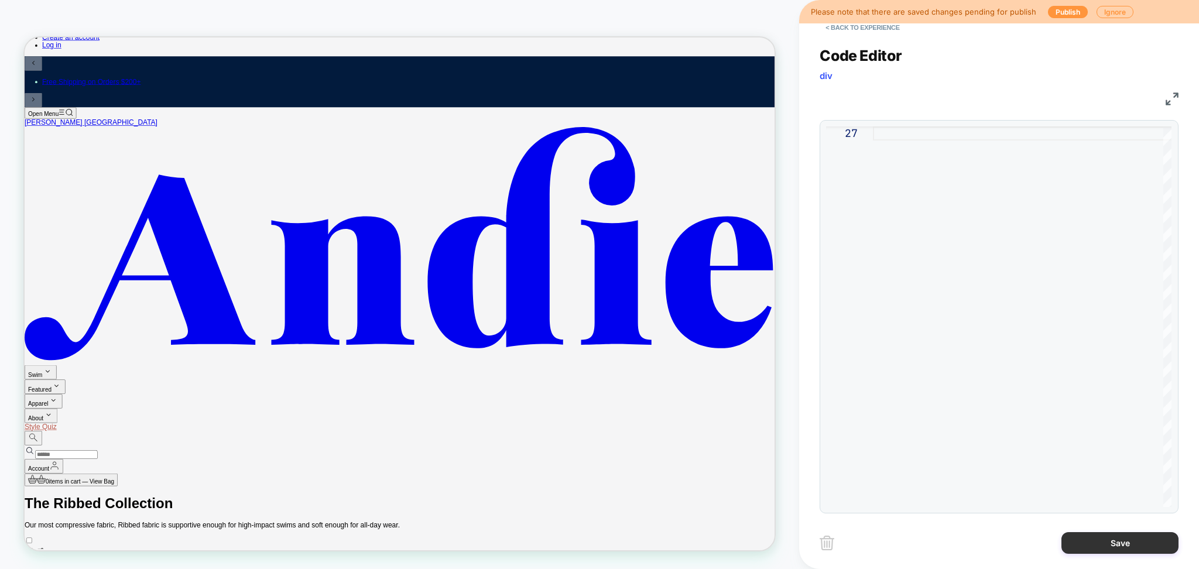
click at [1102, 544] on button "Save" at bounding box center [1119, 543] width 117 height 22
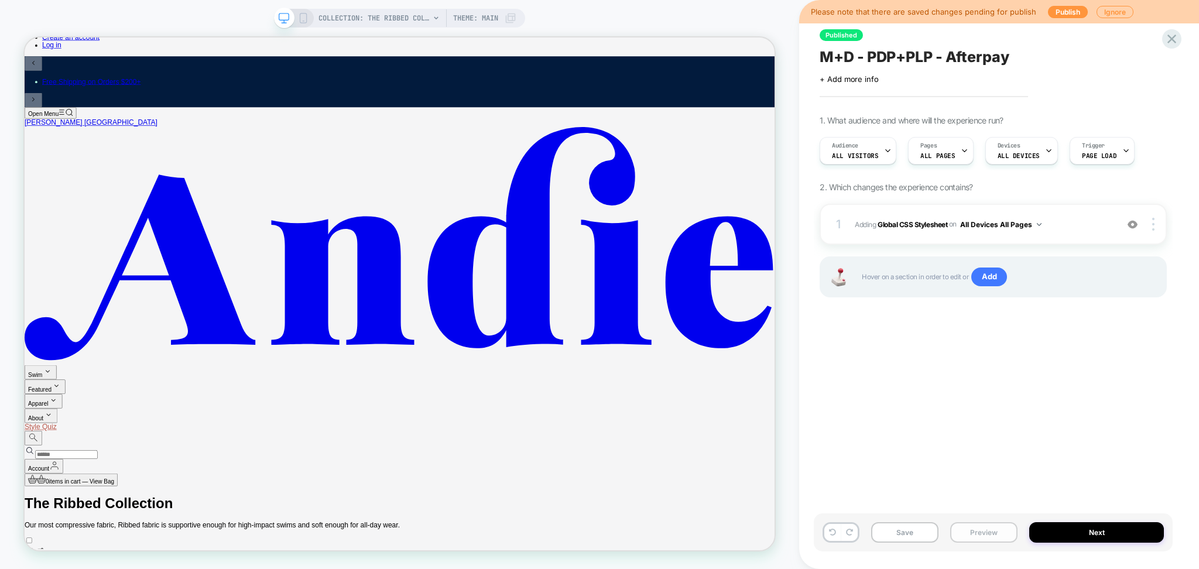
scroll to position [0, 1]
click at [956, 539] on button "Preview" at bounding box center [983, 532] width 67 height 20
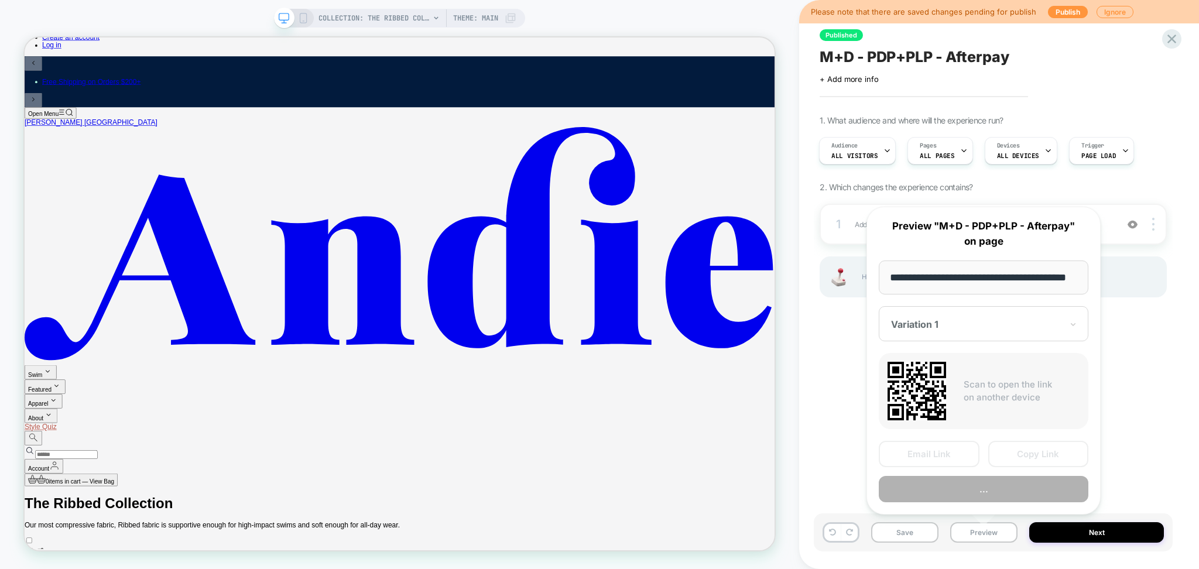
scroll to position [0, 32]
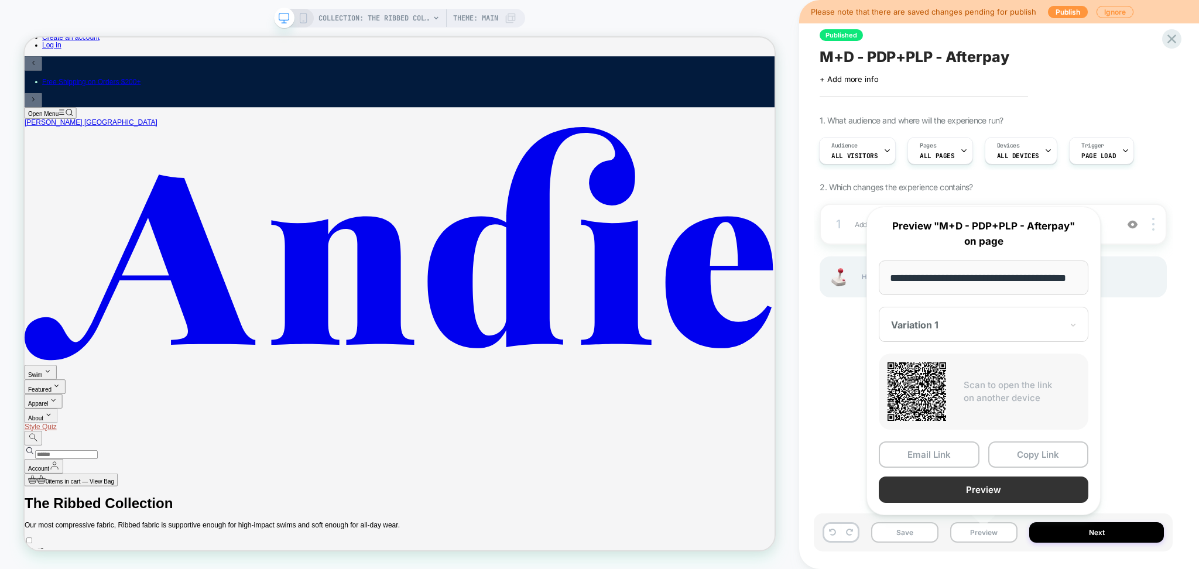
click at [958, 491] on button "Preview" at bounding box center [984, 489] width 210 height 26
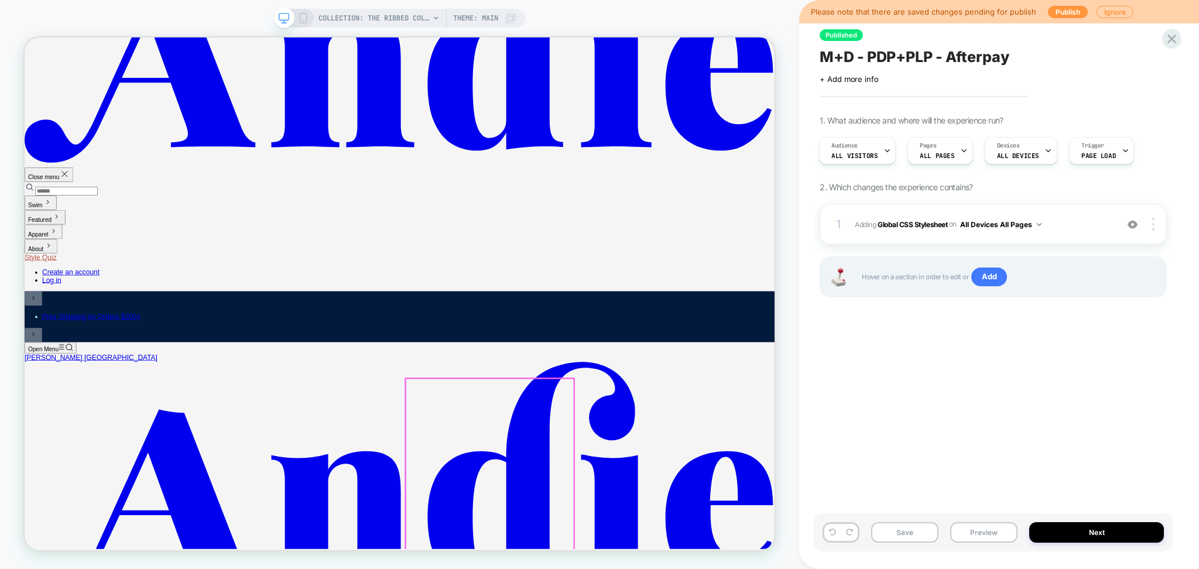
scroll to position [0, 0]
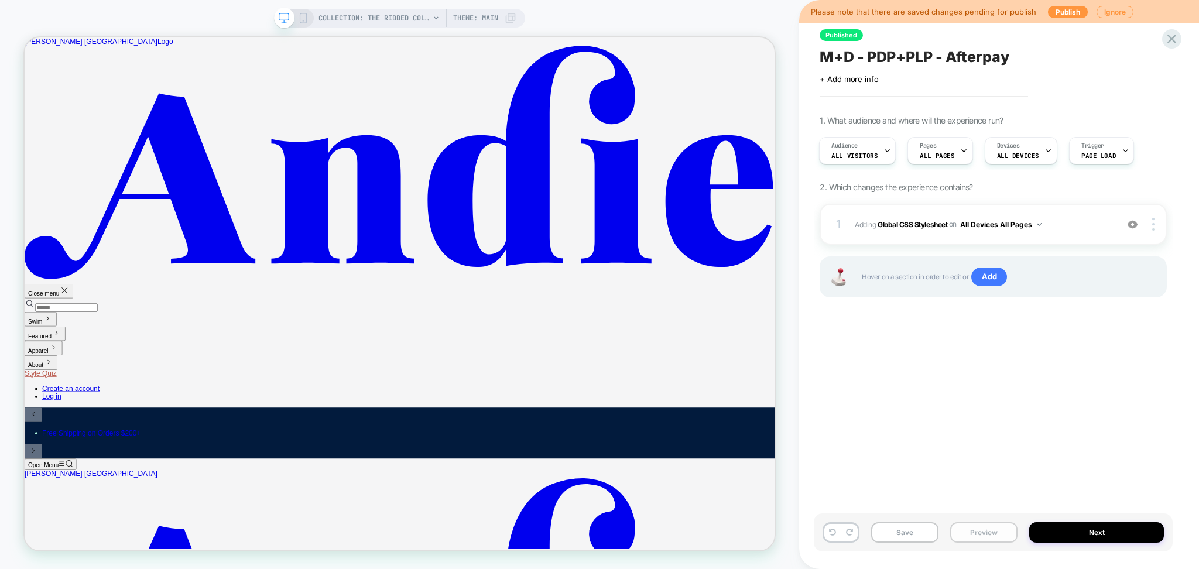
click at [976, 536] on button "Preview" at bounding box center [983, 532] width 67 height 20
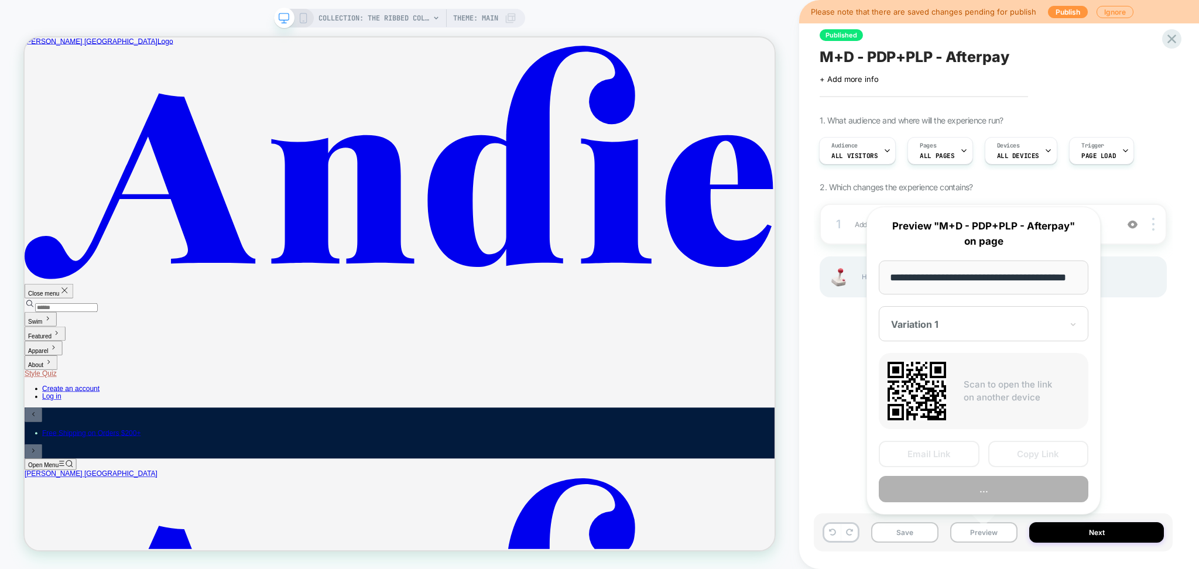
scroll to position [0, 32]
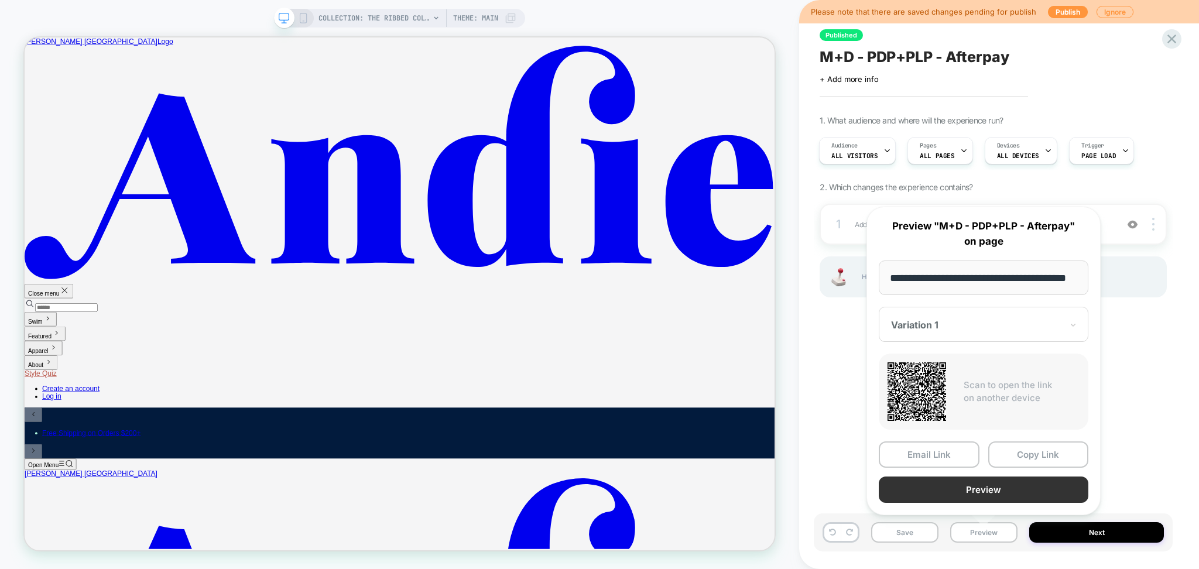
click at [932, 485] on button "Preview" at bounding box center [984, 489] width 210 height 26
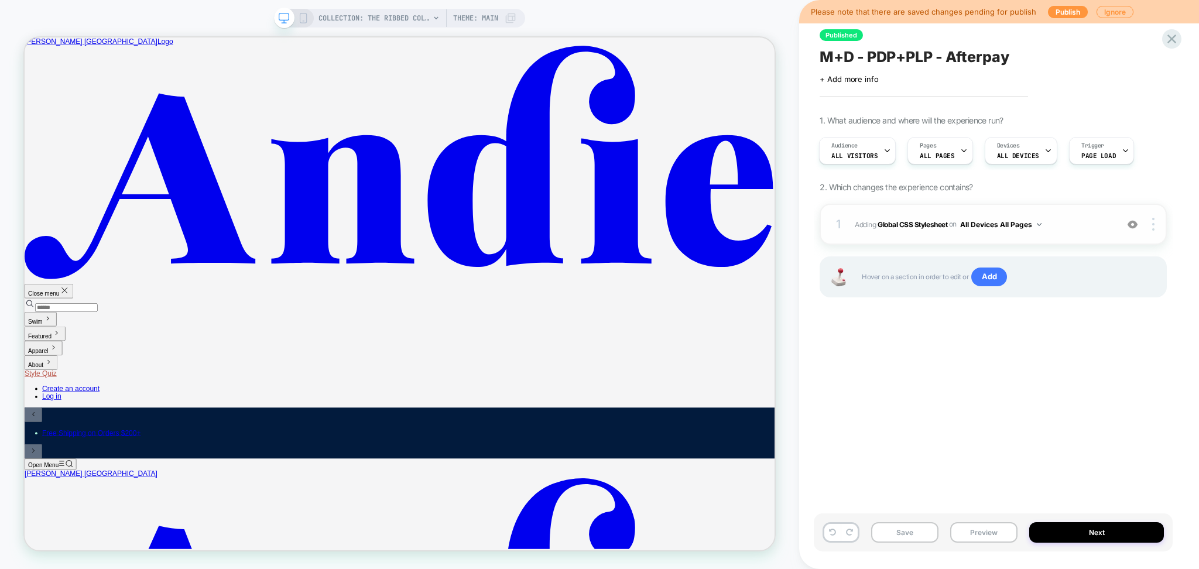
click at [923, 234] on div "1 Adding Global CSS Stylesheet on All Devices All Pages Add Before Add After Ta…" at bounding box center [992, 224] width 347 height 41
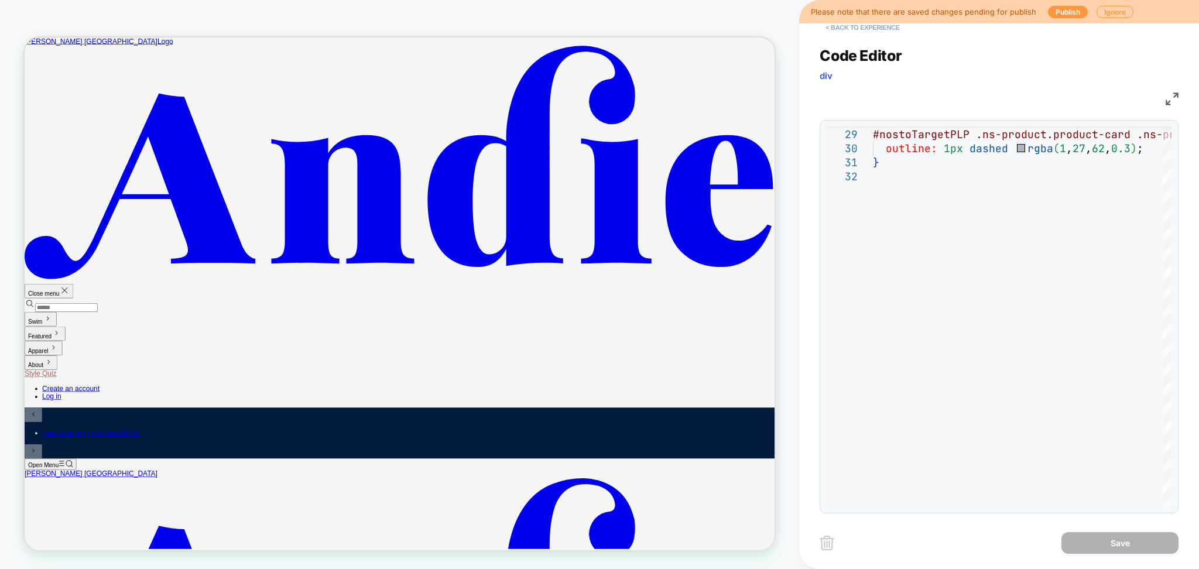
click at [826, 26] on button "< Back to experience" at bounding box center [861, 27] width 85 height 19
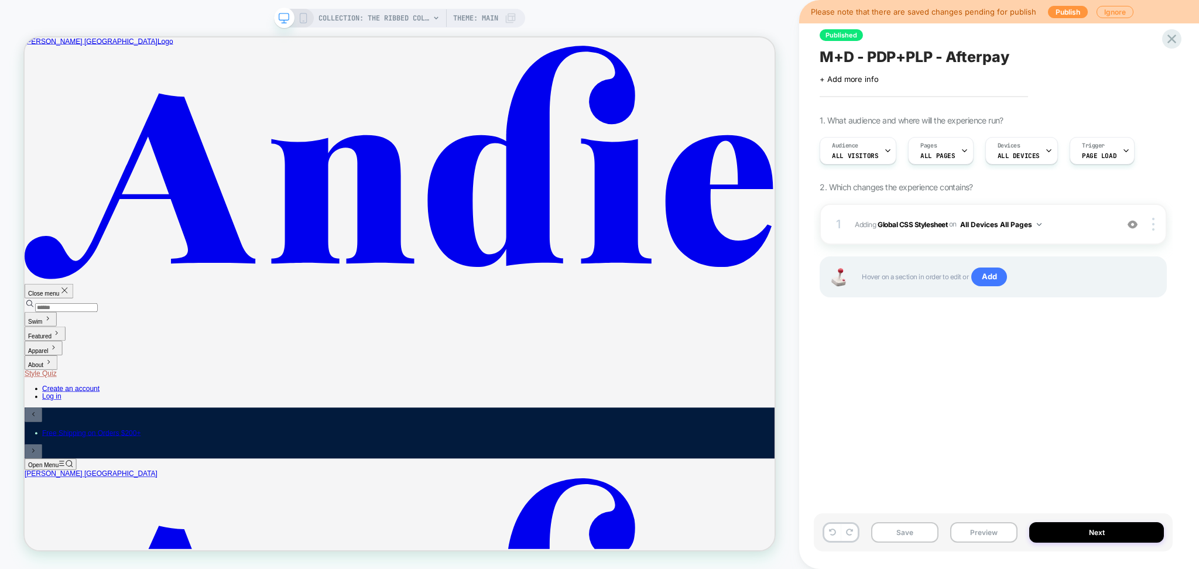
scroll to position [0, 1]
click at [1170, 42] on icon at bounding box center [1172, 39] width 16 height 16
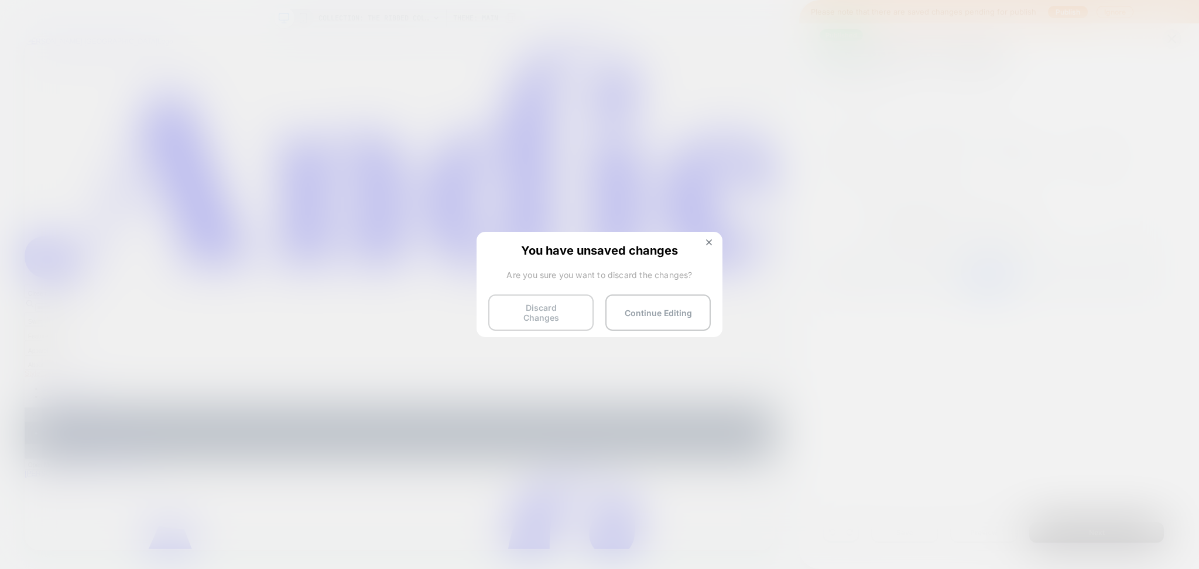
click at [515, 322] on button "Discard Changes" at bounding box center [540, 312] width 105 height 36
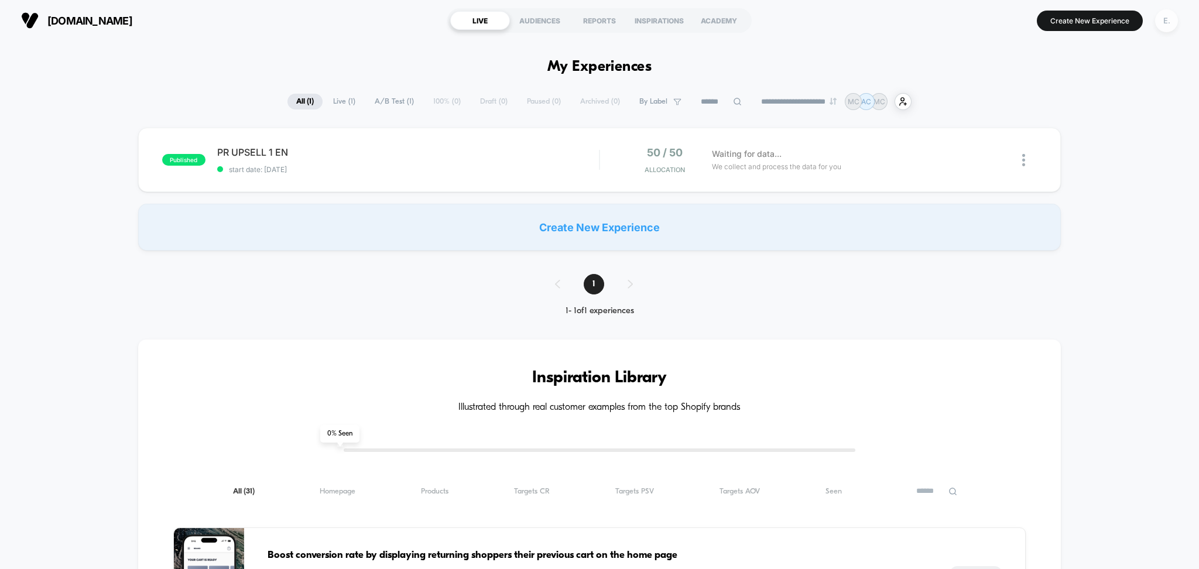
click at [1164, 29] on div "E." at bounding box center [1166, 20] width 23 height 23
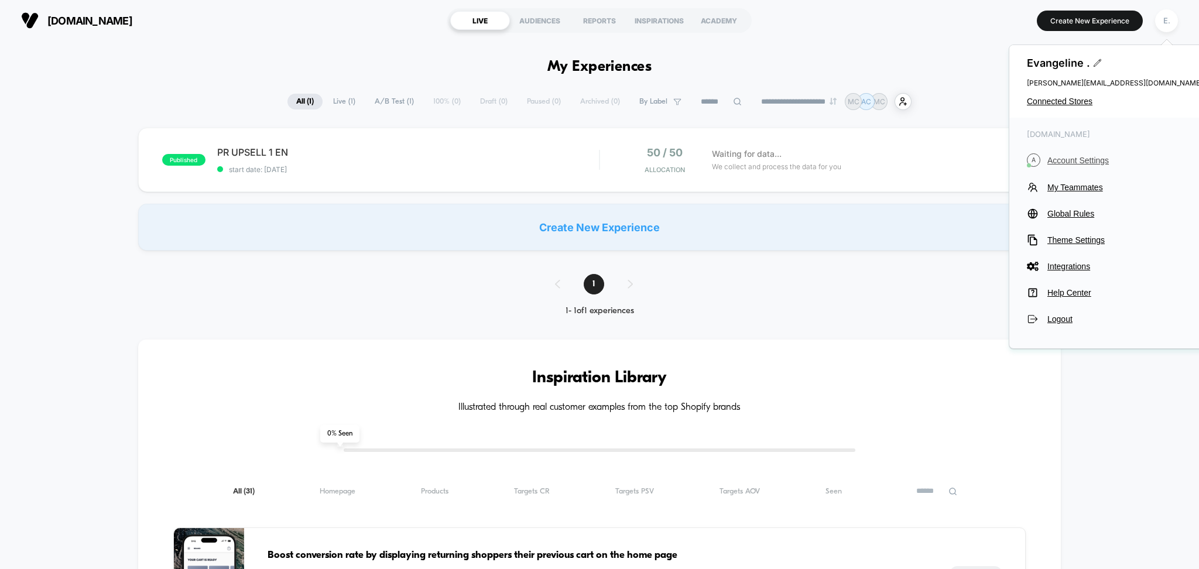
click at [1068, 156] on span "Account Settings" at bounding box center [1124, 160] width 155 height 9
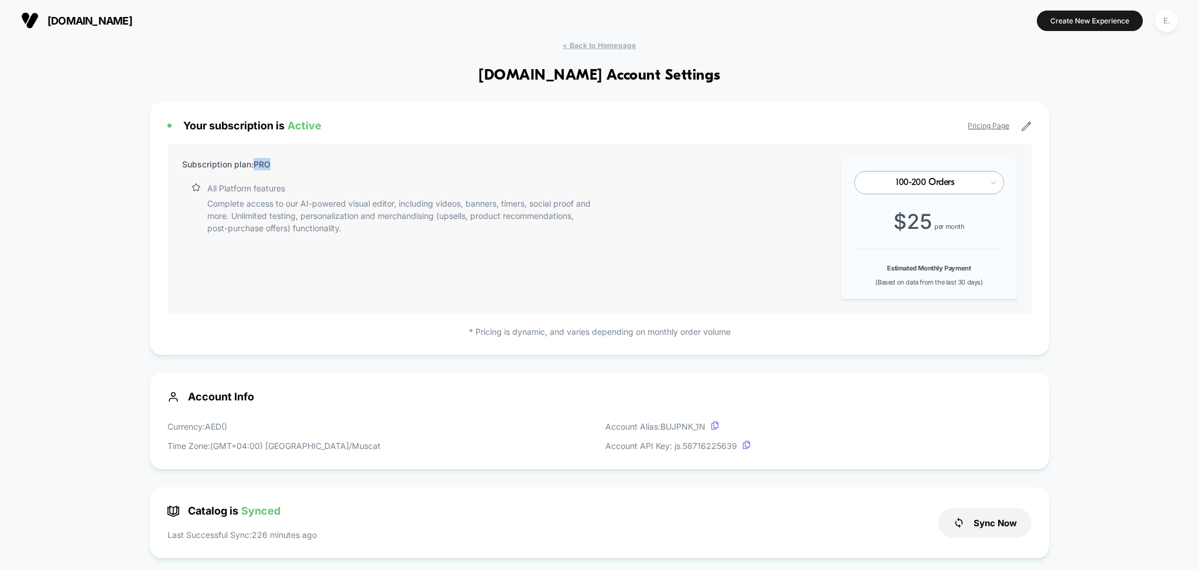
drag, startPoint x: 256, startPoint y: 159, endPoint x: 270, endPoint y: 168, distance: 16.1
click at [270, 168] on p "Subscription plan: PRO" at bounding box center [226, 164] width 88 height 12
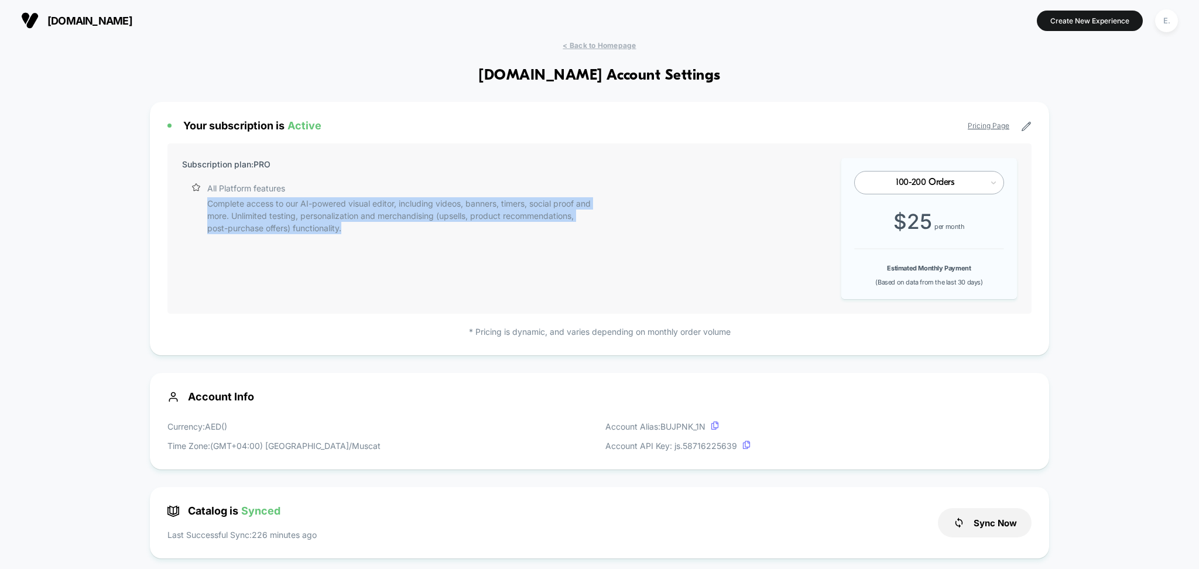
drag, startPoint x: 207, startPoint y: 200, endPoint x: 452, endPoint y: 230, distance: 247.1
click at [452, 230] on div "All Platform features Complete access to our AI-powered visual editor, includin…" at bounding box center [392, 208] width 403 height 52
click at [452, 231] on p "Complete access to our AI-powered visual editor, including videos, banners, tim…" at bounding box center [400, 215] width 386 height 37
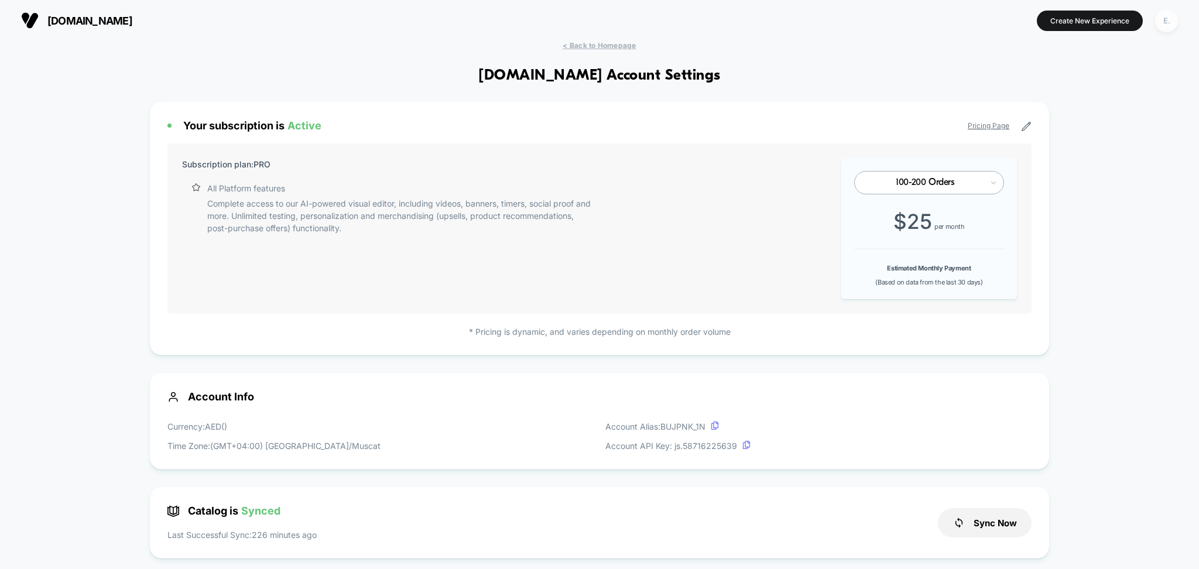
click at [1163, 23] on div "E." at bounding box center [1166, 20] width 23 height 23
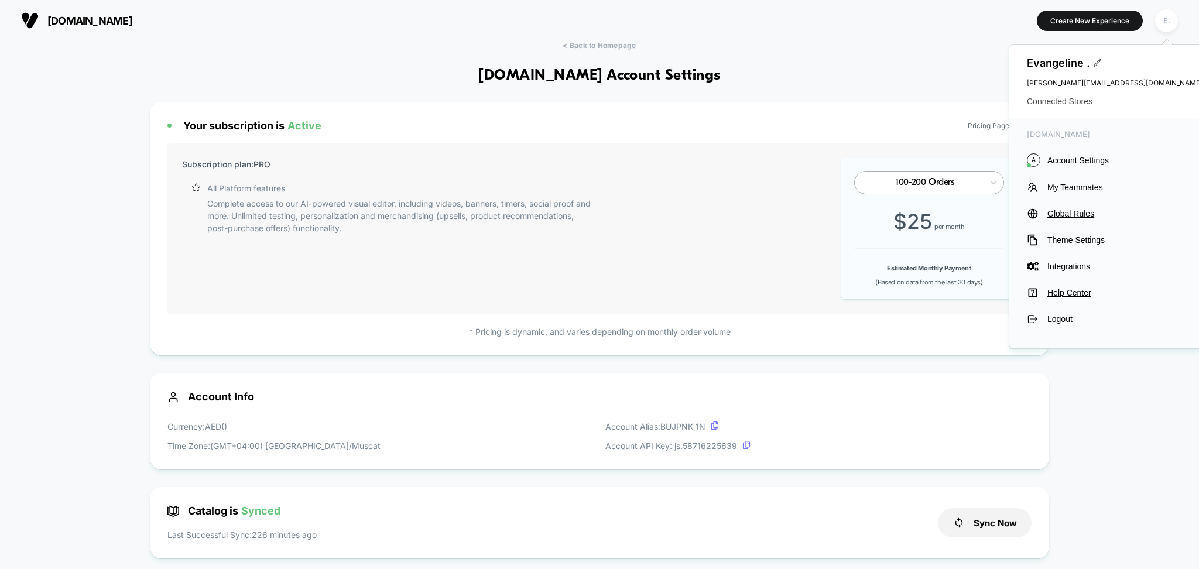
click at [1036, 101] on span "Connected Stores" at bounding box center [1115, 101] width 176 height 9
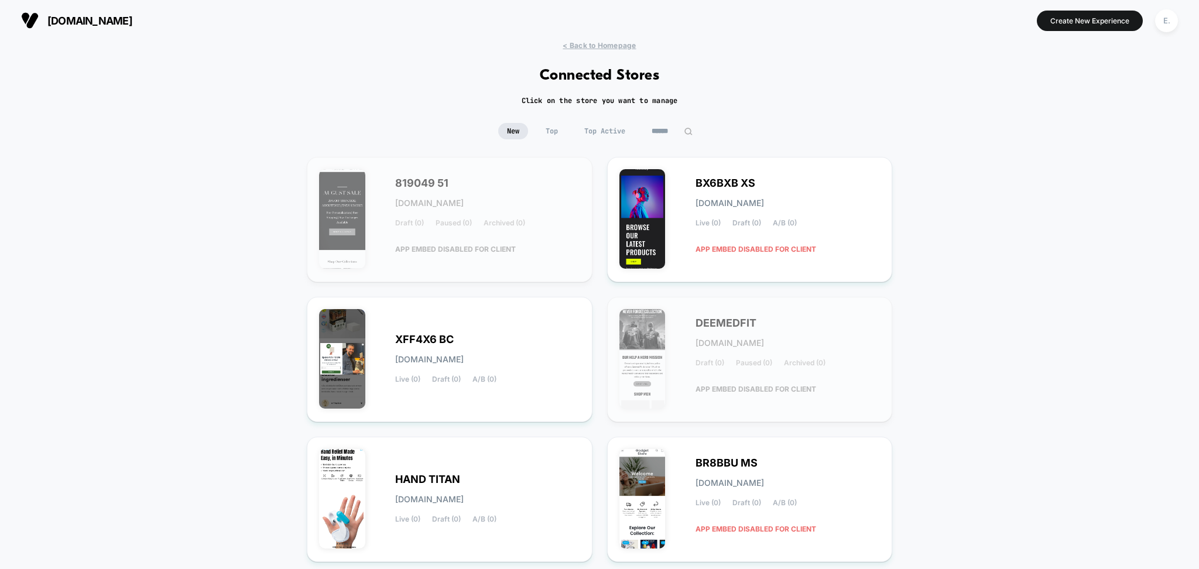
click at [660, 129] on input at bounding box center [672, 131] width 59 height 16
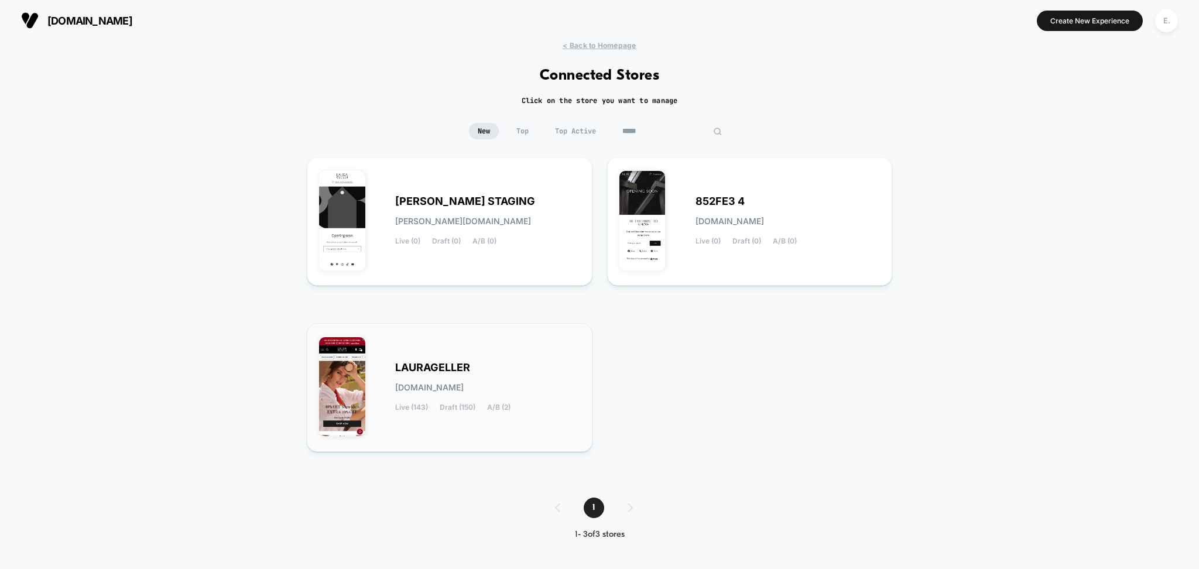
type input "*****"
click at [540, 363] on div "[PERSON_NAME][DOMAIN_NAME] Live (143) Draft (150) A/B (2)" at bounding box center [487, 387] width 185 height 48
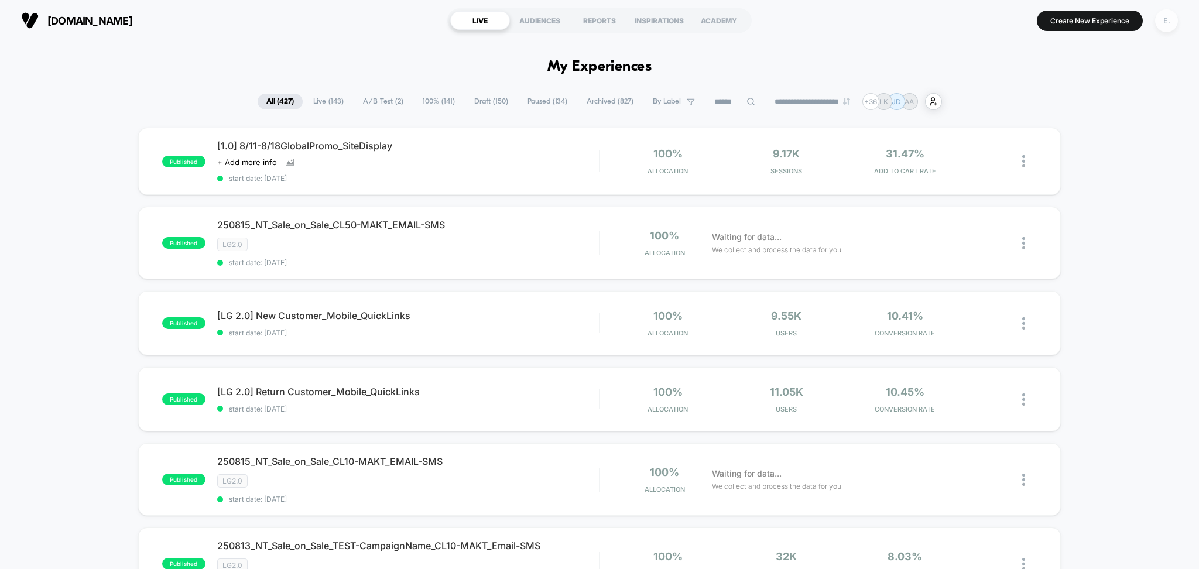
click at [1159, 25] on div "E." at bounding box center [1166, 20] width 23 height 23
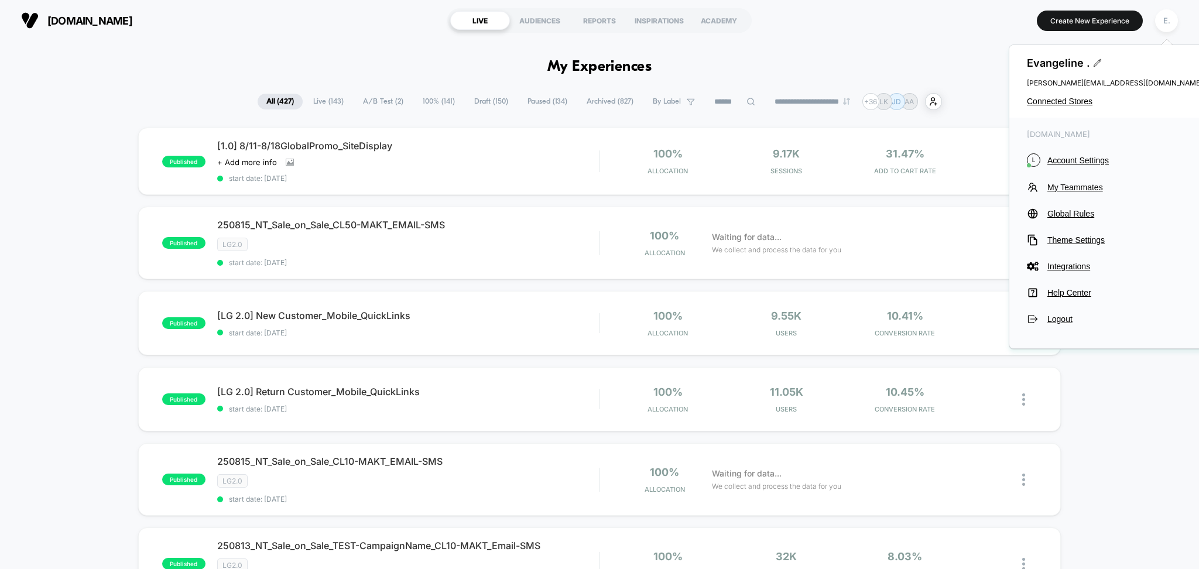
click at [1074, 95] on div "[PERSON_NAME] . [PERSON_NAME][EMAIL_ADDRESS][DOMAIN_NAME] Connected Stores" at bounding box center [1114, 81] width 211 height 73
click at [1062, 102] on span "Connected Stores" at bounding box center [1115, 101] width 176 height 9
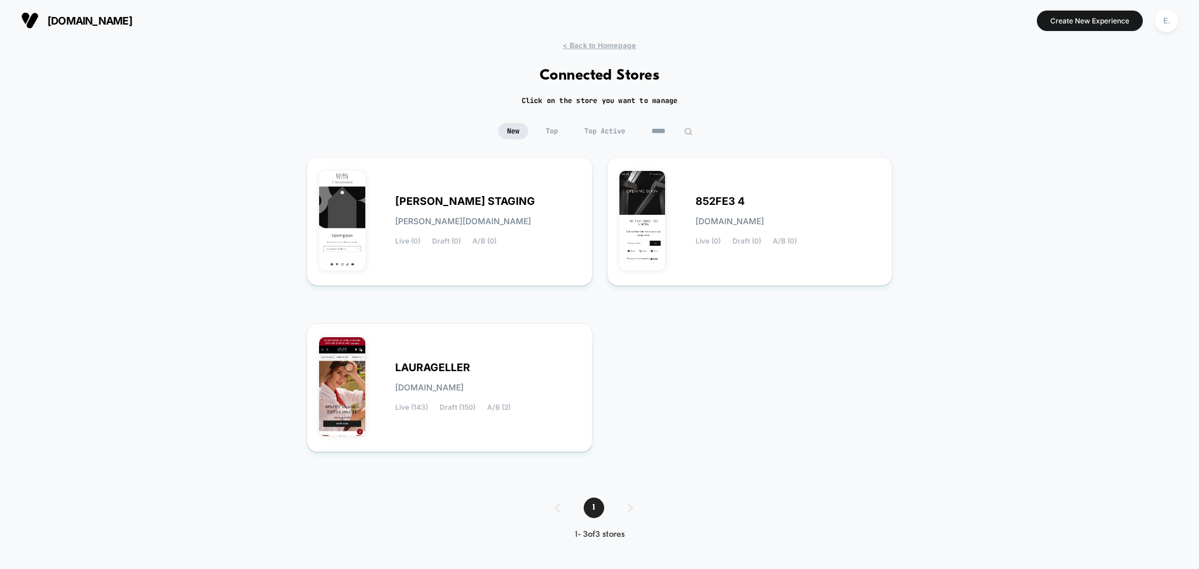
click at [671, 134] on input "*****" at bounding box center [672, 131] width 59 height 16
click at [673, 136] on input "*****" at bounding box center [671, 131] width 117 height 16
click at [672, 136] on input "*****" at bounding box center [671, 131] width 117 height 16
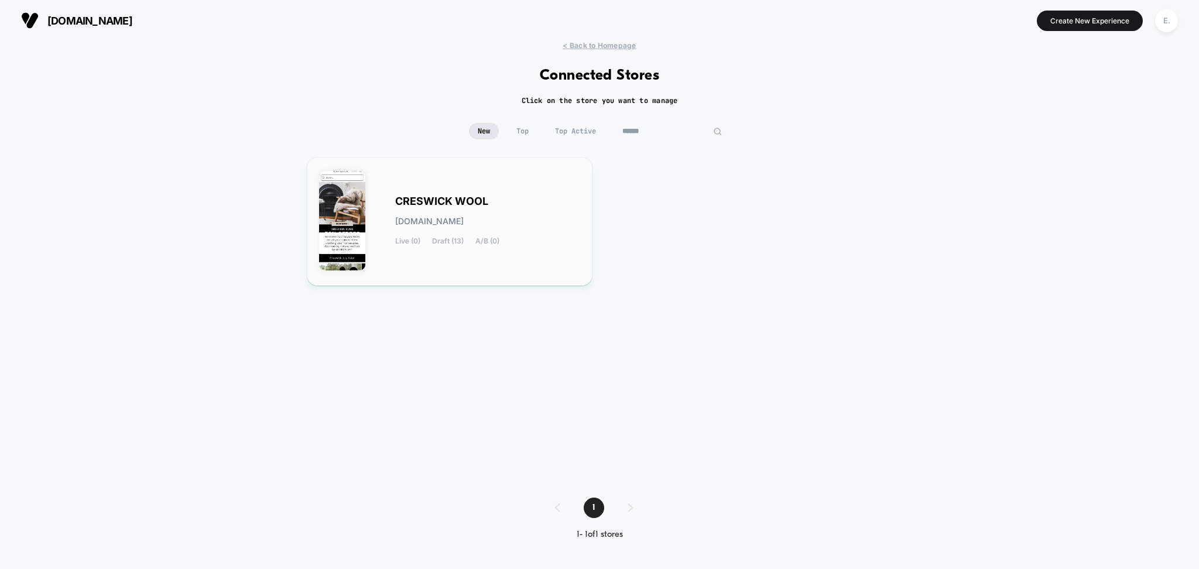
type input "******"
click at [497, 188] on div "CRESWICK WOOL [DOMAIN_NAME] Live (0) Draft (13) A/B (0)" at bounding box center [449, 221] width 261 height 104
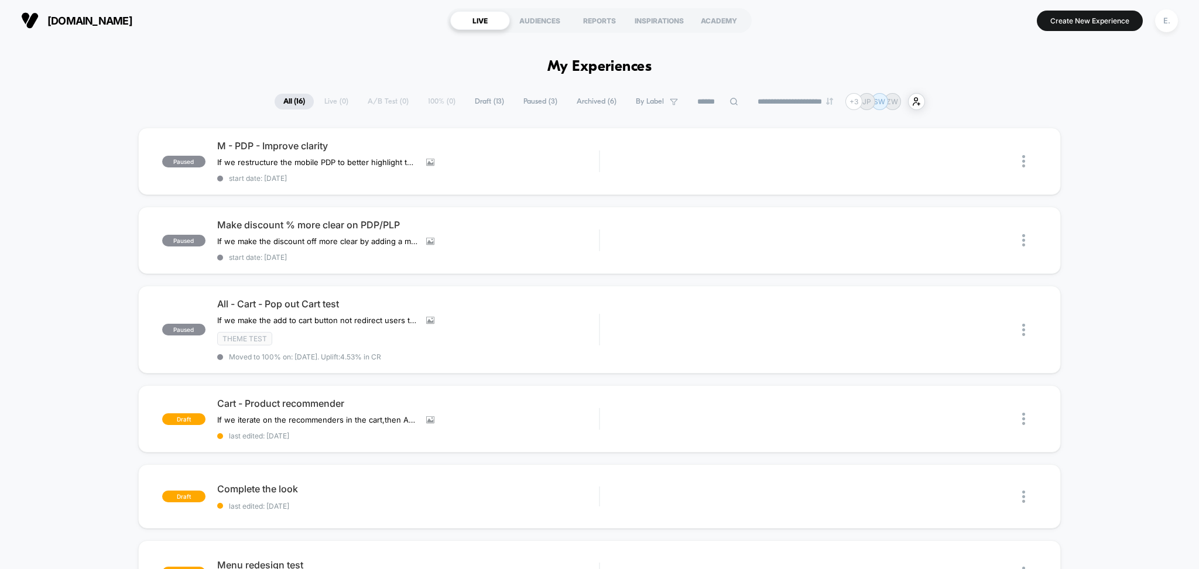
click at [1154, 26] on button "E." at bounding box center [1166, 21] width 30 height 24
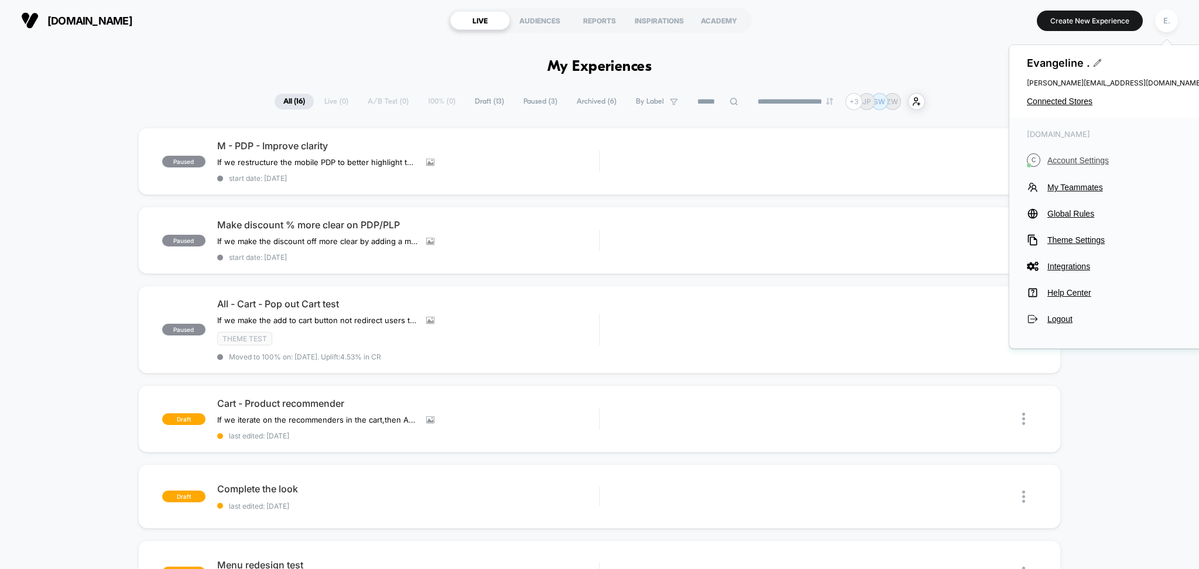
click at [1083, 154] on button "C Account Settings" at bounding box center [1115, 159] width 176 height 13
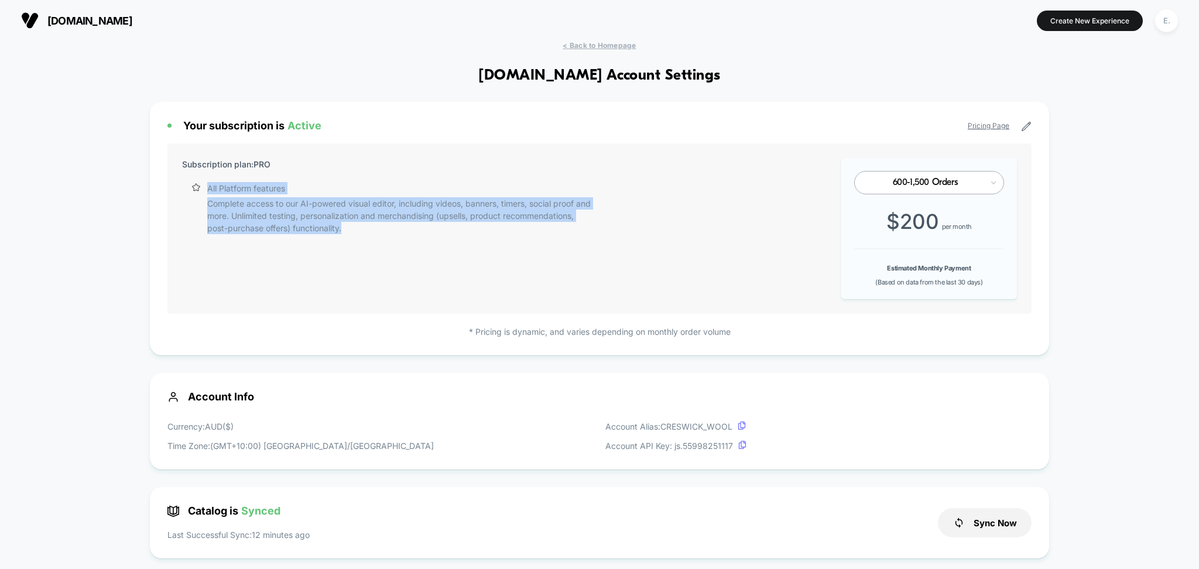
drag, startPoint x: 424, startPoint y: 239, endPoint x: 206, endPoint y: 181, distance: 225.3
click at [206, 181] on div "Subscription plan: PRO All Platform features Complete access to our AI-powered …" at bounding box center [387, 228] width 411 height 141
click at [1161, 24] on div "E." at bounding box center [1166, 20] width 23 height 23
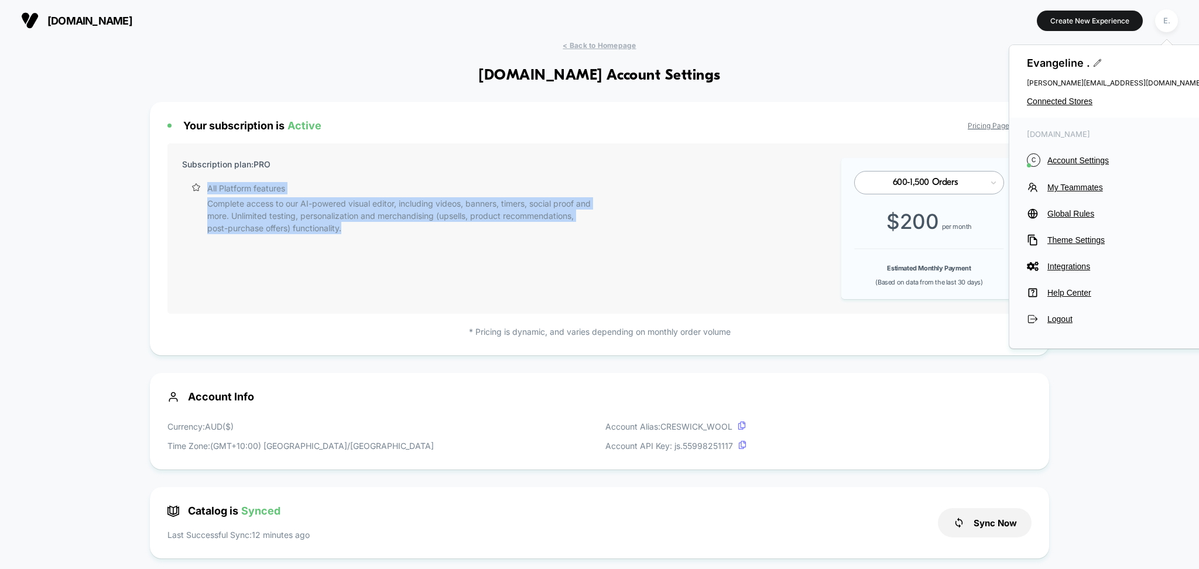
click at [1071, 107] on div "[PERSON_NAME] . [PERSON_NAME][EMAIL_ADDRESS][DOMAIN_NAME] Connected Stores" at bounding box center [1114, 81] width 211 height 73
click at [1063, 102] on span "Connected Stores" at bounding box center [1115, 101] width 176 height 9
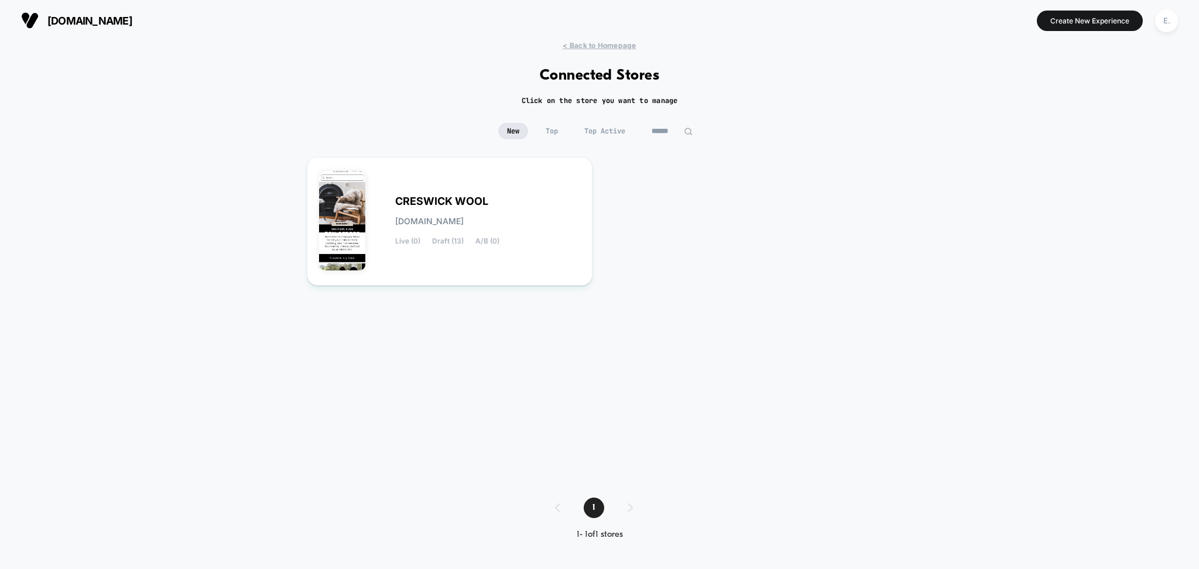
click at [662, 133] on input "******" at bounding box center [672, 131] width 59 height 16
click at [662, 133] on input "******" at bounding box center [671, 131] width 117 height 16
type input "*"
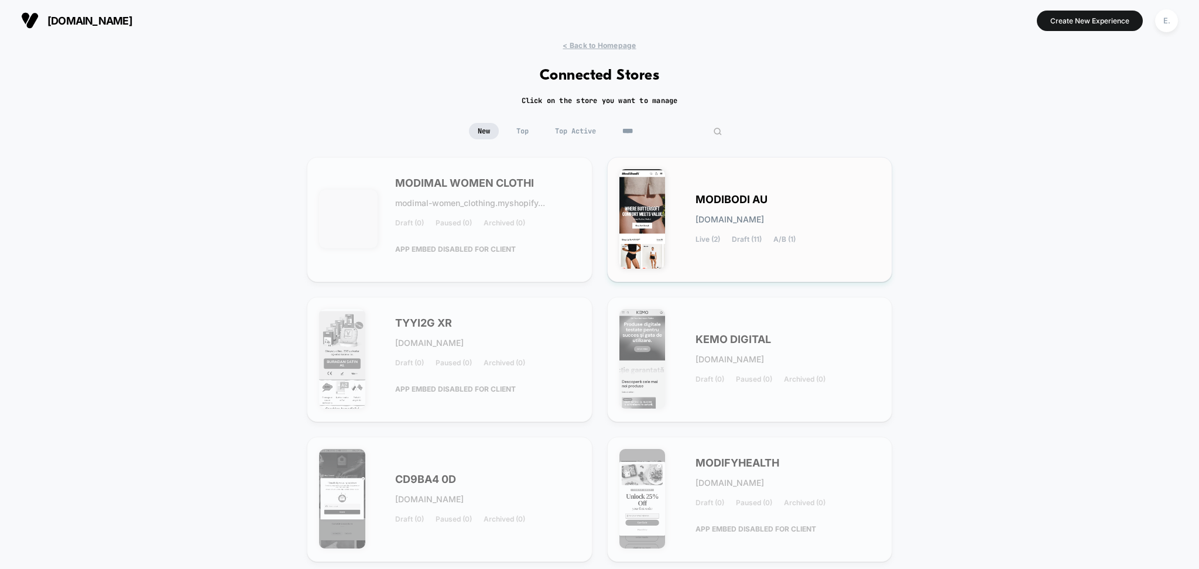
type input "****"
click at [769, 193] on div "MODIBODI AU [DOMAIN_NAME] Live (2) Draft (11) A/B (1)" at bounding box center [749, 219] width 261 height 101
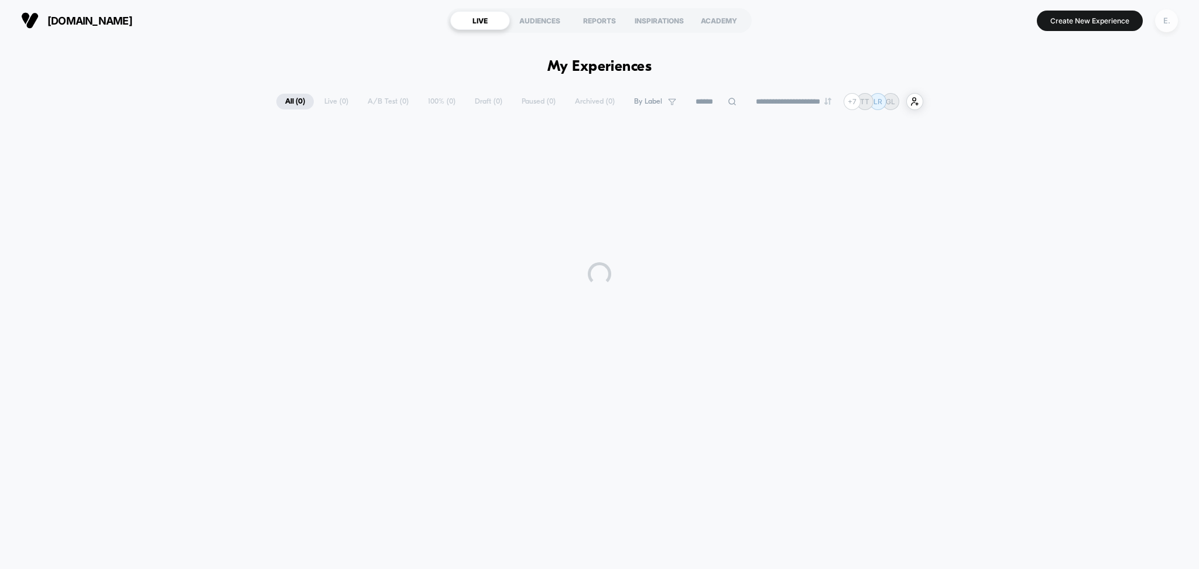
click at [1164, 23] on div "E." at bounding box center [1166, 20] width 23 height 23
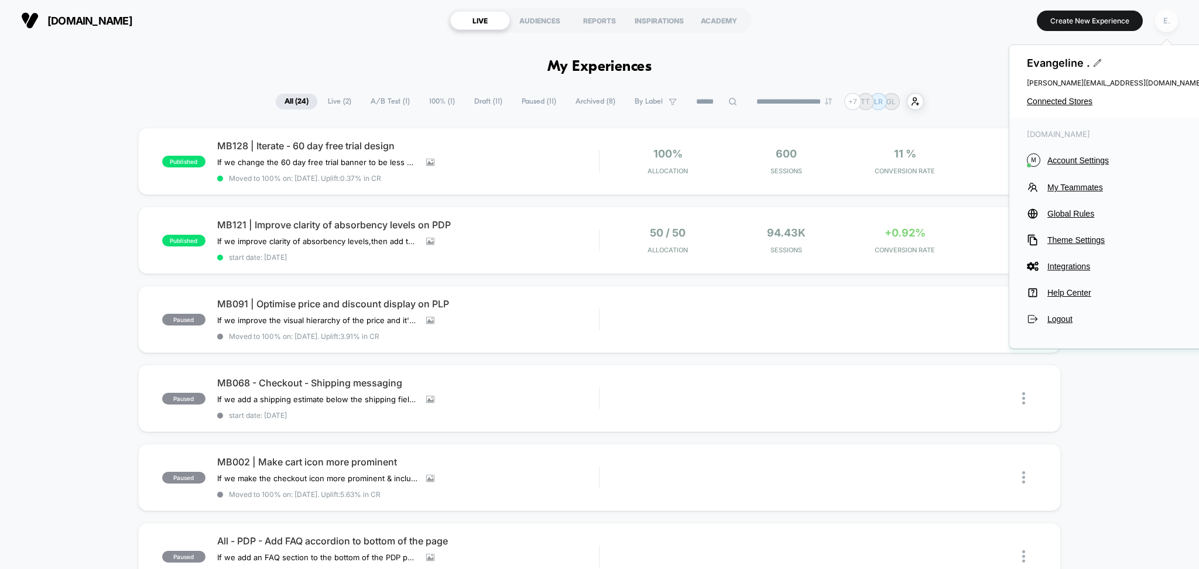
click at [1168, 27] on div "E." at bounding box center [1166, 20] width 23 height 23
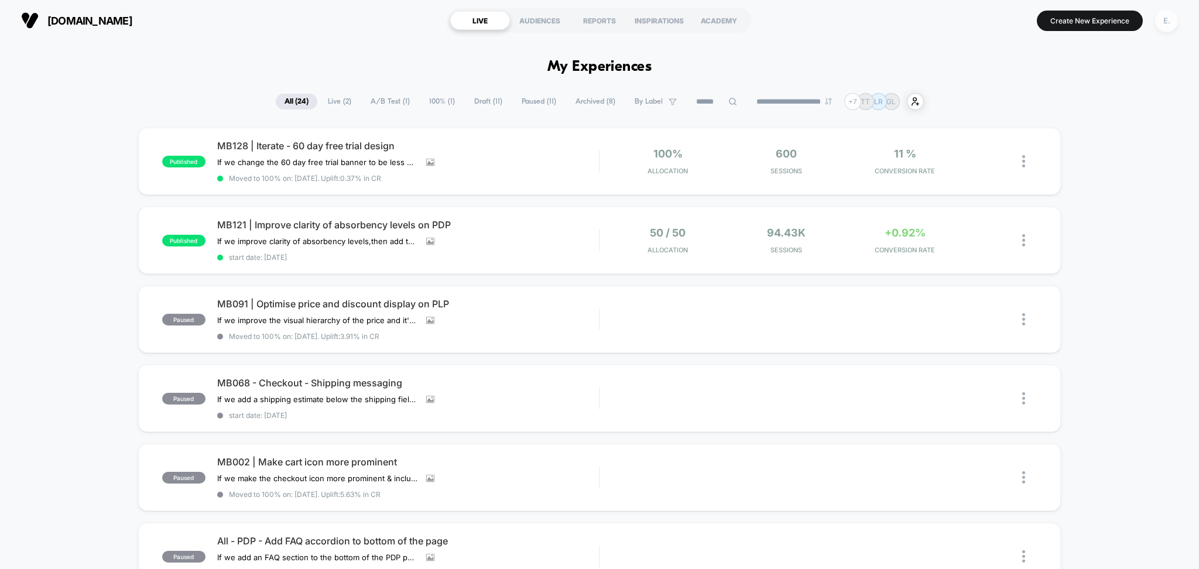
click at [1164, 30] on div "E." at bounding box center [1166, 20] width 23 height 23
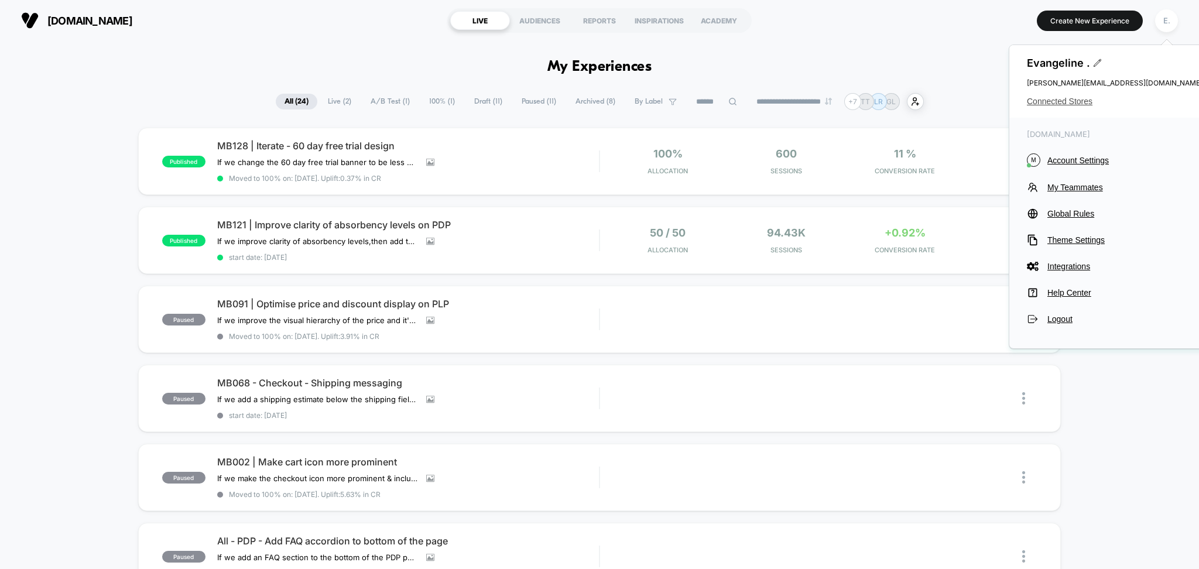
click at [1062, 97] on span "Connected Stores" at bounding box center [1115, 101] width 176 height 9
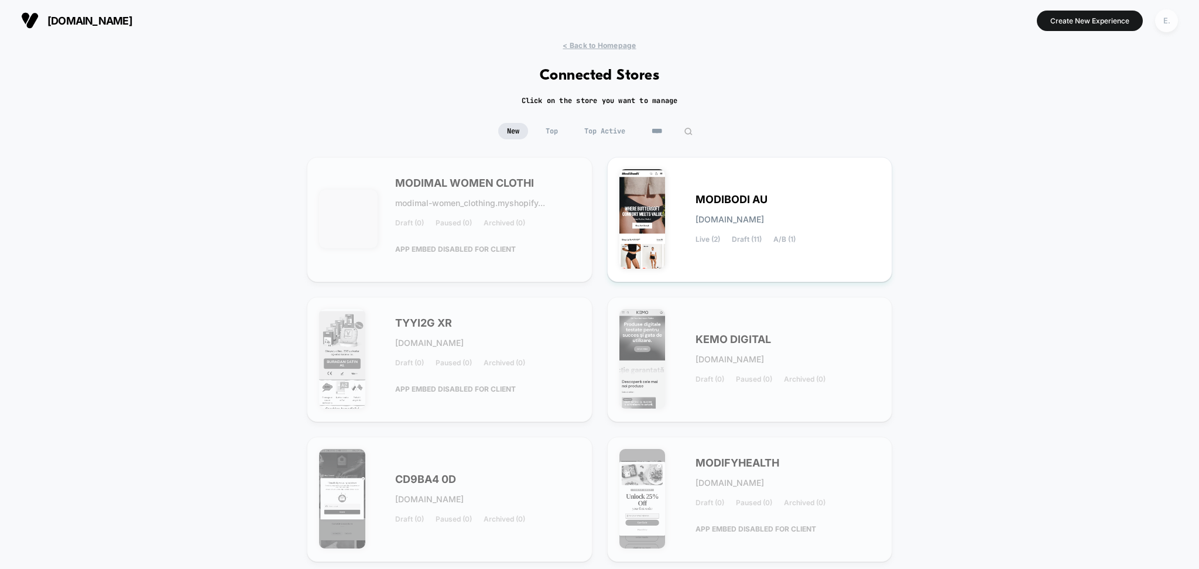
click at [1169, 19] on div "E." at bounding box center [1166, 20] width 23 height 23
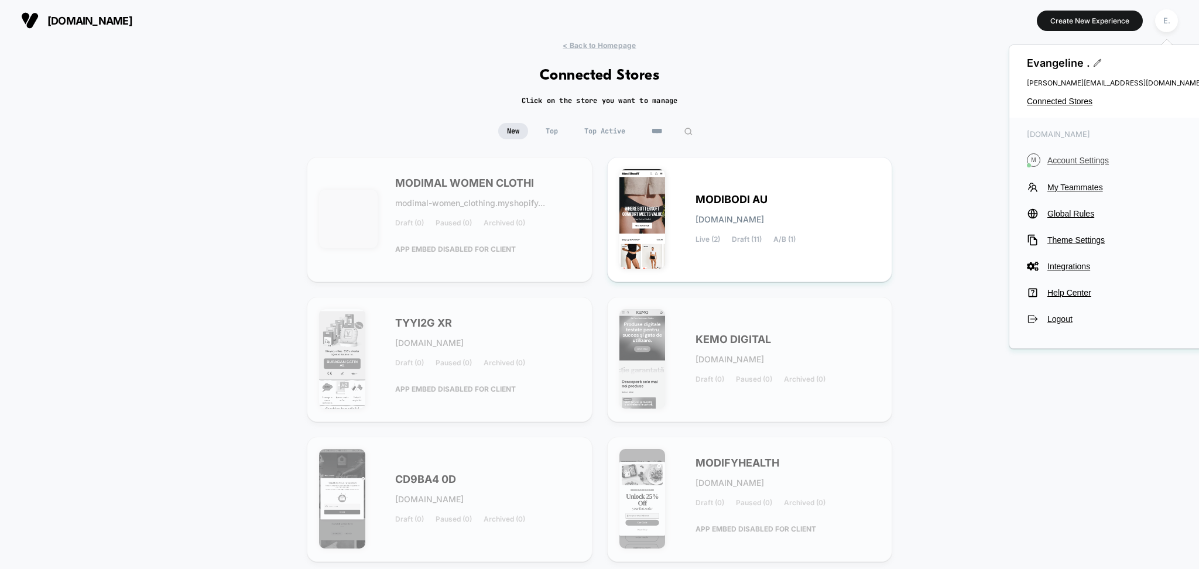
click at [1085, 157] on span "Account Settings" at bounding box center [1124, 160] width 155 height 9
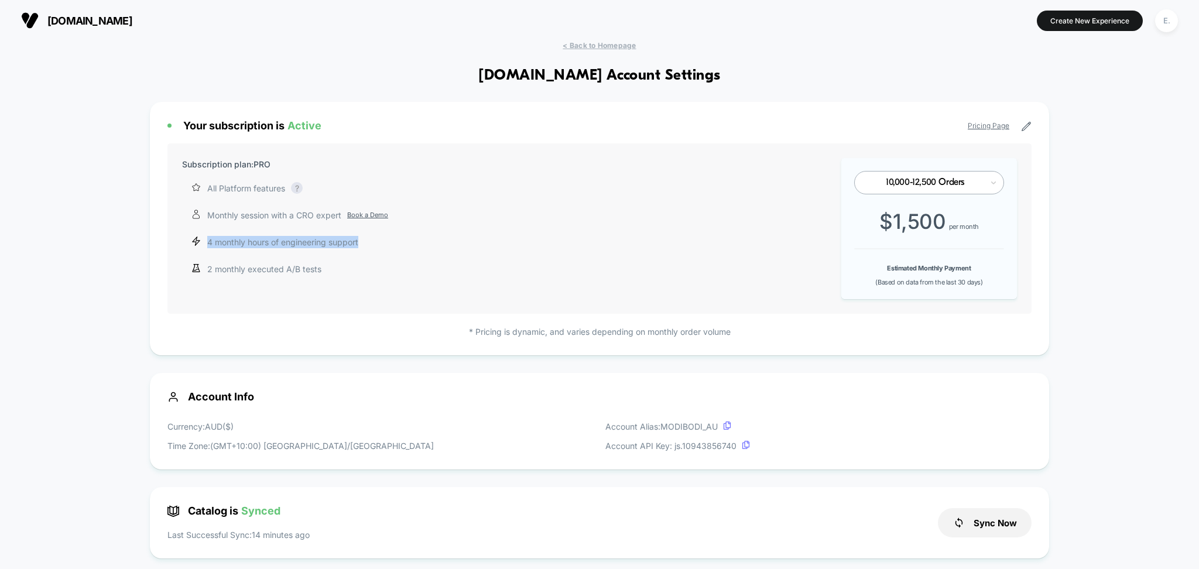
drag, startPoint x: 334, startPoint y: 243, endPoint x: 209, endPoint y: 238, distance: 124.8
click at [209, 238] on div "4 monthly hours of engineering support" at bounding box center [289, 242] width 197 height 12
click at [604, 49] on span "< Back to Homepage" at bounding box center [599, 45] width 73 height 9
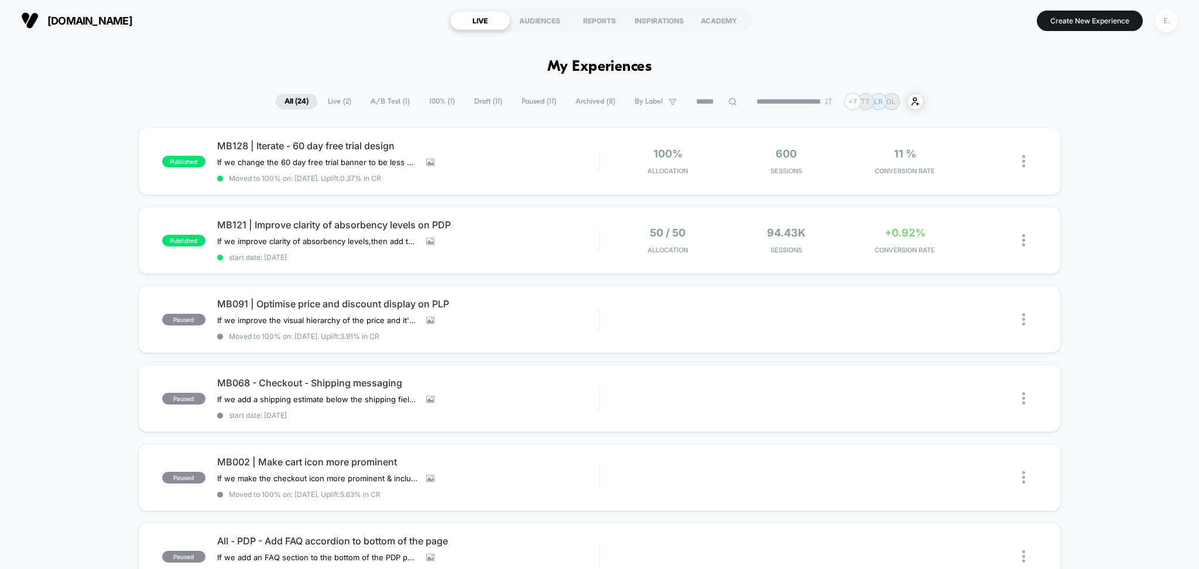
click at [1173, 16] on div "E." at bounding box center [1166, 20] width 23 height 23
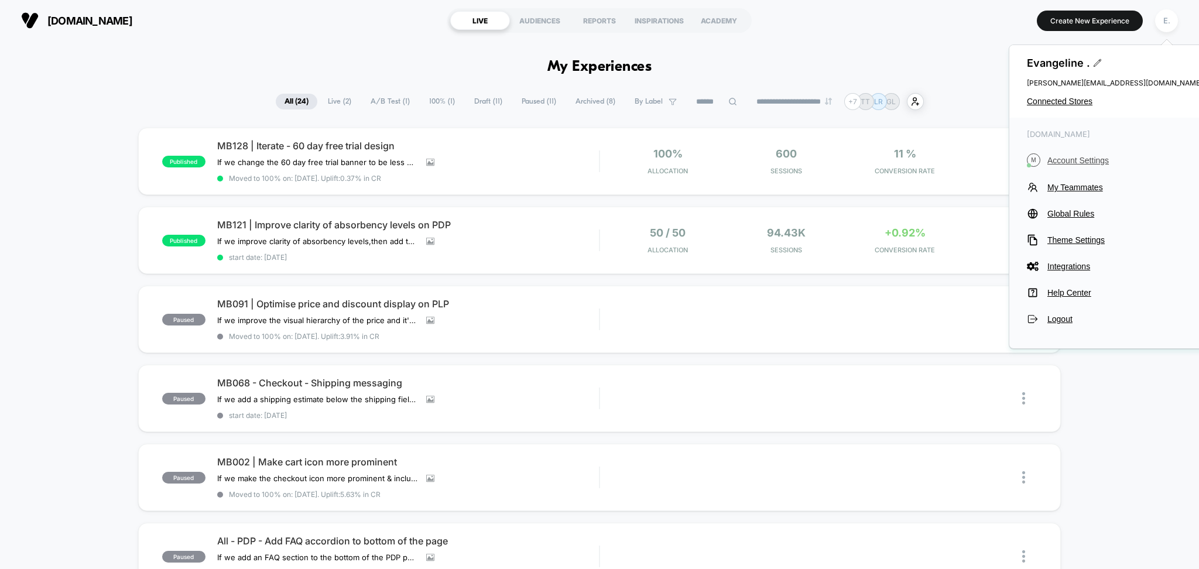
click at [1089, 157] on span "Account Settings" at bounding box center [1124, 160] width 155 height 9
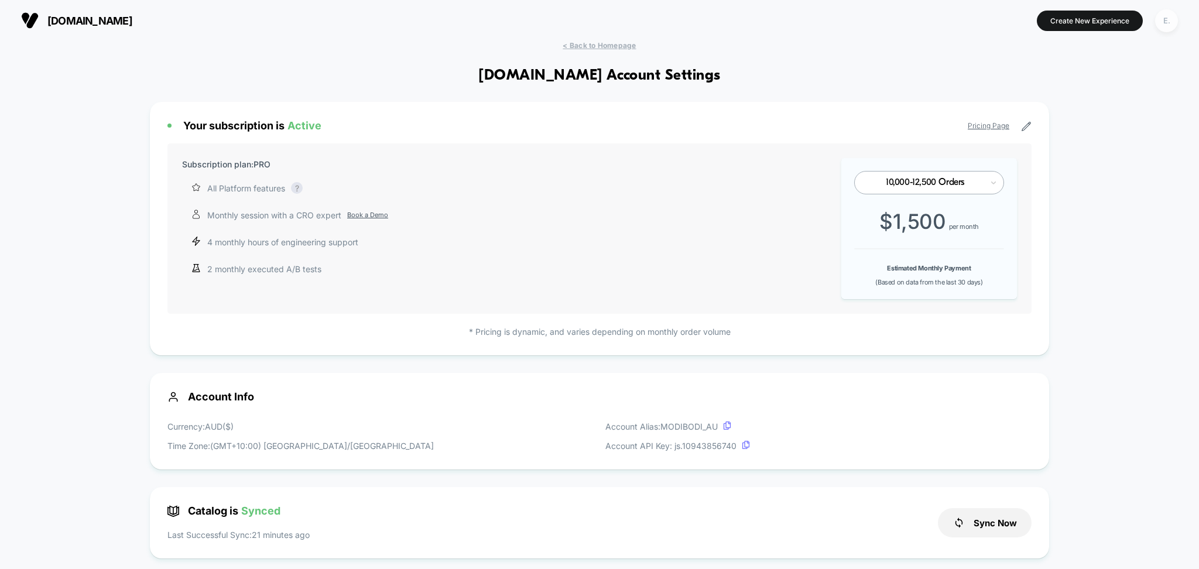
click at [1163, 30] on div "E." at bounding box center [1166, 20] width 23 height 23
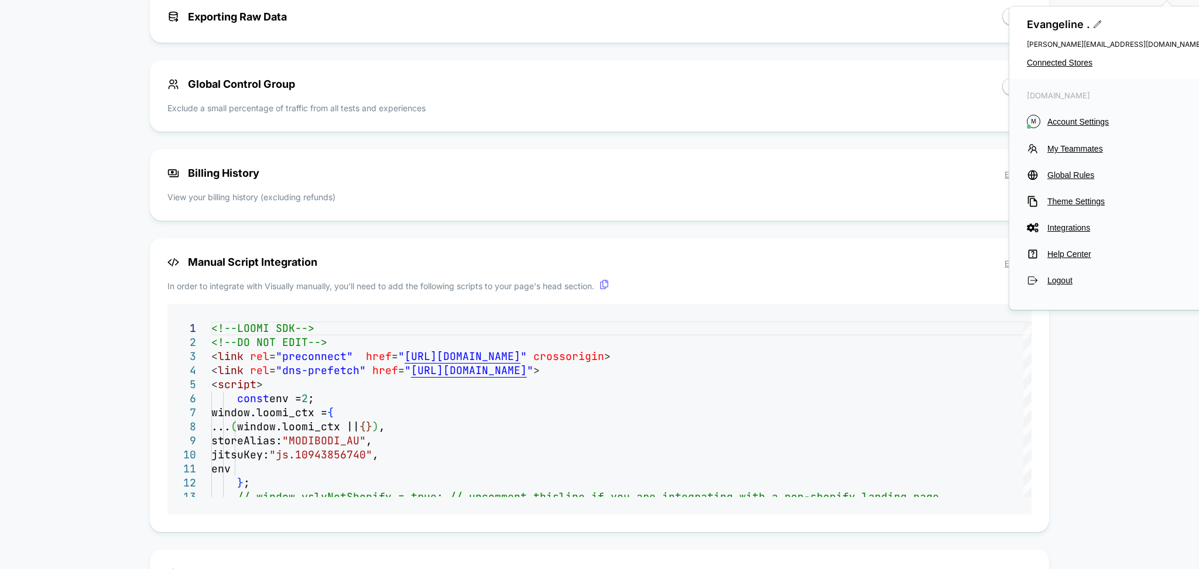
scroll to position [974, 0]
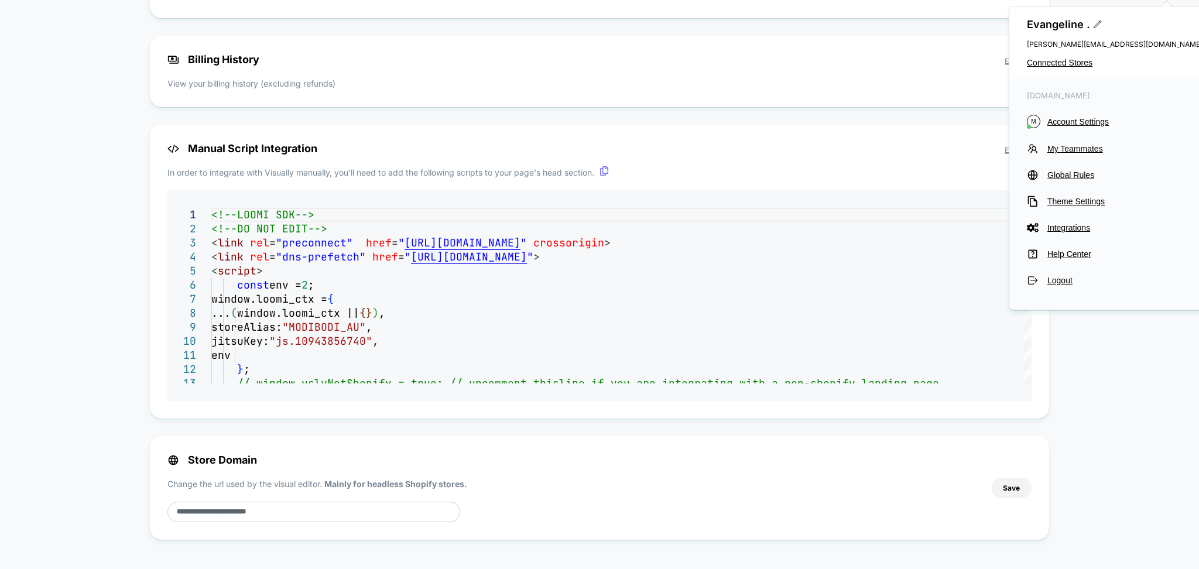
drag, startPoint x: 124, startPoint y: 131, endPoint x: 117, endPoint y: 130, distance: 6.5
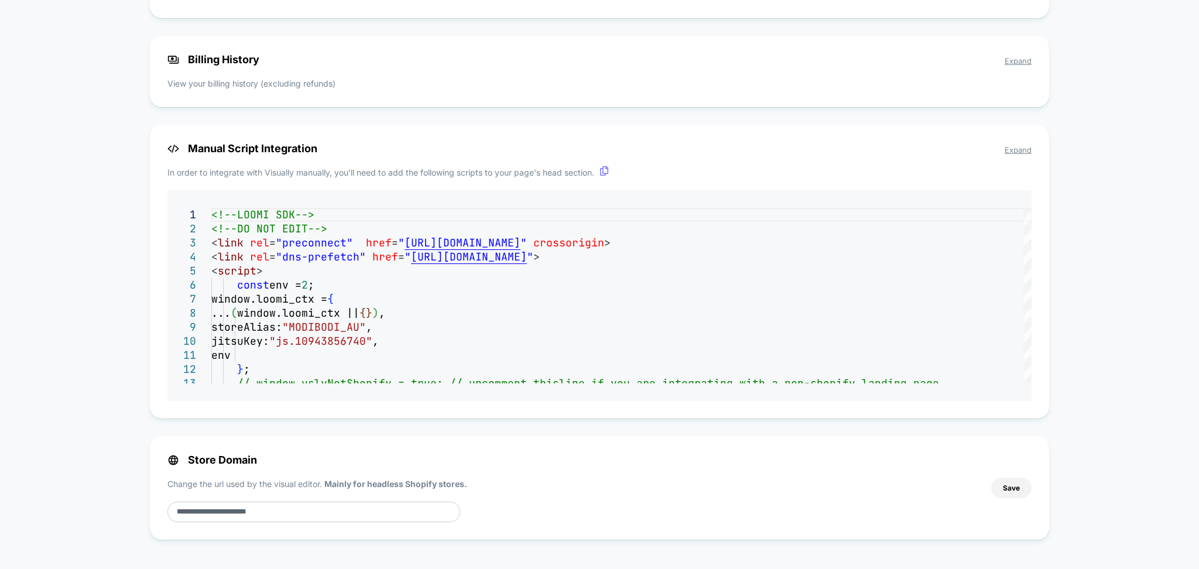
click at [1017, 56] on span "Expand" at bounding box center [1017, 60] width 27 height 9
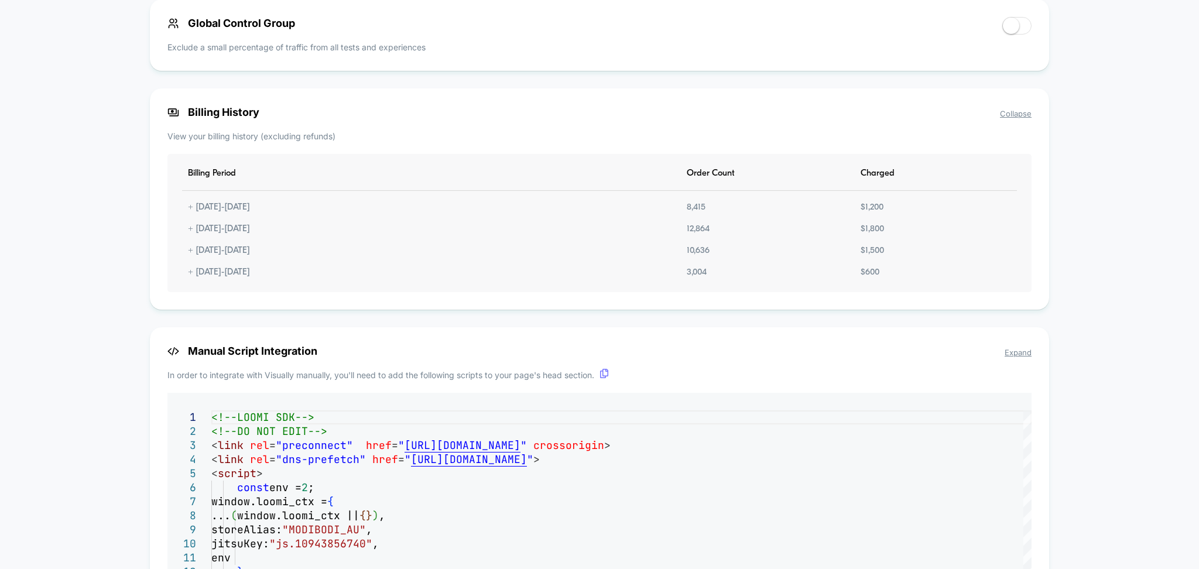
scroll to position [896, 0]
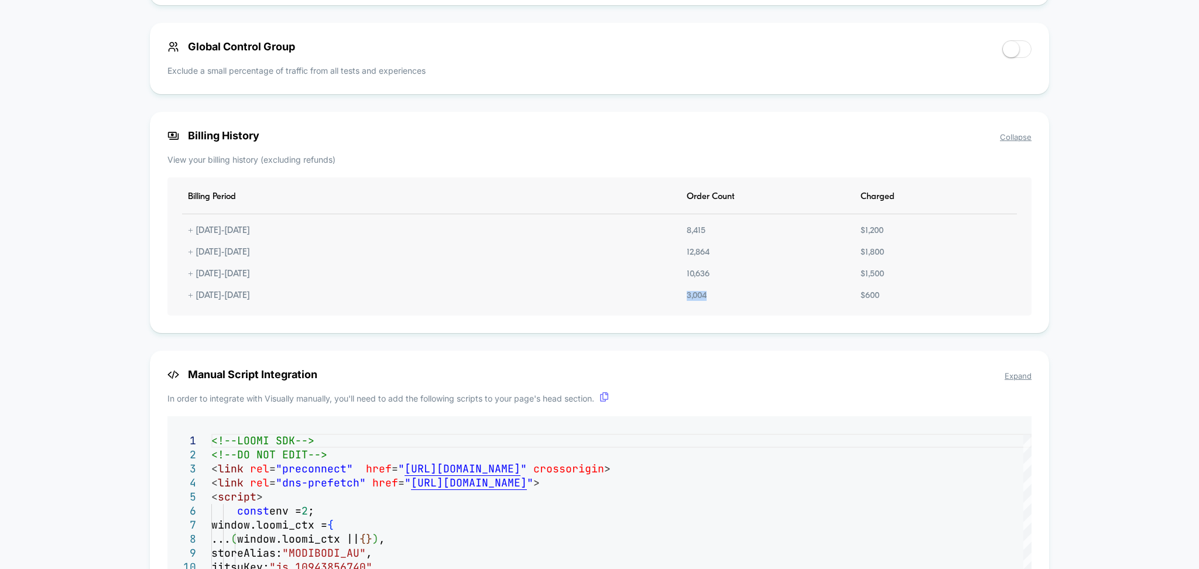
drag, startPoint x: 680, startPoint y: 302, endPoint x: 709, endPoint y: 297, distance: 29.6
click at [709, 297] on div "3,004" at bounding box center [697, 296] width 32 height 10
drag, startPoint x: 856, startPoint y: 295, endPoint x: 893, endPoint y: 300, distance: 37.2
click at [893, 300] on div "Billing Period Order Count Charged + [DATE] - [DATE] 8,415 $ 1,200 + [DATE] - […" at bounding box center [599, 246] width 864 height 138
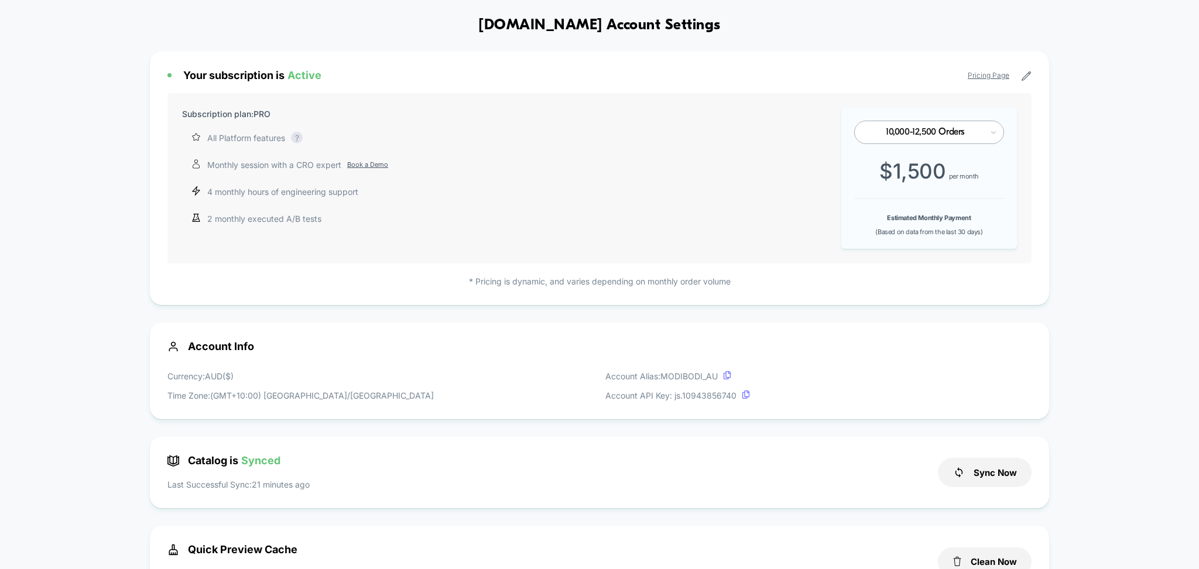
scroll to position [78, 0]
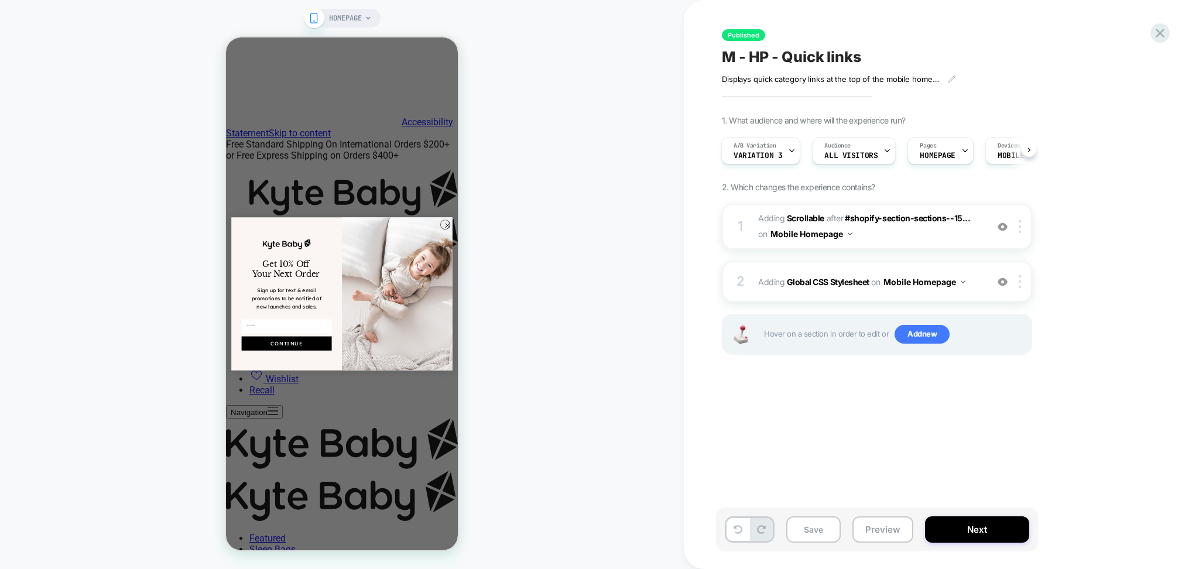
scroll to position [0, 1]
click at [903, 337] on span "Add new" at bounding box center [921, 334] width 55 height 19
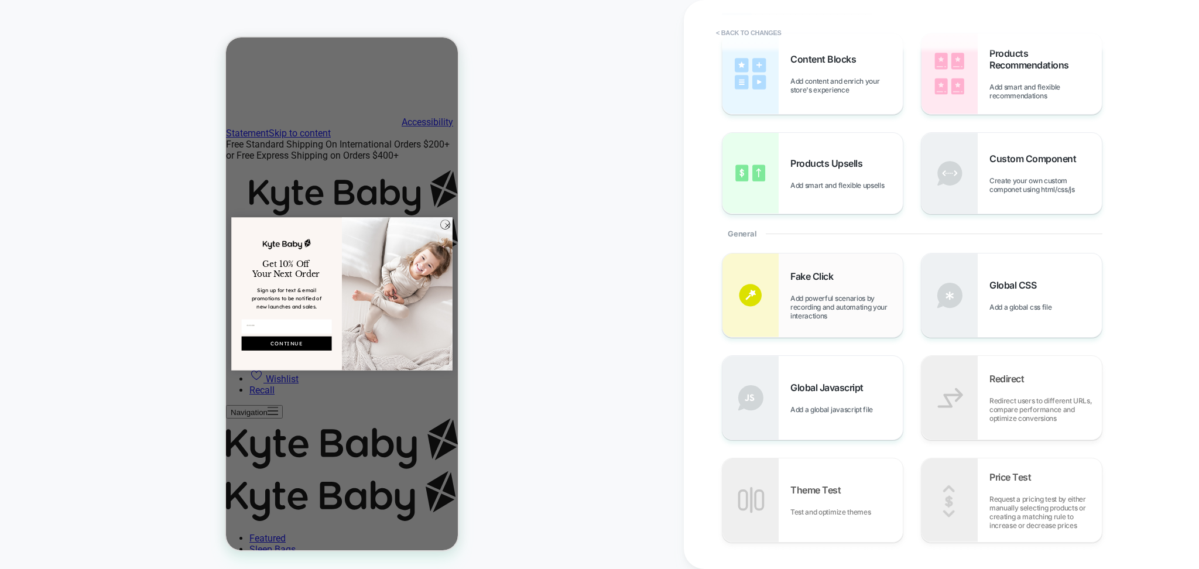
scroll to position [0, 0]
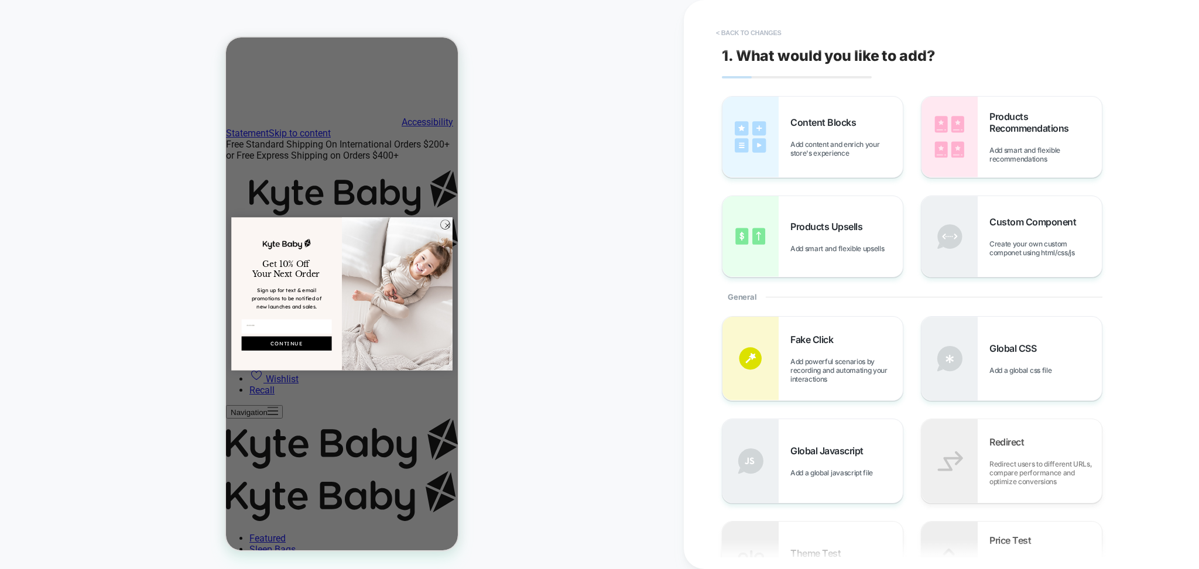
click at [721, 37] on button "< Back to changes" at bounding box center [748, 32] width 77 height 19
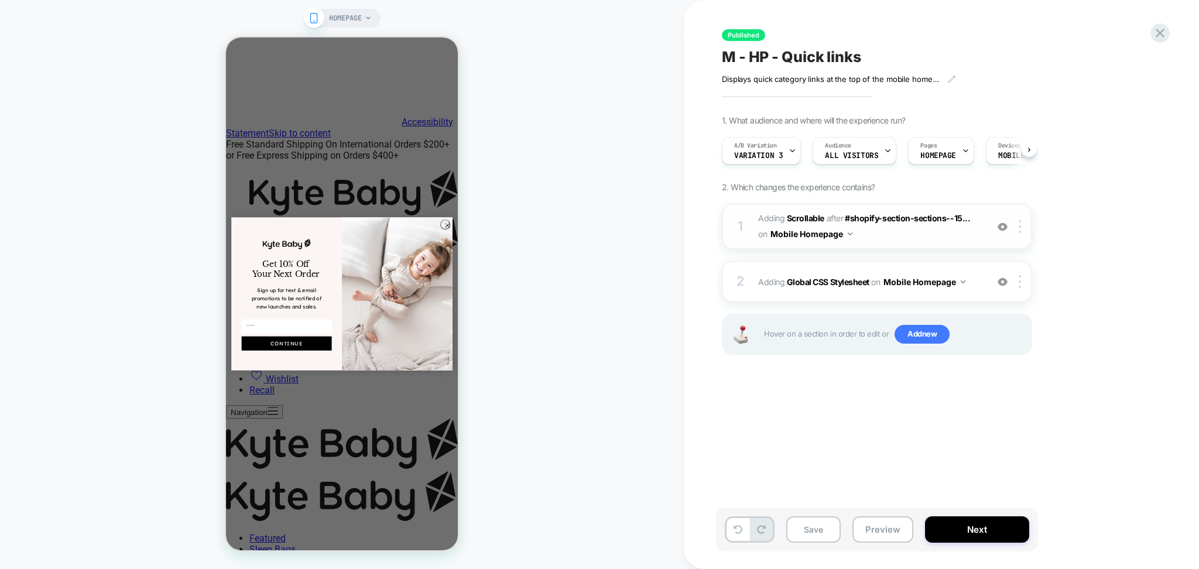
click at [873, 235] on span "#_loomi_addon_1754489922041 Adding Scrollable AFTER #shopify-section-sections--…" at bounding box center [869, 227] width 223 height 32
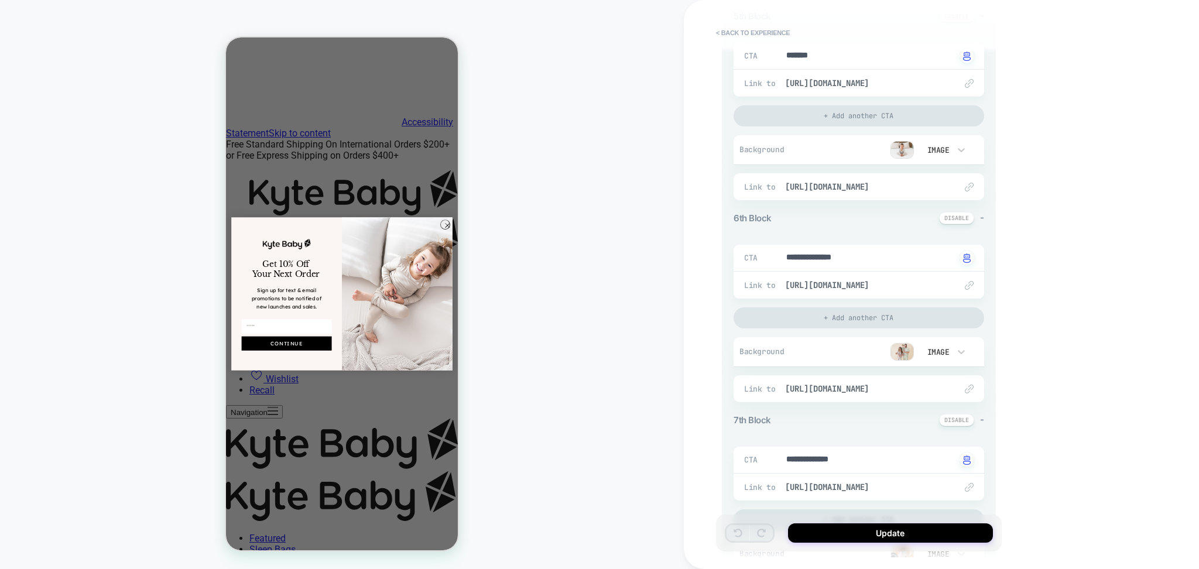
scroll to position [1438, 0]
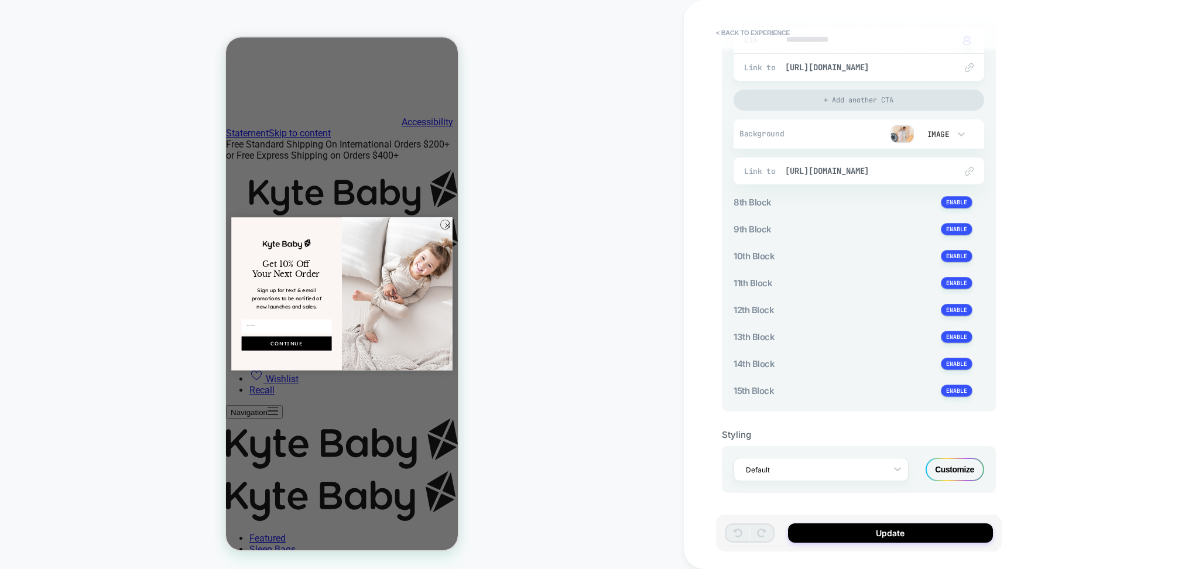
click at [951, 468] on div "Customize" at bounding box center [954, 469] width 59 height 23
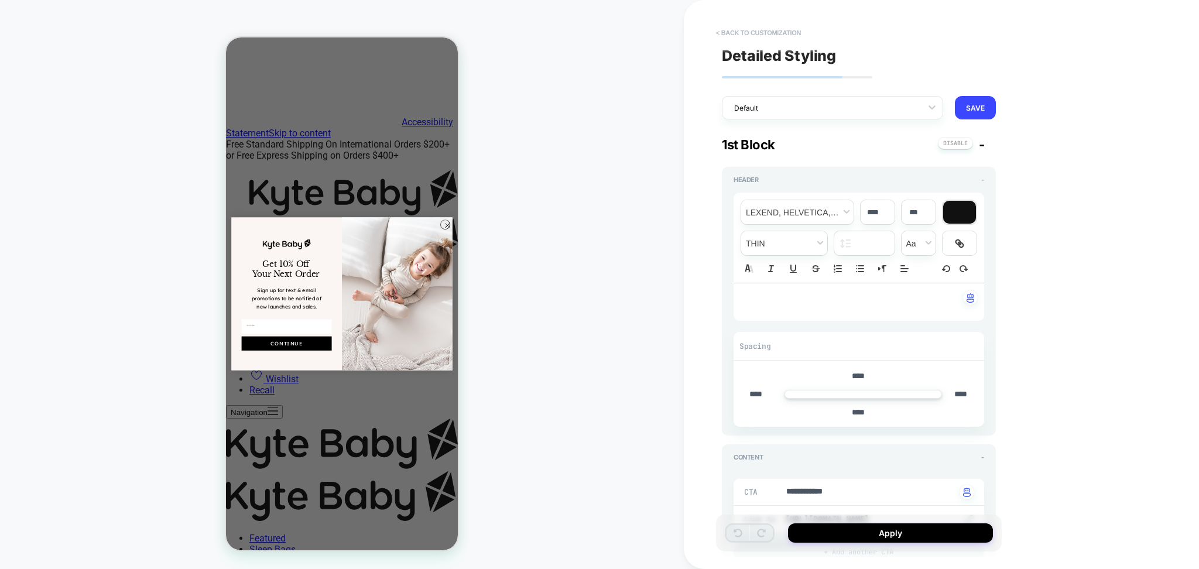
click at [719, 30] on button "< Back to customization" at bounding box center [758, 32] width 97 height 19
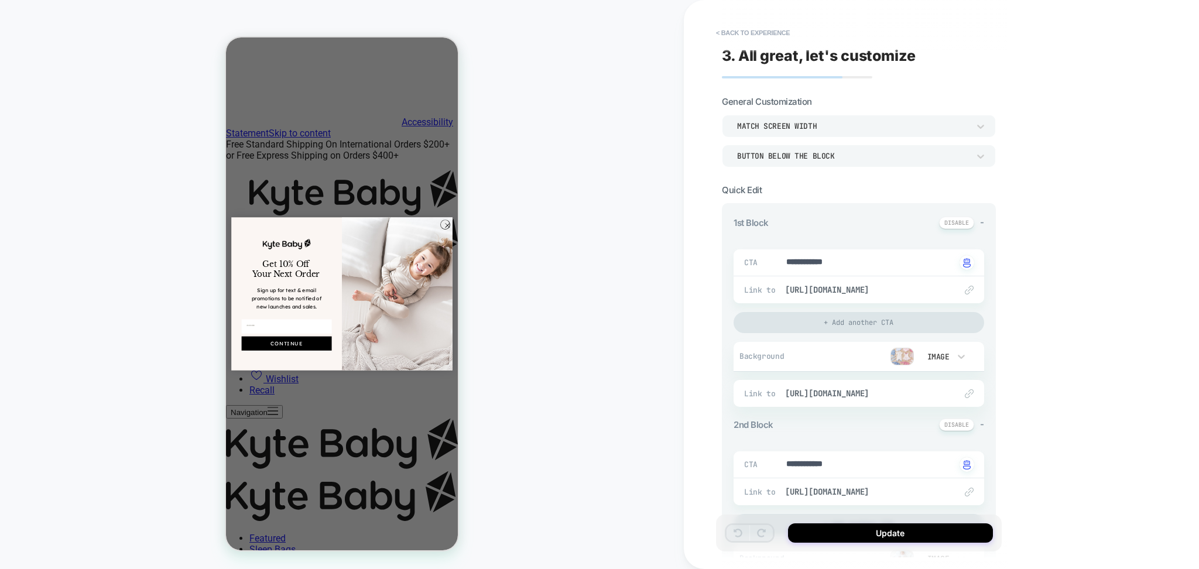
type textarea "*"
drag, startPoint x: 733, startPoint y: 33, endPoint x: 232, endPoint y: 188, distance: 524.9
click at [734, 33] on button "< Back to experience" at bounding box center [752, 32] width 85 height 19
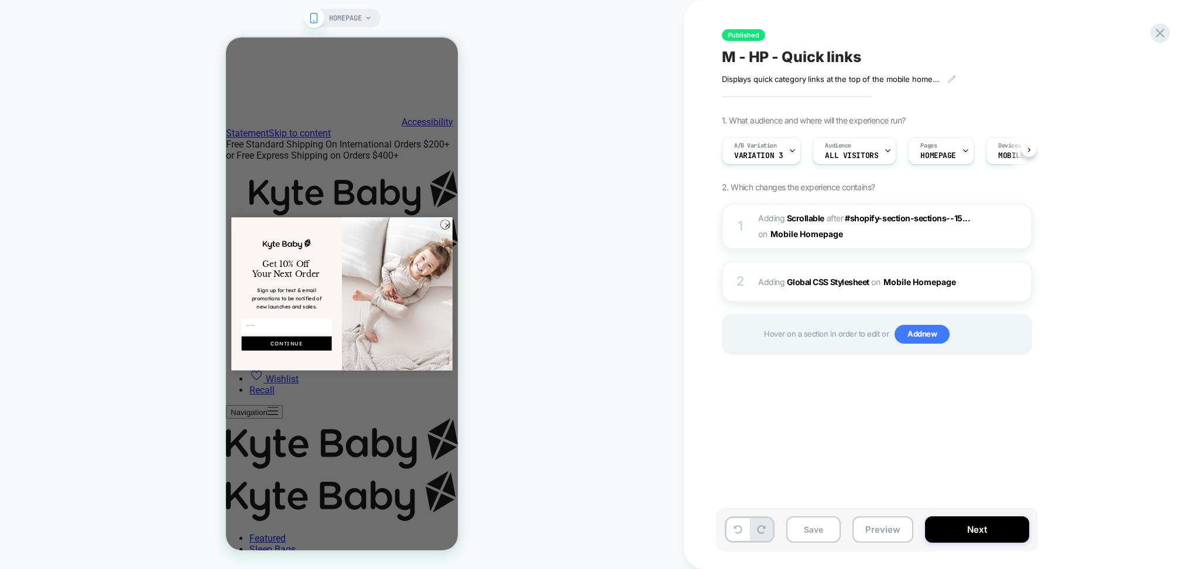
click at [443, 227] on circle "Close dialog" at bounding box center [447, 225] width 9 height 9
click at [809, 293] on div "2 Adding Global CSS Stylesheet on Mobile Homepage Add Before Add After Copy to …" at bounding box center [877, 281] width 310 height 41
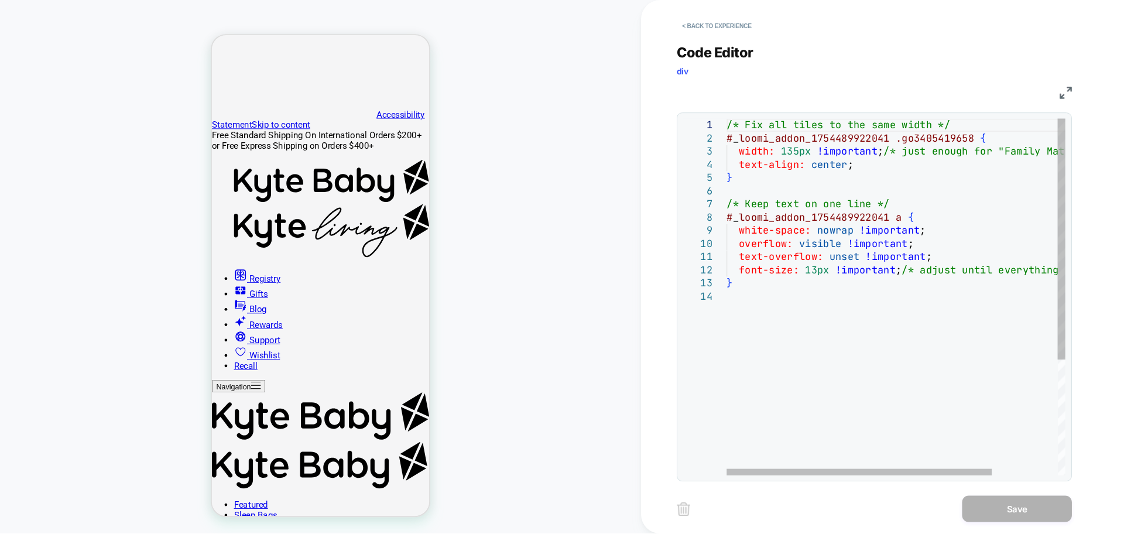
scroll to position [0, 0]
click at [804, 314] on div "/* Fix all tiles to the same width */ # _ loomi_addon_1754489922041 .go34054196…" at bounding box center [1000, 407] width 451 height 563
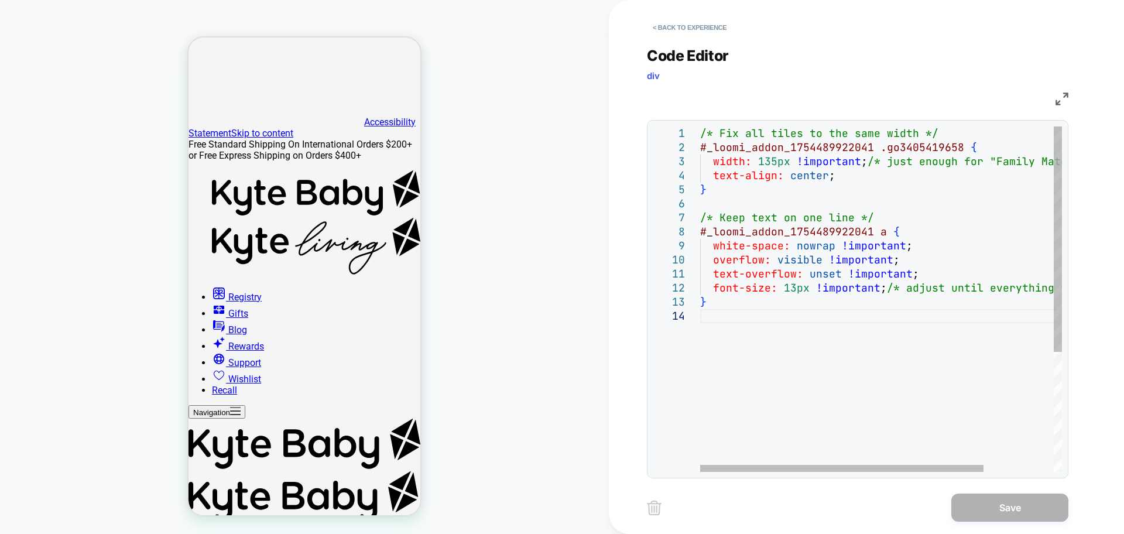
drag, startPoint x: 698, startPoint y: 149, endPoint x: 980, endPoint y: 148, distance: 282.1
click at [980, 148] on div "**********" at bounding box center [857, 298] width 409 height 345
type textarea "**********"
click at [982, 148] on div "/* Fix all tiles to the same width */ # _ loomi_addon_1754489922041 .go34054196…" at bounding box center [925, 390] width 451 height 528
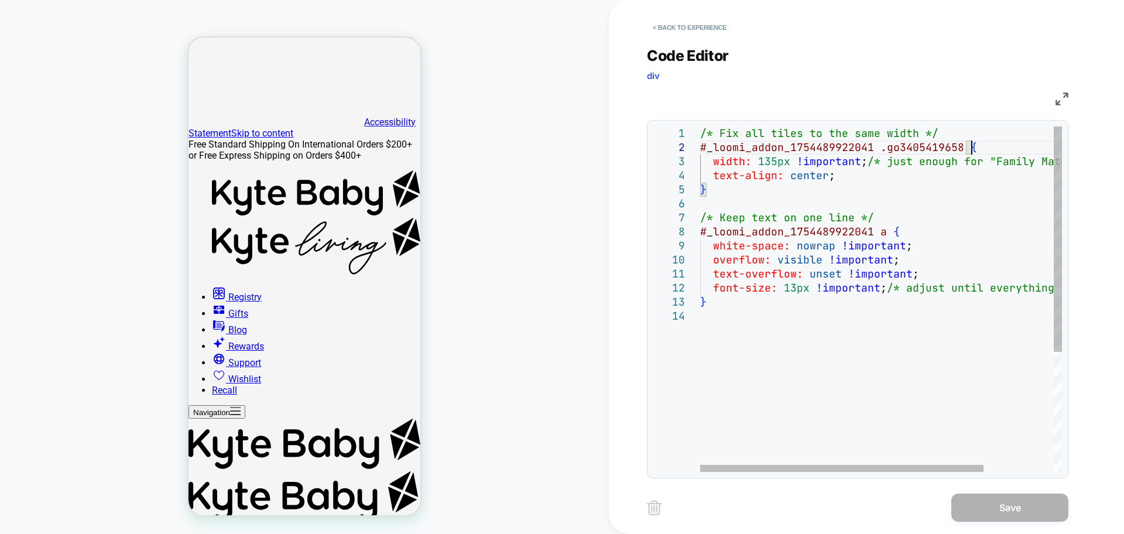
click at [982, 148] on div "/* Fix all tiles to the same width */ # _ loomi_addon_1754489922041 .go34054196…" at bounding box center [925, 390] width 451 height 528
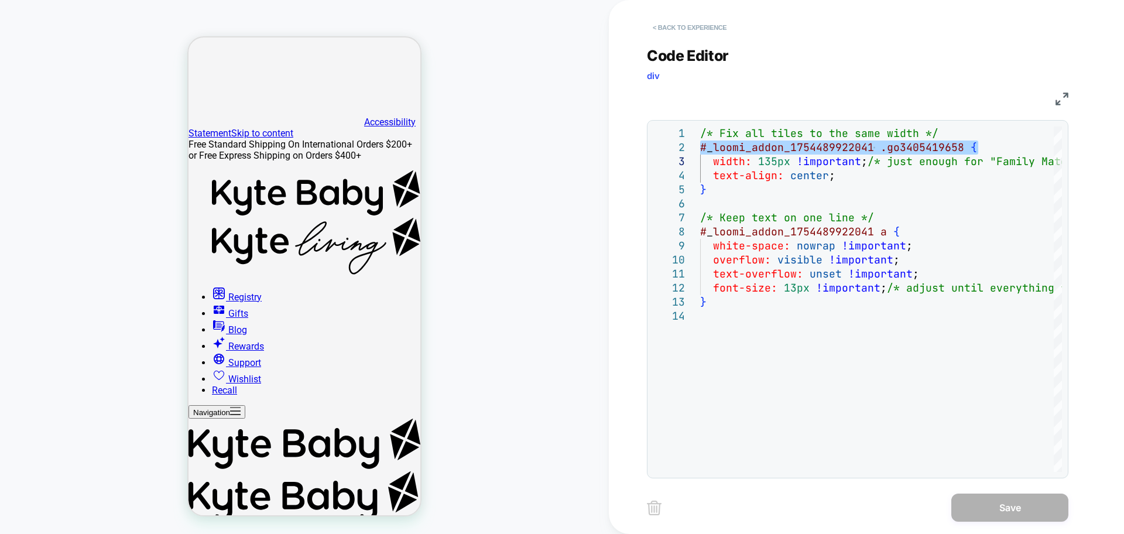
click at [725, 27] on button "< Back to experience" at bounding box center [689, 27] width 85 height 19
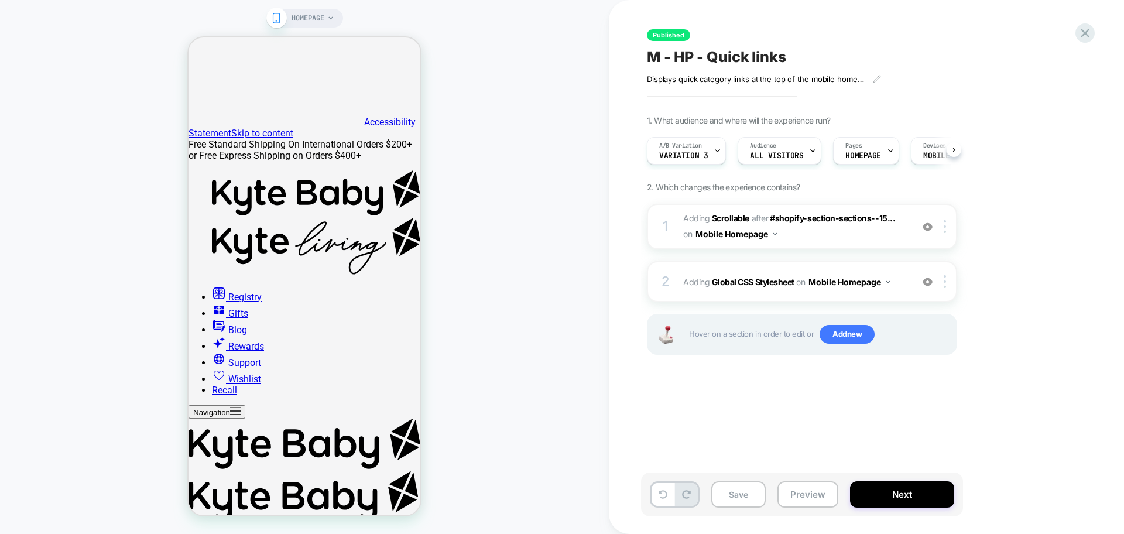
scroll to position [0, 1]
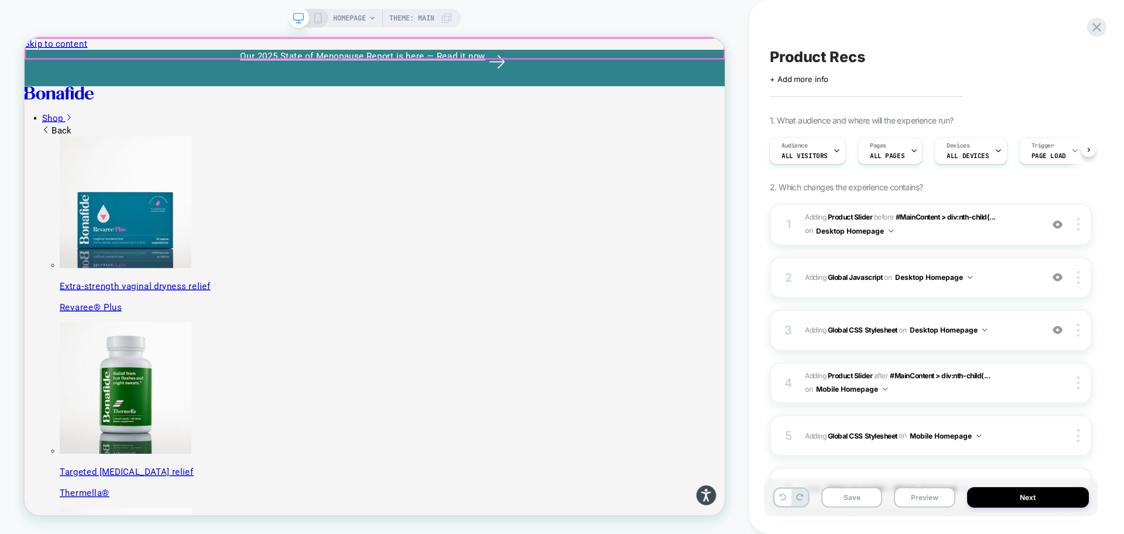
click at [110, 18] on div "HOMEPAGE Theme: MAIN" at bounding box center [374, 267] width 749 height 510
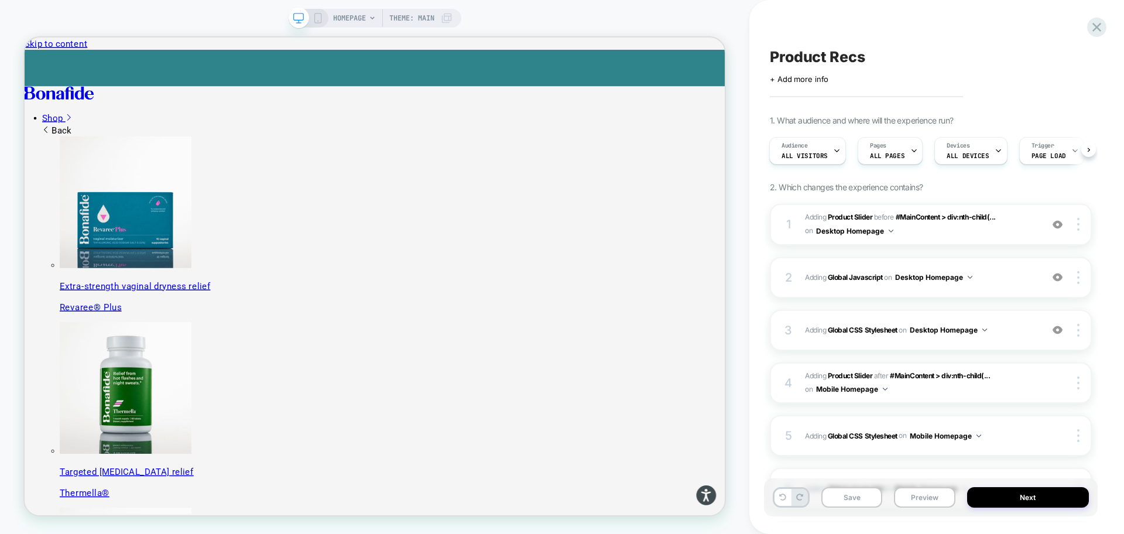
click at [846, 57] on span "Product Recs" at bounding box center [817, 57] width 95 height 18
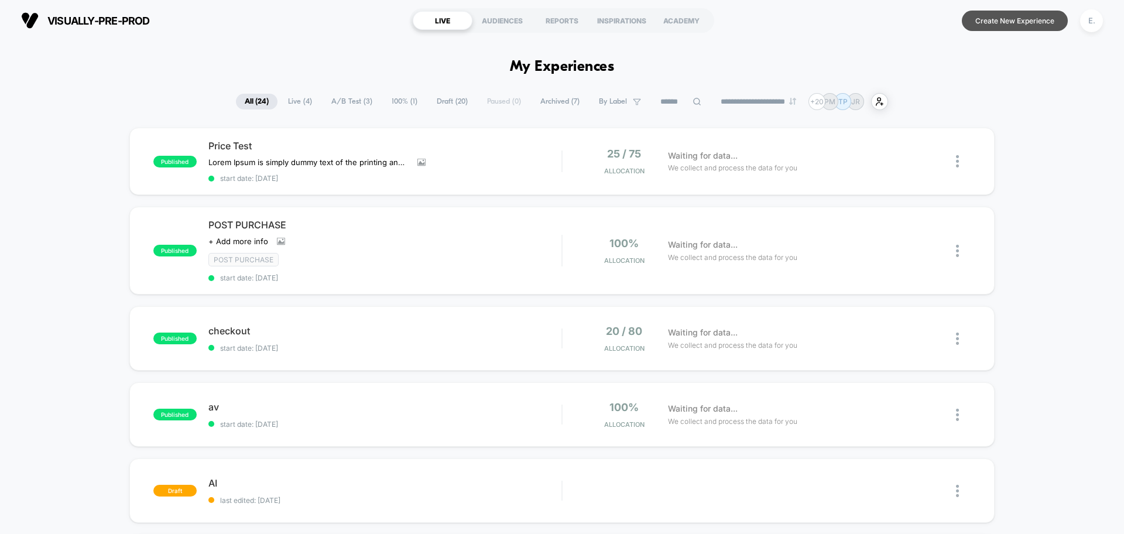
click at [968, 23] on button "Create New Experience" at bounding box center [1015, 21] width 106 height 20
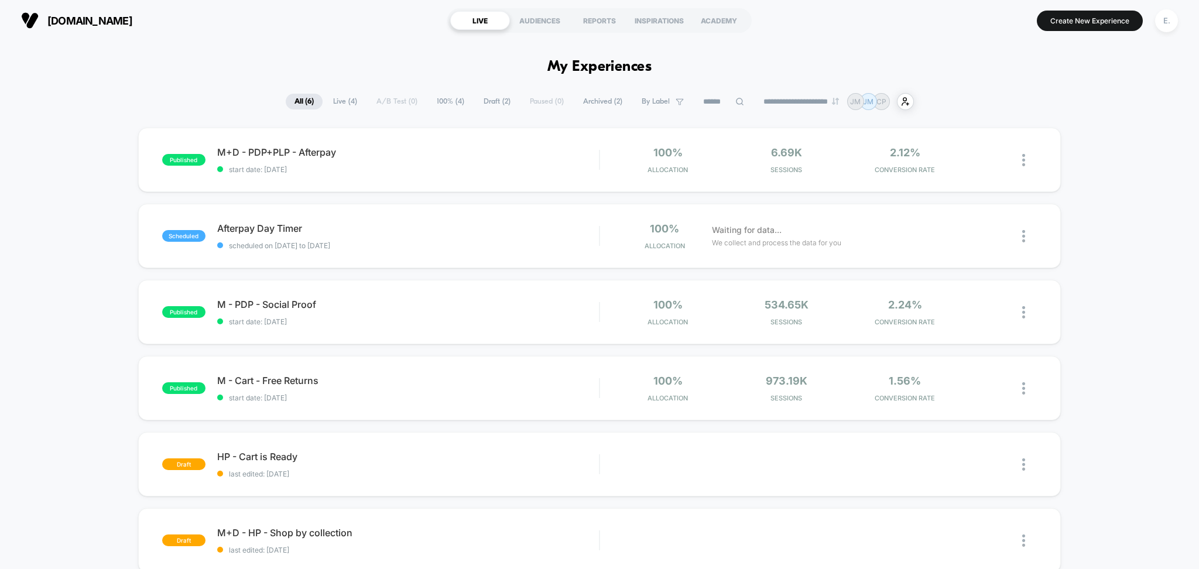
click at [1158, 33] on div "E." at bounding box center [1166, 20] width 30 height 29
click at [1170, 12] on div "E." at bounding box center [1166, 20] width 23 height 23
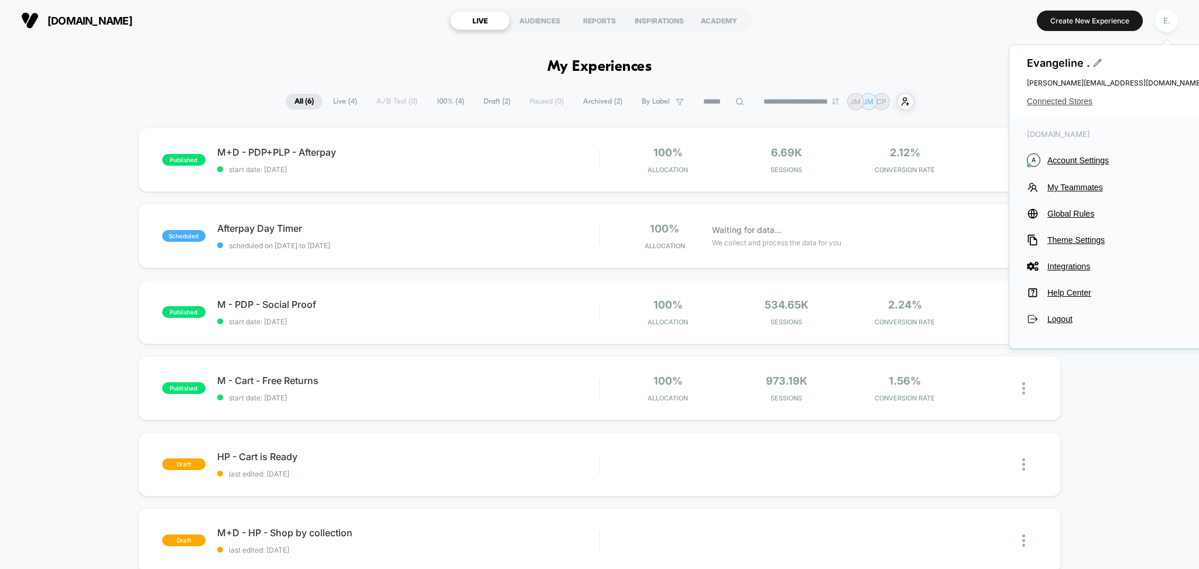
click at [1083, 103] on span "Connected Stores" at bounding box center [1115, 101] width 176 height 9
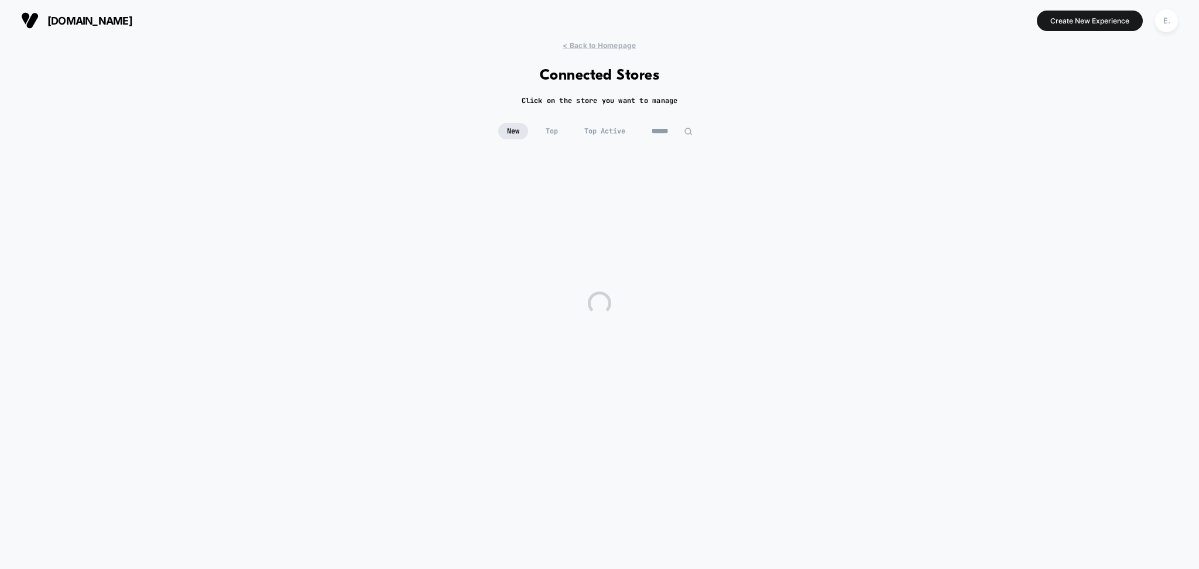
click at [666, 132] on input at bounding box center [672, 131] width 59 height 16
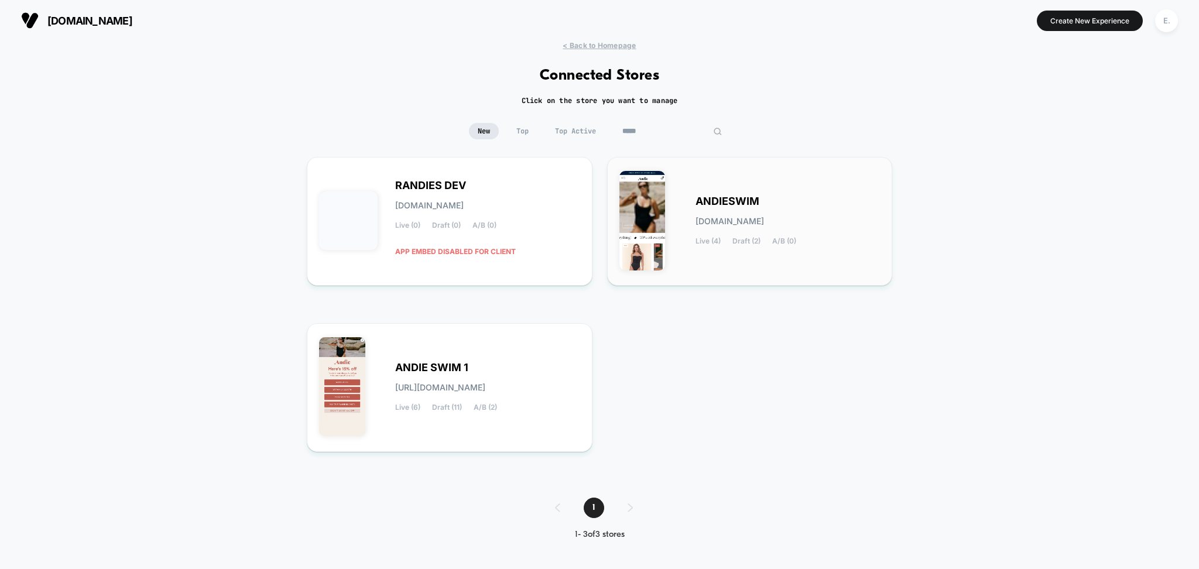
type input "*****"
click at [787, 209] on div "ANDIESWIM [DOMAIN_NAME] Live (4) Draft (2) A/B (0)" at bounding box center [787, 221] width 185 height 48
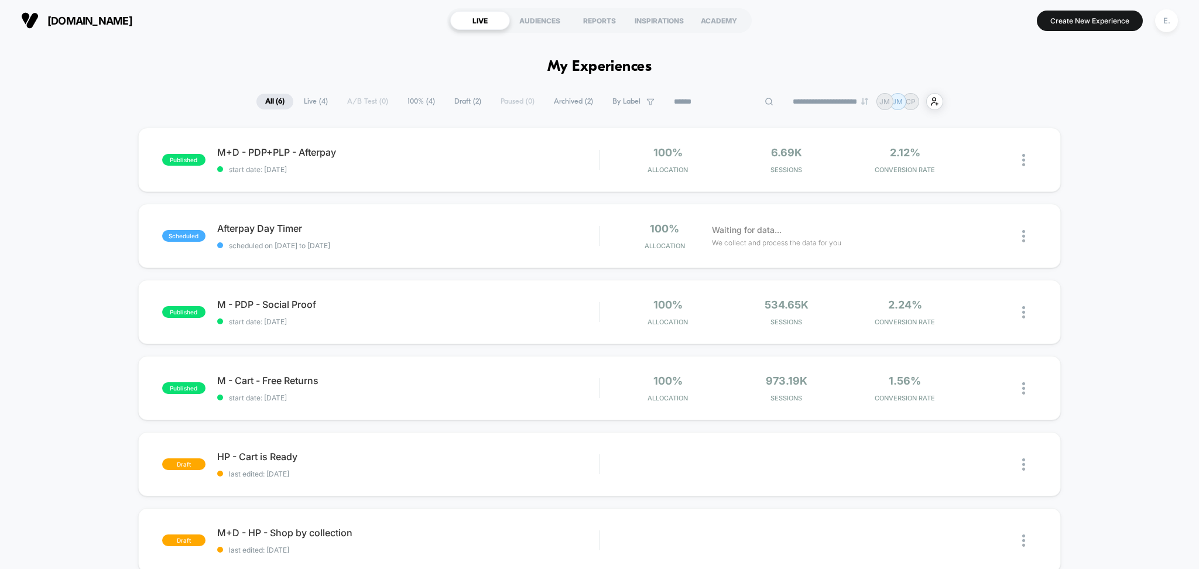
click at [694, 107] on input at bounding box center [723, 102] width 117 height 14
type input "*****"
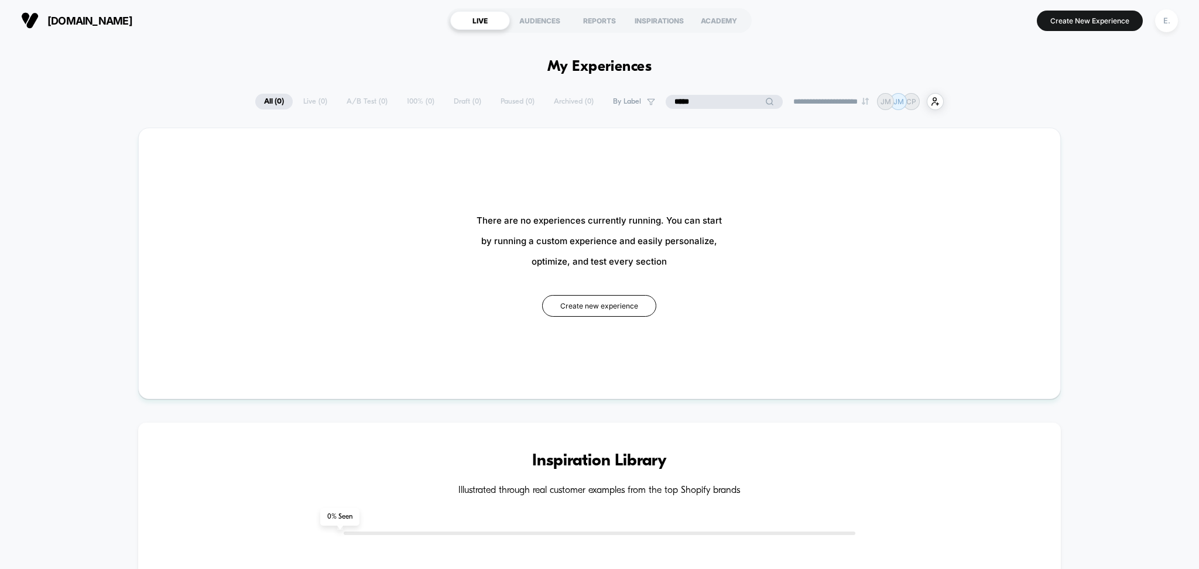
click at [671, 100] on input "*****" at bounding box center [724, 102] width 117 height 14
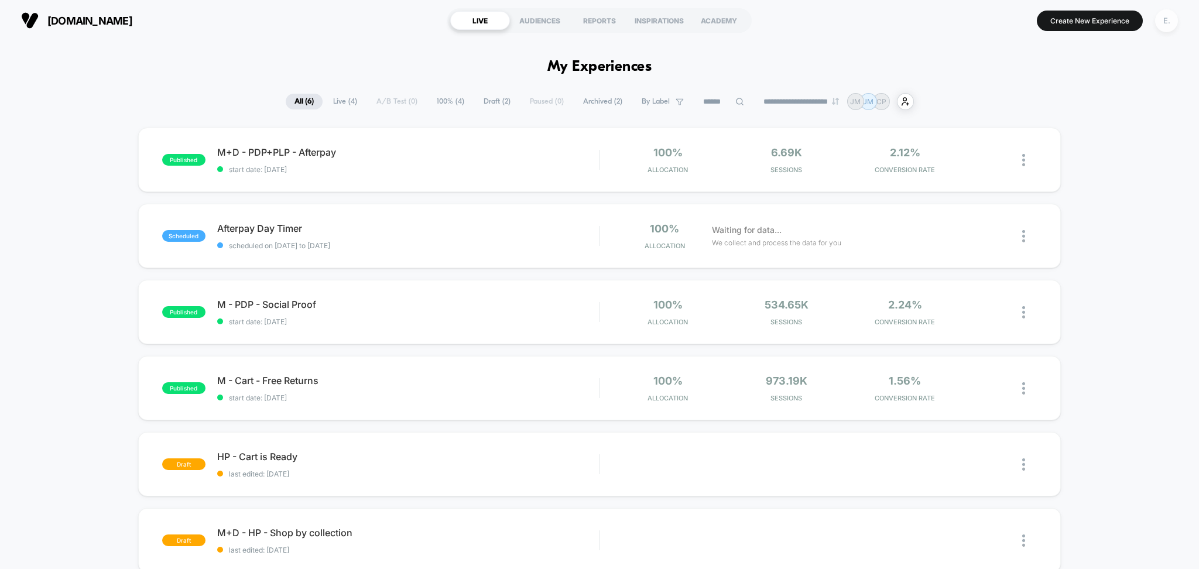
click at [1160, 22] on div "E." at bounding box center [1166, 20] width 23 height 23
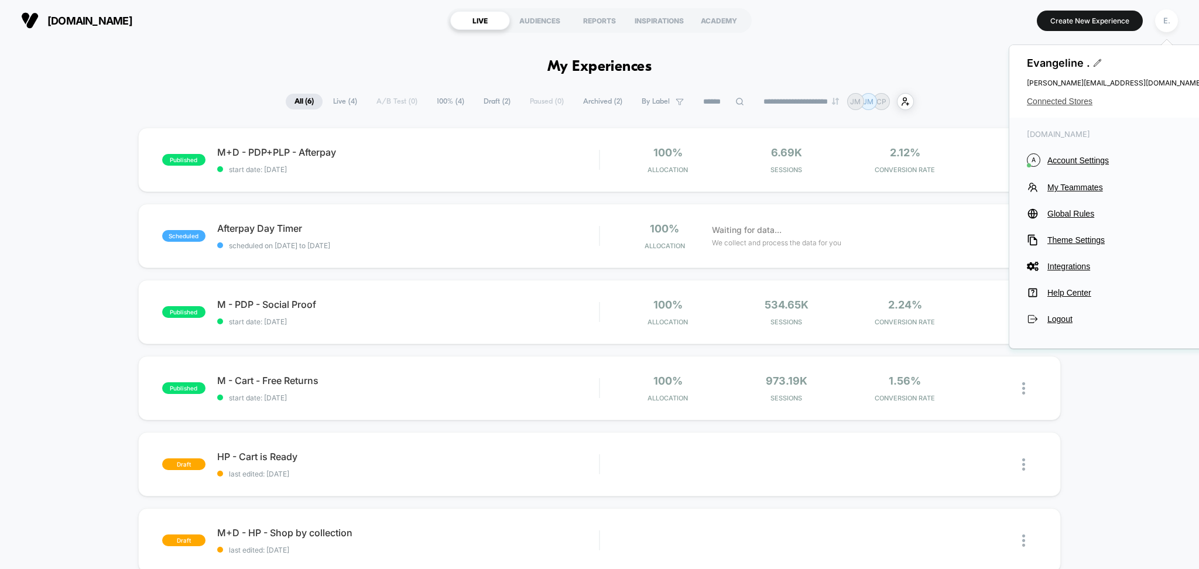
click at [1079, 102] on span "Connected Stores" at bounding box center [1115, 101] width 176 height 9
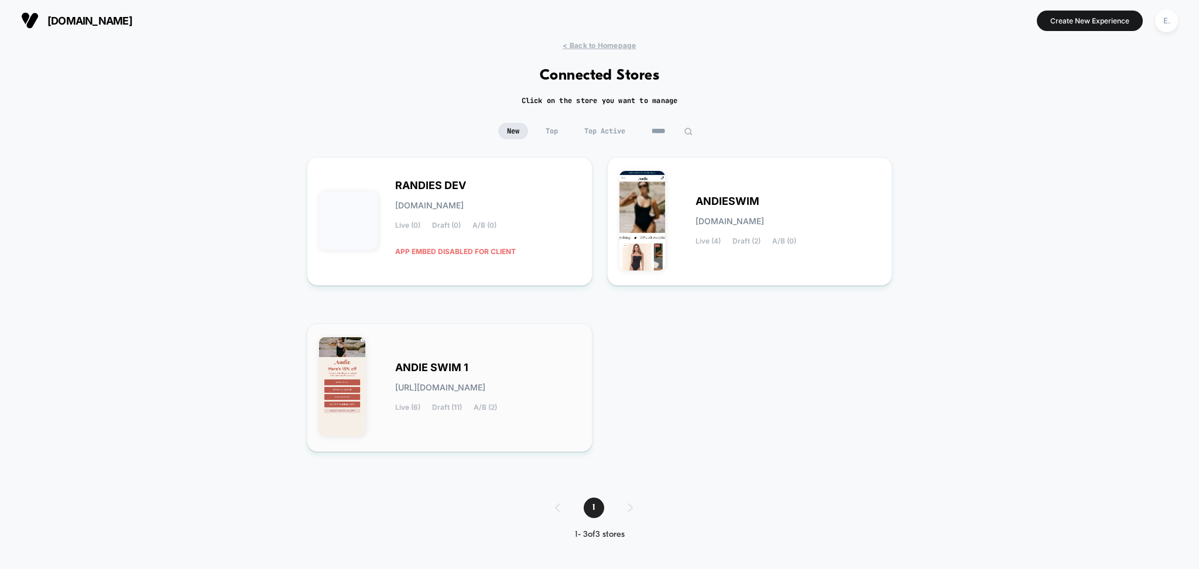
click at [539, 342] on div "ANDIE SWIM 1 [URL][DOMAIN_NAME] Live (6) Draft (11) A/B (2)" at bounding box center [449, 387] width 261 height 104
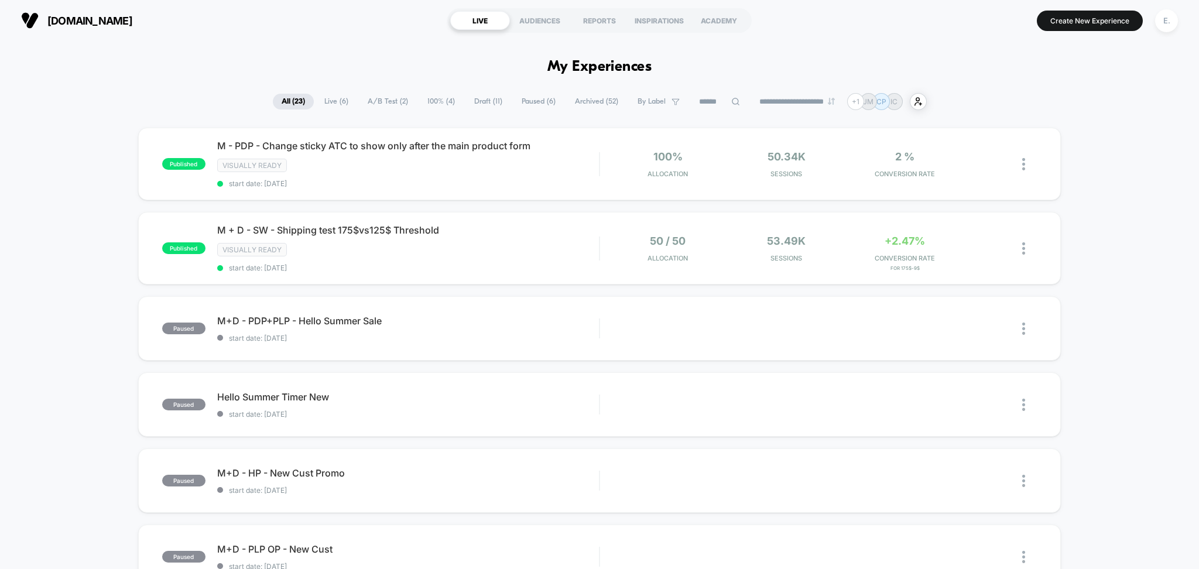
click at [703, 100] on input at bounding box center [719, 102] width 59 height 14
click at [743, 99] on input at bounding box center [719, 102] width 117 height 14
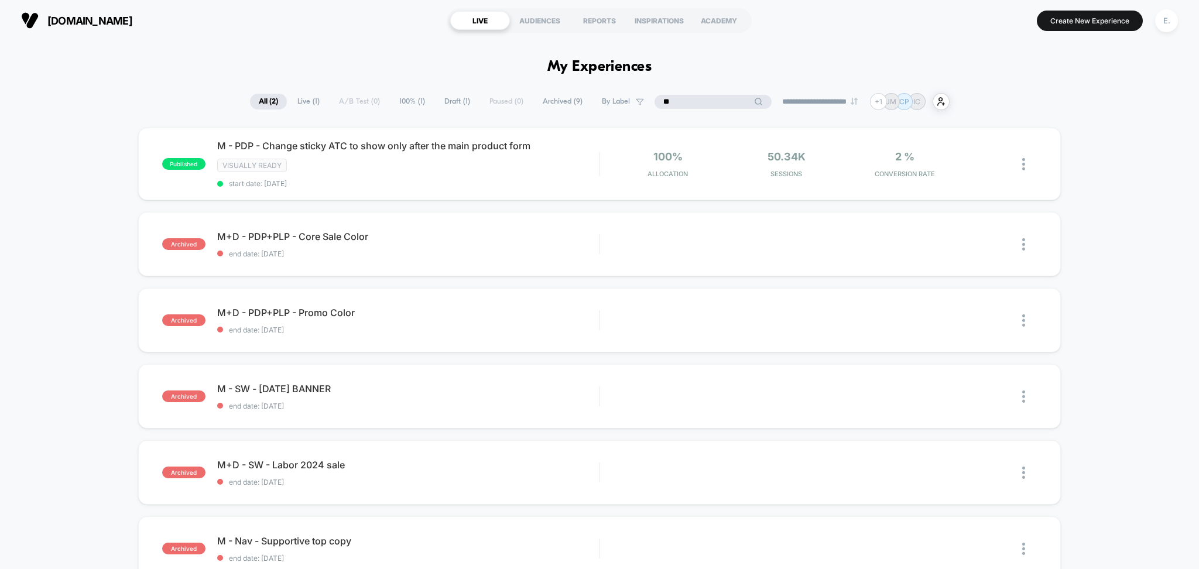
type input "*"
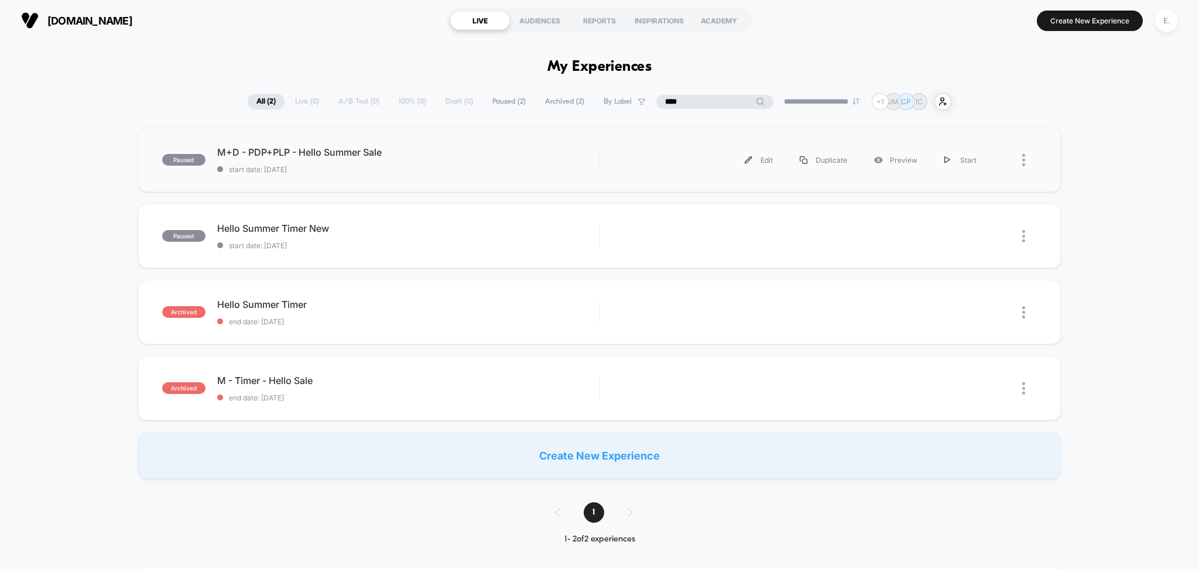
type input "****"
click at [455, 176] on div "paused M+D - PDP+PLP - Hello Summer Sale start date: 7/30/2025 Edit Duplicate P…" at bounding box center [599, 160] width 923 height 64
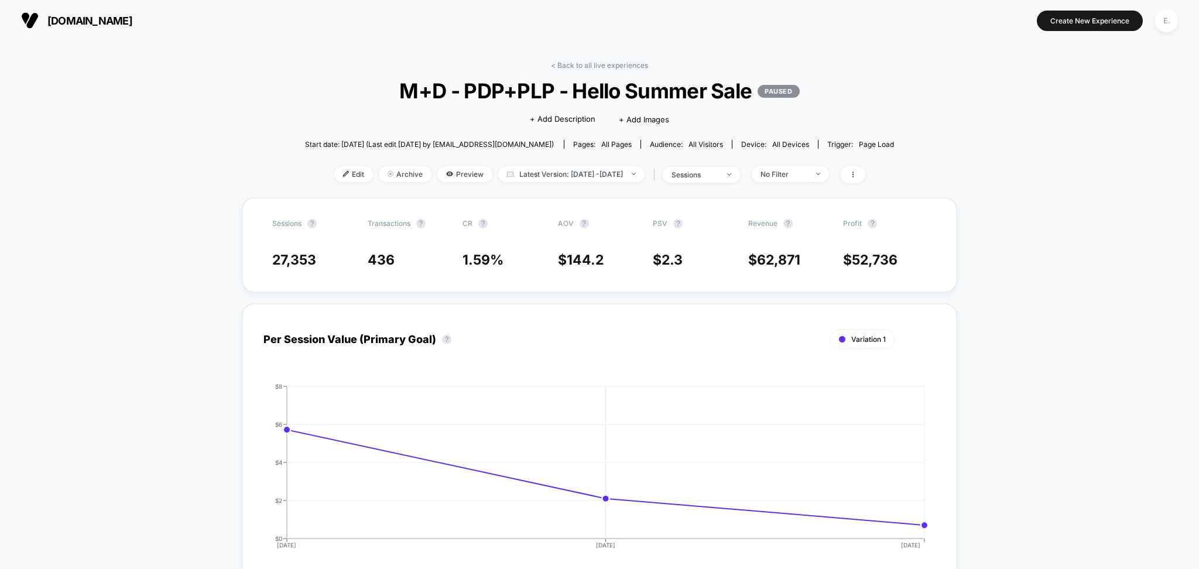
click at [499, 90] on span "M+D - PDP+PLP - Hello Summer Sale PAUSED" at bounding box center [599, 90] width 530 height 25
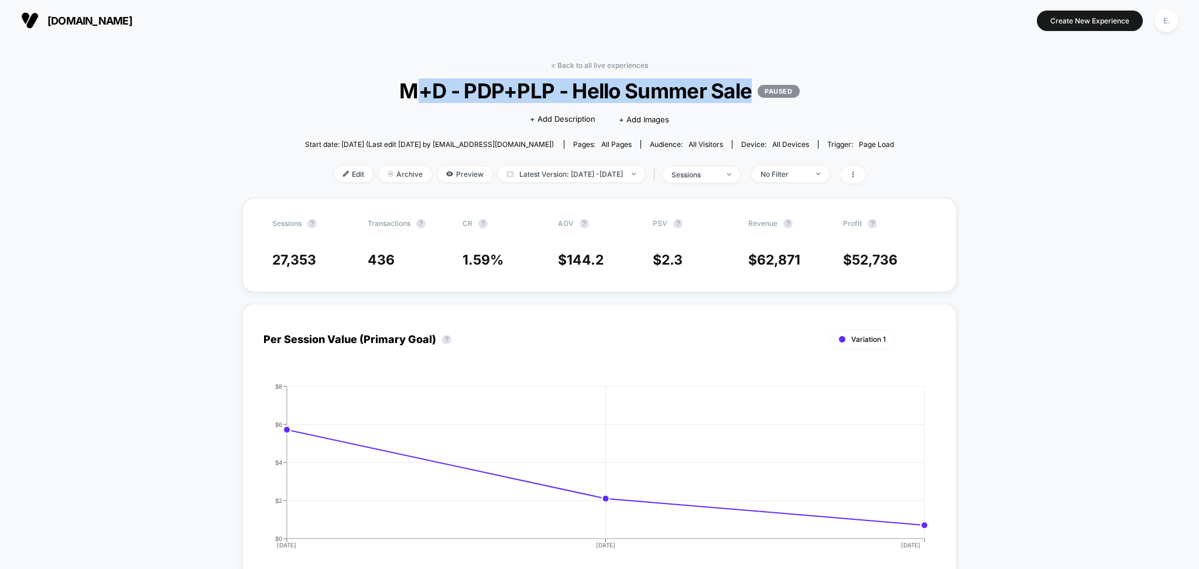
click at [499, 90] on span "M+D - PDP+PLP - Hello Summer Sale PAUSED" at bounding box center [599, 90] width 530 height 25
copy span "M+D - PDP+PLP - Hello Summer Sale"
click at [334, 179] on span "Edit" at bounding box center [353, 174] width 39 height 16
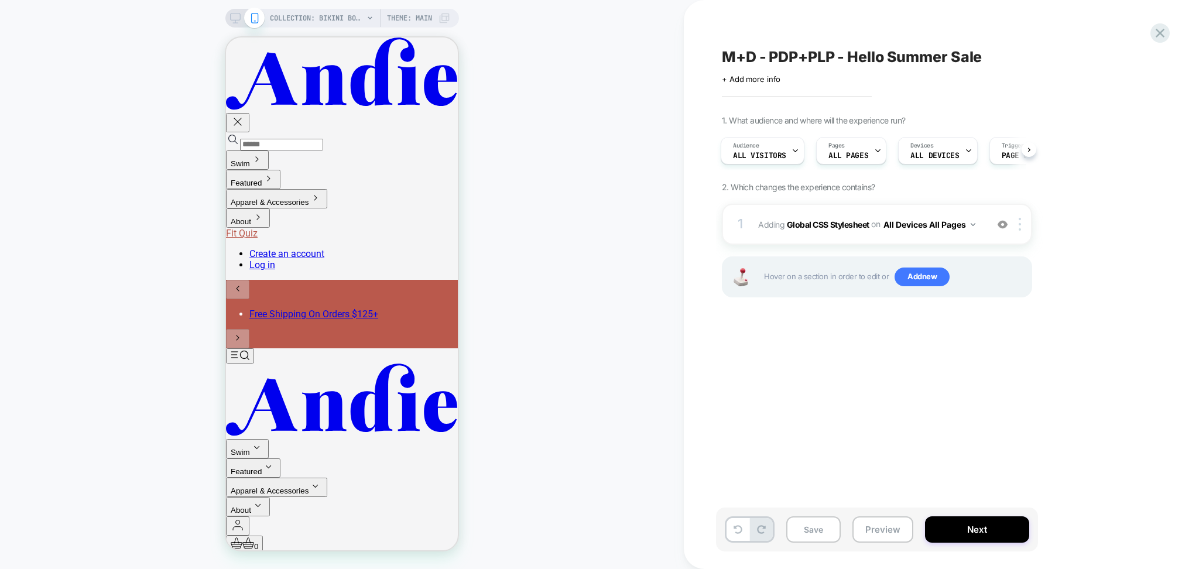
click at [236, 19] on icon at bounding box center [235, 18] width 11 height 11
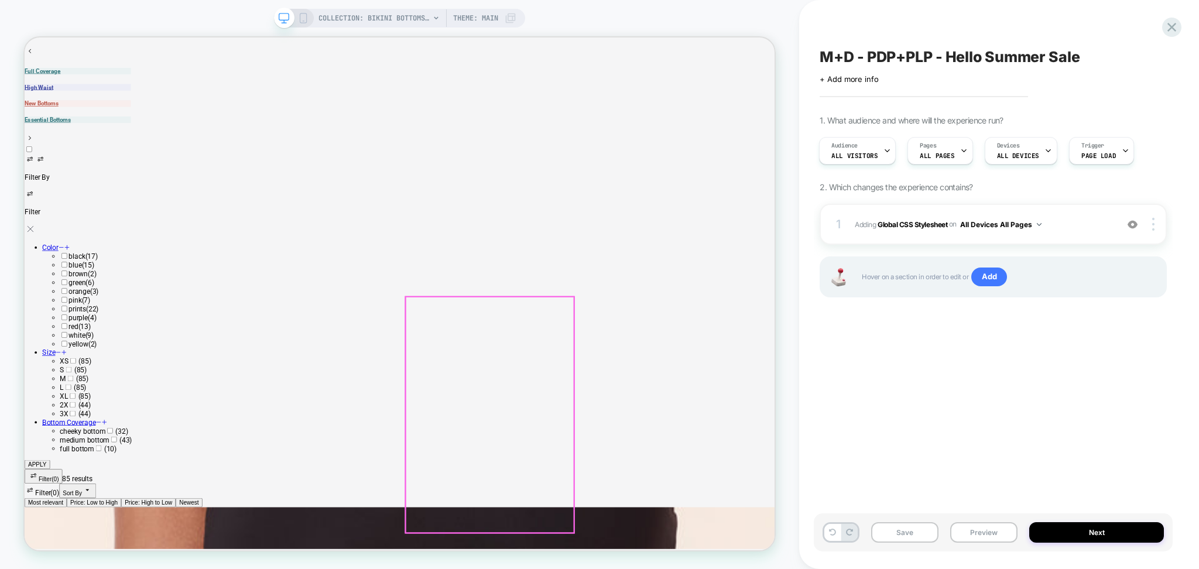
scroll to position [1326, 0]
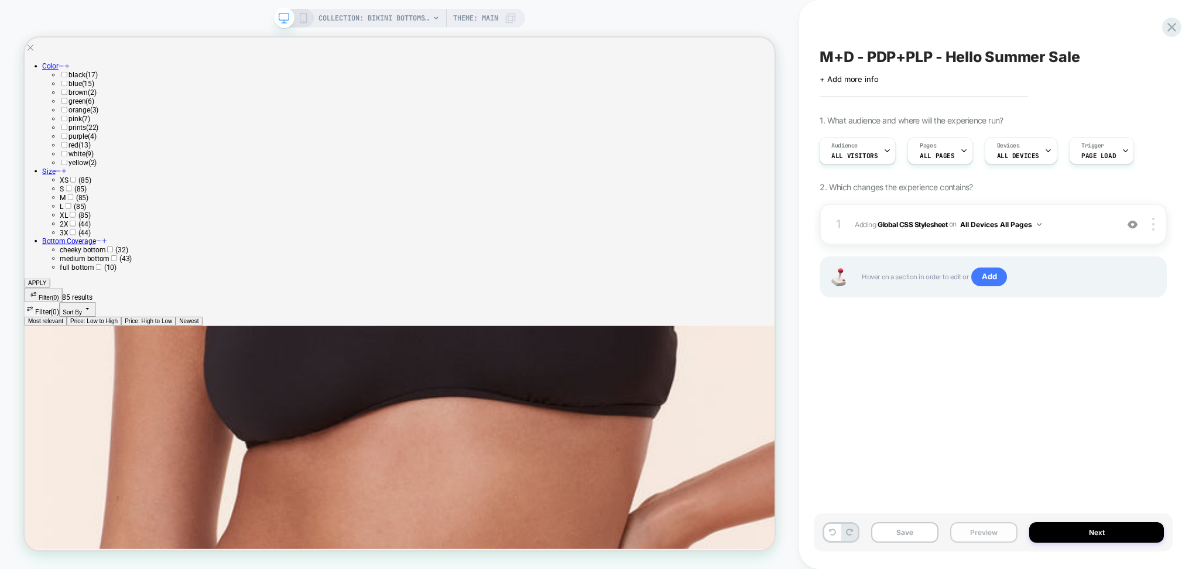
click at [977, 534] on button "Preview" at bounding box center [983, 532] width 67 height 20
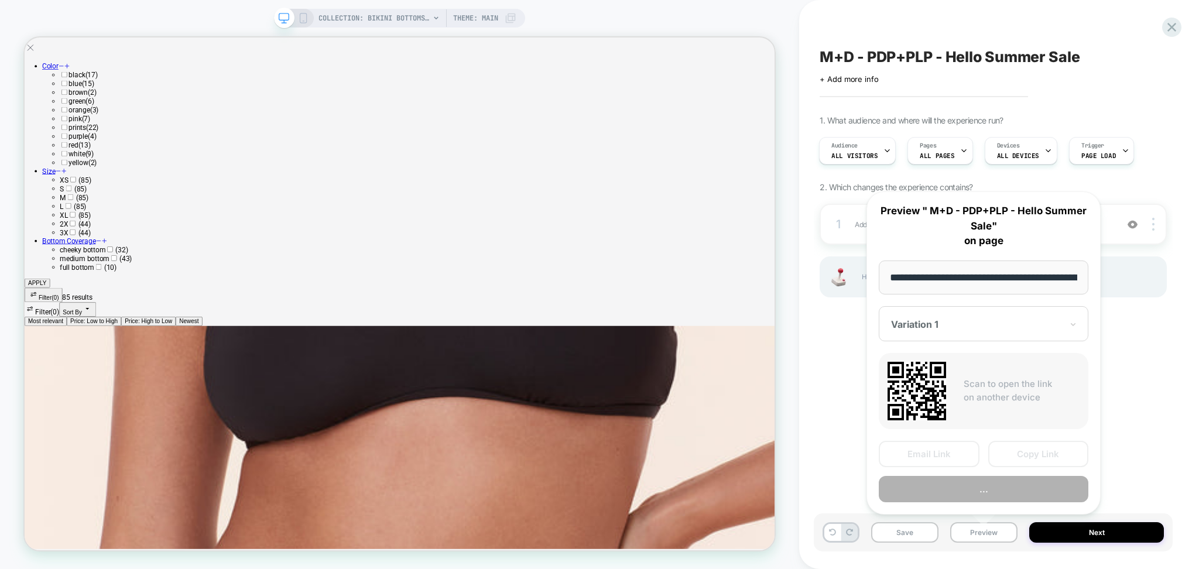
scroll to position [0, 134]
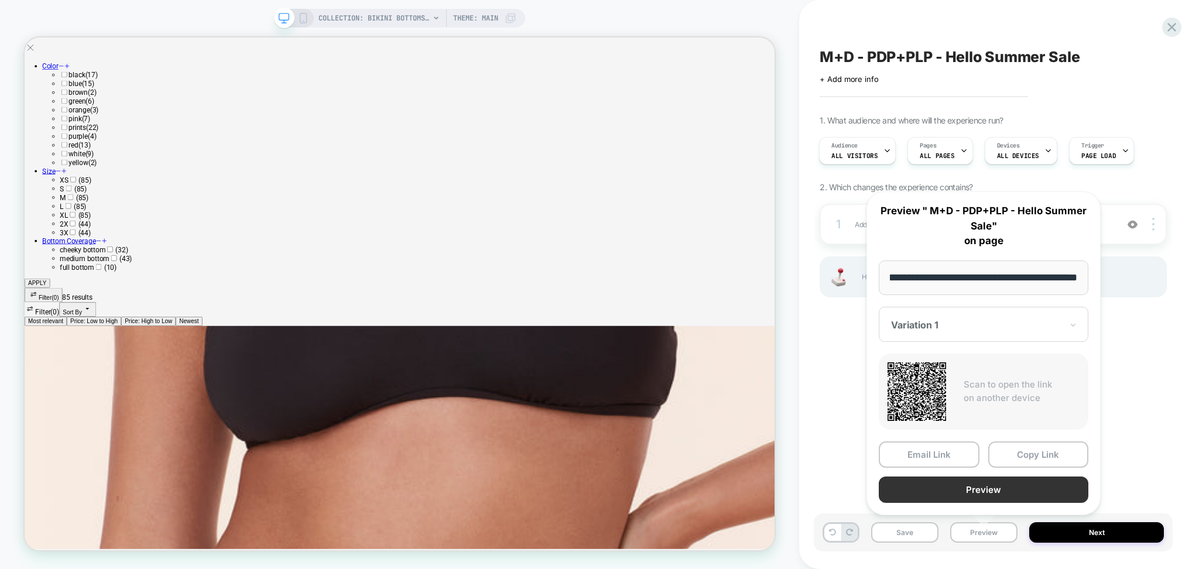
click at [976, 491] on button "Preview" at bounding box center [984, 489] width 210 height 26
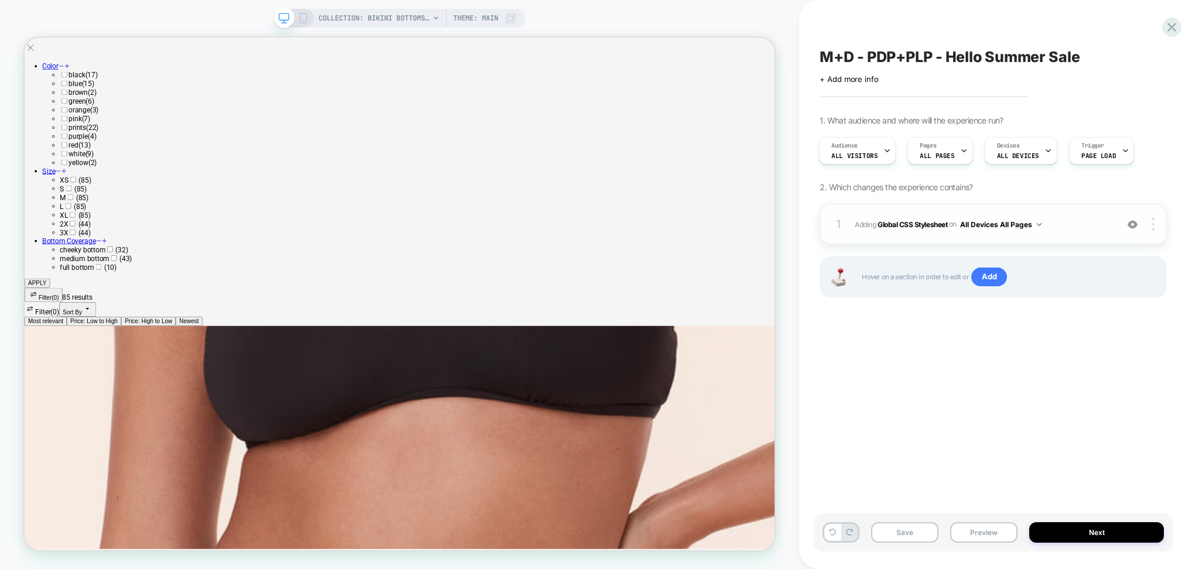
click at [1133, 225] on img at bounding box center [1132, 225] width 10 height 10
click at [877, 50] on span "M+D - PDP+PLP - Hello Summer Sale" at bounding box center [949, 57] width 260 height 18
click at [878, 50] on textarea "**********" at bounding box center [973, 57] width 309 height 18
click at [1130, 228] on img at bounding box center [1132, 225] width 10 height 10
click at [1065, 225] on span "Adding Global CSS Stylesheet on All Devices All Pages" at bounding box center [983, 225] width 256 height 15
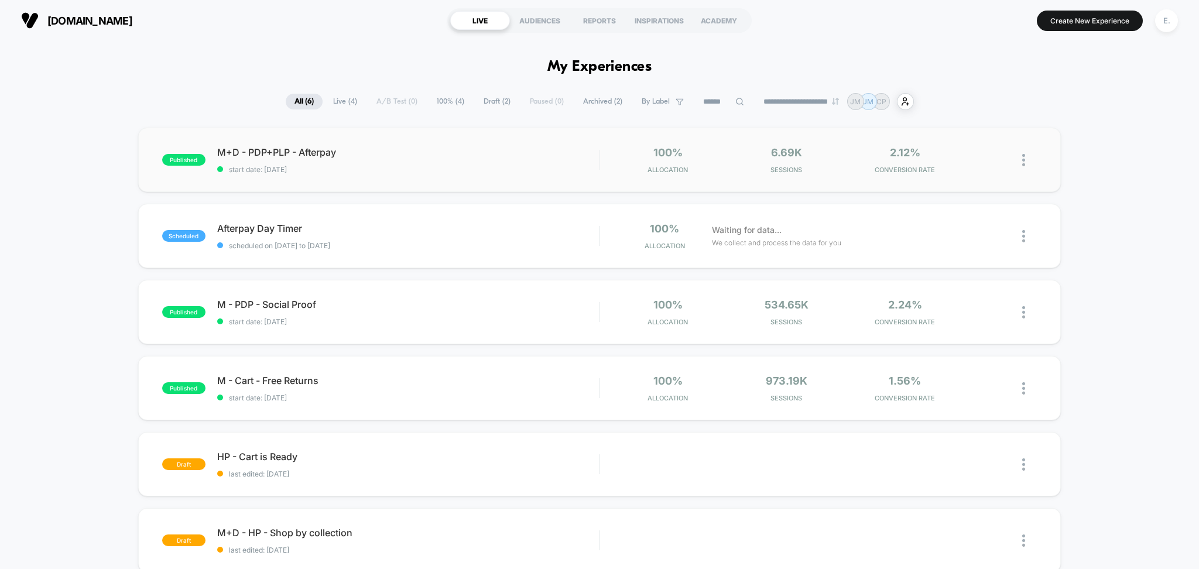
click at [401, 180] on div "published M+D - PDP+PLP - Afterpay start date: [DATE] 100% Allocation 6.69k Ses…" at bounding box center [599, 160] width 923 height 64
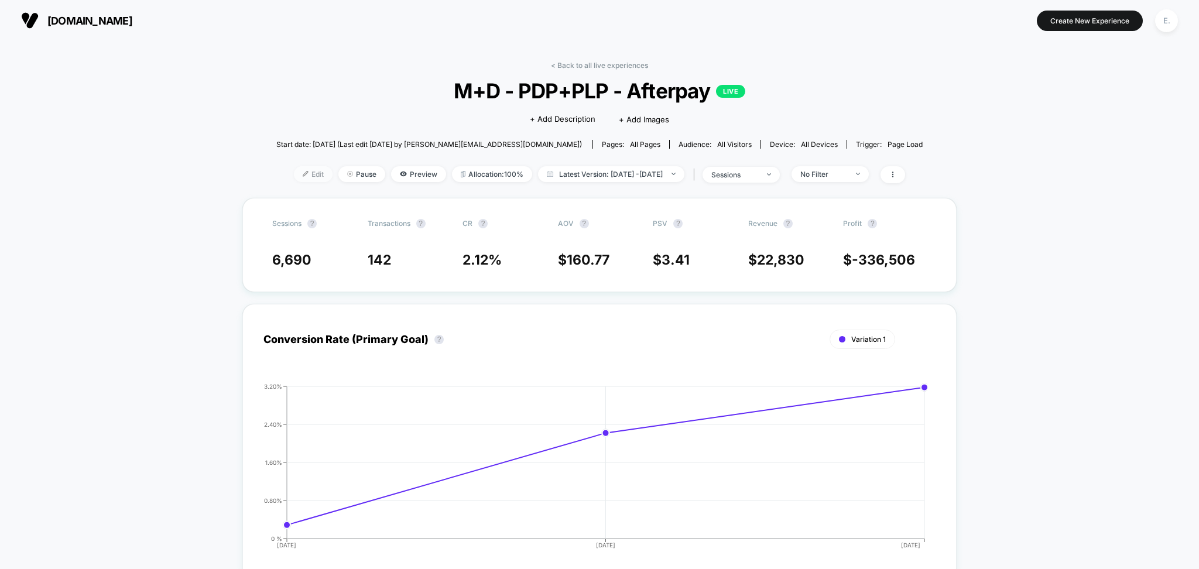
click at [295, 180] on span "Edit" at bounding box center [313, 174] width 39 height 16
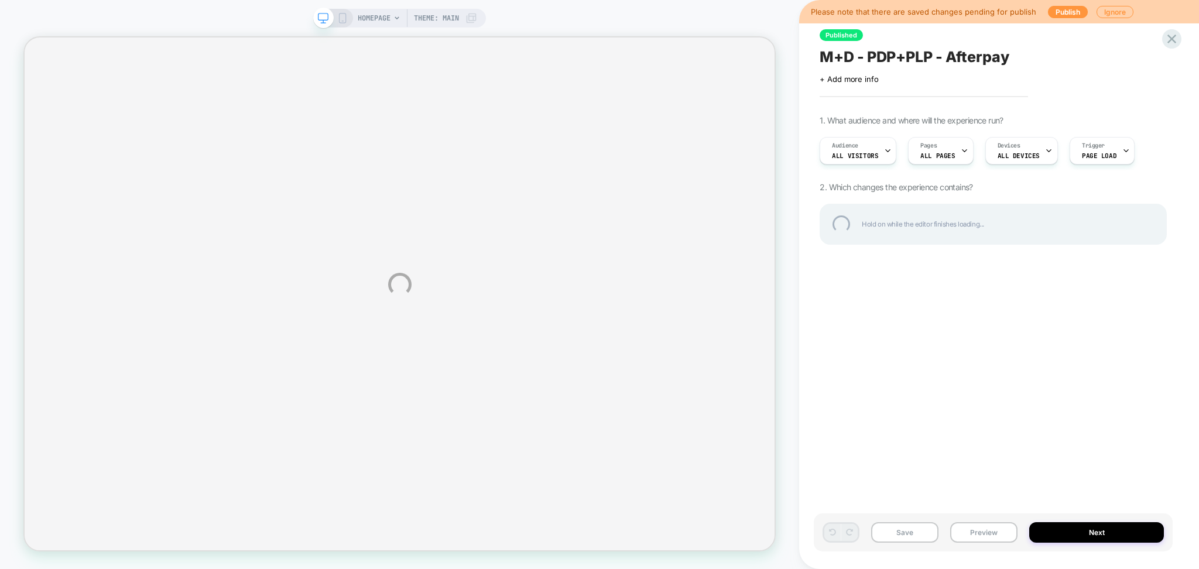
click at [876, 61] on div "M+D - PDP+PLP - Afterpay" at bounding box center [992, 57] width 347 height 18
click at [876, 61] on textarea "**********" at bounding box center [945, 57] width 253 height 18
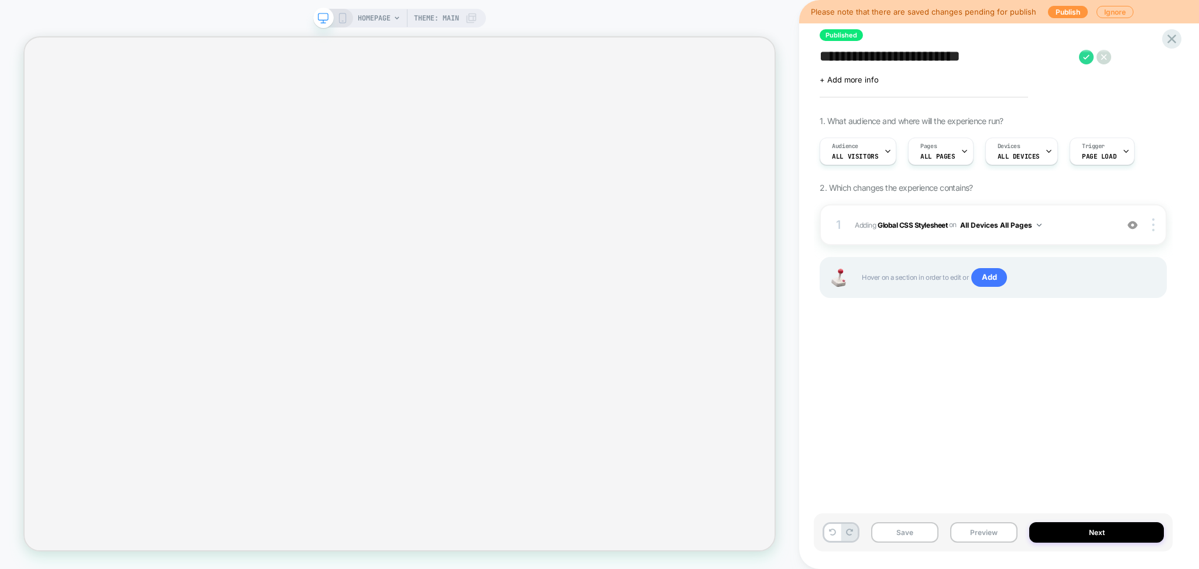
scroll to position [0, 1]
click at [957, 244] on div "1 Adding Global CSS Stylesheet on All Devices All Pages Add Before Add After Ta…" at bounding box center [992, 224] width 347 height 41
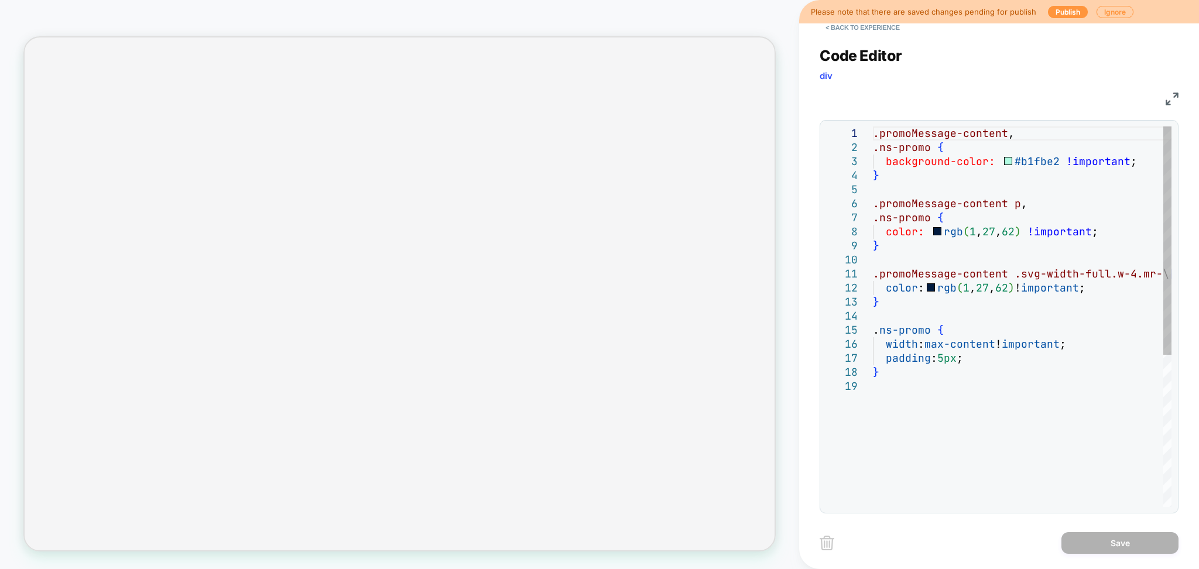
scroll to position [0, 0]
click at [954, 245] on div ".promoMessage-content , .ns-promo { background-color: #b1fbe2 !important ; } .p…" at bounding box center [1022, 442] width 299 height 633
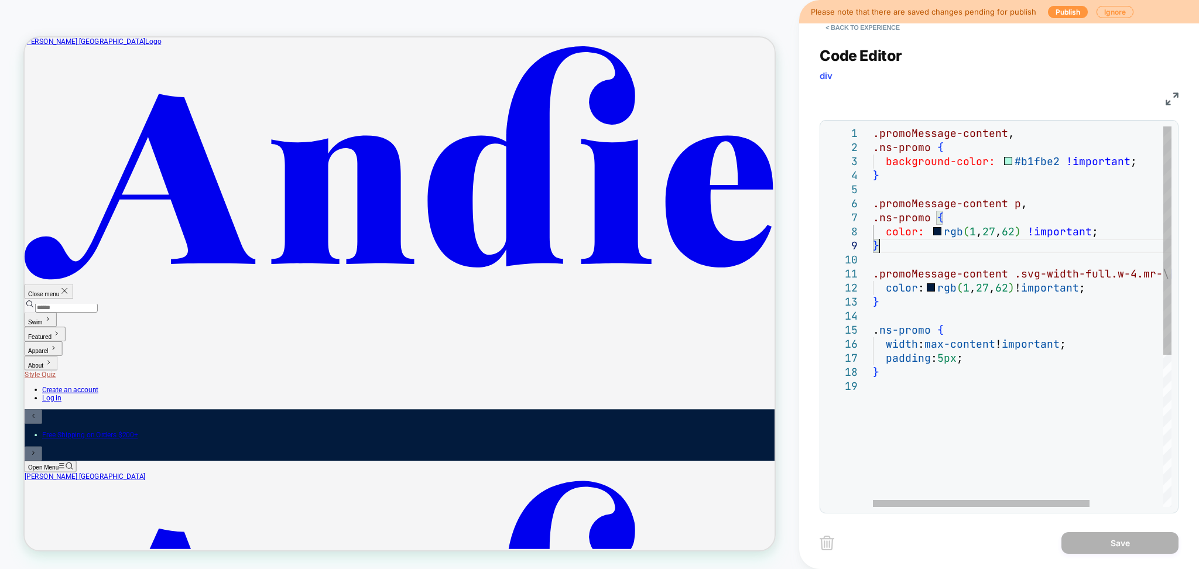
type textarea "**********"
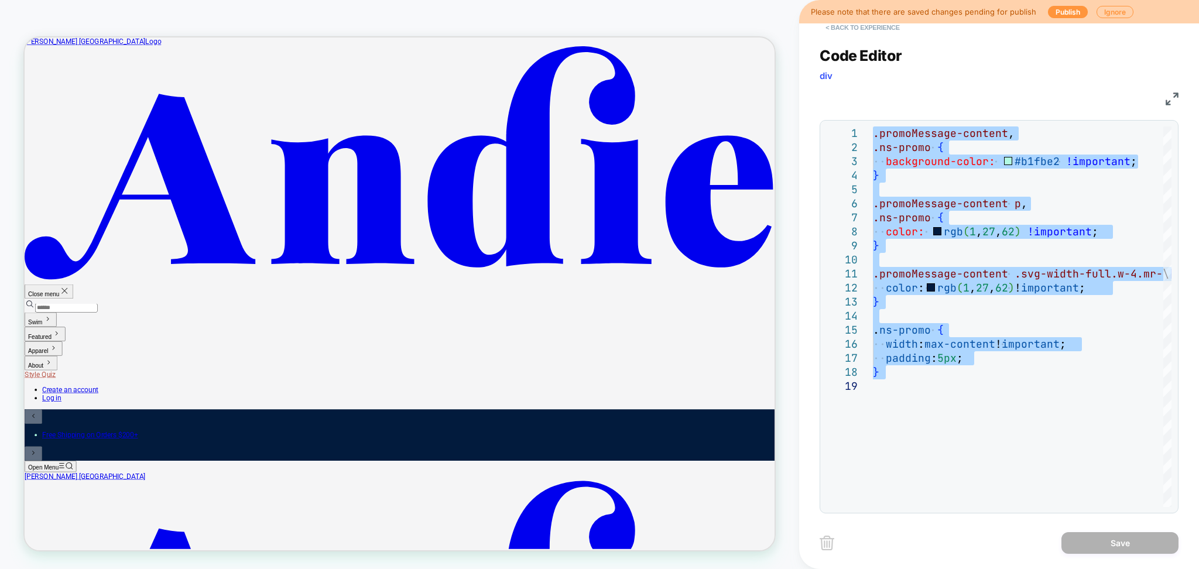
click at [836, 28] on button "< Back to experience" at bounding box center [861, 27] width 85 height 19
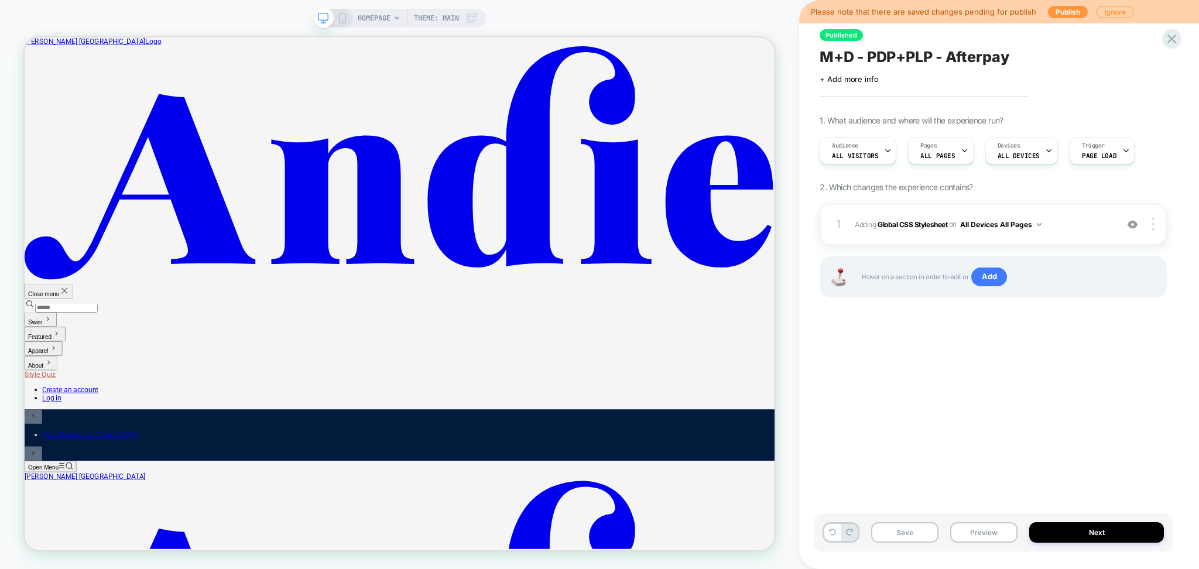
scroll to position [0, 1]
click at [972, 529] on button "Preview" at bounding box center [983, 532] width 67 height 20
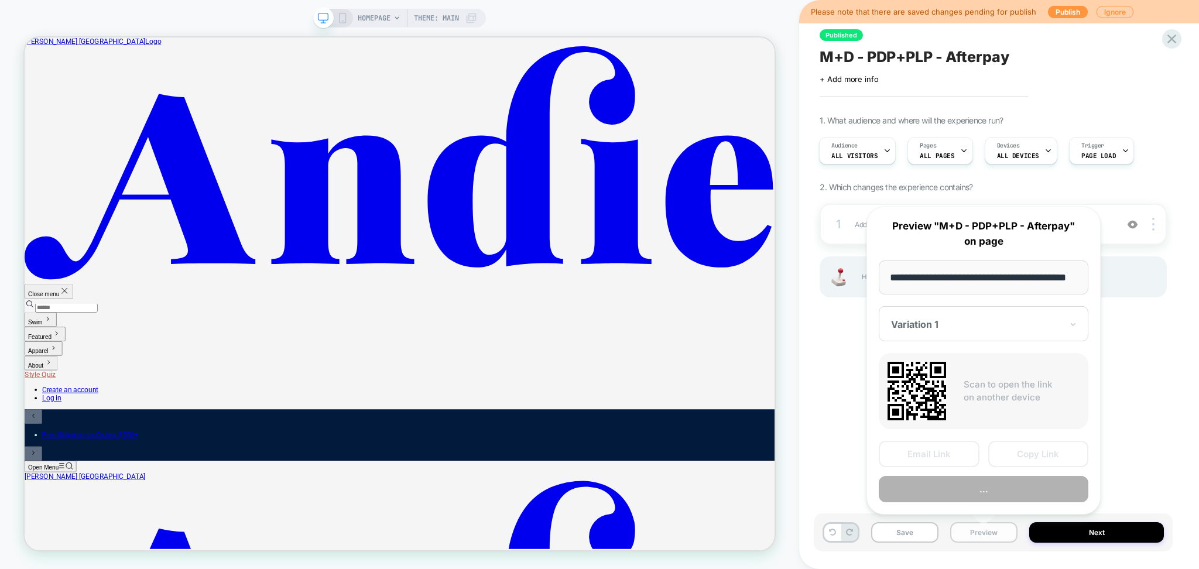
scroll to position [0, 32]
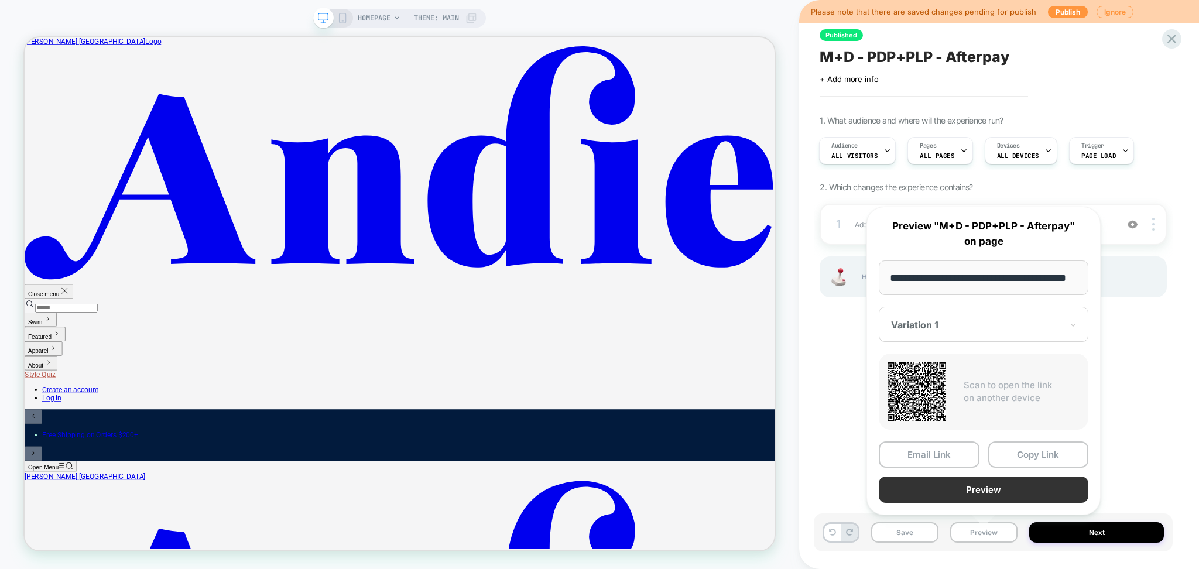
click at [958, 485] on button "Preview" at bounding box center [984, 489] width 210 height 26
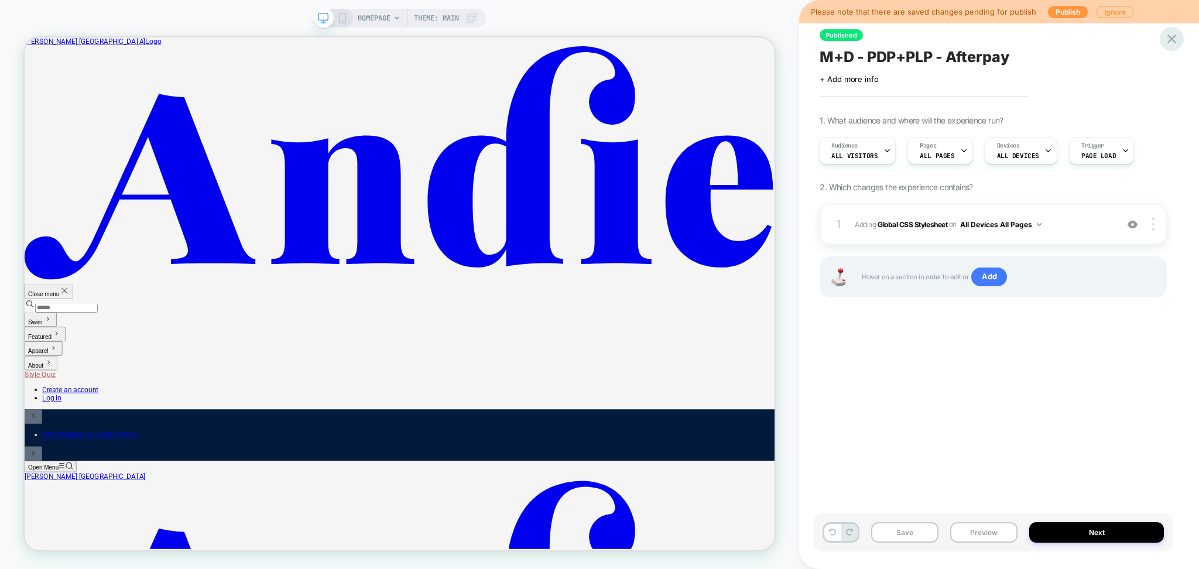
click at [1166, 39] on icon at bounding box center [1172, 39] width 16 height 16
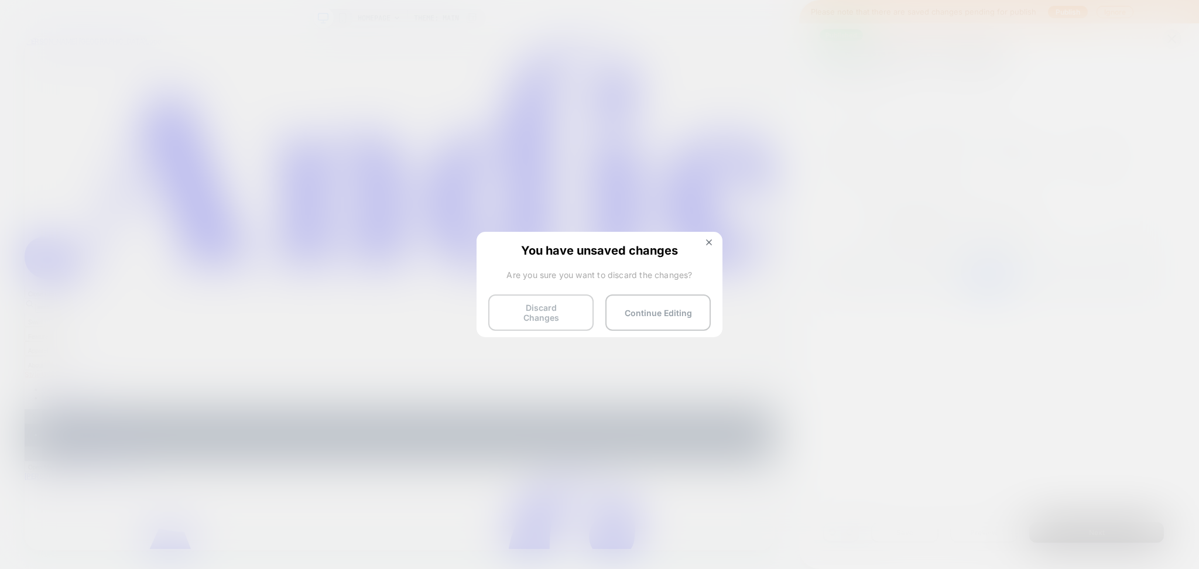
click at [551, 304] on button "Discard Changes" at bounding box center [540, 312] width 105 height 36
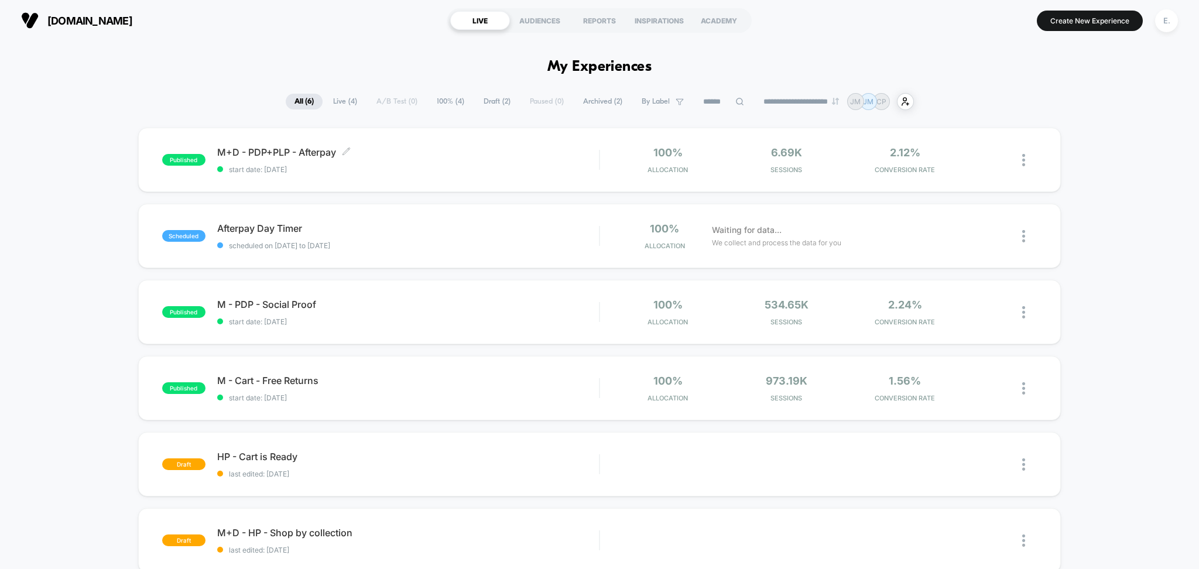
drag, startPoint x: 530, startPoint y: 173, endPoint x: 540, endPoint y: 181, distance: 13.3
click at [540, 181] on div "published M+D - PDP+PLP - Afterpay Click to edit experience details Click to ed…" at bounding box center [599, 160] width 923 height 64
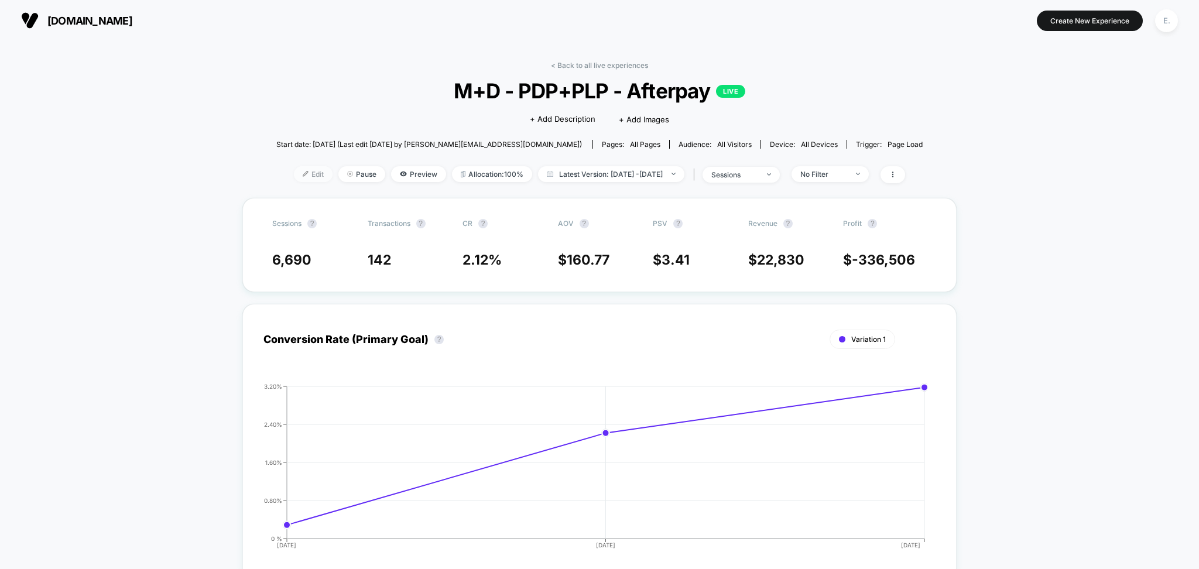
click at [301, 174] on span "Edit" at bounding box center [313, 174] width 39 height 16
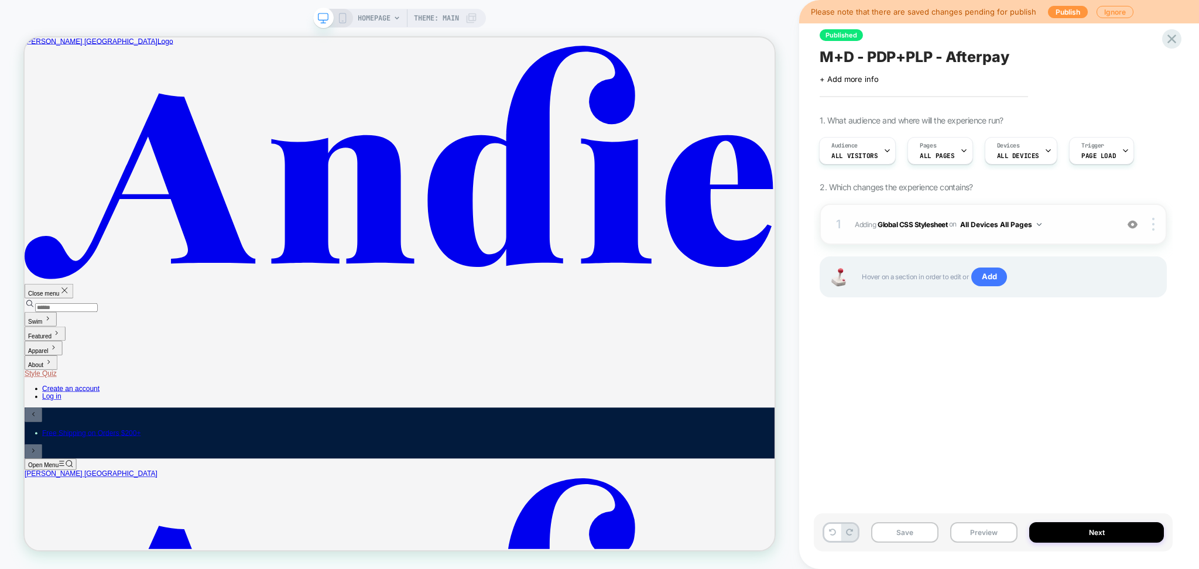
click at [1078, 225] on span "Adding Global CSS Stylesheet on All Devices All Pages" at bounding box center [983, 224] width 256 height 15
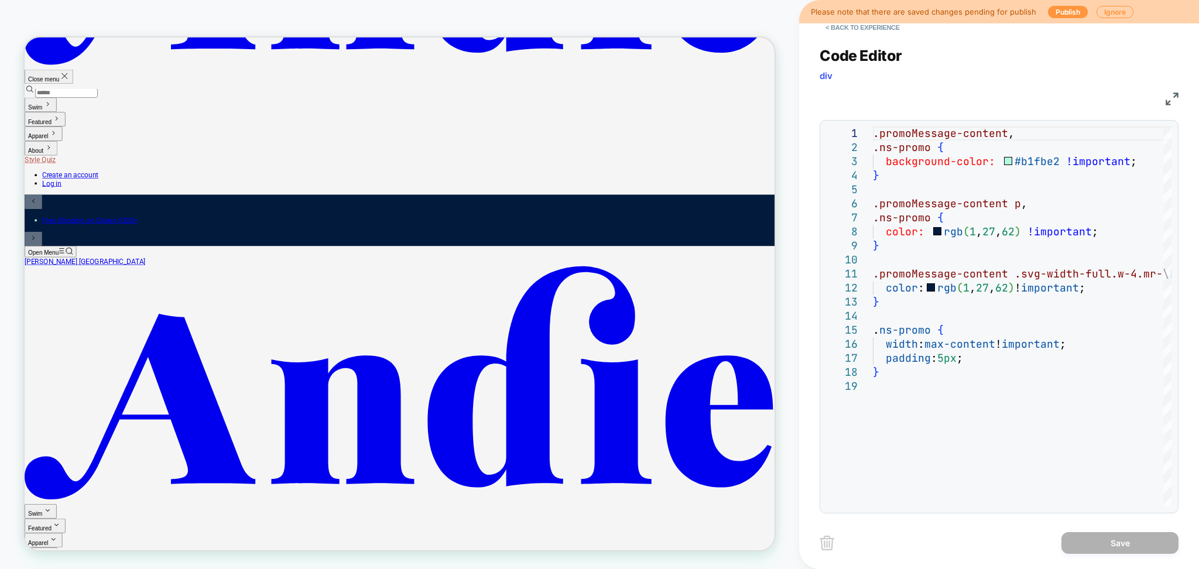
scroll to position [468, 0]
